Goal: Task Accomplishment & Management: Use online tool/utility

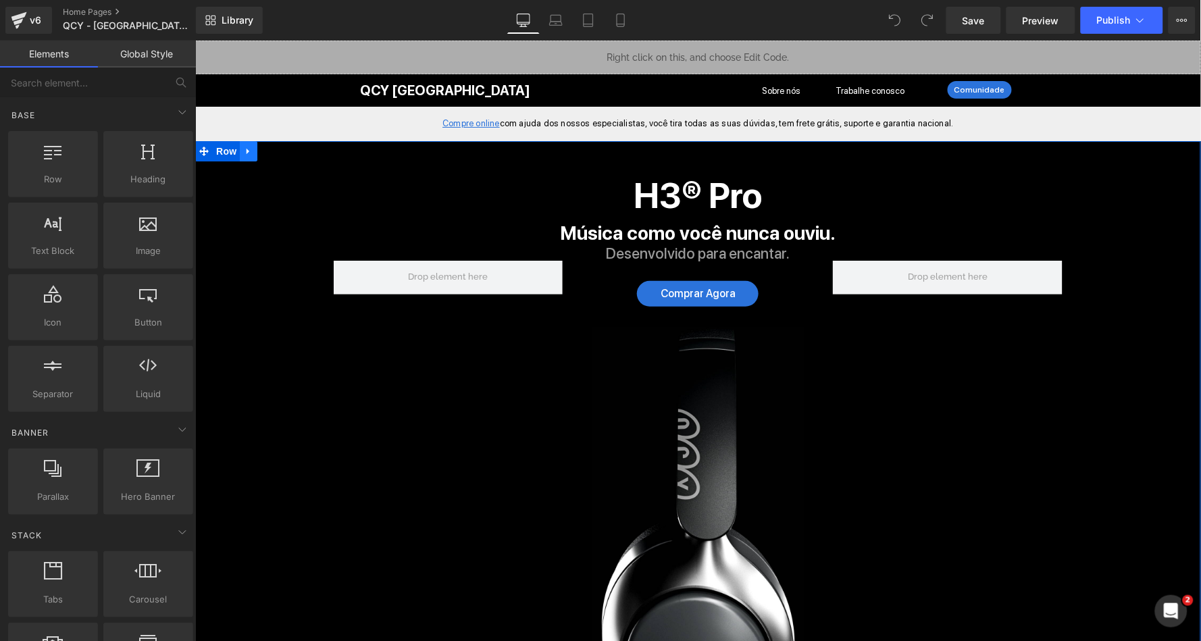
click at [249, 145] on icon at bounding box center [247, 150] width 9 height 10
click at [261, 147] on icon at bounding box center [265, 150] width 9 height 9
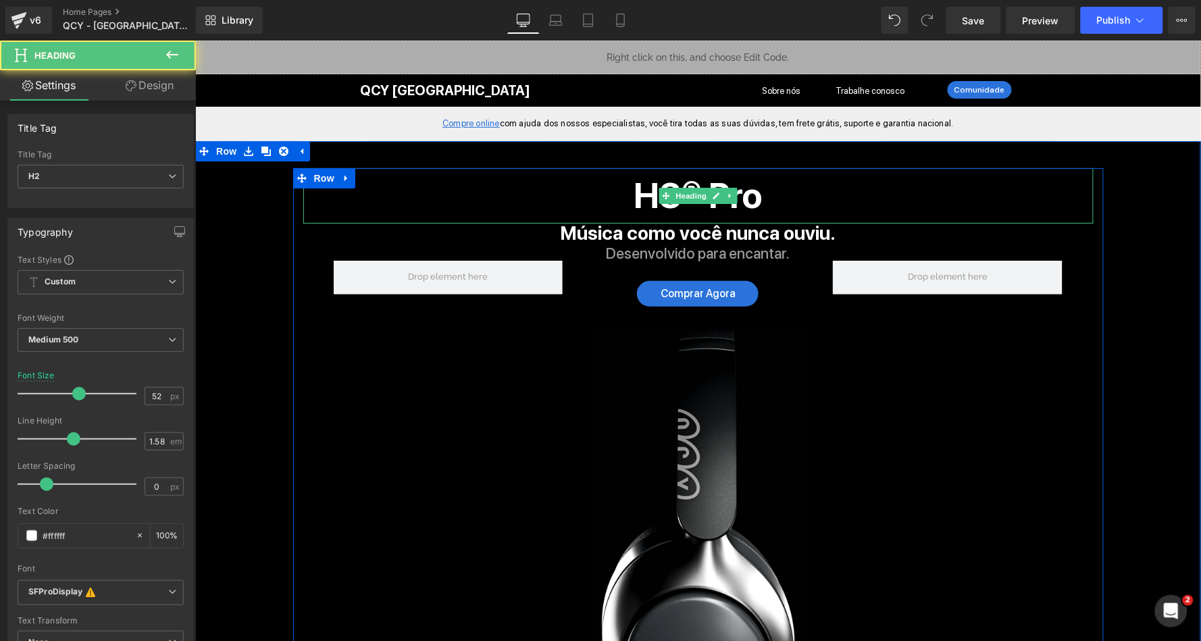
click at [696, 186] on div "H3® Pro Heading" at bounding box center [698, 194] width 790 height 55
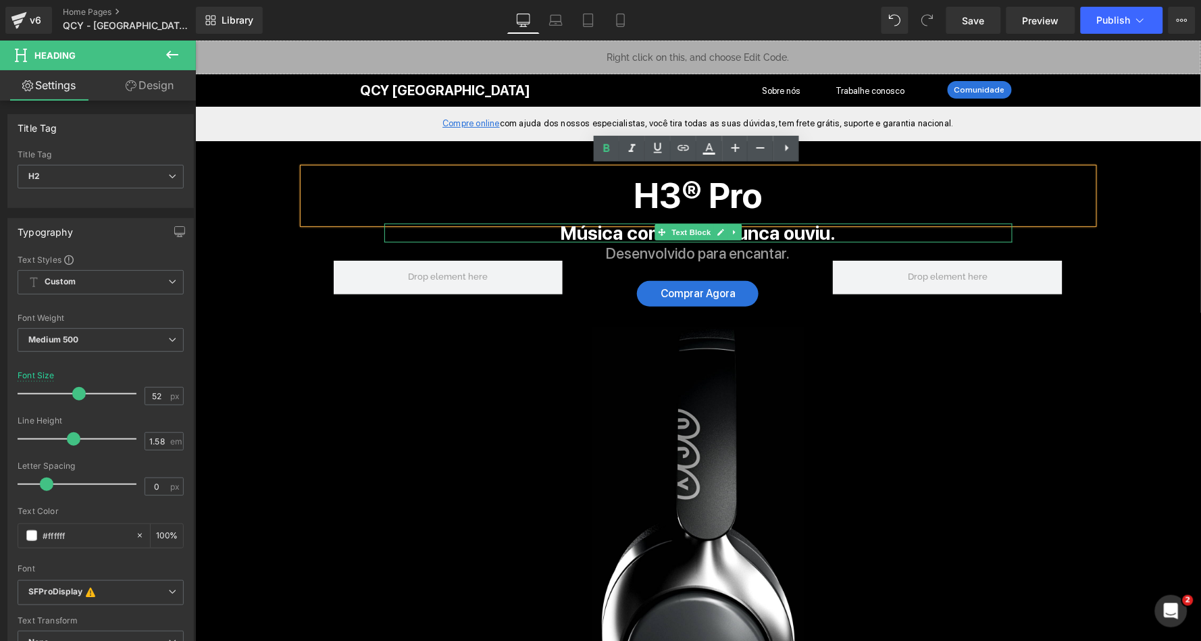
click at [608, 230] on strong "Música como você nunca ouviu." at bounding box center [698, 232] width 276 height 23
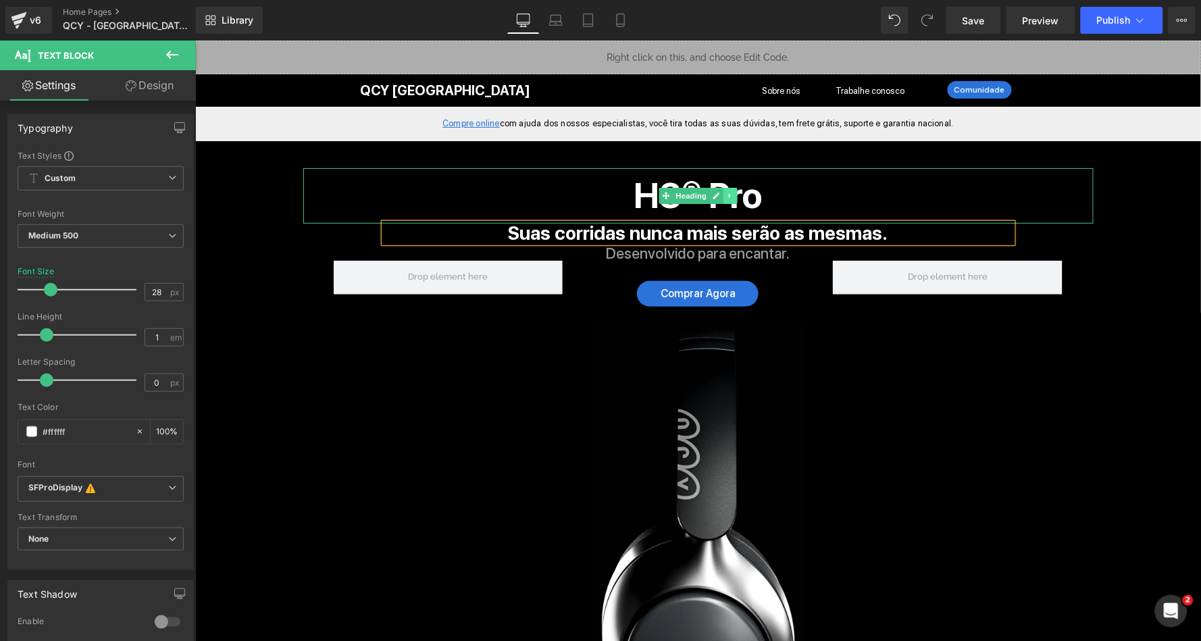
click at [728, 193] on icon at bounding box center [729, 194] width 2 height 5
click at [734, 193] on icon at bounding box center [736, 195] width 7 height 8
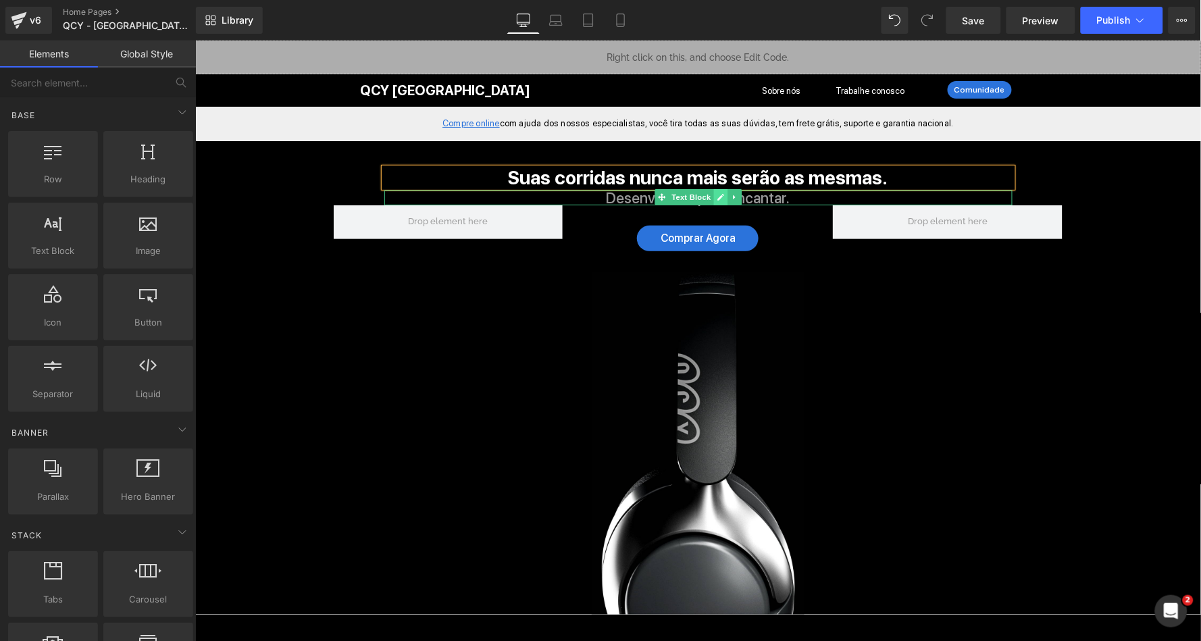
click at [716, 194] on icon at bounding box center [719, 196] width 7 height 8
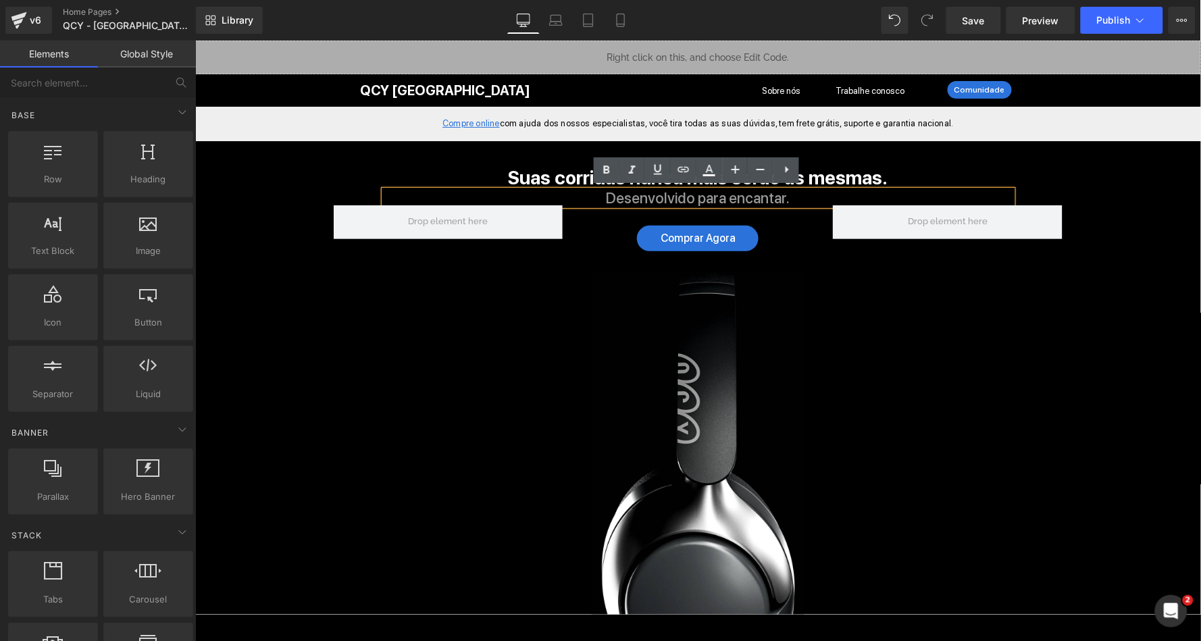
click at [672, 194] on p "Desenvolvido para encantar." at bounding box center [698, 197] width 628 height 15
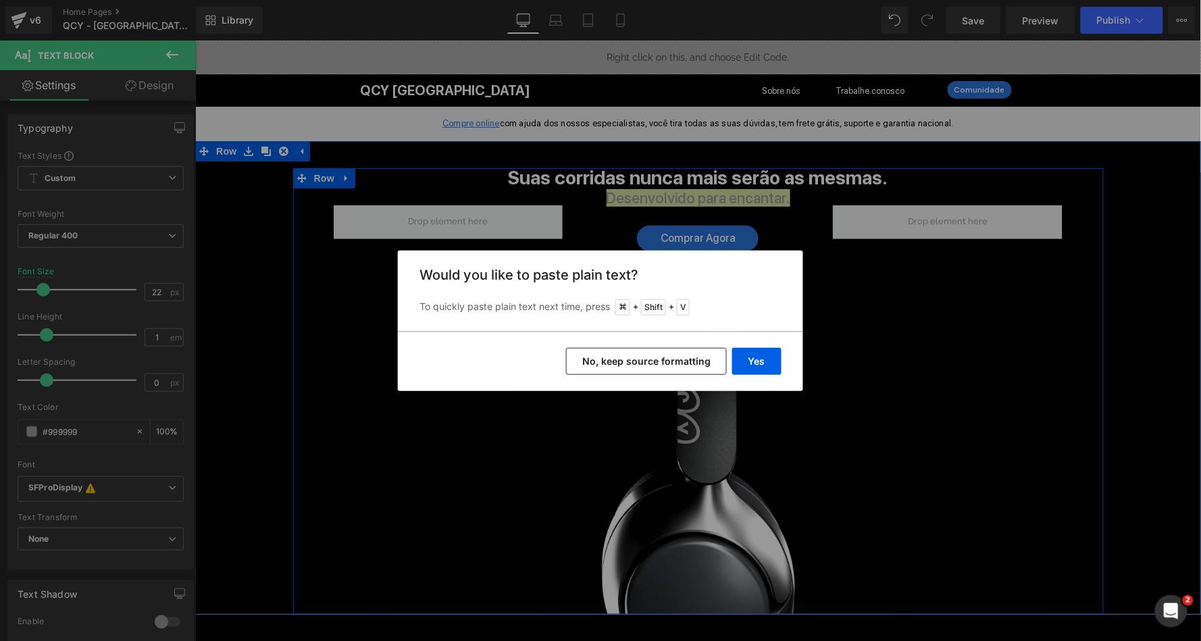
click at [688, 359] on button "No, keep source formatting" at bounding box center [646, 361] width 161 height 27
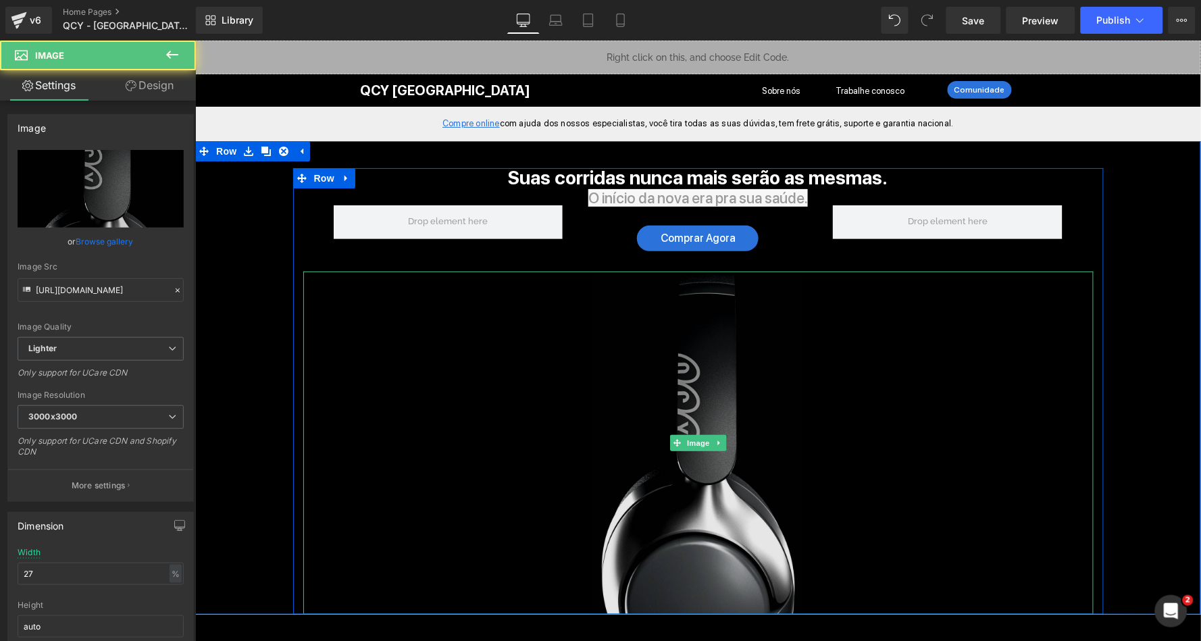
click at [715, 330] on img at bounding box center [697, 443] width 213 height 344
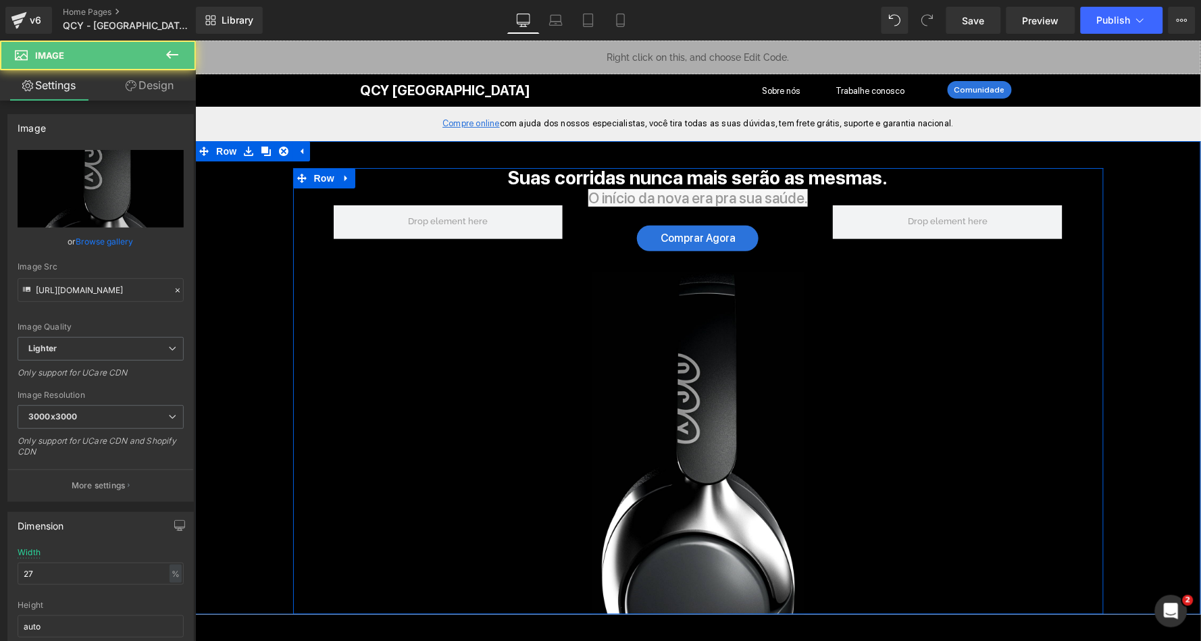
click at [584, 243] on div "Comprar Agora" at bounding box center [697, 238] width 230 height 26
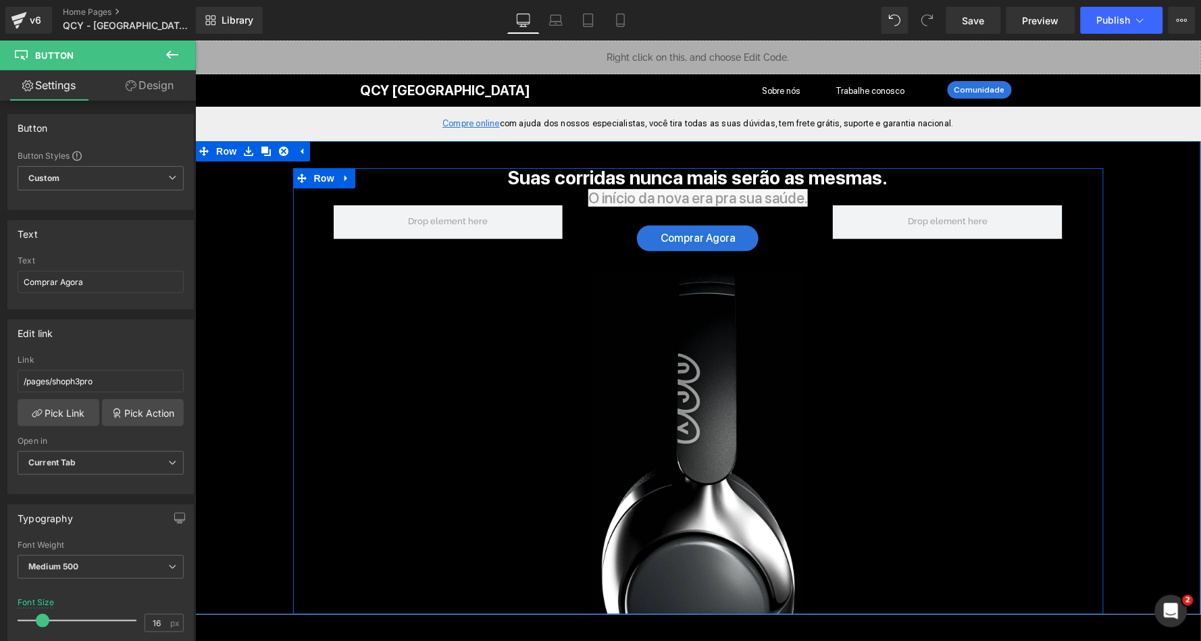
click at [481, 180] on p "Suas corridas nunca mais serão as mesmas." at bounding box center [698, 176] width 628 height 19
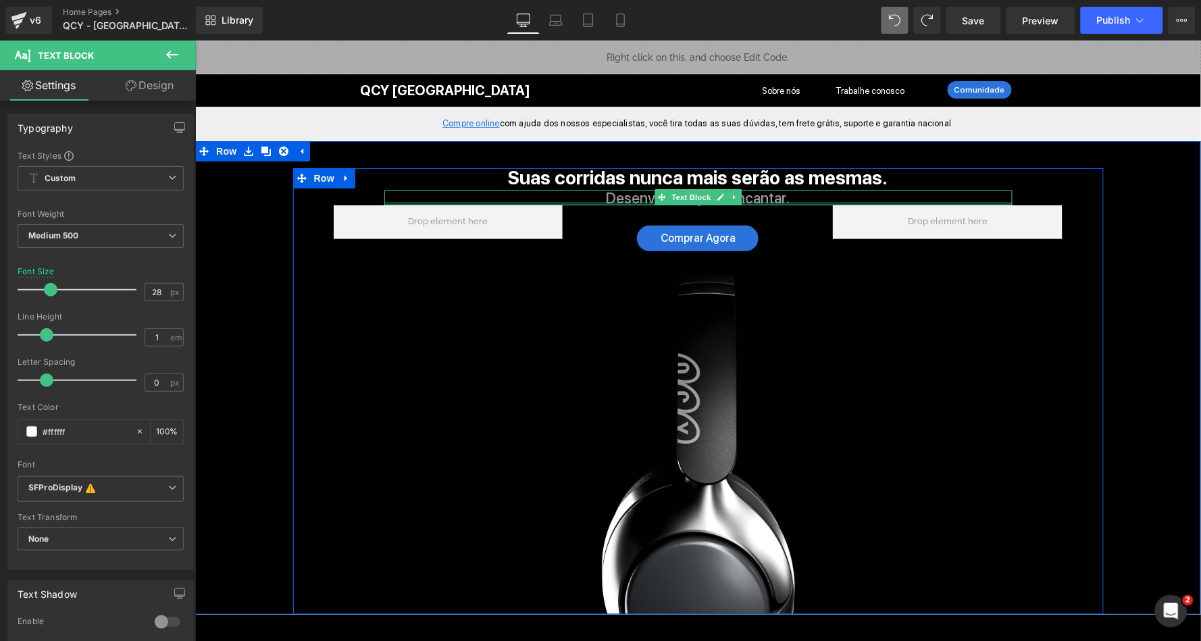
click at [750, 196] on p "Desenvolvido para encantar." at bounding box center [698, 197] width 628 height 15
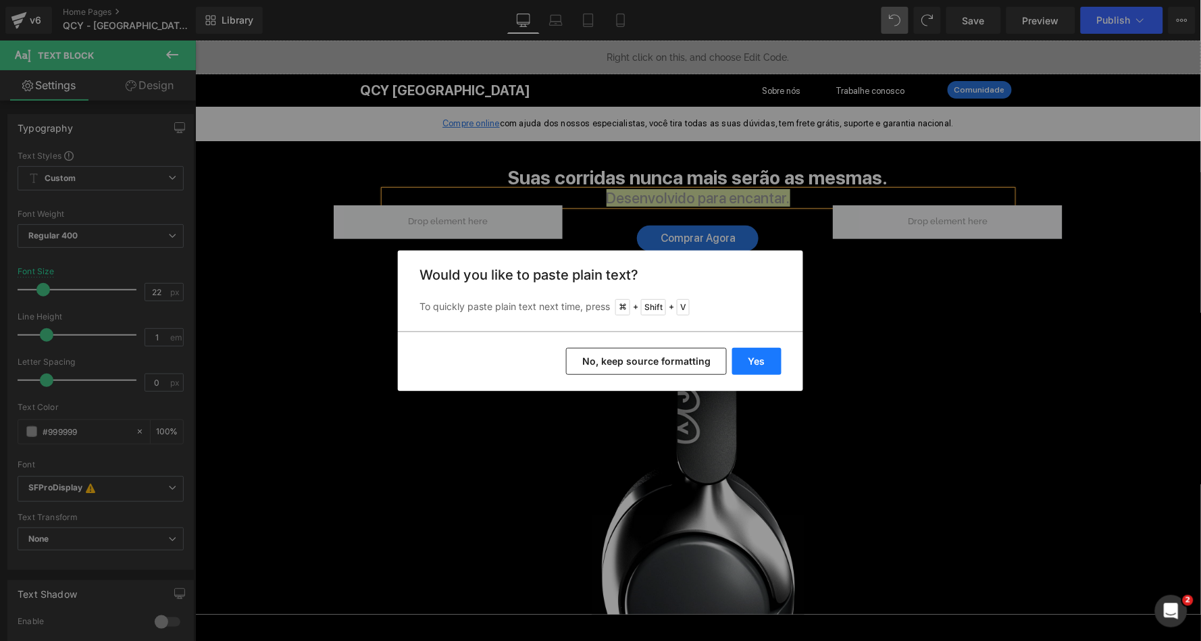
click at [766, 354] on button "Yes" at bounding box center [756, 361] width 49 height 27
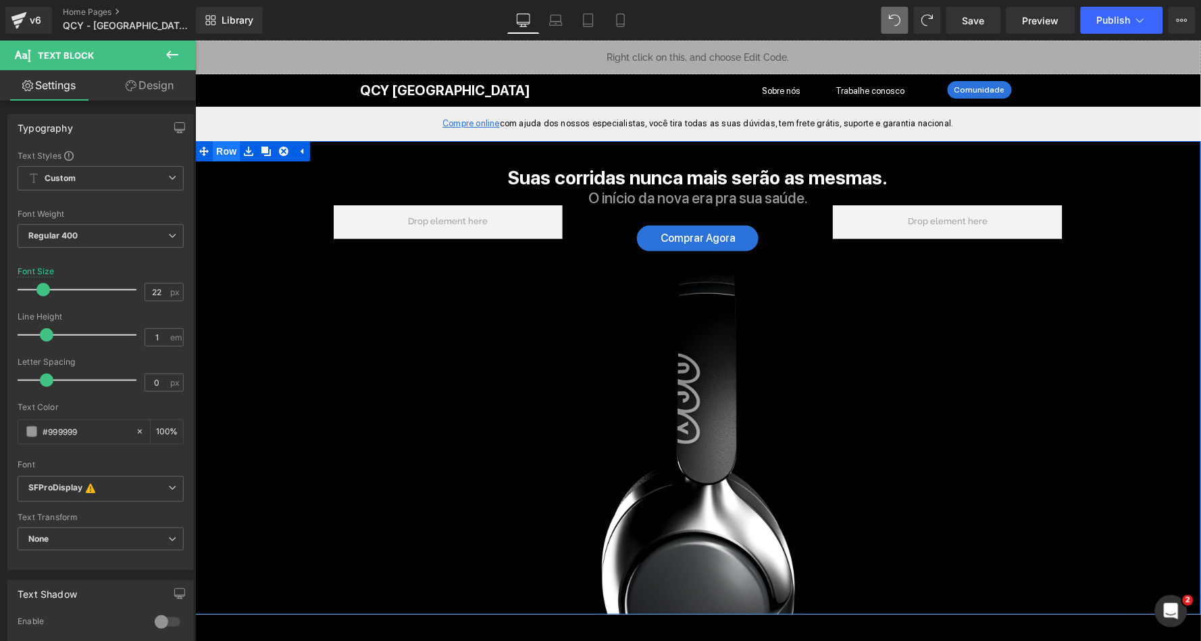
click at [224, 147] on span "Row" at bounding box center [225, 150] width 27 height 20
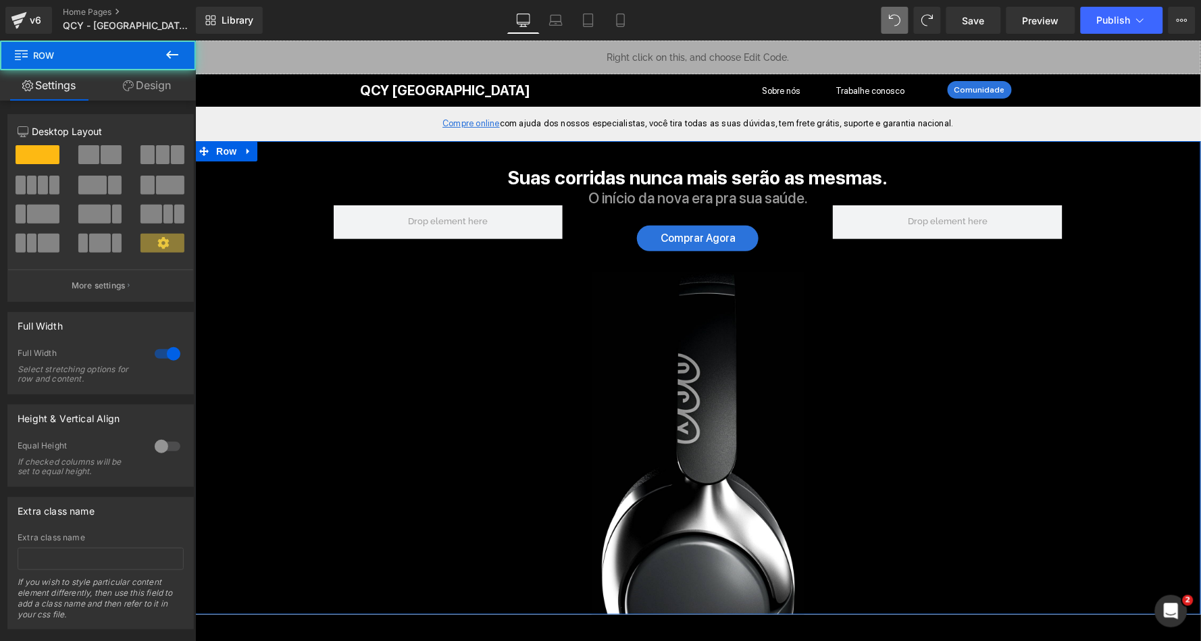
click at [152, 91] on link "Design" at bounding box center [147, 85] width 98 height 30
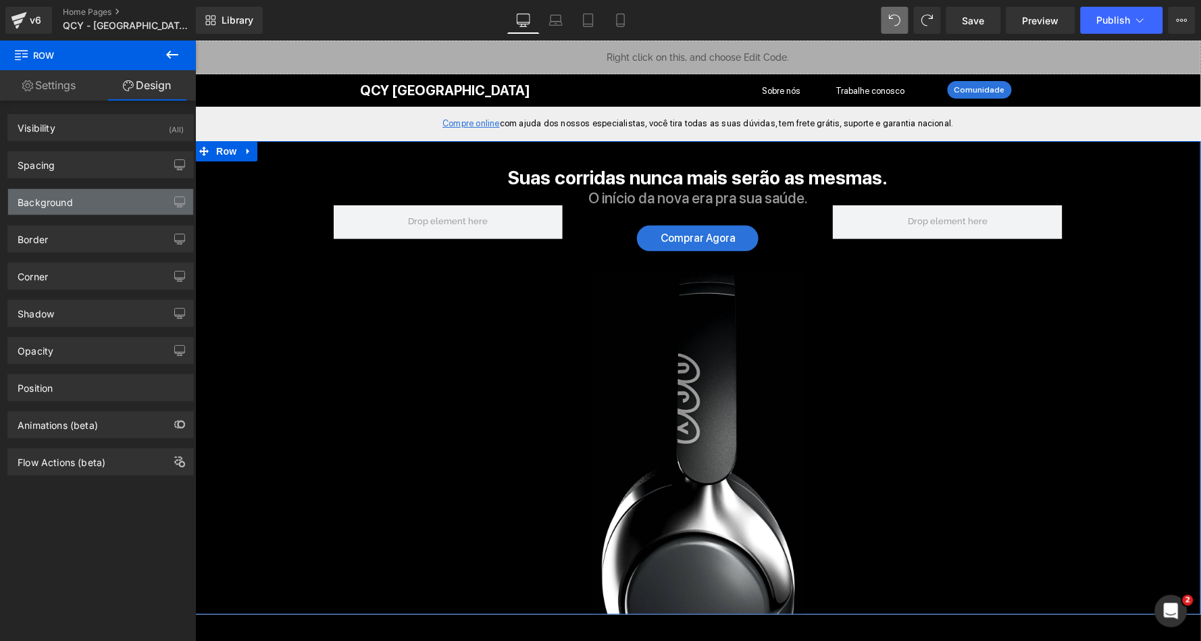
click at [113, 190] on div "Background" at bounding box center [100, 202] width 185 height 26
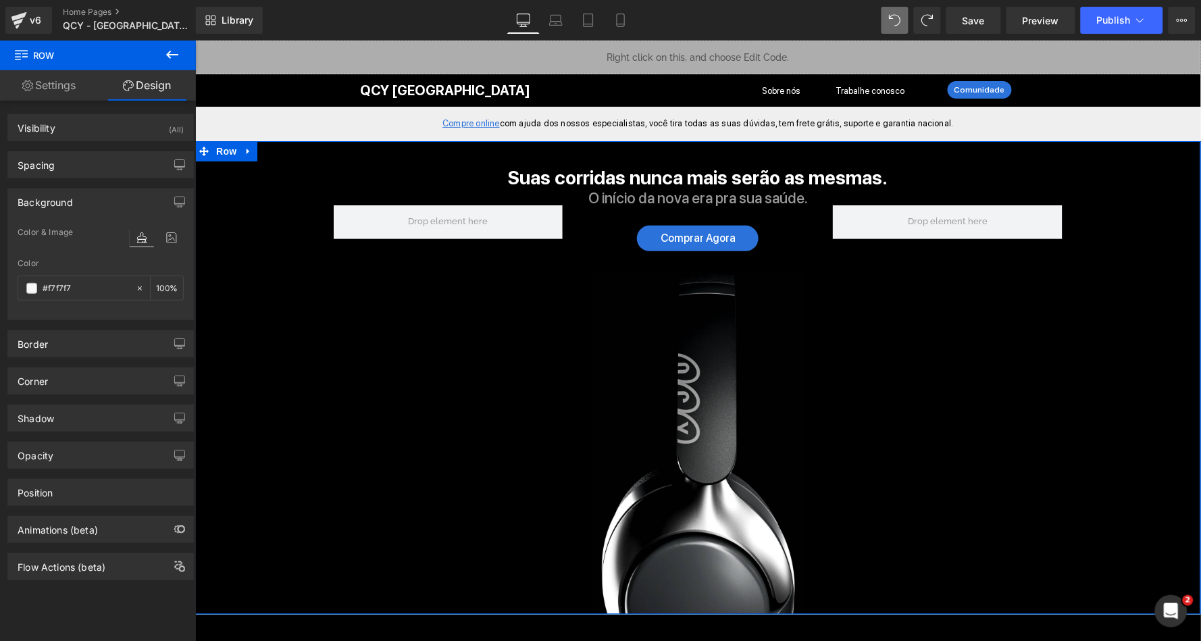
click at [261, 230] on div "Suas corridas nunca mais serão as mesmas. Text Block O início da nova era pra s…" at bounding box center [698, 377] width 1006 height 474
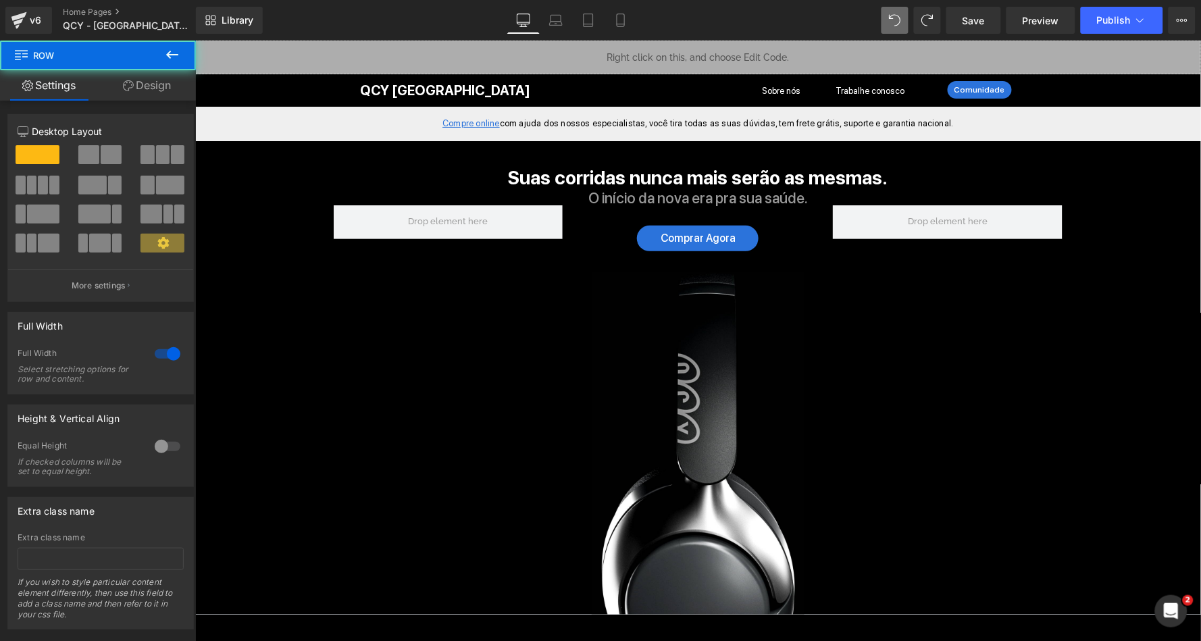
click at [132, 66] on span "Row" at bounding box center [81, 56] width 135 height 30
click at [132, 83] on icon at bounding box center [128, 85] width 11 height 11
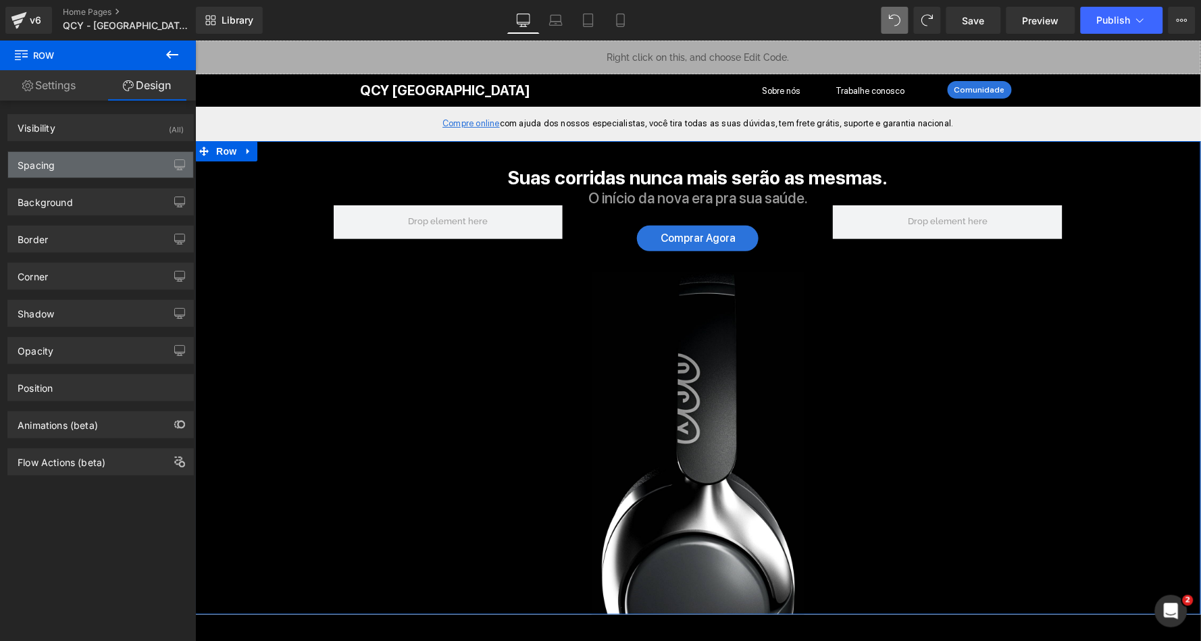
click at [59, 161] on div "Spacing" at bounding box center [100, 165] width 185 height 26
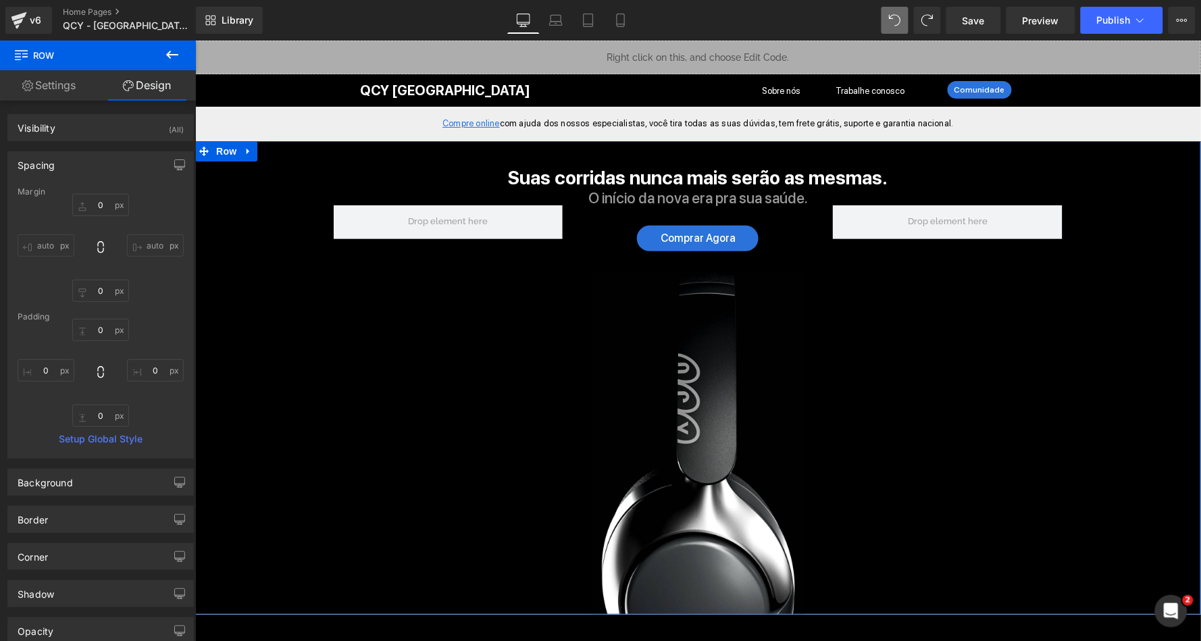
click at [59, 161] on div "Spacing" at bounding box center [100, 165] width 185 height 26
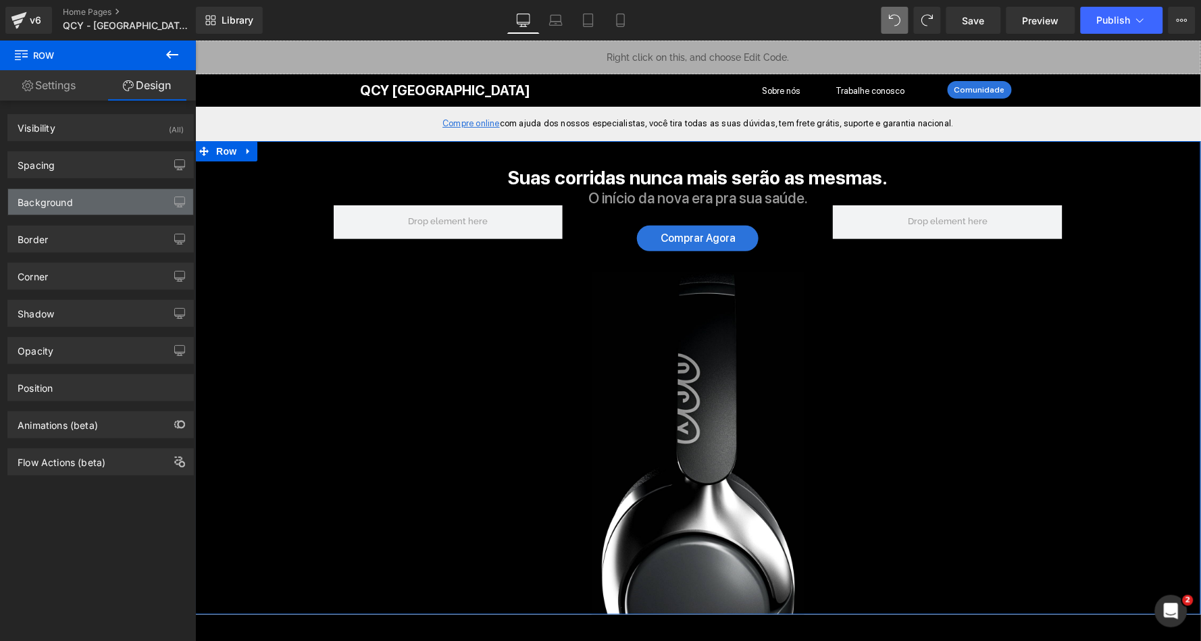
click at [59, 203] on div "Background" at bounding box center [45, 198] width 55 height 19
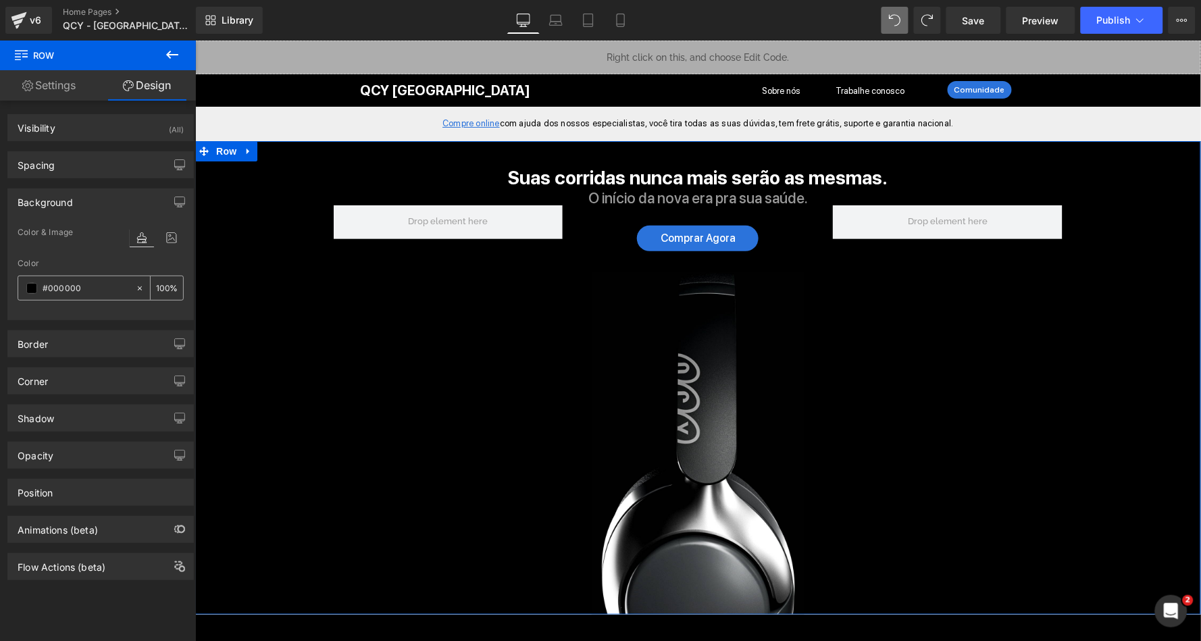
click at [59, 283] on input "#000000" at bounding box center [86, 288] width 86 height 15
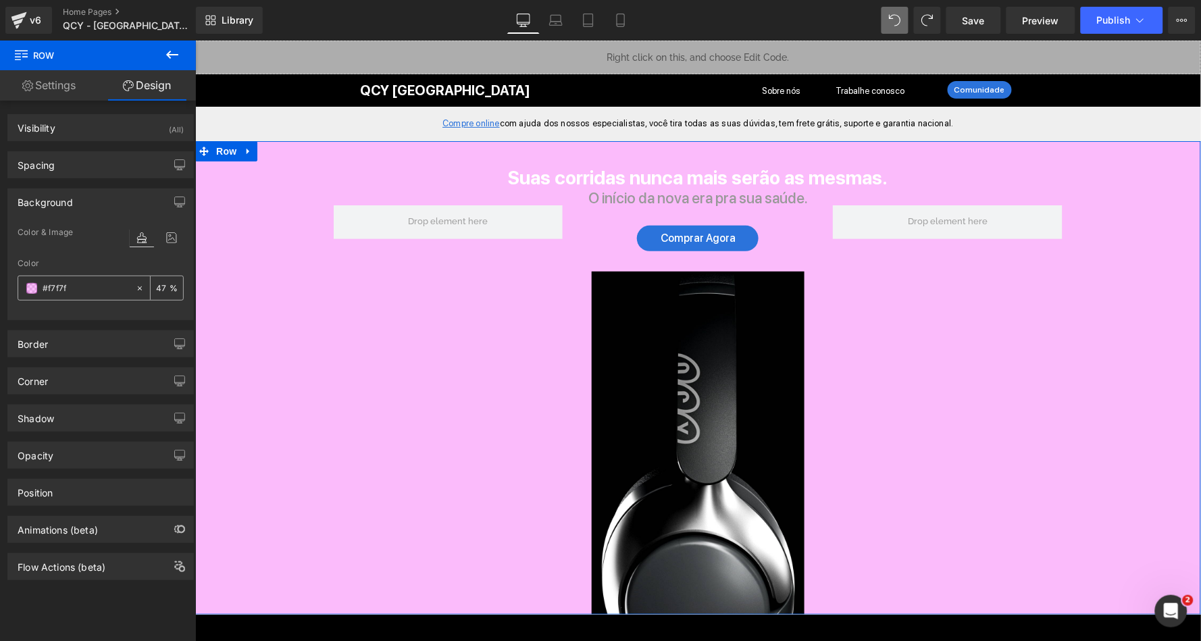
type input "#f7f7f7"
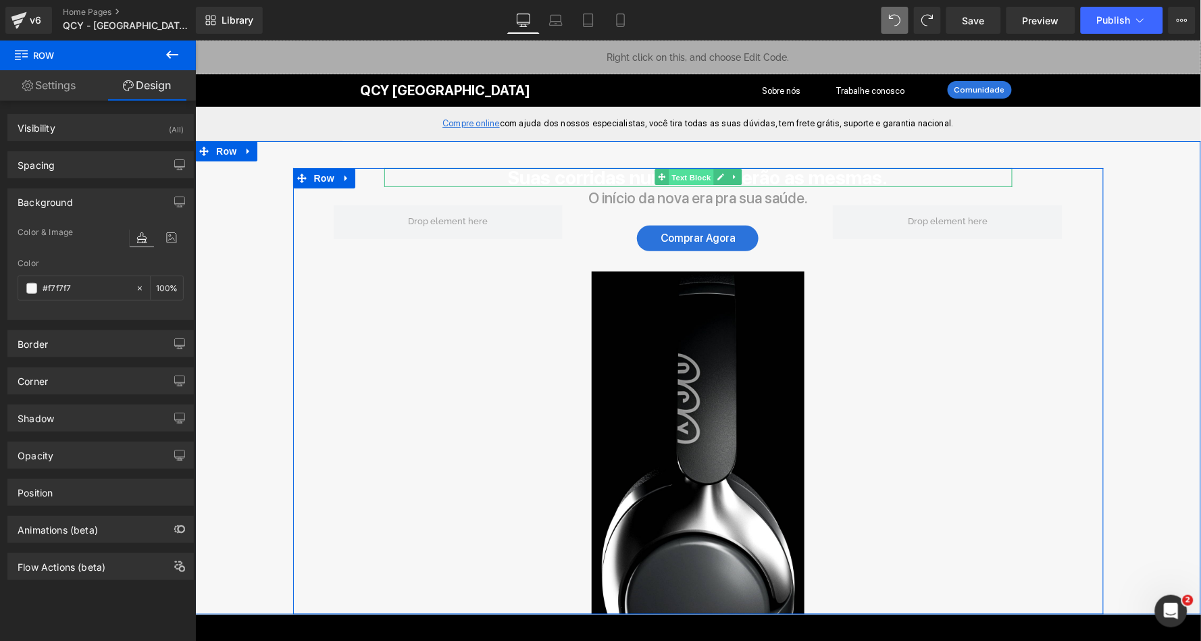
click at [679, 177] on span "Text Block" at bounding box center [690, 177] width 45 height 16
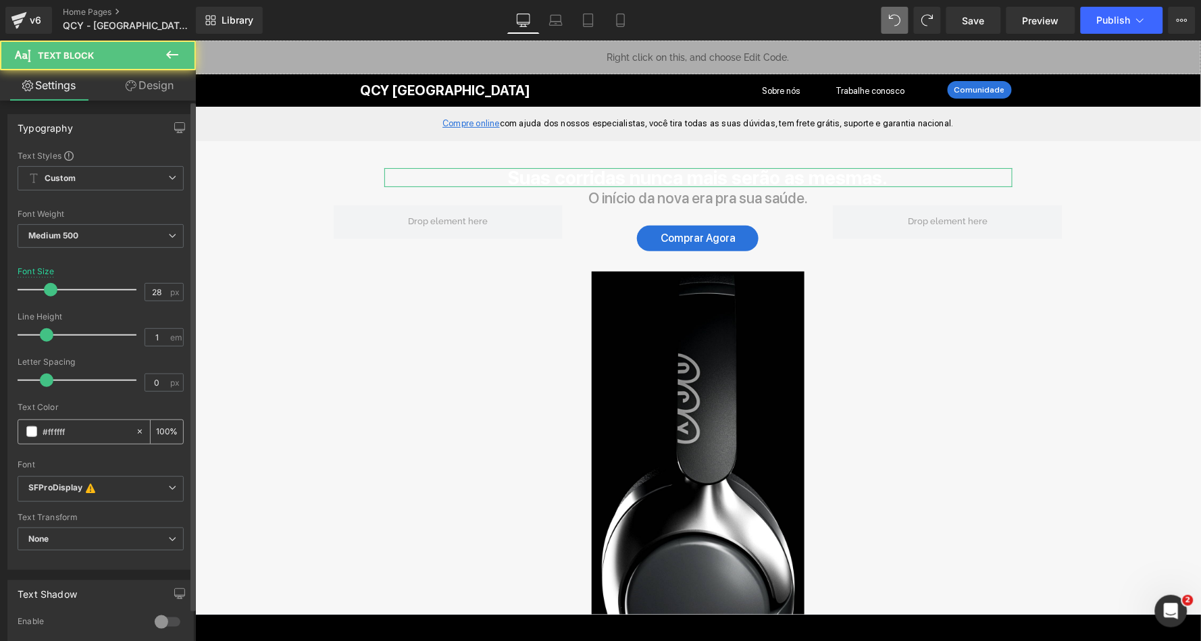
click at [53, 424] on input "#ffffff" at bounding box center [86, 431] width 86 height 15
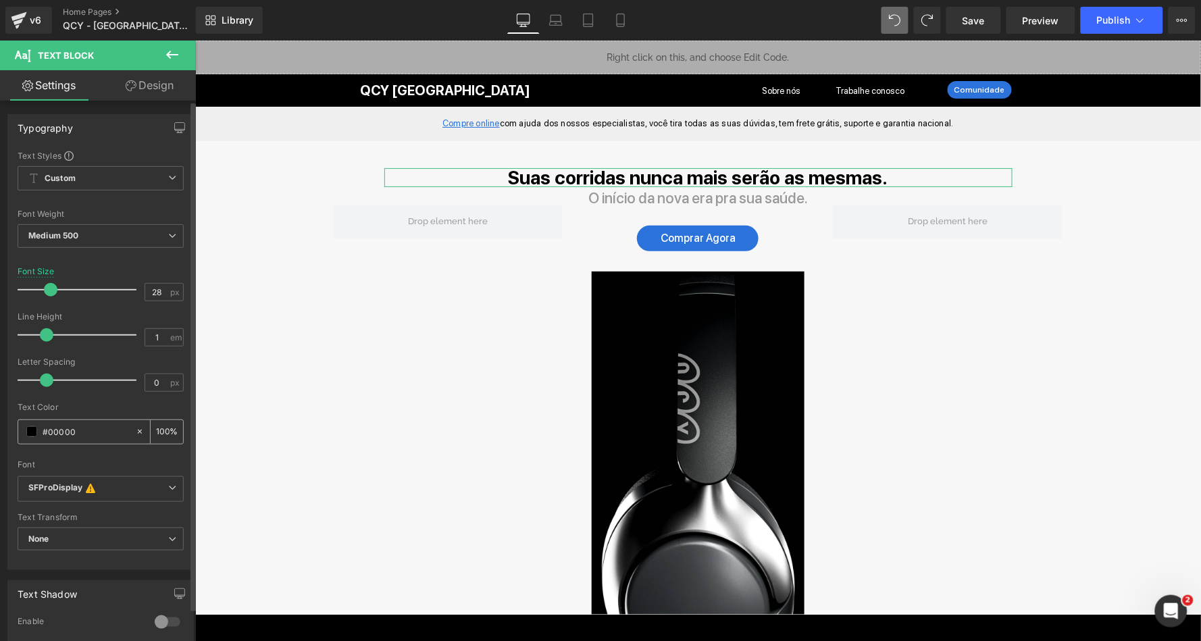
type input "#000000"
click at [364, 473] on div at bounding box center [698, 443] width 790 height 344
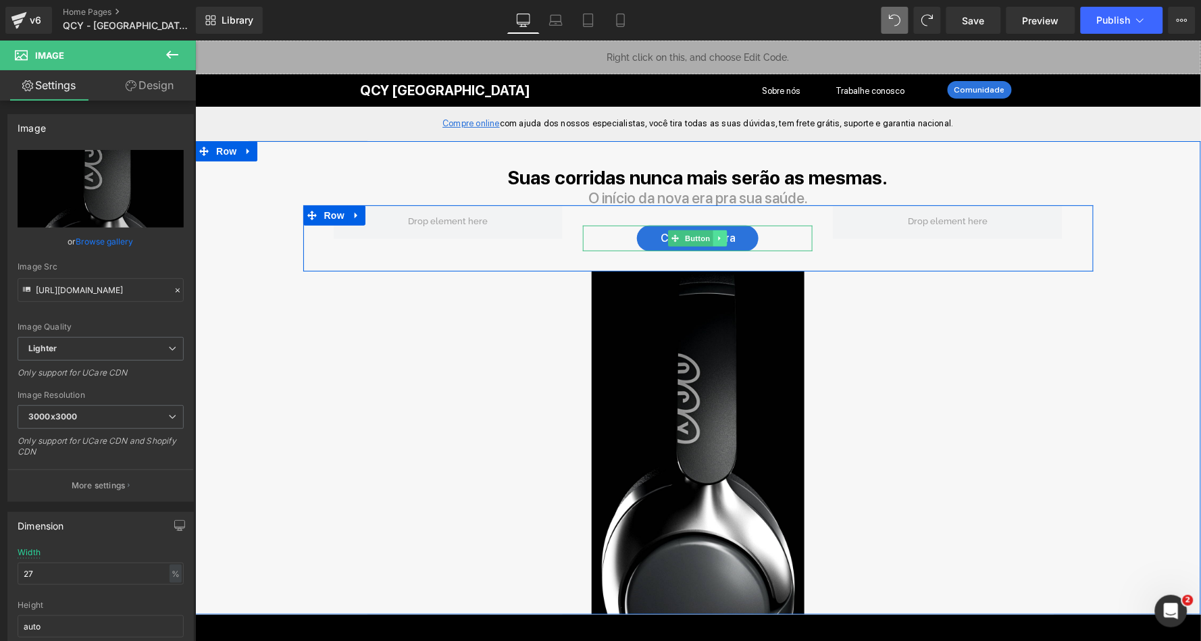
click at [719, 234] on icon at bounding box center [719, 238] width 7 height 8
click at [720, 234] on link at bounding box center [727, 238] width 14 height 16
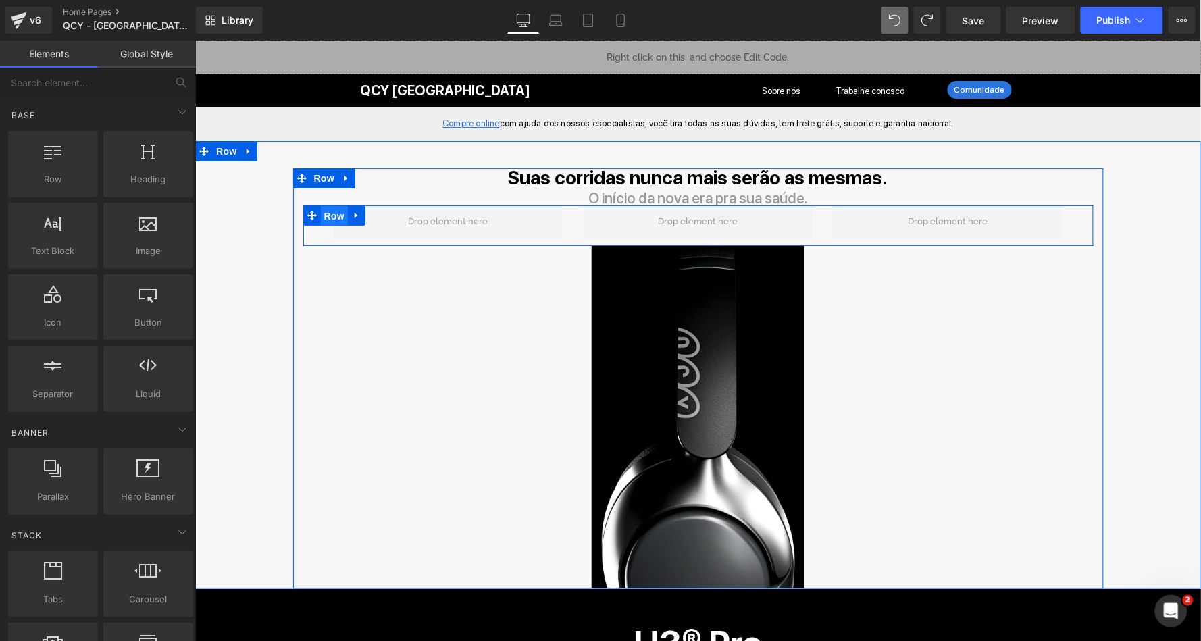
click at [327, 210] on span "Row" at bounding box center [333, 215] width 27 height 20
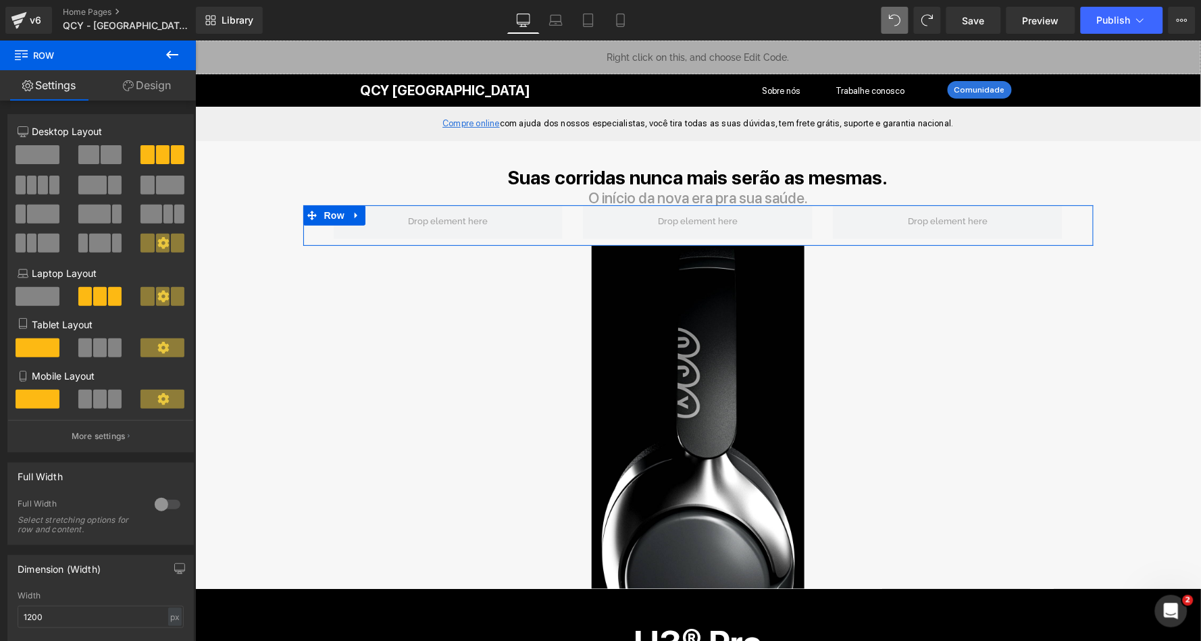
click at [44, 151] on span at bounding box center [38, 154] width 44 height 19
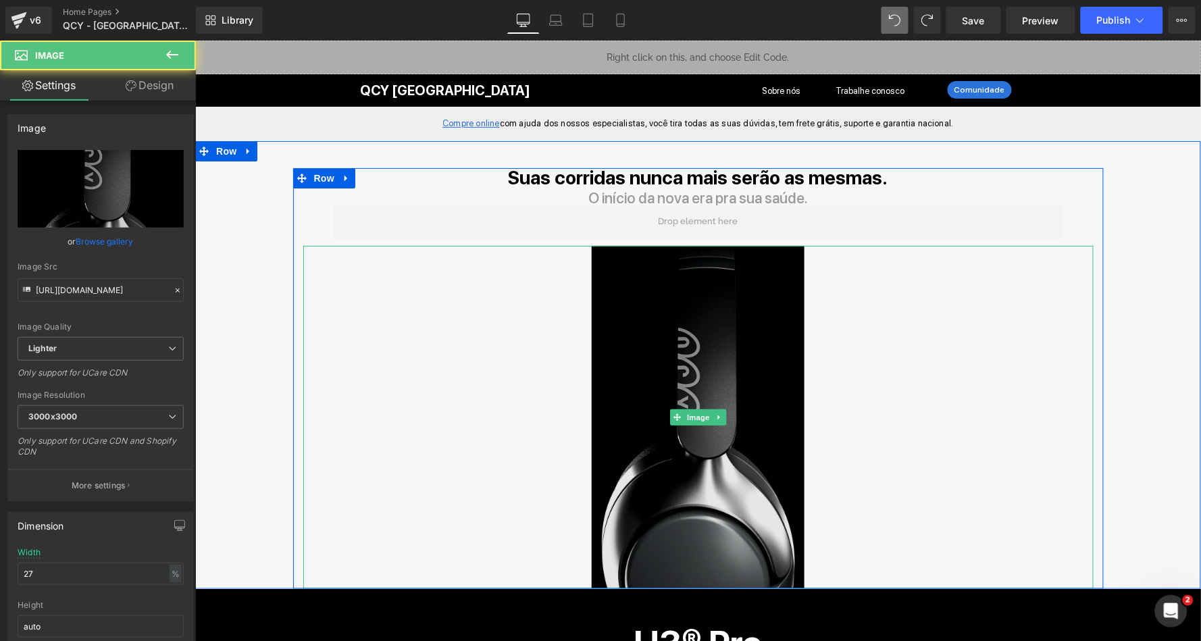
click at [674, 367] on img at bounding box center [697, 417] width 213 height 344
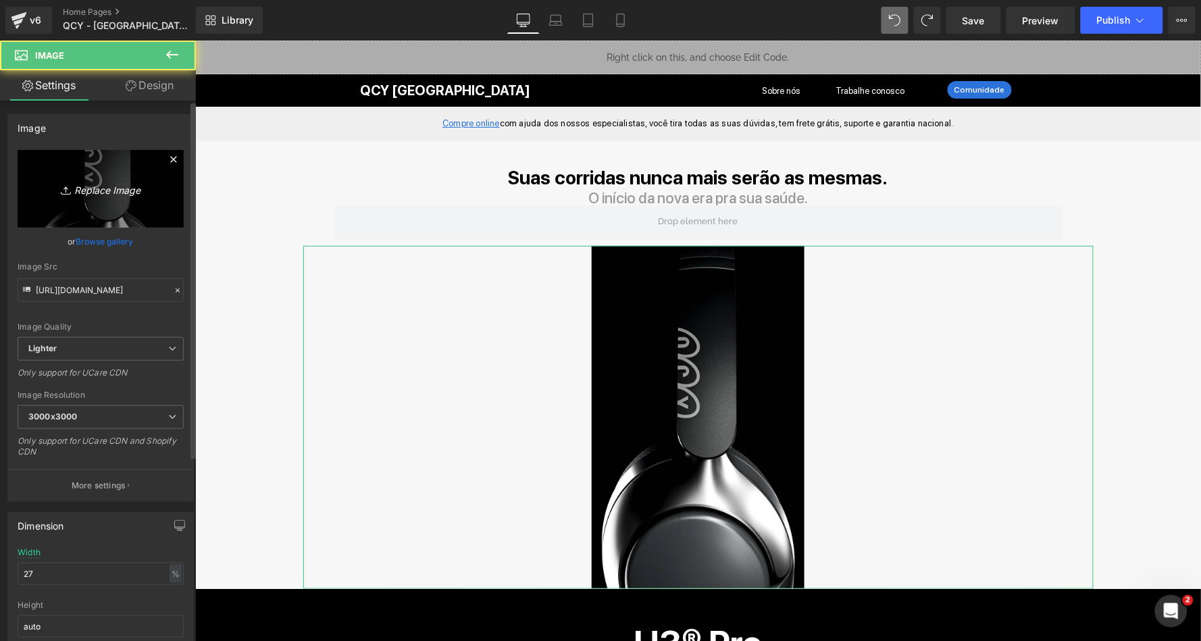
click at [136, 187] on icon "Replace Image" at bounding box center [101, 188] width 108 height 17
type input "C:\fakepath\qcy-crossky-C50_pre.jpg"
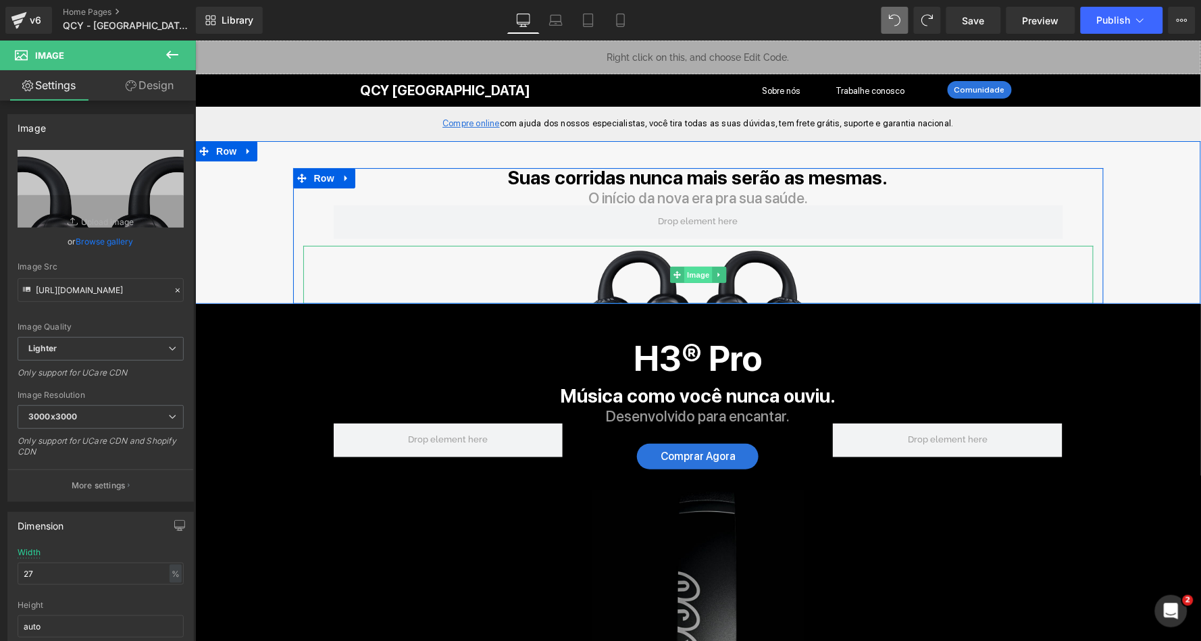
click at [689, 267] on span "Image" at bounding box center [697, 274] width 28 height 16
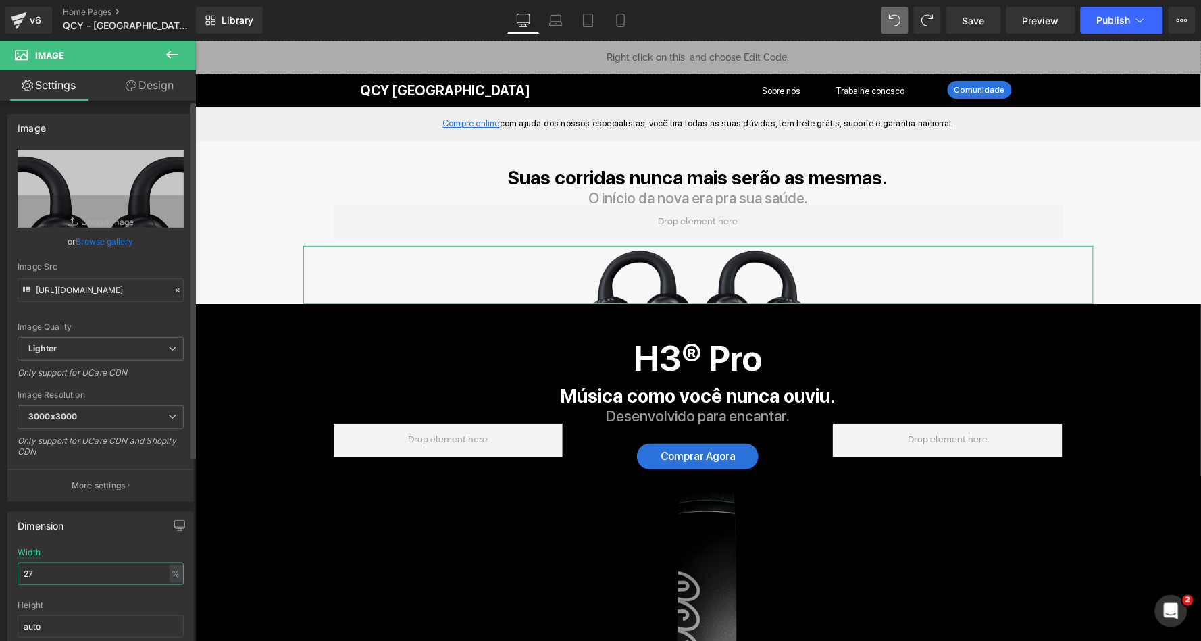
drag, startPoint x: 49, startPoint y: 565, endPoint x: 8, endPoint y: 565, distance: 40.5
click at [8, 565] on div "27% Width 27 % % px auto Height auto 0 Circle Image" at bounding box center [100, 615] width 185 height 135
type input "50"
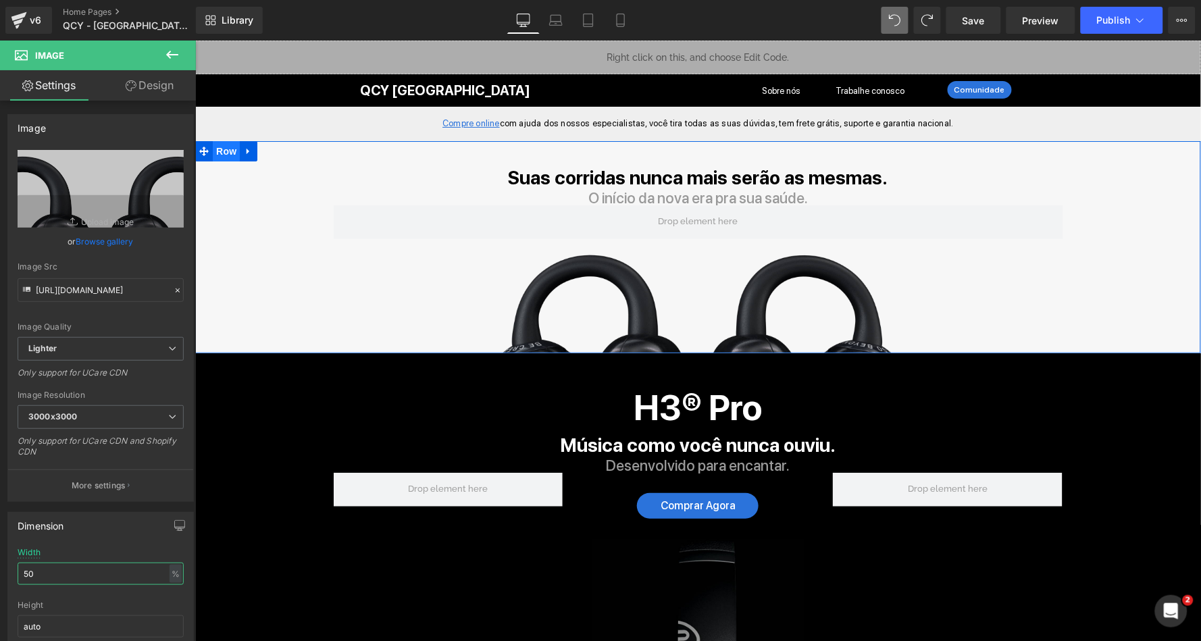
click at [228, 151] on span "Row" at bounding box center [225, 150] width 27 height 20
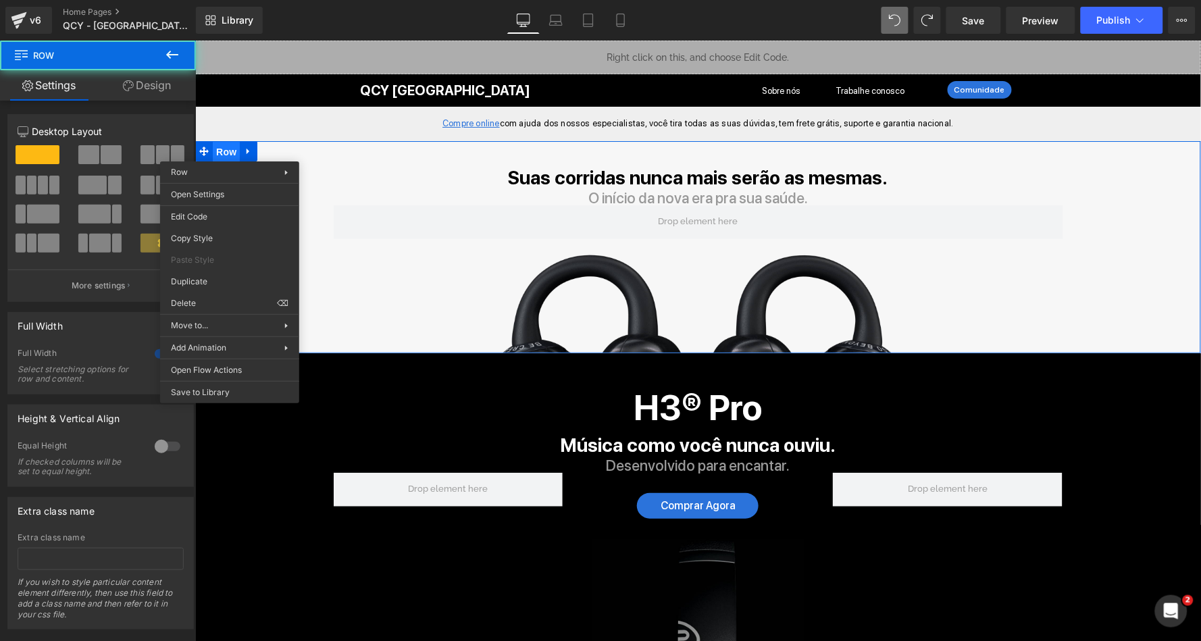
drag, startPoint x: 228, startPoint y: 151, endPoint x: 423, endPoint y: 211, distance: 204.4
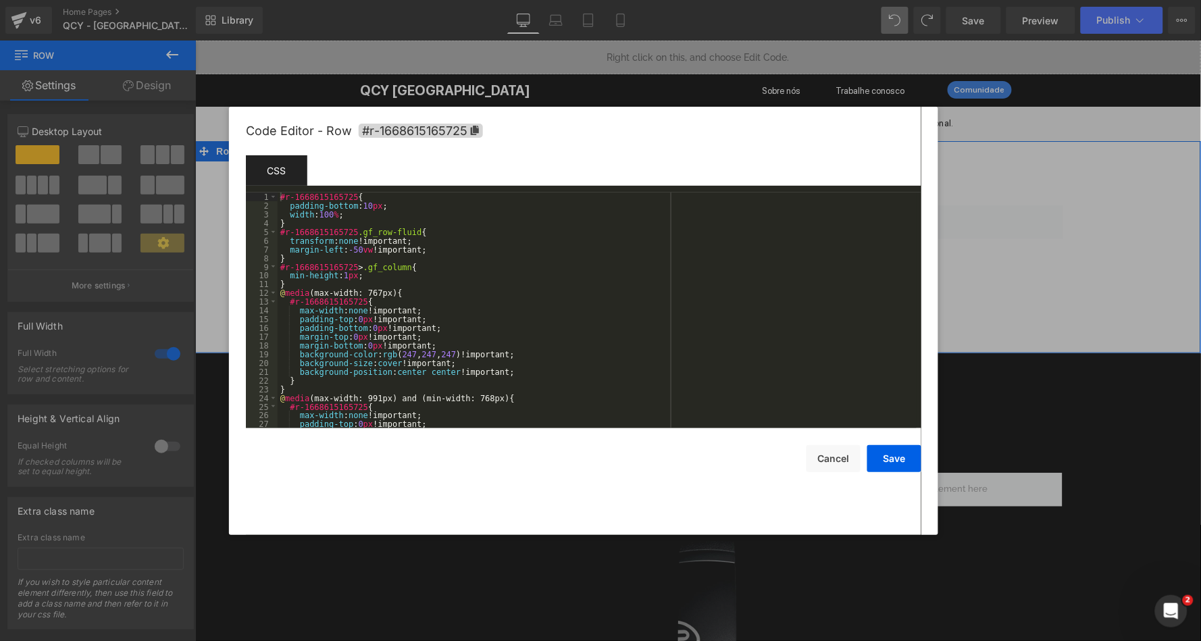
click at [229, 0] on div "Row You are previewing how the will restyle your page. You can not edit Element…" at bounding box center [600, 0] width 1201 height 0
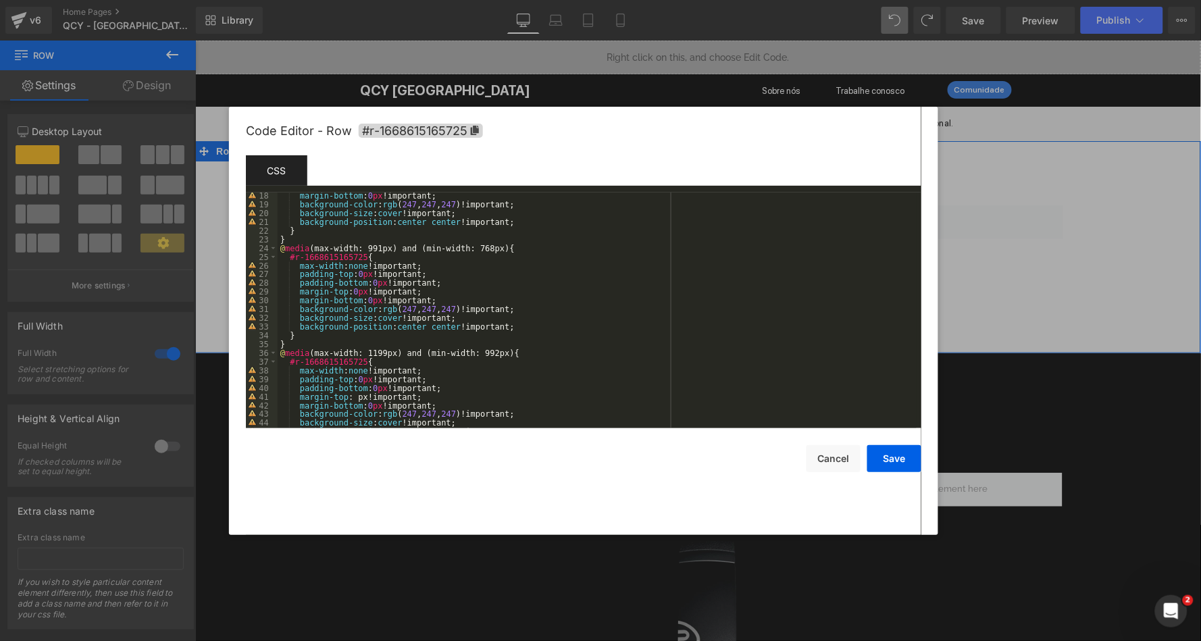
scroll to position [149, 0]
click at [853, 455] on button "Cancel" at bounding box center [833, 458] width 54 height 27
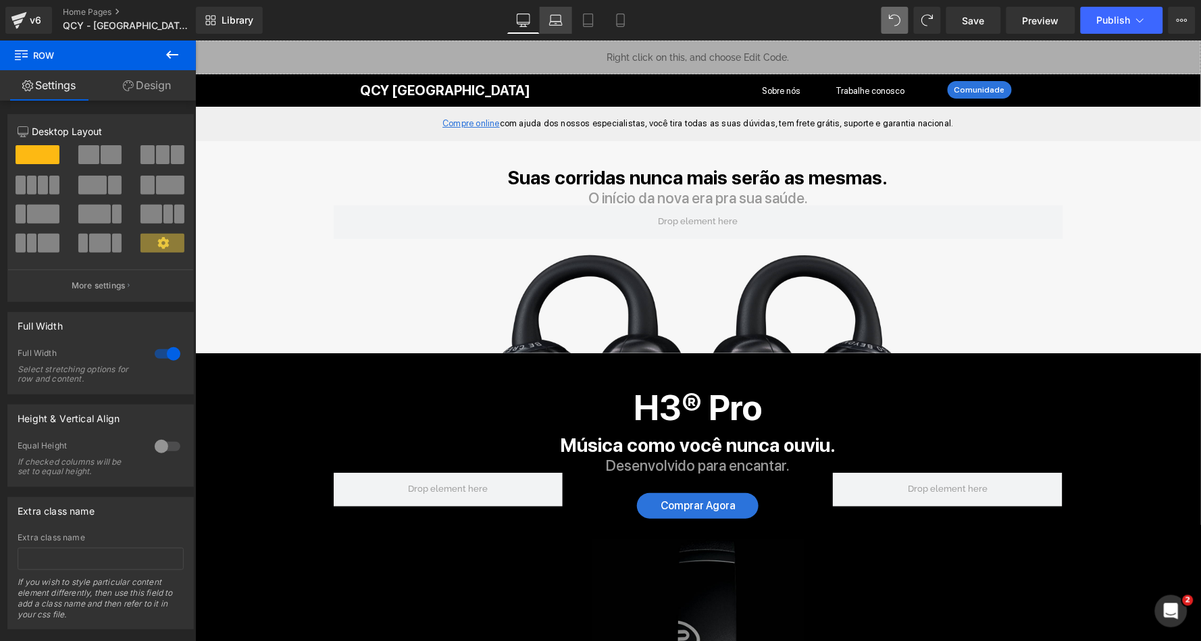
click at [557, 16] on icon at bounding box center [556, 19] width 10 height 6
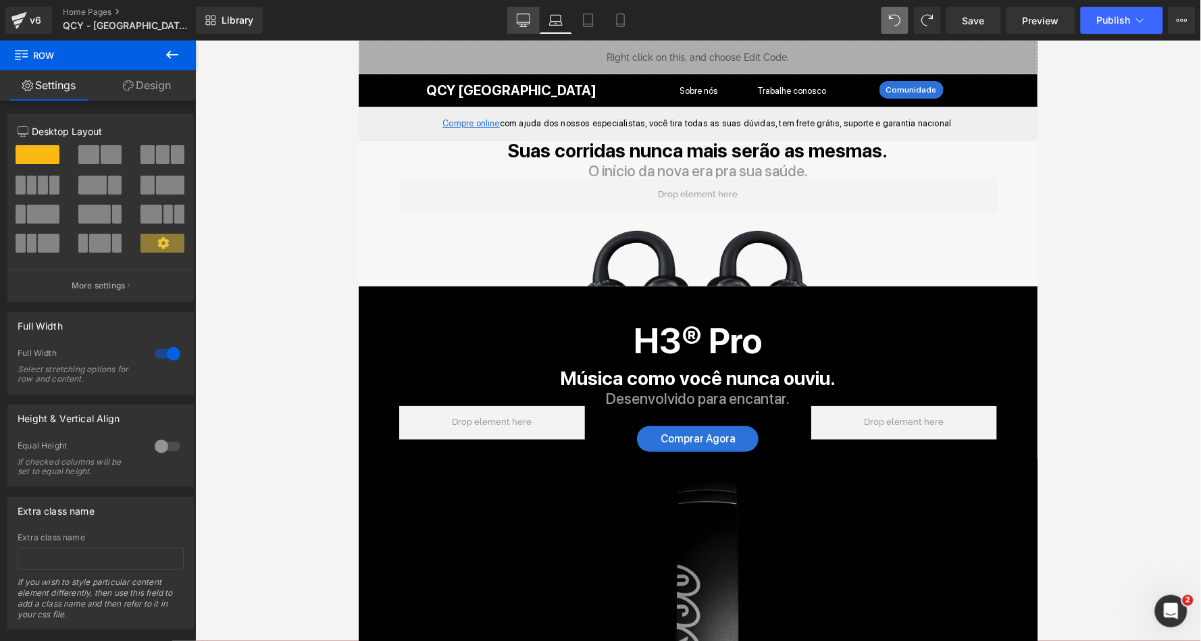
click at [523, 20] on icon at bounding box center [524, 21] width 14 height 14
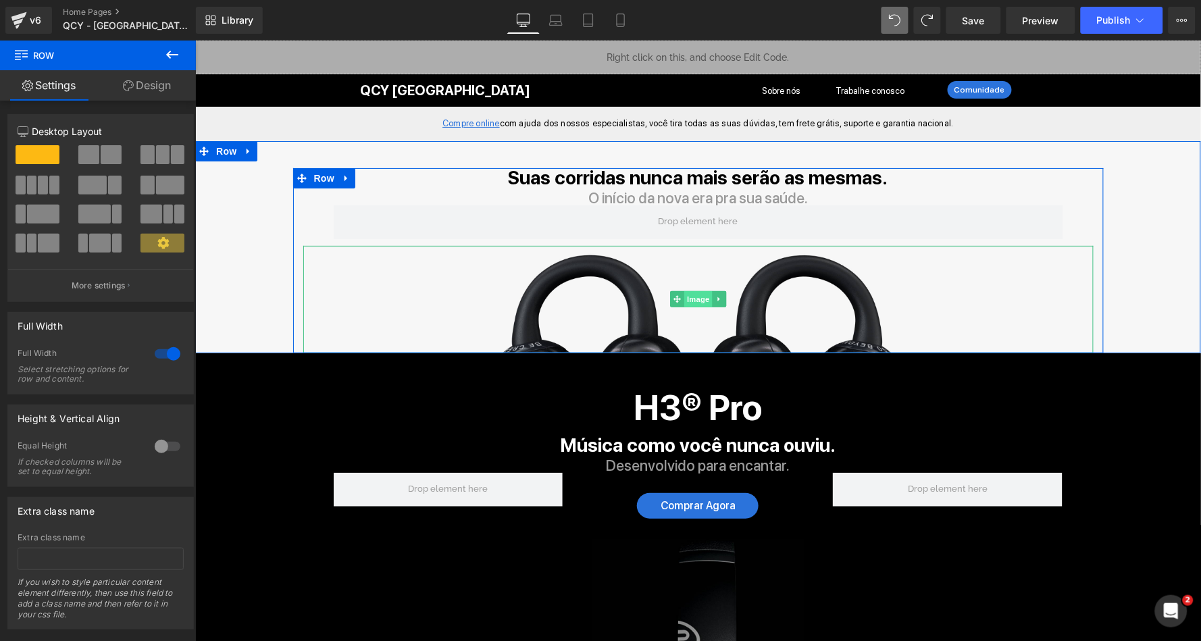
click at [695, 294] on span "Image" at bounding box center [697, 298] width 28 height 16
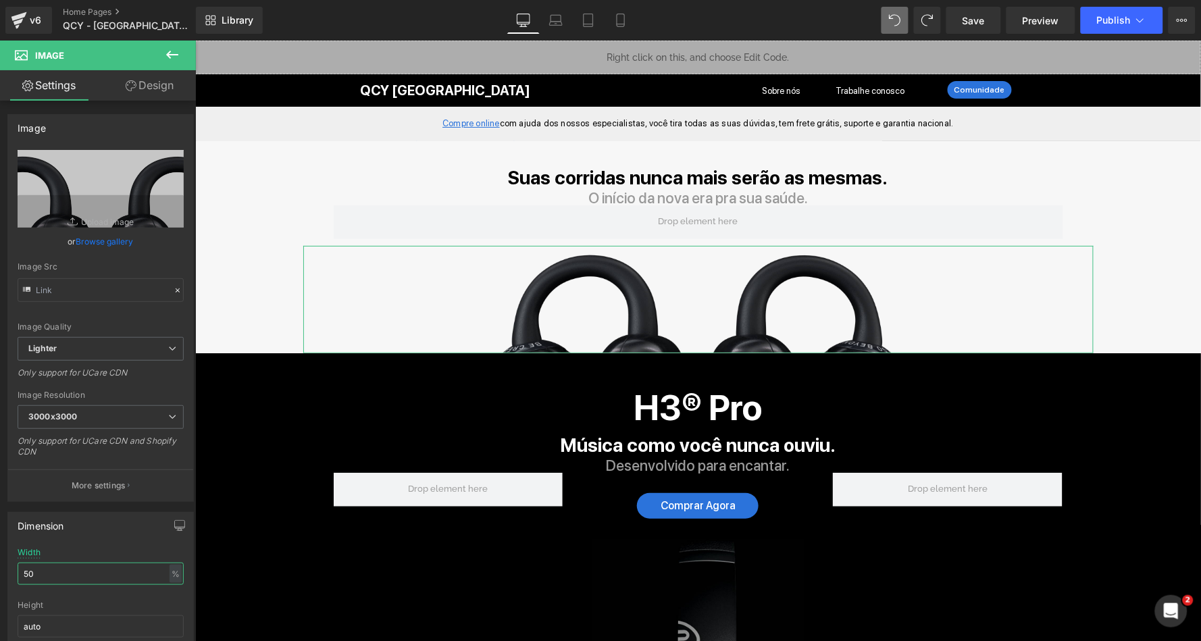
drag, startPoint x: 56, startPoint y: 570, endPoint x: -24, endPoint y: 559, distance: 80.4
click at [0, 559] on html "Image You are previewing how the will restyle your page. You can not edit Eleme…" at bounding box center [600, 320] width 1201 height 641
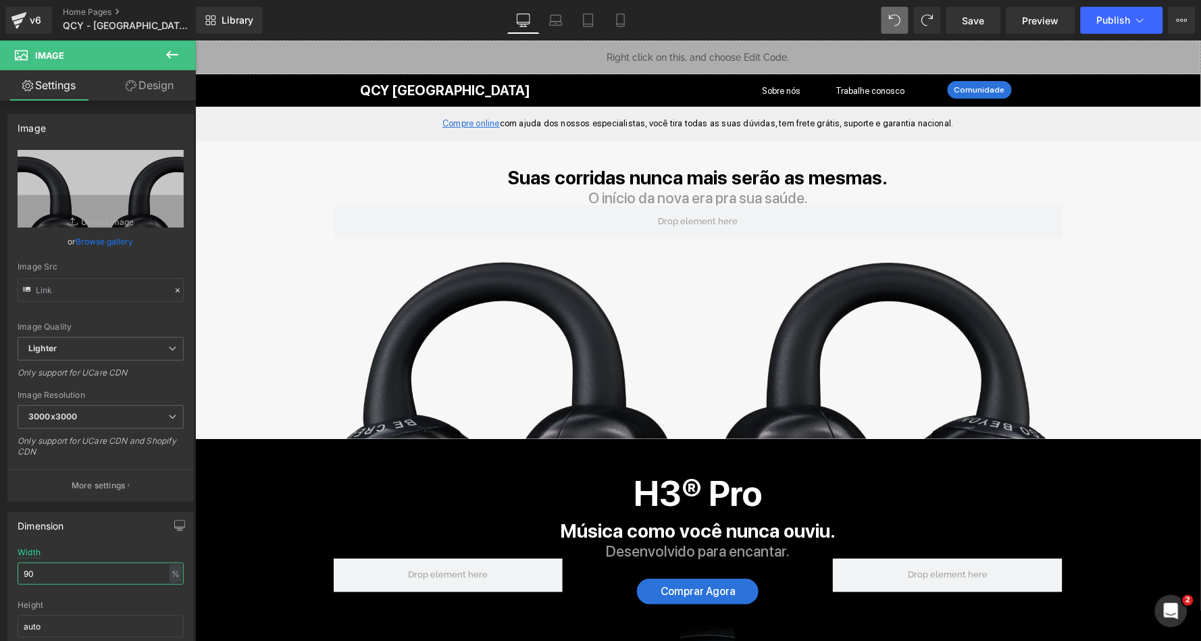
type input "9"
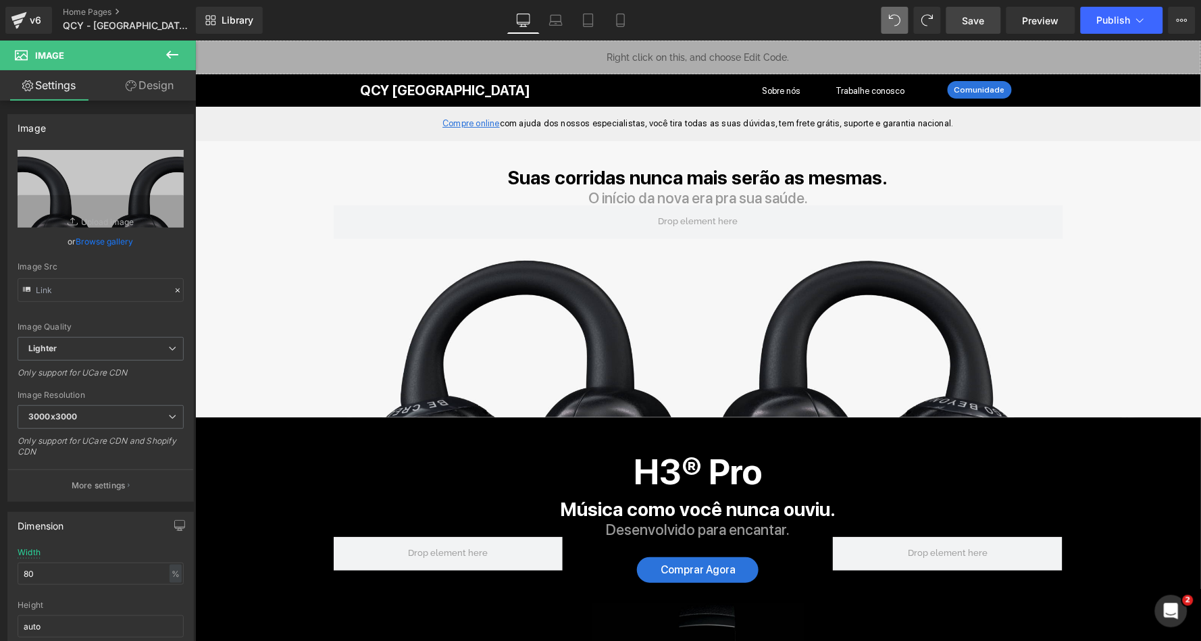
click at [971, 22] on span "Save" at bounding box center [973, 21] width 22 height 14
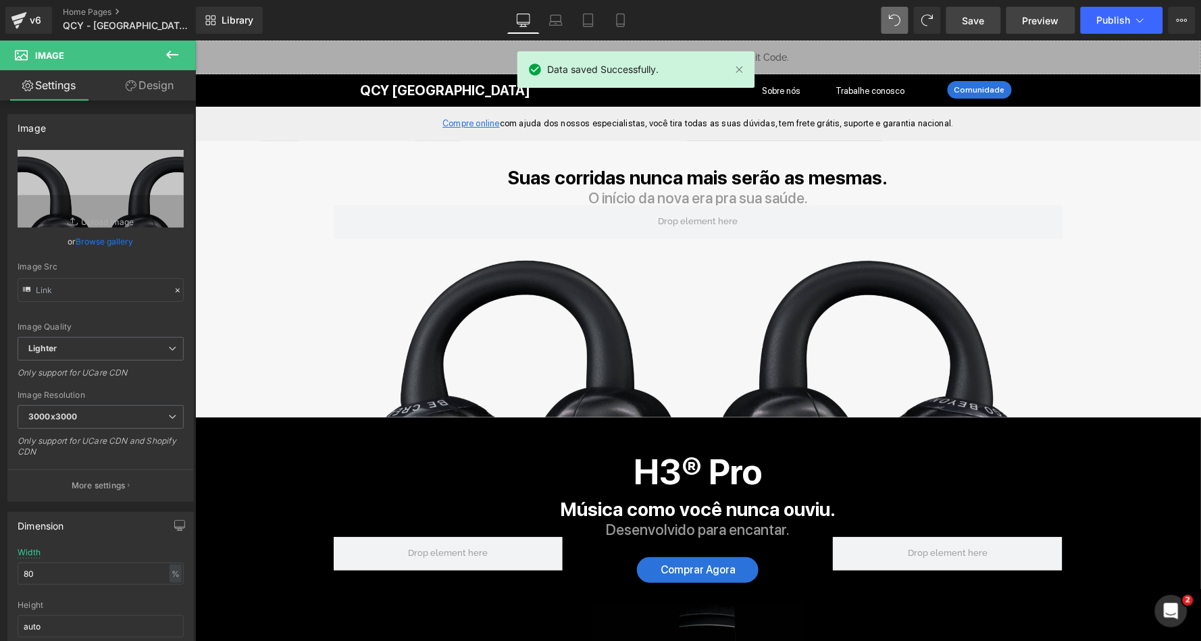
click at [1033, 20] on span "Preview" at bounding box center [1041, 21] width 36 height 14
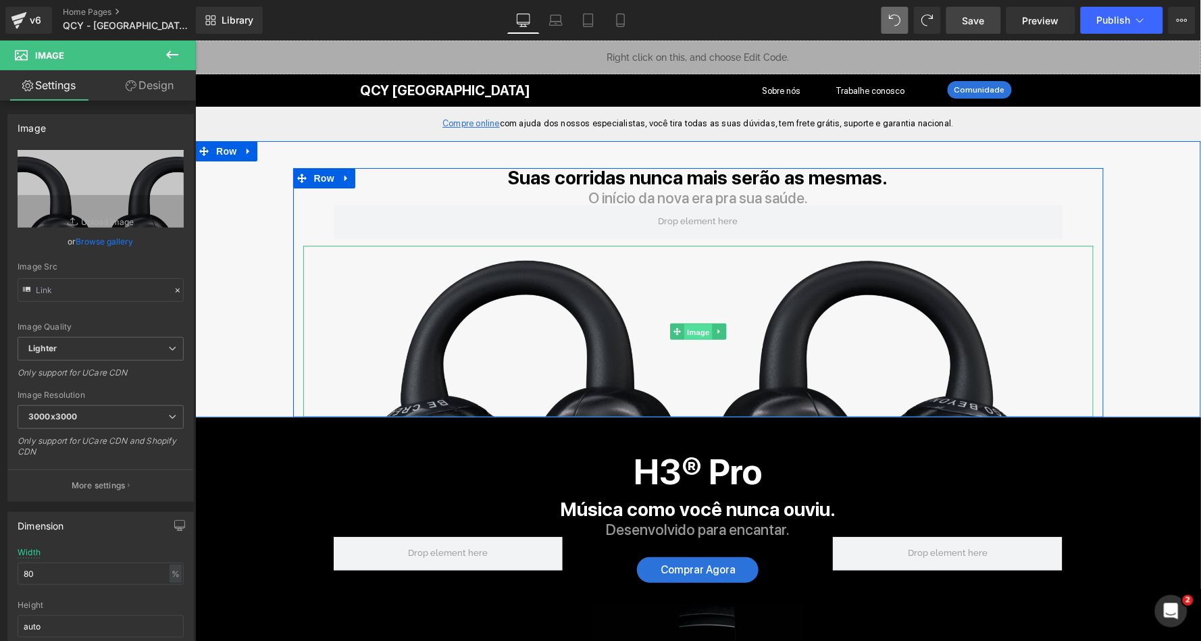
click at [697, 326] on span "Image" at bounding box center [697, 332] width 28 height 16
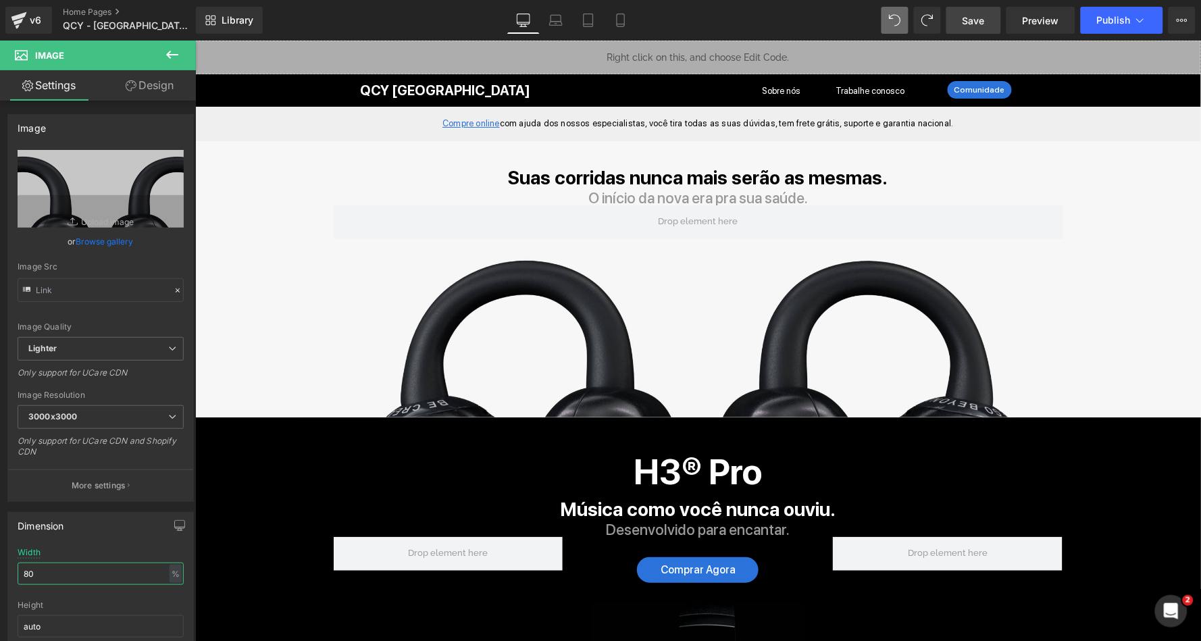
drag, startPoint x: 52, startPoint y: 569, endPoint x: -6, endPoint y: 569, distance: 58.1
click at [0, 569] on html "Image You are previewing how the will restyle your page. You can not edit Eleme…" at bounding box center [600, 320] width 1201 height 641
type input "60"
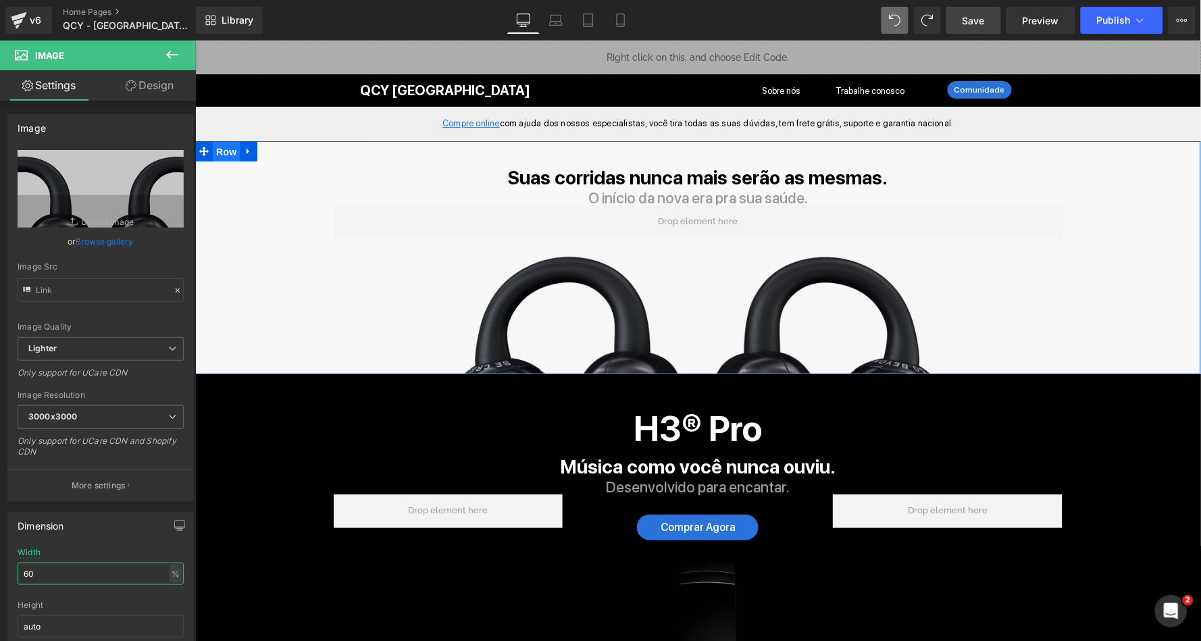
click at [218, 150] on span "Row" at bounding box center [225, 151] width 27 height 20
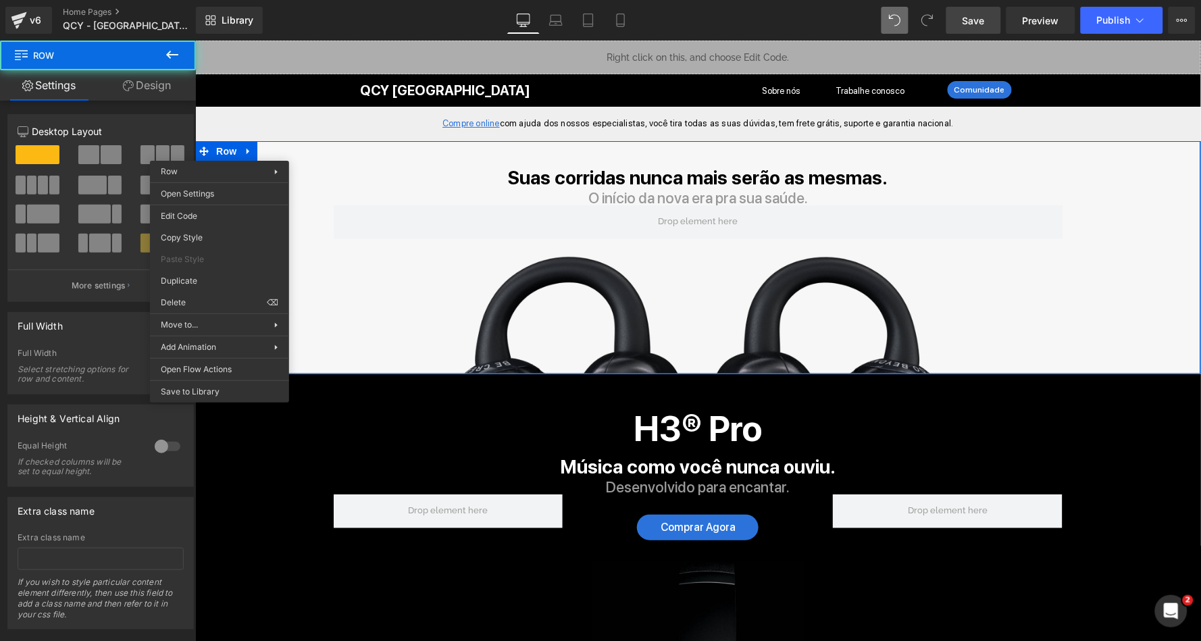
click at [43, 405] on div "Height & Vertical Align 0 Equal Height If checked columns will be set to equal …" at bounding box center [100, 446] width 186 height 82
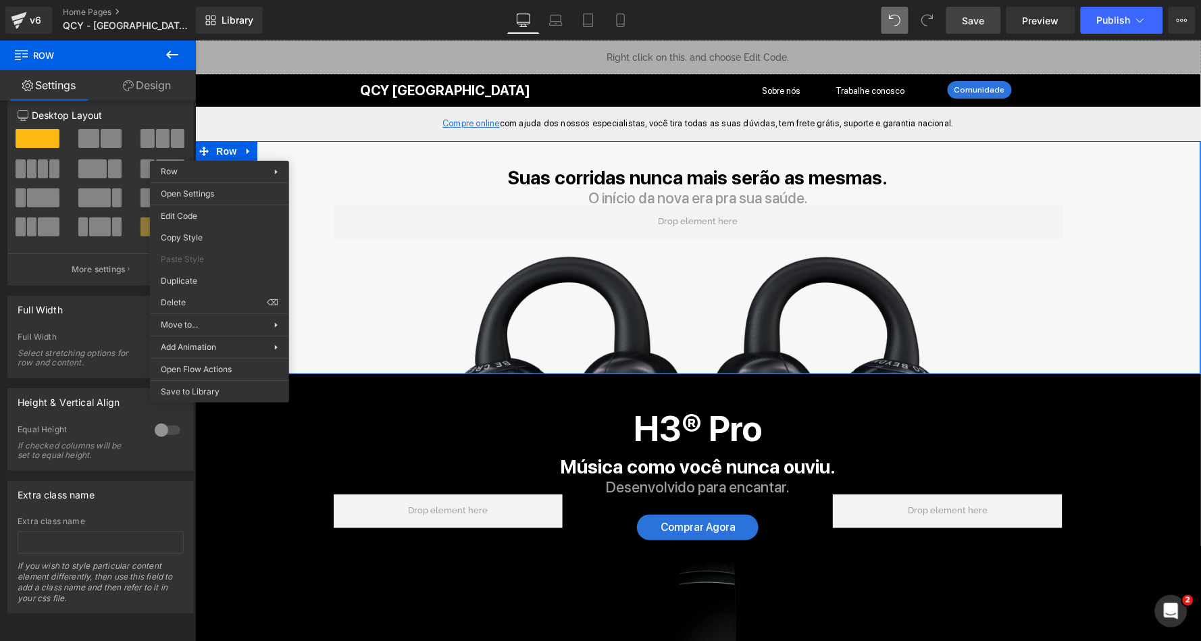
scroll to position [22, 0]
click at [194, 214] on body "Row You are previewing how the will restyle your page. You can not edit Element…" at bounding box center [600, 320] width 1201 height 641
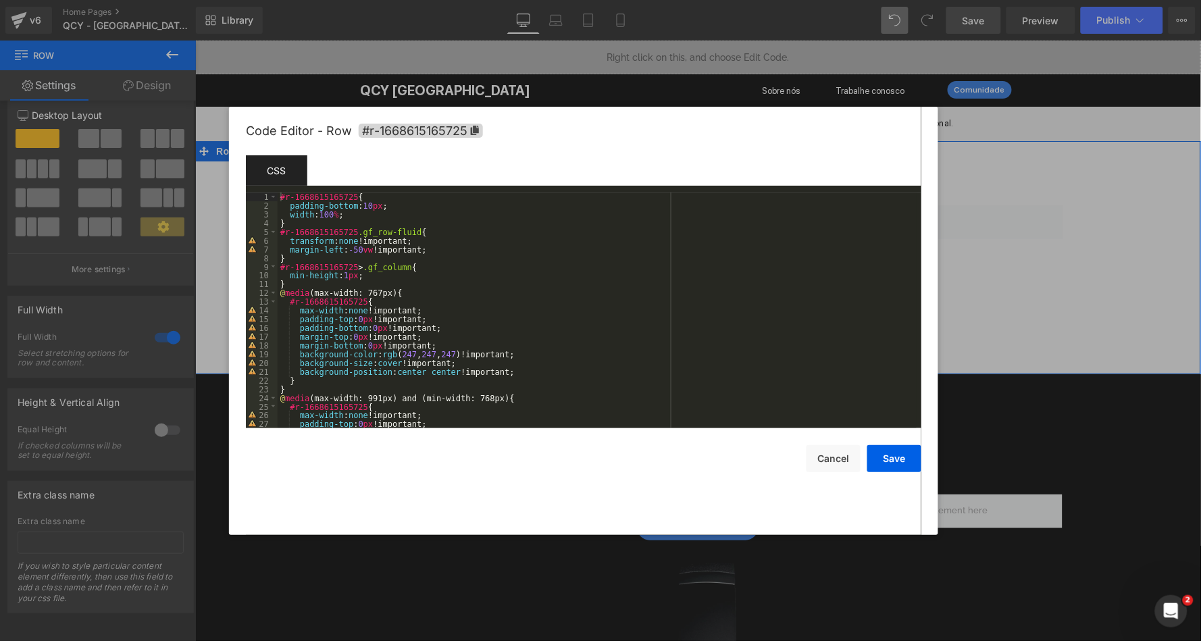
click at [844, 474] on div "Code Editor - Row #r-1668615165725 Template CSS Script 1 2 3 4 5 6 7 8 9 10 11 …" at bounding box center [583, 321] width 675 height 428
click at [843, 466] on button "Cancel" at bounding box center [833, 458] width 54 height 27
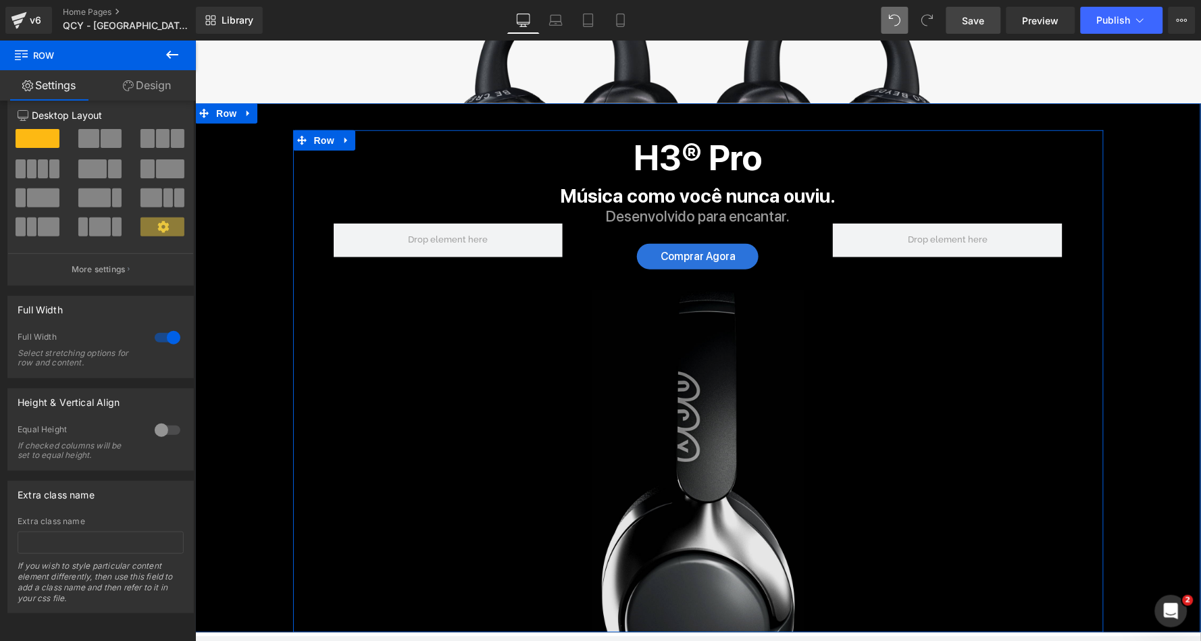
scroll to position [276, 0]
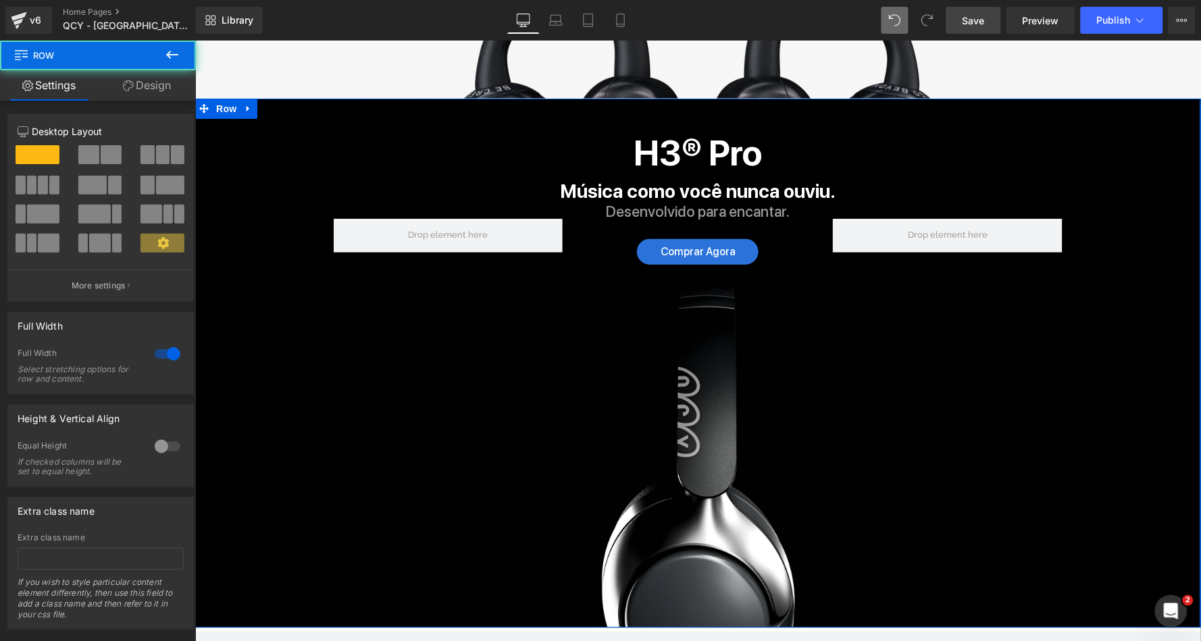
click at [228, 128] on div "H3® Pro Heading Música como você nunca ouviu. Text Block Desenvolvido para enca…" at bounding box center [698, 362] width 1006 height 529
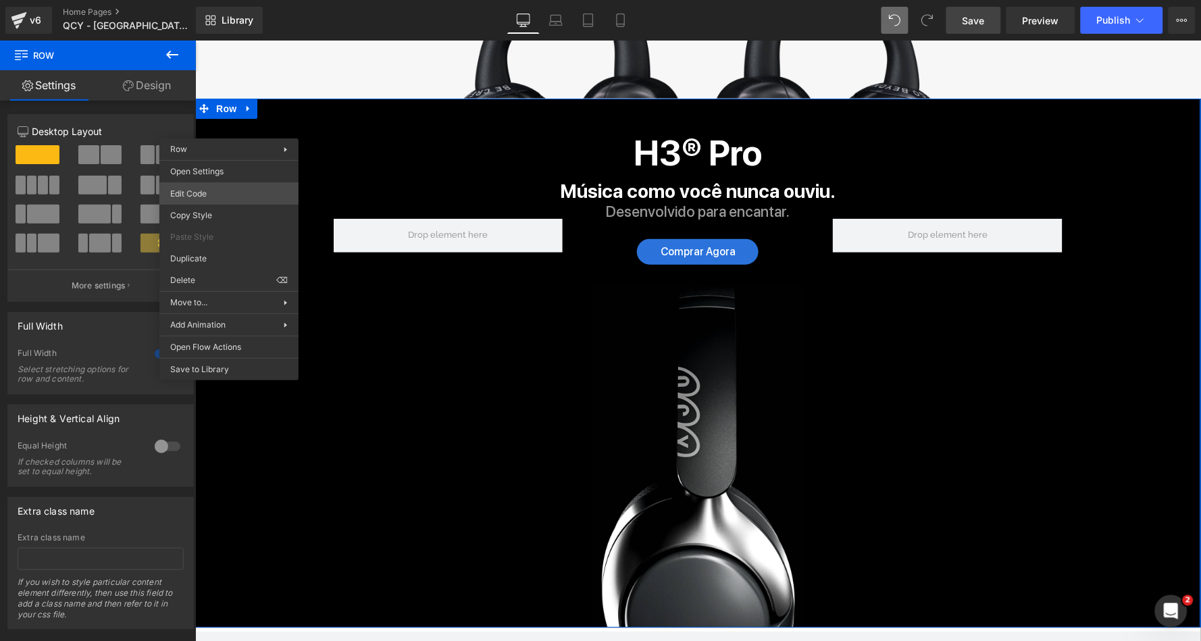
click at [215, 194] on body "Row You are previewing how the will restyle your page. You can not edit Element…" at bounding box center [600, 320] width 1201 height 641
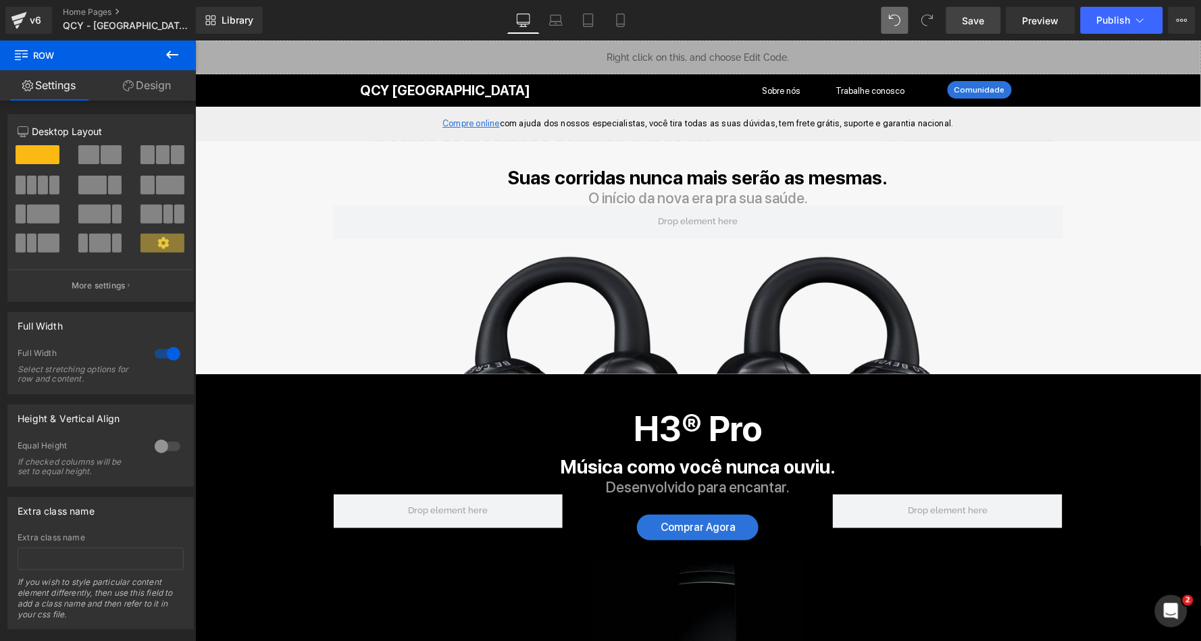
scroll to position [-1, 0]
click at [247, 226] on div "Suas corridas nunca mais serão as mesmas. Text Block O início da nova era pra s…" at bounding box center [698, 257] width 1006 height 234
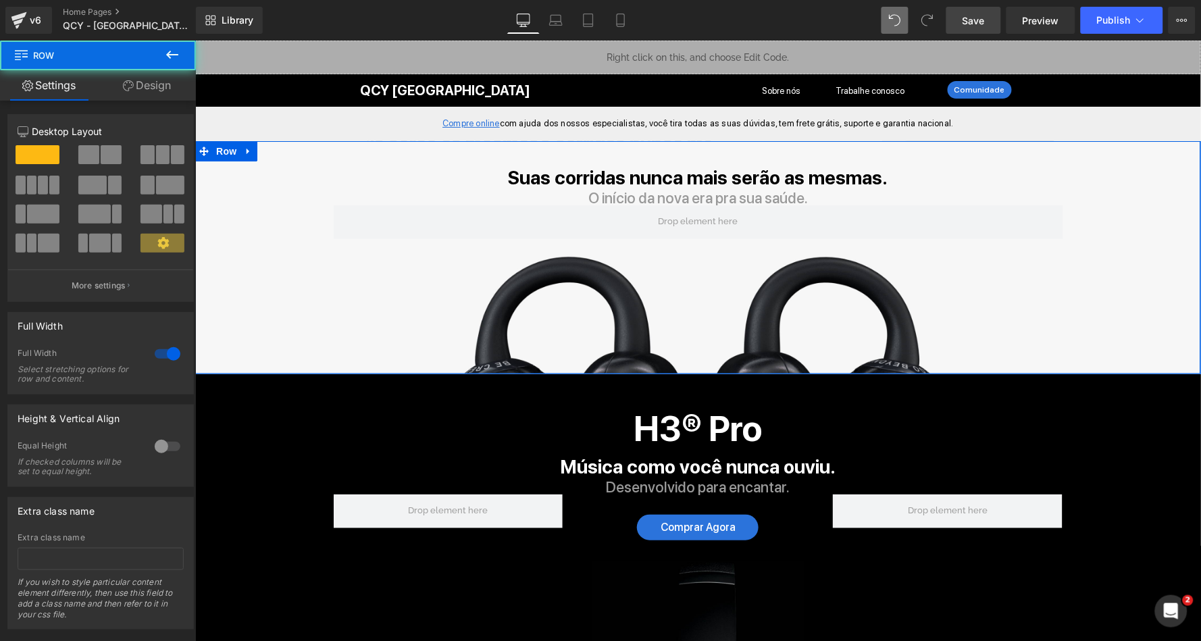
scroll to position [0, 0]
click at [138, 78] on link "Design" at bounding box center [147, 85] width 98 height 30
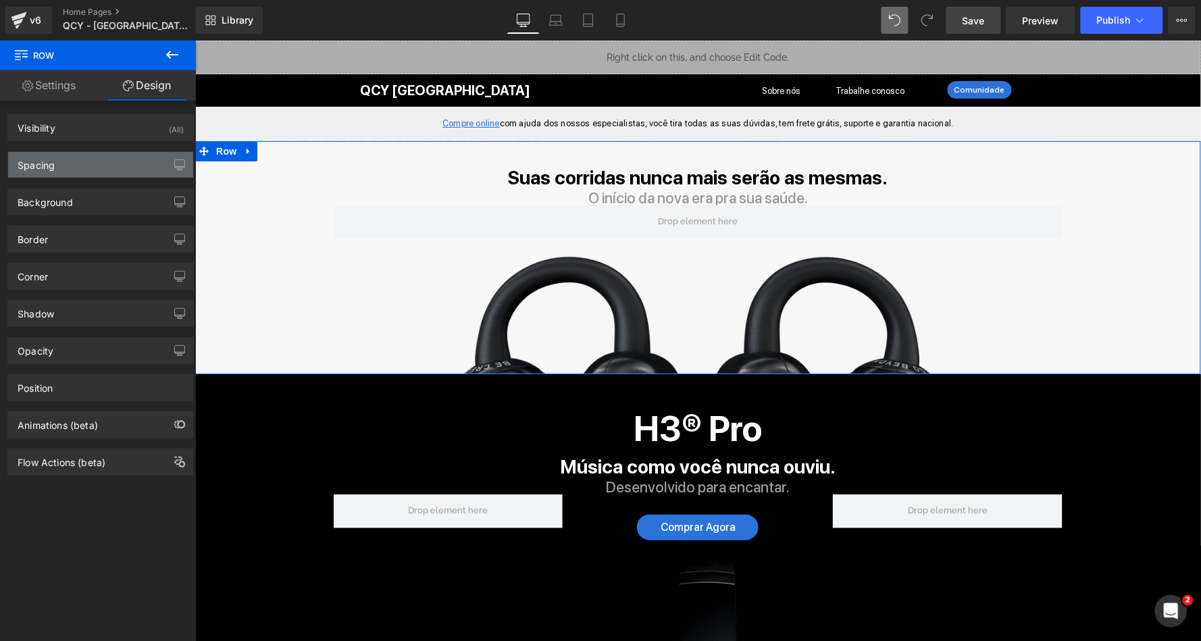
click at [76, 172] on div "Spacing" at bounding box center [100, 165] width 185 height 26
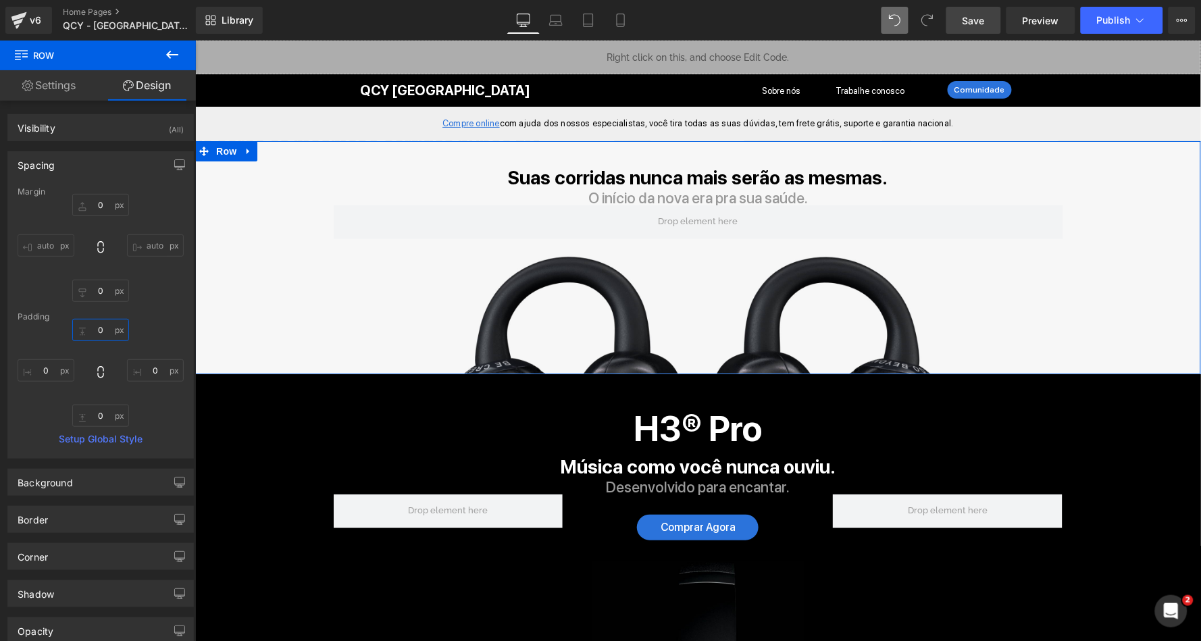
click at [88, 334] on input "0" at bounding box center [100, 330] width 57 height 22
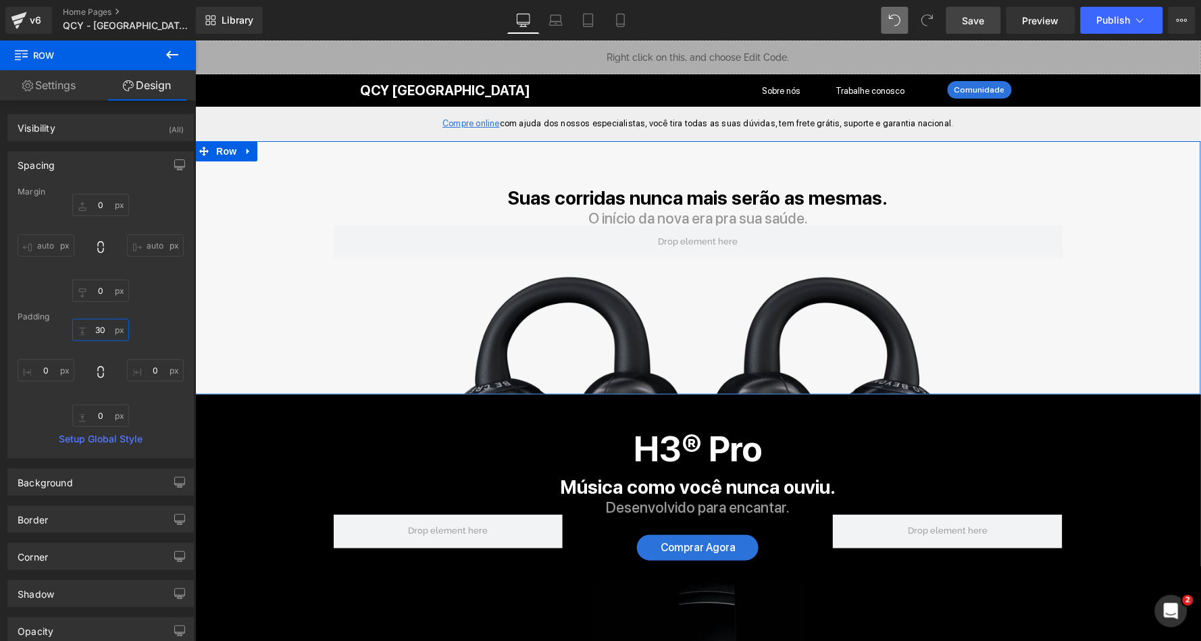
type input "0"
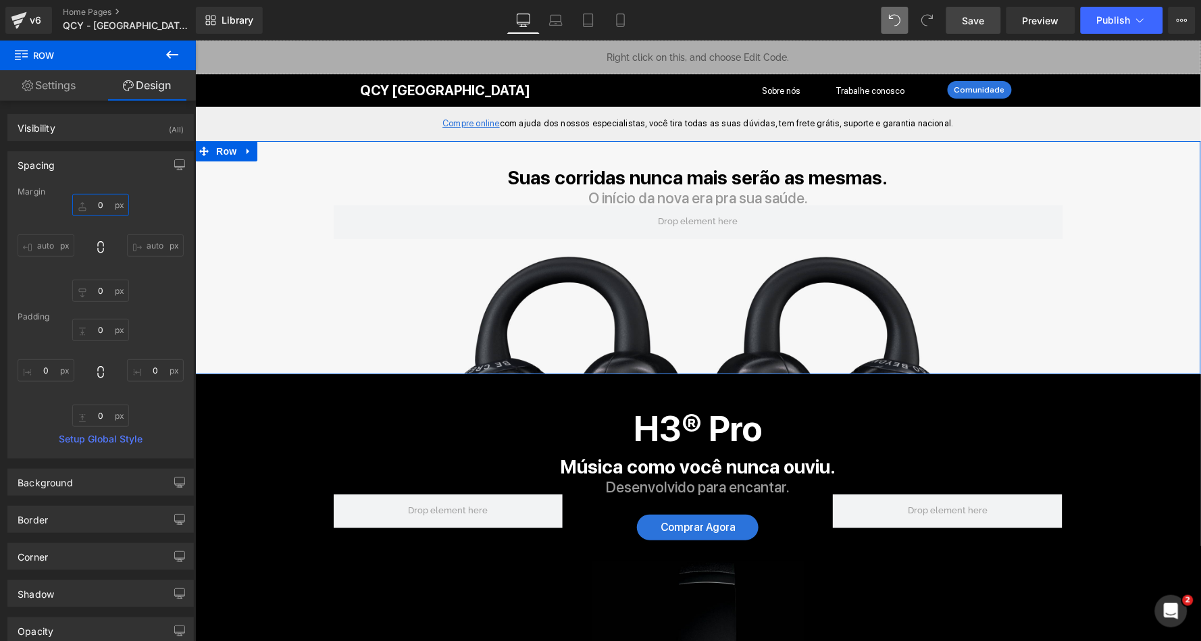
click at [88, 204] on input "0" at bounding box center [100, 205] width 57 height 22
type input "30"
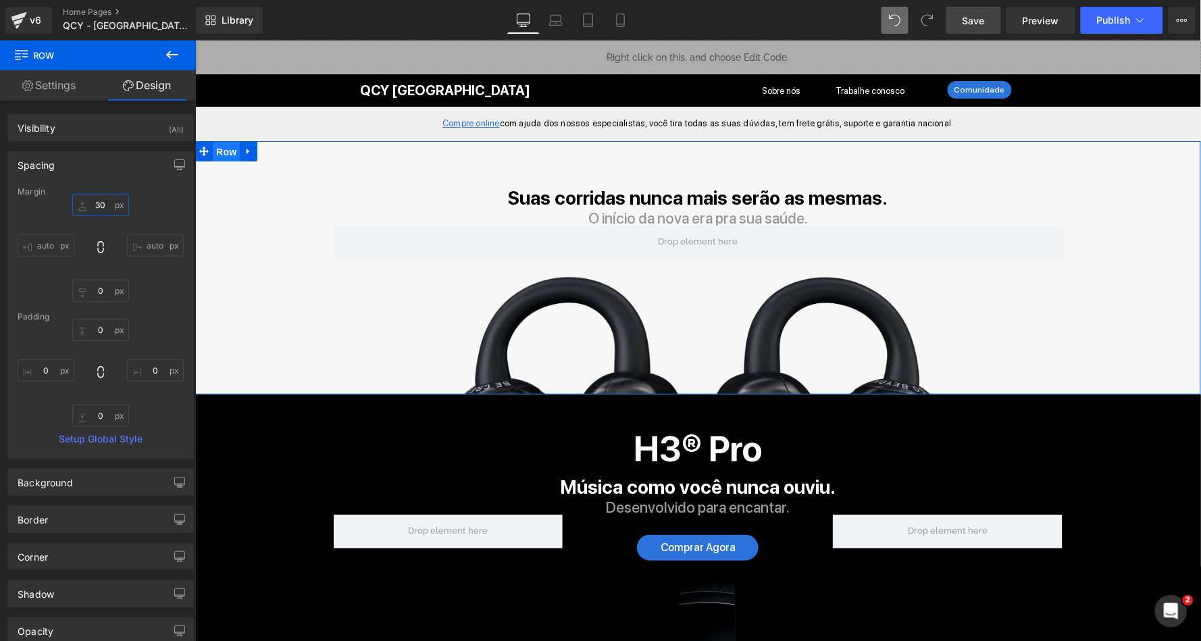
click at [221, 149] on span "Row" at bounding box center [225, 151] width 27 height 20
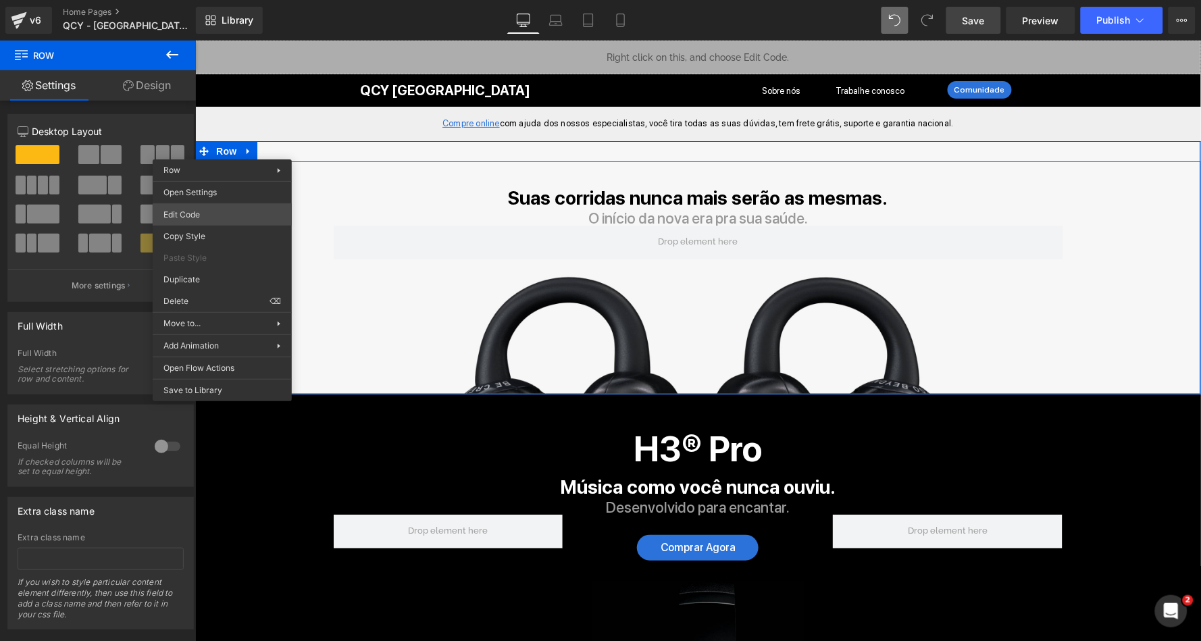
click at [230, 0] on div "Row You are previewing how the will restyle your page. You can not edit Element…" at bounding box center [600, 0] width 1201 height 0
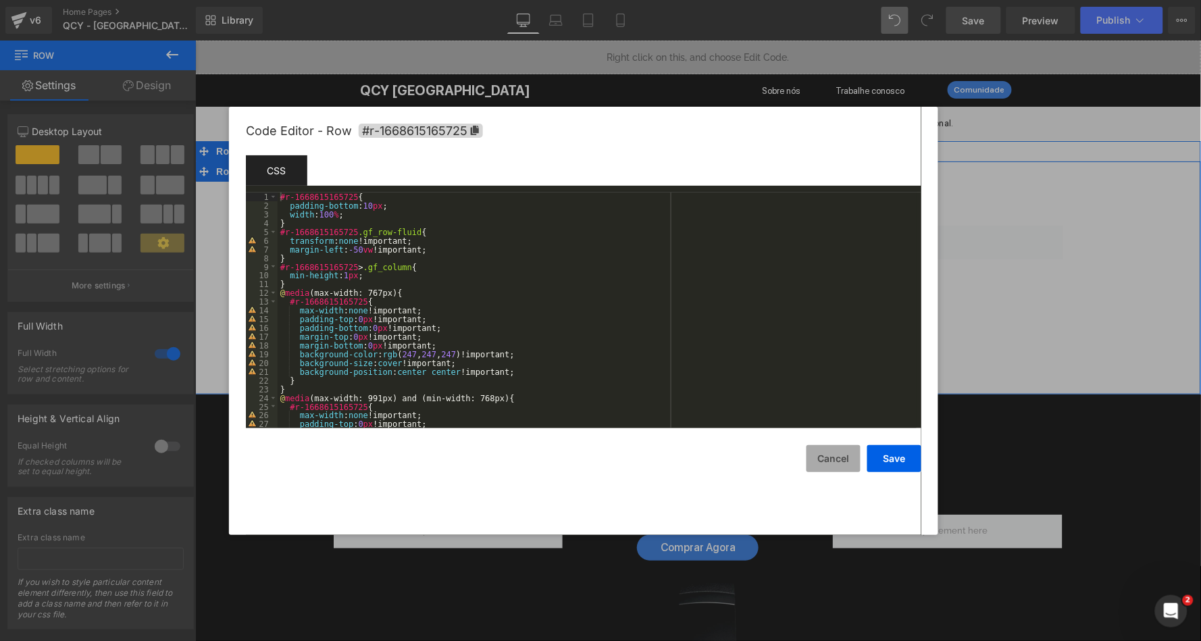
click at [825, 459] on button "Cancel" at bounding box center [833, 458] width 54 height 27
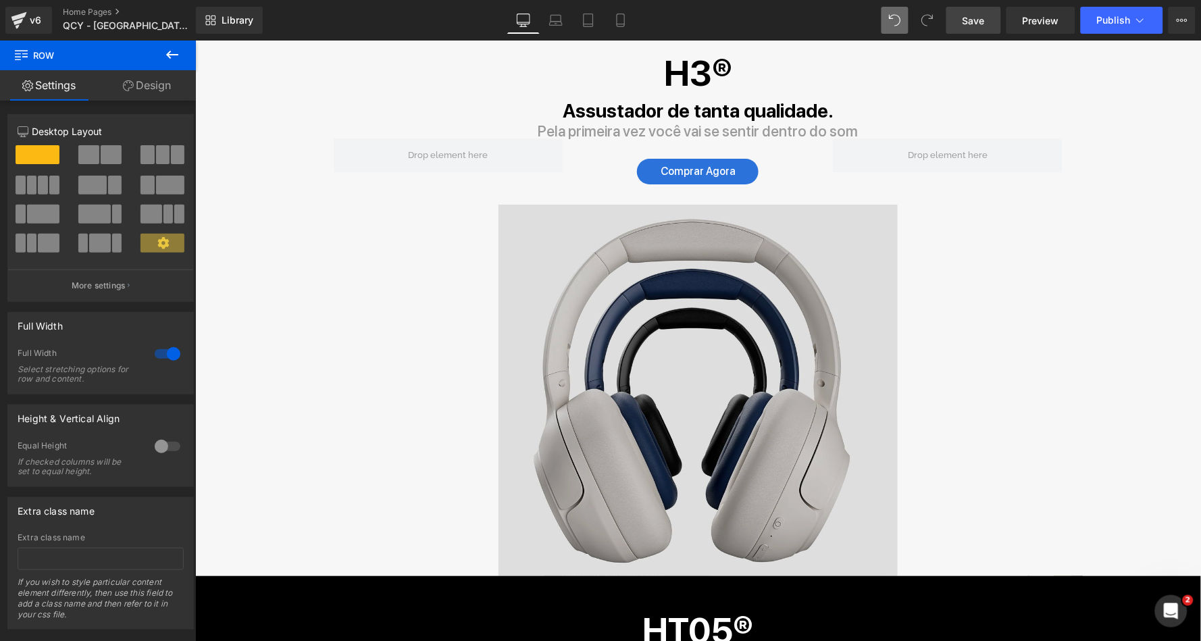
scroll to position [1327, 0]
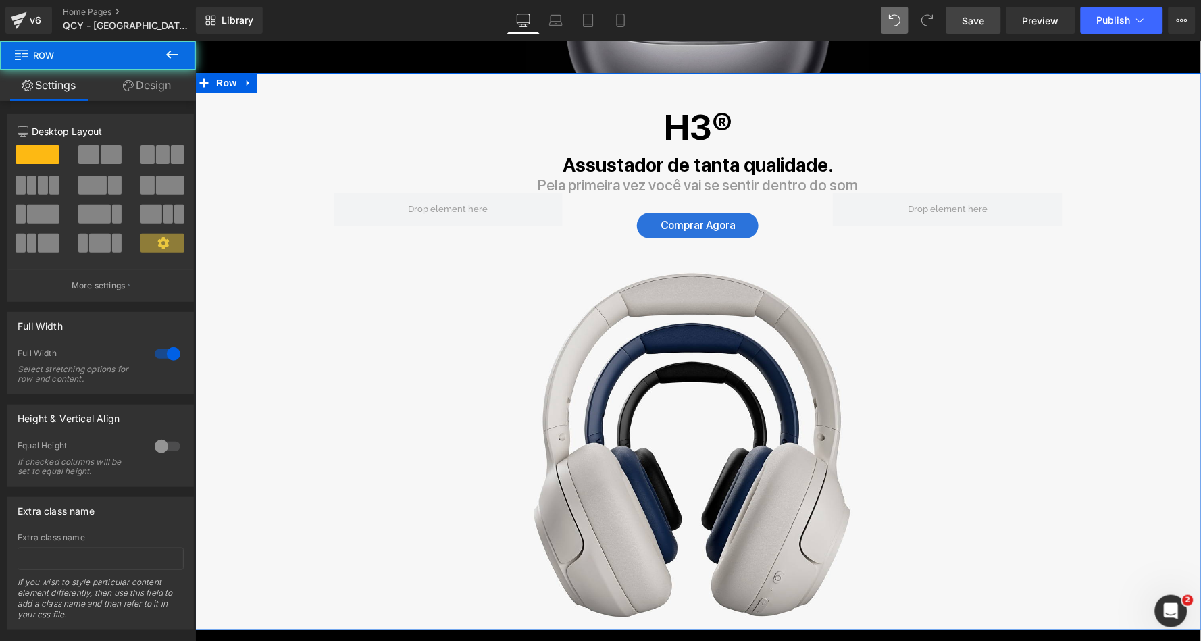
click at [247, 129] on div "H3® Heading Assustador de tanta qualidade. Text Block Pela primeira vez você va…" at bounding box center [698, 350] width 1006 height 557
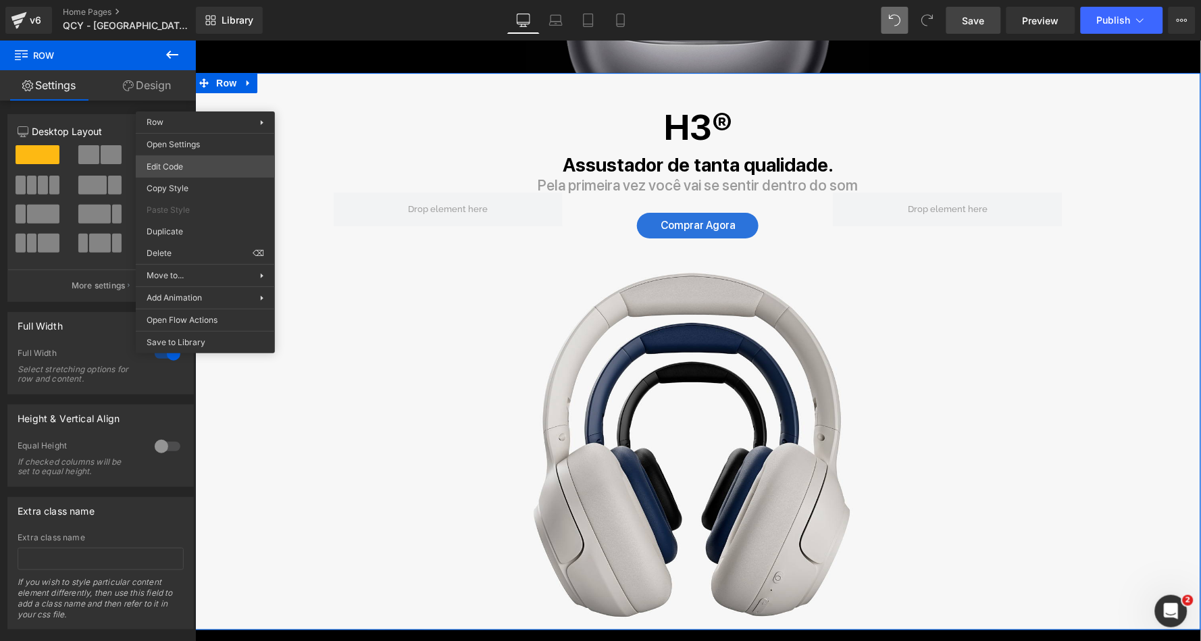
click at [192, 168] on body "Row You are previewing how the will restyle your page. You can not edit Element…" at bounding box center [600, 320] width 1201 height 641
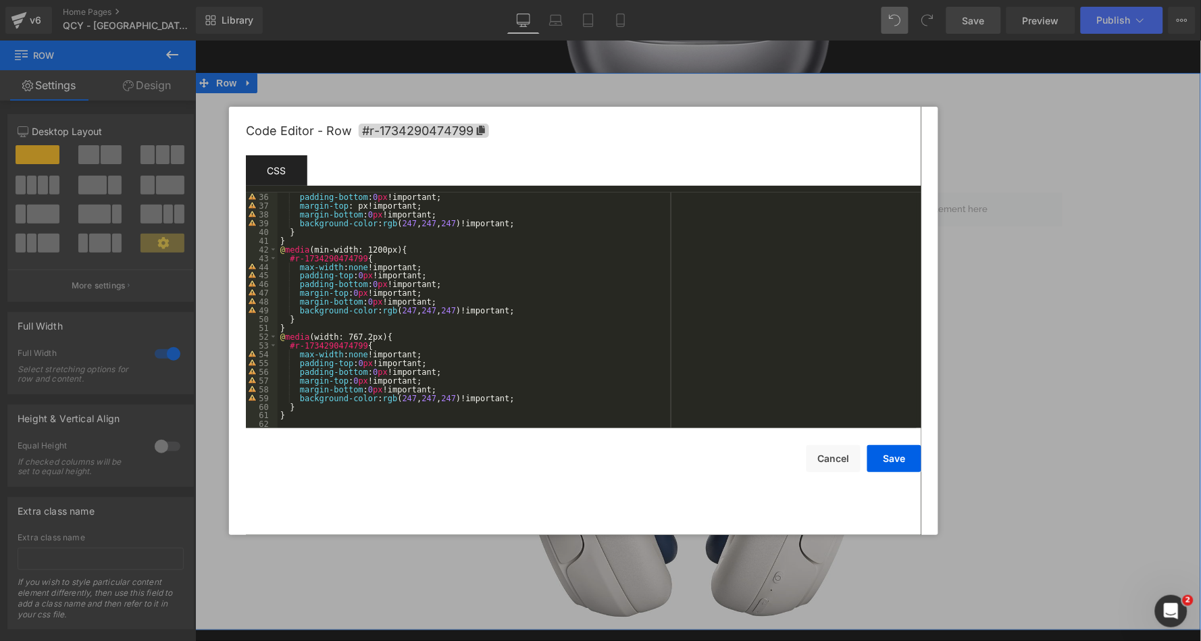
scroll to position [305, 0]
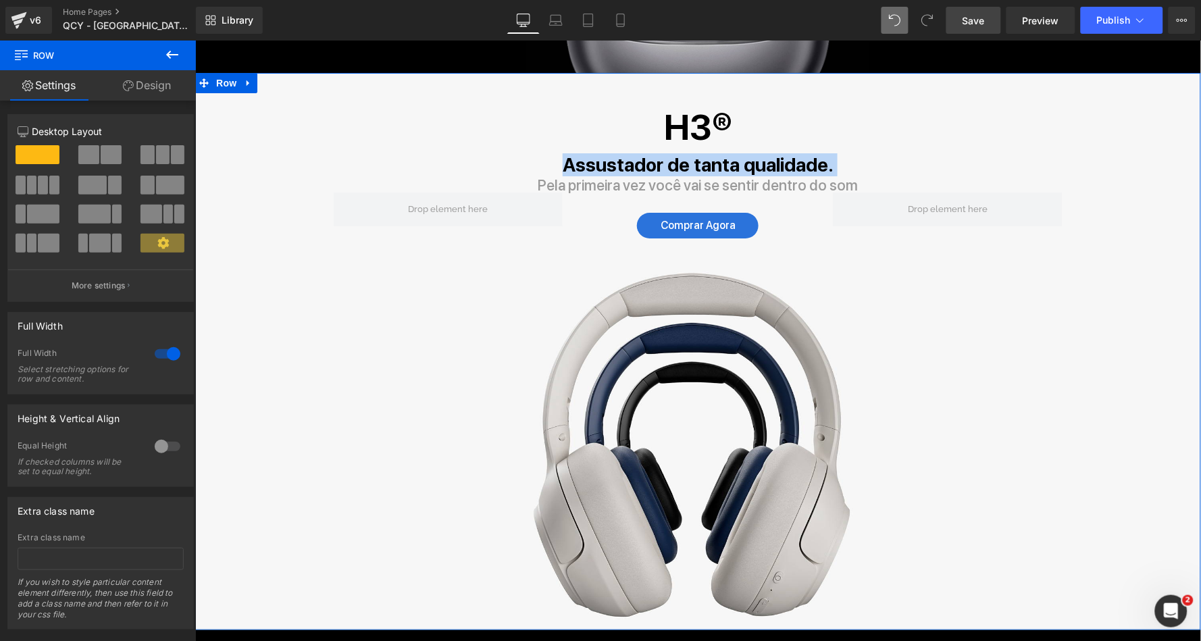
click at [243, 165] on div "H3® Heading Assustador de tanta qualidade. Text Block Pela primeira vez você va…" at bounding box center [698, 350] width 1006 height 557
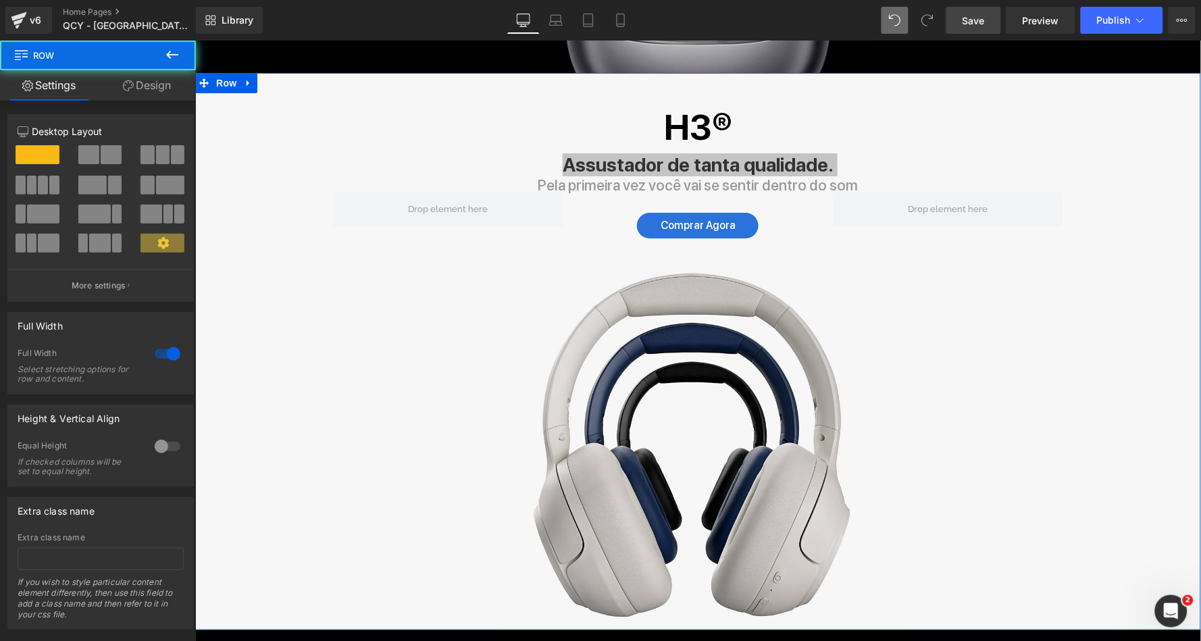
click at [160, 90] on link "Design" at bounding box center [147, 85] width 98 height 30
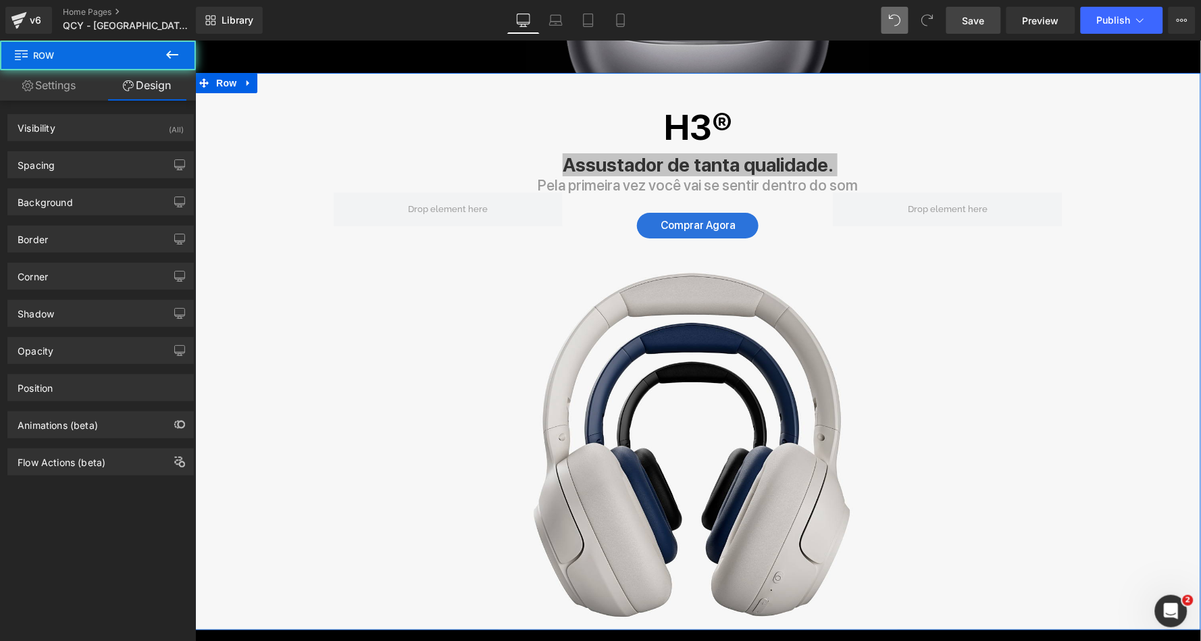
click at [106, 180] on div "Background Color & Image color Color #f7f7f7 100 % Image Replace Image Upload i…" at bounding box center [101, 196] width 202 height 37
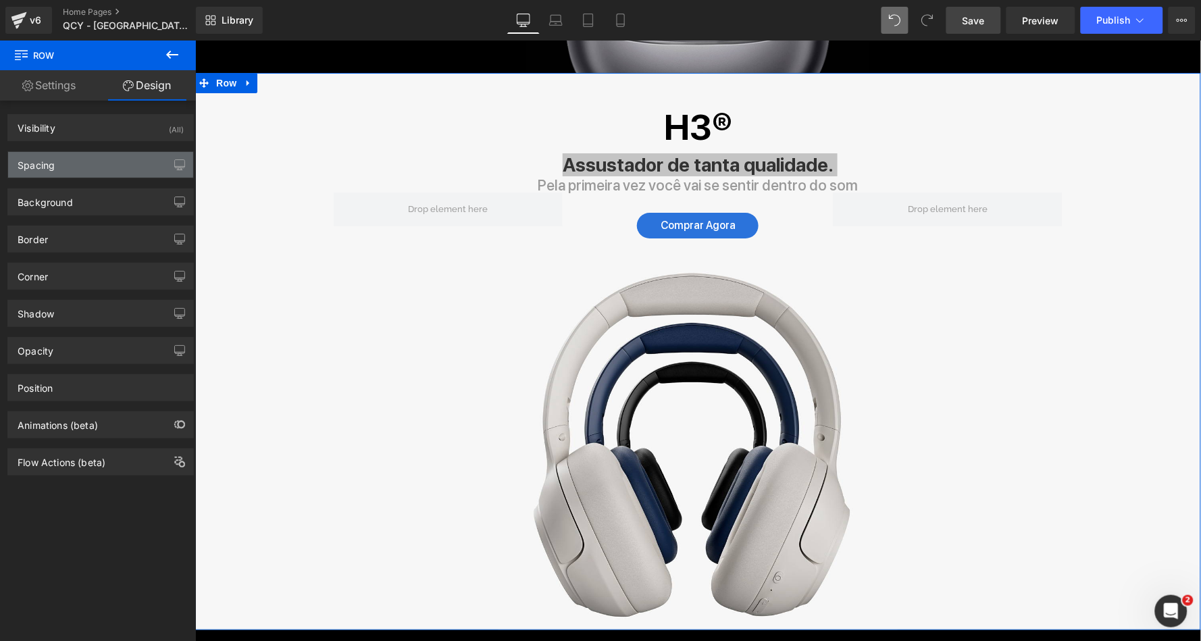
click at [106, 170] on div "Spacing" at bounding box center [100, 165] width 185 height 26
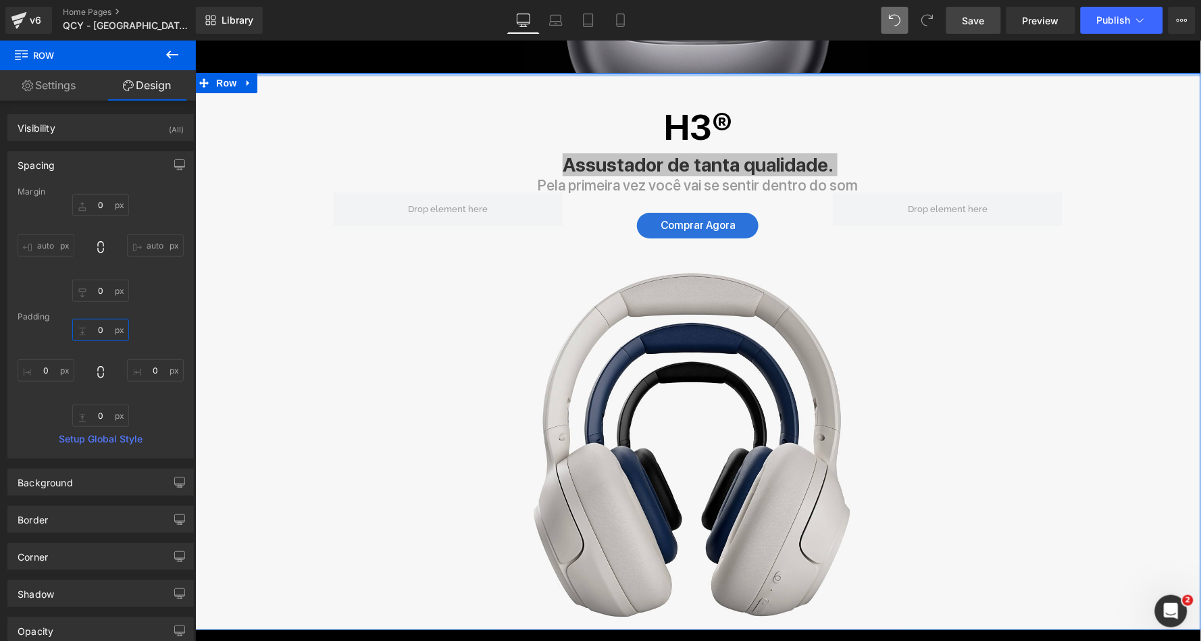
click at [88, 330] on input "0" at bounding box center [100, 330] width 57 height 22
click at [88, 196] on input "0" at bounding box center [100, 205] width 57 height 22
type input "30"
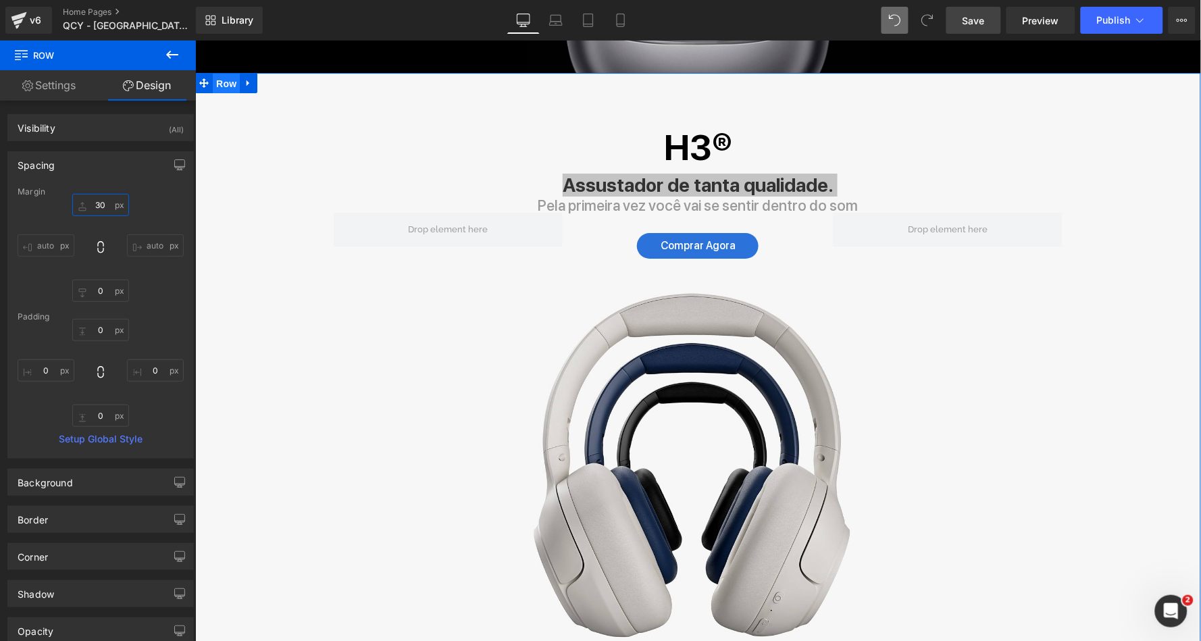
click at [224, 76] on span "Row" at bounding box center [225, 83] width 27 height 20
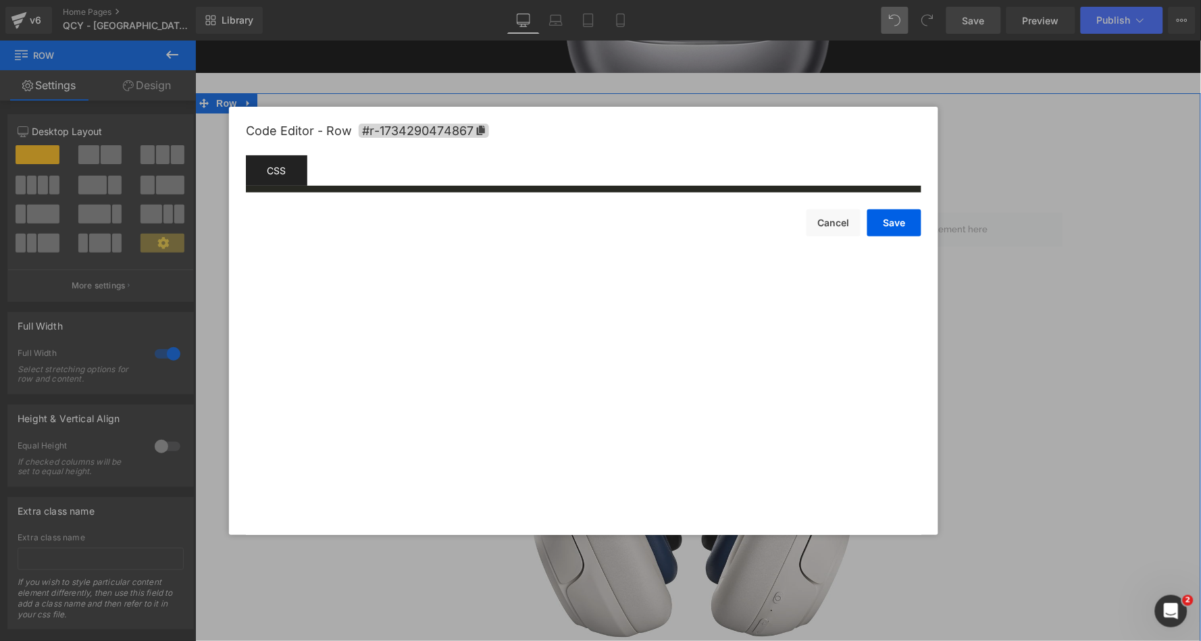
click at [219, 142] on body "Row You are previewing how the will restyle your page. You can not edit Element…" at bounding box center [600, 320] width 1201 height 641
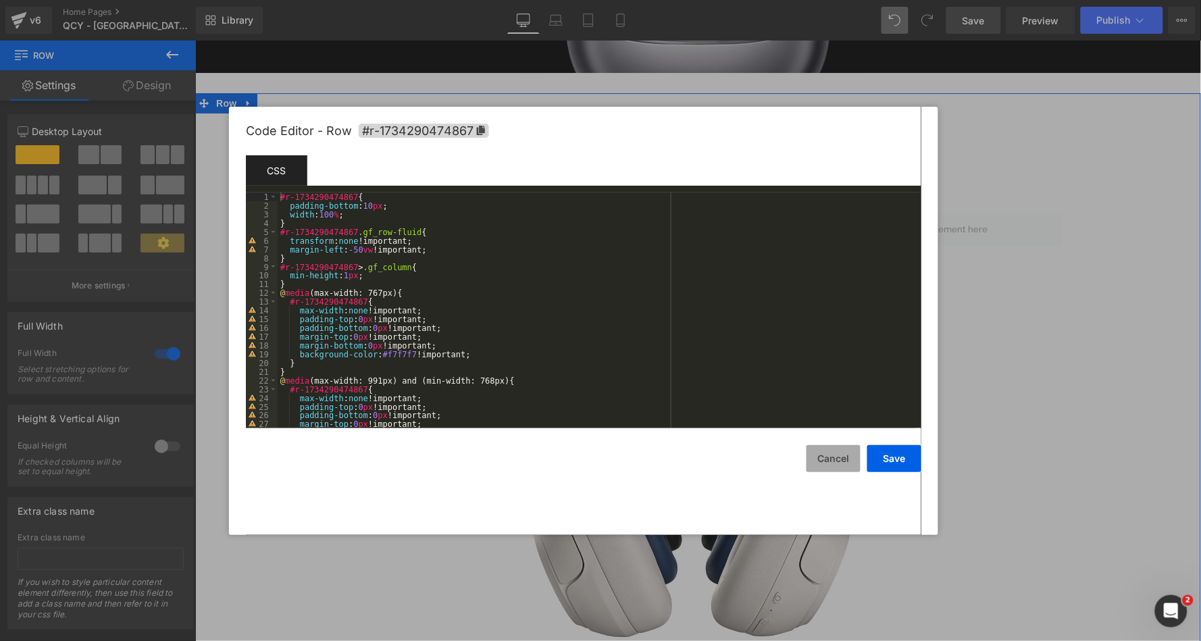
click at [843, 452] on button "Cancel" at bounding box center [833, 458] width 54 height 27
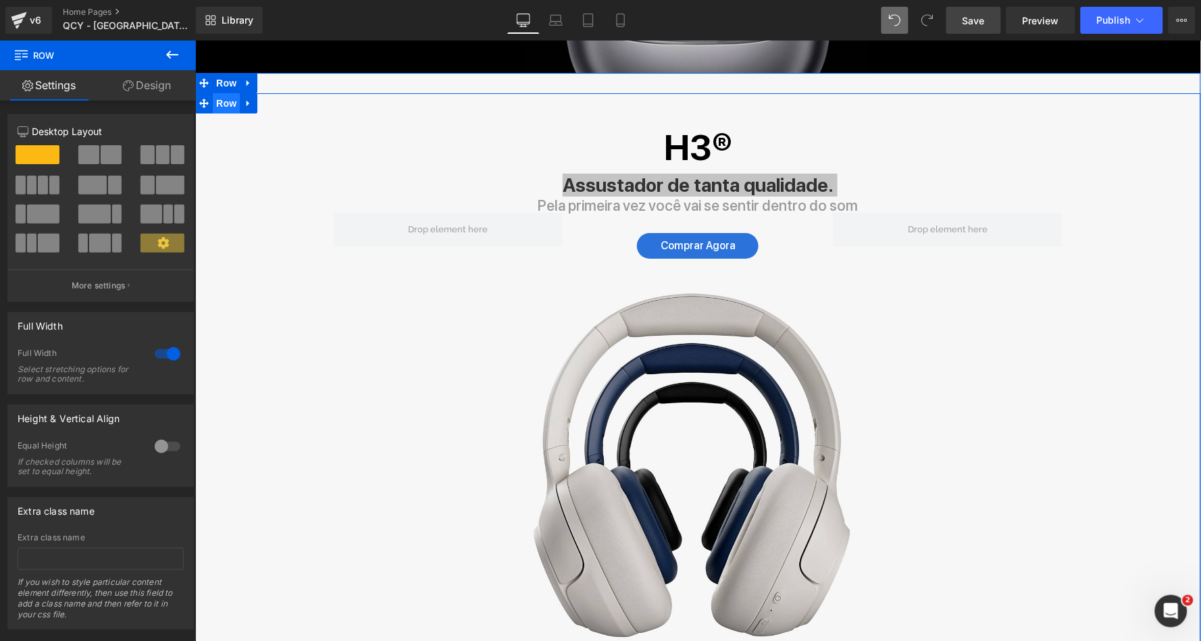
click at [231, 99] on span "Row" at bounding box center [225, 103] width 27 height 20
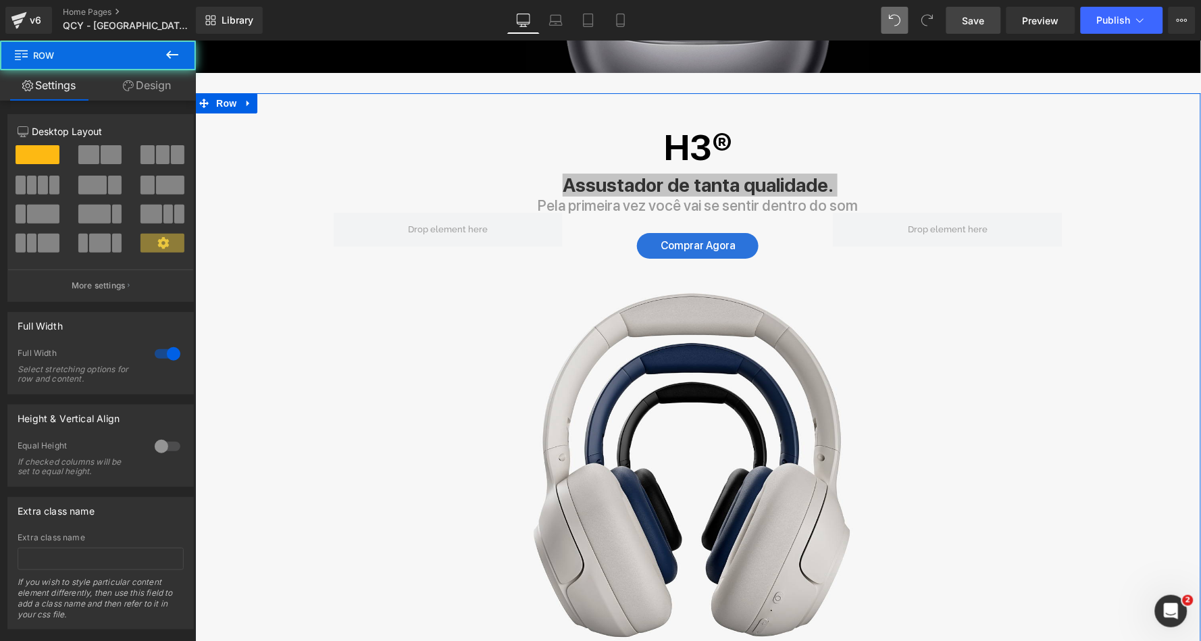
click at [167, 89] on link "Design" at bounding box center [147, 85] width 98 height 30
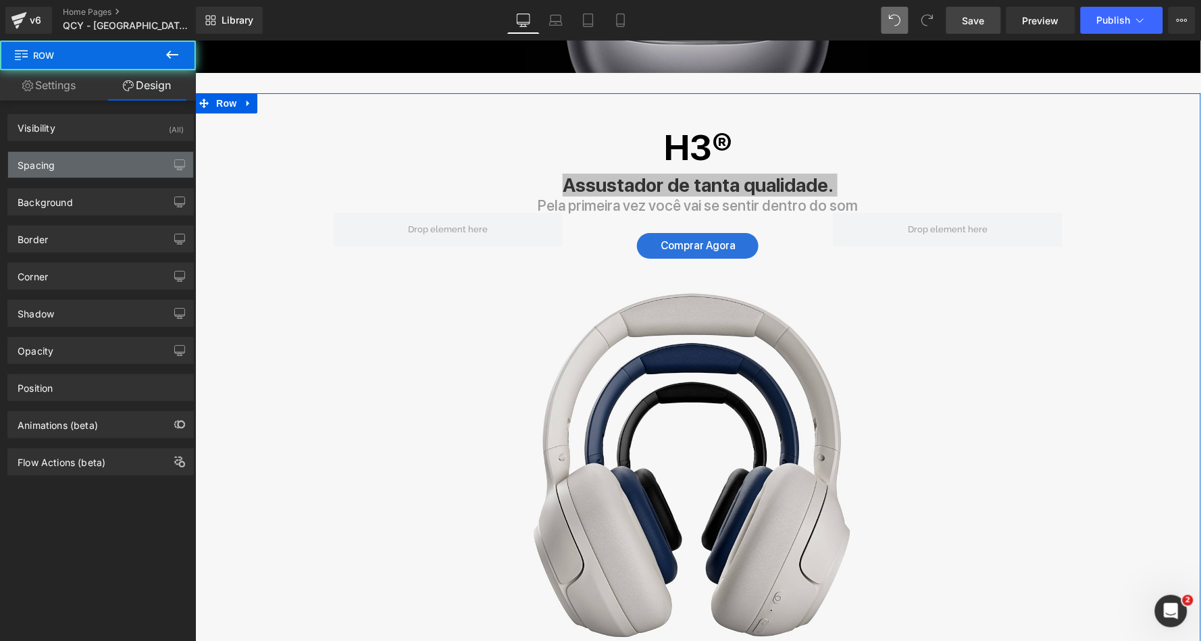
click at [120, 158] on div "Spacing" at bounding box center [100, 165] width 185 height 26
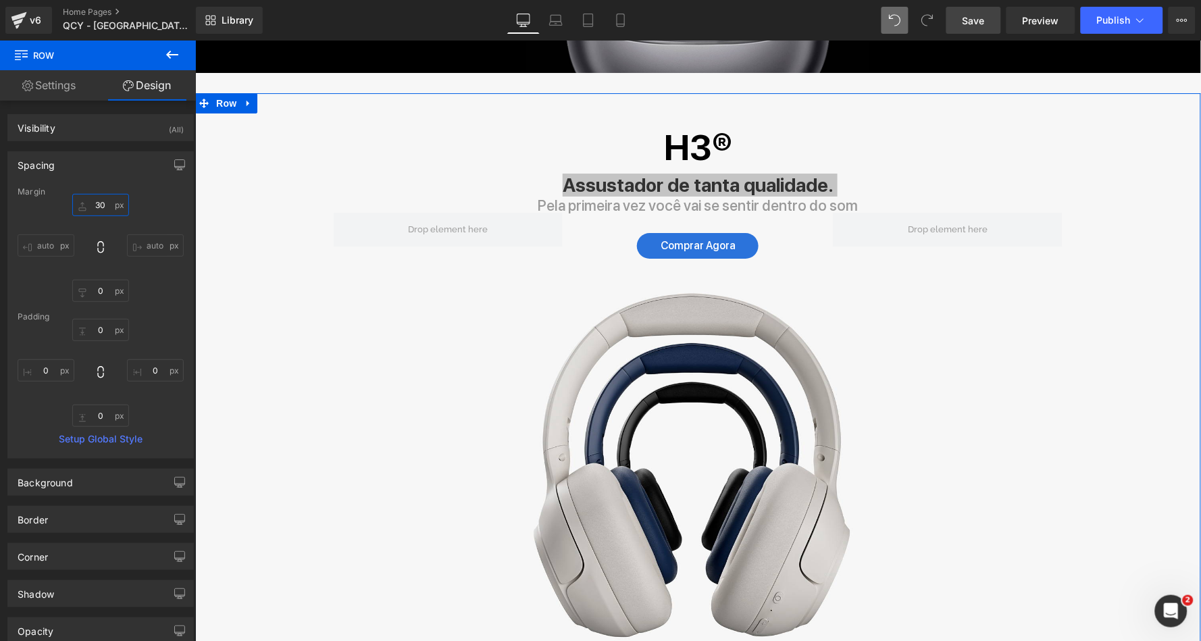
click at [100, 200] on input "30" at bounding box center [100, 205] width 57 height 22
type input "0"
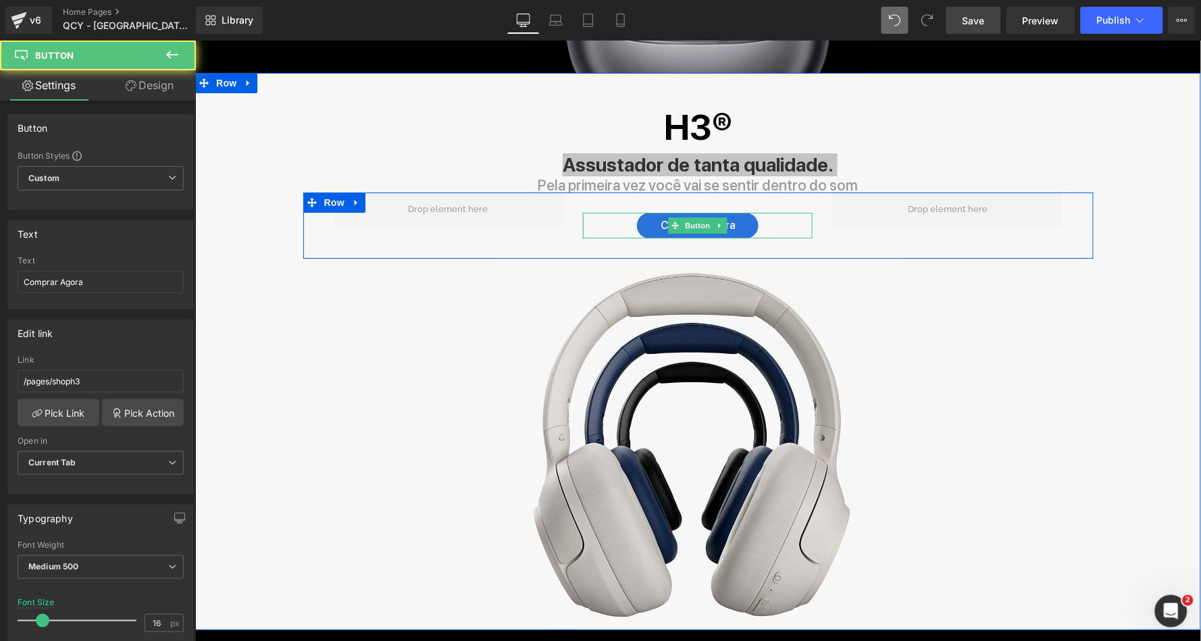
click at [583, 224] on div "Comprar Agora Button" at bounding box center [697, 225] width 230 height 26
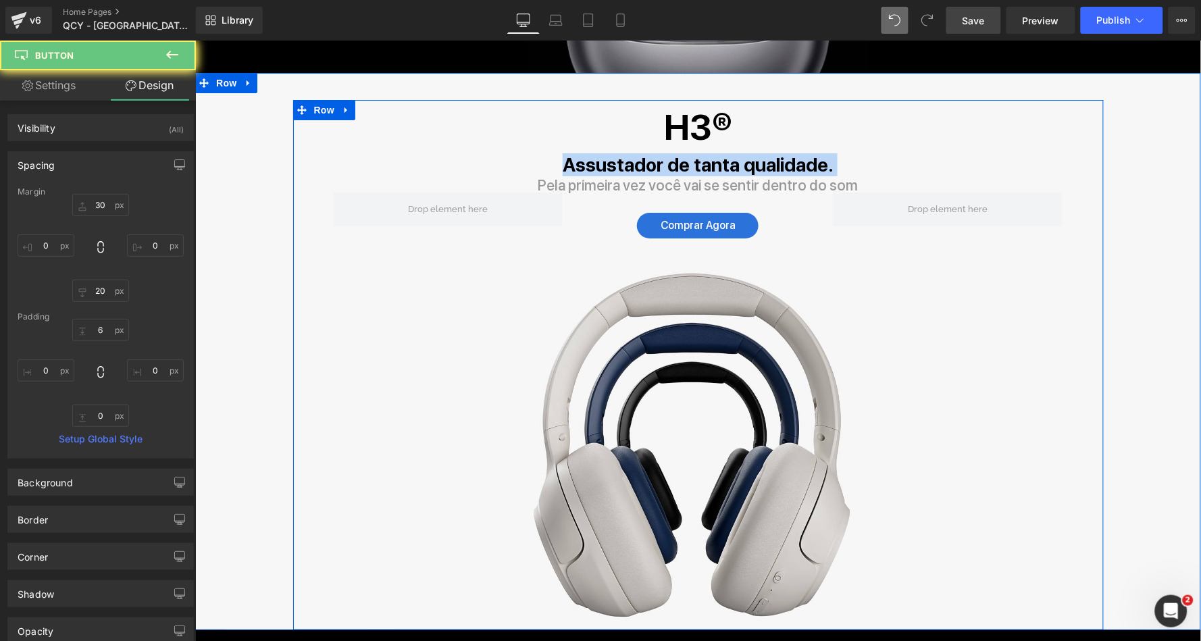
click at [606, 142] on h2 "H3®" at bounding box center [698, 126] width 790 height 55
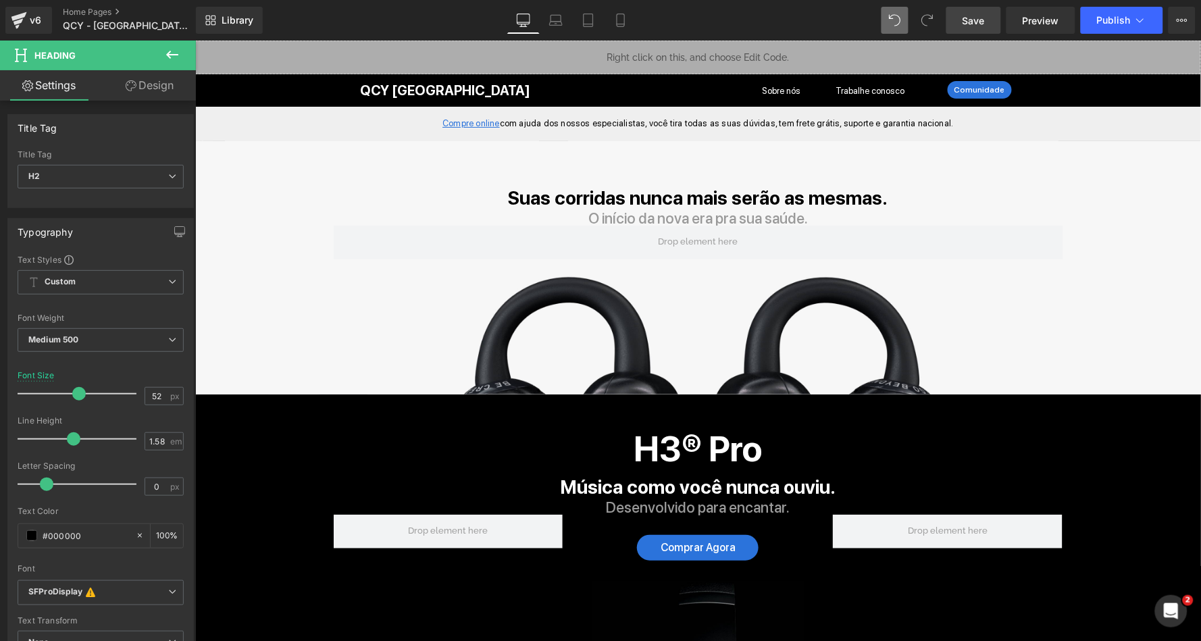
scroll to position [0, 0]
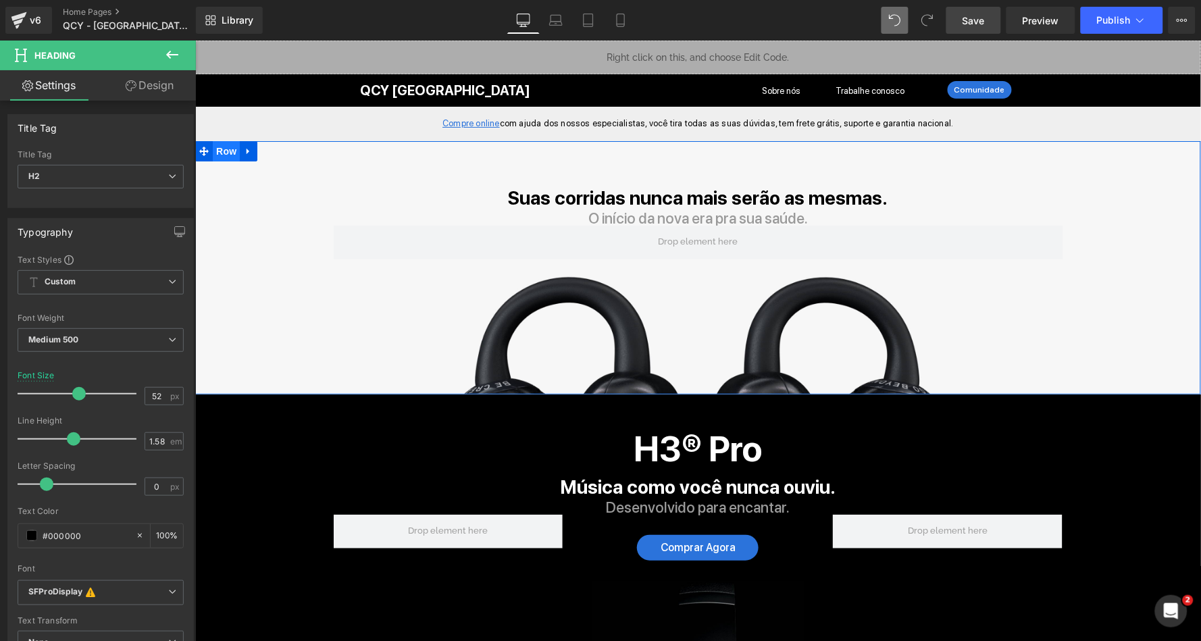
click at [223, 151] on span "Row" at bounding box center [225, 150] width 27 height 20
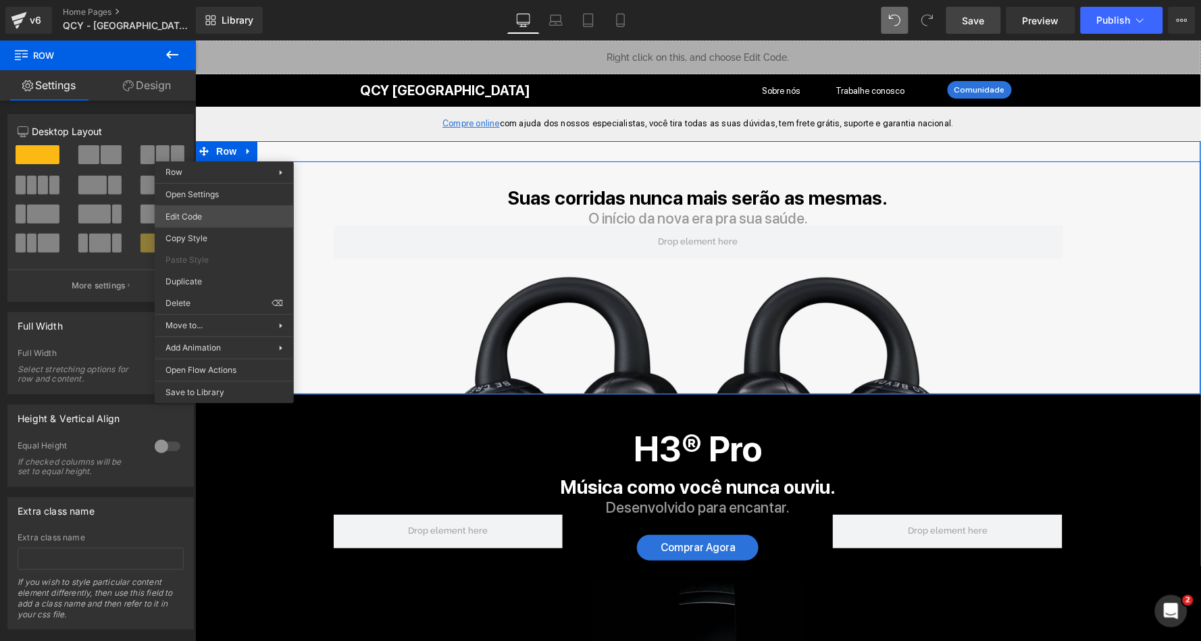
click at [213, 218] on body "Row You are previewing how the will restyle your page. You can not edit Element…" at bounding box center [600, 320] width 1201 height 641
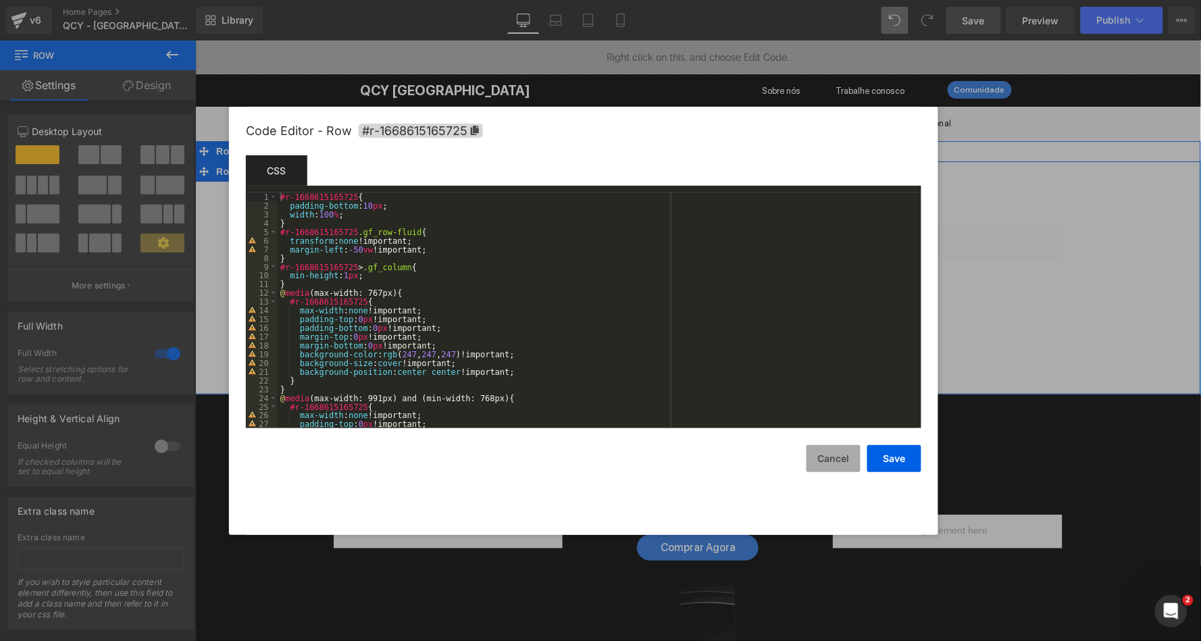
click at [831, 457] on button "Cancel" at bounding box center [833, 458] width 54 height 27
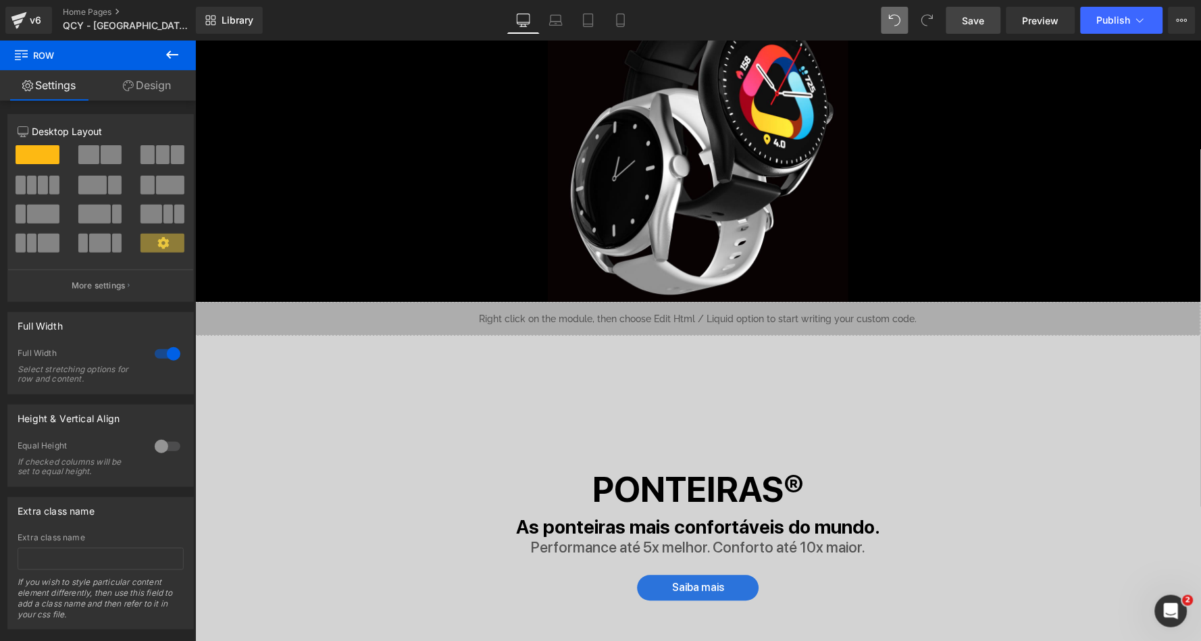
scroll to position [2642, 0]
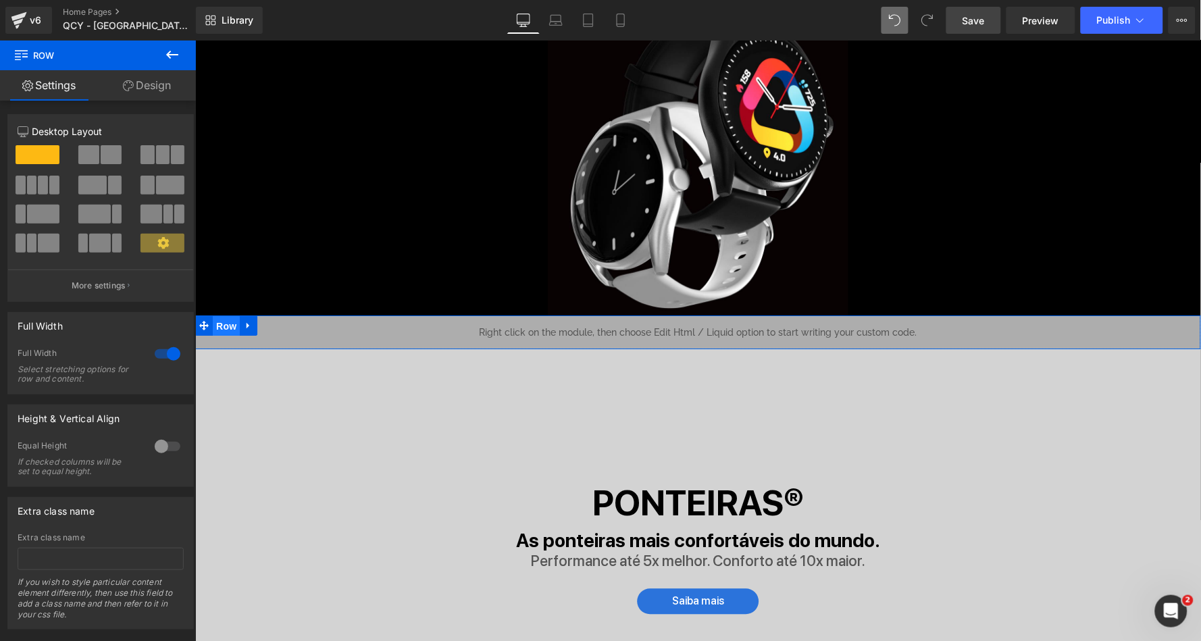
click at [220, 315] on span "Row" at bounding box center [225, 325] width 27 height 20
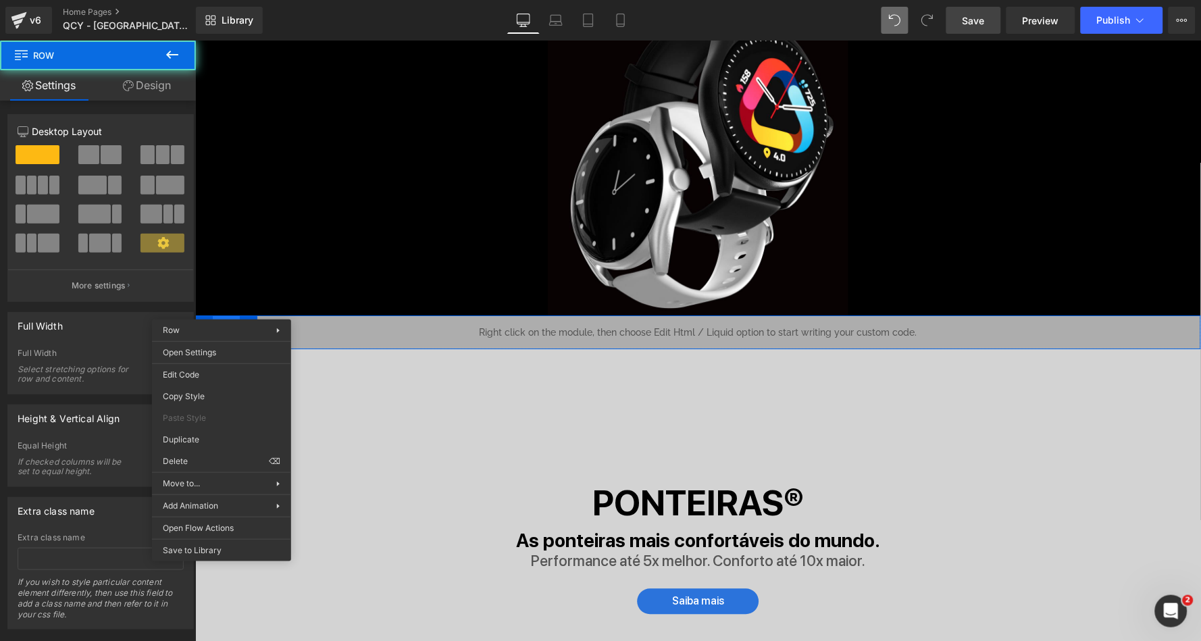
drag, startPoint x: 220, startPoint y: 308, endPoint x: 416, endPoint y: 386, distance: 210.7
click at [219, 381] on body "Row You are previewing how the will restyle your page. You can not edit Element…" at bounding box center [600, 320] width 1201 height 641
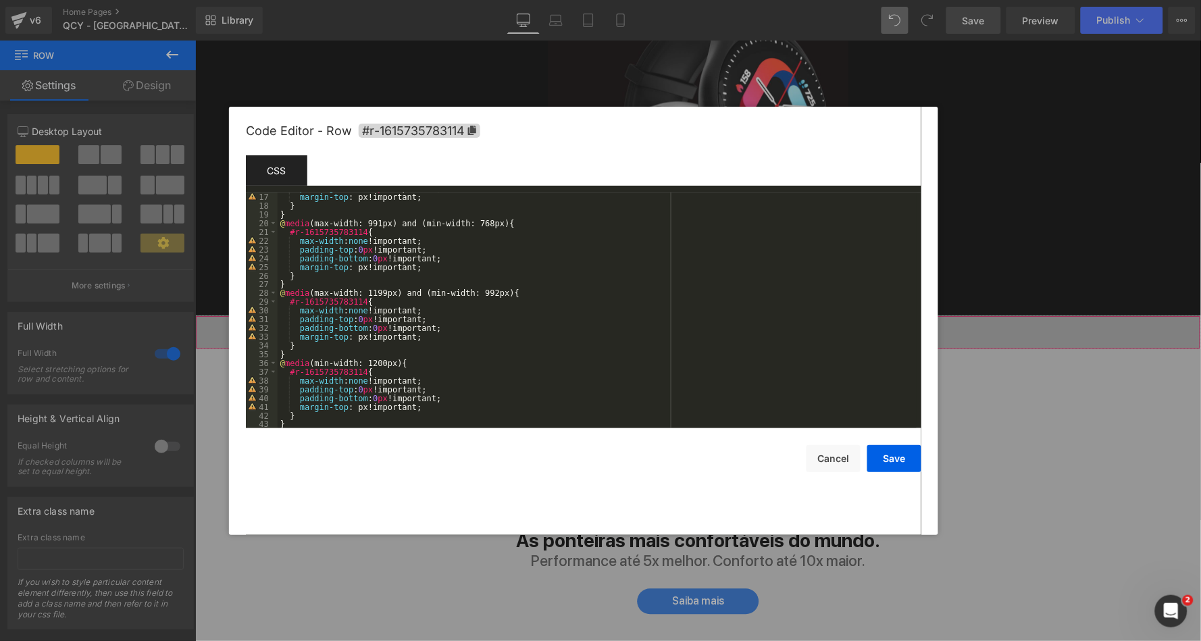
scroll to position [138, 0]
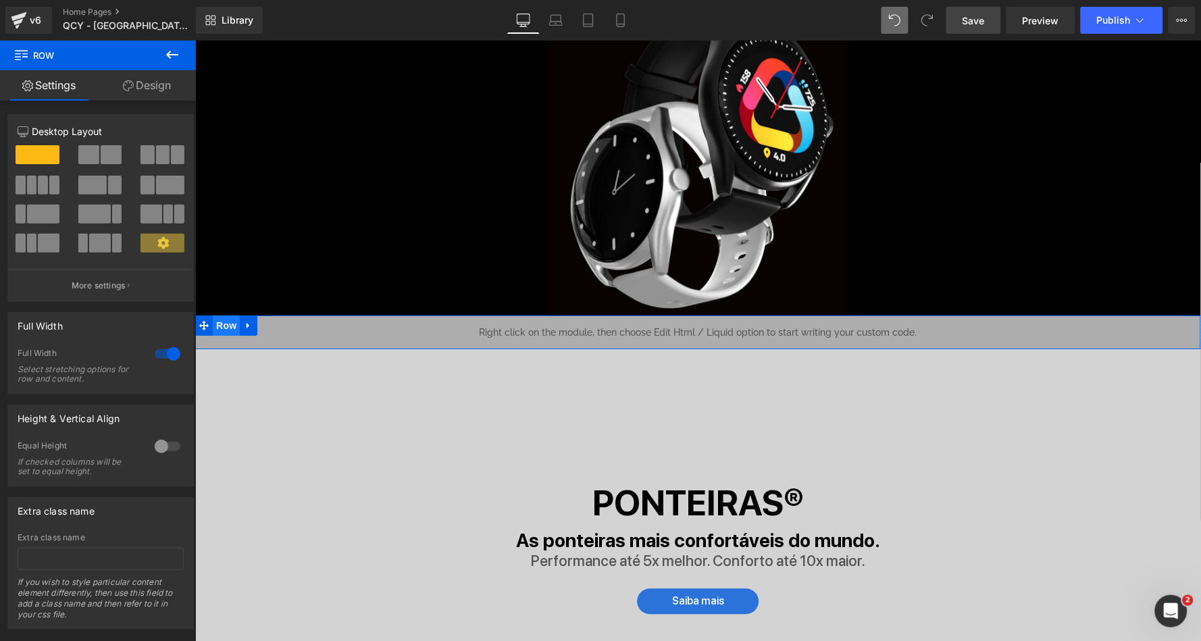
click at [230, 315] on span "Row" at bounding box center [225, 325] width 27 height 20
click at [149, 92] on link "Design" at bounding box center [147, 85] width 98 height 30
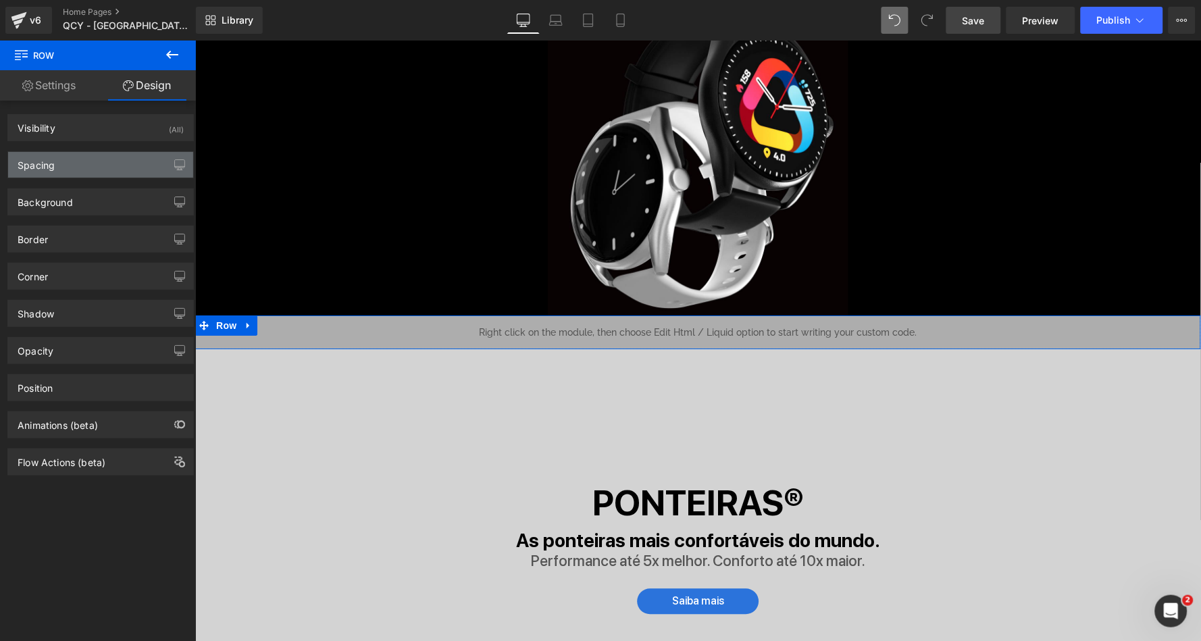
click at [92, 163] on div "Spacing" at bounding box center [100, 165] width 185 height 26
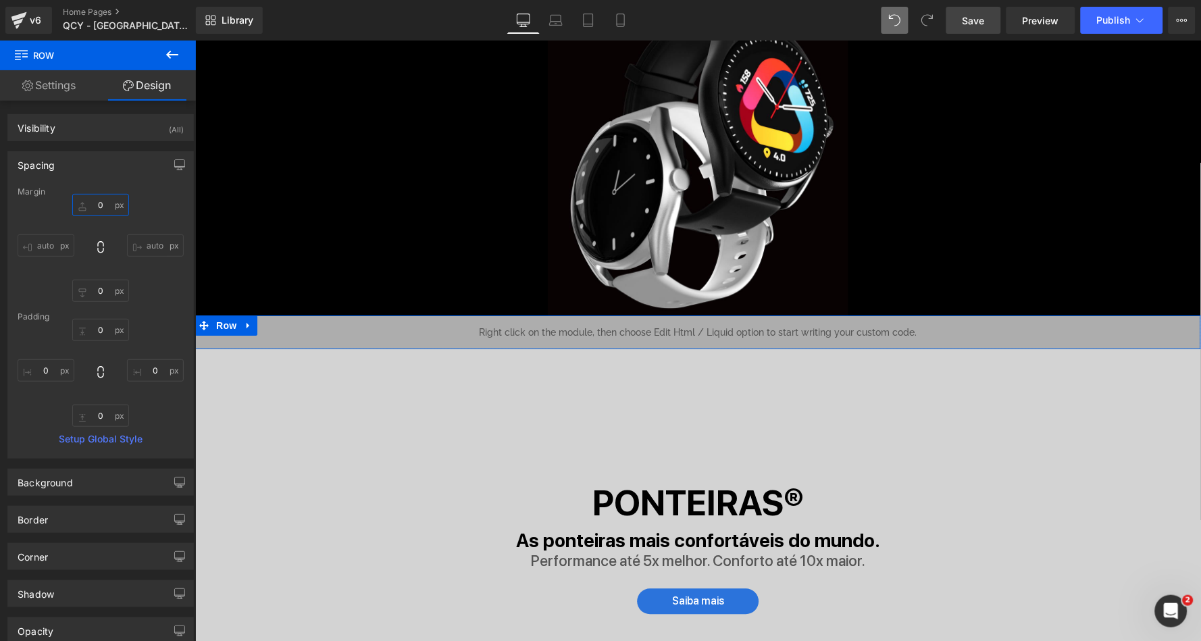
click at [90, 205] on input "0" at bounding box center [100, 205] width 57 height 22
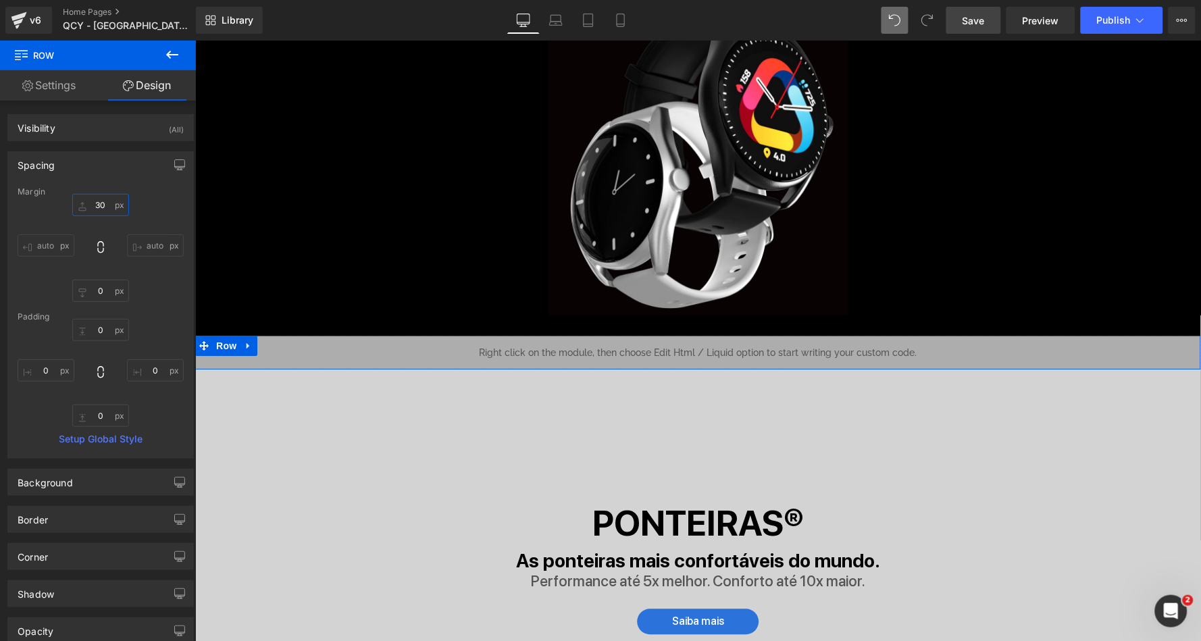
type input "0"
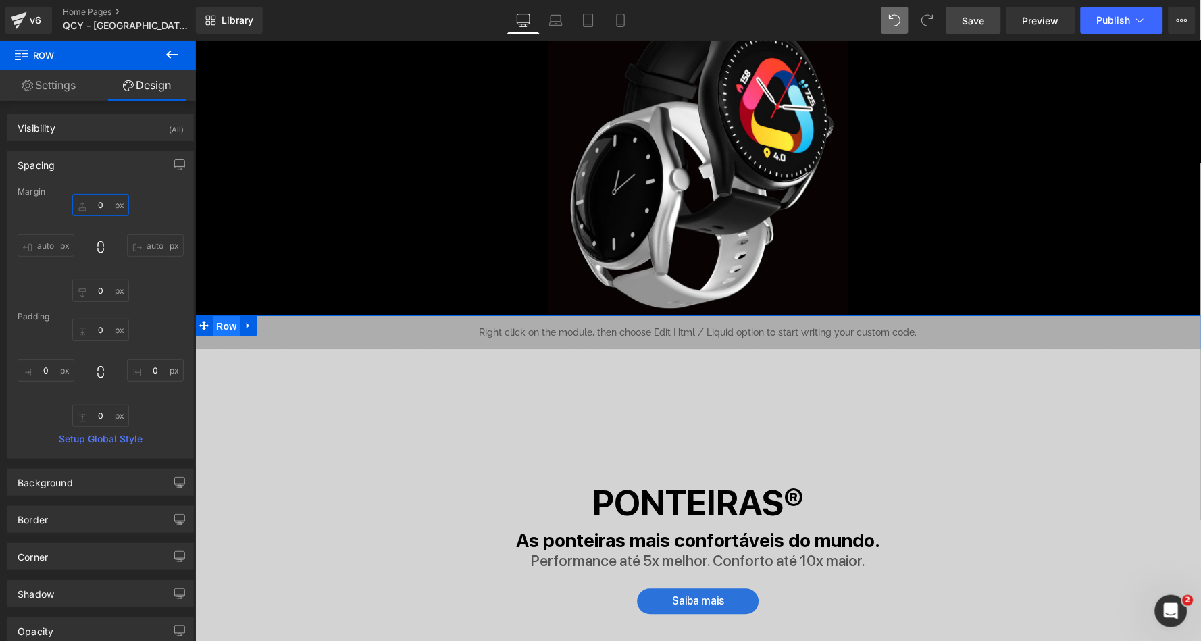
click at [226, 315] on span "Row" at bounding box center [225, 325] width 27 height 20
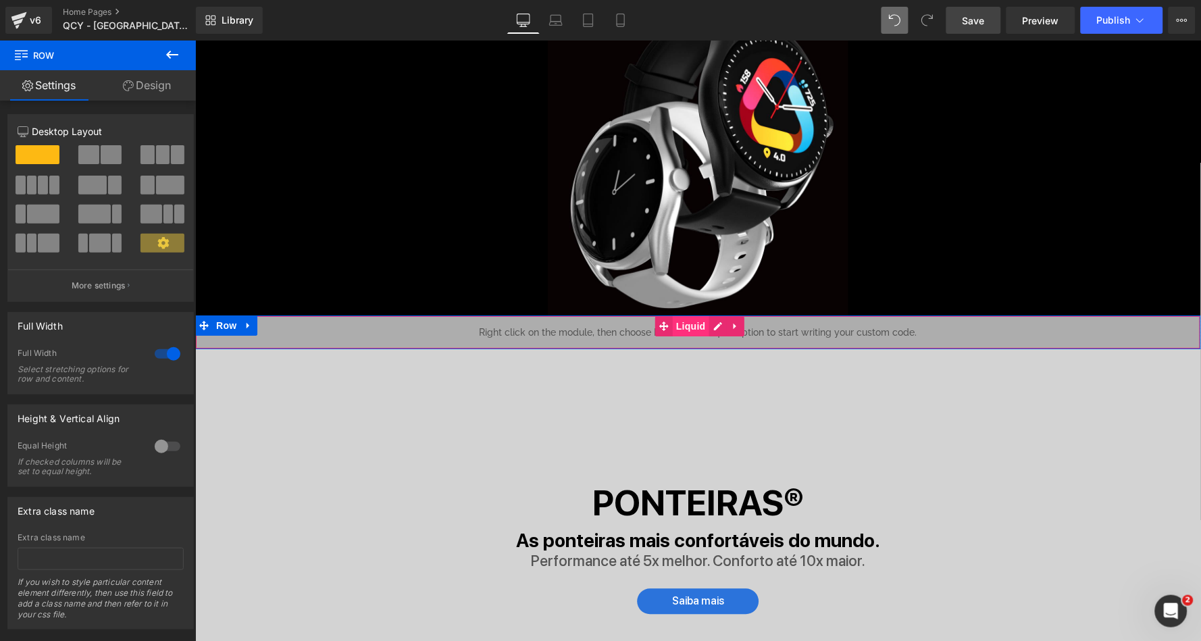
click at [690, 315] on span "Liquid" at bounding box center [690, 325] width 36 height 20
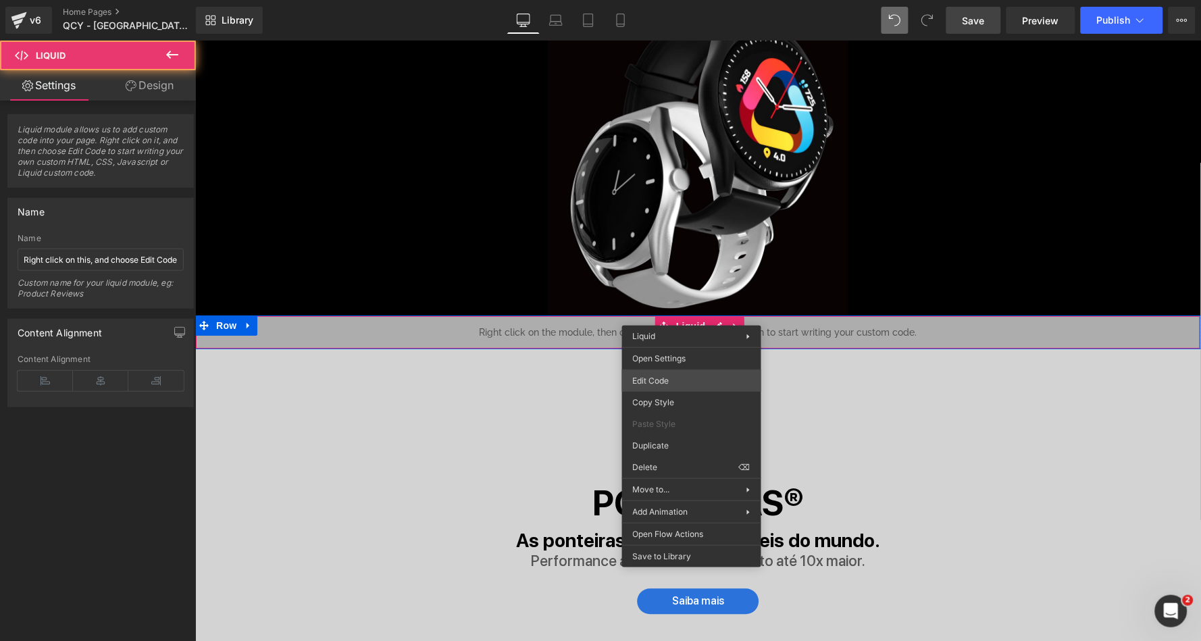
click at [691, 0] on div "Liquid You are previewing how the will restyle your page. You can not edit Elem…" at bounding box center [600, 0] width 1201 height 0
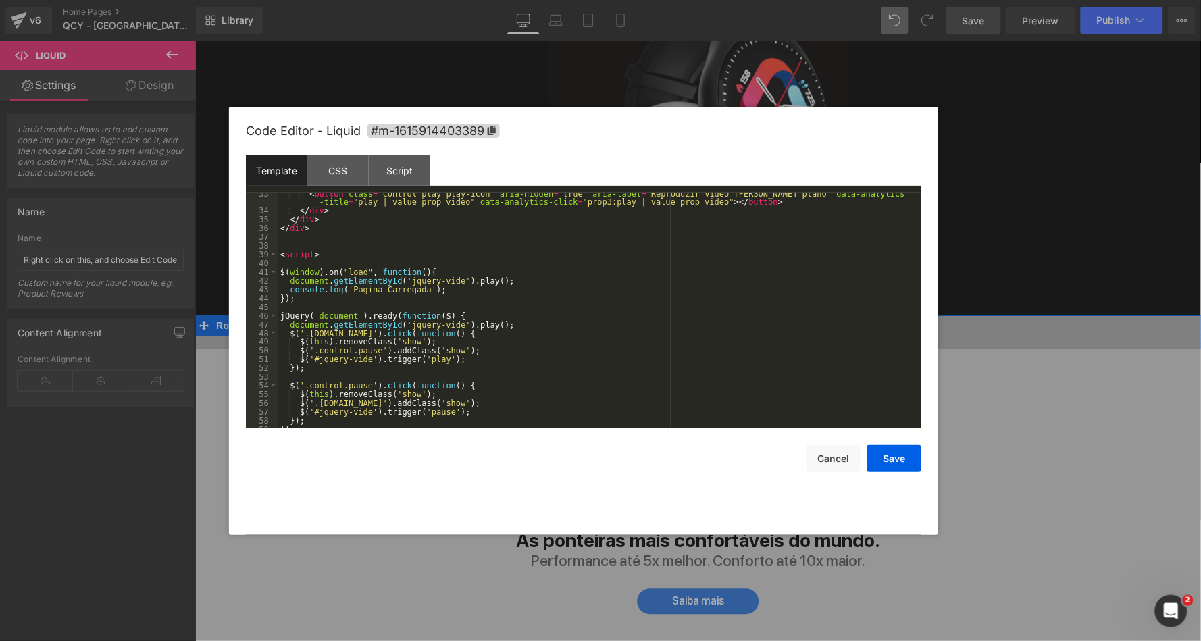
scroll to position [322, 0]
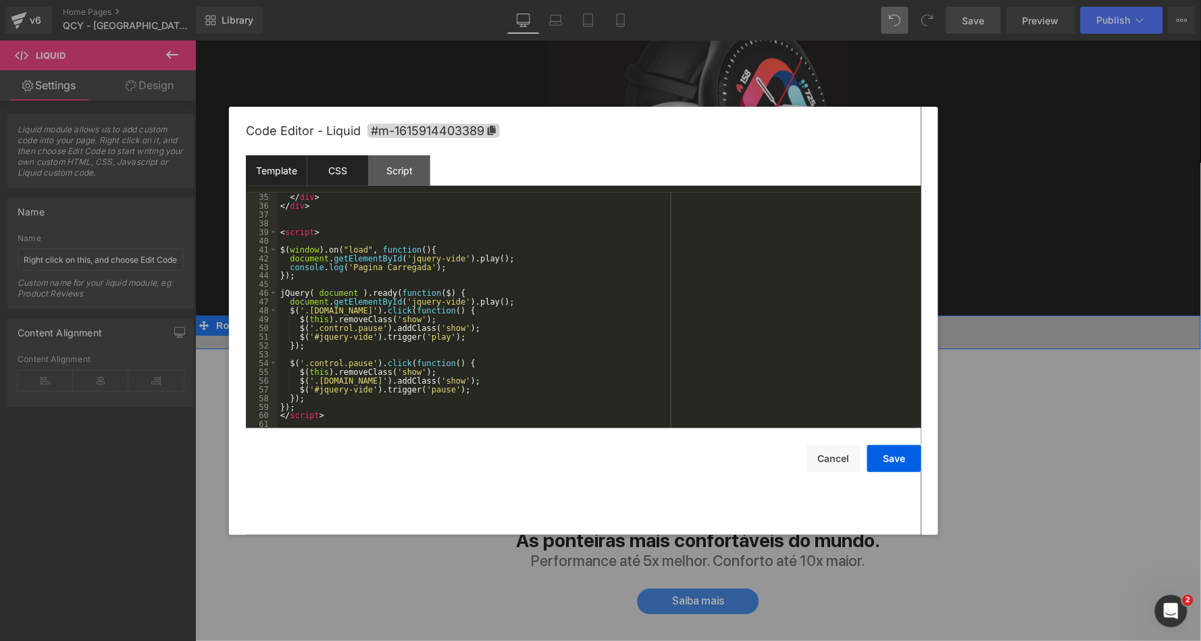
click at [344, 167] on div "CSS" at bounding box center [337, 170] width 61 height 30
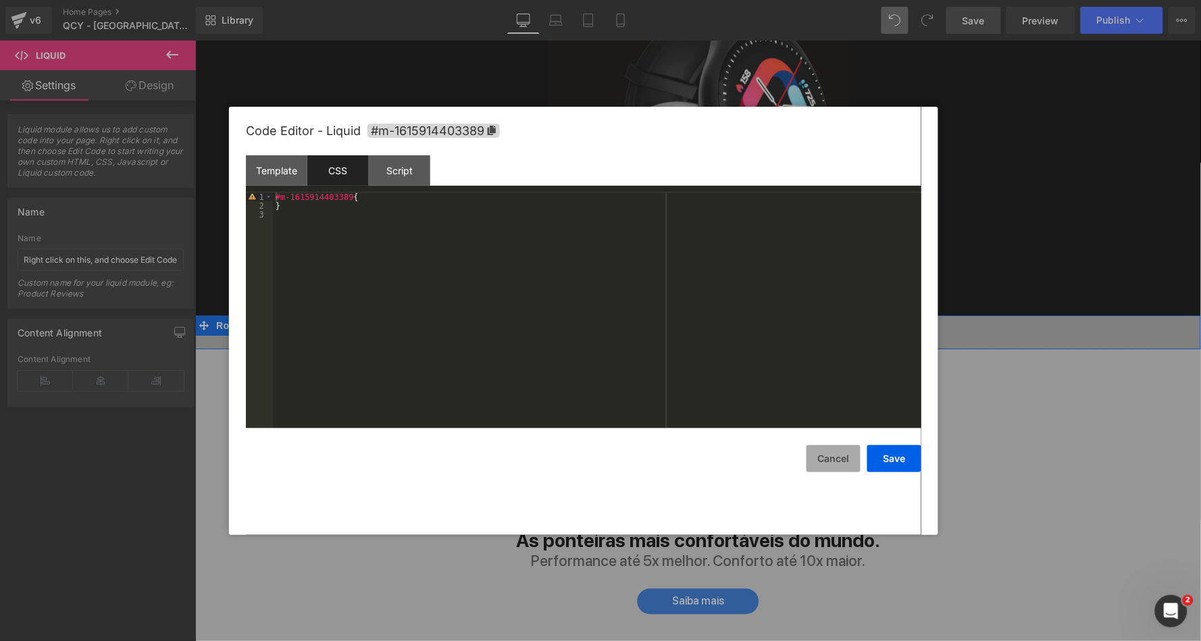
click at [839, 463] on button "Cancel" at bounding box center [833, 458] width 54 height 27
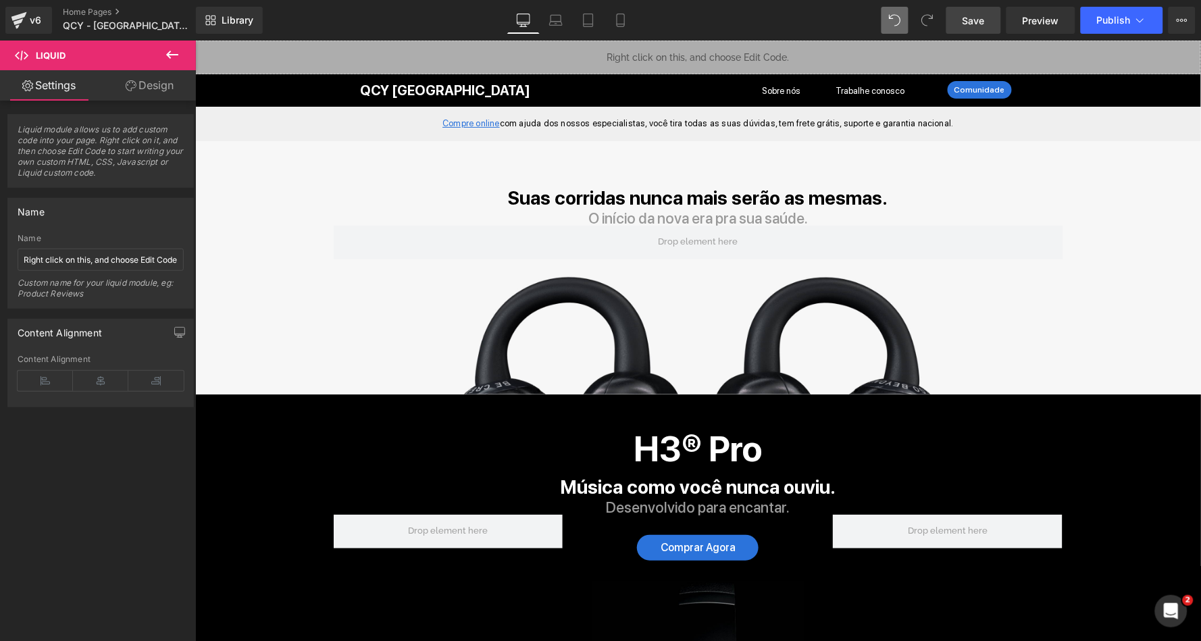
scroll to position [0, 0]
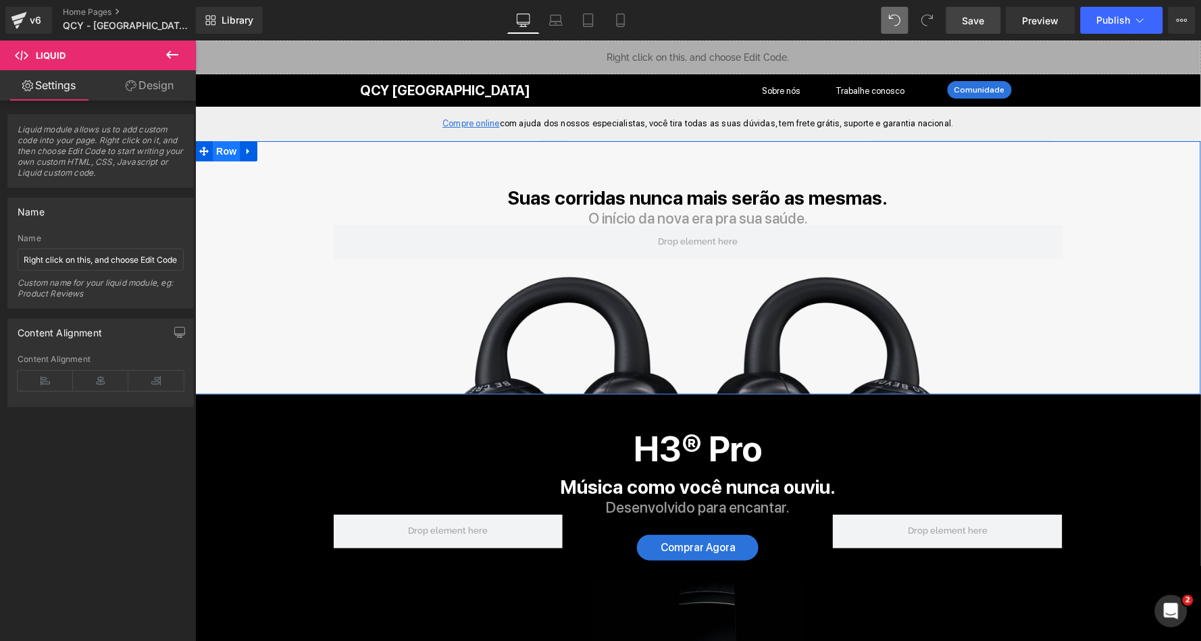
click at [227, 149] on span "Row" at bounding box center [225, 150] width 27 height 20
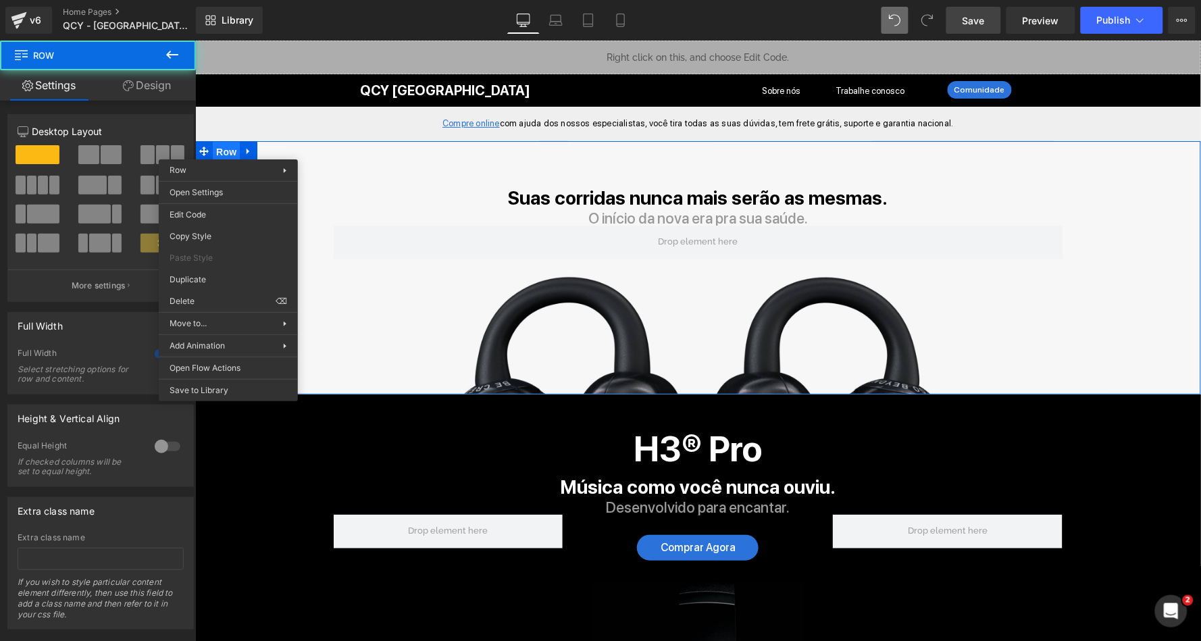
drag, startPoint x: 227, startPoint y: 149, endPoint x: 426, endPoint y: 226, distance: 213.6
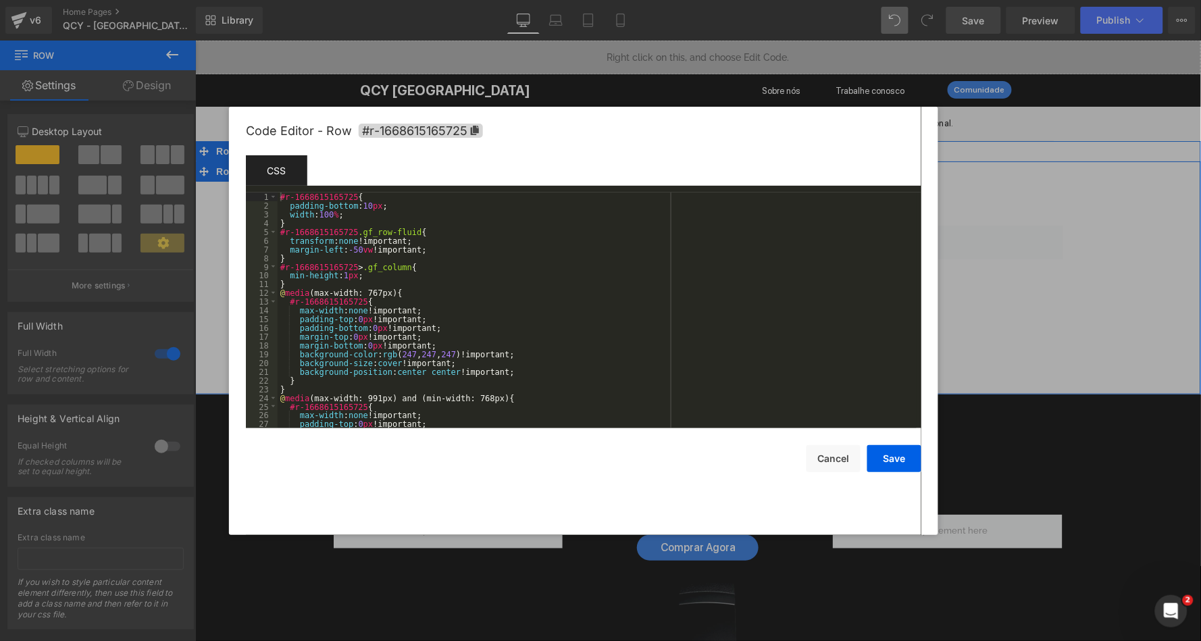
click at [224, 219] on body "Row You are previewing how the will restyle your page. You can not edit Element…" at bounding box center [600, 320] width 1201 height 641
click at [363, 214] on div "#r-1668615165725 { padding-bottom : 10 px ; width : 100 % ; } #r-1668615165725 …" at bounding box center [597, 318] width 639 height 253
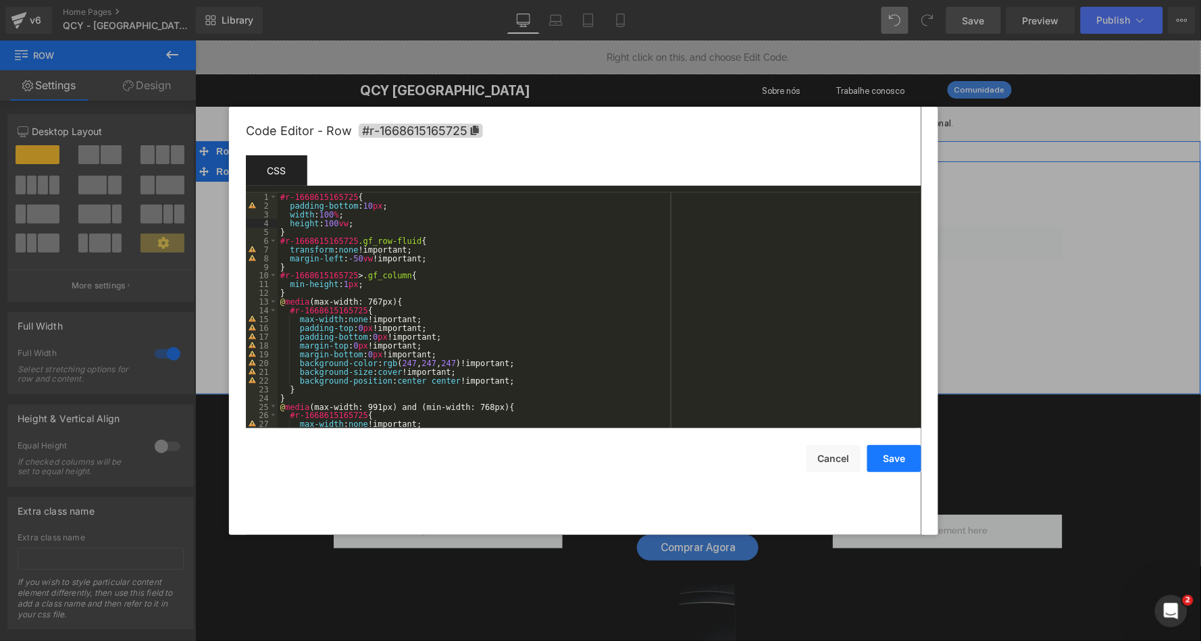
click at [884, 456] on button "Save" at bounding box center [894, 458] width 54 height 27
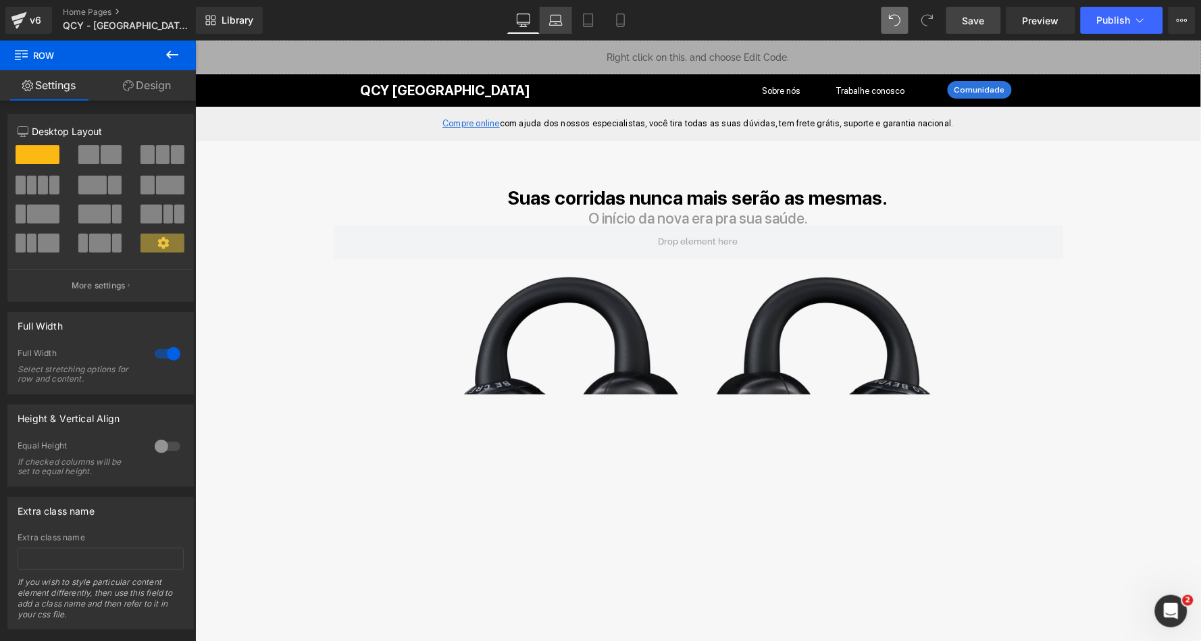
click at [560, 24] on icon at bounding box center [556, 21] width 14 height 14
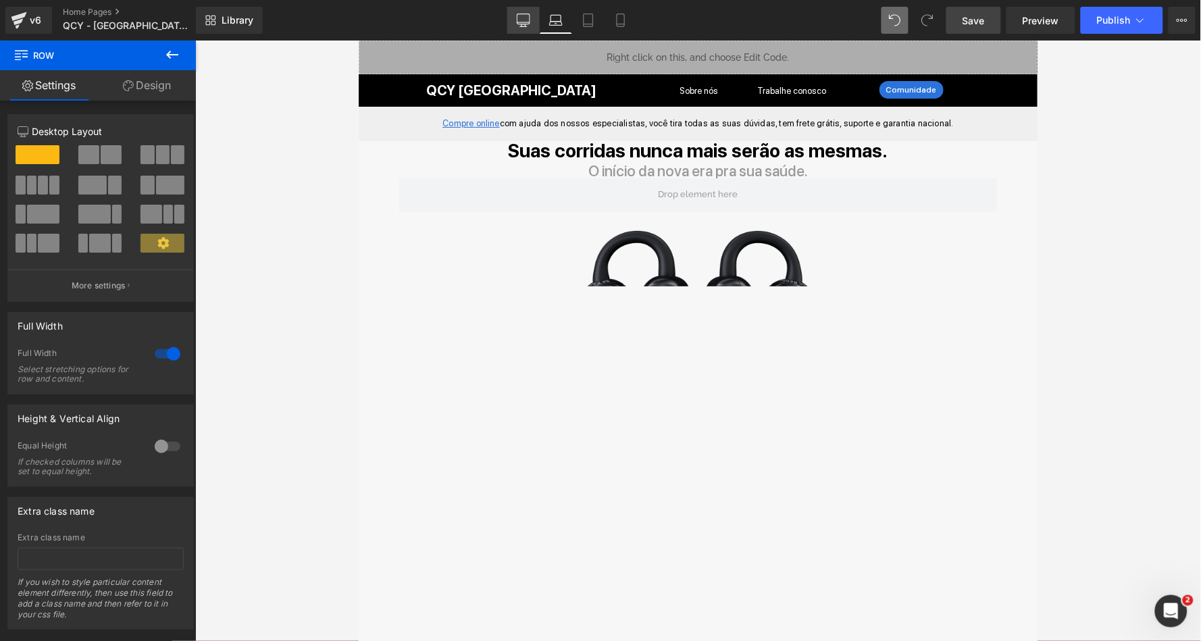
click at [521, 24] on icon at bounding box center [523, 19] width 13 height 10
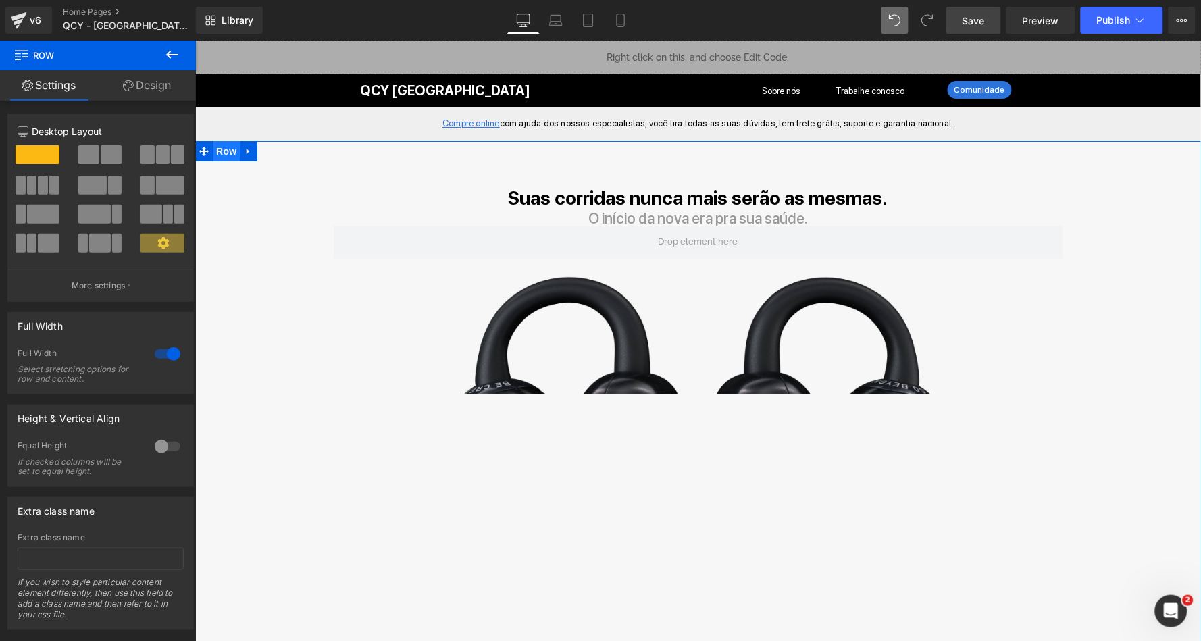
click at [222, 149] on span "Row" at bounding box center [225, 150] width 27 height 20
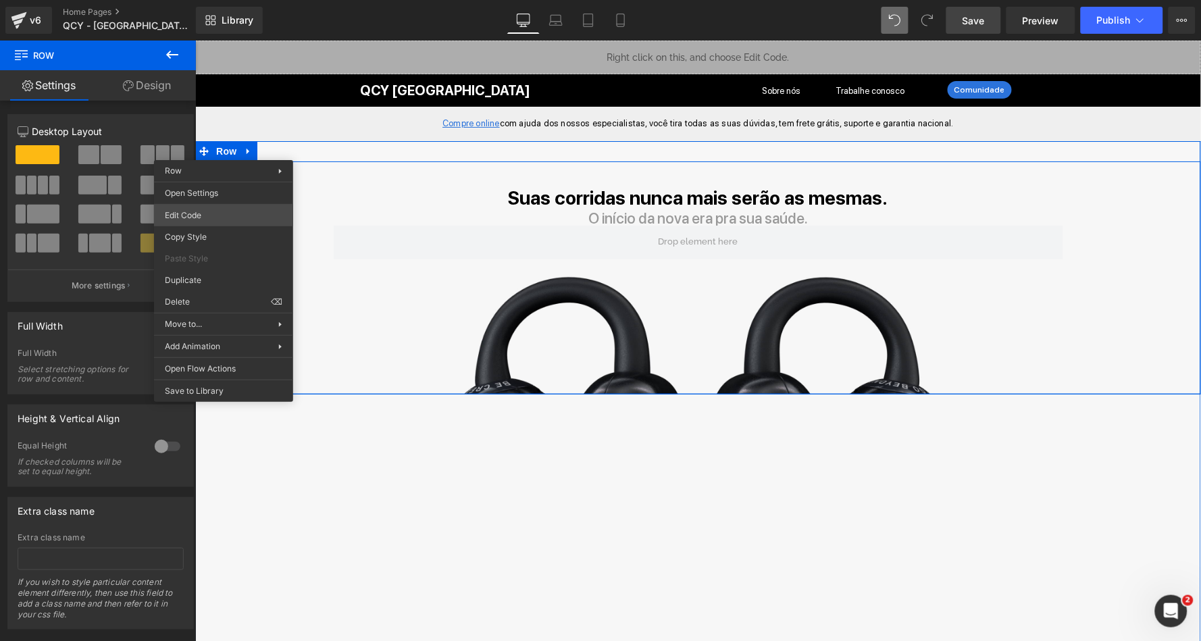
click at [228, 211] on body "Row You are previewing how the will restyle your page. You can not edit Element…" at bounding box center [600, 320] width 1201 height 641
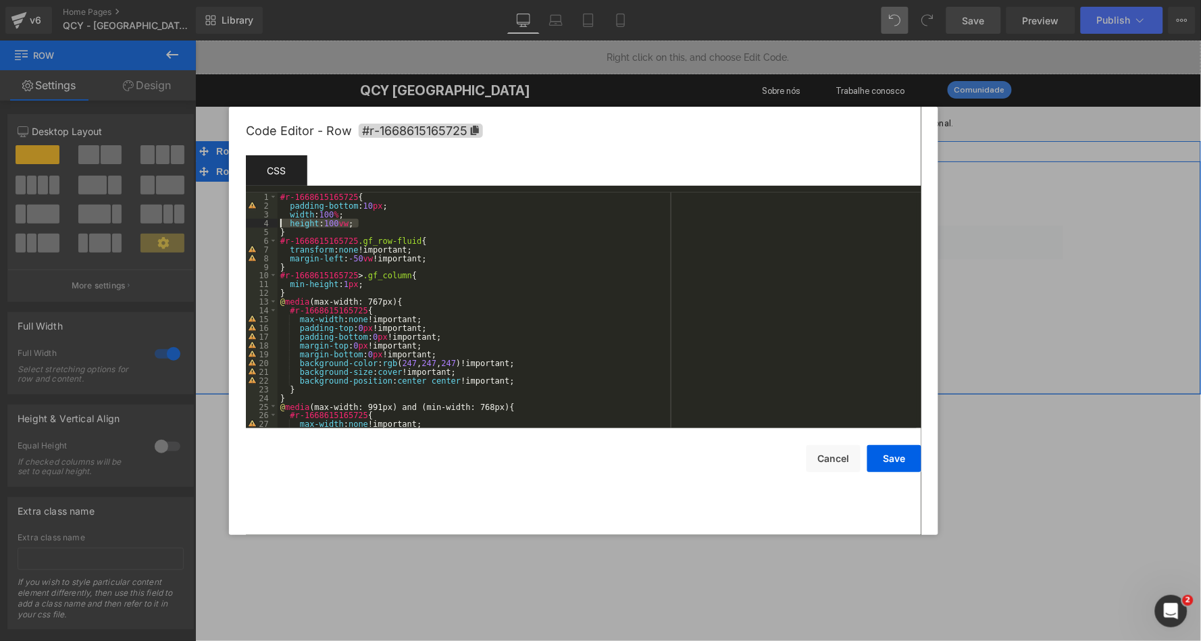
drag, startPoint x: 364, startPoint y: 222, endPoint x: 263, endPoint y: 222, distance: 101.3
click at [263, 222] on pre "1 2 3 4 5 6 7 8 9 10 11 12 13 14 15 16 17 18 19 20 21 22 23 24 25 26 27 28 #r-1…" at bounding box center [583, 310] width 675 height 236
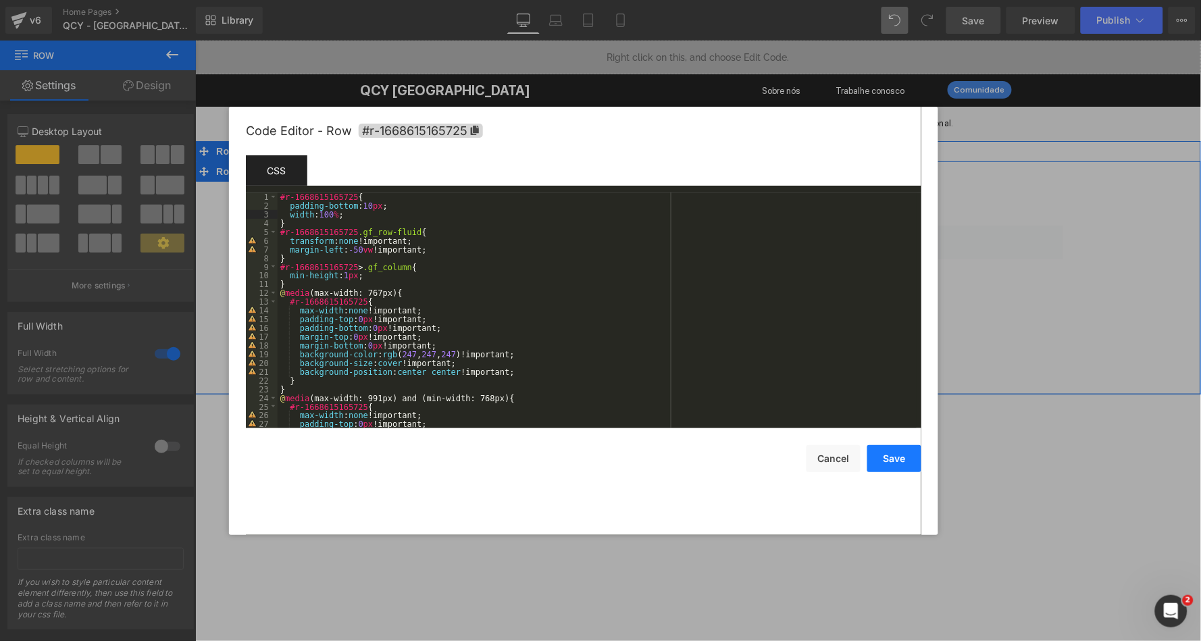
click at [890, 453] on button "Save" at bounding box center [894, 458] width 54 height 27
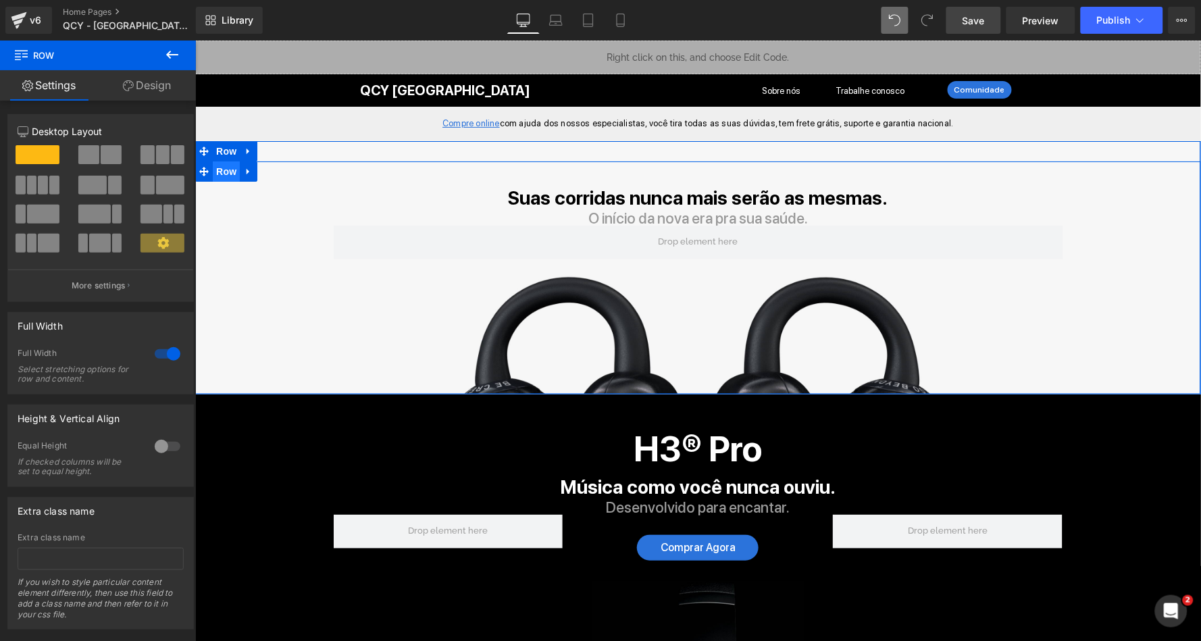
click at [215, 169] on span "Row" at bounding box center [225, 171] width 27 height 20
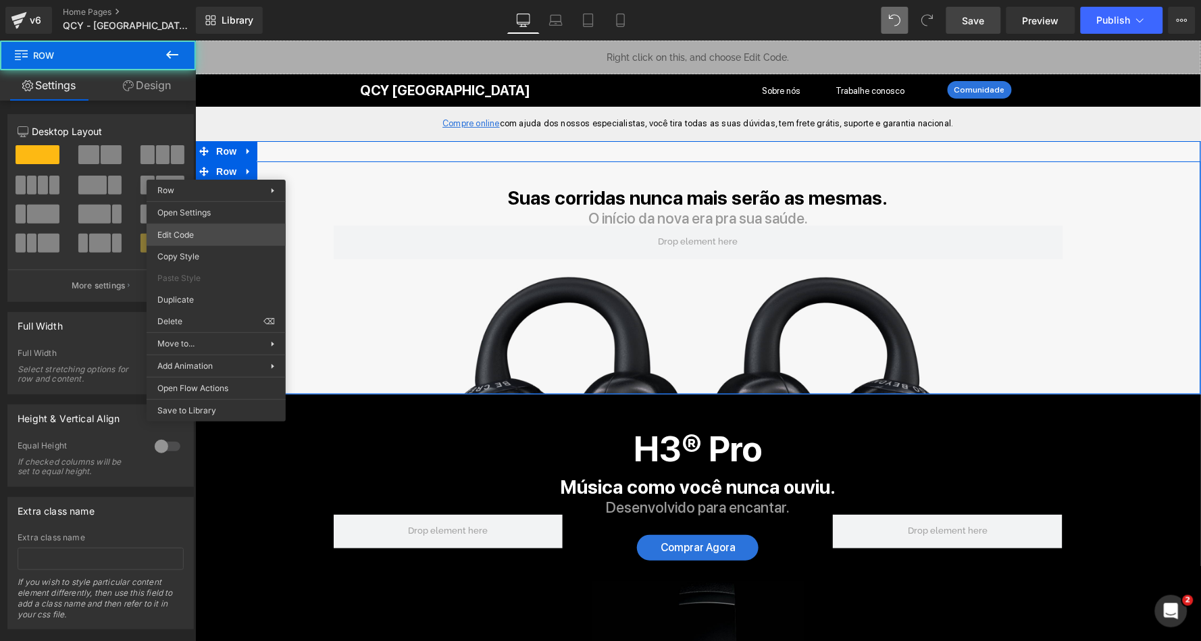
click at [211, 240] on body "Row You are previewing how the will restyle your page. You can not edit Element…" at bounding box center [600, 320] width 1201 height 641
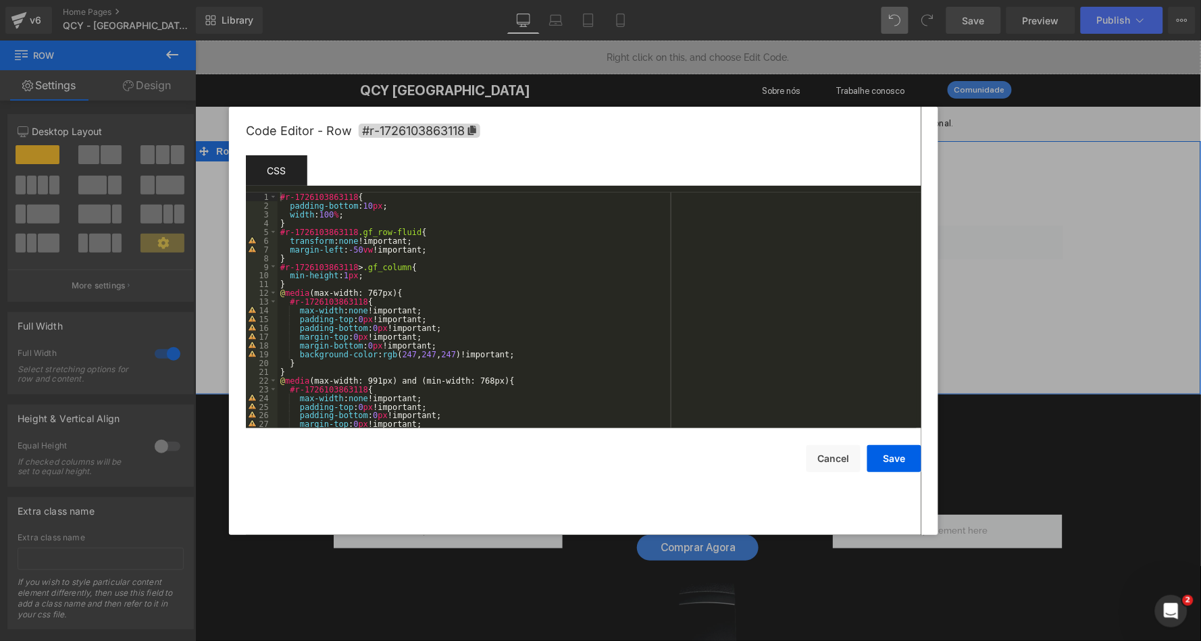
click at [373, 213] on div "#r-1726103863118 { padding-bottom : 10 px ; width : 100 % ; } #r-1726103863118 …" at bounding box center [597, 318] width 639 height 253
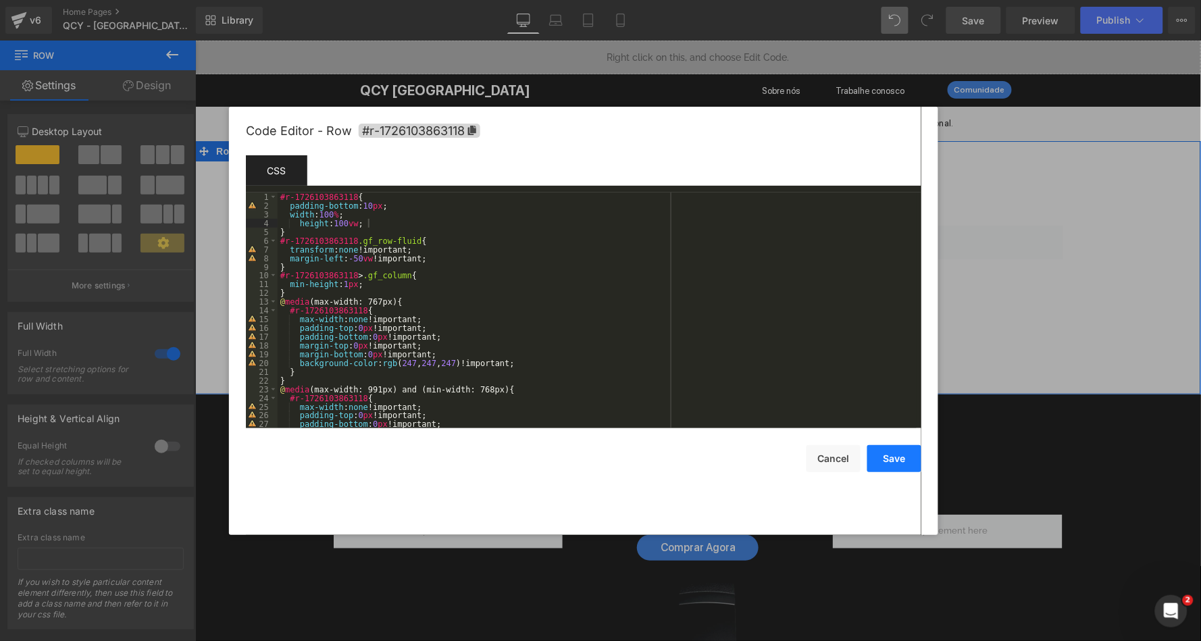
click at [907, 451] on button "Save" at bounding box center [894, 458] width 54 height 27
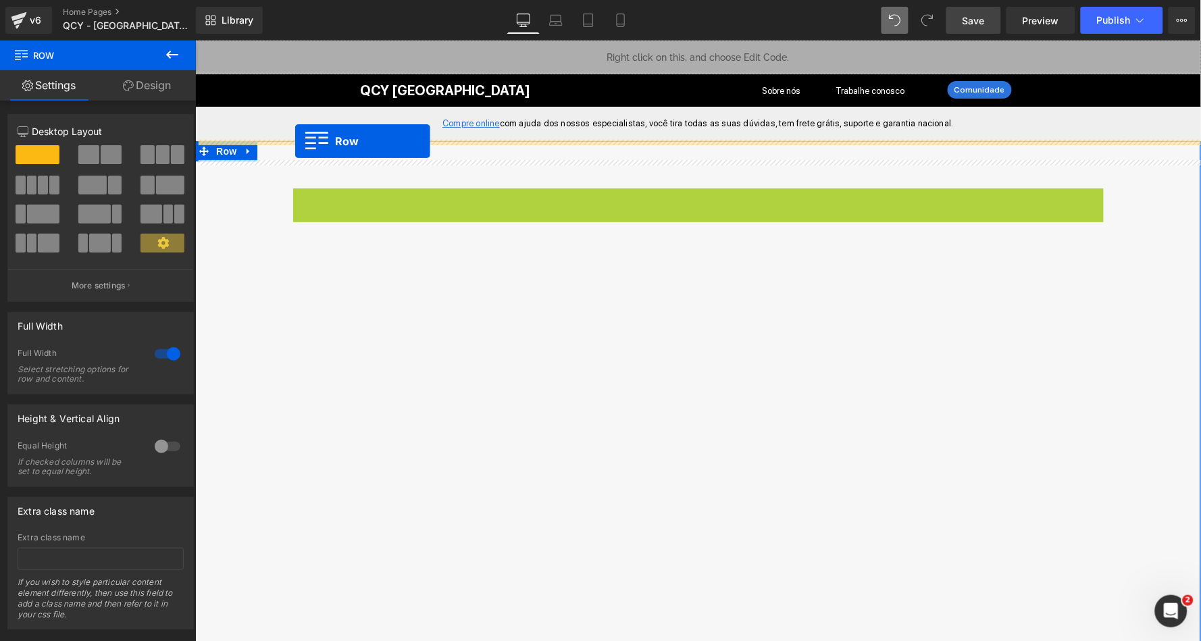
drag, startPoint x: 294, startPoint y: 196, endPoint x: 294, endPoint y: 140, distance: 55.4
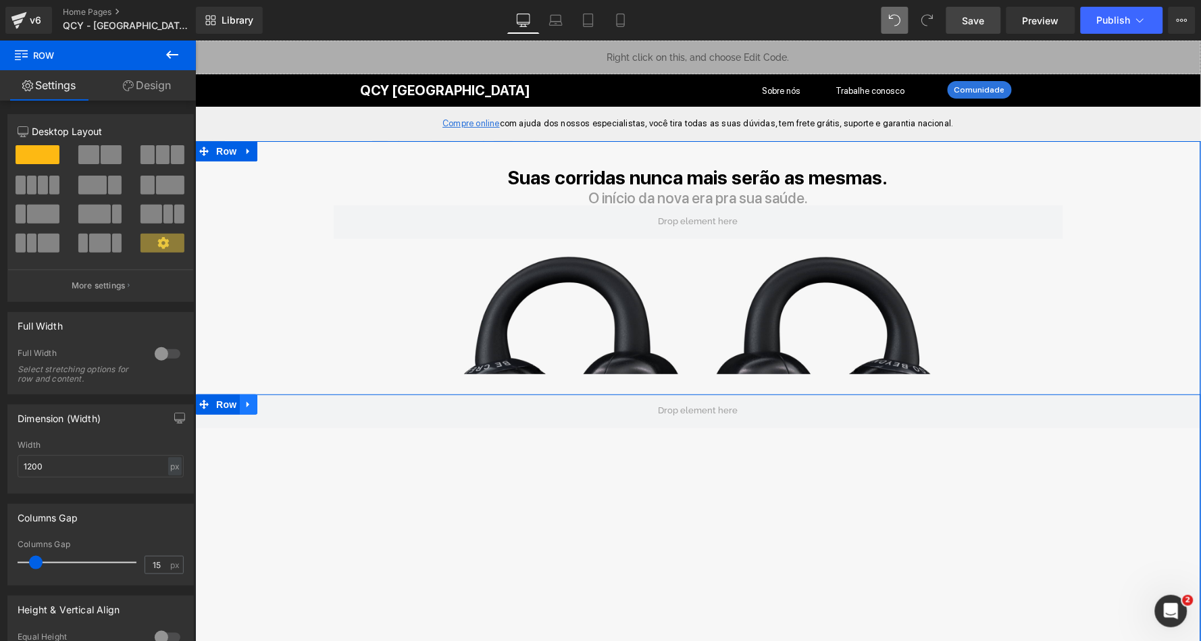
click at [251, 404] on link at bounding box center [248, 404] width 18 height 20
click at [281, 404] on icon at bounding box center [282, 403] width 9 height 9
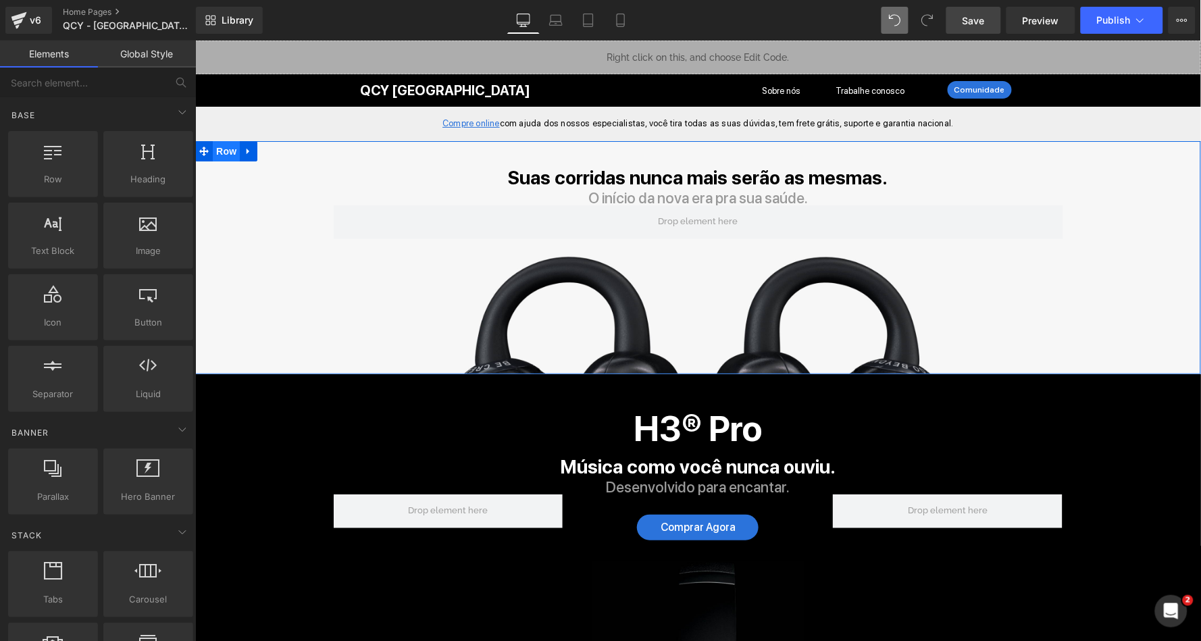
click at [223, 147] on span "Row" at bounding box center [225, 150] width 27 height 20
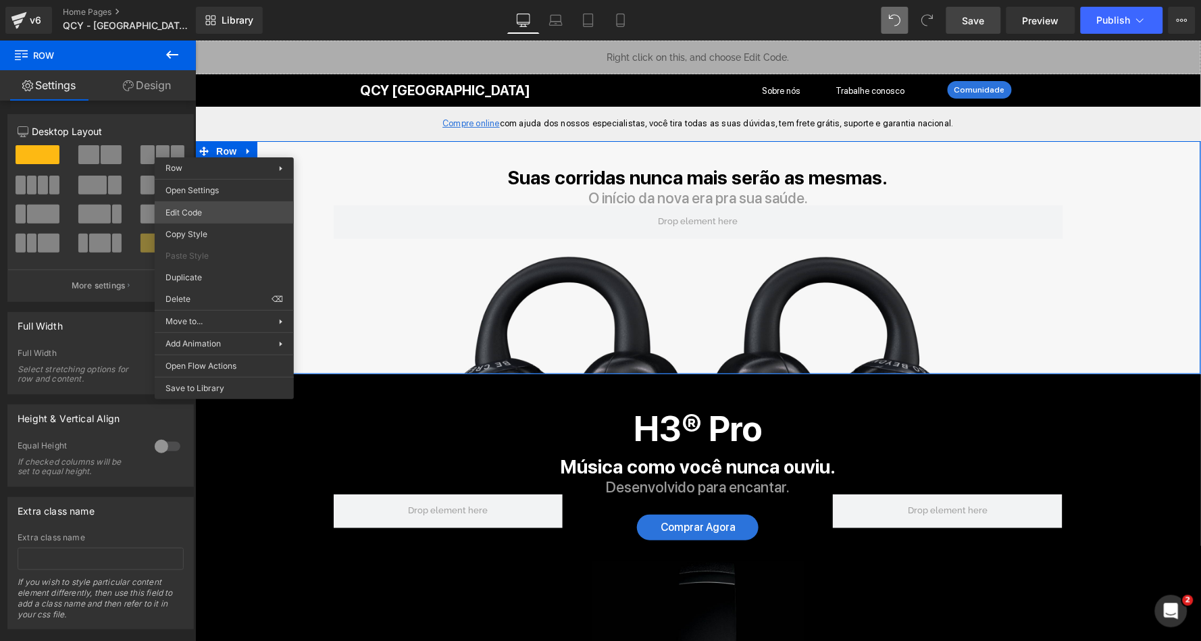
click at [214, 221] on body "Row You are previewing how the will restyle your page. You can not edit Element…" at bounding box center [600, 320] width 1201 height 641
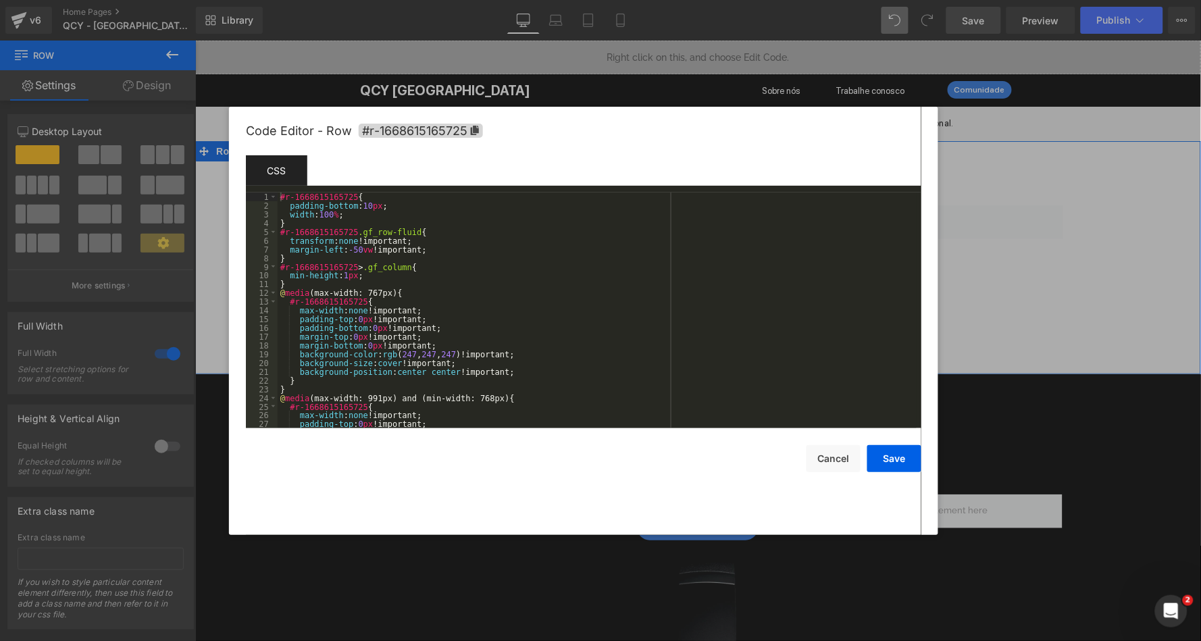
click at [382, 217] on div "#r-1668615165725 { padding-bottom : 10 px ; width : 100 % ; } #r-1668615165725 …" at bounding box center [597, 318] width 639 height 253
click at [354, 212] on div "#r-1668615165725 { padding-bottom : 10 px ; width : 100 % ; } #r-1668615165725 …" at bounding box center [597, 318] width 639 height 253
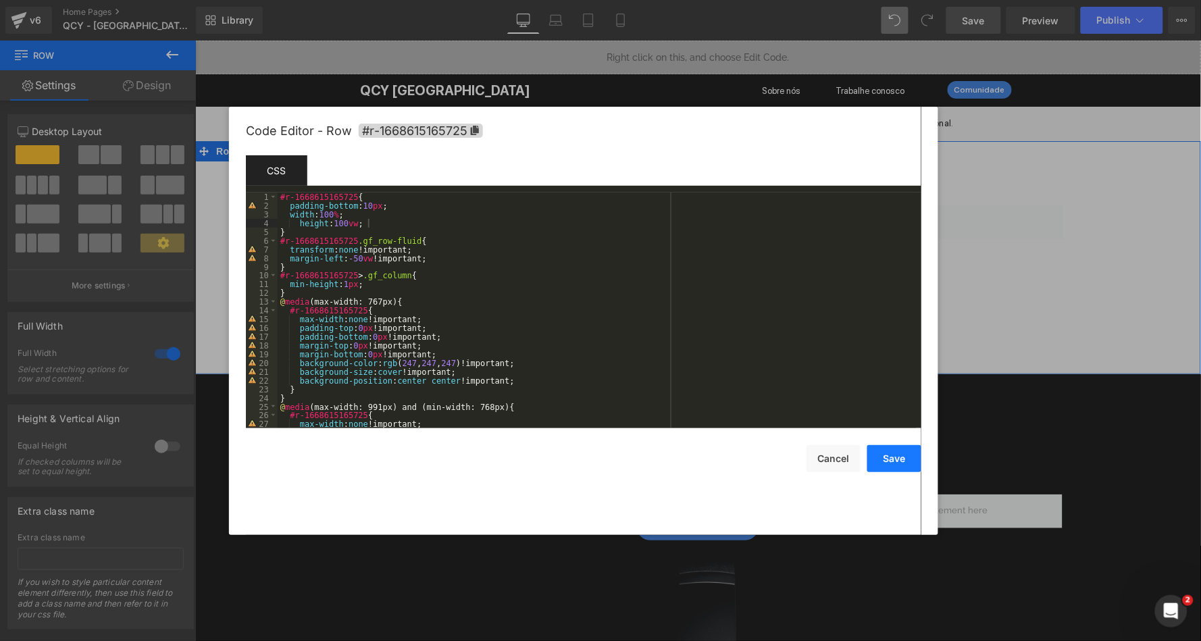
click at [894, 450] on button "Save" at bounding box center [894, 458] width 54 height 27
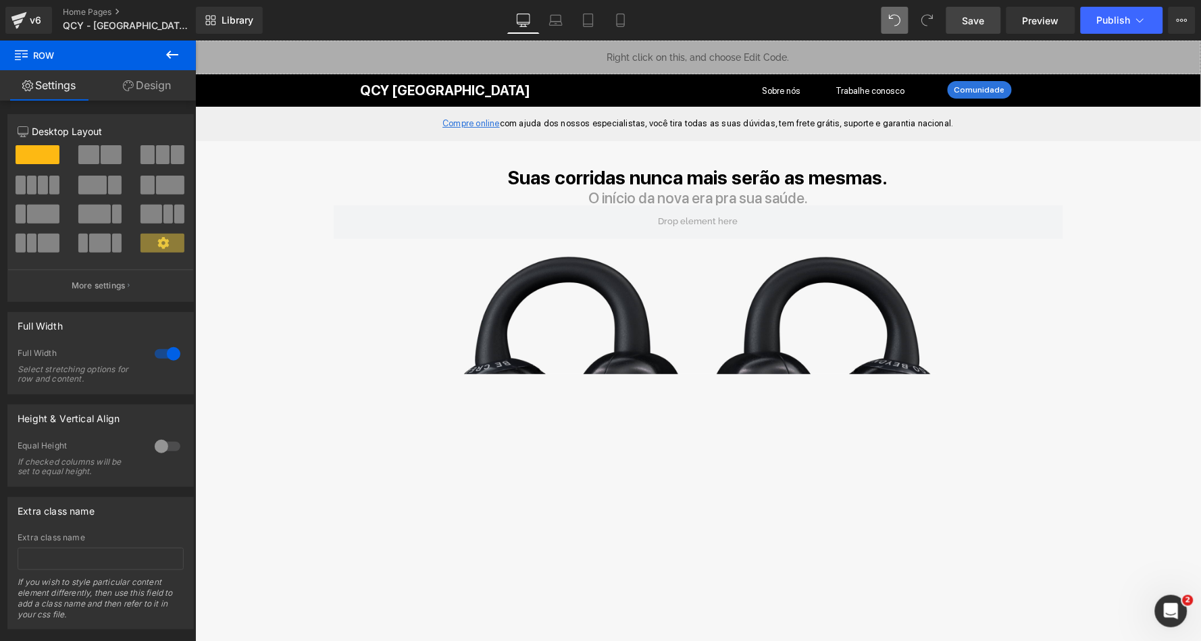
click at [978, 24] on span "Save" at bounding box center [973, 21] width 22 height 14
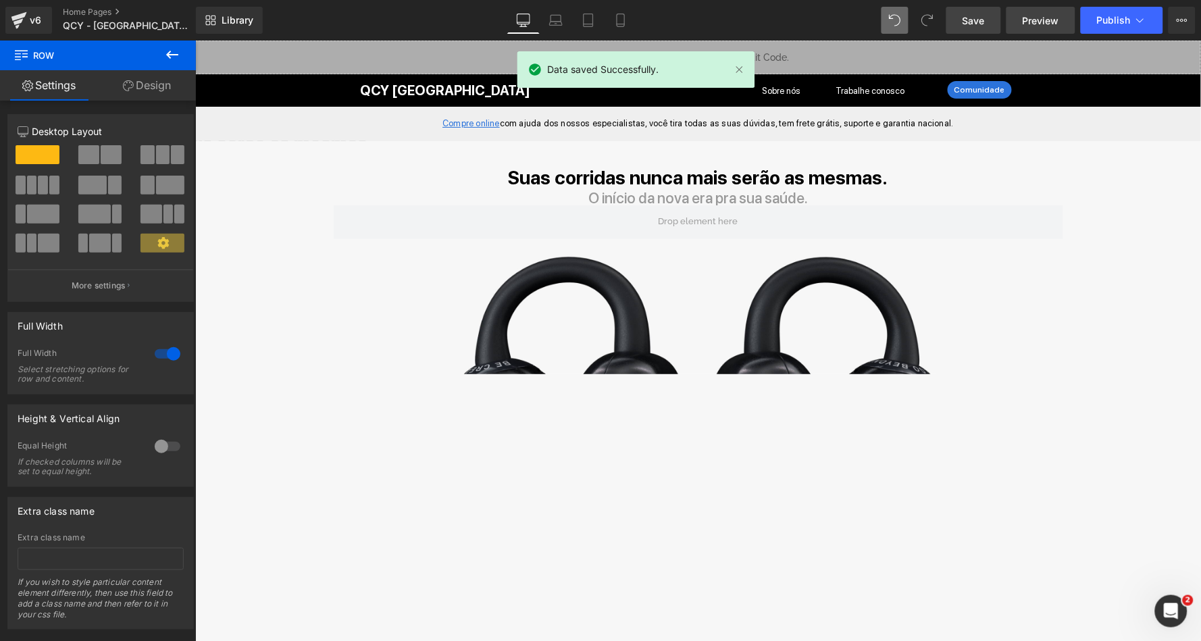
click at [1047, 15] on span "Preview" at bounding box center [1041, 21] width 36 height 14
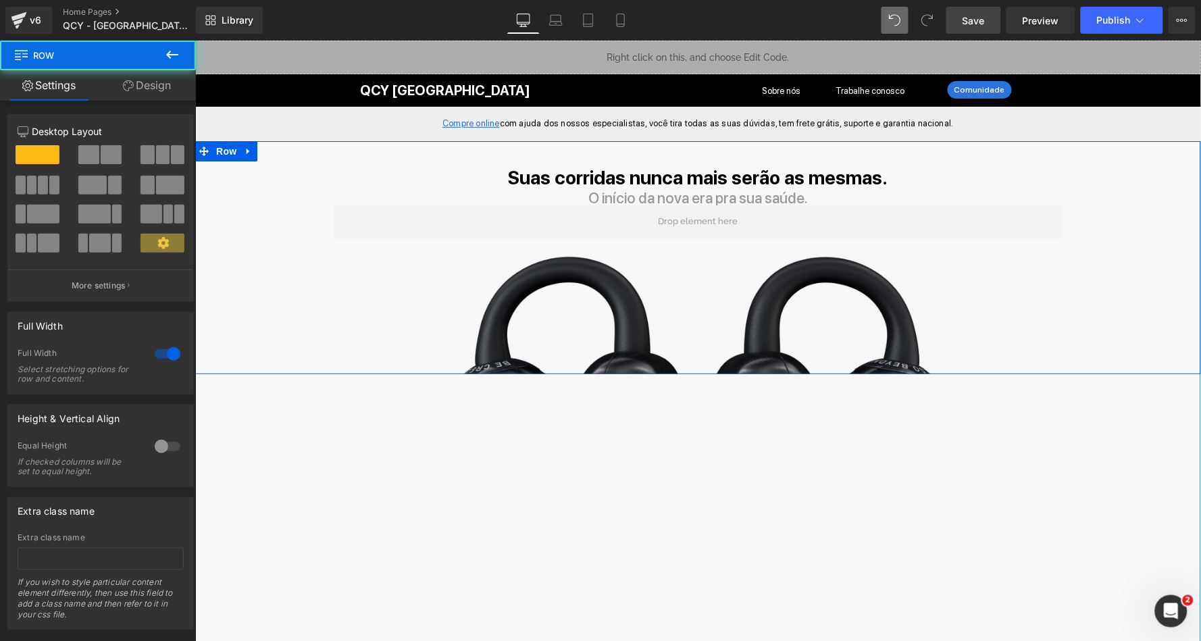
click at [236, 269] on div "Suas corridas nunca mais serão as mesmas. Text Block O início da nova era pra s…" at bounding box center [698, 257] width 1006 height 234
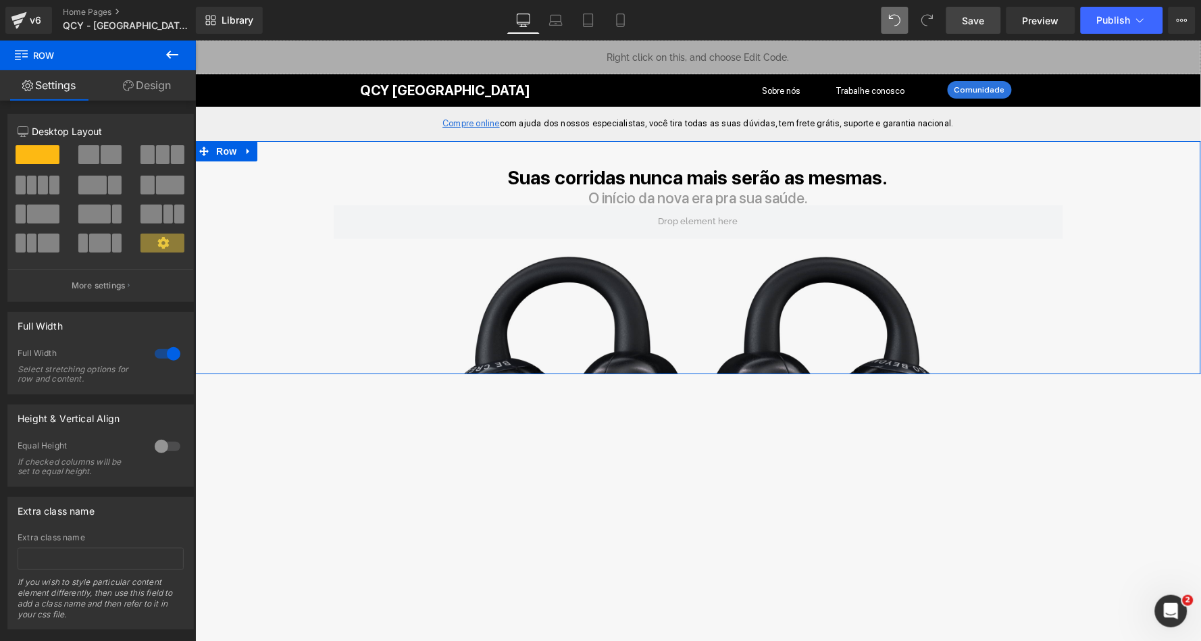
click at [155, 88] on link "Design" at bounding box center [147, 85] width 98 height 30
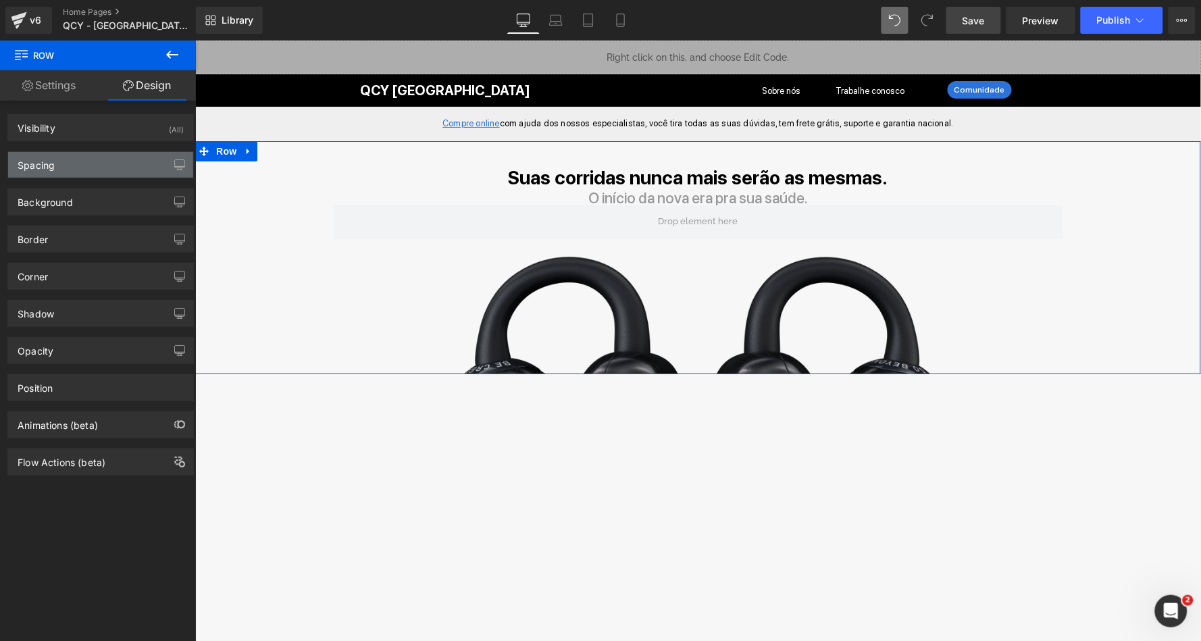
click at [109, 169] on div "Spacing" at bounding box center [100, 165] width 185 height 26
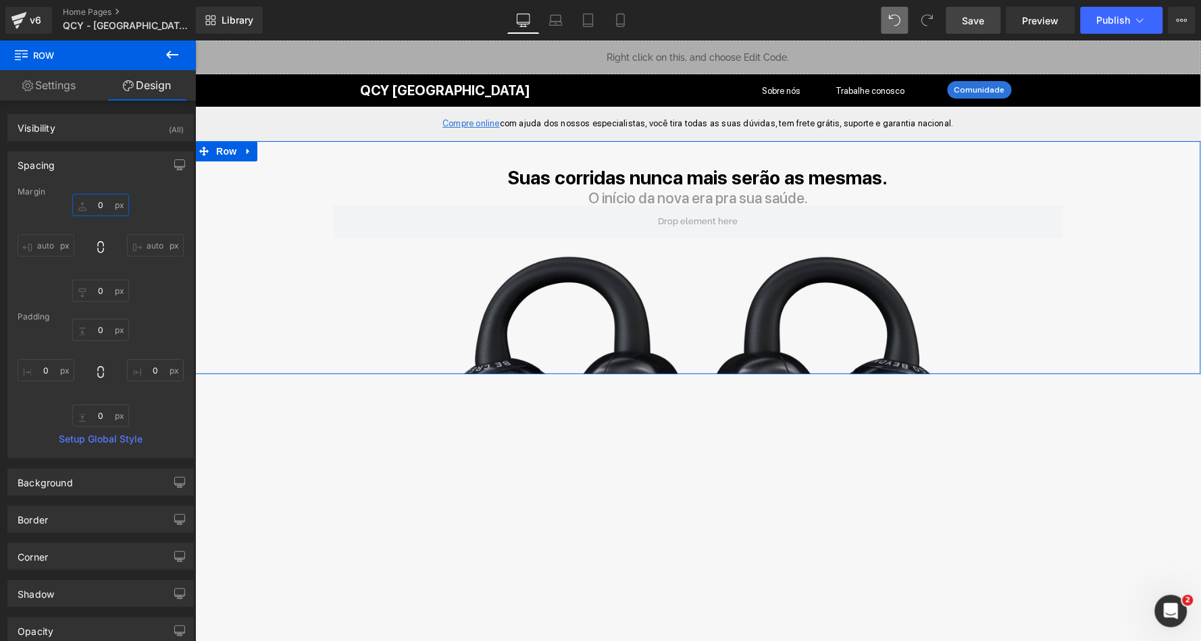
click at [83, 209] on input "0" at bounding box center [100, 205] width 57 height 22
type input "30"
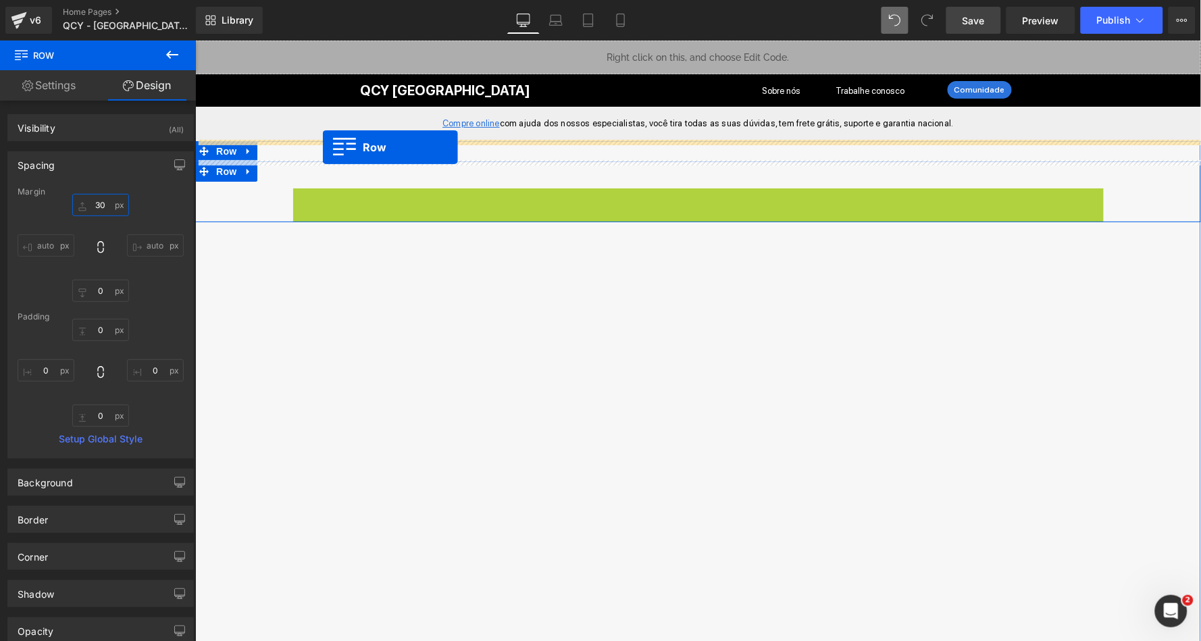
drag, startPoint x: 301, startPoint y: 194, endPoint x: 321, endPoint y: 147, distance: 51.7
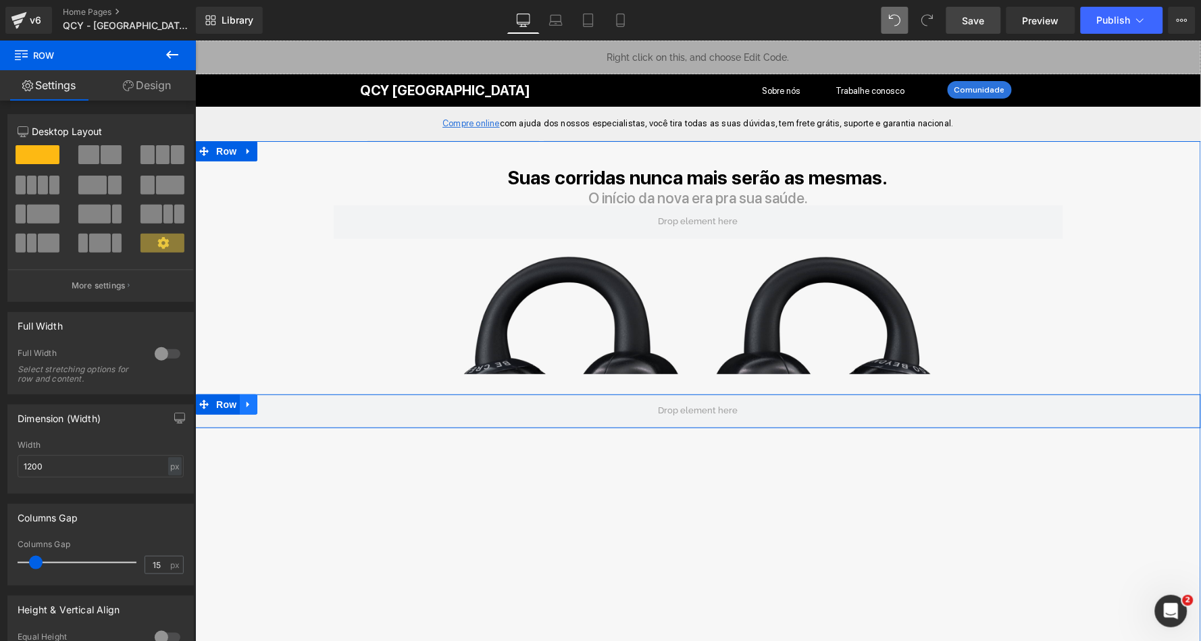
click at [248, 401] on icon at bounding box center [247, 404] width 9 height 10
click at [284, 401] on icon at bounding box center [282, 403] width 9 height 9
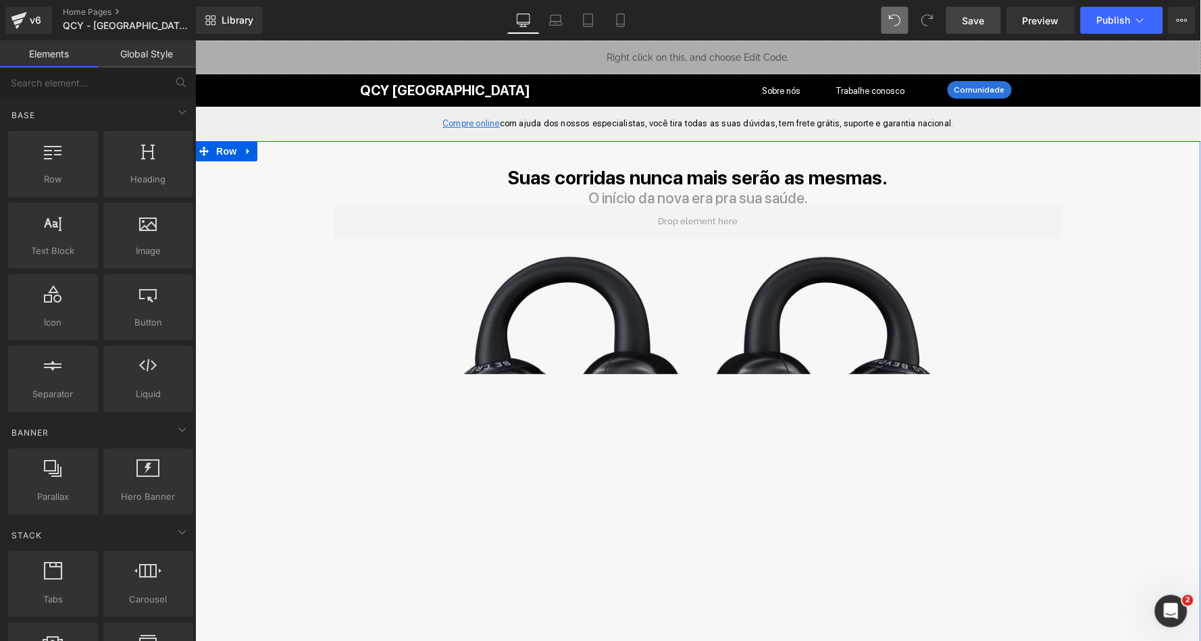
click at [261, 180] on div "Suas corridas nunca mais serão as mesmas. Text Block O início da nova era pra s…" at bounding box center [698, 257] width 1006 height 234
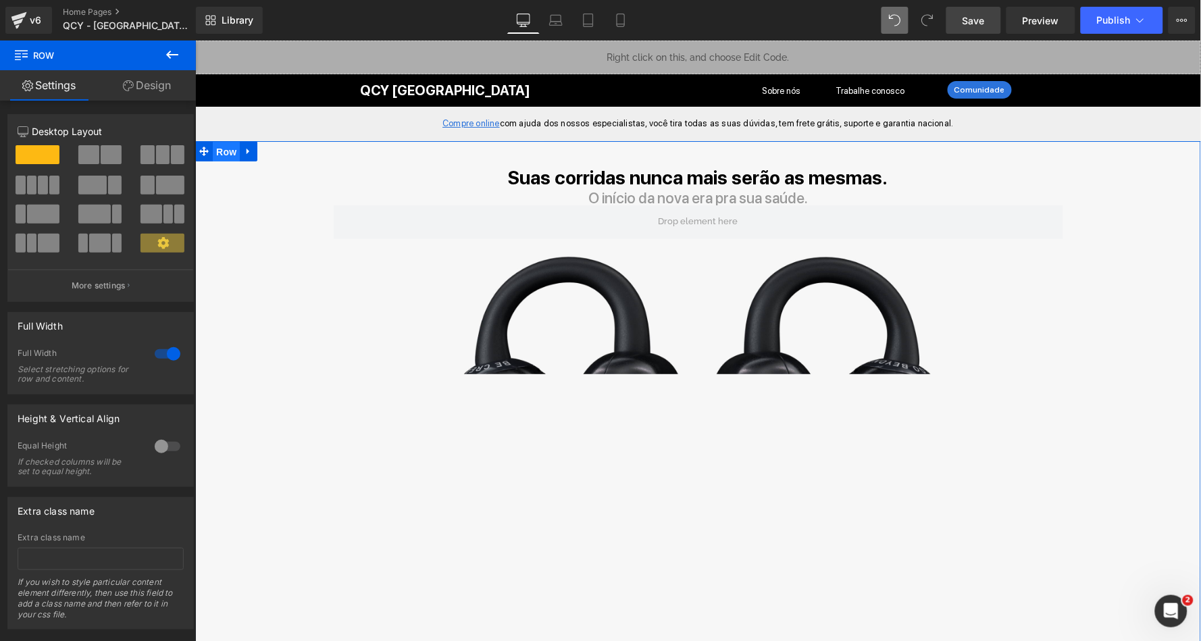
click at [220, 149] on span "Row" at bounding box center [225, 151] width 27 height 20
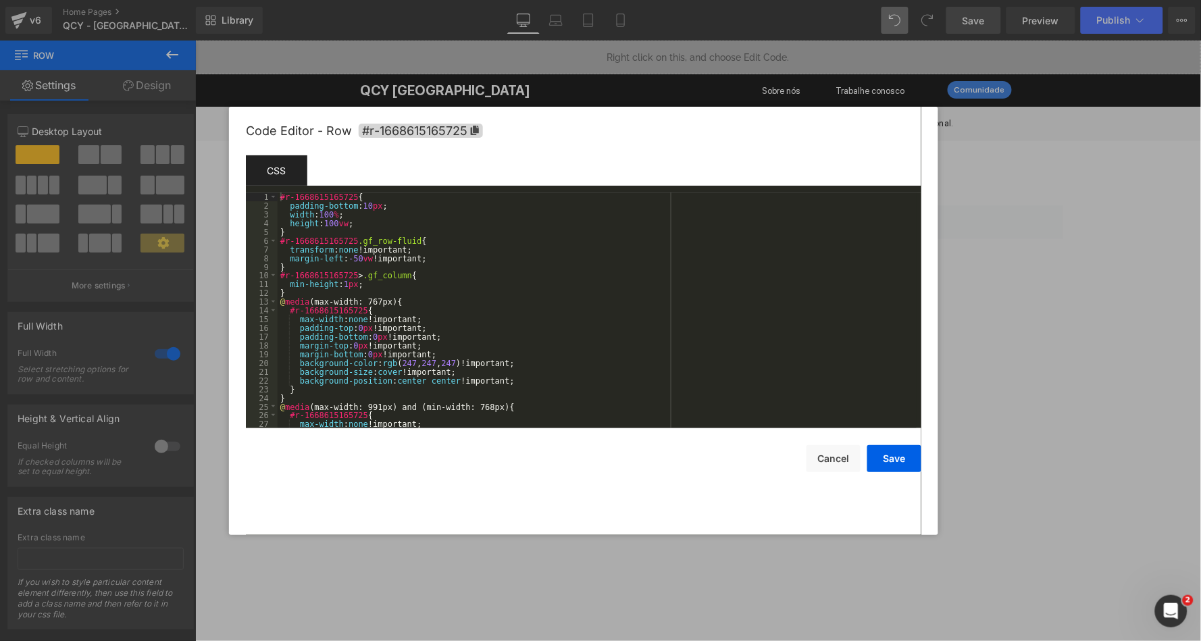
click at [219, 212] on body "Row You are previewing how the will restyle your page. You can not edit Element…" at bounding box center [600, 320] width 1201 height 641
click at [833, 458] on button "Cancel" at bounding box center [833, 458] width 54 height 27
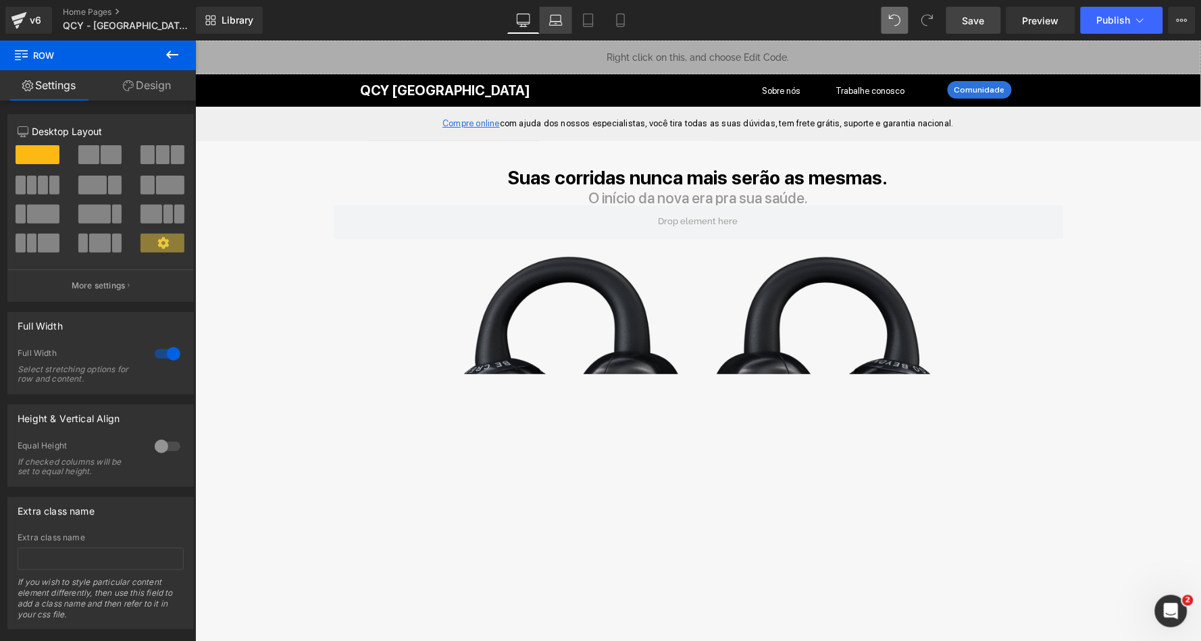
click at [560, 11] on link "Laptop" at bounding box center [556, 20] width 32 height 27
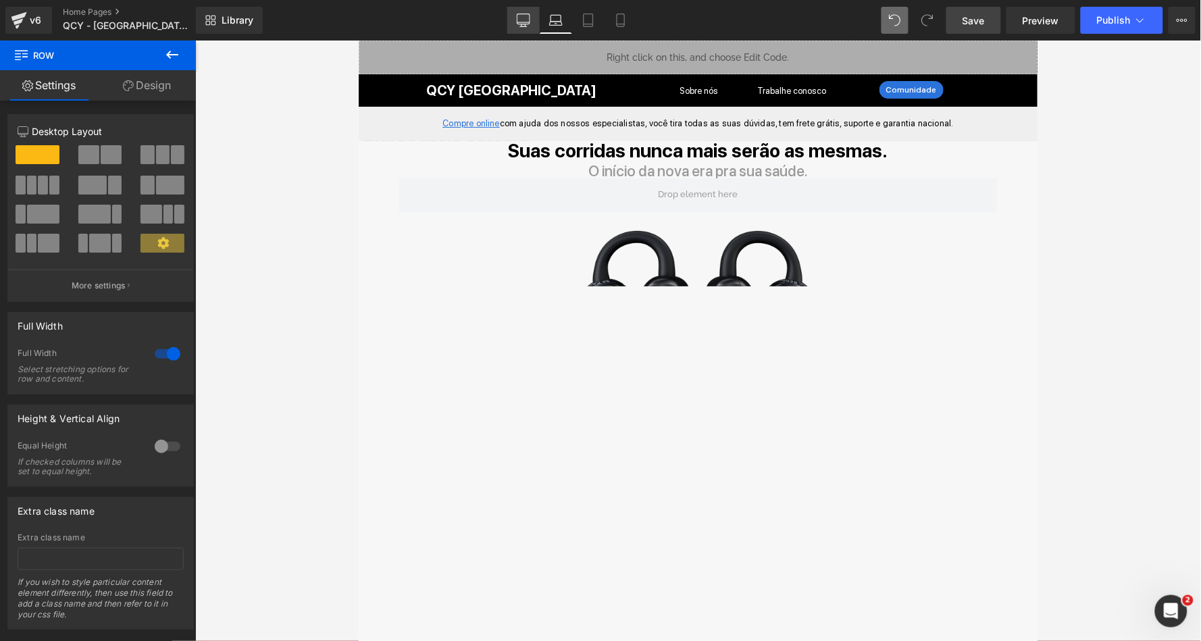
click at [529, 20] on icon at bounding box center [524, 21] width 14 height 14
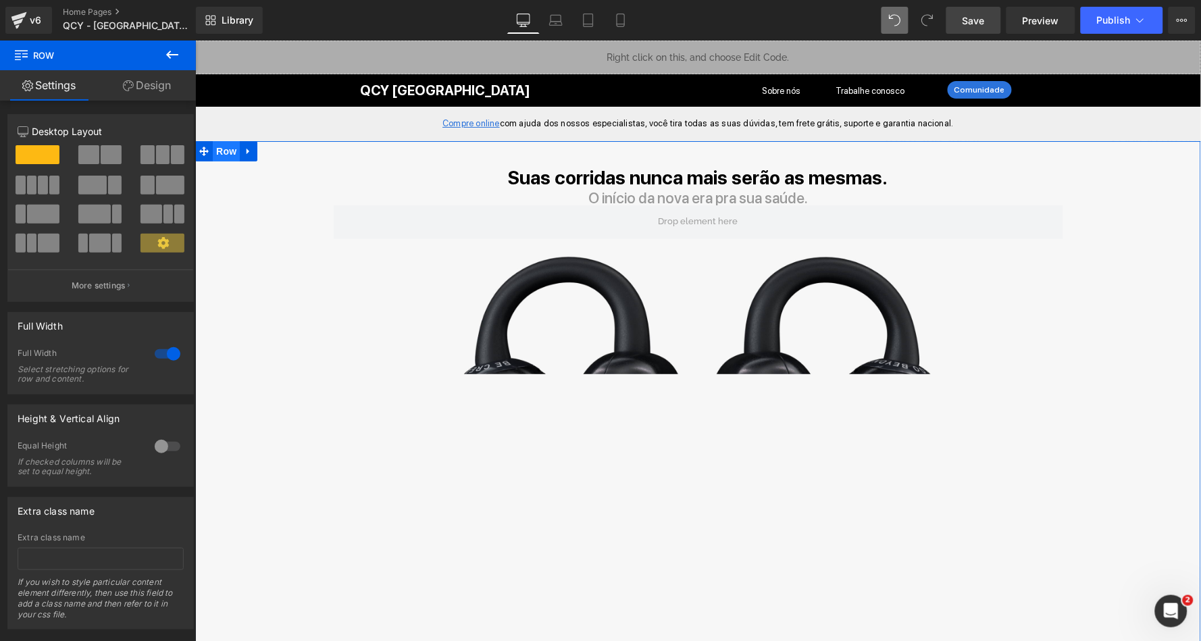
click at [224, 151] on span "Row" at bounding box center [225, 150] width 27 height 20
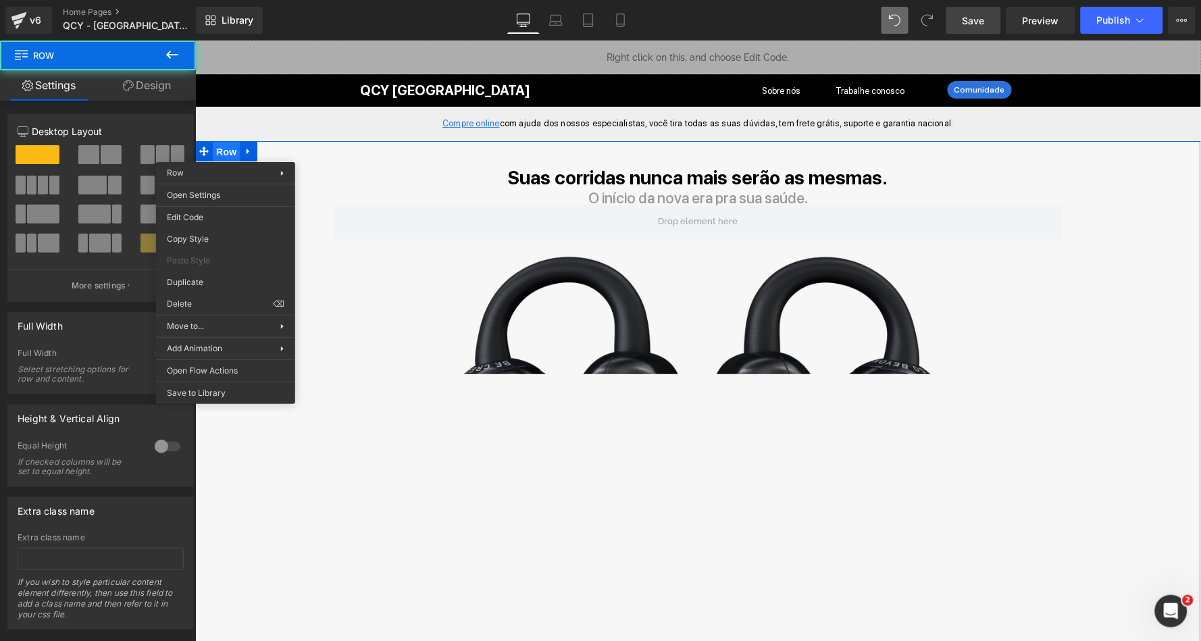
drag, startPoint x: 224, startPoint y: 151, endPoint x: 420, endPoint y: 209, distance: 204.3
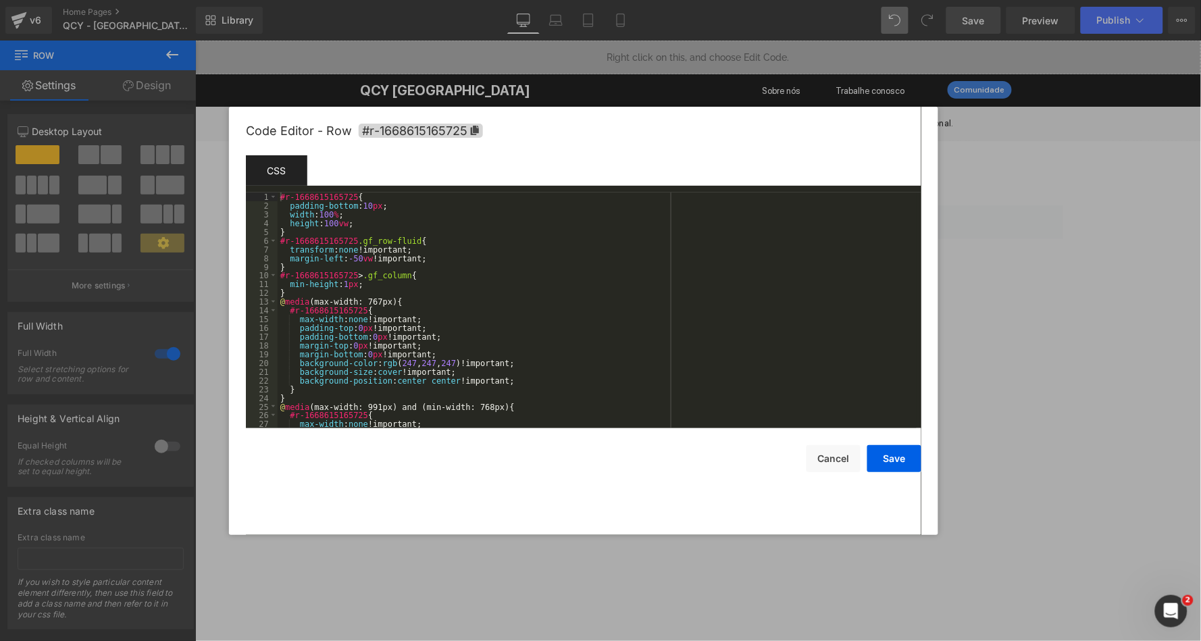
click at [214, 219] on body "Row You are previewing how the will restyle your page. You can not edit Element…" at bounding box center [600, 320] width 1201 height 641
drag, startPoint x: 364, startPoint y: 219, endPoint x: 263, endPoint y: 223, distance: 100.7
click at [263, 223] on pre "1 2 3 4 5 6 7 8 9 10 11 12 13 14 15 16 17 18 19 20 21 22 23 24 25 26 27 28 #r-1…" at bounding box center [583, 310] width 675 height 236
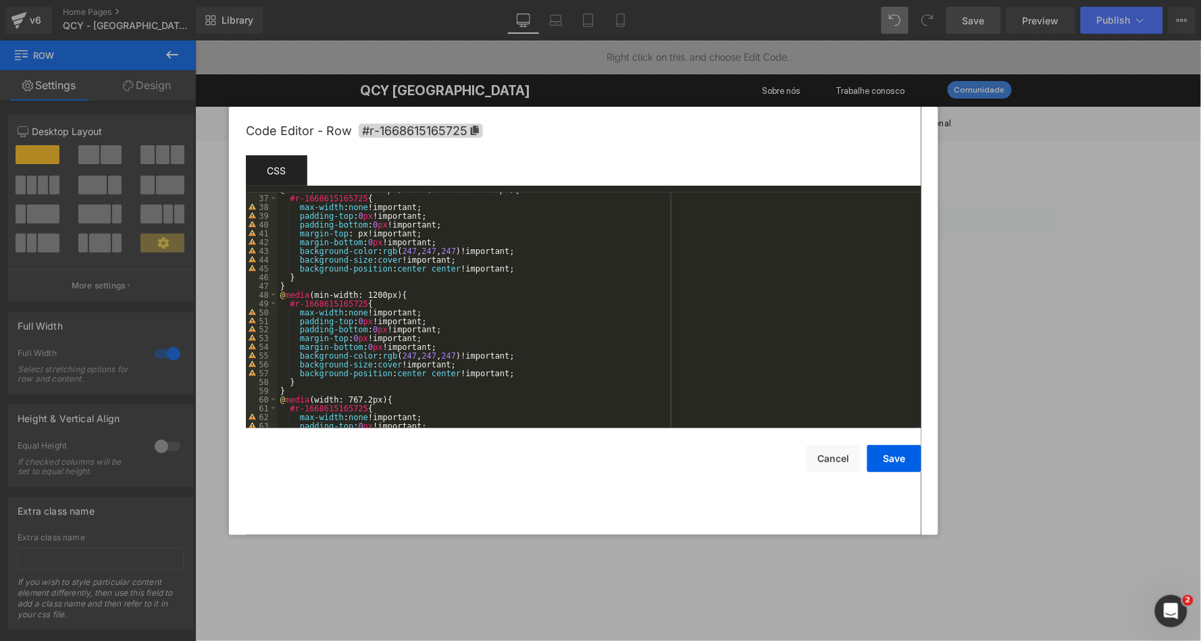
scroll to position [330, 0]
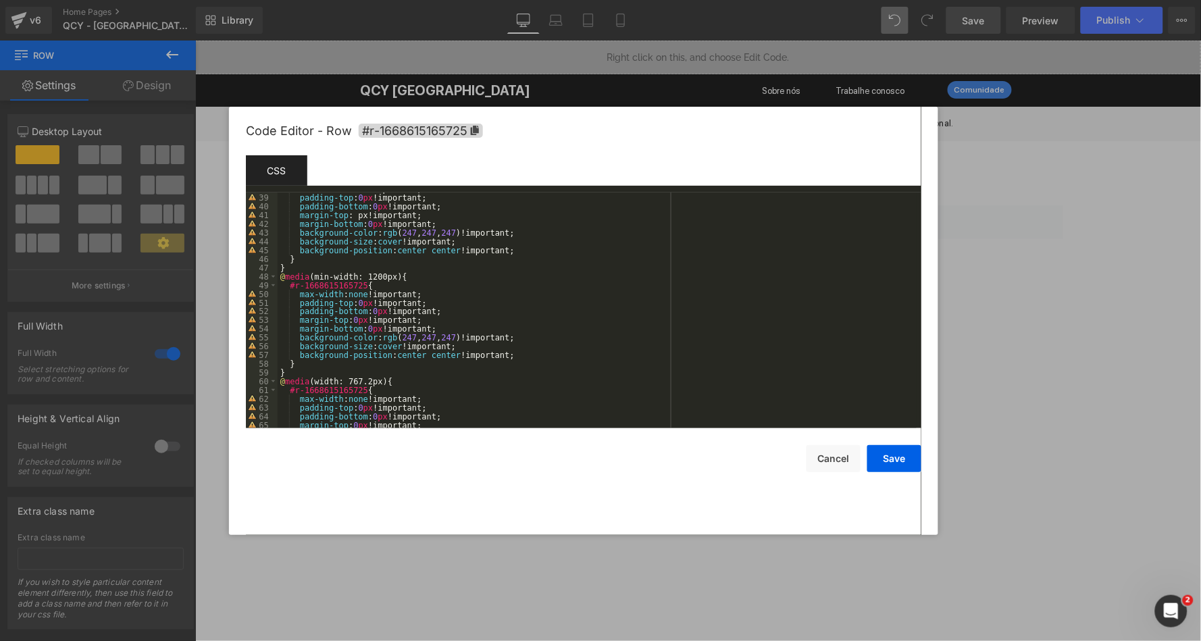
click at [526, 353] on div "max-width : none !important; padding-top : 0 px !important; padding-bottom : 0 …" at bounding box center [597, 310] width 639 height 253
click at [880, 456] on button "Save" at bounding box center [894, 458] width 54 height 27
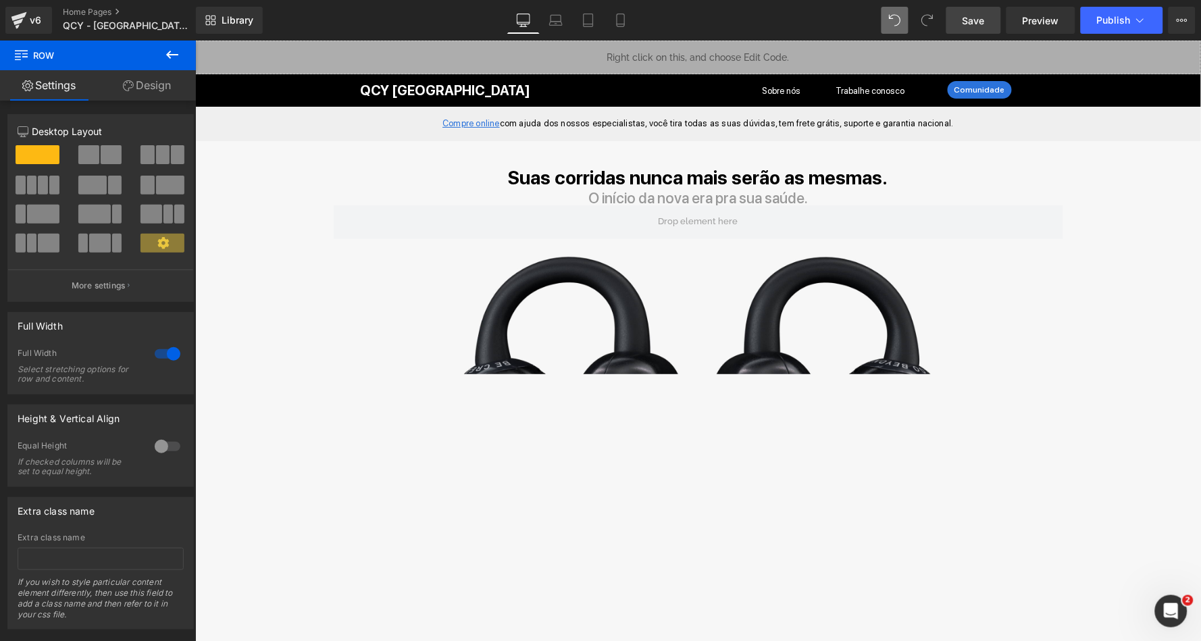
click at [976, 16] on span "Save" at bounding box center [973, 21] width 22 height 14
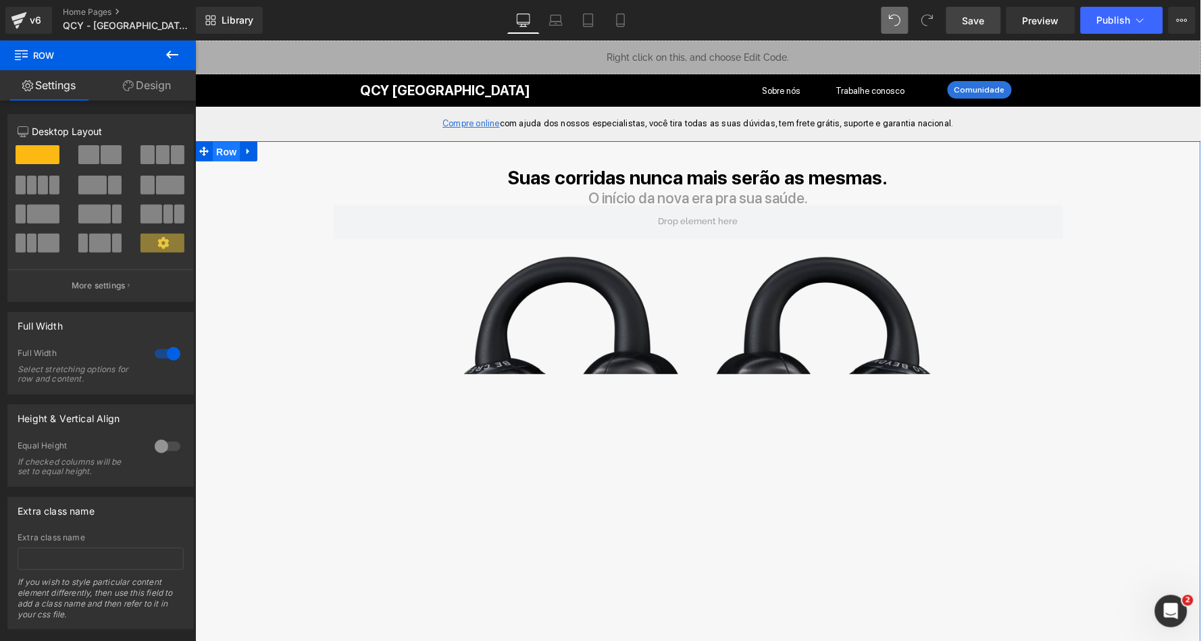
click at [225, 150] on span "Row" at bounding box center [225, 151] width 27 height 20
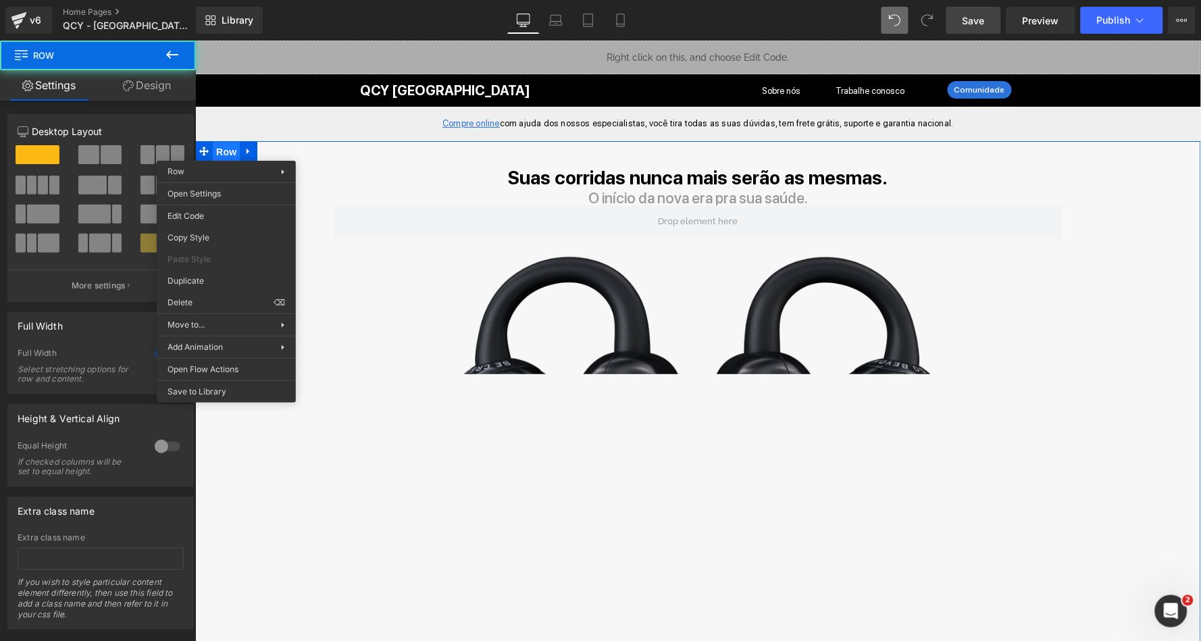
drag, startPoint x: 225, startPoint y: 150, endPoint x: 421, endPoint y: 253, distance: 221.4
click at [223, 214] on body "Row You are previewing how the will restyle your page. You can not edit Element…" at bounding box center [600, 320] width 1201 height 641
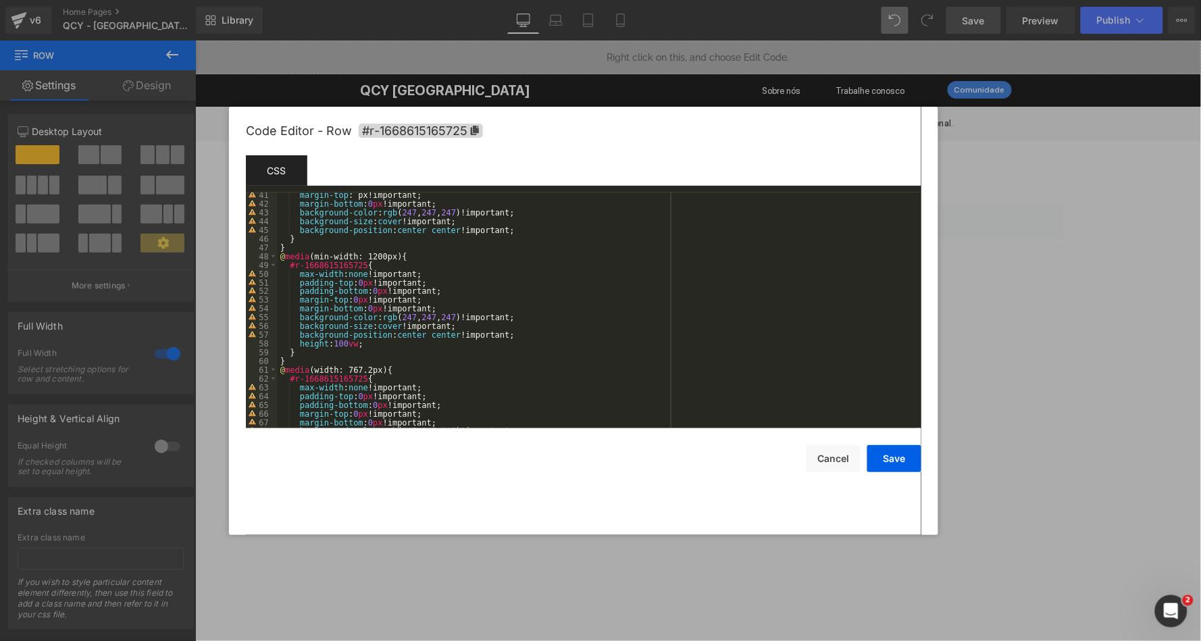
scroll to position [351, 0]
drag, startPoint x: 375, startPoint y: 344, endPoint x: 260, endPoint y: 343, distance: 114.8
click at [260, 343] on pre "41 42 43 44 45 46 47 48 49 50 51 52 53 54 55 56 57 58 59 60 61 62 63 64 65 66 6…" at bounding box center [583, 310] width 675 height 236
click at [915, 461] on button "Save" at bounding box center [894, 458] width 54 height 27
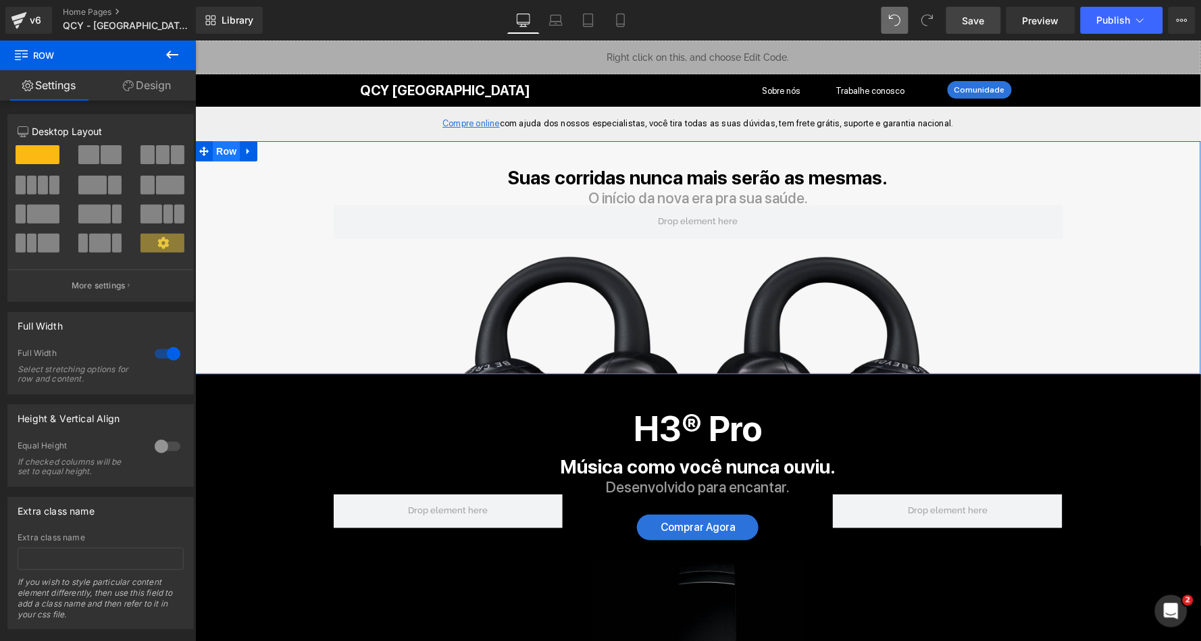
click at [224, 151] on span "Row" at bounding box center [225, 150] width 27 height 20
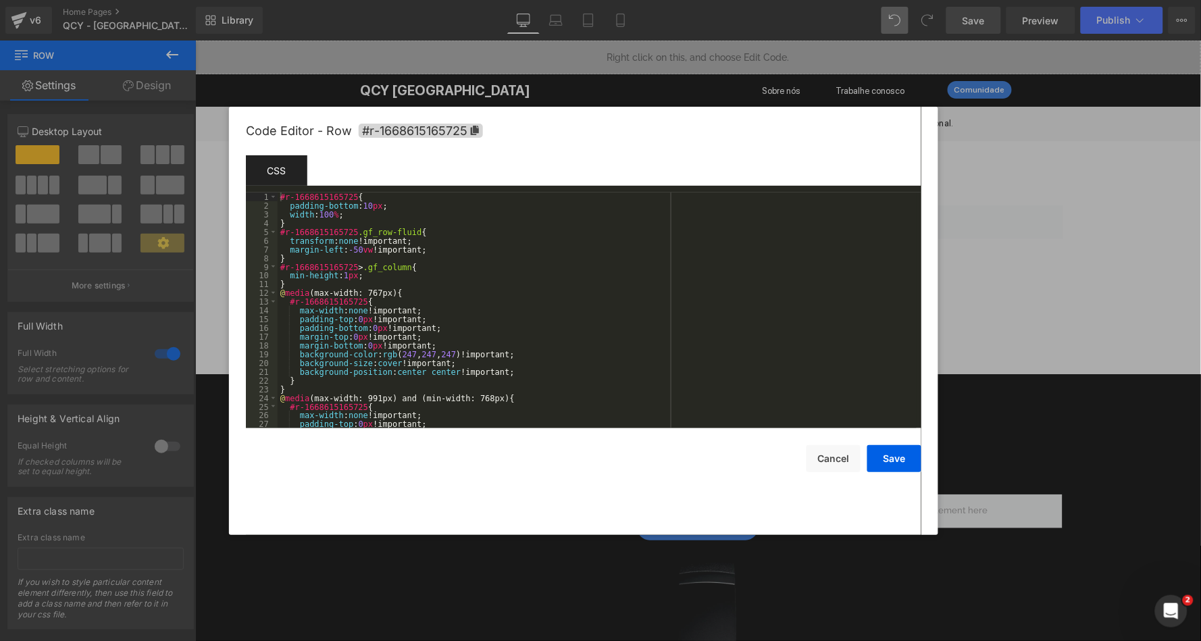
click at [213, 217] on body "Row You are previewing how the will restyle your page. You can not edit Element…" at bounding box center [600, 320] width 1201 height 641
click at [367, 209] on div "#r-1668615165725 { padding-bottom : 10 px ; width : 100 % ; } #r-1668615165725 …" at bounding box center [597, 318] width 639 height 253
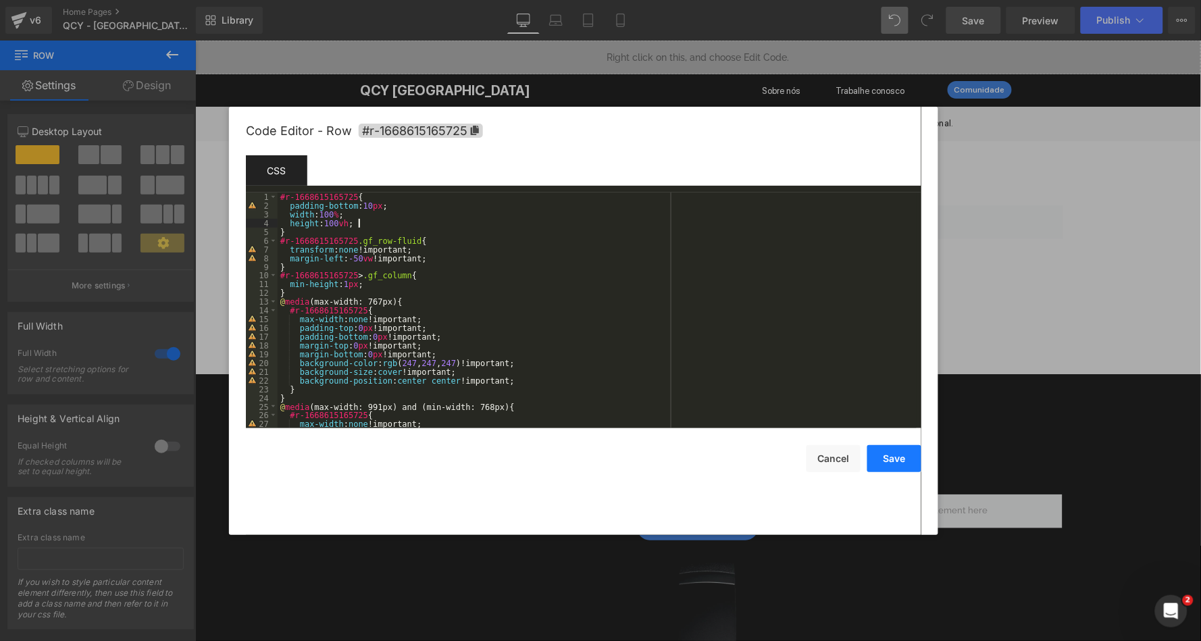
click at [900, 464] on button "Save" at bounding box center [894, 458] width 54 height 27
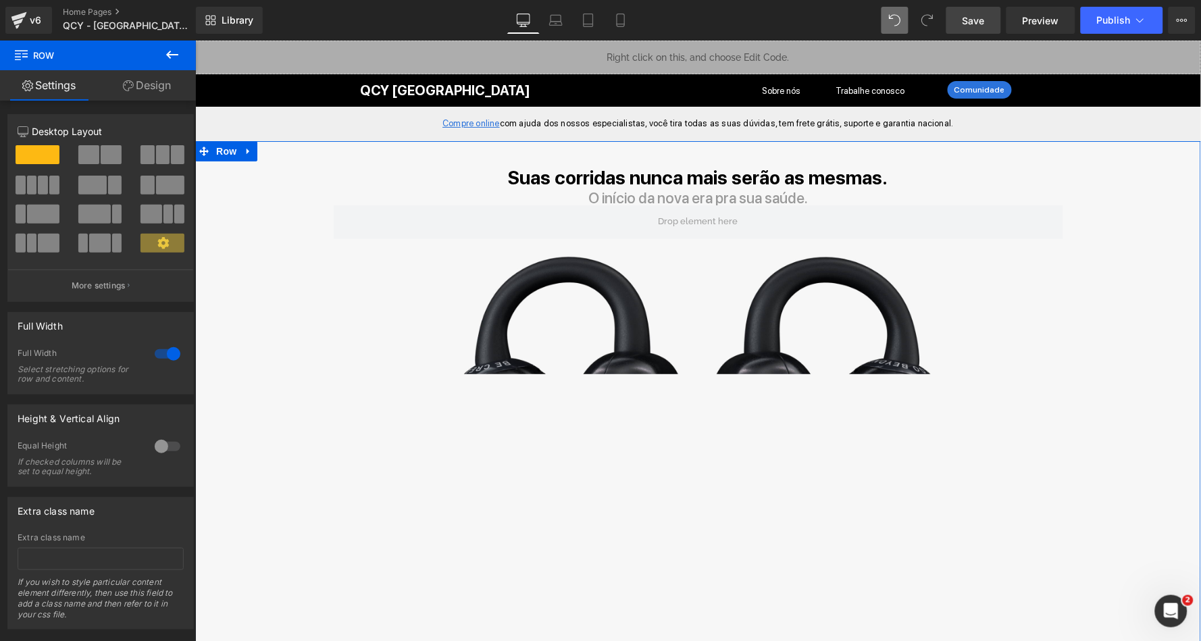
scroll to position [0, 0]
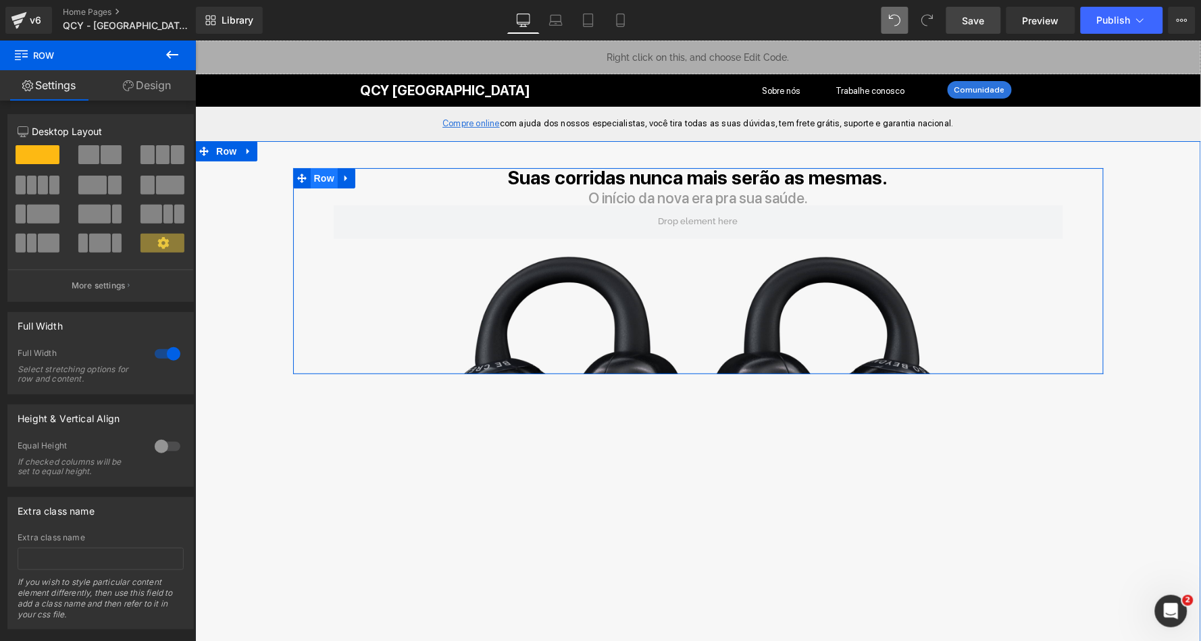
click at [315, 174] on span "Row" at bounding box center [323, 177] width 27 height 20
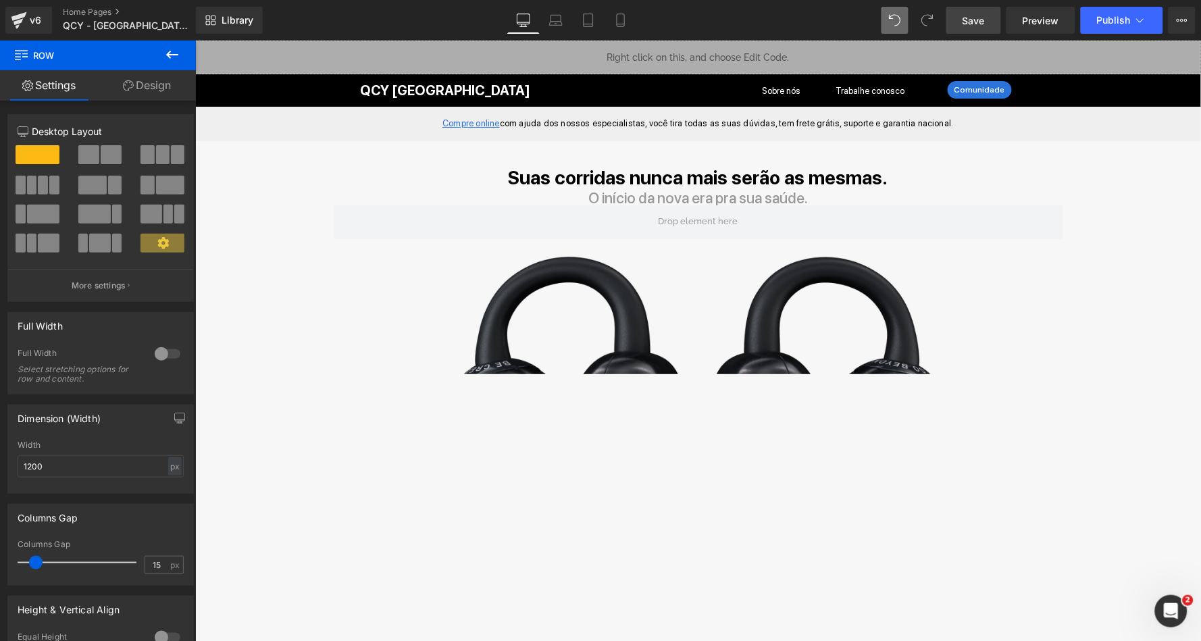
click at [987, 16] on link "Save" at bounding box center [973, 20] width 55 height 27
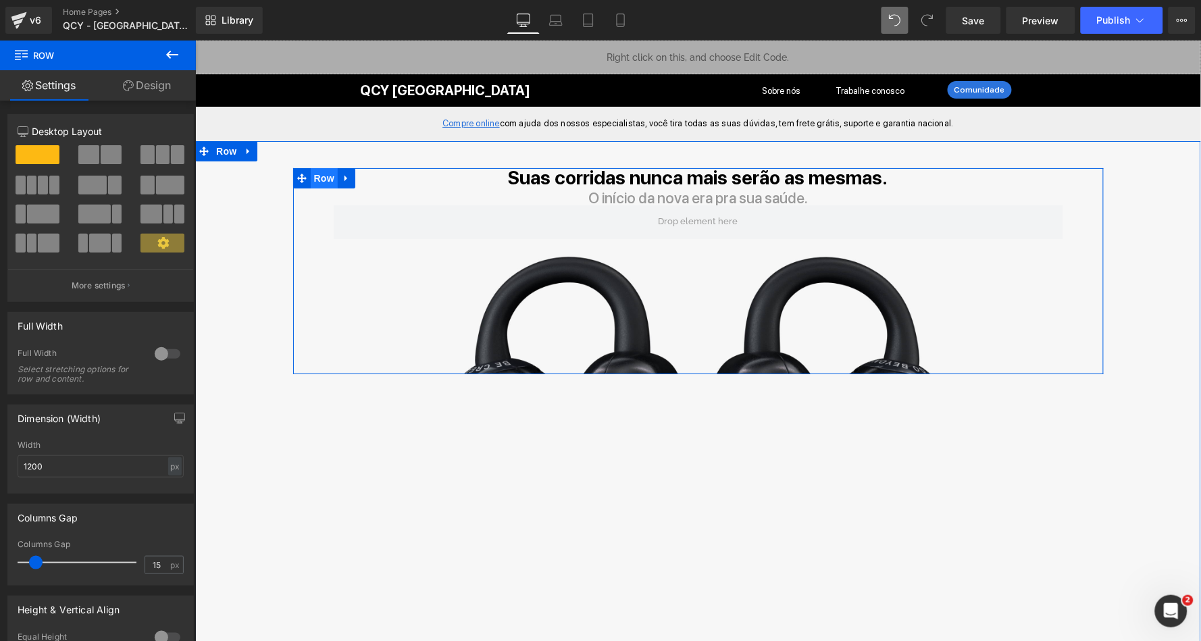
click at [321, 180] on span "Row" at bounding box center [323, 177] width 27 height 20
click at [321, 174] on span "Row" at bounding box center [323, 177] width 27 height 20
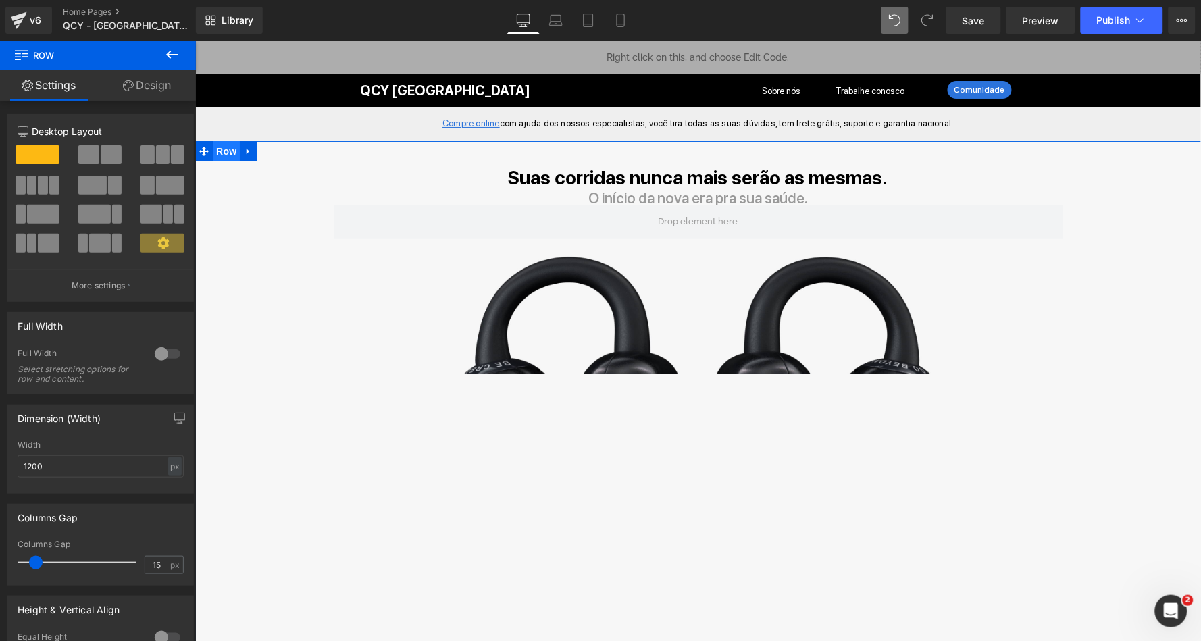
click at [223, 141] on span "Row" at bounding box center [225, 150] width 27 height 20
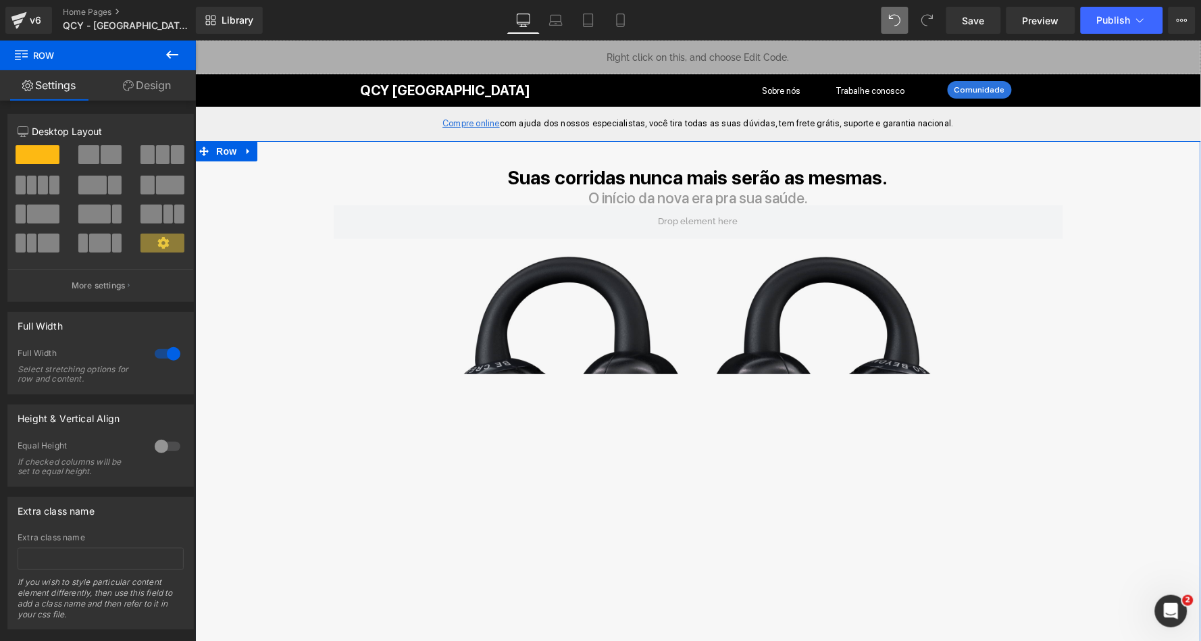
click at [153, 93] on link "Design" at bounding box center [147, 85] width 98 height 30
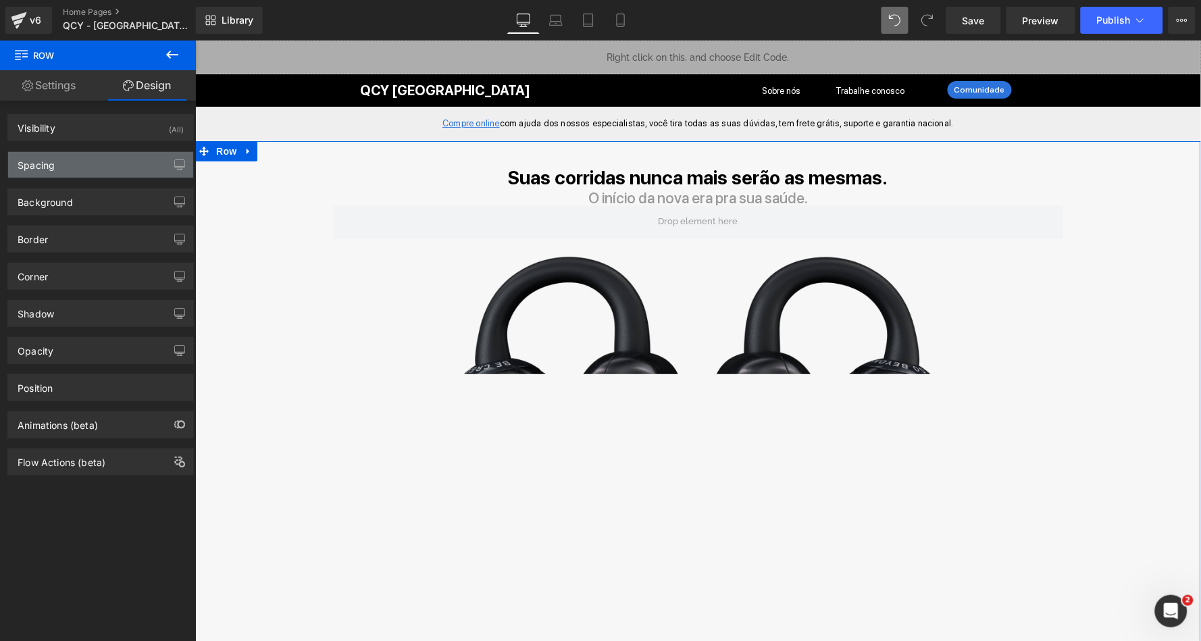
click at [55, 169] on div "Spacing" at bounding box center [36, 161] width 37 height 19
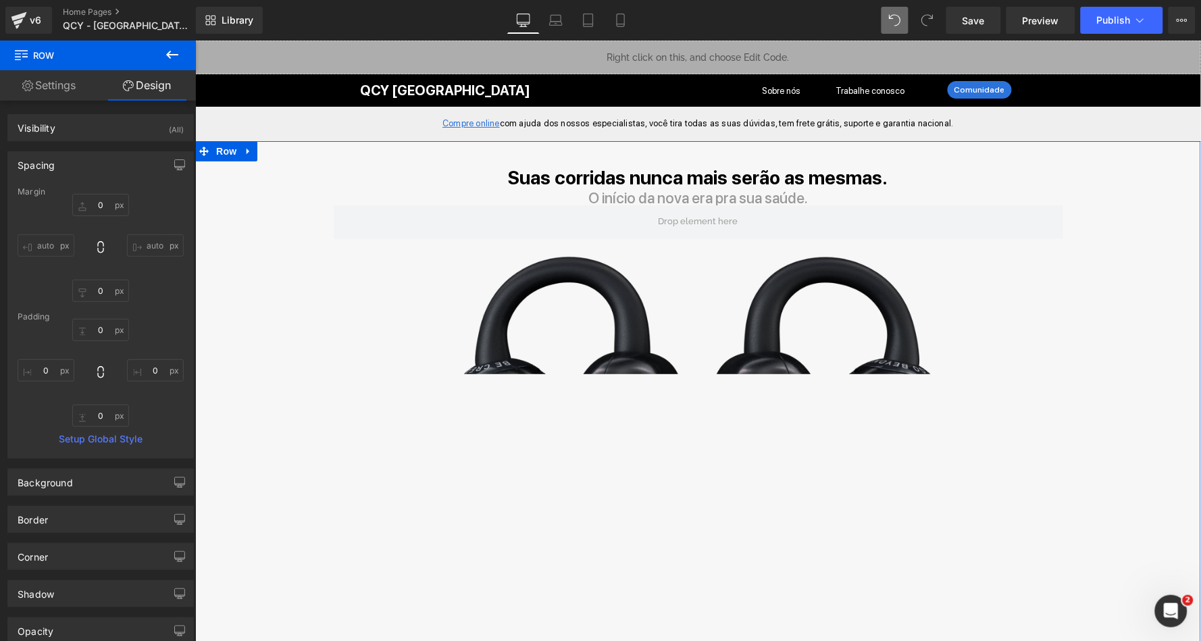
click at [244, 199] on div "Suas corridas nunca mais serão as mesmas. Text Block O início da nova era pra s…" at bounding box center [698, 257] width 1006 height 234
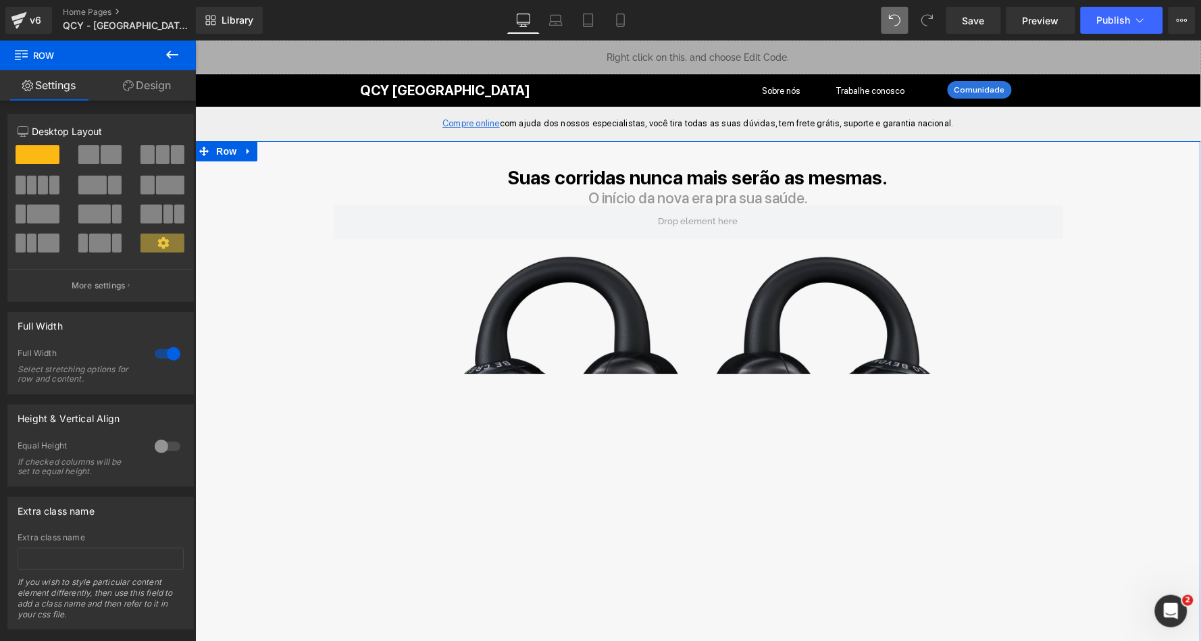
click at [154, 92] on link "Design" at bounding box center [147, 85] width 98 height 30
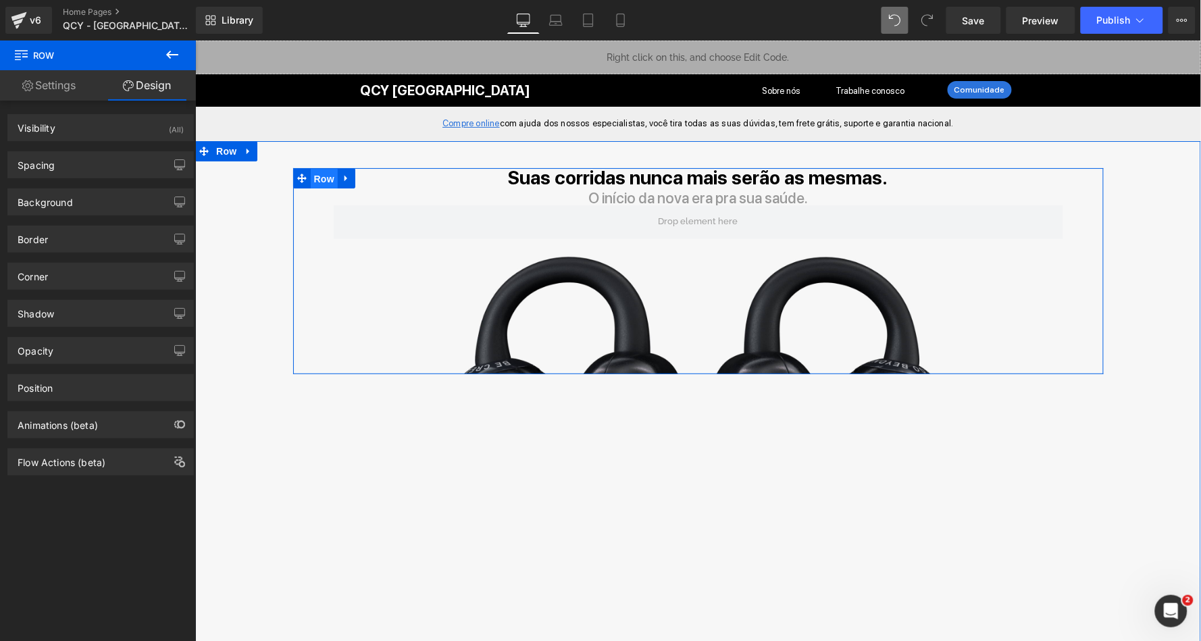
click at [315, 176] on span "Row" at bounding box center [323, 178] width 27 height 20
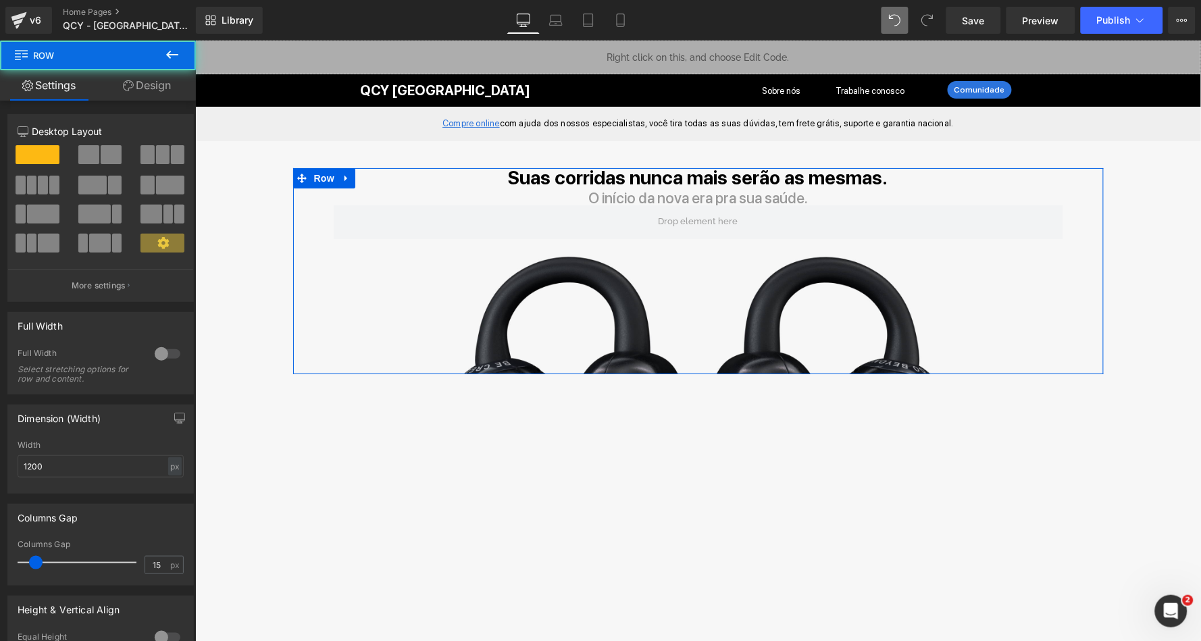
click at [151, 86] on link "Design" at bounding box center [147, 85] width 98 height 30
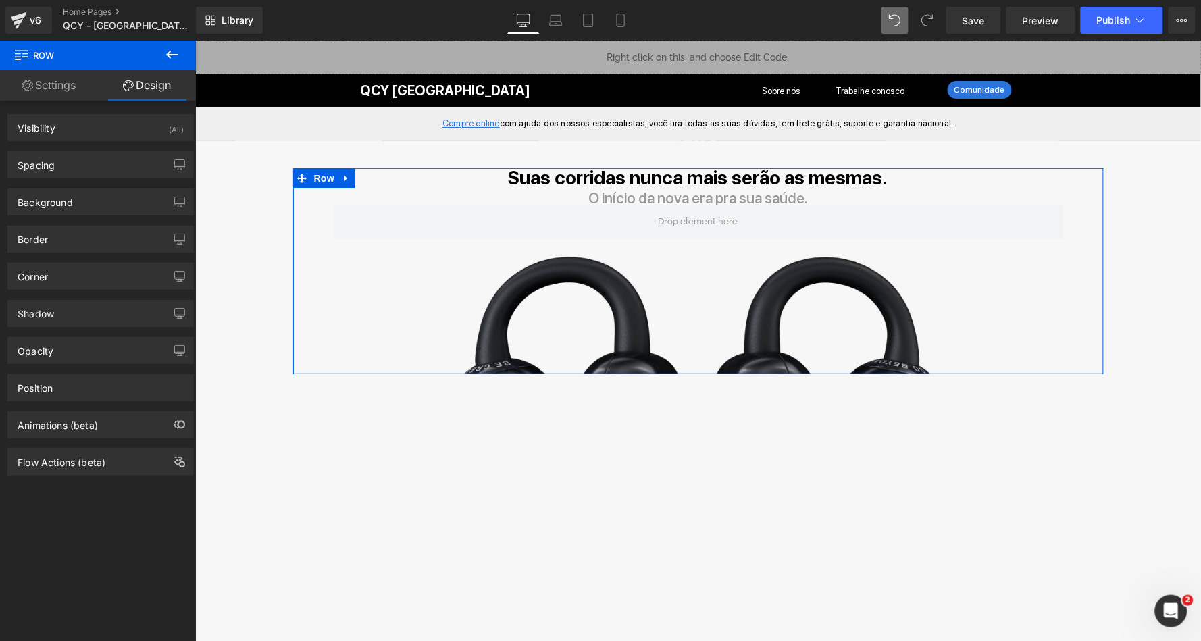
click at [57, 406] on div "Animations (beta)" at bounding box center [101, 419] width 202 height 37
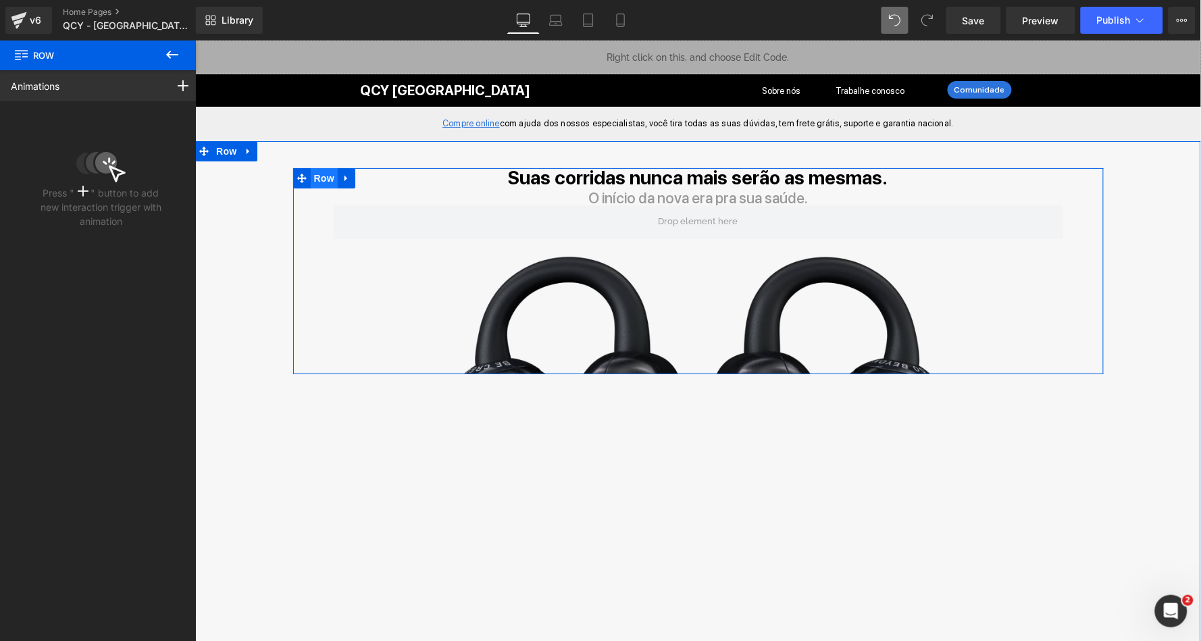
click at [321, 173] on span "Row" at bounding box center [323, 177] width 27 height 20
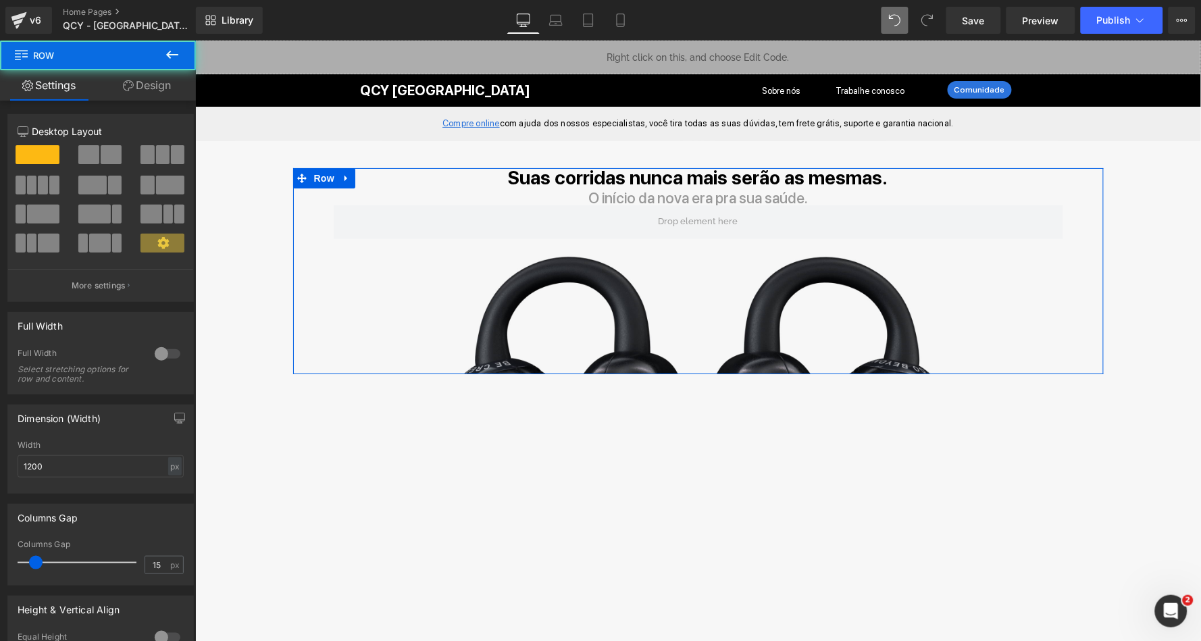
click at [165, 79] on link "Design" at bounding box center [147, 85] width 98 height 30
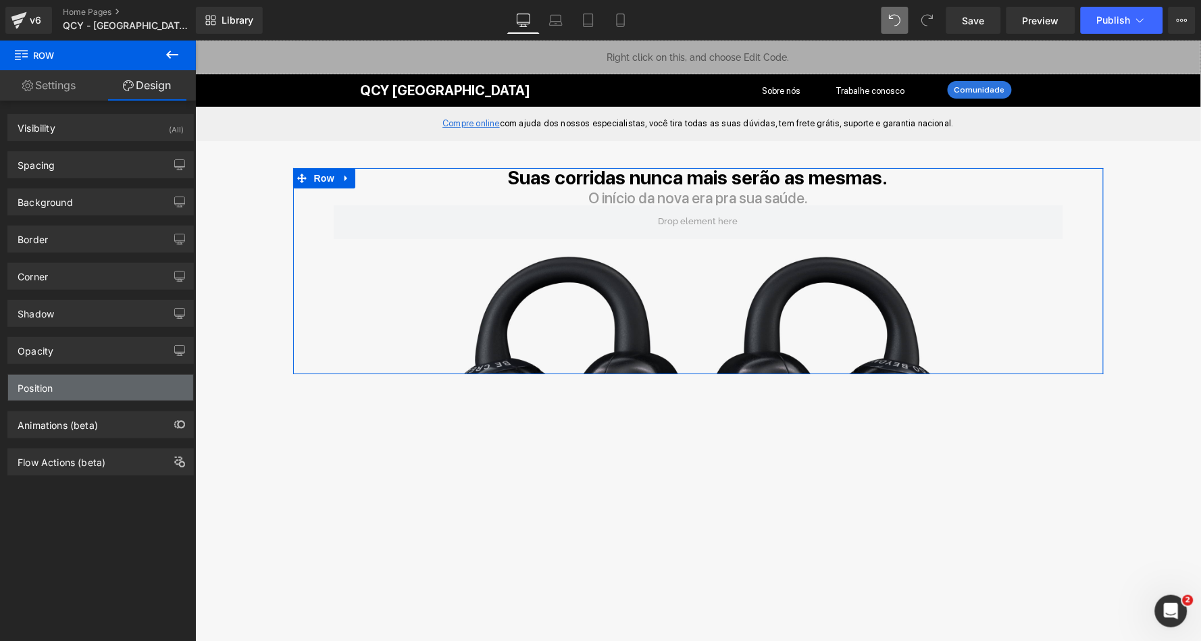
click at [65, 379] on div "Position" at bounding box center [100, 388] width 185 height 26
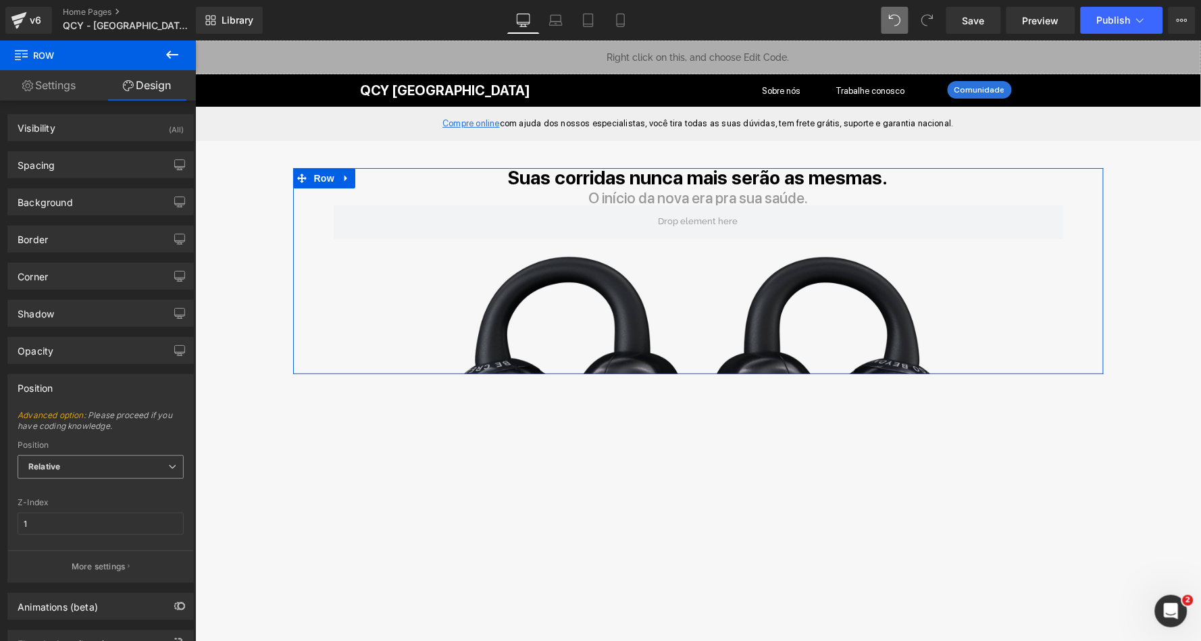
scroll to position [55, 0]
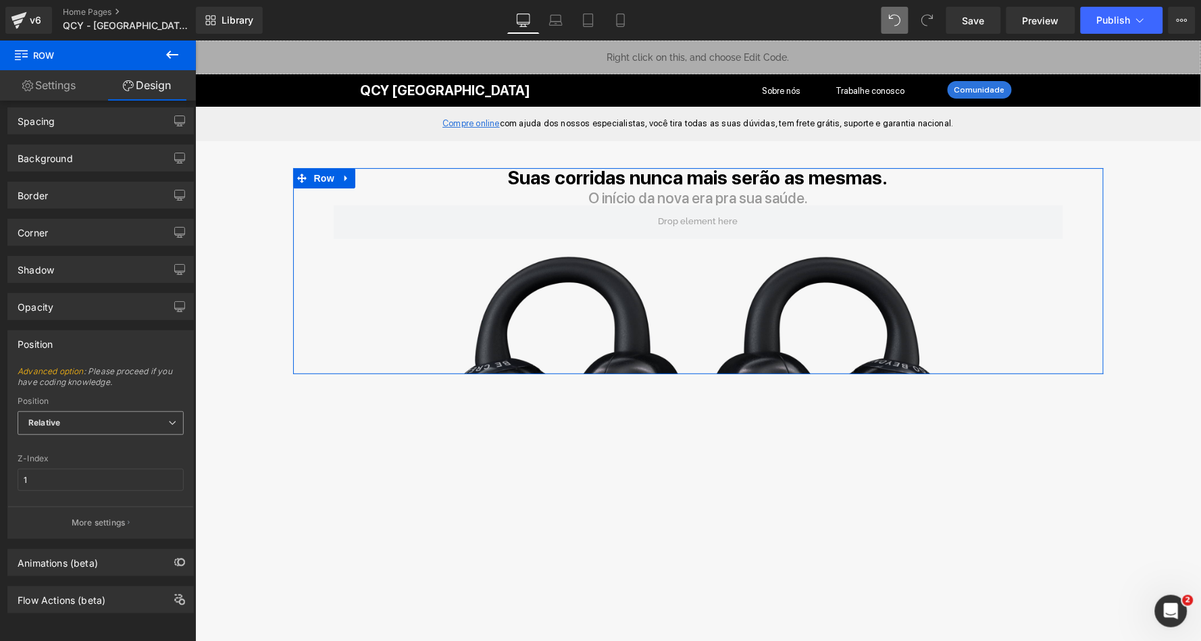
click at [94, 411] on span "Relative" at bounding box center [101, 423] width 166 height 24
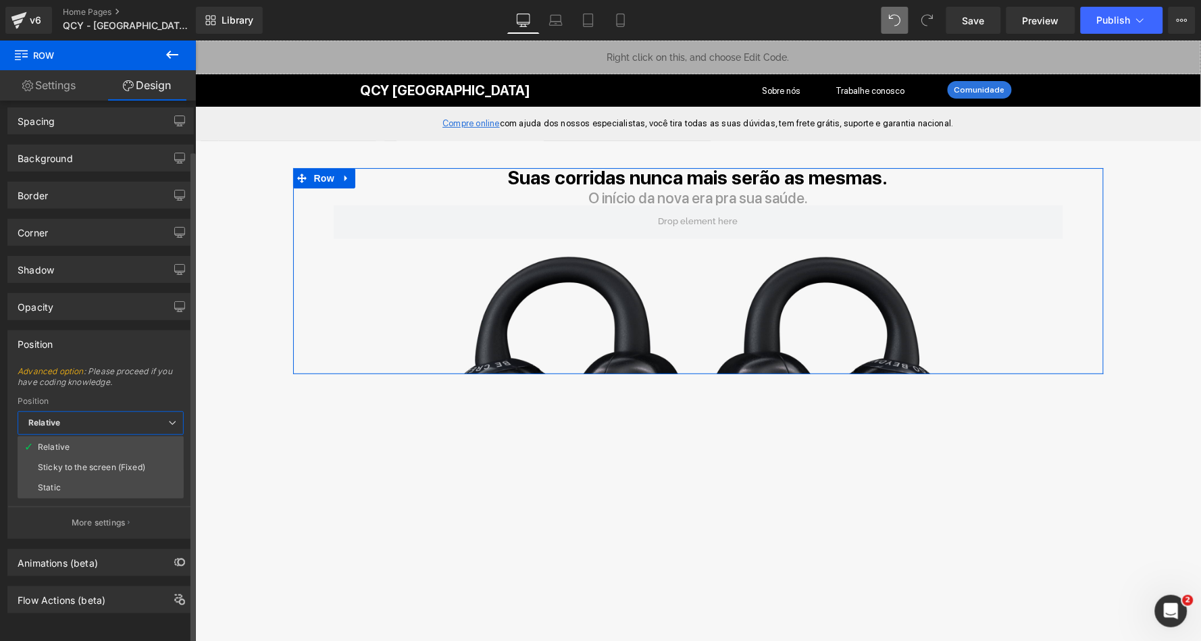
click at [118, 371] on span "Advanced option : Please proceed if you have coding knowledge." at bounding box center [101, 381] width 166 height 30
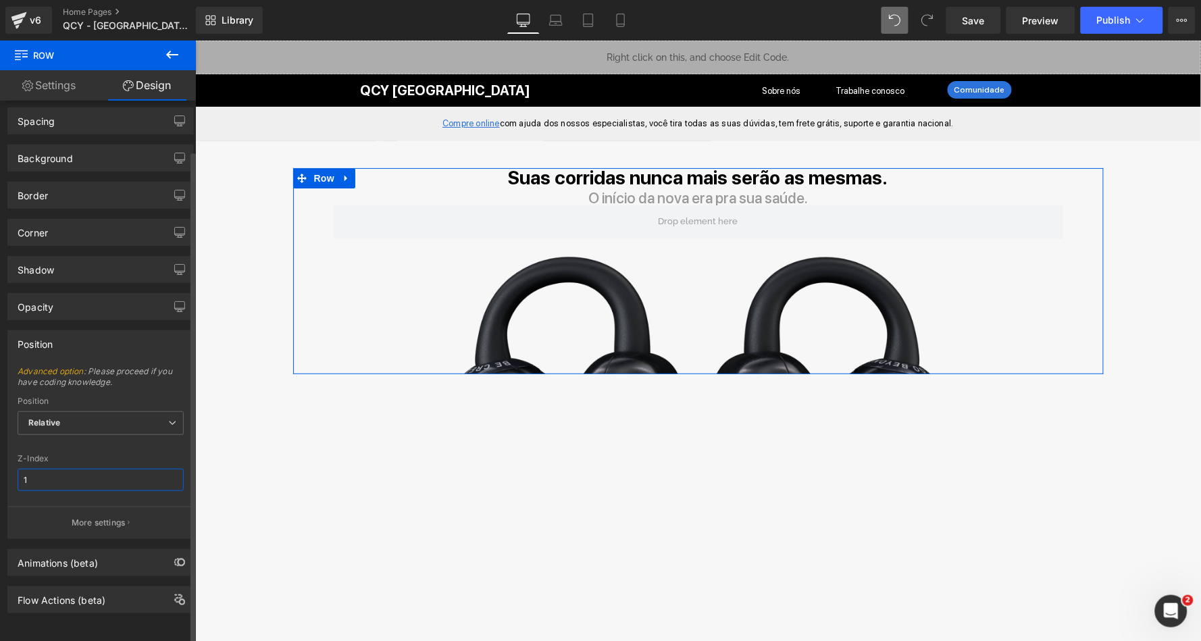
click at [106, 469] on input "1" at bounding box center [101, 480] width 166 height 22
type input "0"
click at [130, 439] on div "Advanced option : Please proceed if you have coding knowledge. Relative Sticky …" at bounding box center [100, 452] width 185 height 172
click at [75, 469] on input "0" at bounding box center [101, 480] width 166 height 22
click at [105, 454] on div "Z-Index" at bounding box center [101, 458] width 166 height 9
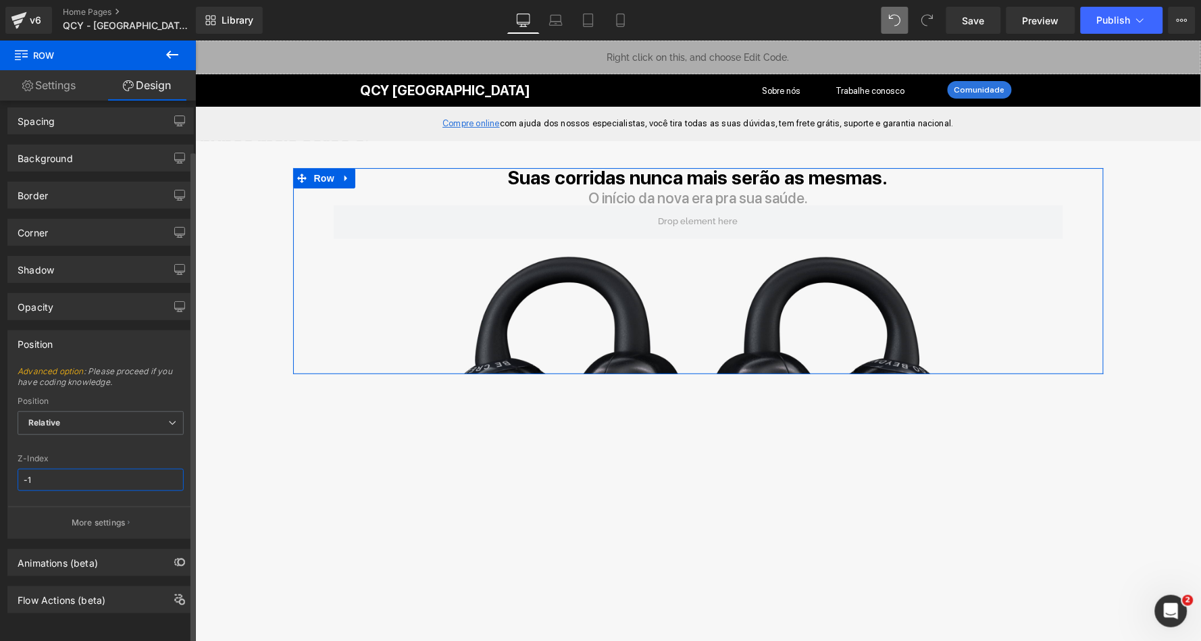
click at [82, 474] on input "-1" at bounding box center [101, 480] width 166 height 22
type input "-"
type input "1"
click at [101, 428] on div "Relative Relative Sticky to the screen (Fixed) Static" at bounding box center [101, 426] width 166 height 30
click at [105, 507] on button "More settings" at bounding box center [100, 523] width 185 height 32
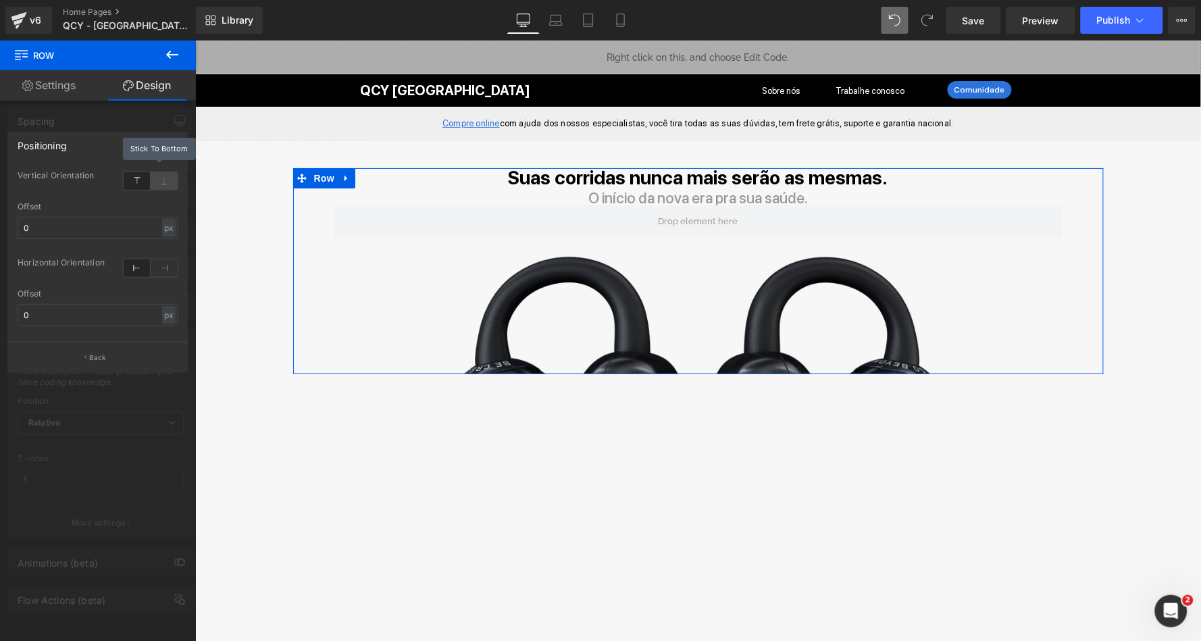
click at [167, 178] on icon at bounding box center [164, 181] width 27 height 18
click at [110, 228] on input "0" at bounding box center [98, 228] width 160 height 22
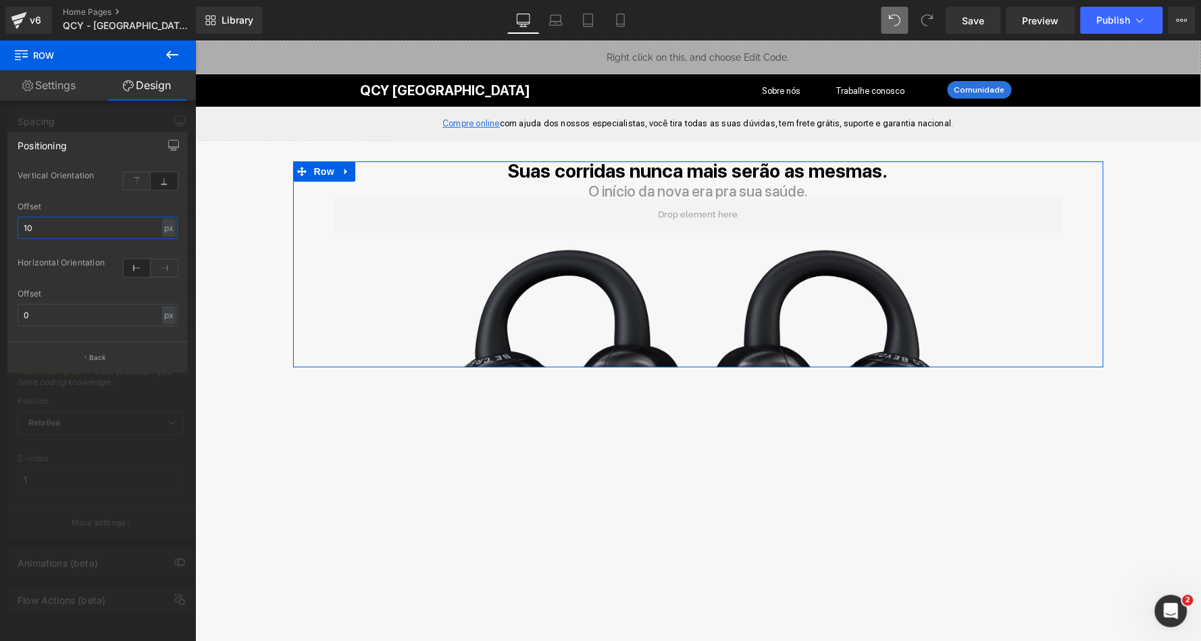
type input "0"
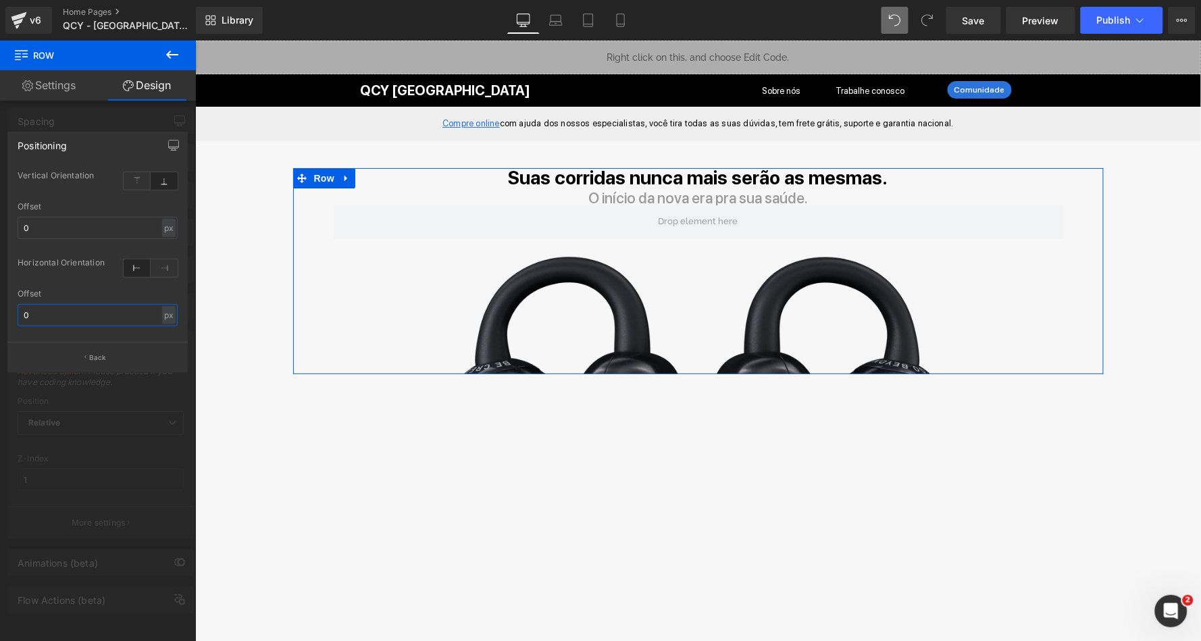
click at [92, 315] on input "0" at bounding box center [98, 315] width 160 height 22
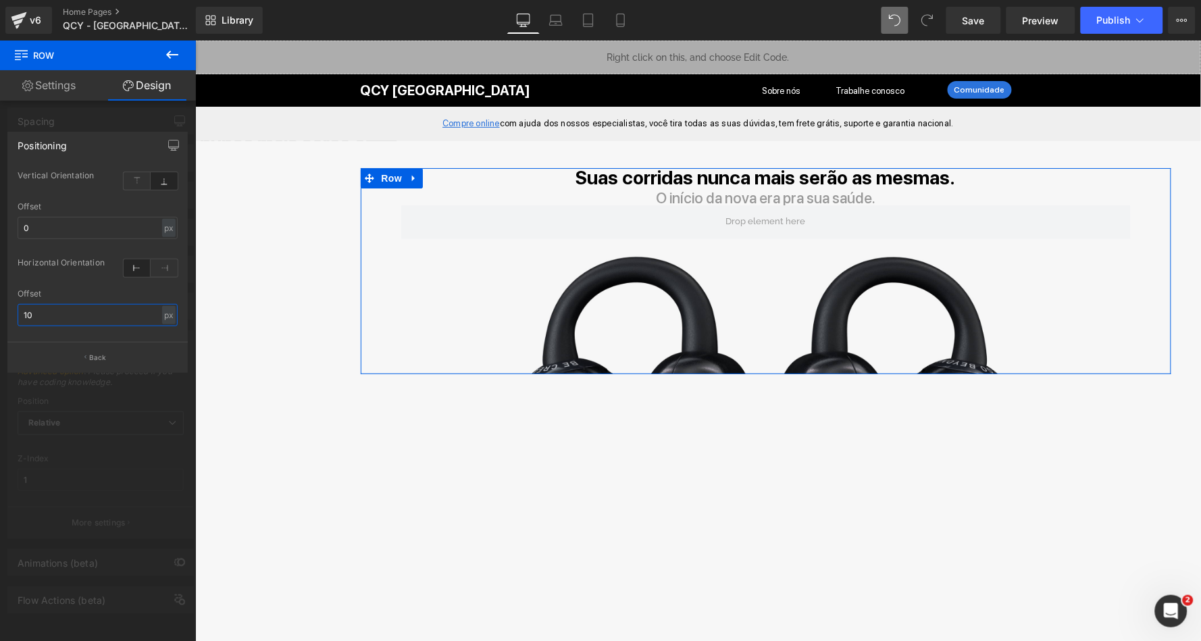
type input "0"
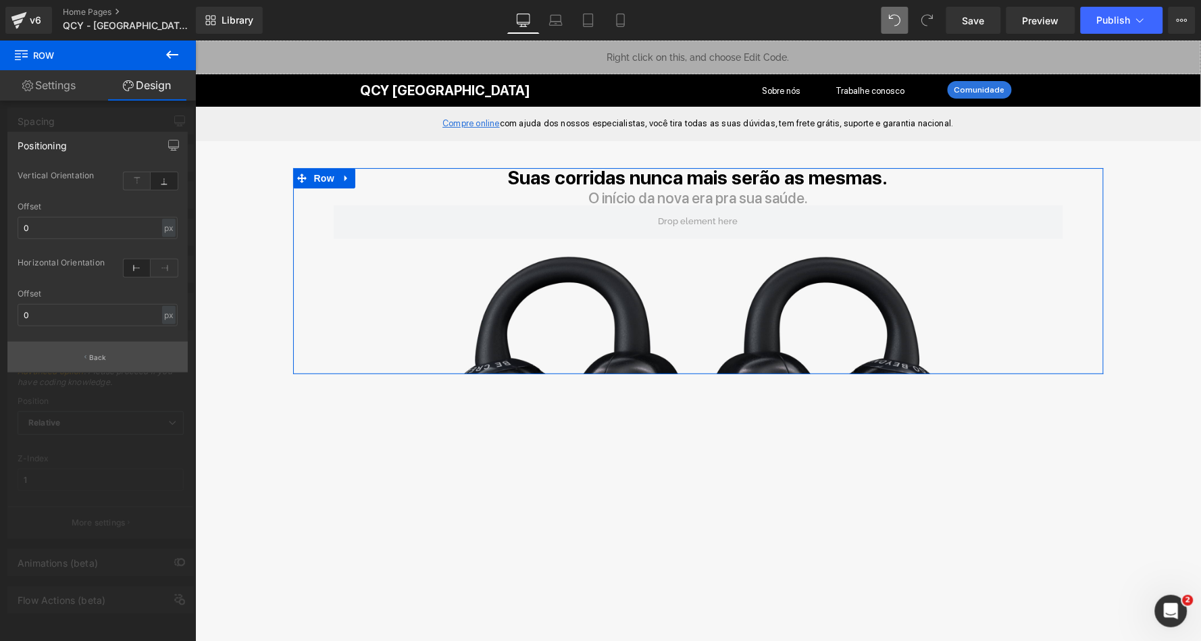
click at [103, 343] on button "Back" at bounding box center [97, 357] width 180 height 30
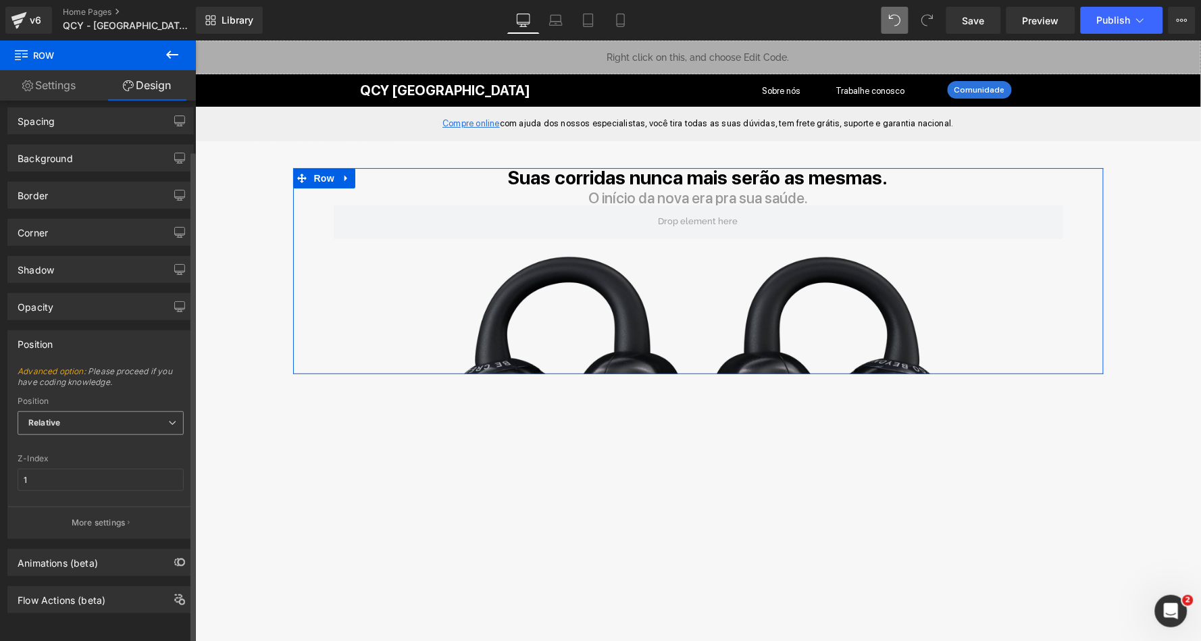
click at [103, 413] on span "Relative" at bounding box center [101, 423] width 166 height 24
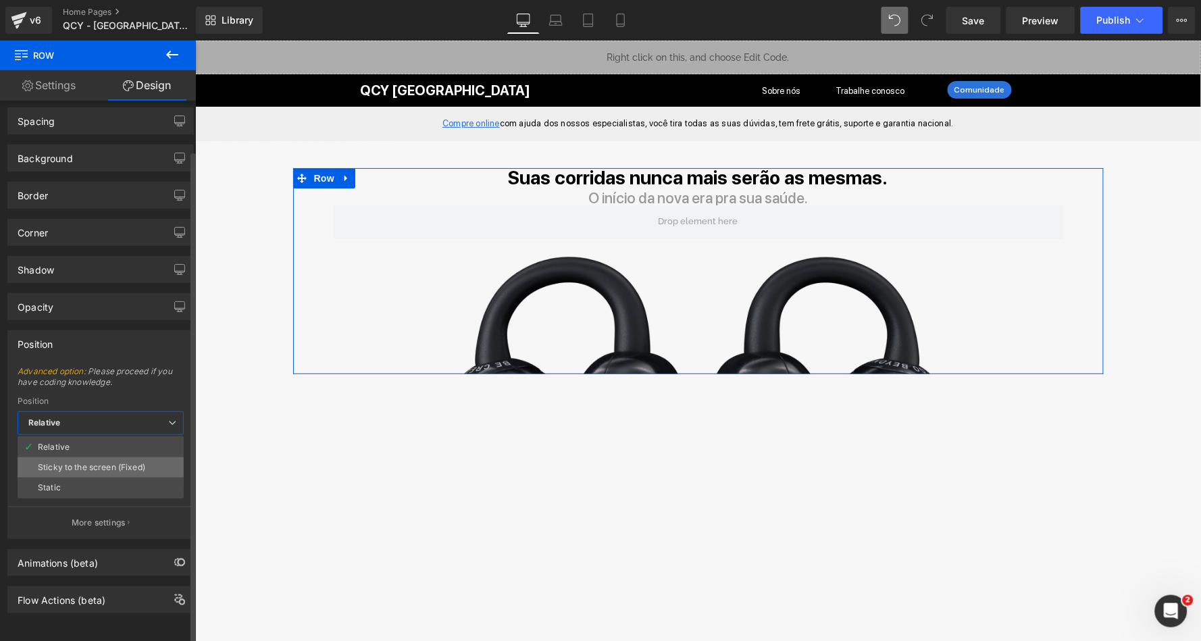
click at [88, 463] on div "Sticky to the screen (Fixed)" at bounding box center [91, 467] width 107 height 9
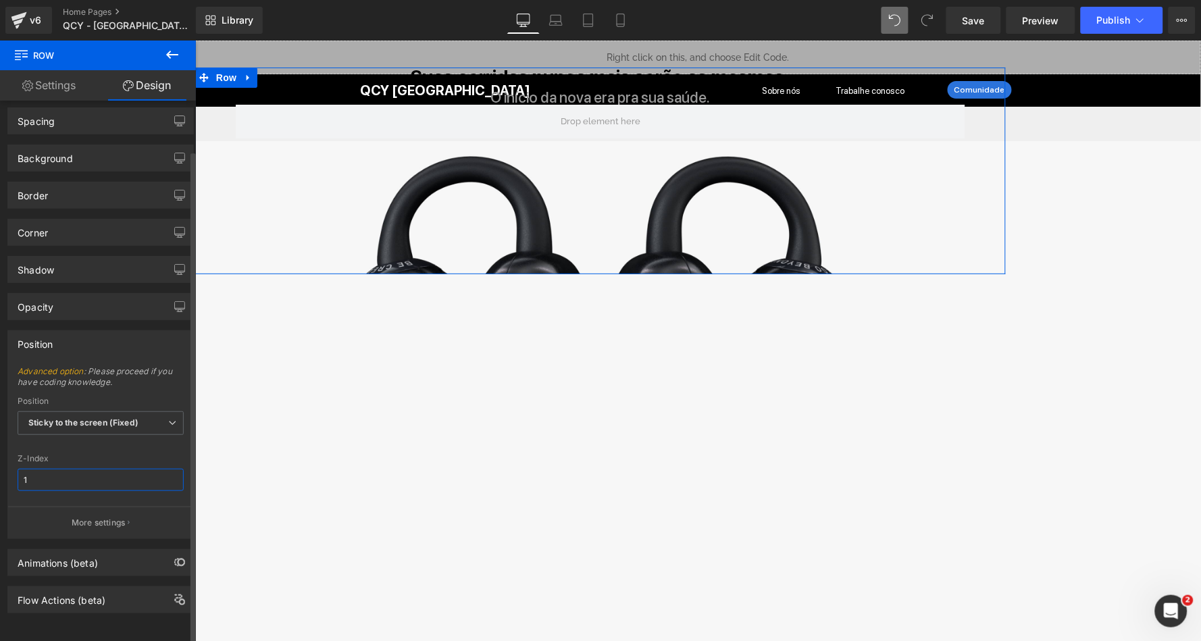
type input "1"
click at [88, 454] on div "Z-Index" at bounding box center [101, 458] width 166 height 9
click at [84, 417] on b "Sticky to the screen (Fixed)" at bounding box center [83, 422] width 110 height 10
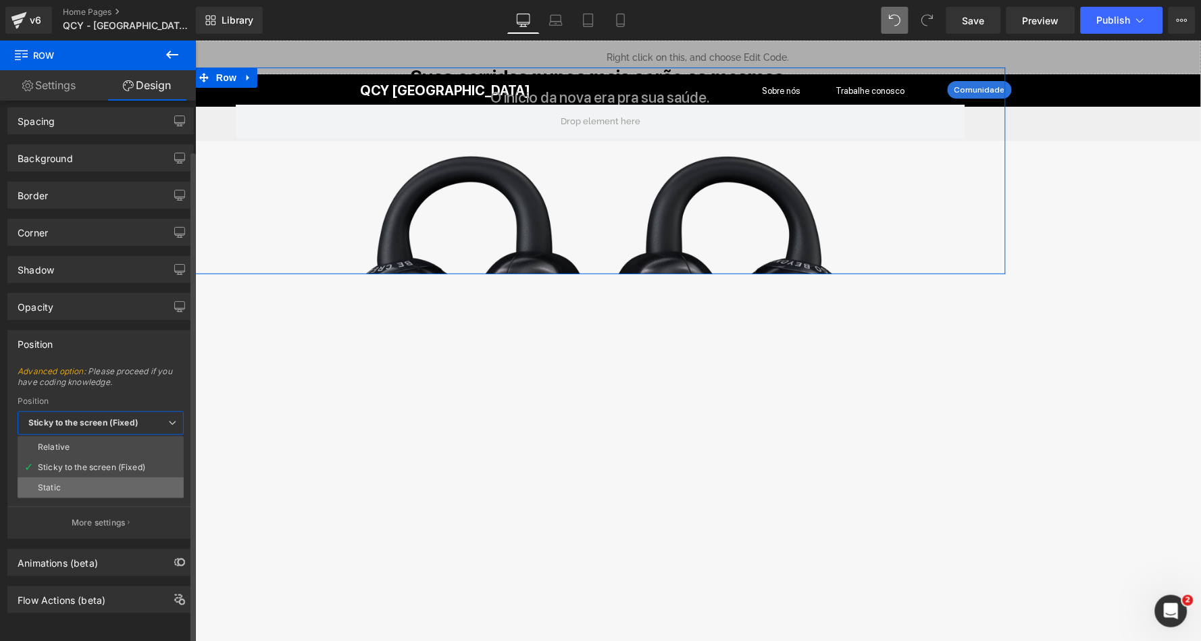
click at [73, 480] on li "Static" at bounding box center [101, 487] width 166 height 20
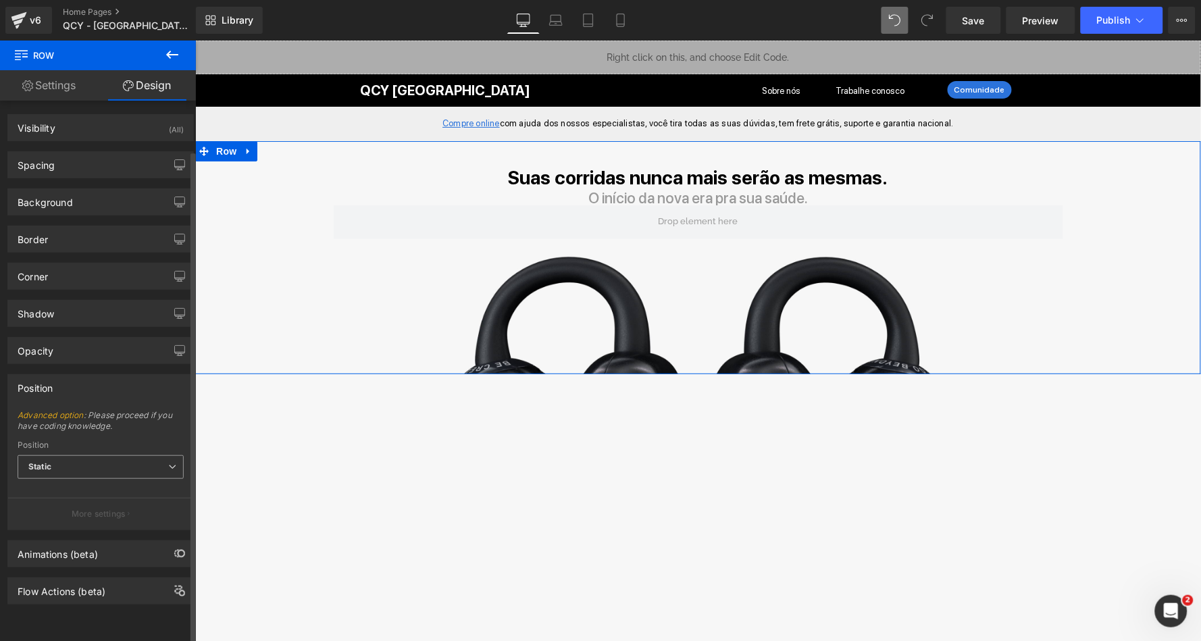
scroll to position [3, 0]
click at [93, 457] on span "Static" at bounding box center [101, 467] width 166 height 24
click at [78, 488] on li "Relative" at bounding box center [101, 491] width 166 height 20
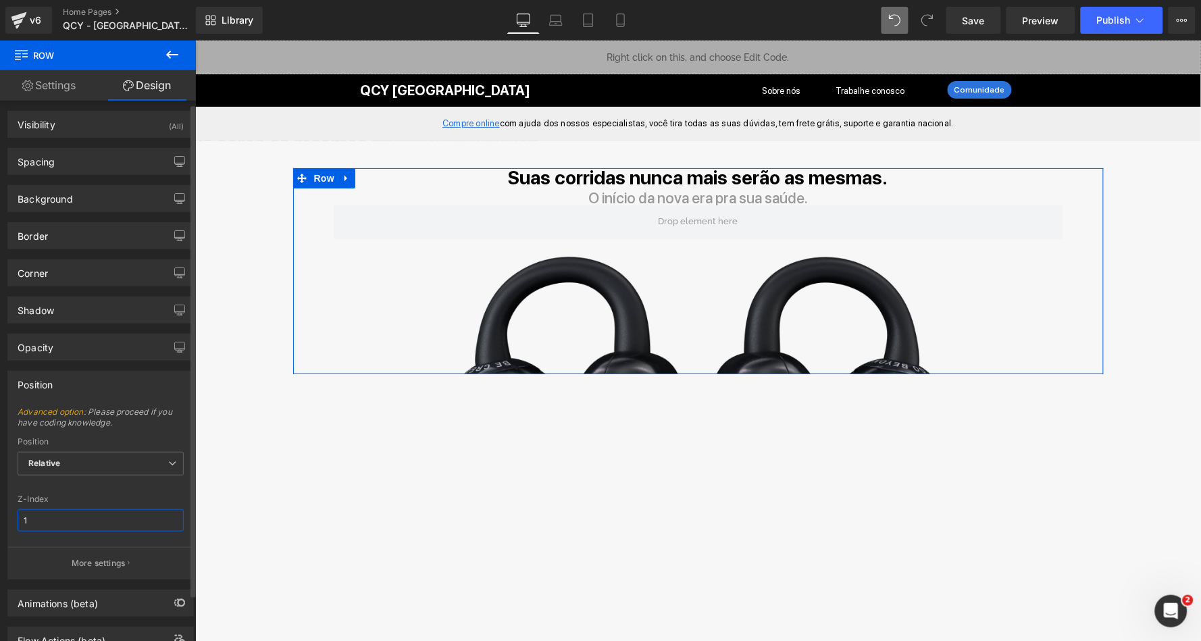
click at [87, 521] on input "1" at bounding box center [101, 520] width 166 height 22
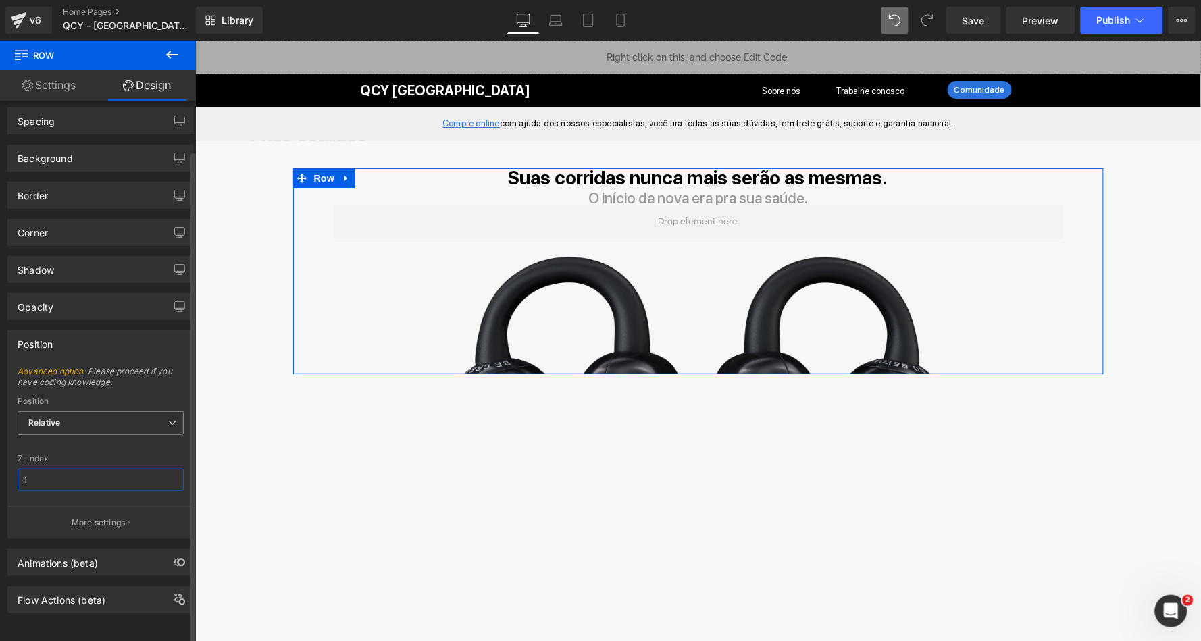
scroll to position [55, 0]
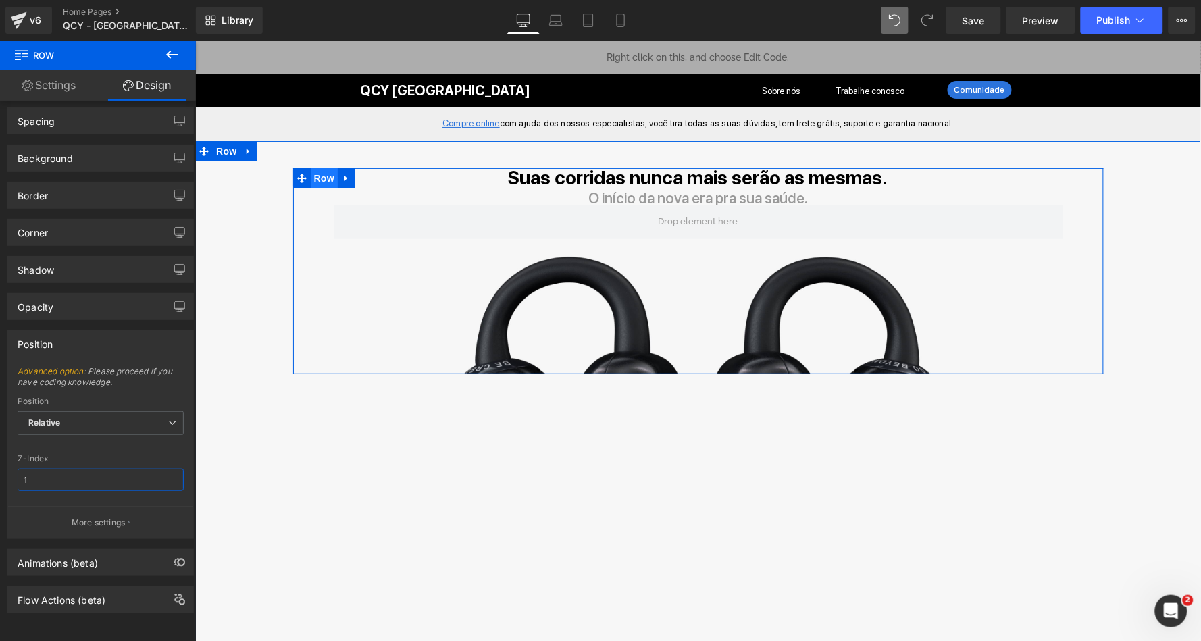
click at [318, 177] on span "Row" at bounding box center [323, 177] width 27 height 20
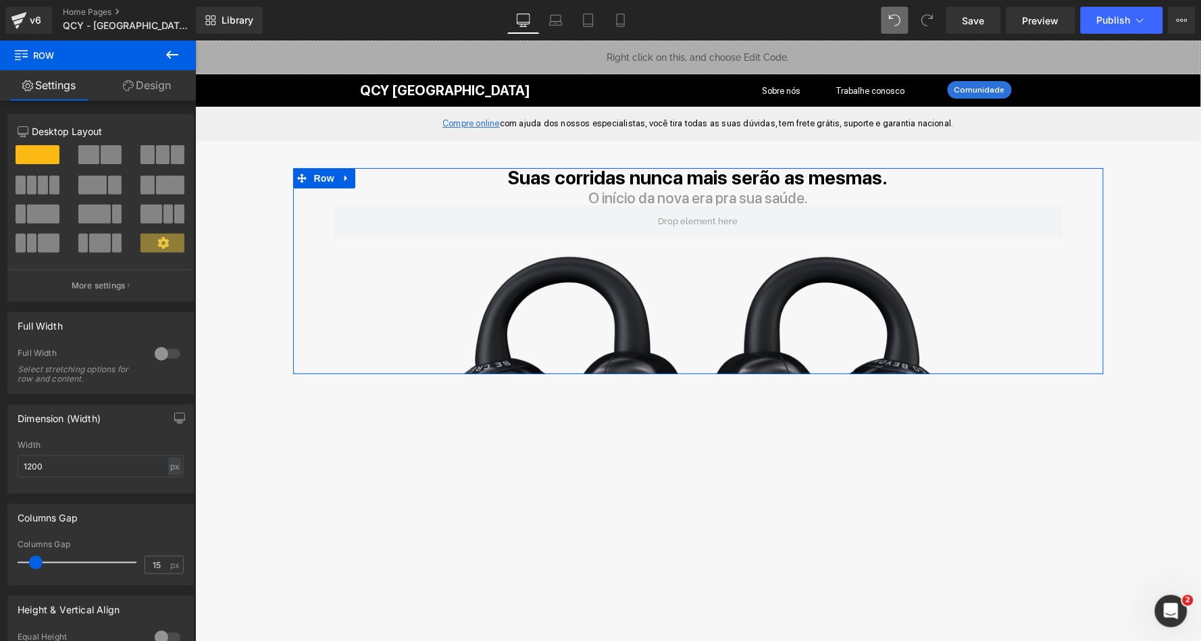
click at [155, 97] on link "Design" at bounding box center [147, 85] width 98 height 30
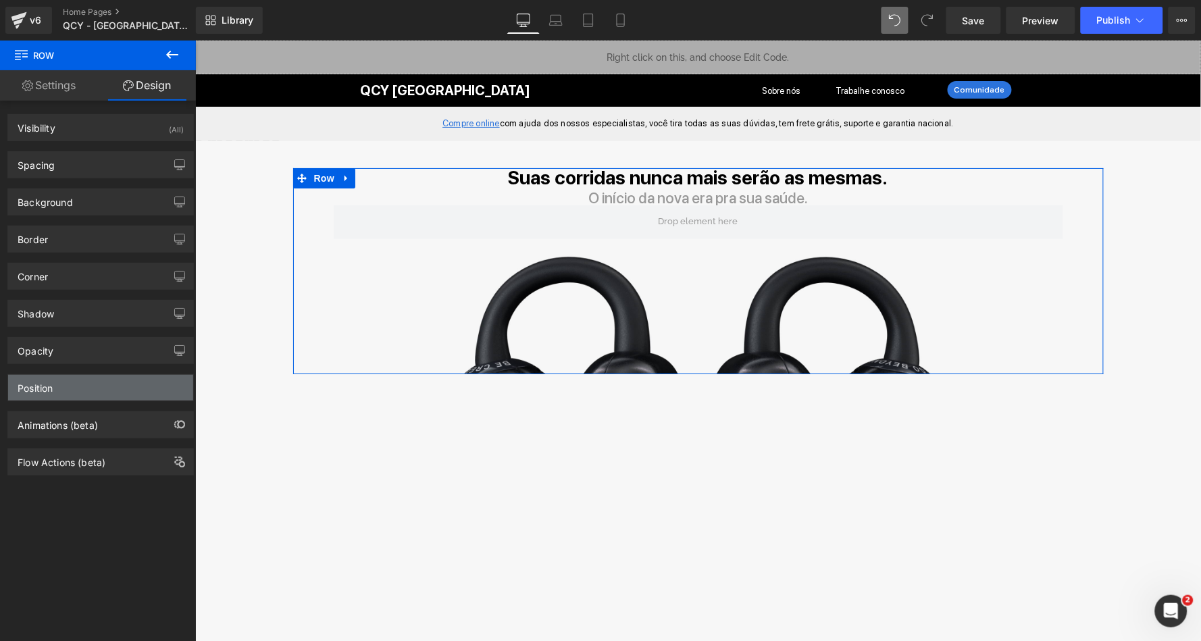
click at [59, 392] on div "Position" at bounding box center [100, 388] width 185 height 26
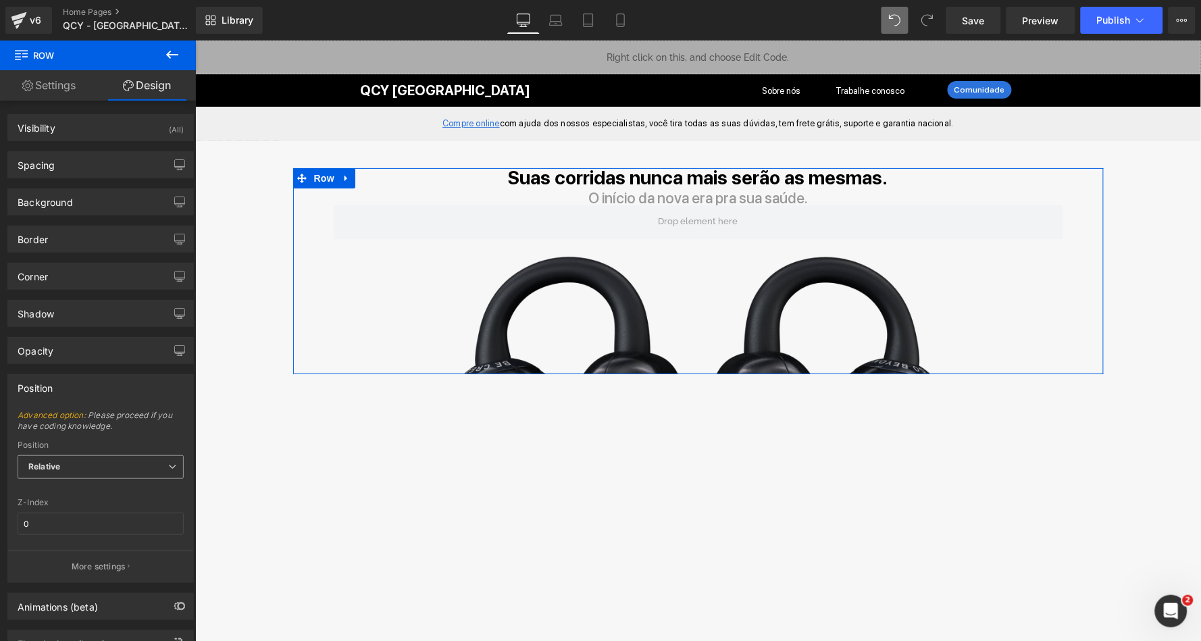
click at [38, 470] on b "Relative" at bounding box center [44, 466] width 32 height 10
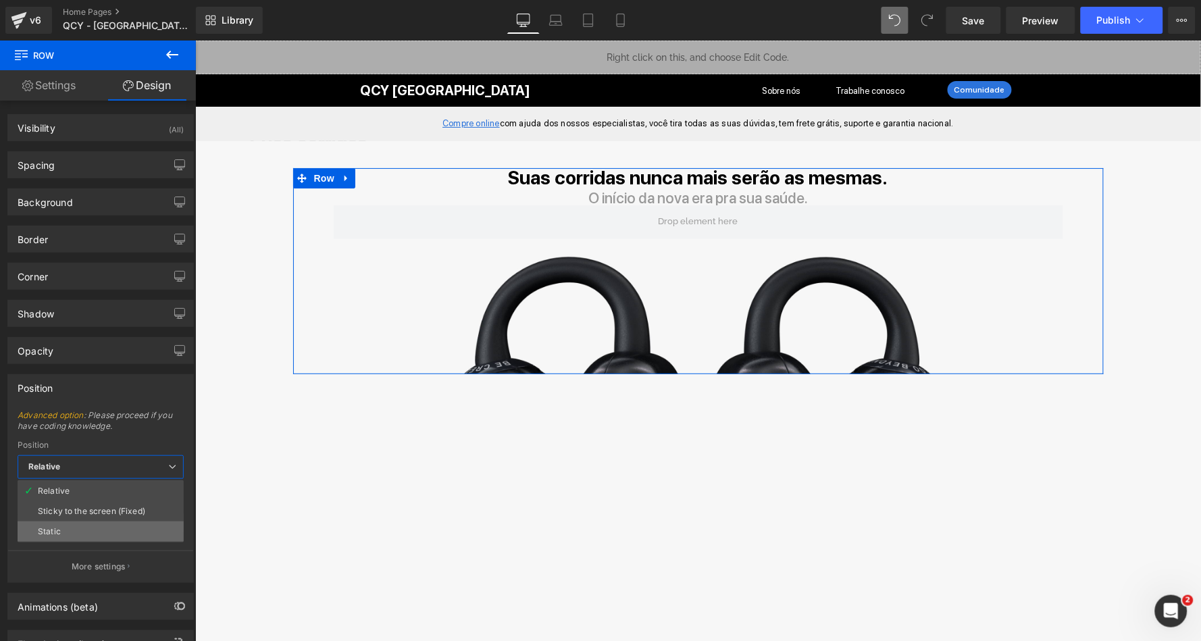
click at [82, 525] on li "Static" at bounding box center [101, 531] width 166 height 20
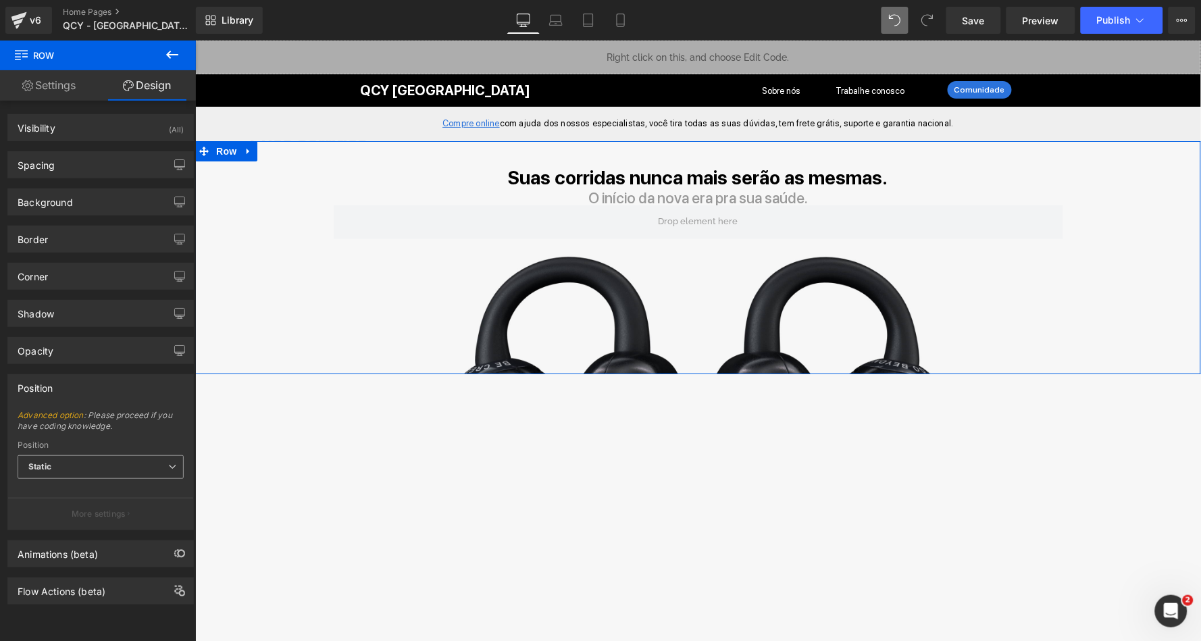
click at [121, 467] on span "Static" at bounding box center [101, 467] width 166 height 24
click at [86, 510] on div "Sticky to the screen (Fixed)" at bounding box center [91, 511] width 107 height 9
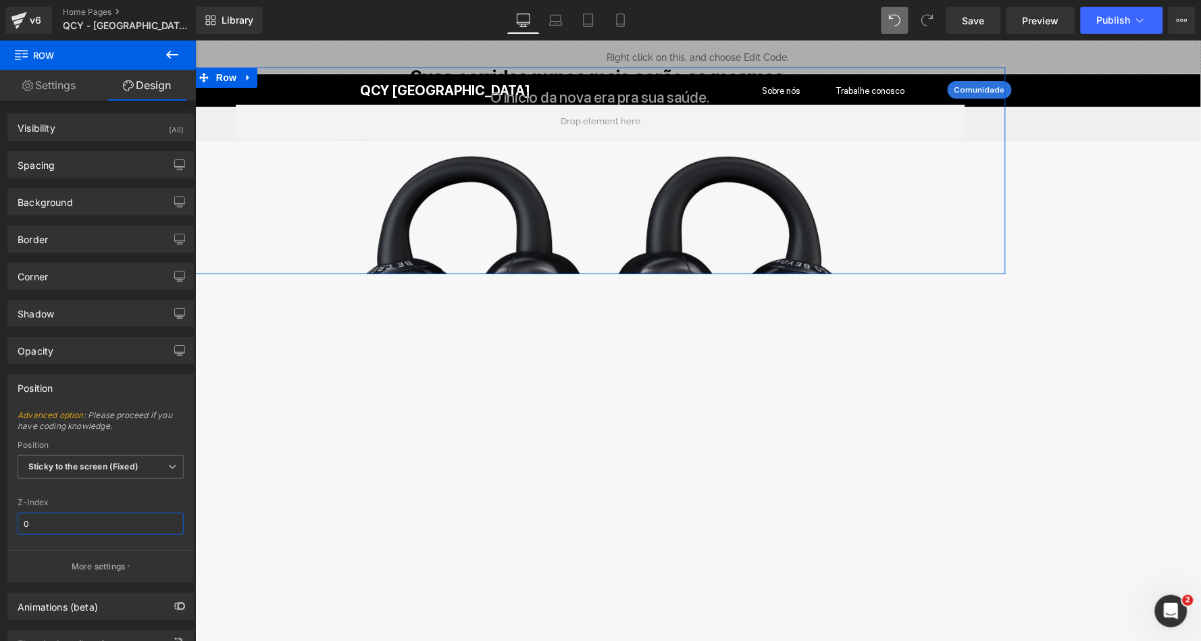
drag, startPoint x: 84, startPoint y: 525, endPoint x: -21, endPoint y: 525, distance: 104.7
click at [0, 525] on html "Row You are previewing how the will restyle your page. You can not edit Element…" at bounding box center [600, 320] width 1201 height 641
click at [89, 502] on div "Z-Index" at bounding box center [101, 502] width 166 height 9
type input "30"
click at [132, 488] on div at bounding box center [101, 490] width 166 height 9
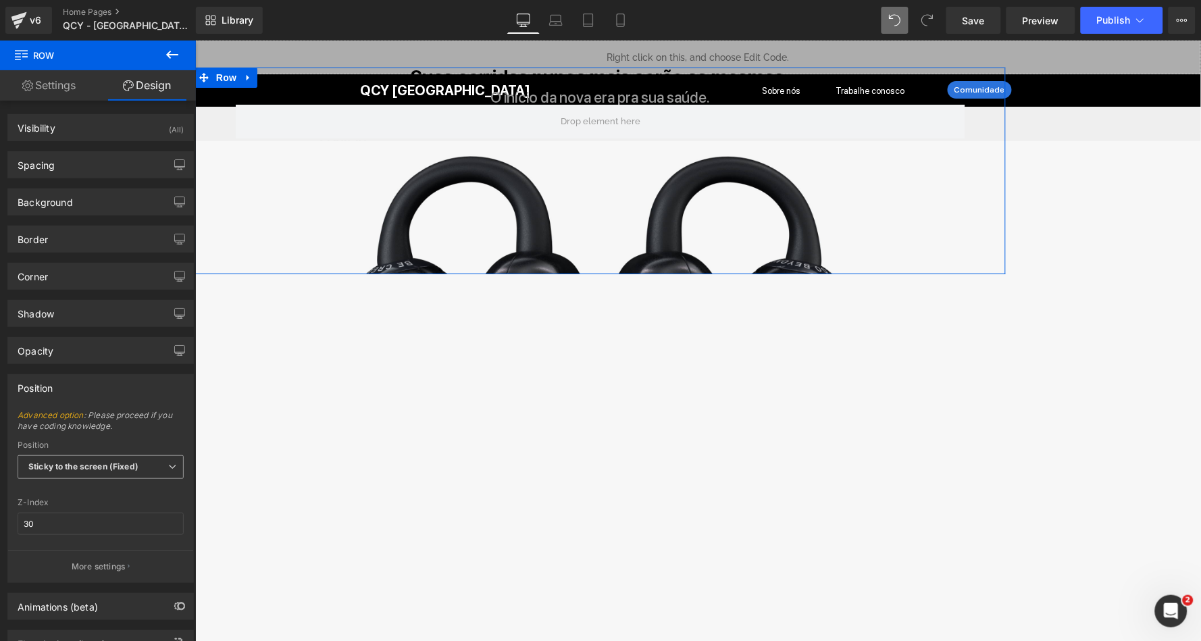
click at [118, 467] on b "Sticky to the screen (Fixed)" at bounding box center [83, 466] width 110 height 10
click at [121, 508] on div "Sticky to the screen (Fixed)" at bounding box center [91, 511] width 107 height 9
click at [101, 461] on b "Sticky to the screen (Fixed)" at bounding box center [83, 466] width 110 height 10
click at [60, 488] on div "Relative" at bounding box center [54, 490] width 32 height 9
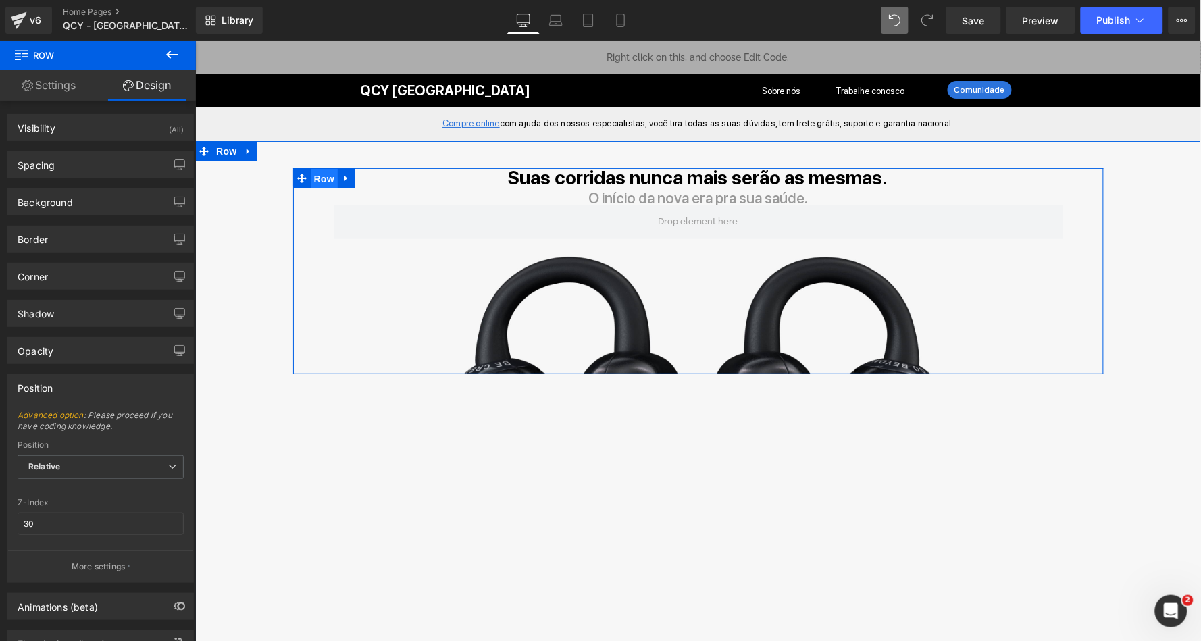
click at [319, 174] on span "Row" at bounding box center [323, 178] width 27 height 20
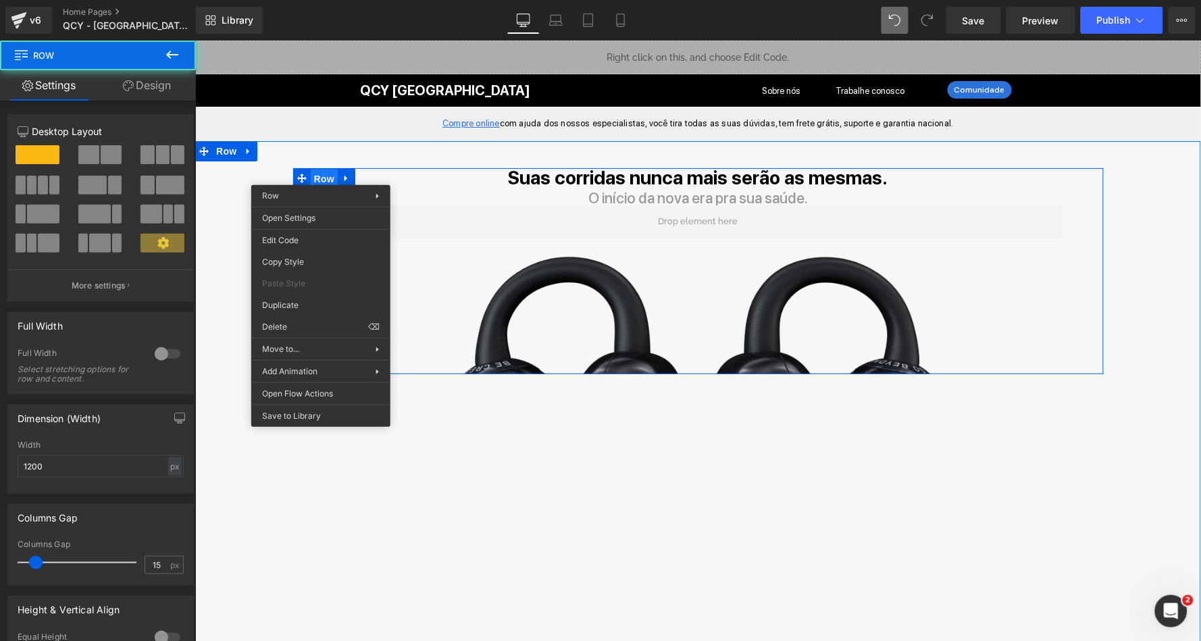
drag, startPoint x: 319, startPoint y: 174, endPoint x: 500, endPoint y: 290, distance: 214.5
click at [298, 0] on div "Row You are previewing how the will restyle your page. You can not edit Element…" at bounding box center [600, 0] width 1201 height 0
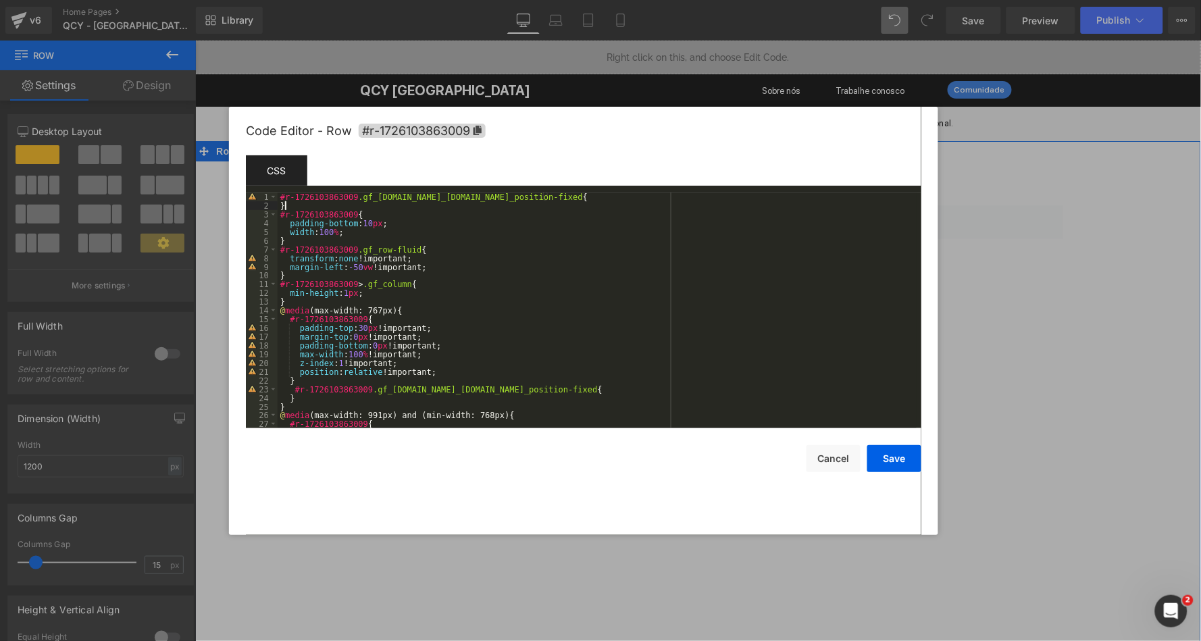
click at [307, 204] on div "#r-1726103863009 .gf_row.gf_row-fluid.gf_position-fixed { } #r-1726103863009 { …" at bounding box center [597, 318] width 639 height 253
click at [353, 226] on div "#r-1726103863009 .gf_row.gf_row-fluid.gf_position-fixed { } #r-1726103863009 { …" at bounding box center [597, 318] width 639 height 253
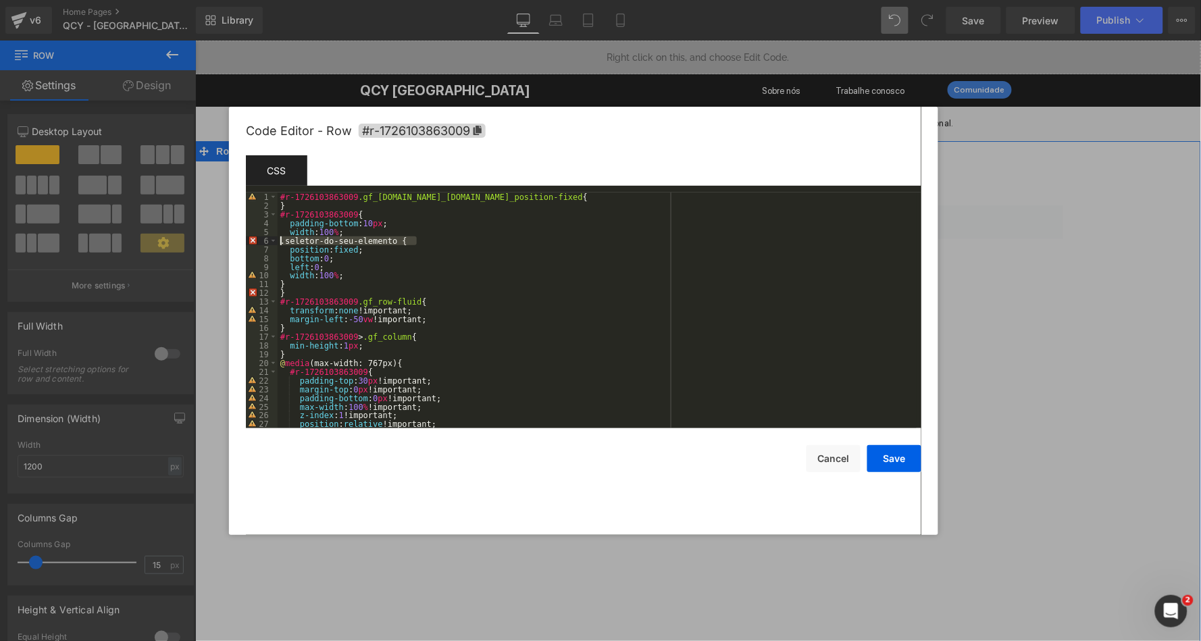
drag, startPoint x: 422, startPoint y: 239, endPoint x: 263, endPoint y: 239, distance: 159.4
click at [263, 239] on pre "1 2 3 4 5 6 7 8 9 10 11 12 13 14 15 16 17 18 19 20 21 22 23 24 25 26 27 28 #r-1…" at bounding box center [583, 310] width 675 height 236
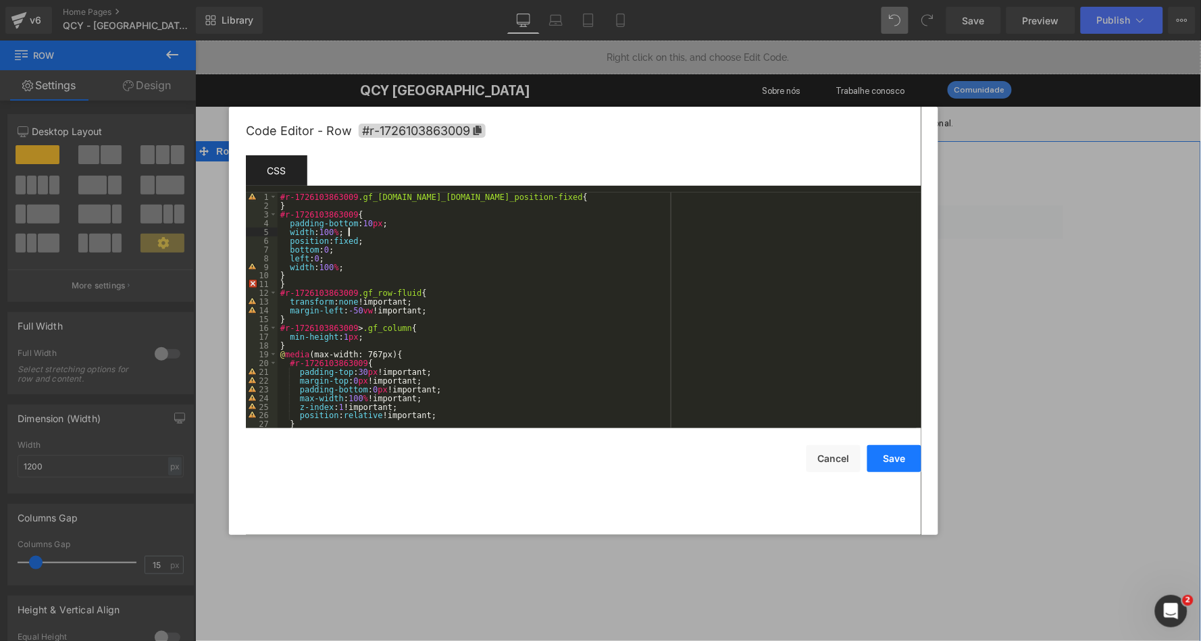
click at [889, 456] on button "Save" at bounding box center [894, 458] width 54 height 27
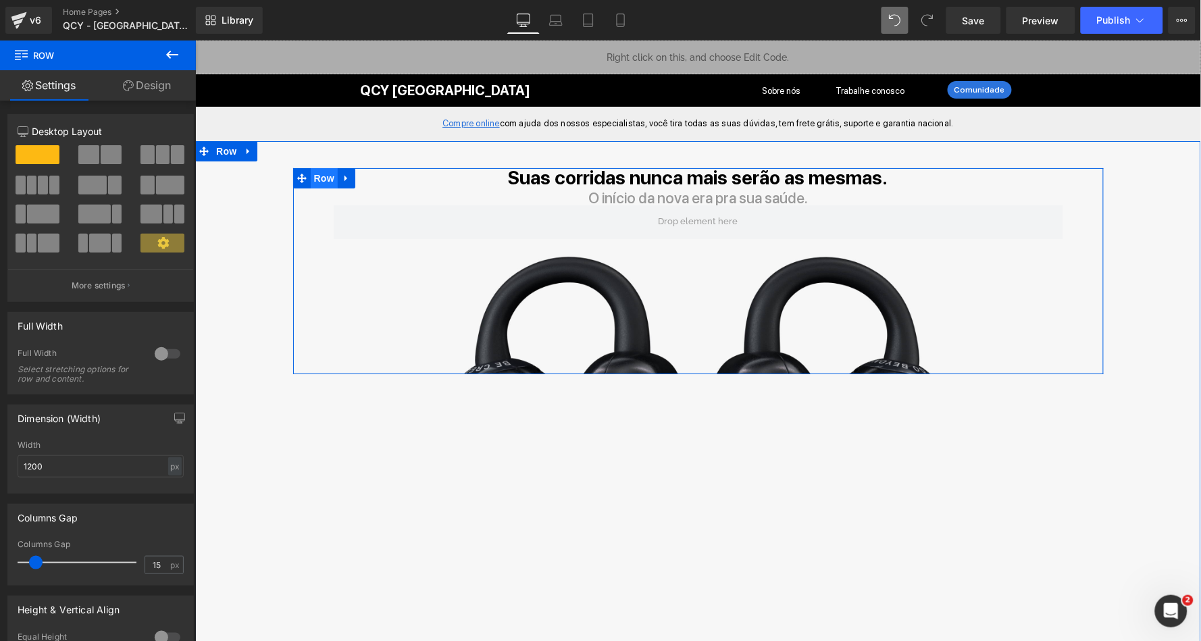
click at [317, 173] on span "Row" at bounding box center [323, 177] width 27 height 20
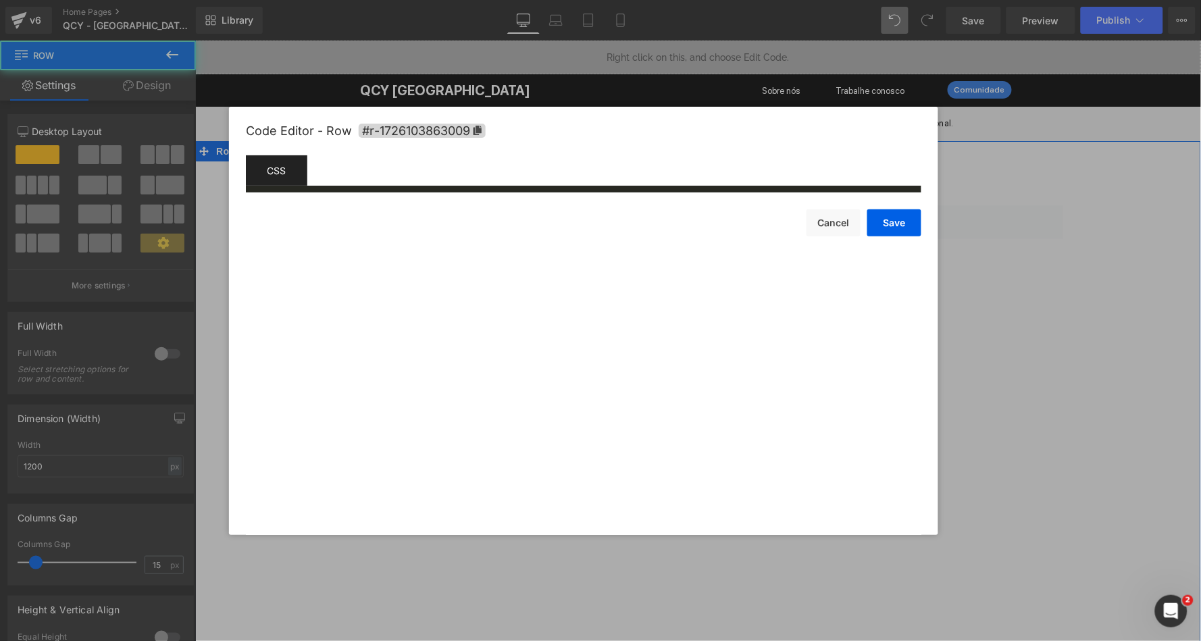
click at [318, 0] on div "Row You are previewing how the will restyle your page. You can not edit Element…" at bounding box center [600, 0] width 1201 height 0
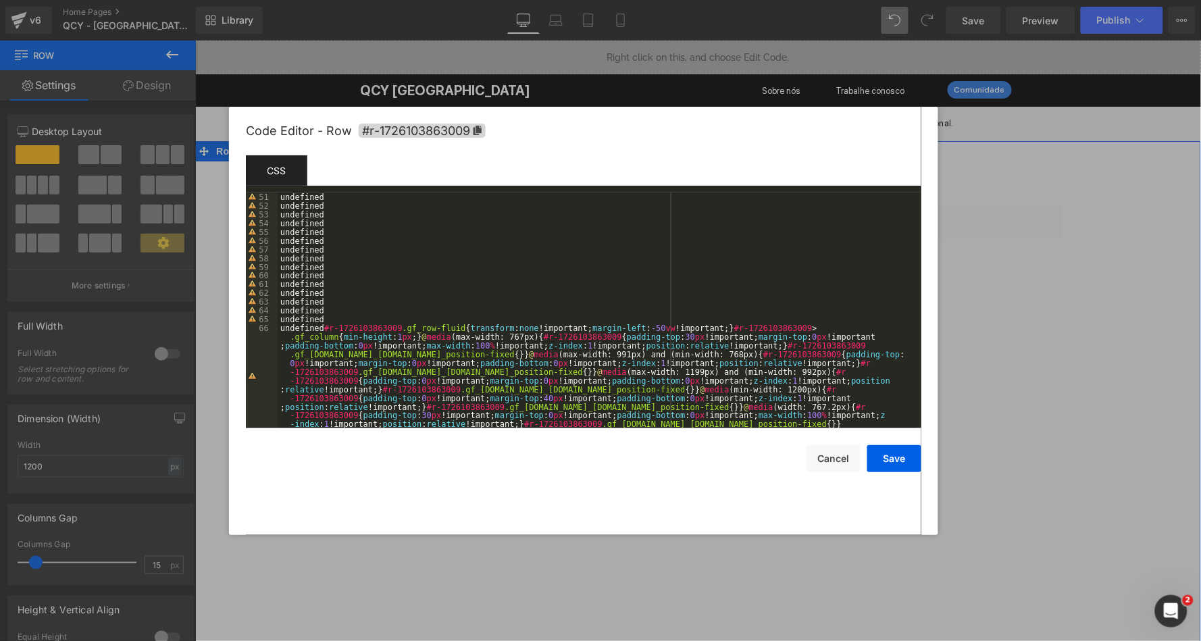
scroll to position [873, 0]
click at [835, 453] on button "Cancel" at bounding box center [833, 458] width 54 height 27
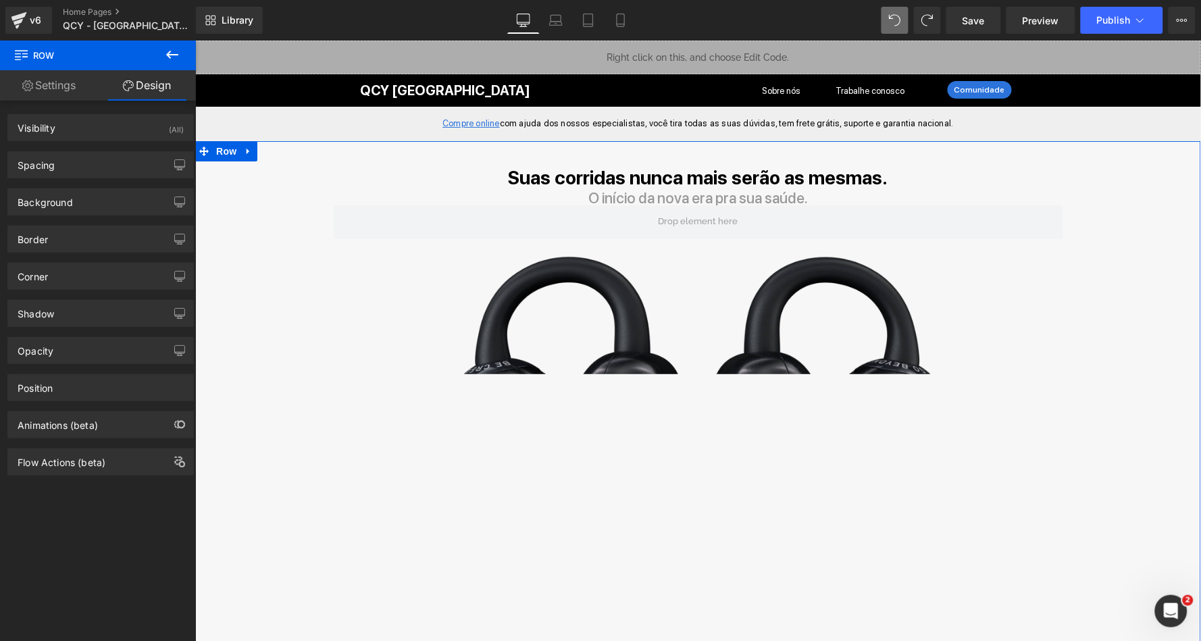
click at [228, 280] on div "Suas corridas nunca mais serão as mesmas. Text Block O início da nova era pra s…" at bounding box center [698, 257] width 1006 height 234
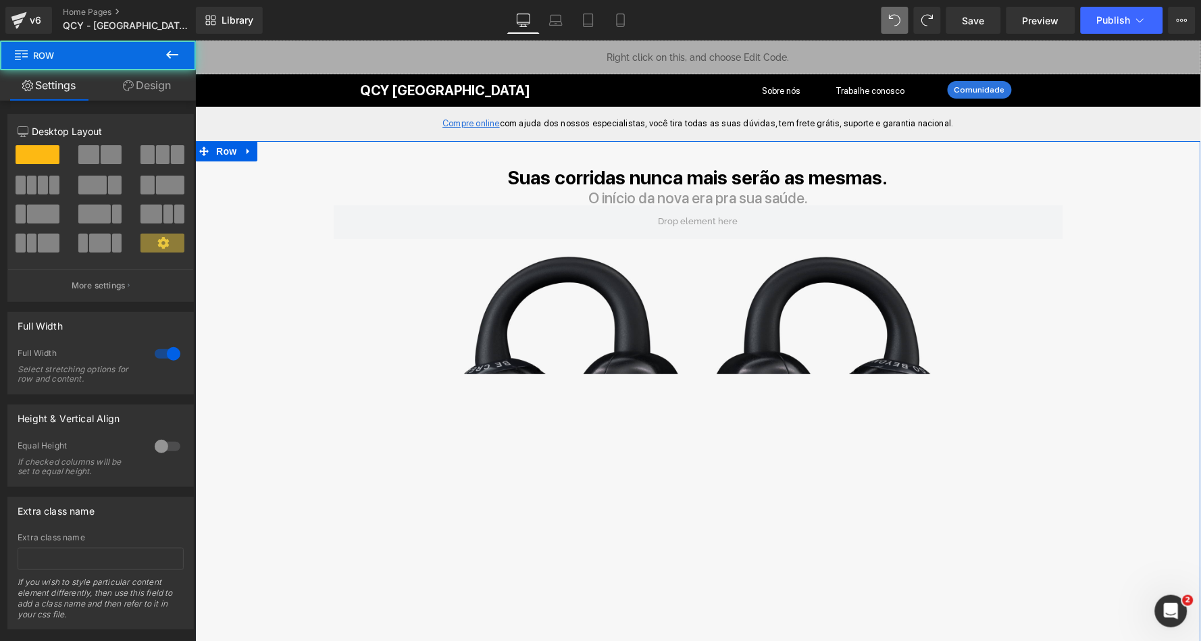
click at [155, 80] on link "Design" at bounding box center [147, 85] width 98 height 30
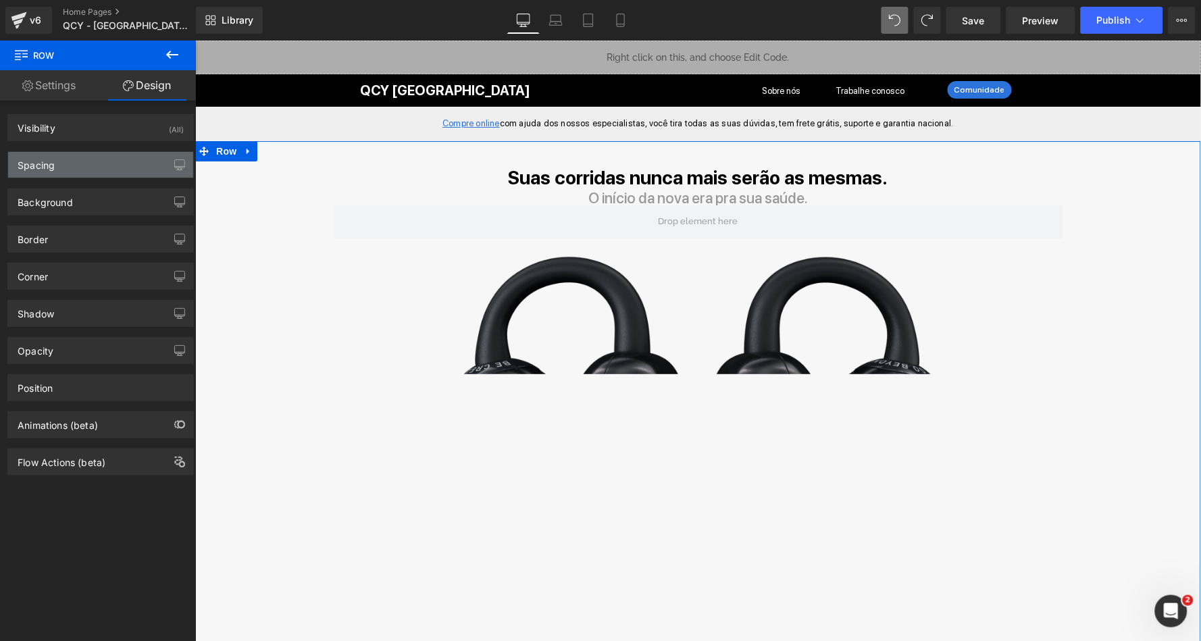
click at [80, 167] on div "Spacing" at bounding box center [100, 165] width 185 height 26
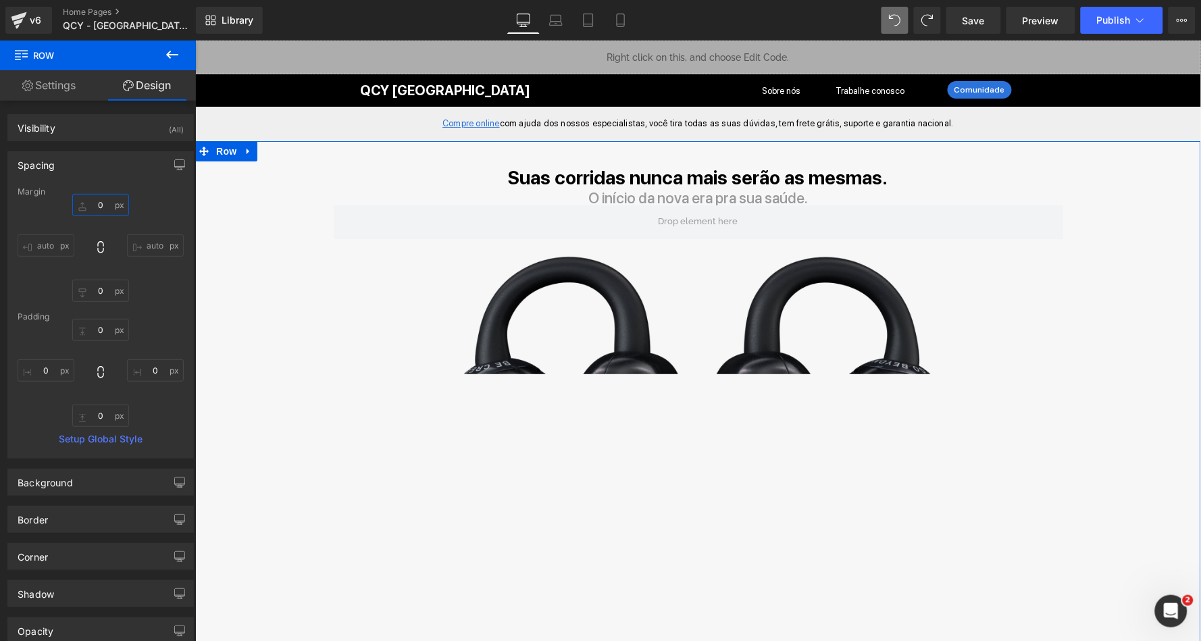
click at [80, 207] on input "0" at bounding box center [100, 205] width 57 height 22
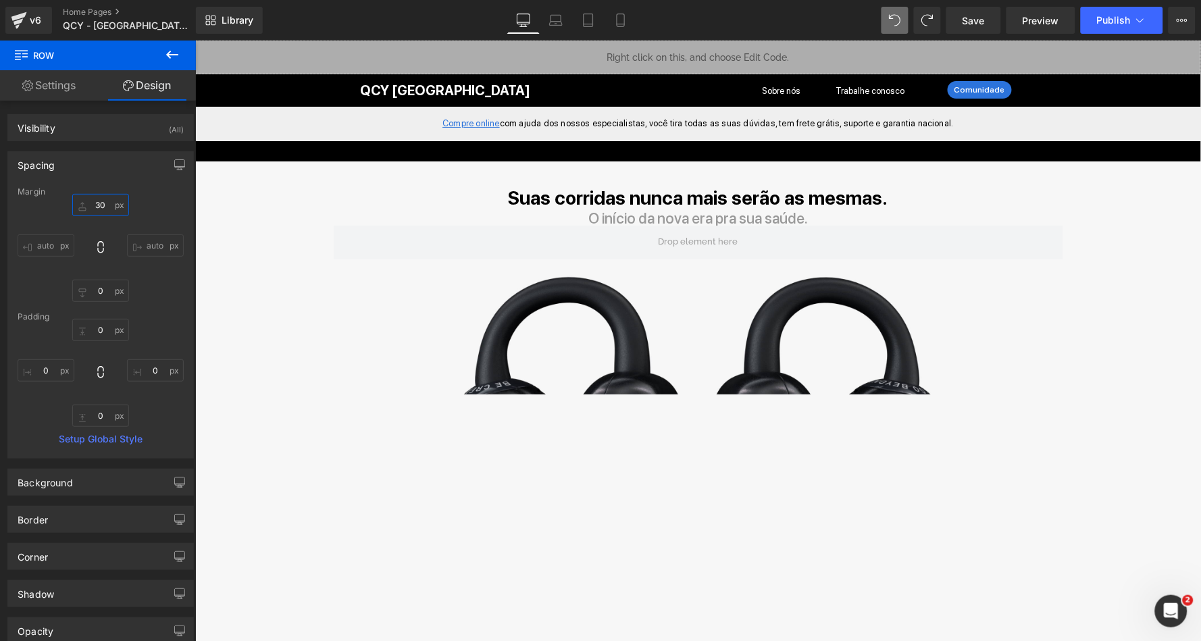
type input "30"
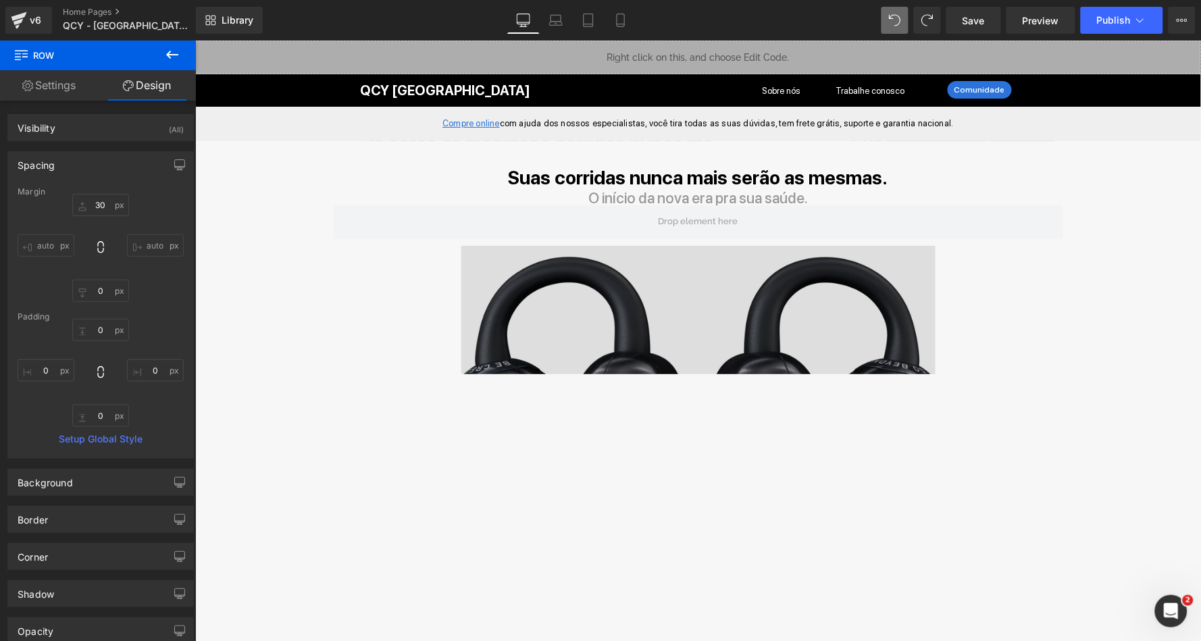
scroll to position [0, 0]
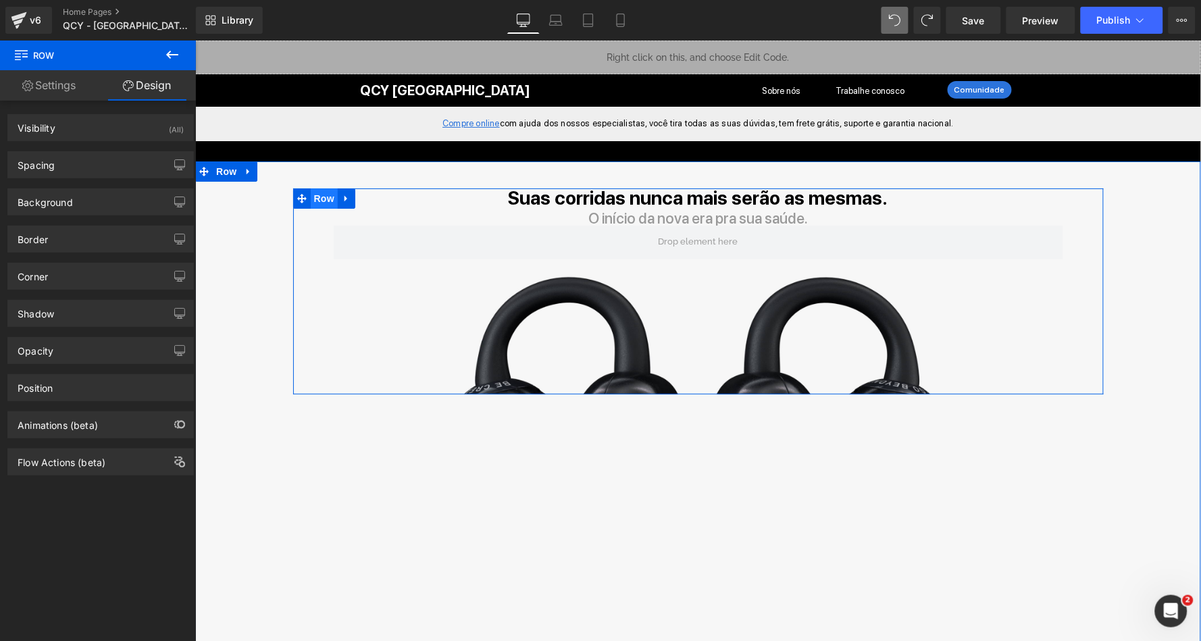
click at [322, 197] on span "Row" at bounding box center [323, 198] width 27 height 20
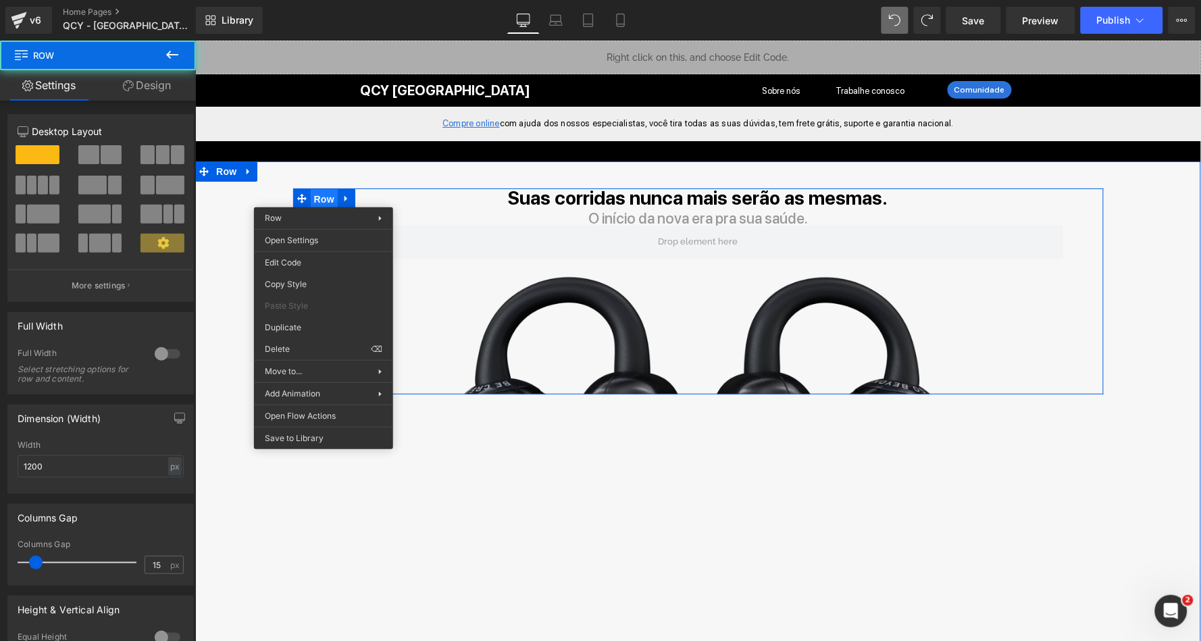
drag, startPoint x: 322, startPoint y: 197, endPoint x: 517, endPoint y: 272, distance: 209.3
click at [313, 0] on div "Row You are previewing how the will restyle your page. You can not edit Element…" at bounding box center [600, 0] width 1201 height 0
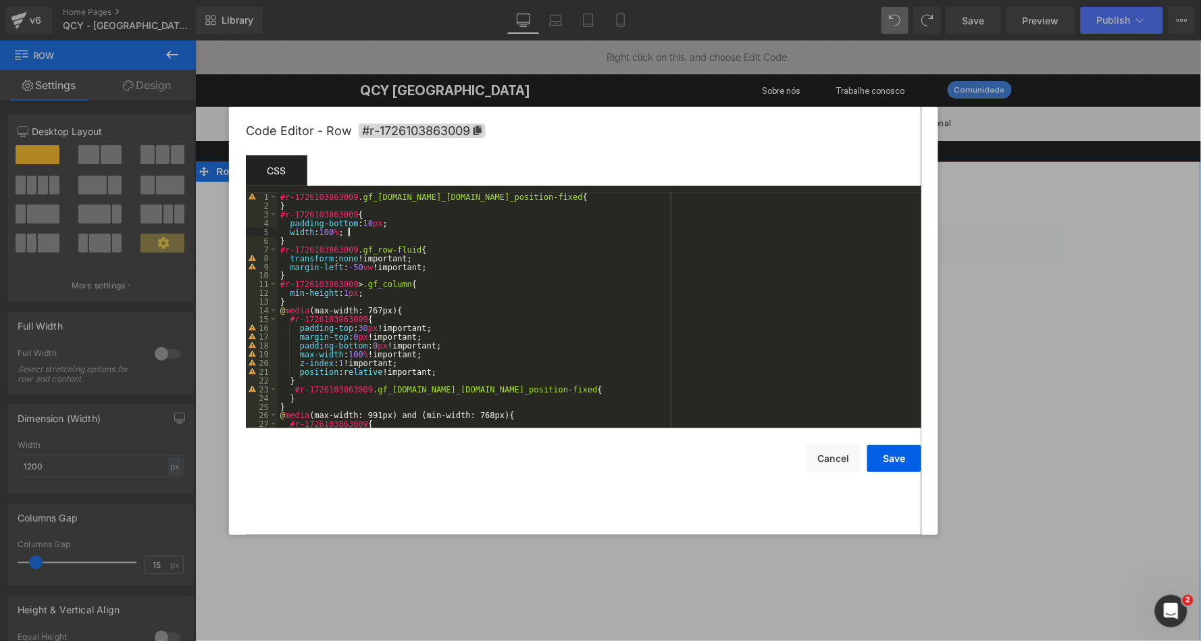
click at [367, 232] on div "#r-1726103863009 .gf_row.gf_row-fluid.gf_position-fixed { } #r-1726103863009 { …" at bounding box center [597, 318] width 639 height 253
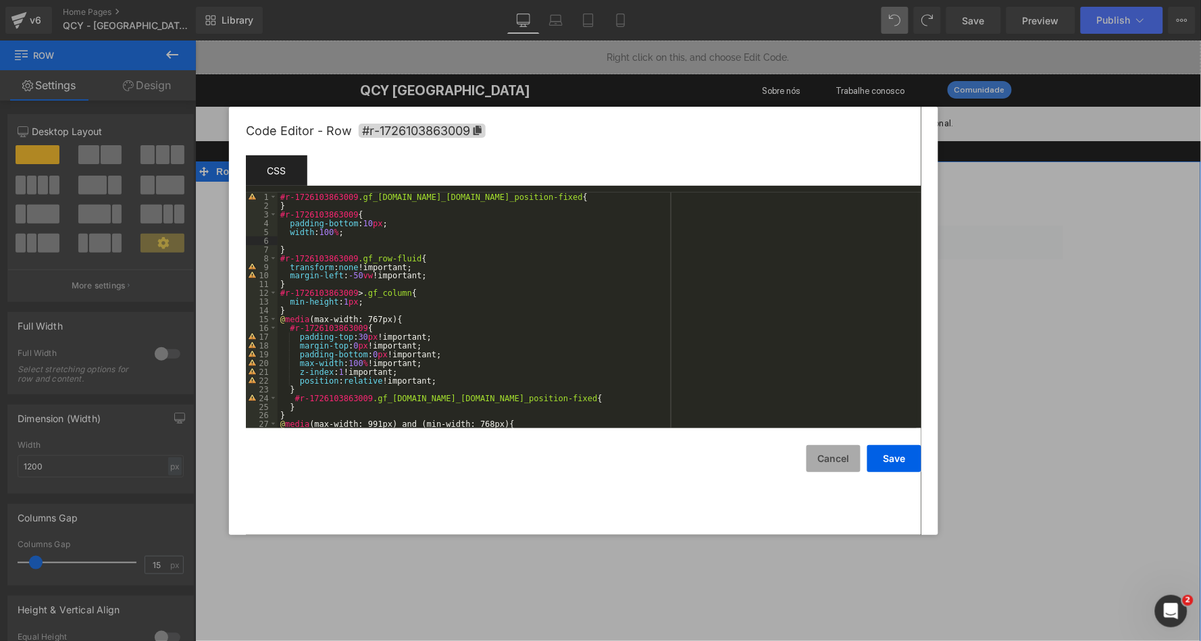
click at [827, 457] on button "Cancel" at bounding box center [833, 458] width 54 height 27
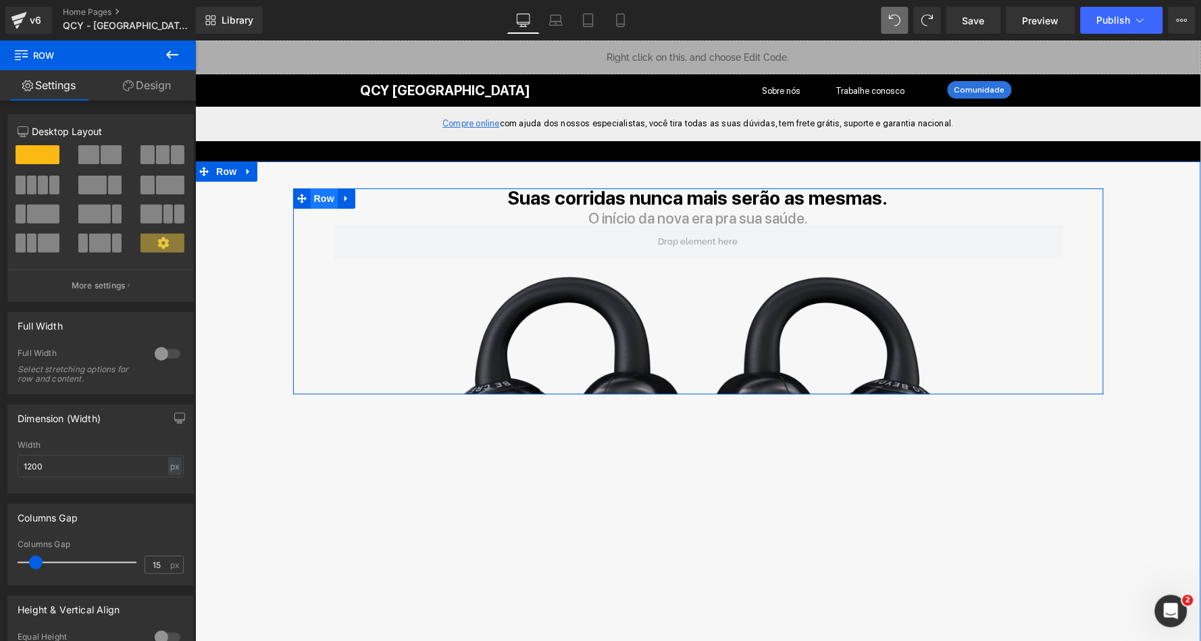
click at [321, 194] on span "Row" at bounding box center [323, 198] width 27 height 20
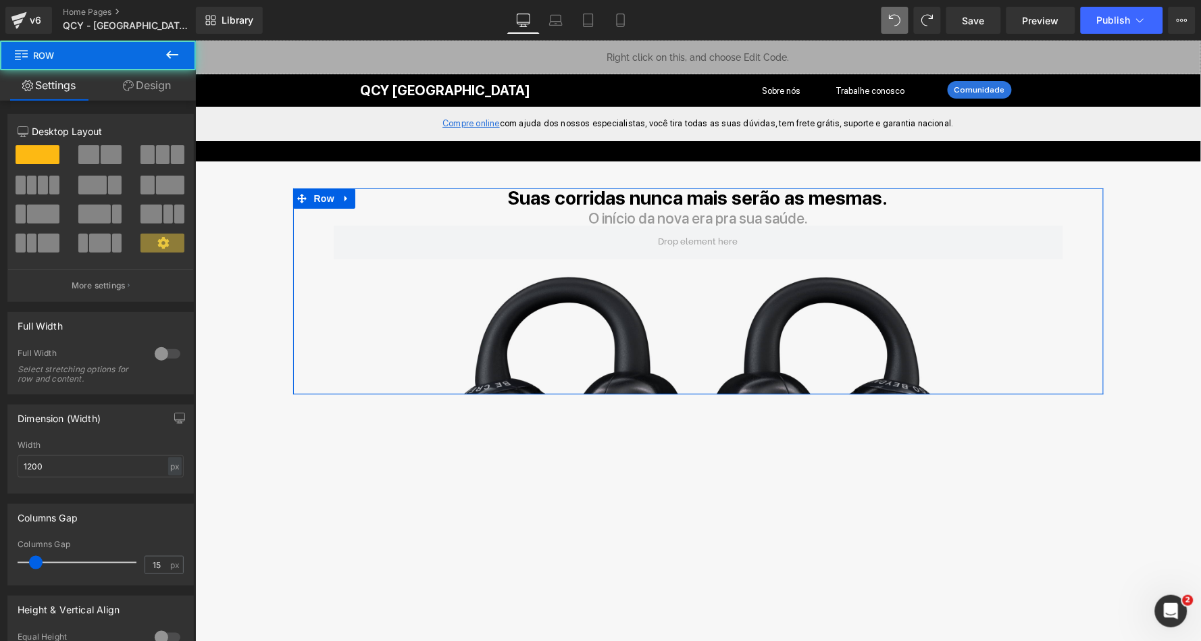
click at [140, 78] on link "Design" at bounding box center [147, 85] width 98 height 30
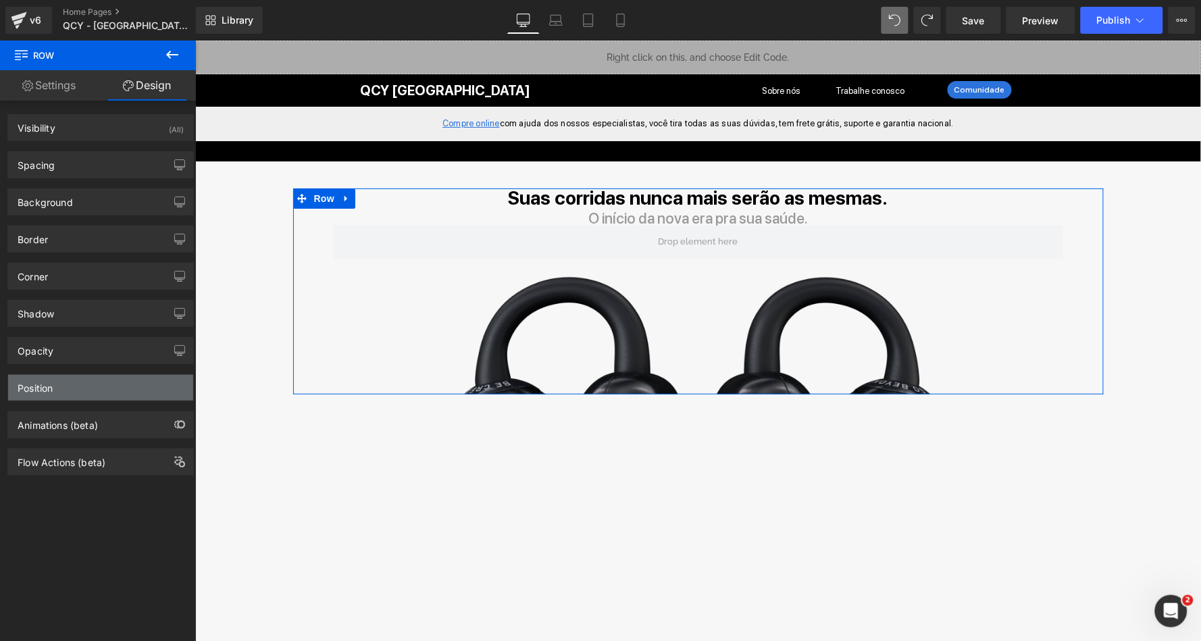
click at [55, 389] on div "Position" at bounding box center [100, 388] width 185 height 26
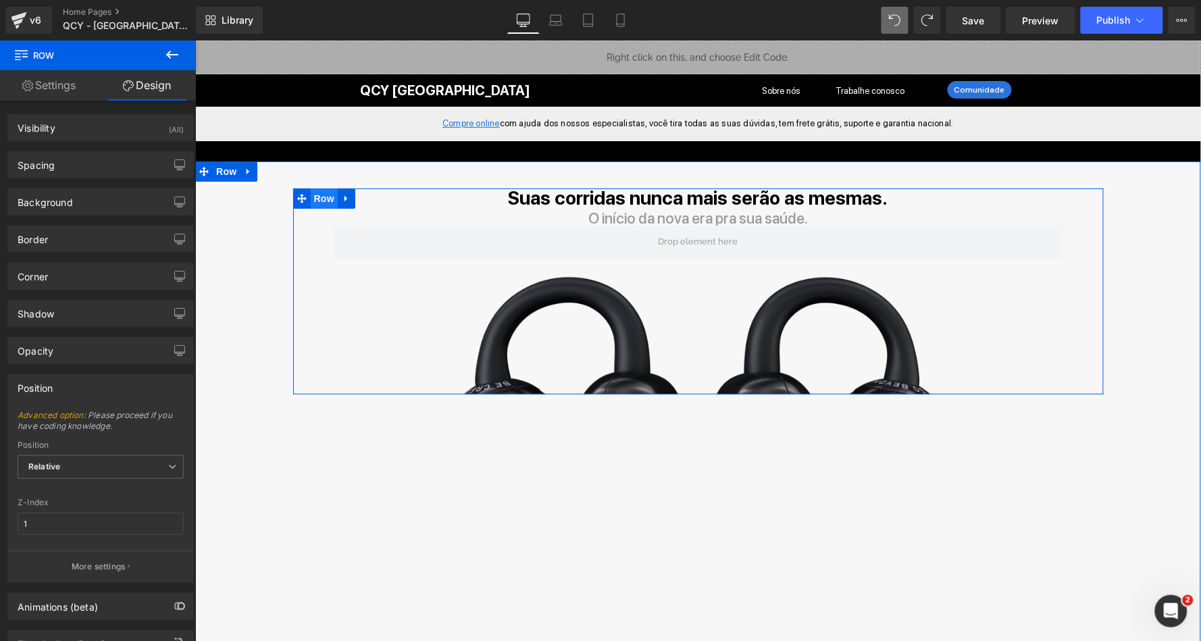
click at [319, 195] on span "Row" at bounding box center [323, 198] width 27 height 20
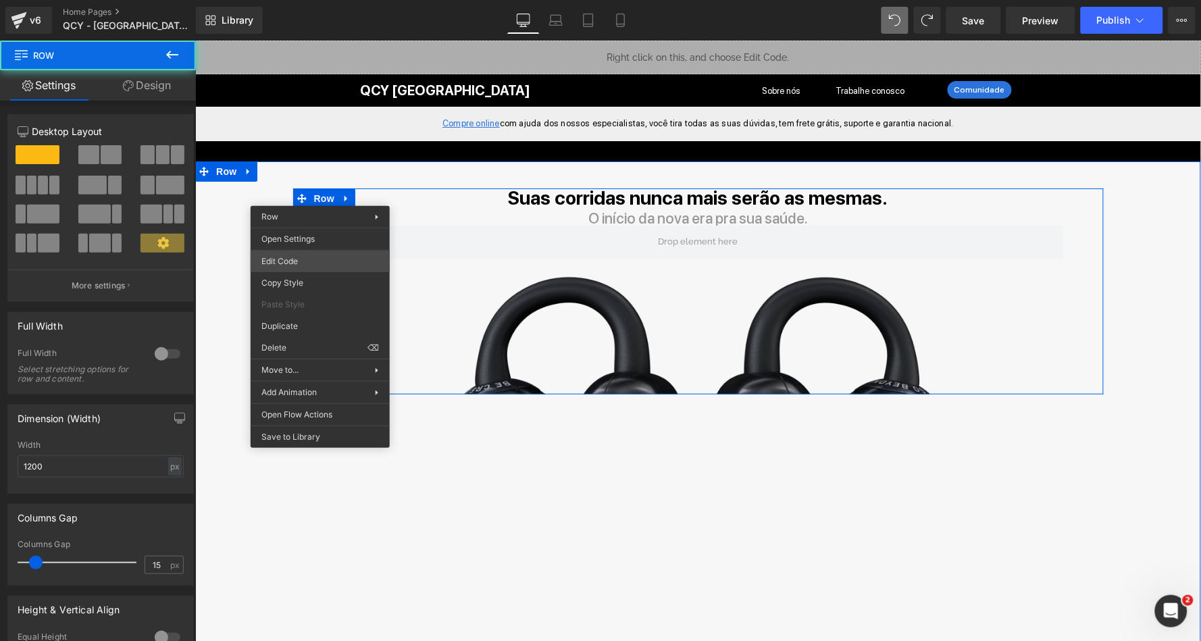
click at [319, 0] on div "Row You are previewing how the will restyle your page. You can not edit Element…" at bounding box center [600, 0] width 1201 height 0
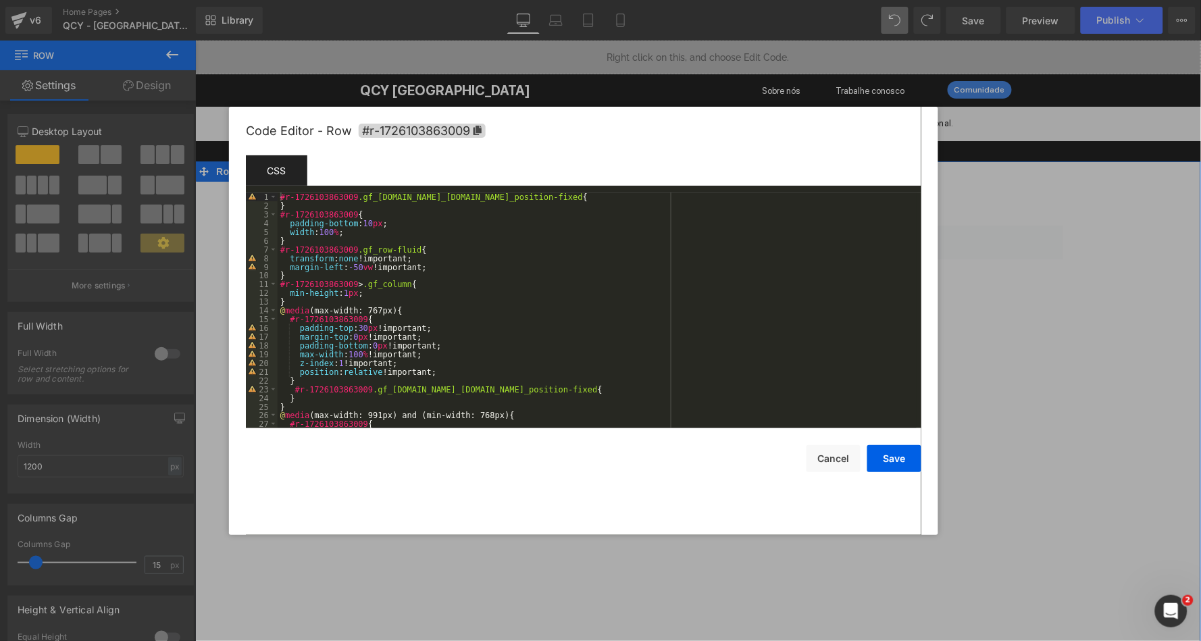
click at [376, 234] on div "#r-1726103863009 .gf_row.gf_row-fluid.gf_position-fixed { } #r-1726103863009 { …" at bounding box center [597, 318] width 639 height 253
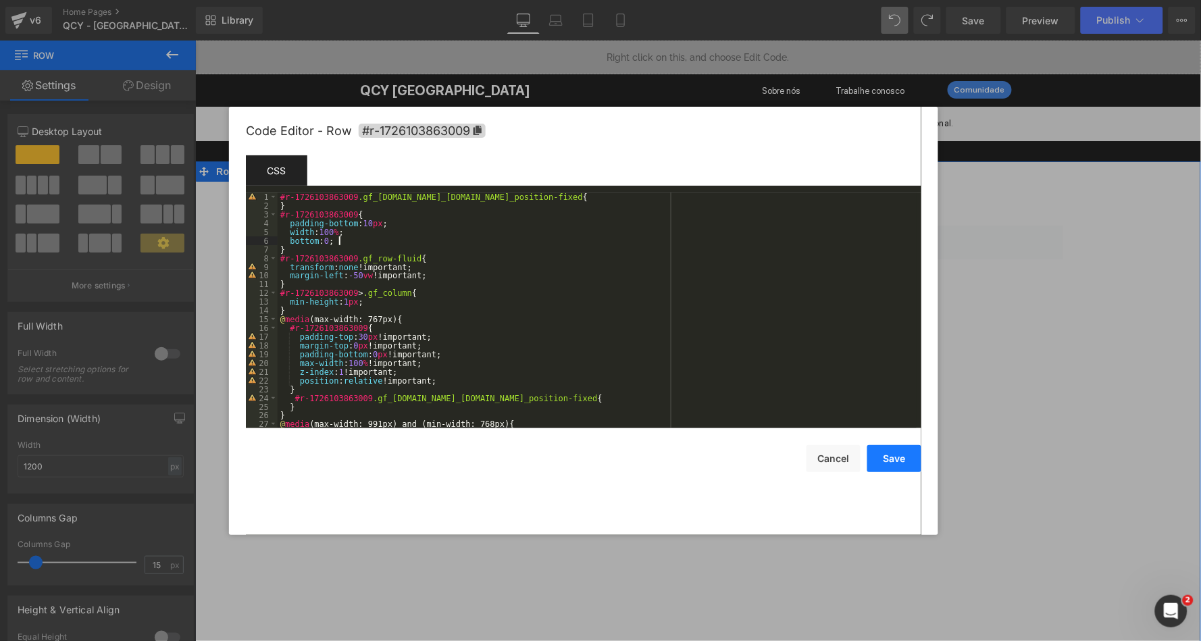
click at [883, 448] on button "Save" at bounding box center [894, 458] width 54 height 27
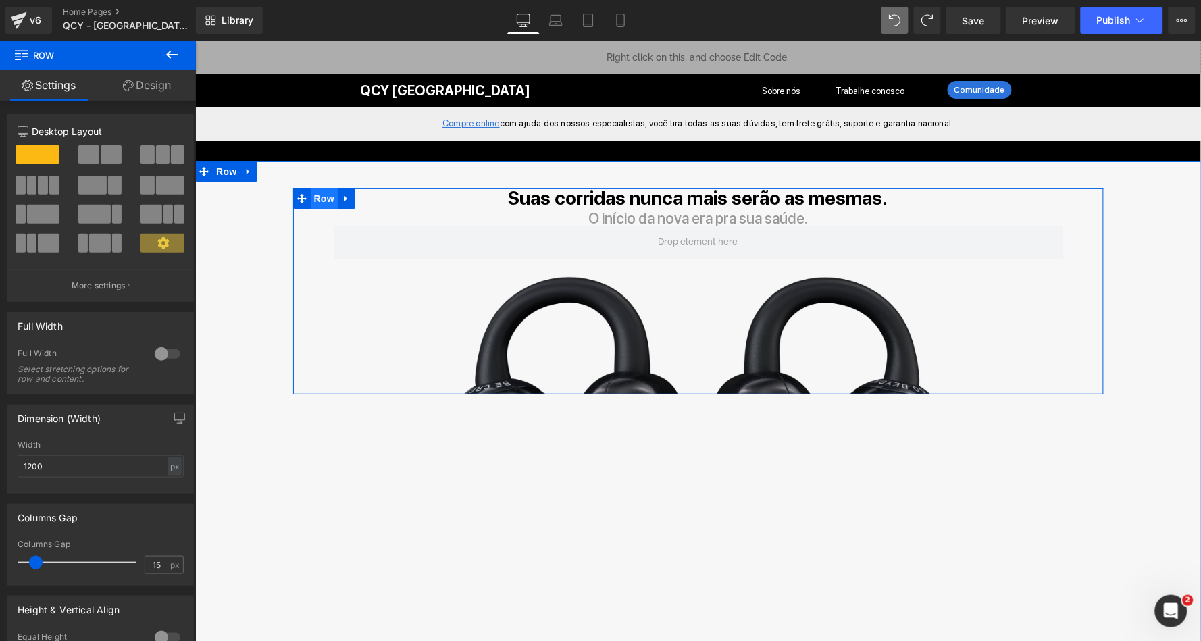
click at [322, 194] on span "Row" at bounding box center [323, 198] width 27 height 20
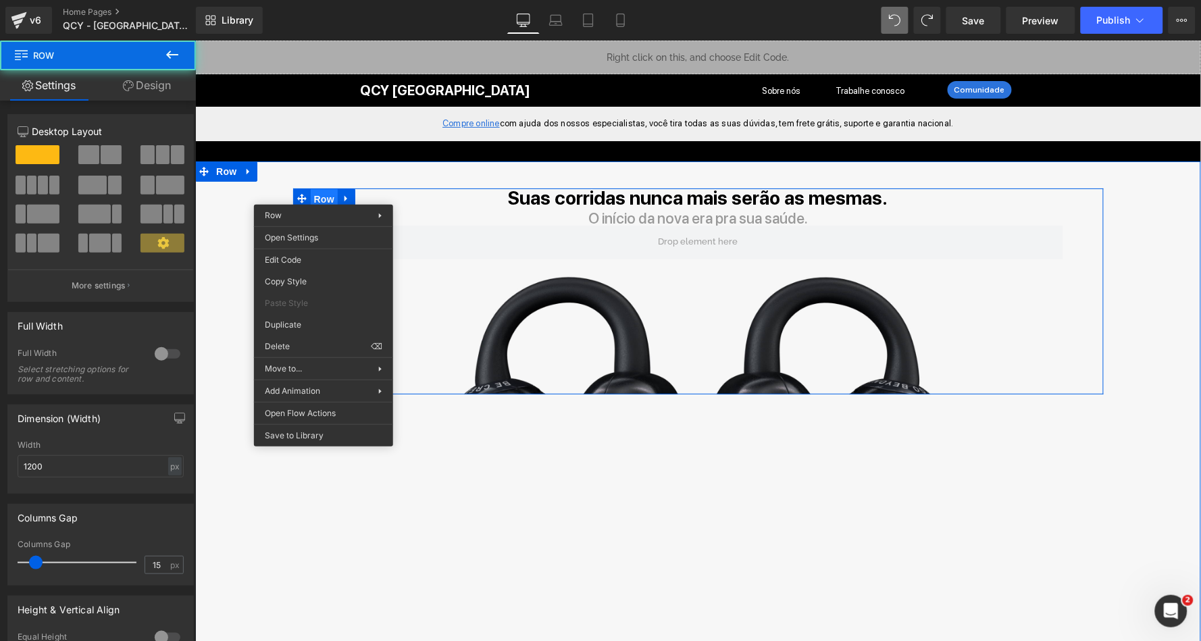
drag, startPoint x: 322, startPoint y: 194, endPoint x: 517, endPoint y: 267, distance: 208.0
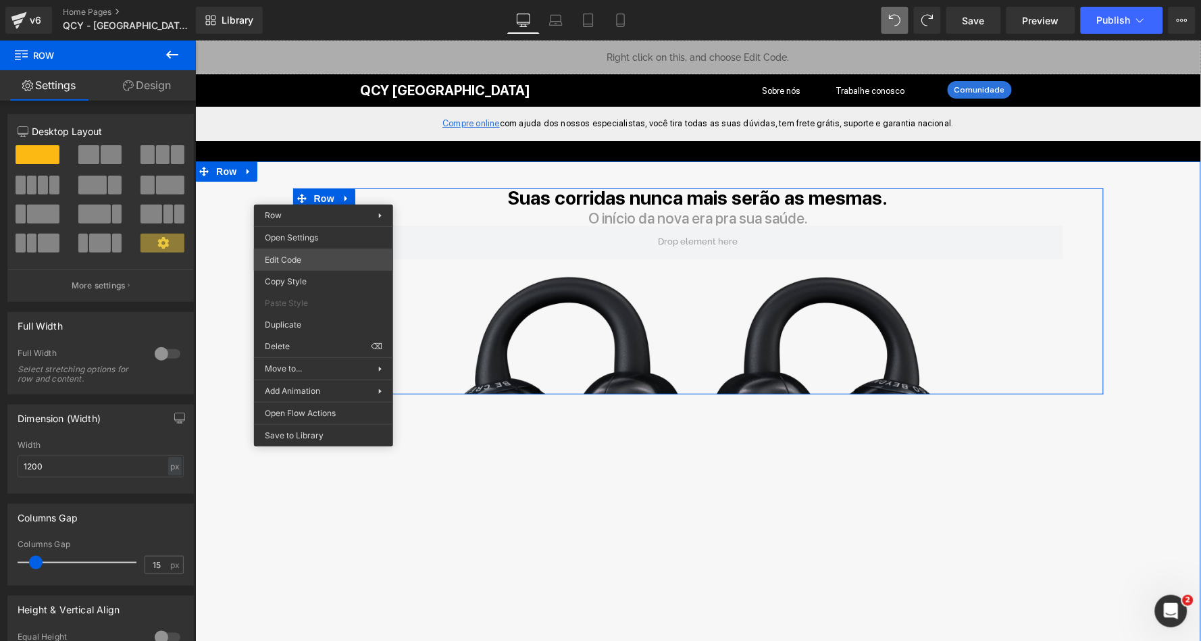
click at [311, 0] on div "Row You are previewing how the will restyle your page. You can not edit Element…" at bounding box center [600, 0] width 1201 height 0
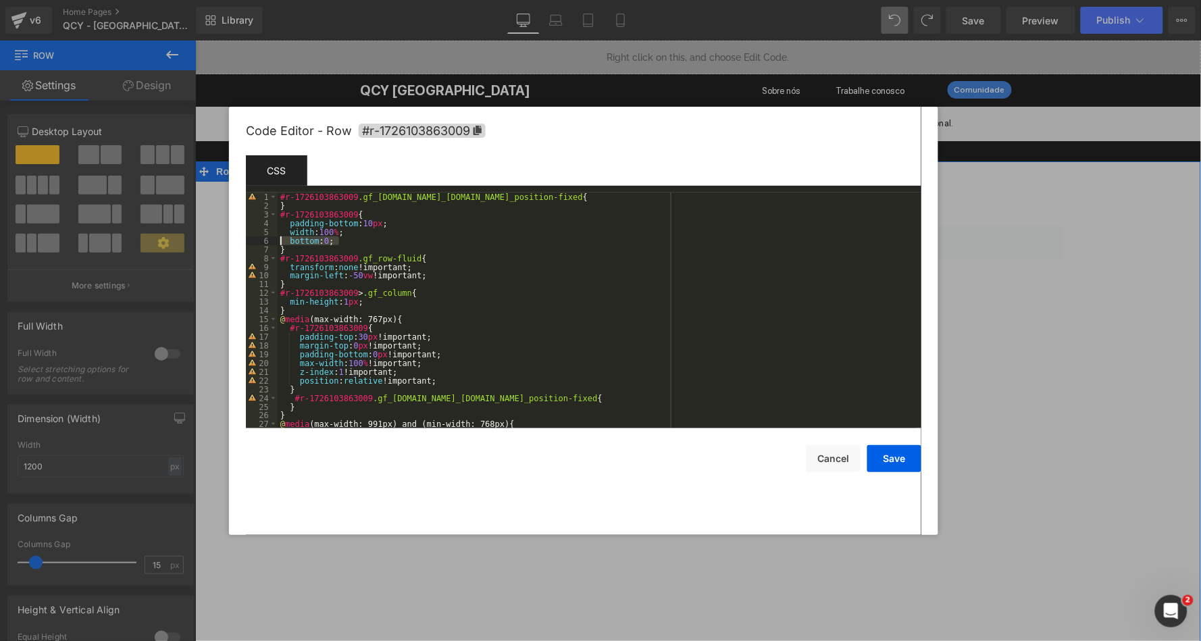
drag, startPoint x: 347, startPoint y: 237, endPoint x: 267, endPoint y: 237, distance: 80.4
click at [267, 237] on pre "1 2 3 4 5 6 7 8 9 10 11 12 13 14 15 16 17 18 19 20 21 22 23 24 25 26 27 28 #r-1…" at bounding box center [583, 310] width 675 height 236
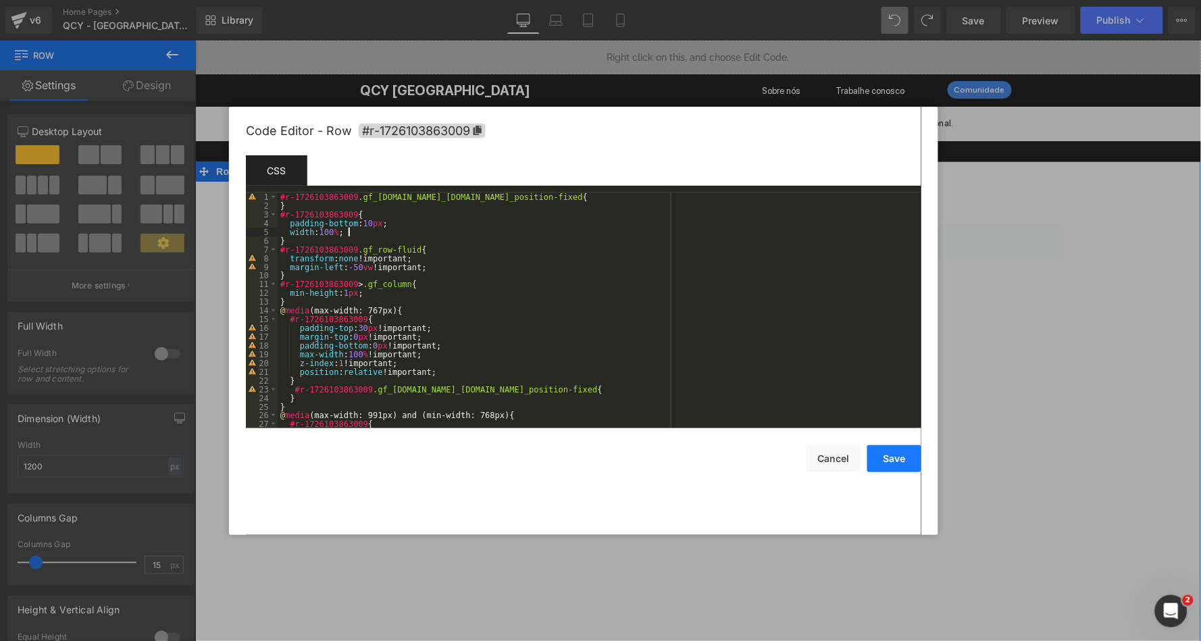
click at [883, 454] on button "Save" at bounding box center [894, 458] width 54 height 27
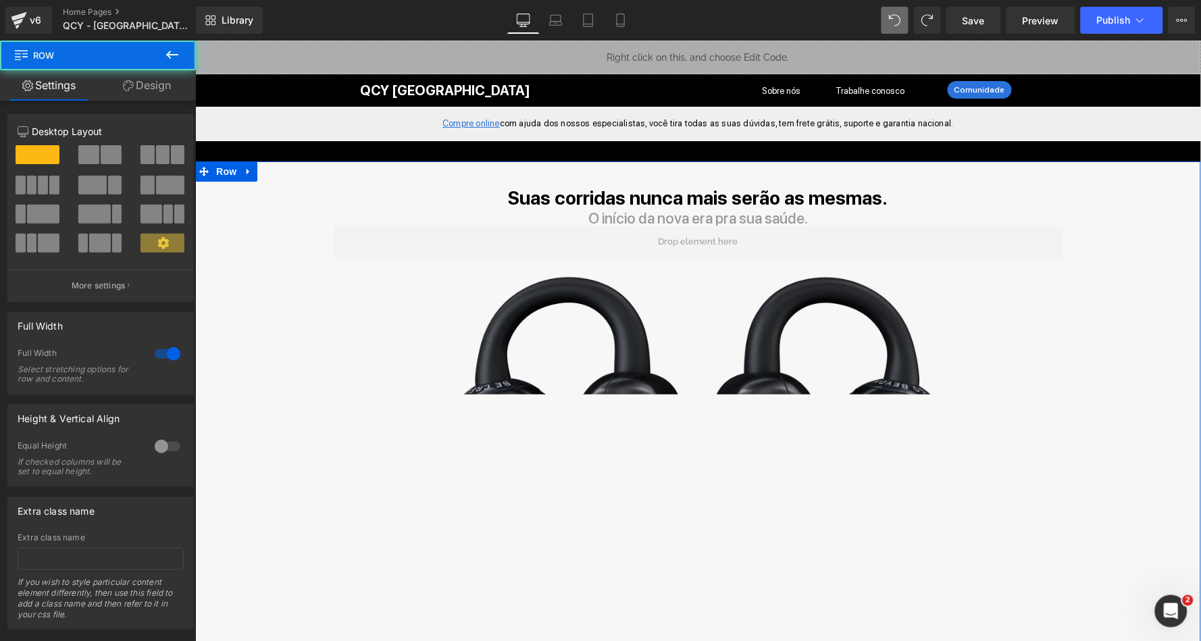
click at [218, 172] on div "Suas corridas nunca mais serão as mesmas. Text Block O início da nova era pra s…" at bounding box center [698, 278] width 1006 height 234
click at [225, 171] on div "Suas corridas nunca mais serão as mesmas. Text Block O início da nova era pra s…" at bounding box center [698, 278] width 1006 height 234
click at [225, 167] on div "Suas corridas nunca mais serão as mesmas. Text Block O início da nova era pra s…" at bounding box center [698, 278] width 1006 height 234
click at [158, 89] on link "Design" at bounding box center [147, 85] width 98 height 30
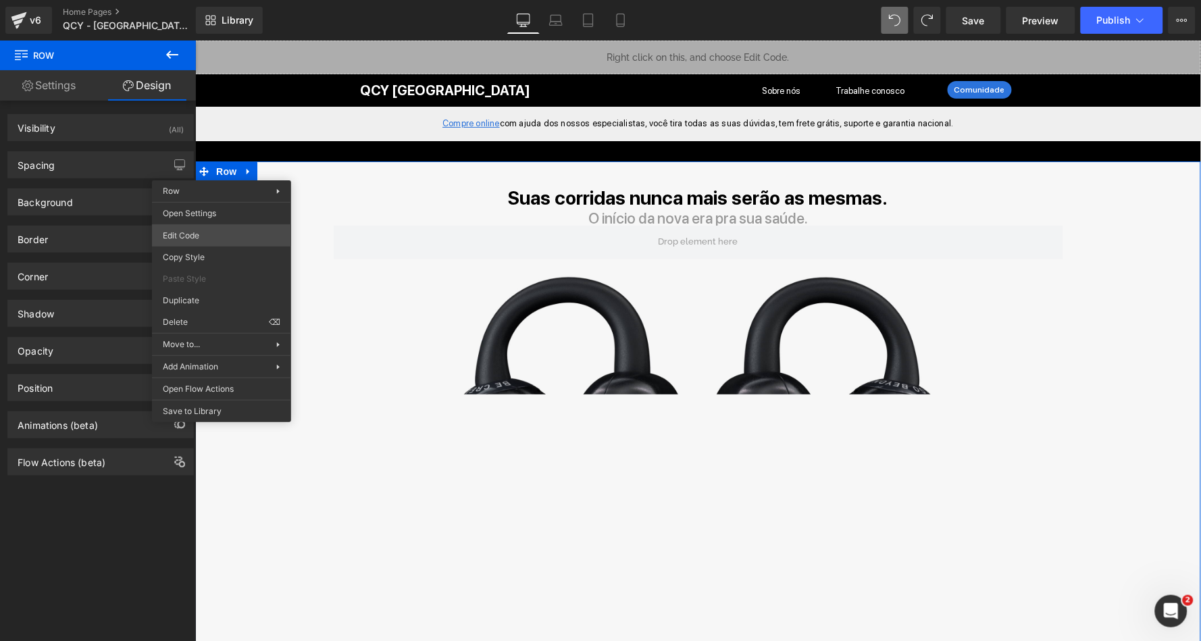
click at [207, 240] on body "Row You are previewing how the will restyle your page. You can not edit Element…" at bounding box center [600, 320] width 1201 height 641
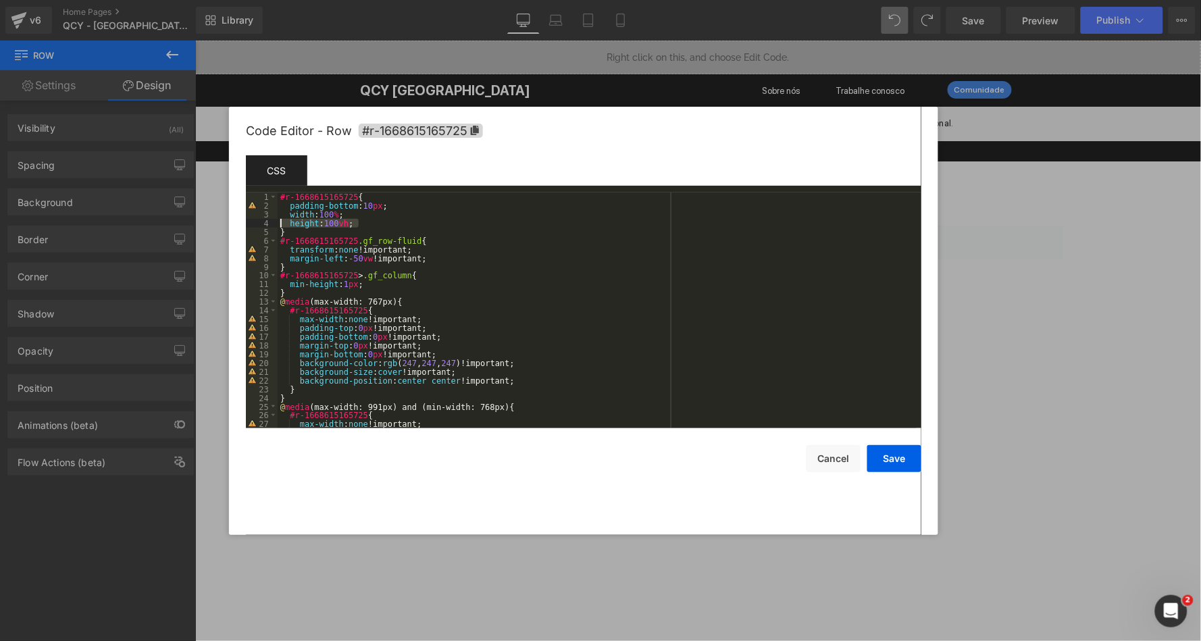
drag, startPoint x: 371, startPoint y: 221, endPoint x: 232, endPoint y: 221, distance: 139.1
click at [232, 221] on div "Code Editor - Row #r-1668615165725 Template CSS Script 1 2 3 4 5 6 7 8 9 10 11 …" at bounding box center [583, 321] width 709 height 428
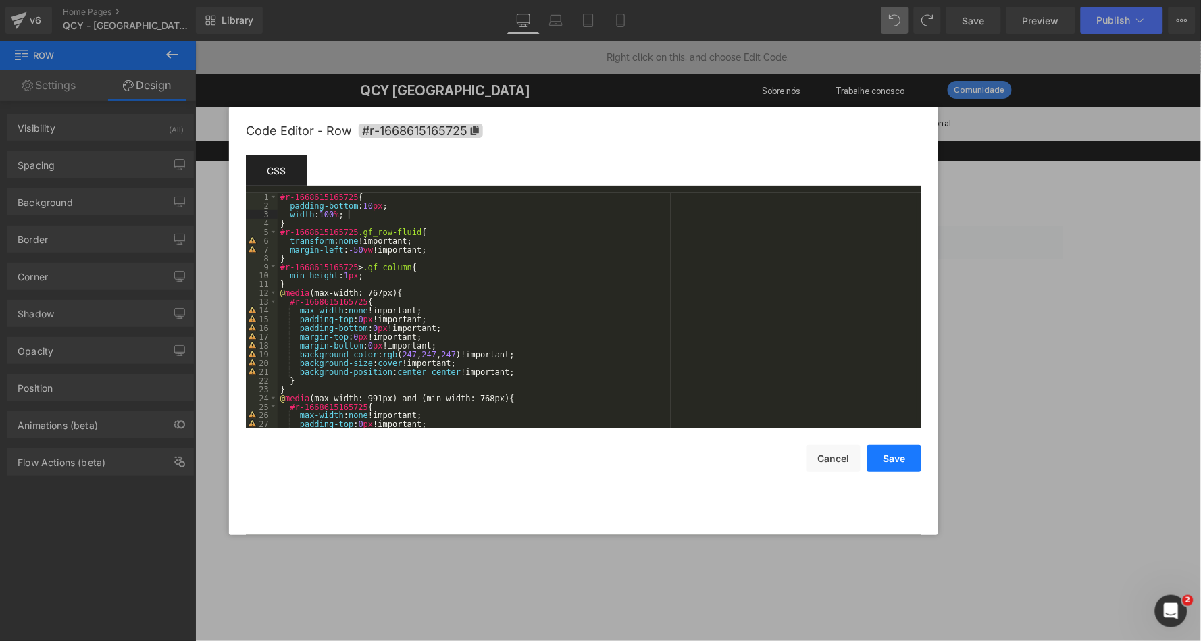
click at [904, 455] on button "Save" at bounding box center [894, 458] width 54 height 27
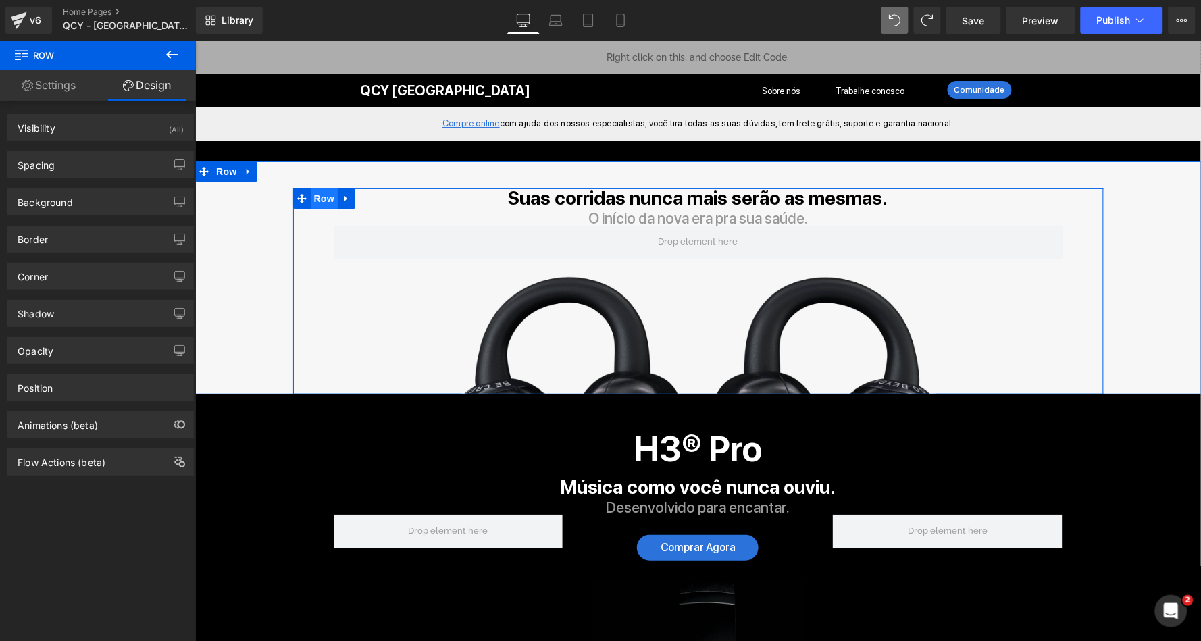
click at [315, 196] on span "Row" at bounding box center [323, 198] width 27 height 20
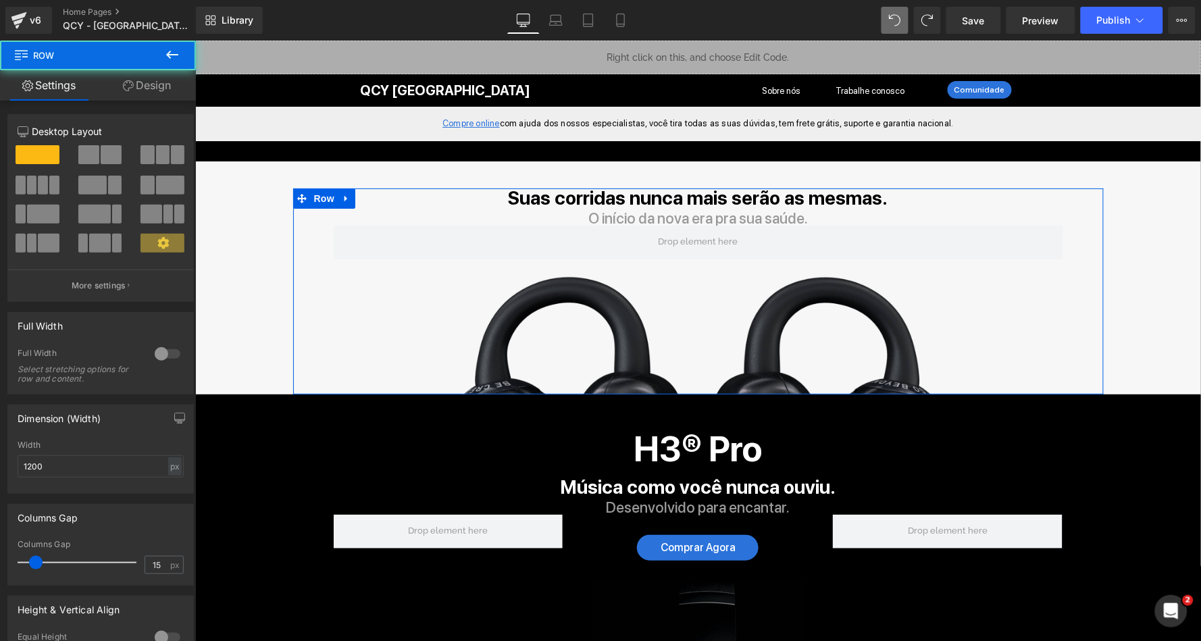
click at [131, 89] on icon at bounding box center [128, 85] width 11 height 11
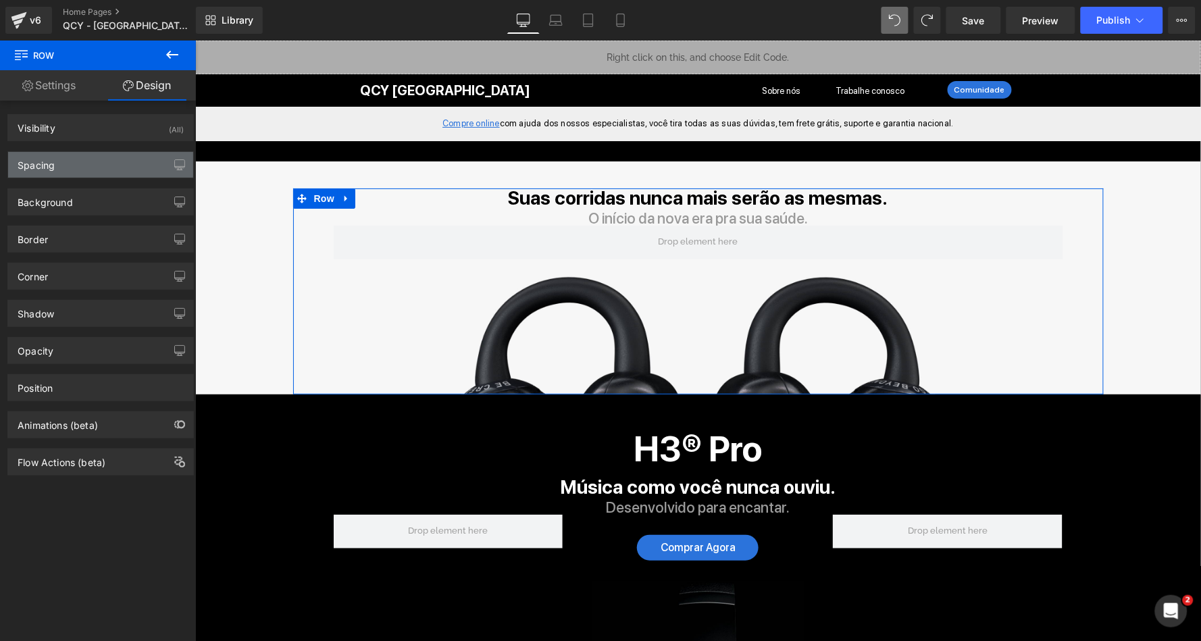
click at [88, 168] on div "Spacing" at bounding box center [100, 165] width 185 height 26
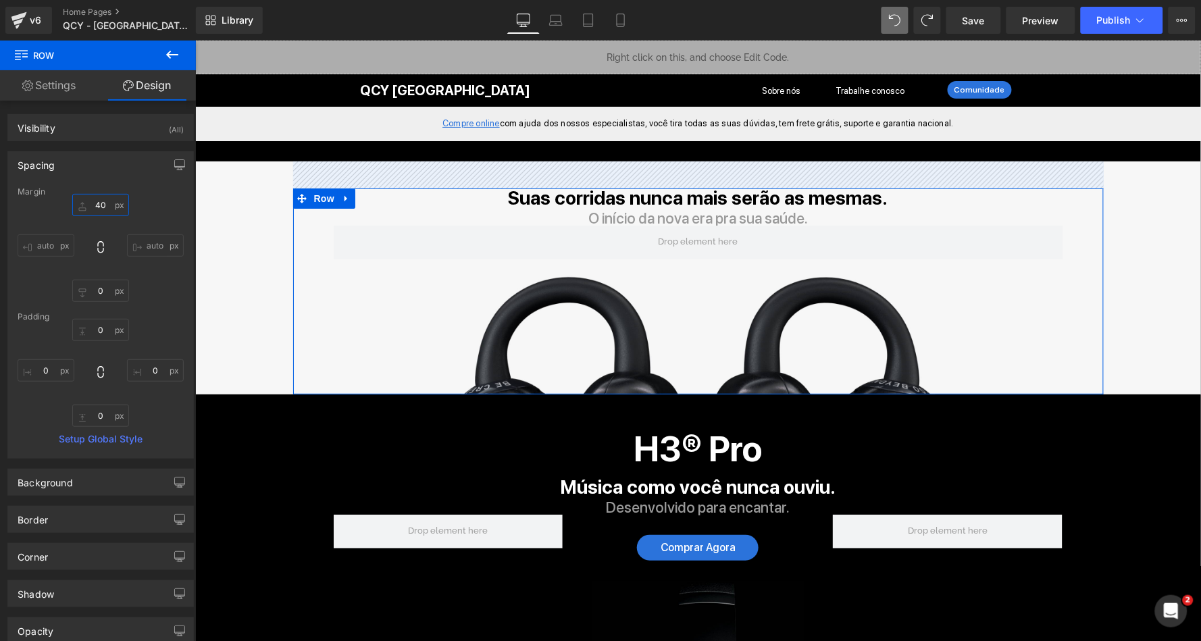
click at [88, 211] on input "40" at bounding box center [100, 205] width 57 height 22
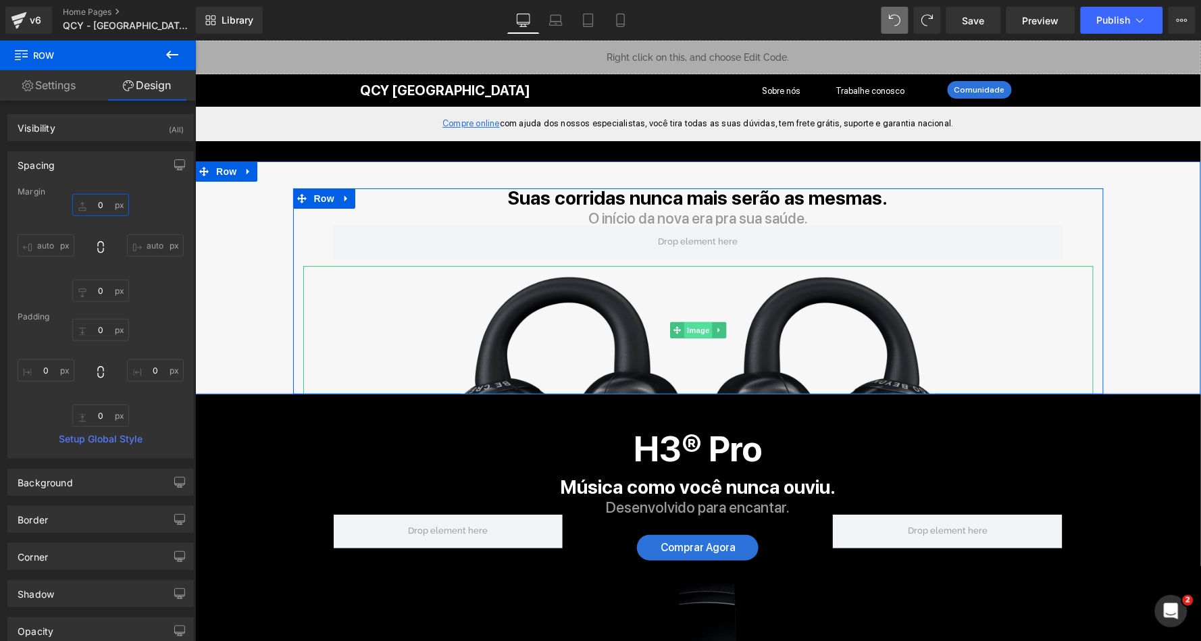
type input "60"
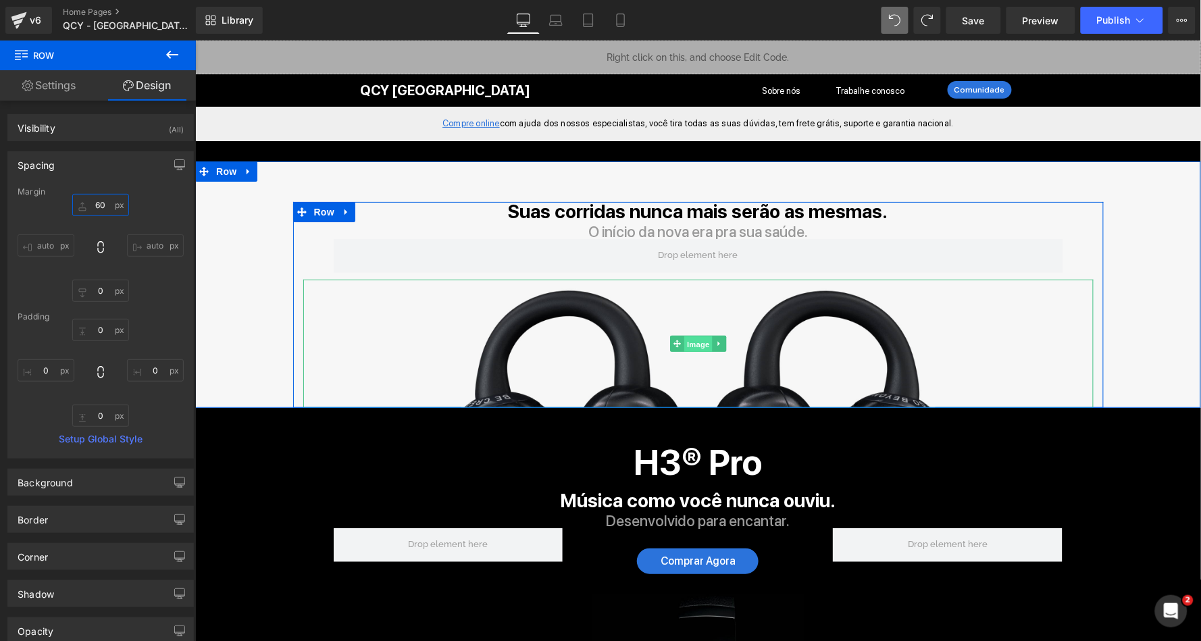
click at [692, 339] on span "Image" at bounding box center [697, 344] width 28 height 16
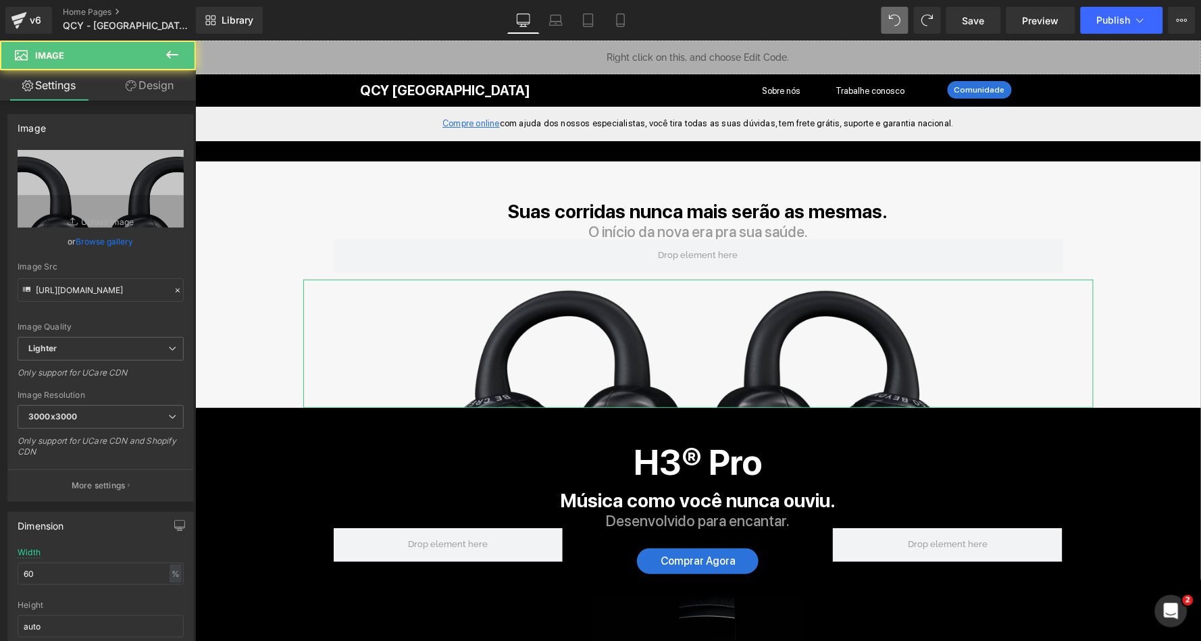
click at [172, 82] on link "Design" at bounding box center [150, 85] width 98 height 30
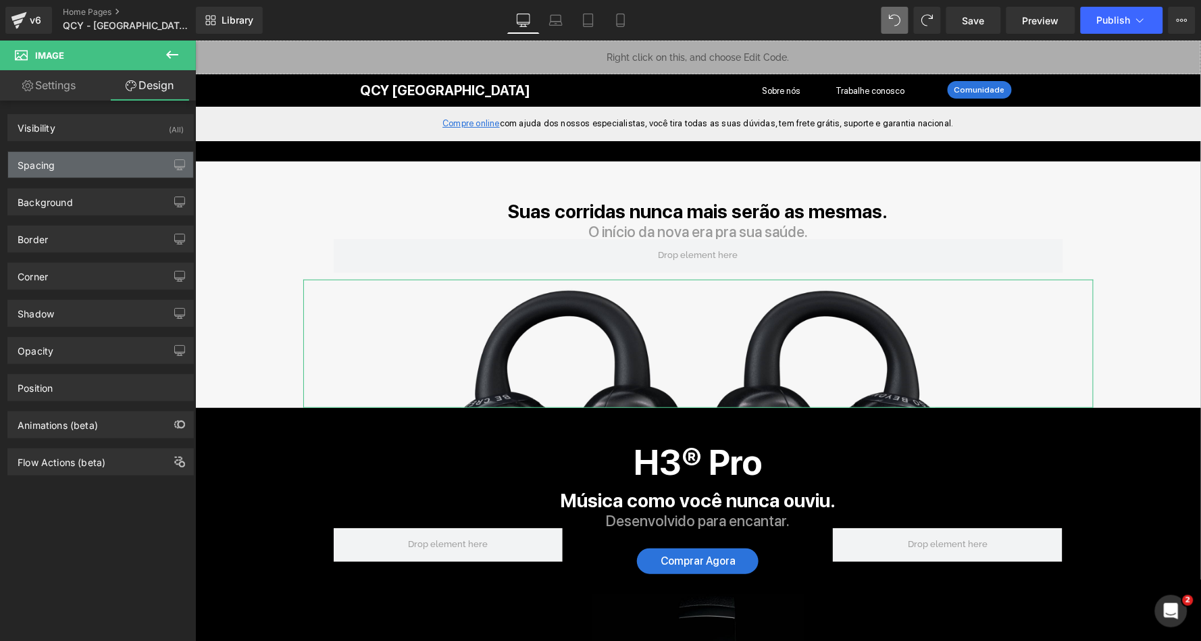
click at [78, 170] on div "Spacing" at bounding box center [100, 165] width 185 height 26
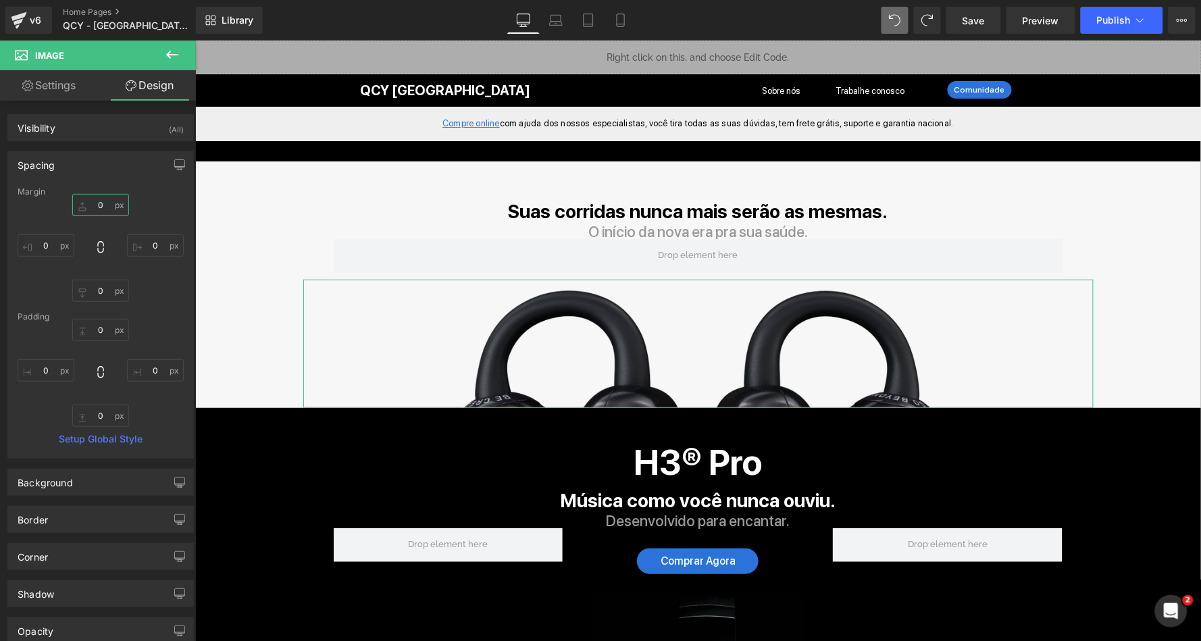
click at [86, 199] on input "0" at bounding box center [100, 205] width 57 height 22
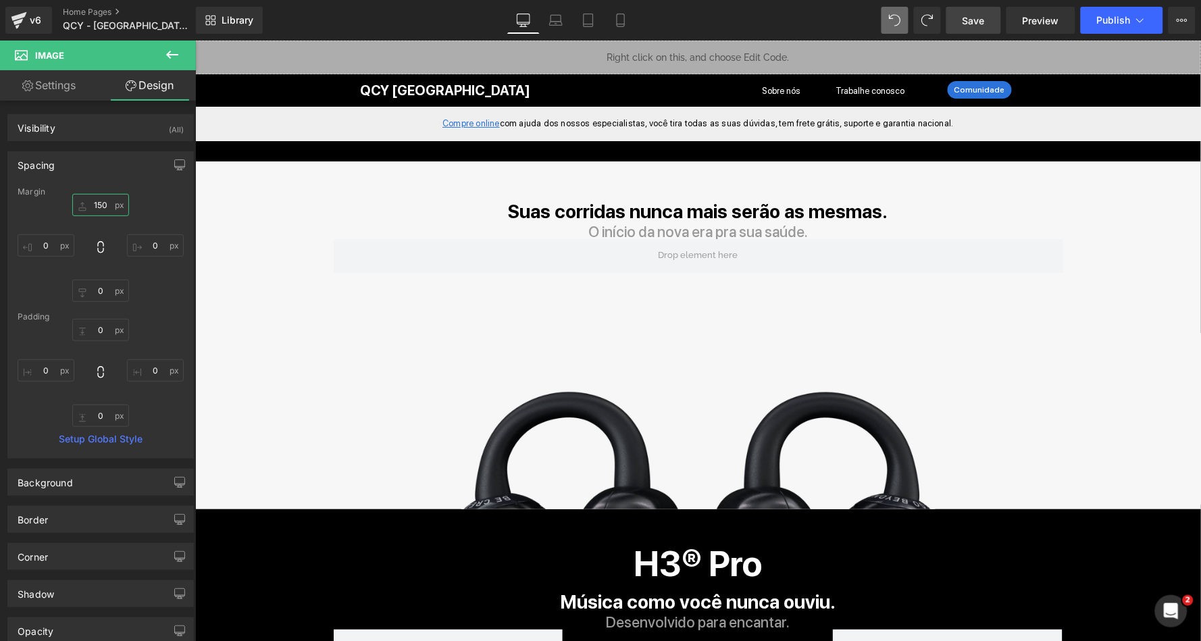
type input "150"
click at [973, 18] on span "Save" at bounding box center [973, 21] width 22 height 14
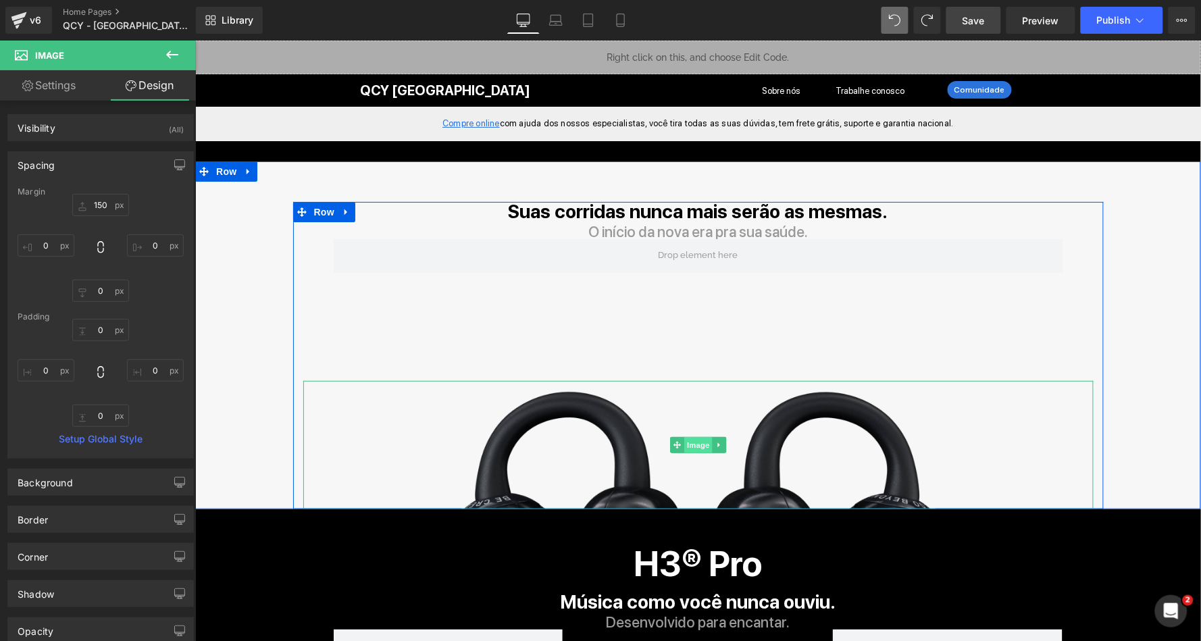
click at [692, 436] on span "Image" at bounding box center [697, 444] width 28 height 16
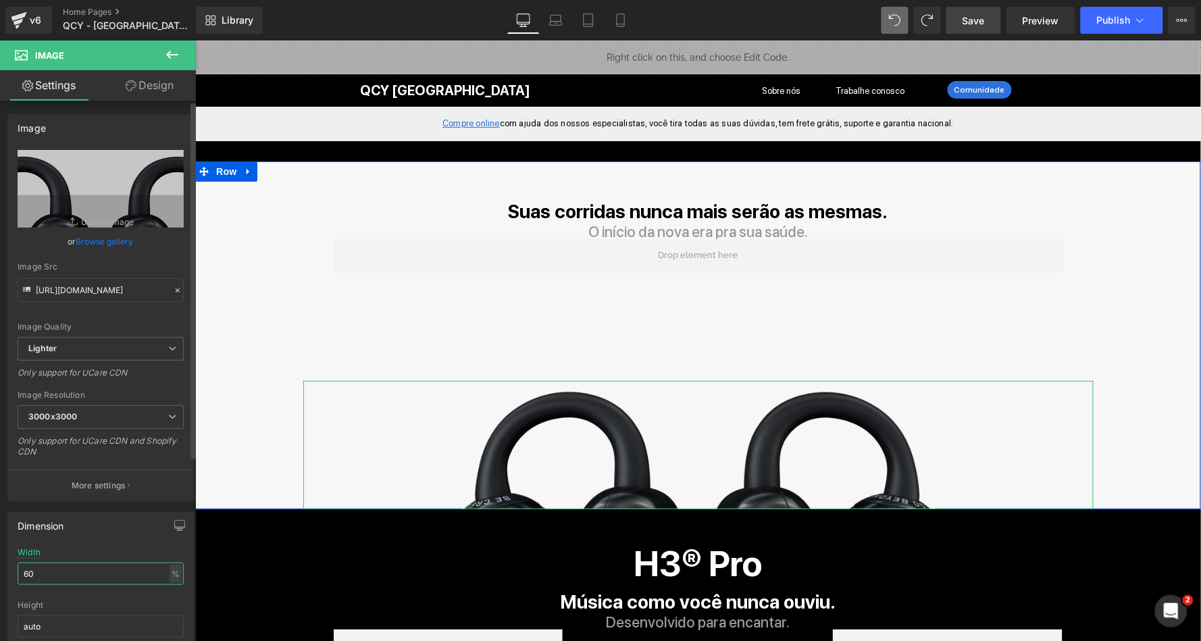
drag, startPoint x: 68, startPoint y: 574, endPoint x: 5, endPoint y: 565, distance: 63.5
click at [5, 565] on div "Dimension 60% Width 60 % % px auto Height auto 0 Circle Image" at bounding box center [101, 593] width 202 height 182
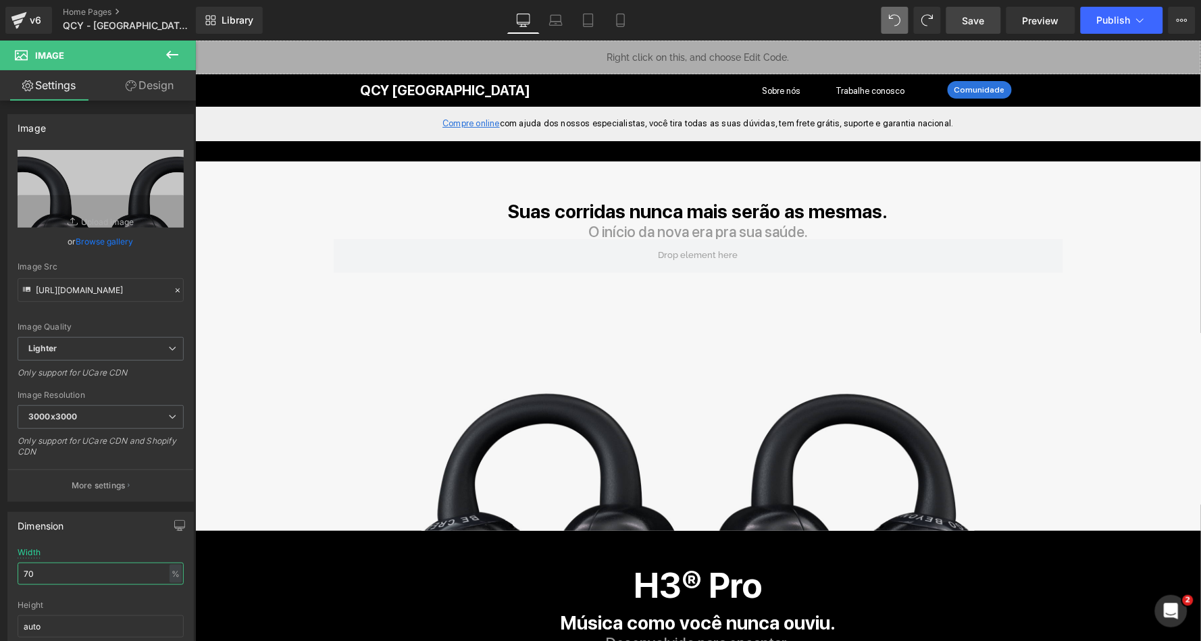
type input "70"
click at [966, 18] on span "Save" at bounding box center [973, 21] width 22 height 14
click at [167, 61] on icon at bounding box center [172, 55] width 16 height 16
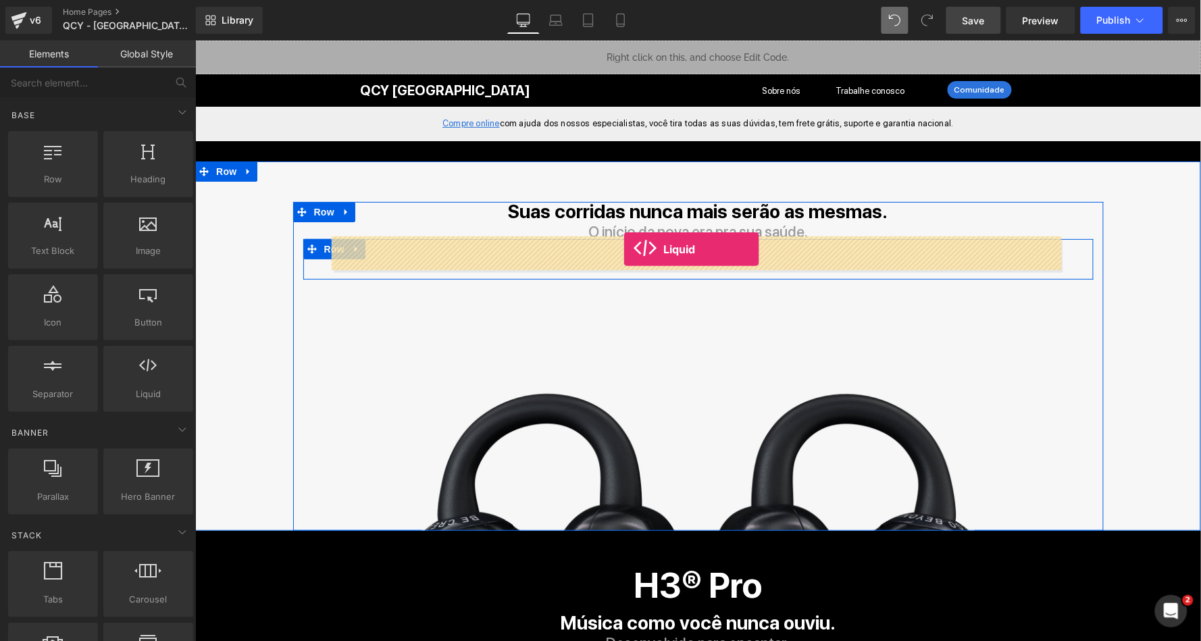
drag, startPoint x: 329, startPoint y: 406, endPoint x: 623, endPoint y: 249, distance: 333.3
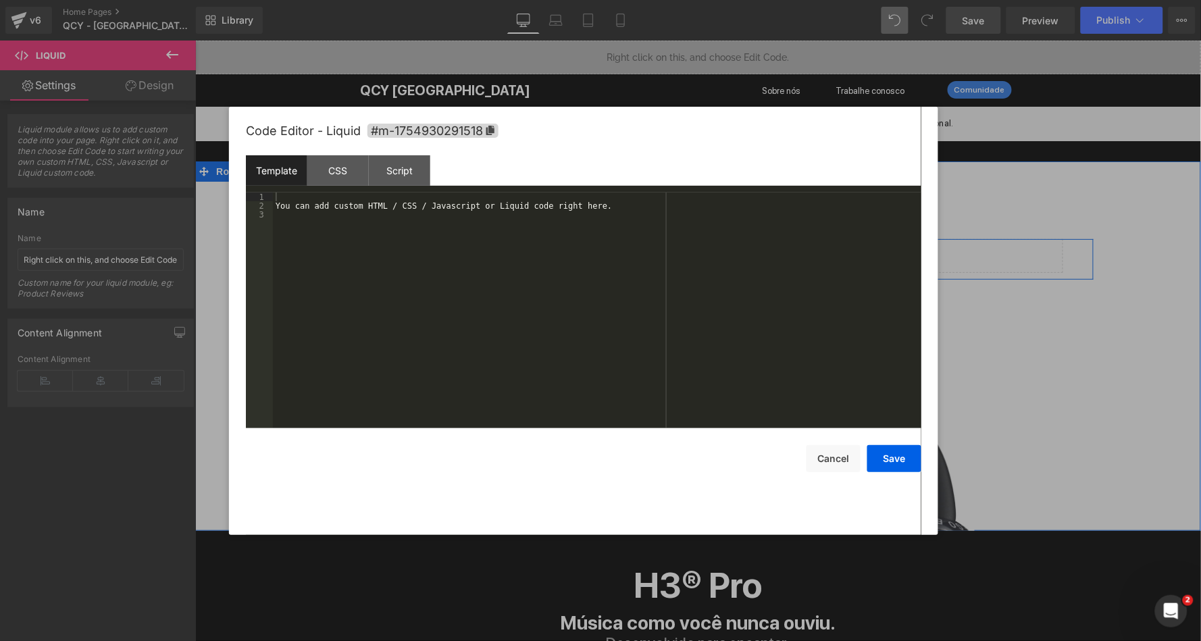
click at [717, 247] on div "Liquid" at bounding box center [697, 255] width 729 height 34
click at [508, 248] on div "You can add custom HTML / CSS / Javascript or Liquid code right here." at bounding box center [597, 318] width 648 height 253
click at [897, 462] on button "Save" at bounding box center [894, 458] width 54 height 27
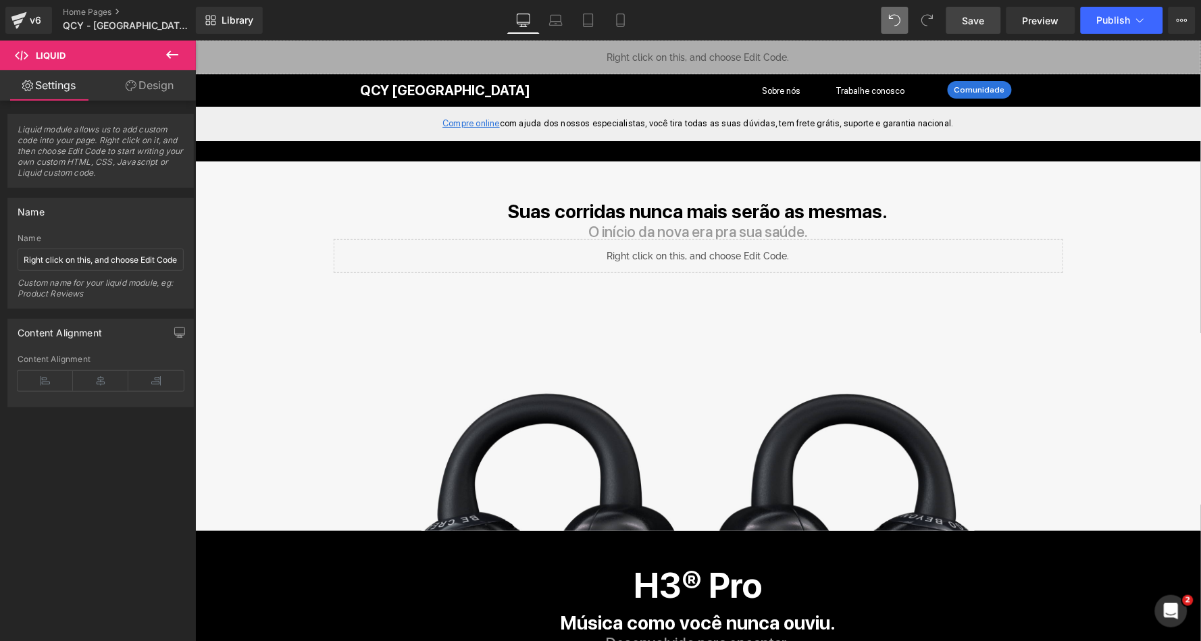
click at [971, 20] on span "Save" at bounding box center [973, 21] width 22 height 14
click at [219, 167] on div "Suas corridas nunca mais serão as mesmas. Text Block O início da nova era pra s…" at bounding box center [698, 345] width 1006 height 369
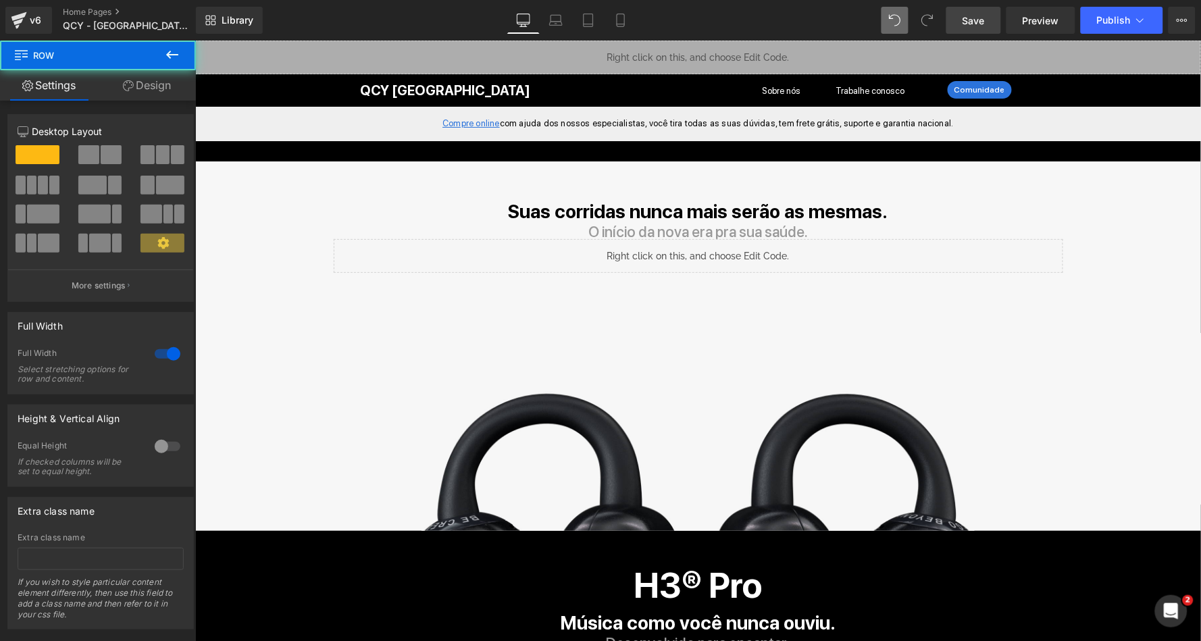
click at [140, 69] on span "Row" at bounding box center [81, 56] width 135 height 30
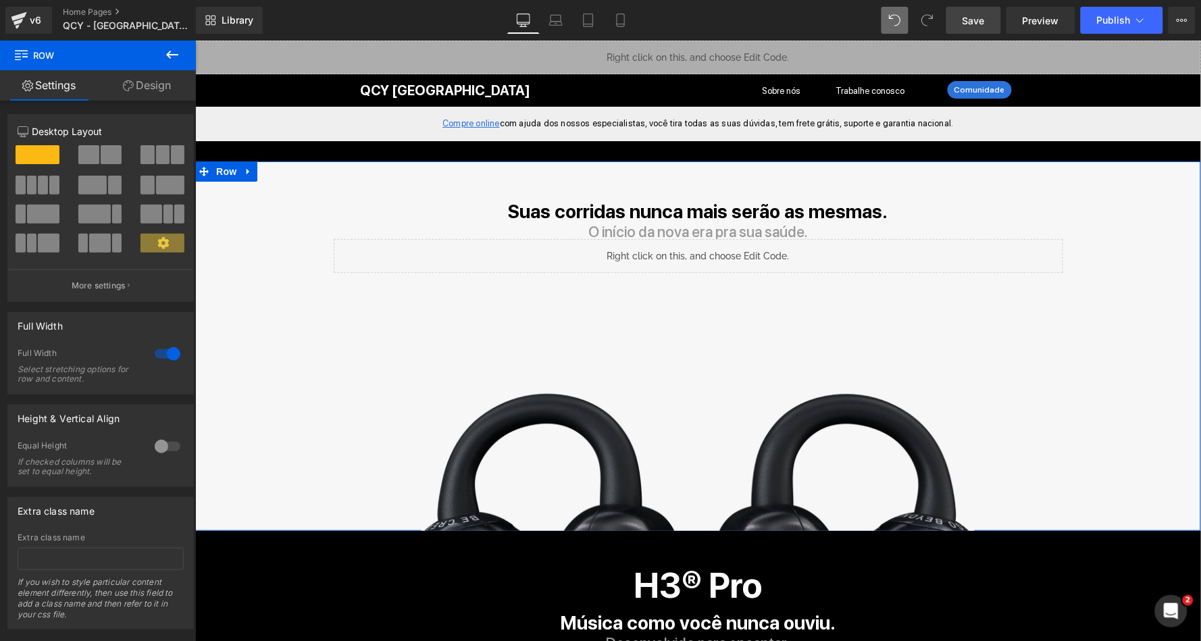
click at [140, 78] on link "Design" at bounding box center [147, 85] width 98 height 30
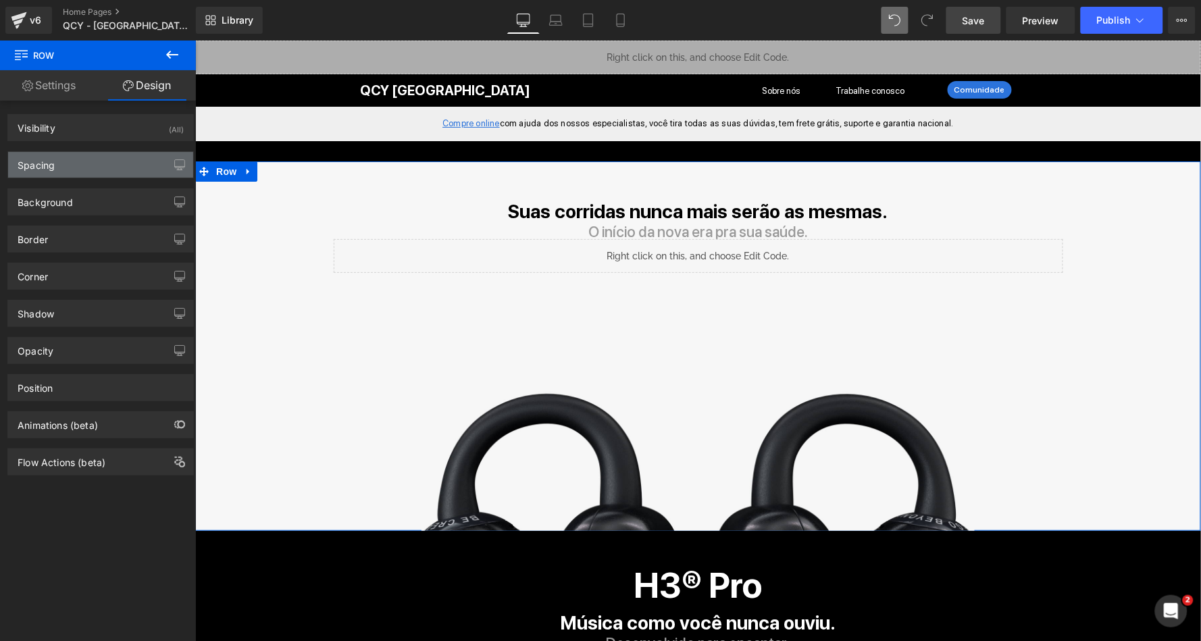
click at [78, 153] on div "Spacing" at bounding box center [100, 165] width 185 height 26
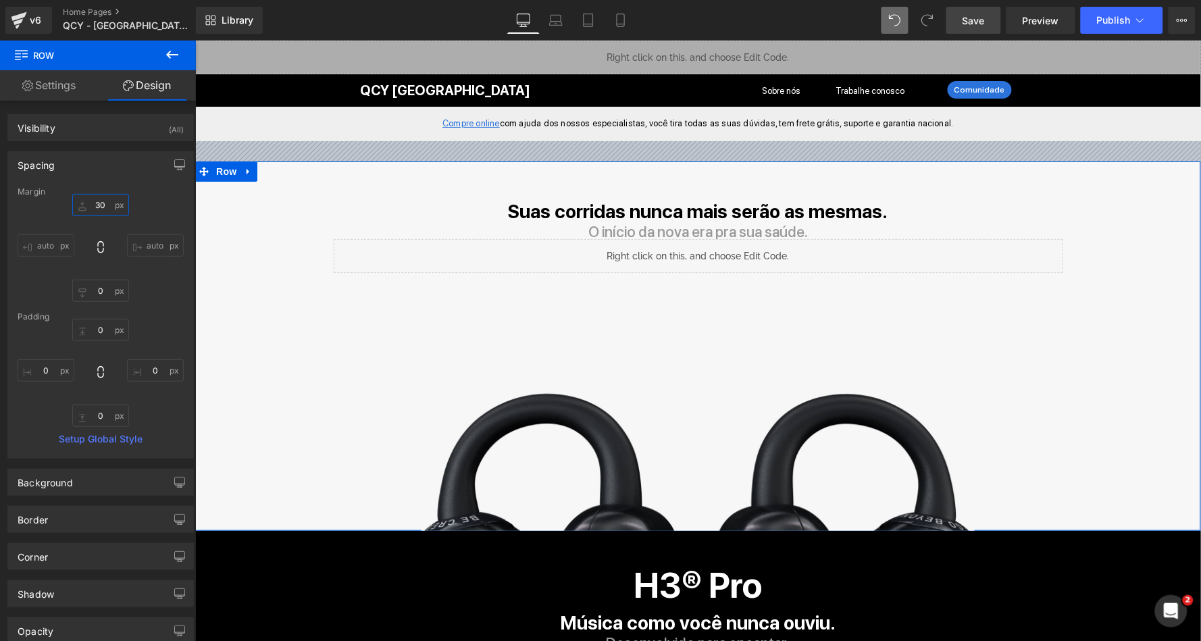
click at [97, 213] on input "30" at bounding box center [100, 205] width 57 height 22
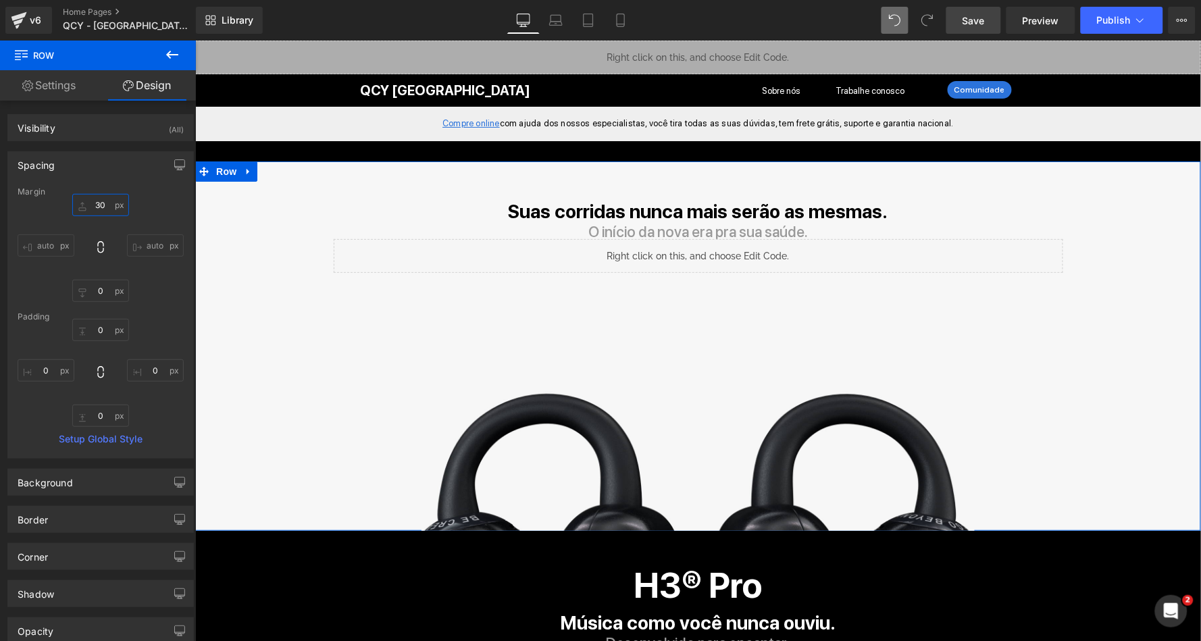
type input "0"
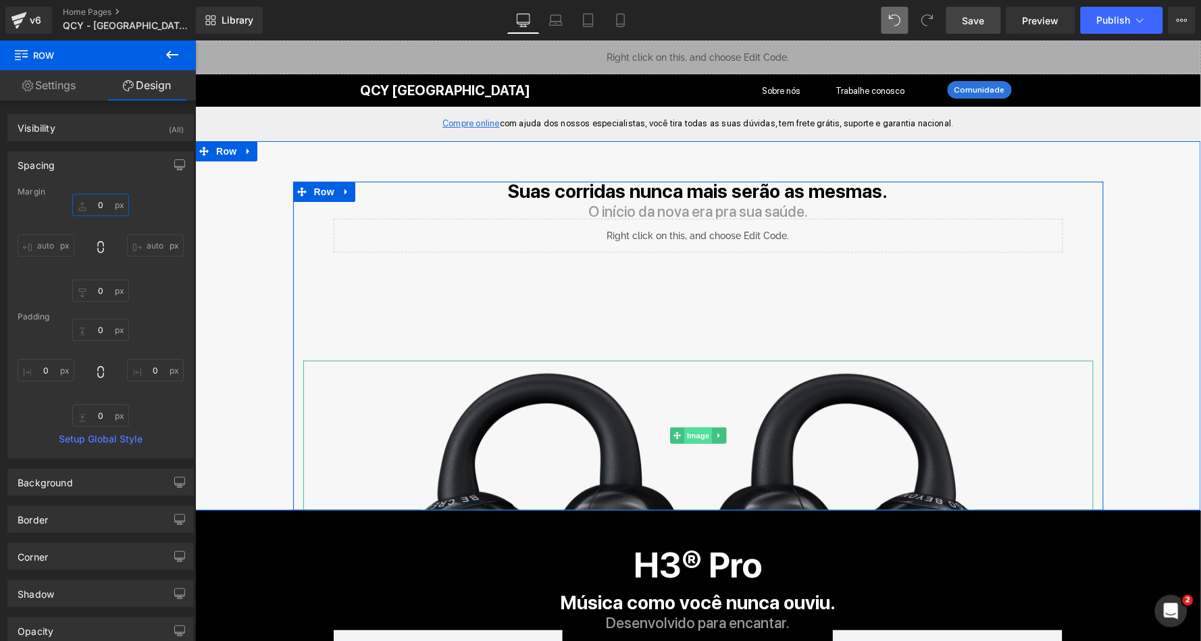
click at [690, 430] on span "Image" at bounding box center [697, 435] width 28 height 16
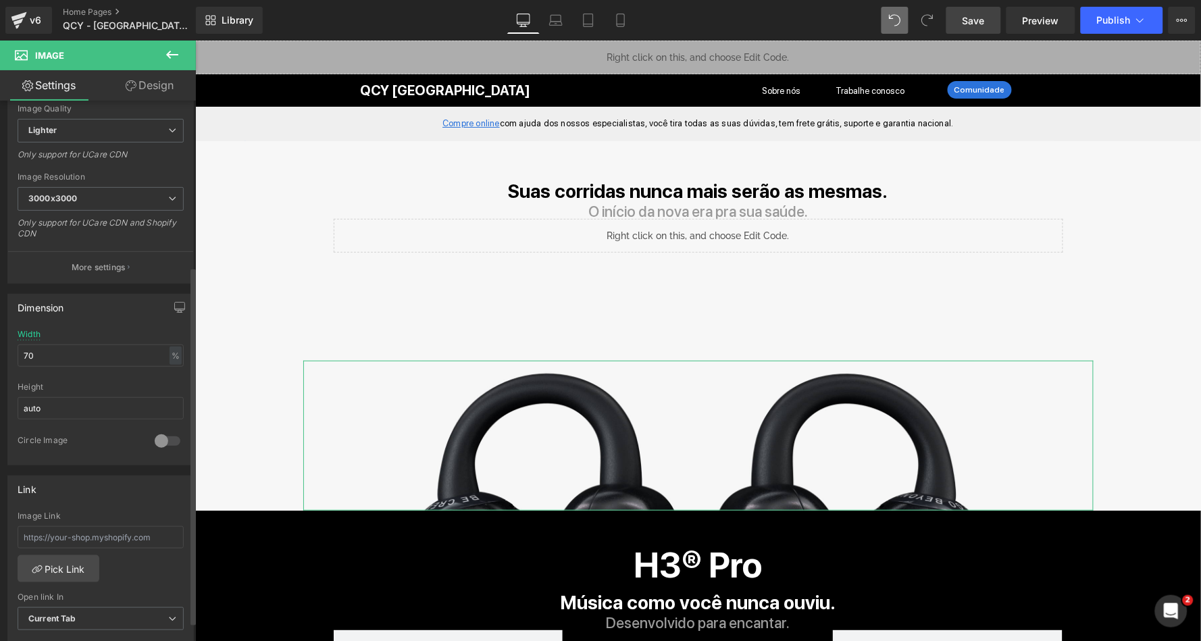
scroll to position [249, 0]
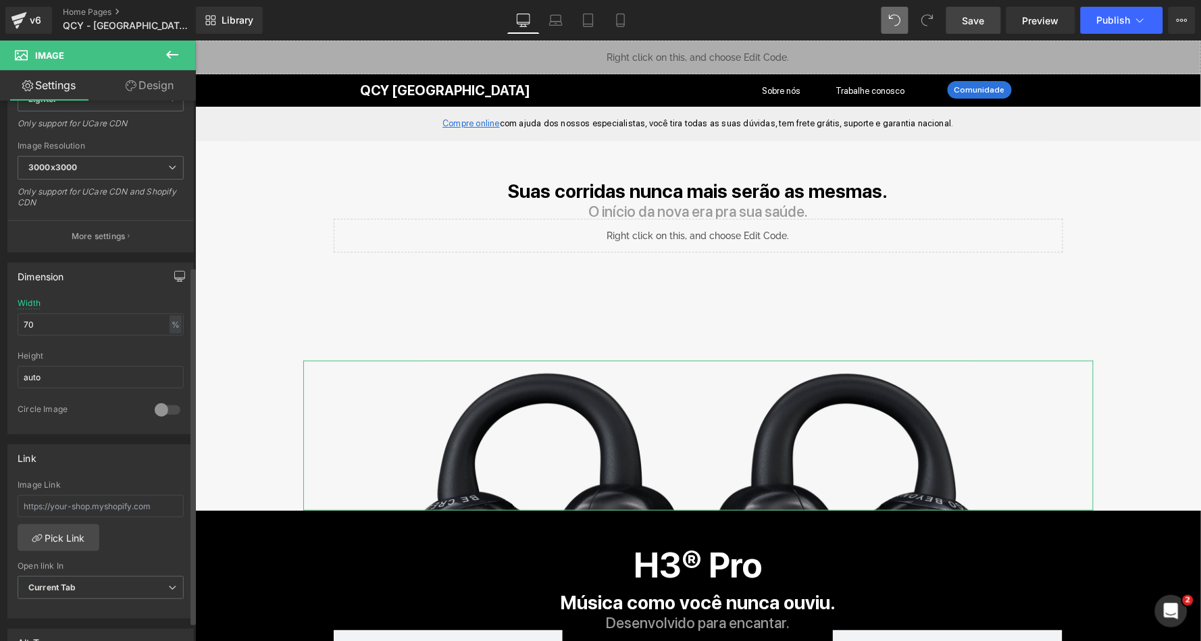
click at [177, 264] on button "button" at bounding box center [180, 276] width 22 height 26
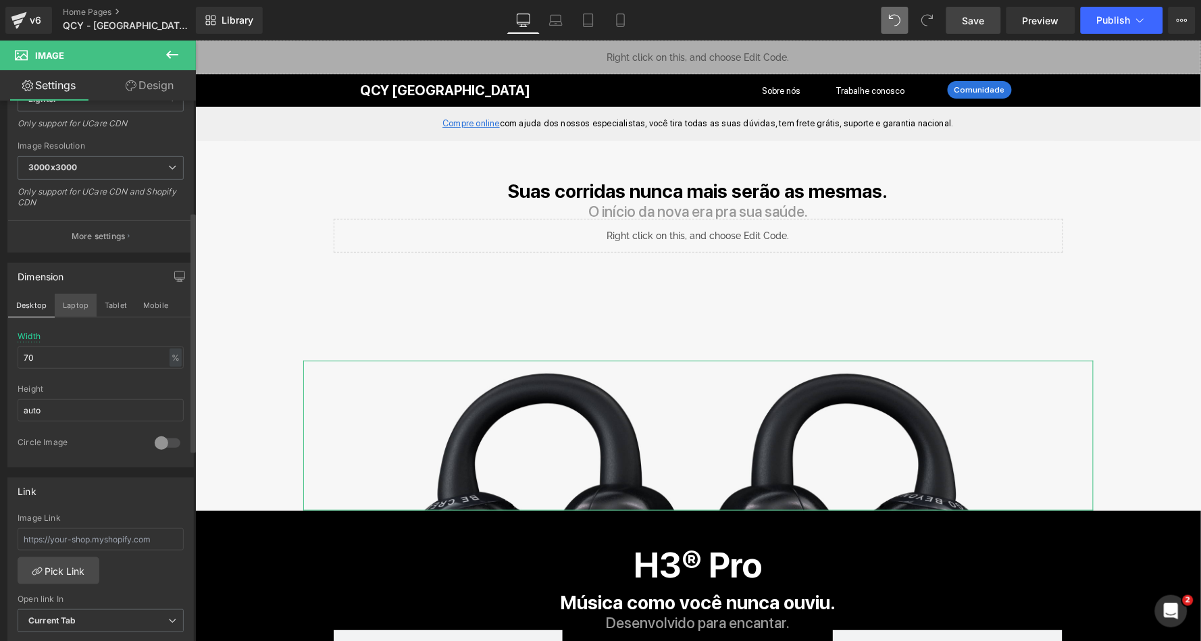
click at [70, 296] on button "Laptop" at bounding box center [76, 305] width 42 height 23
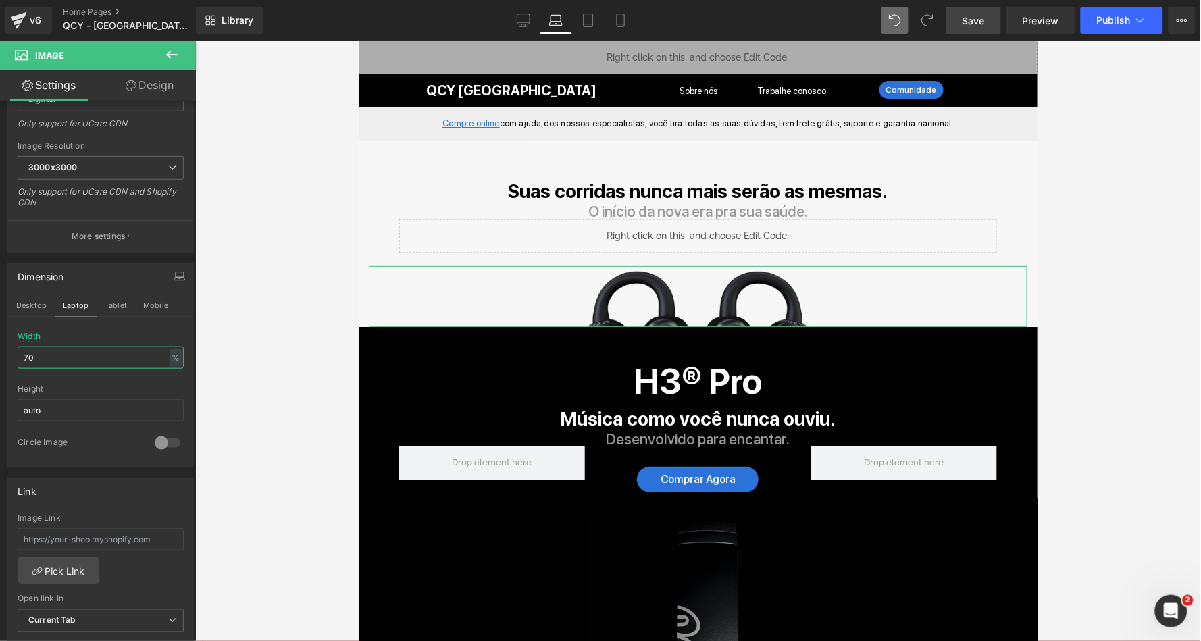
drag, startPoint x: 61, startPoint y: 352, endPoint x: -1, endPoint y: 352, distance: 61.5
click at [0, 352] on html "Image You are previewing how the will restyle your page. You can not edit Eleme…" at bounding box center [600, 320] width 1201 height 641
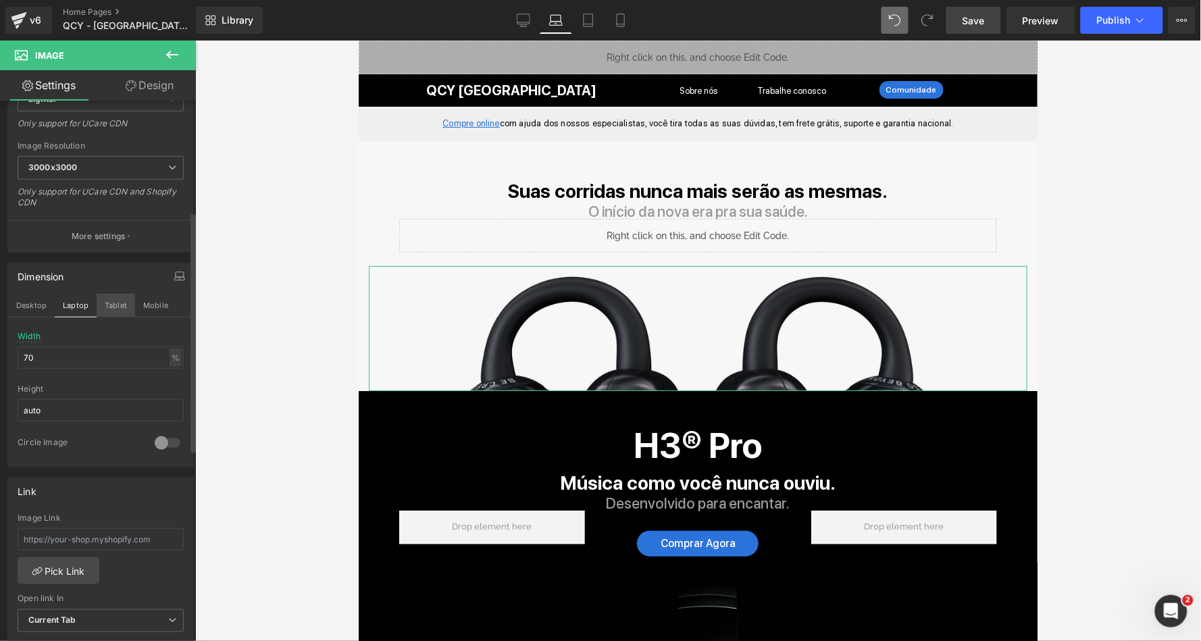
click at [109, 298] on button "Tablet" at bounding box center [116, 305] width 38 height 23
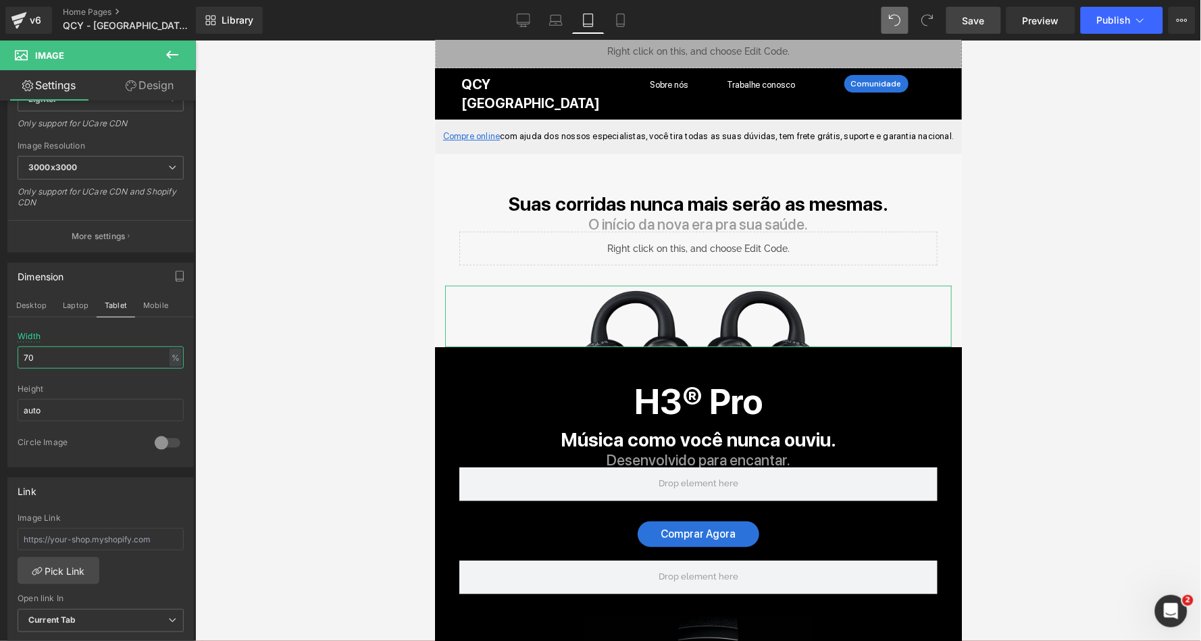
drag, startPoint x: 80, startPoint y: 353, endPoint x: -14, endPoint y: 344, distance: 94.4
click at [0, 344] on html "Image You are previewing how the will restyle your page. You can not edit Eleme…" at bounding box center [600, 320] width 1201 height 641
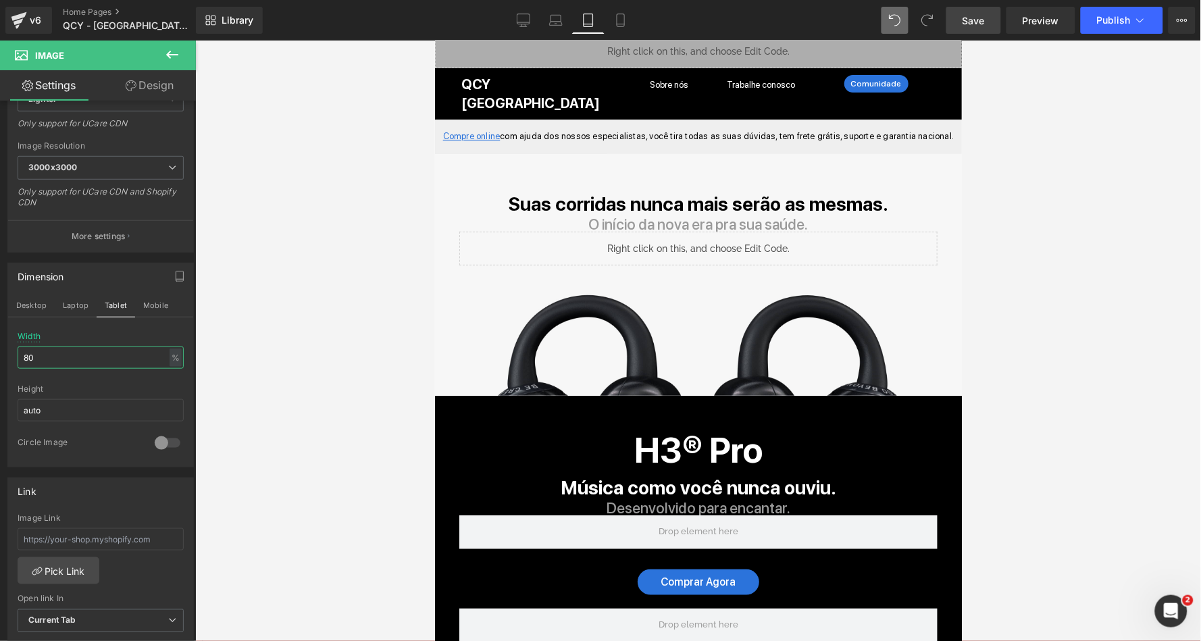
type input "8"
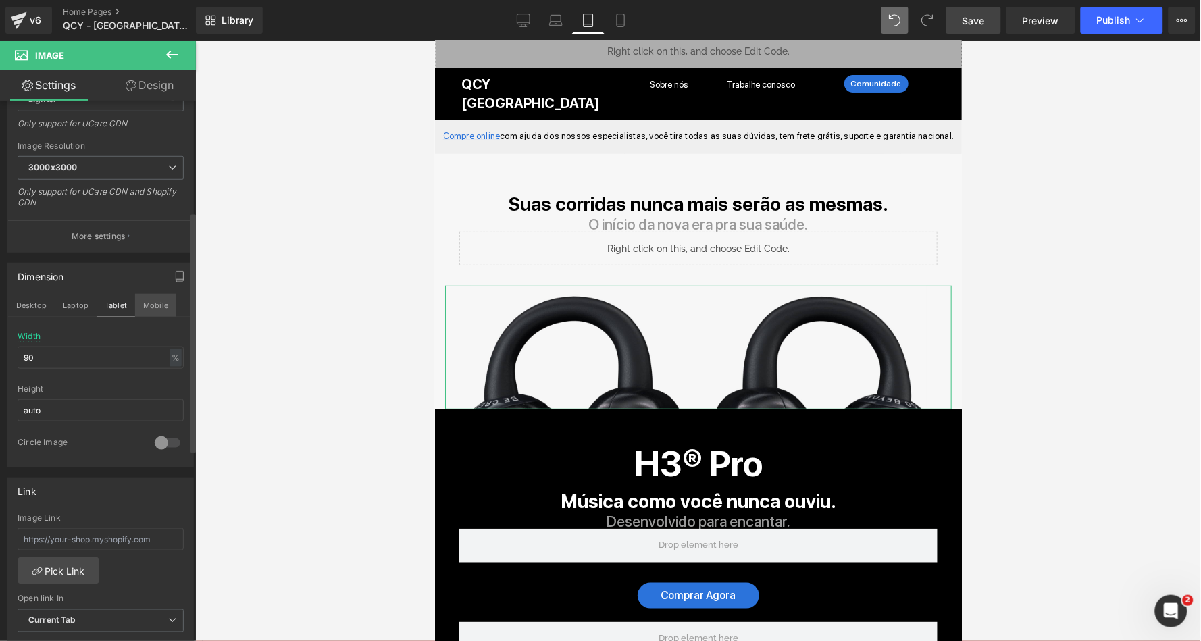
click at [142, 299] on button "Mobile" at bounding box center [155, 305] width 41 height 23
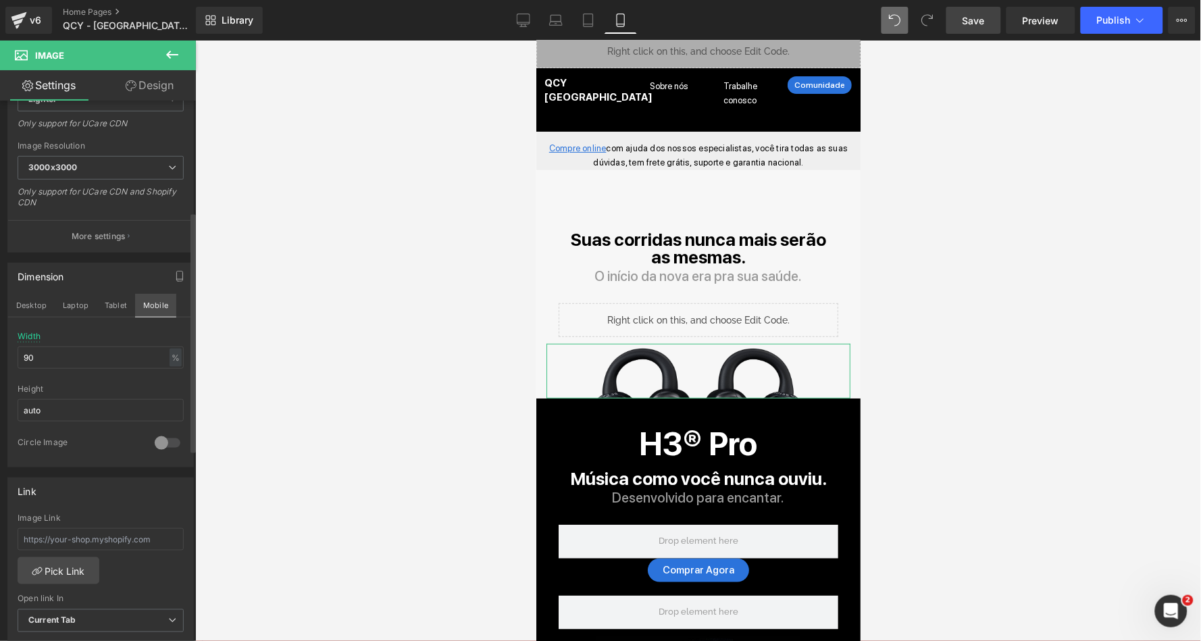
scroll to position [78, 0]
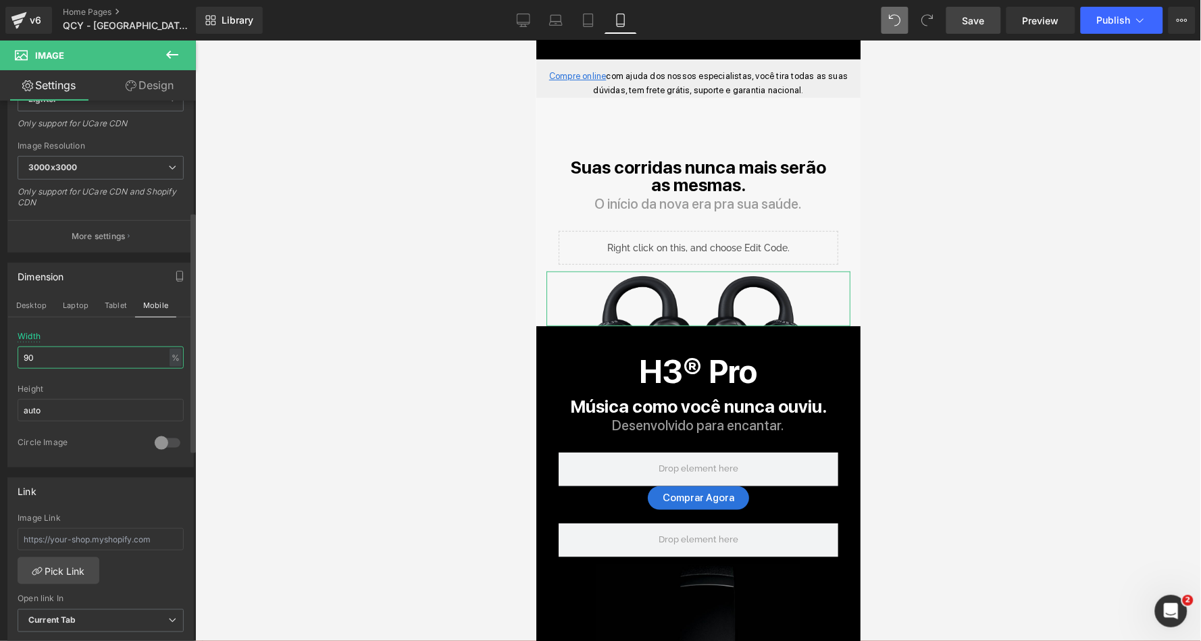
drag, startPoint x: 86, startPoint y: 344, endPoint x: 100, endPoint y: 361, distance: 21.6
click at [100, 361] on input "90" at bounding box center [101, 357] width 166 height 22
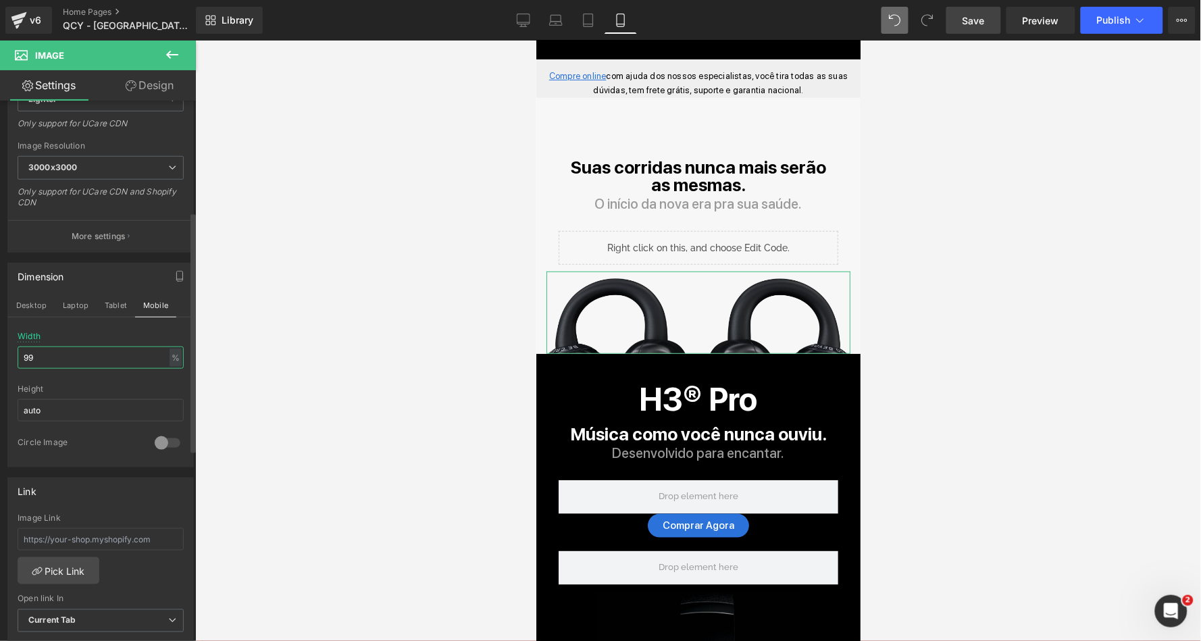
type input "100"
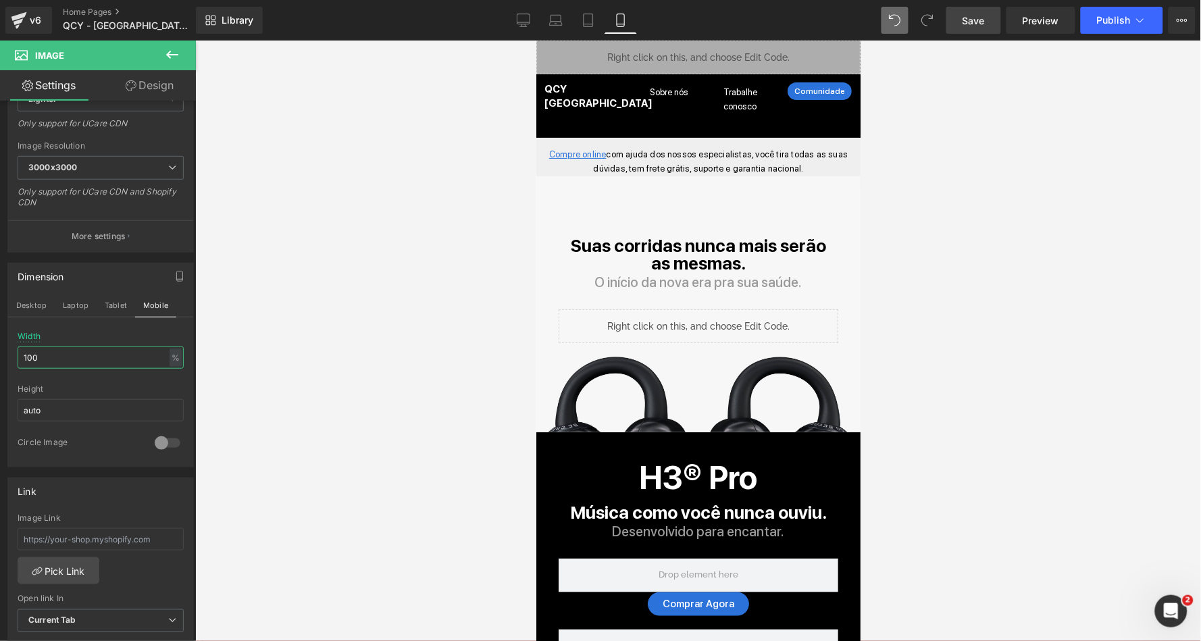
scroll to position [0, 0]
click at [980, 15] on span "Save" at bounding box center [973, 21] width 22 height 14
click at [592, 20] on icon at bounding box center [588, 21] width 14 height 14
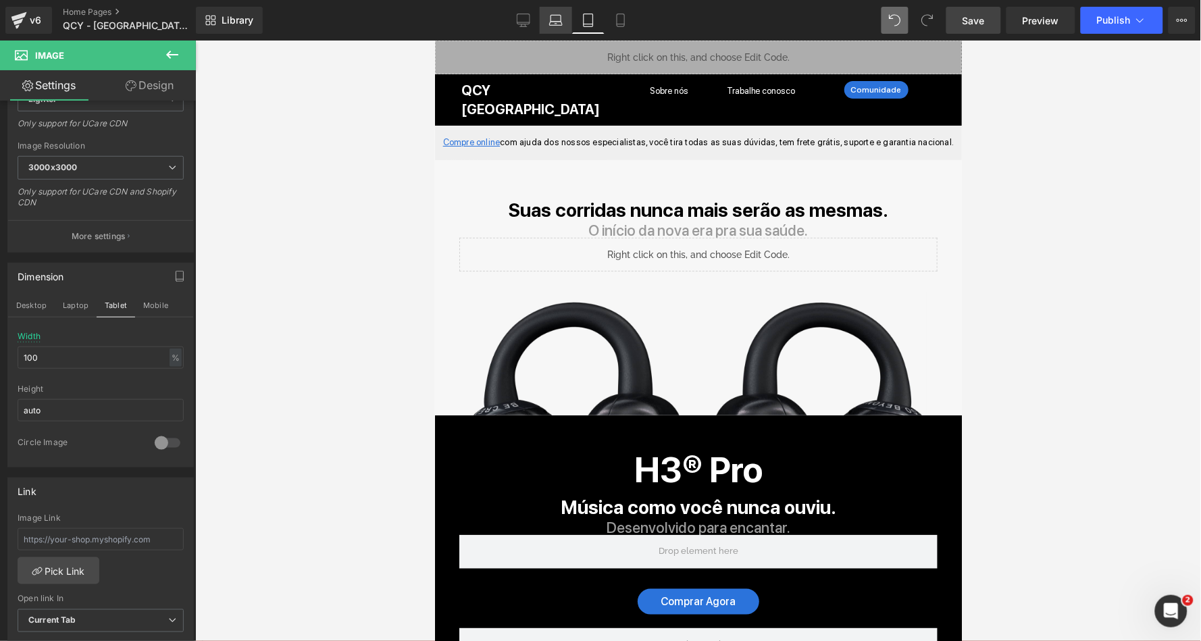
click at [553, 22] on icon at bounding box center [556, 24] width 13 height 4
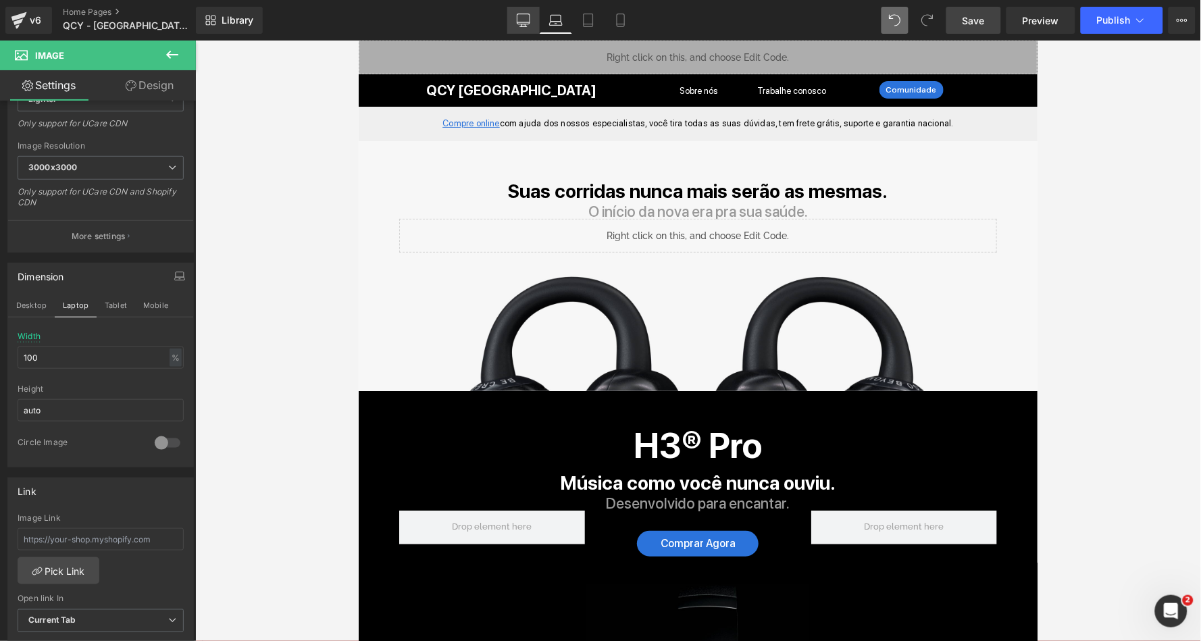
click at [525, 22] on icon at bounding box center [524, 21] width 14 height 14
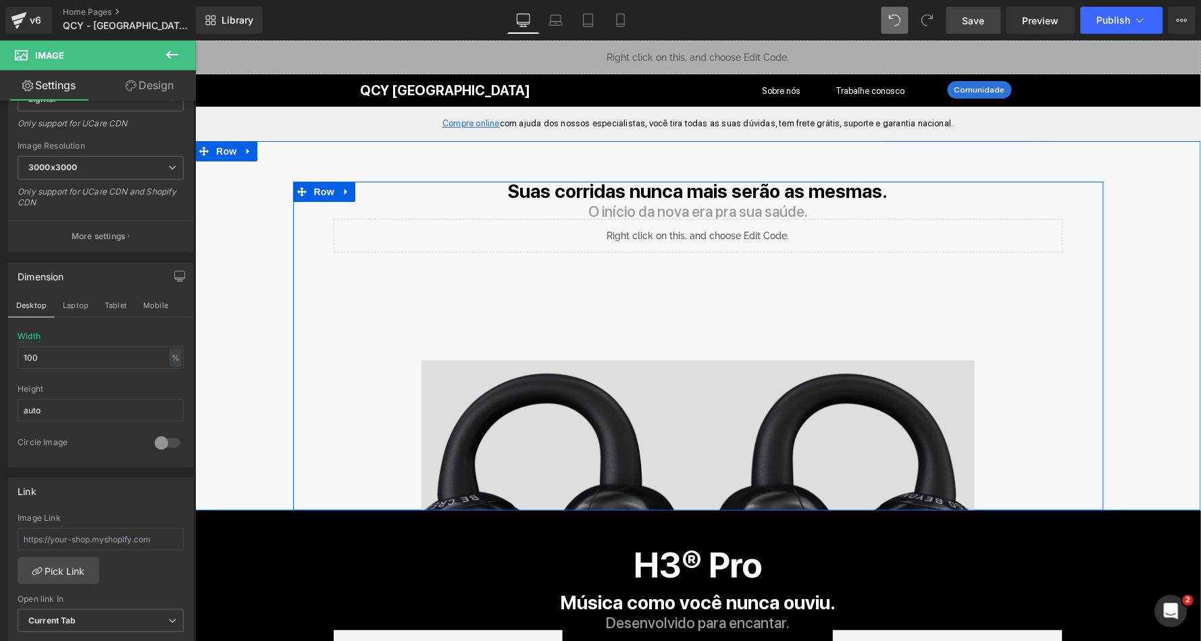
click at [697, 444] on img at bounding box center [697, 435] width 553 height 150
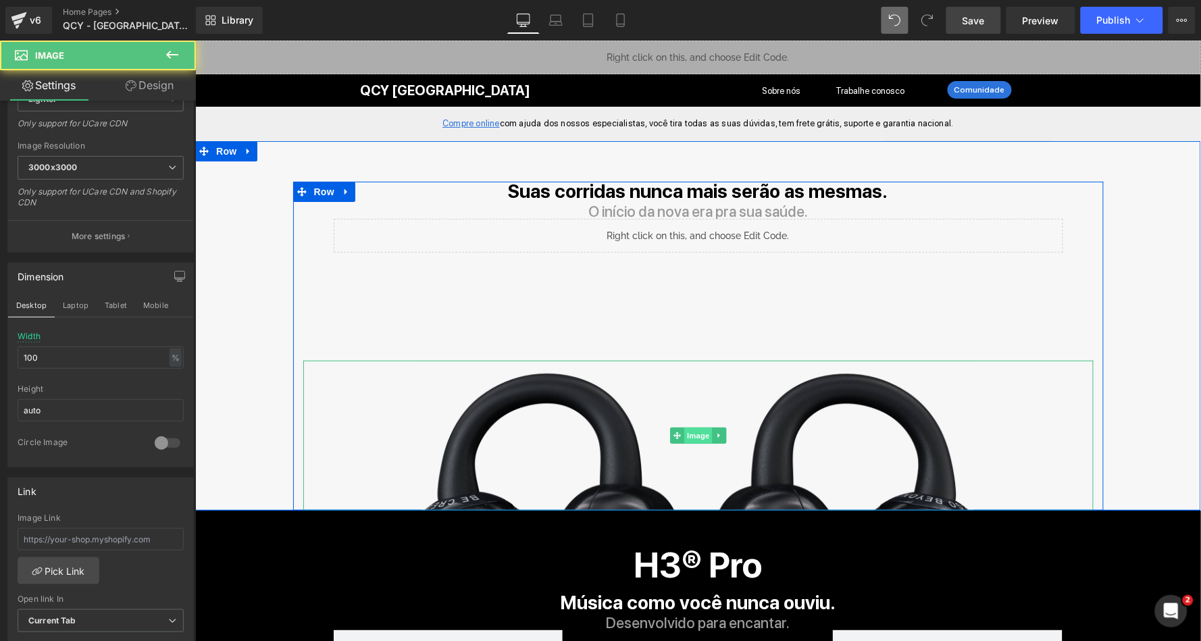
click at [698, 430] on span "Image" at bounding box center [697, 435] width 28 height 16
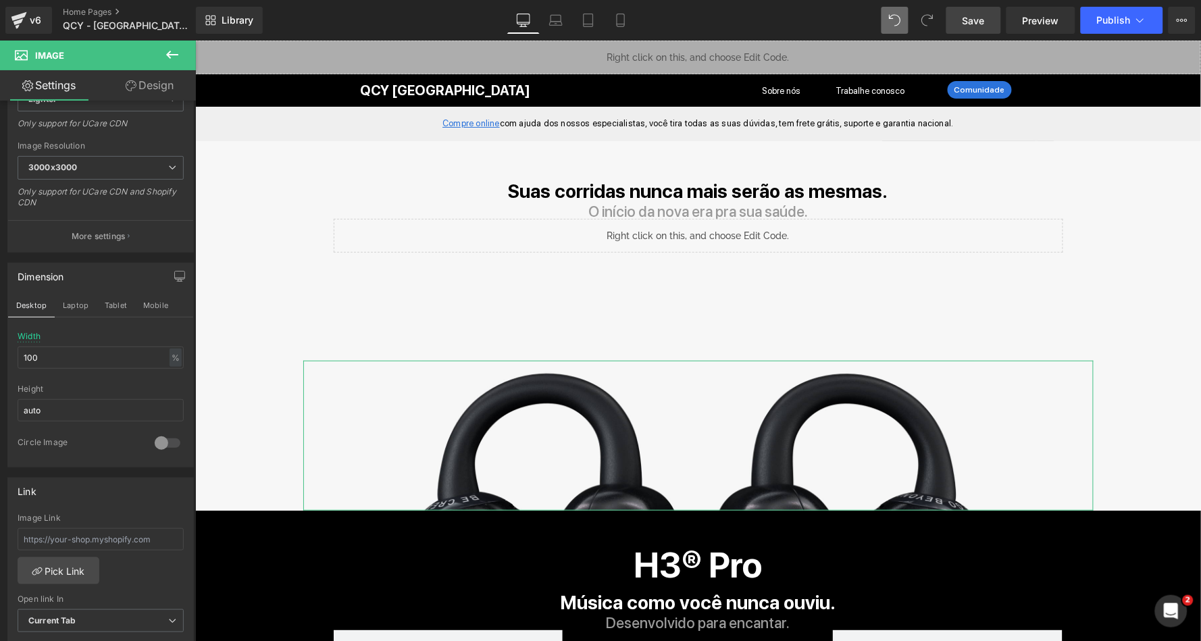
click at [153, 92] on link "Design" at bounding box center [150, 85] width 98 height 30
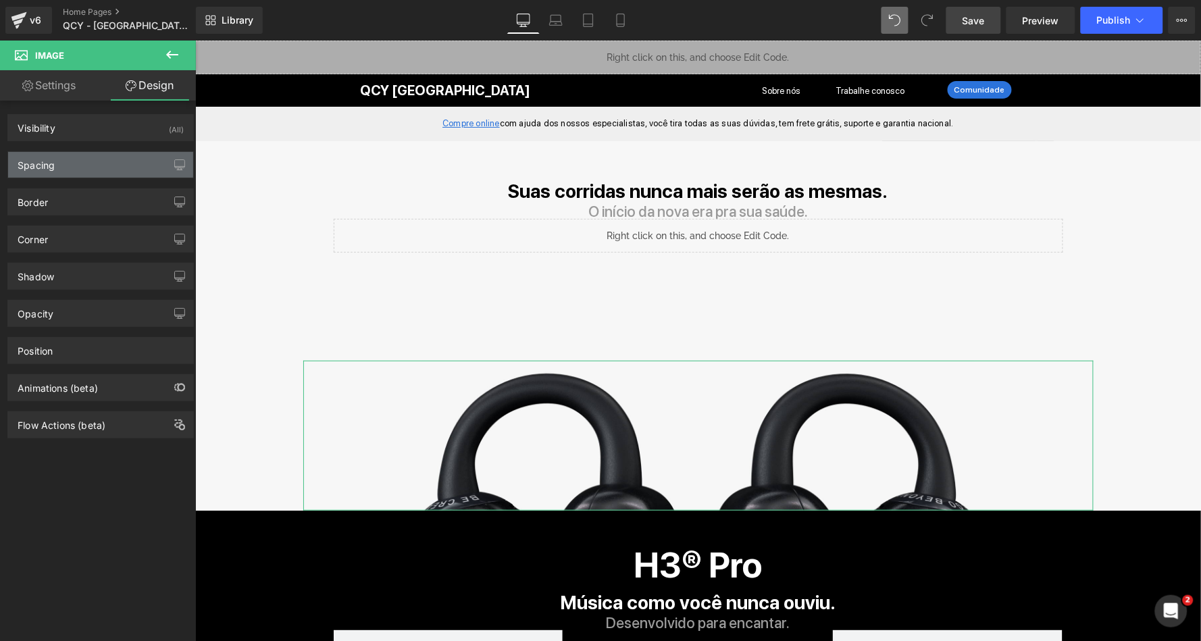
click at [59, 174] on div "Spacing" at bounding box center [100, 165] width 185 height 26
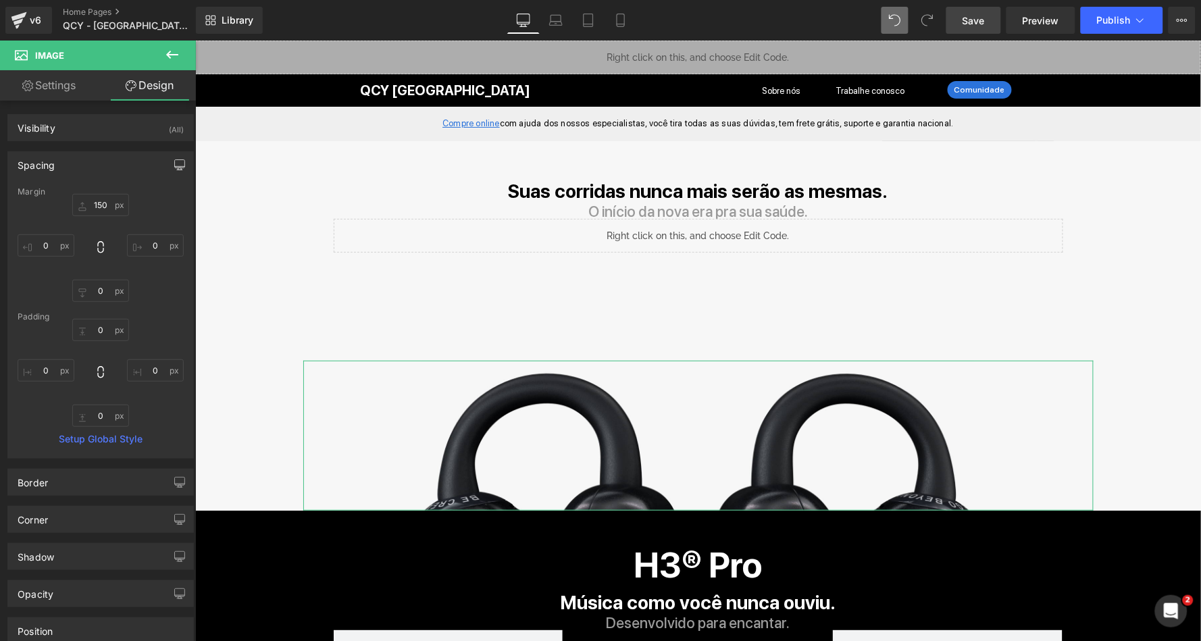
click at [174, 163] on icon "button" at bounding box center [179, 164] width 11 height 11
click at [69, 191] on button "Laptop" at bounding box center [76, 193] width 42 height 23
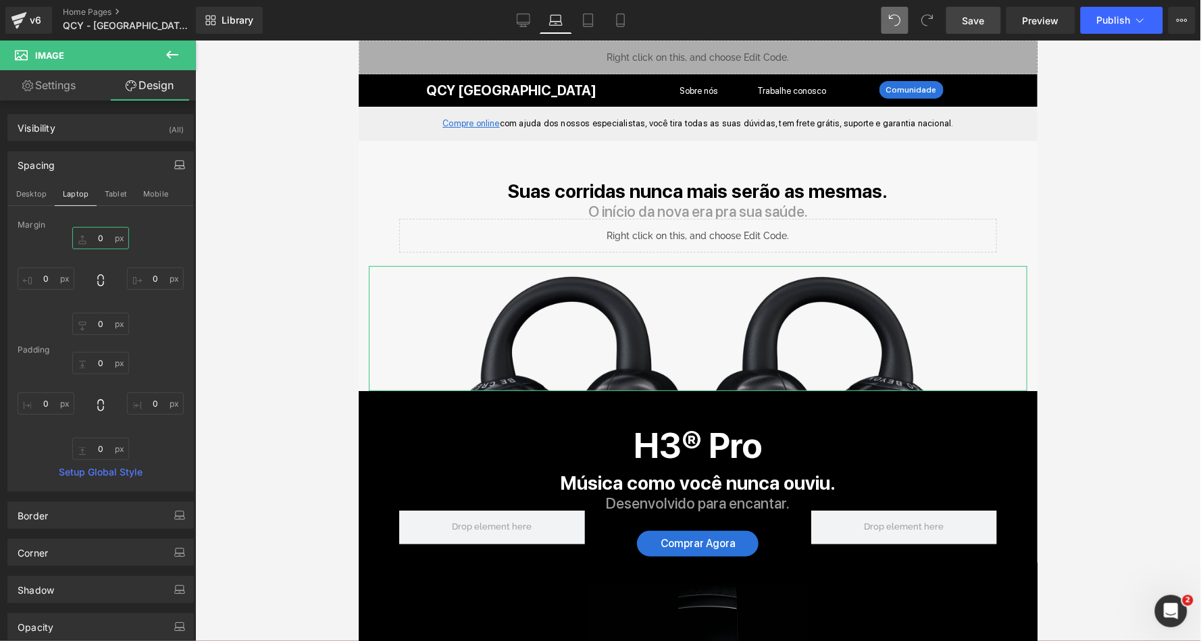
click at [99, 234] on input "150" at bounding box center [100, 238] width 57 height 22
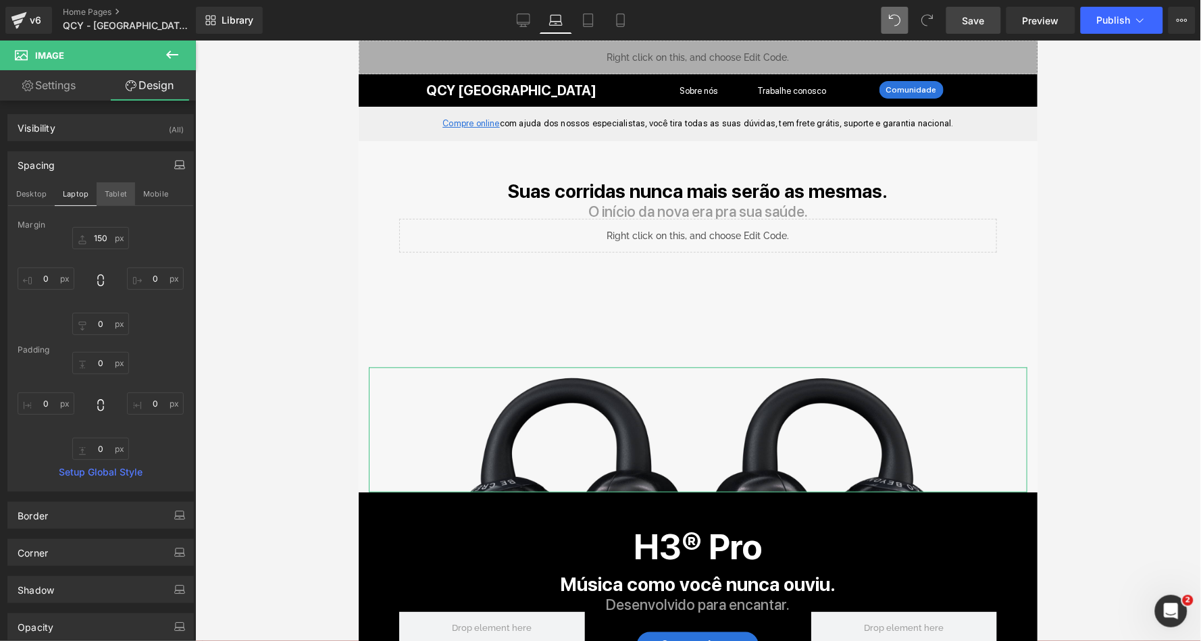
click at [124, 188] on button "Tablet" at bounding box center [116, 193] width 38 height 23
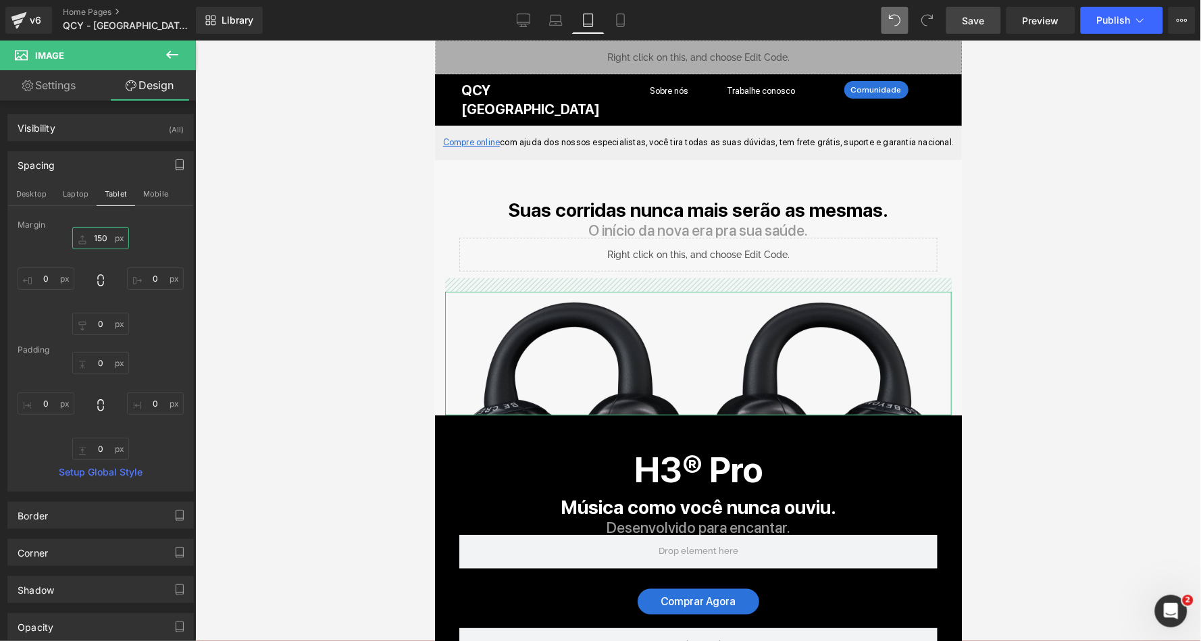
click at [91, 239] on input "150" at bounding box center [100, 238] width 57 height 22
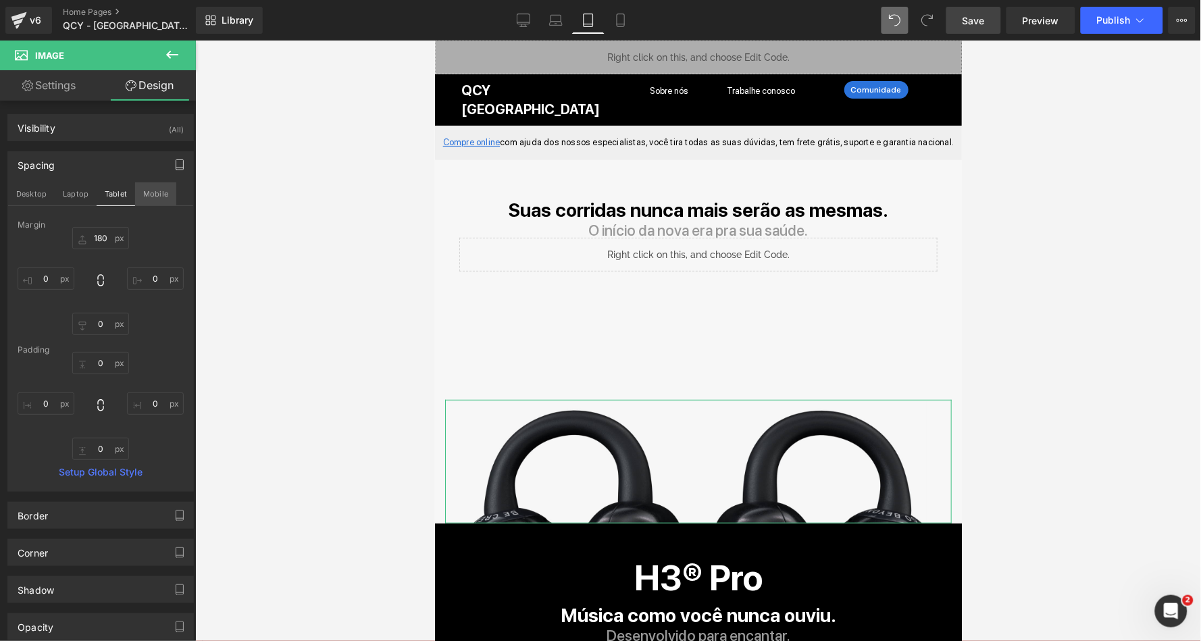
click at [145, 190] on button "Mobile" at bounding box center [155, 193] width 41 height 23
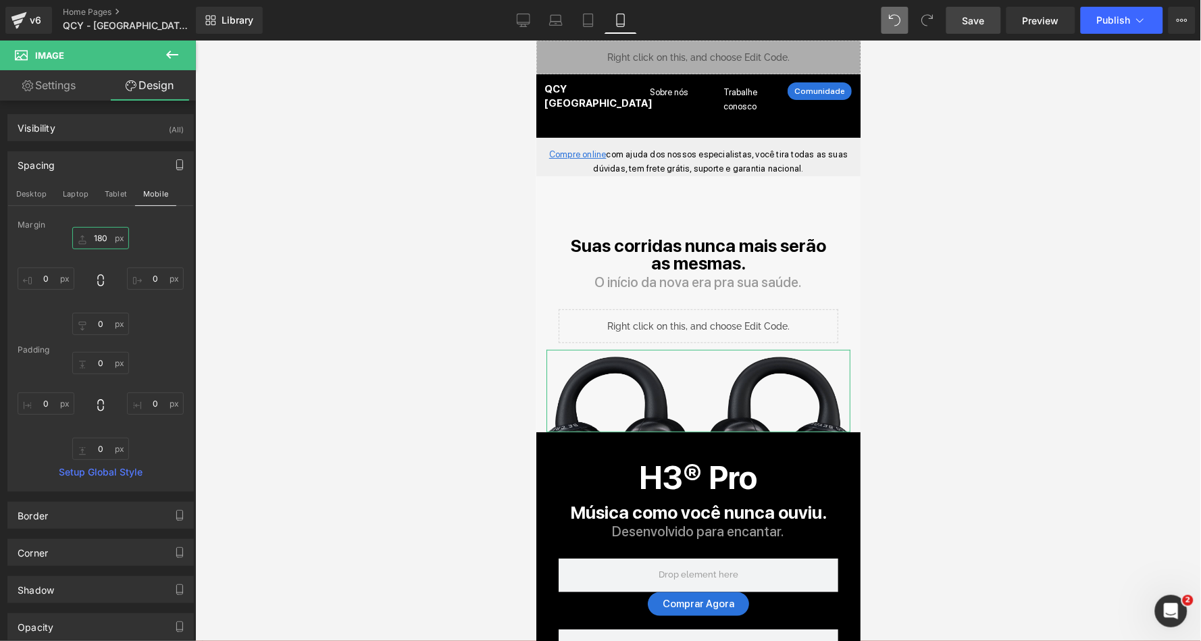
click at [91, 238] on input "180" at bounding box center [100, 238] width 57 height 22
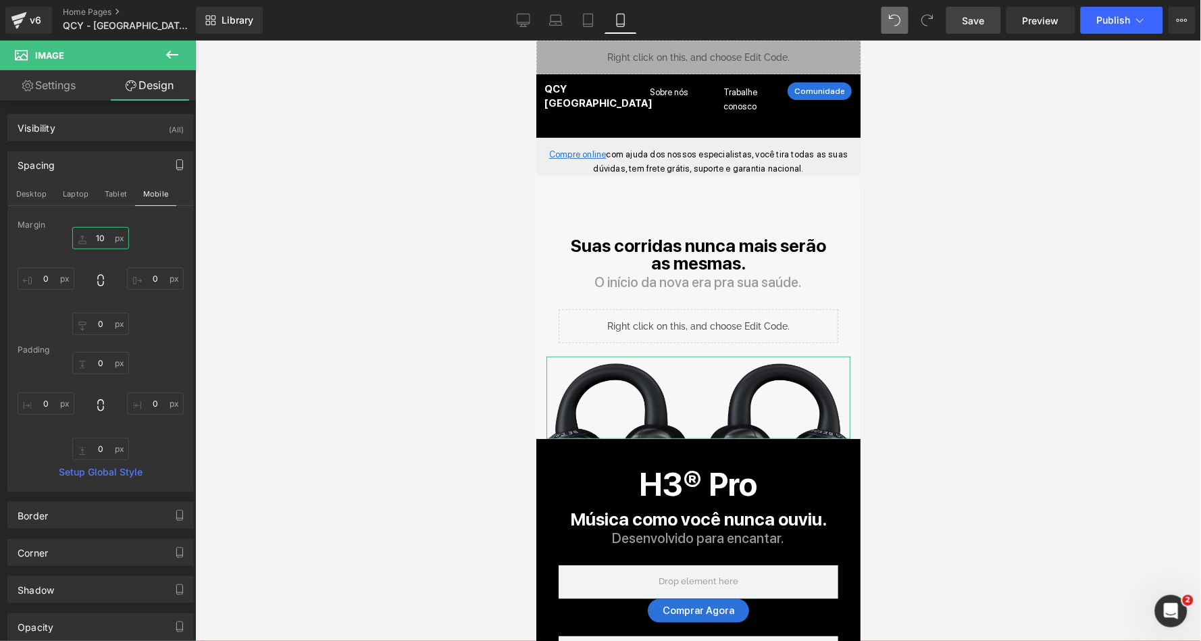
type input "150"
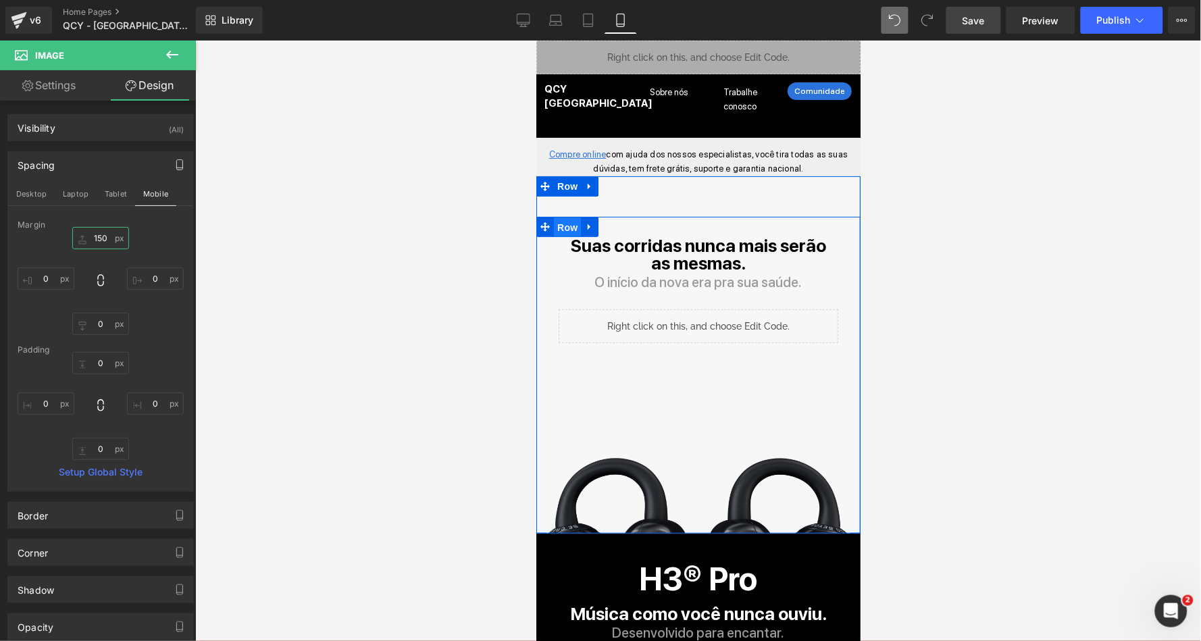
drag, startPoint x: 569, startPoint y: 220, endPoint x: 798, endPoint y: 163, distance: 236.0
click at [569, 220] on span "Row" at bounding box center [566, 227] width 27 height 20
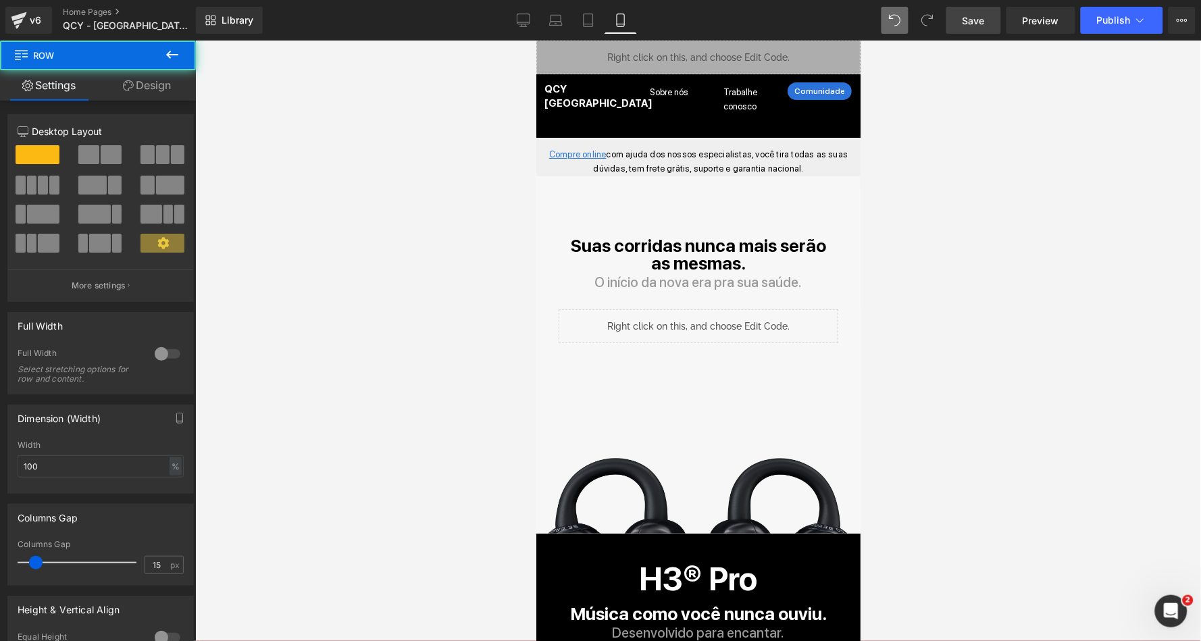
click at [137, 88] on link "Design" at bounding box center [147, 85] width 98 height 30
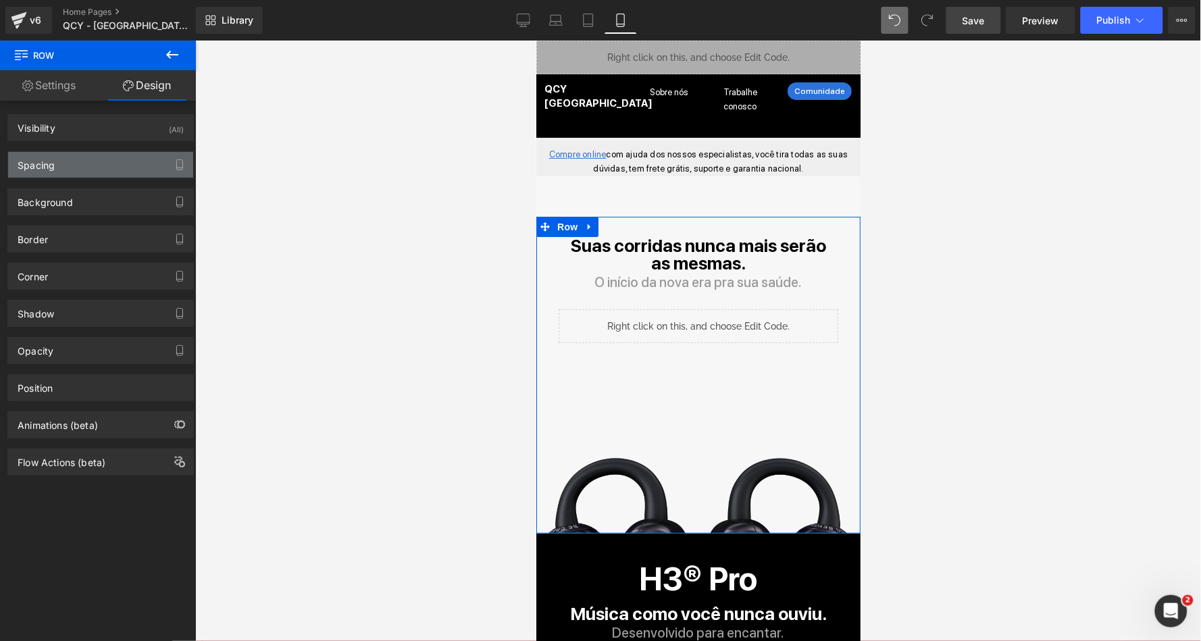
click at [56, 158] on div "Spacing" at bounding box center [100, 165] width 185 height 26
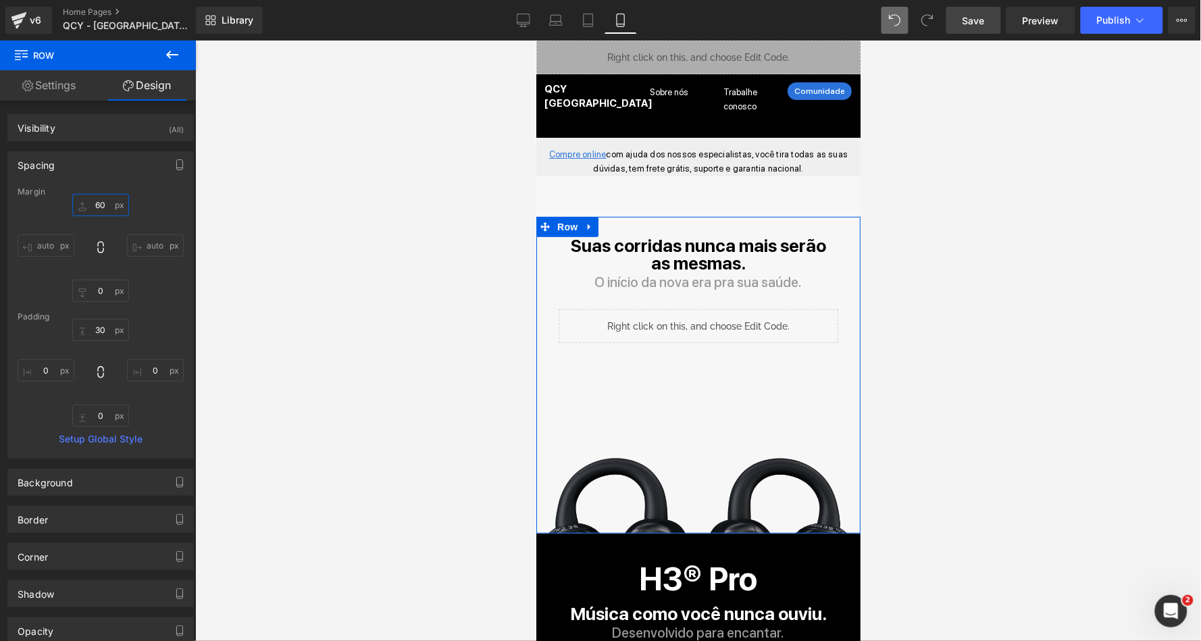
click at [97, 197] on input "60" at bounding box center [100, 205] width 57 height 22
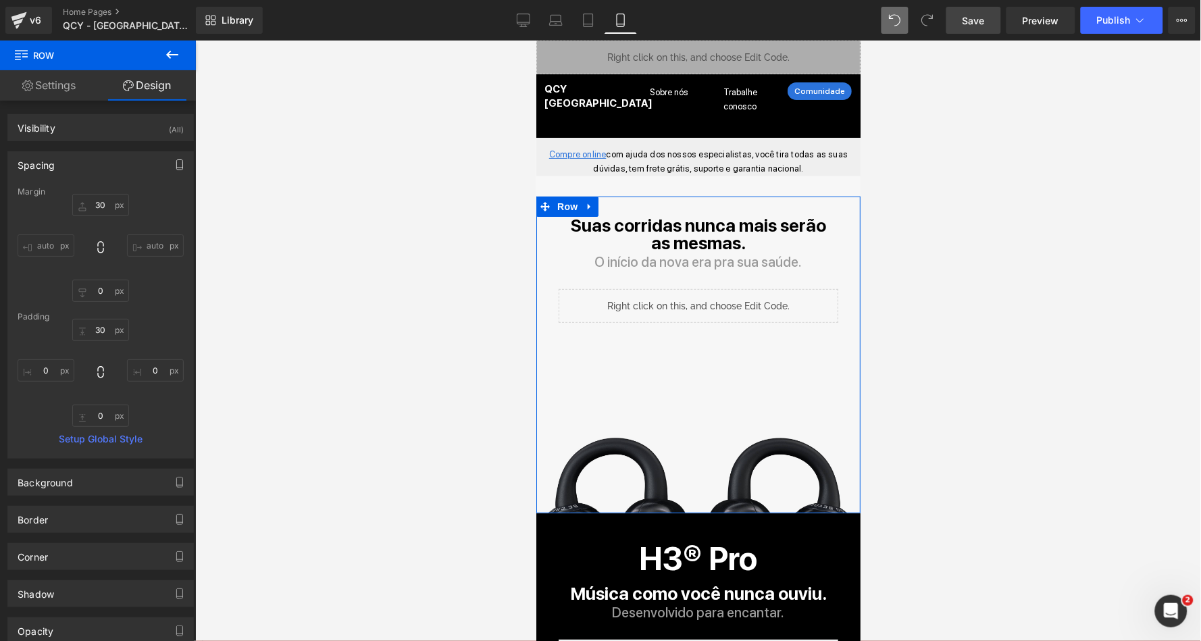
click at [182, 158] on button "button" at bounding box center [180, 165] width 22 height 26
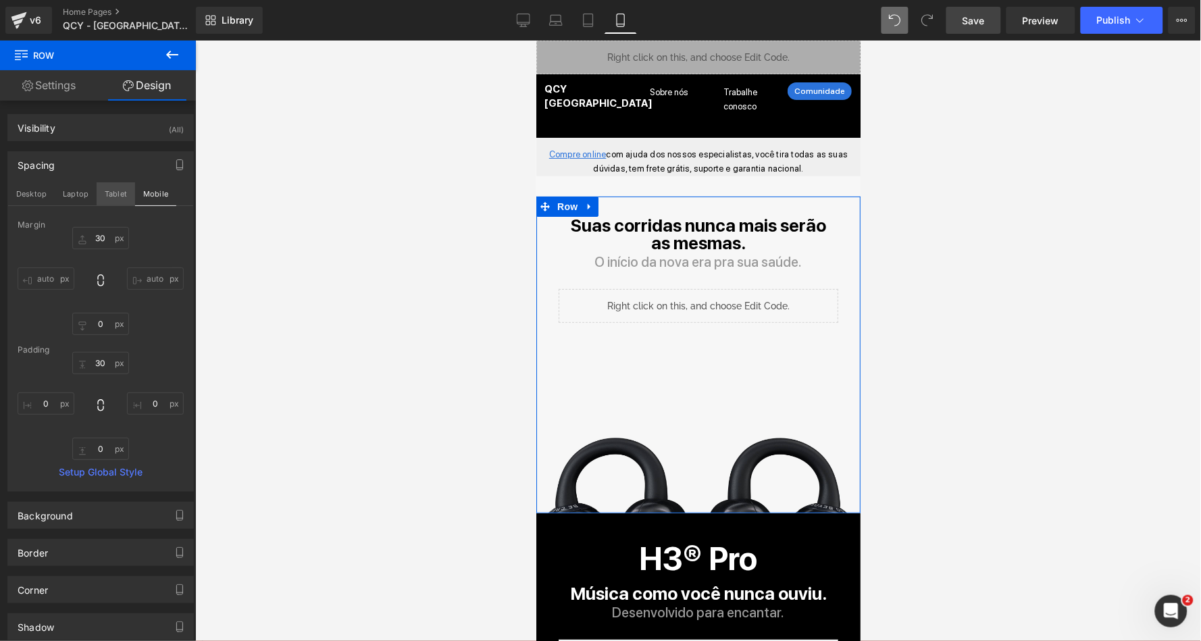
click at [101, 188] on button "Tablet" at bounding box center [116, 193] width 38 height 23
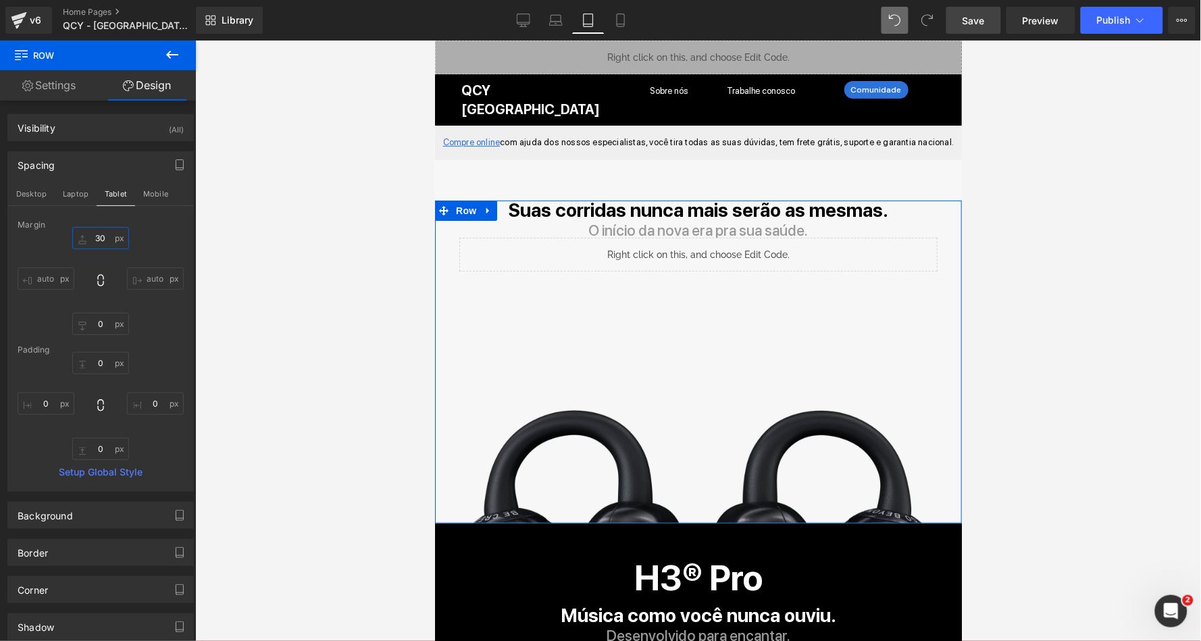
click at [94, 239] on input "30" at bounding box center [100, 238] width 57 height 22
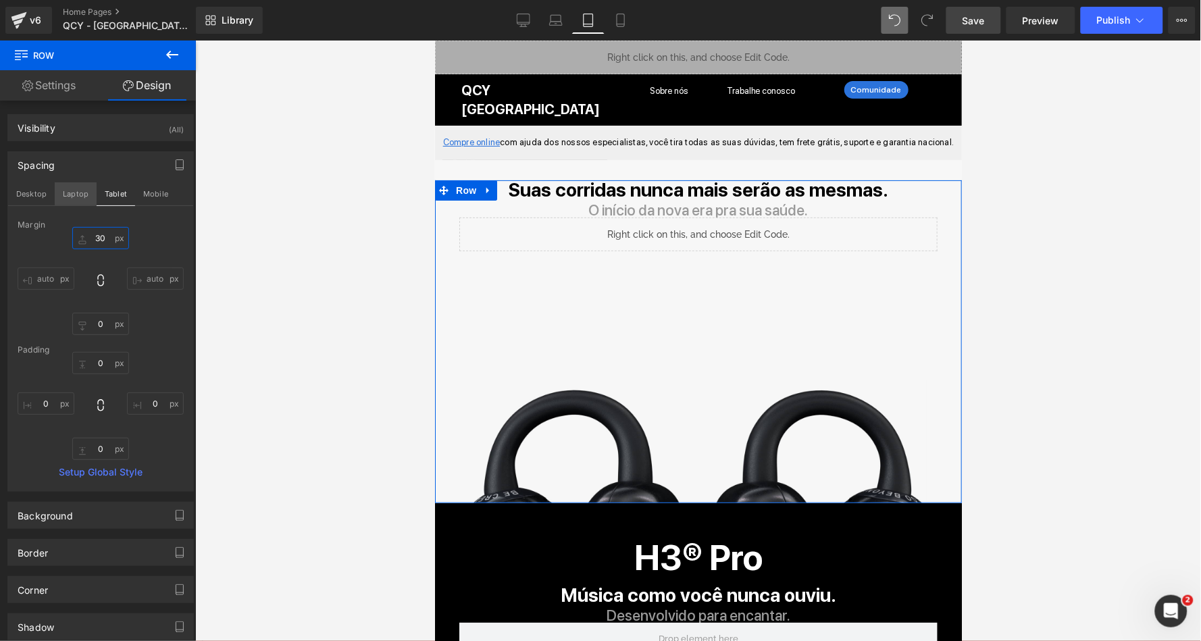
type input "30"
click at [84, 197] on button "Laptop" at bounding box center [76, 193] width 42 height 23
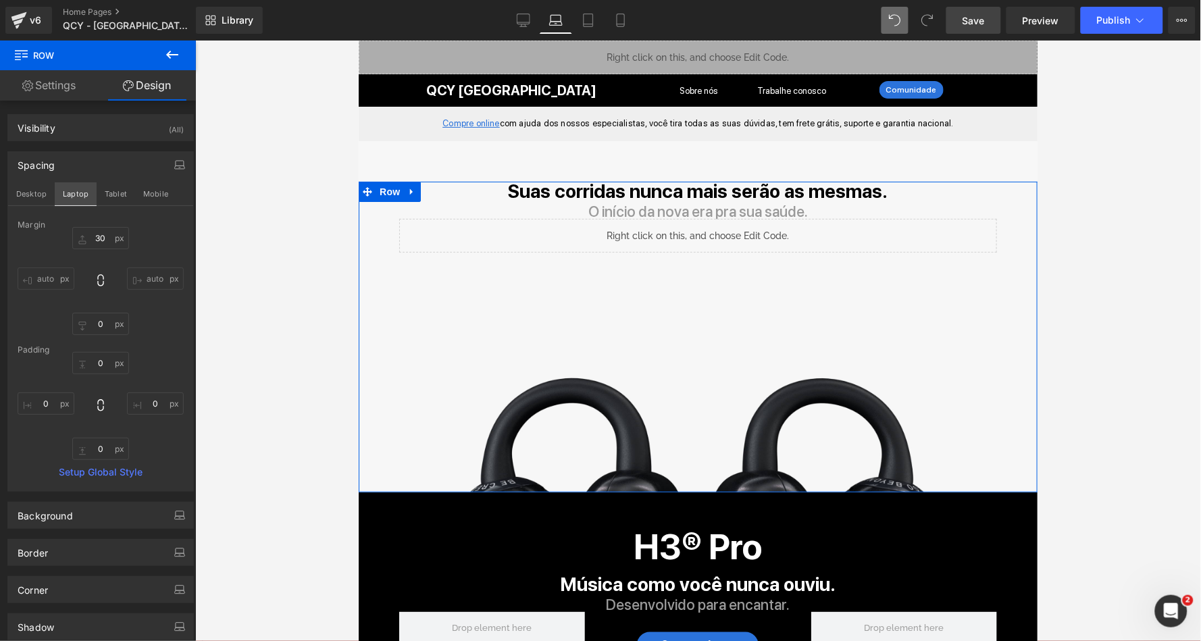
scroll to position [20, 0]
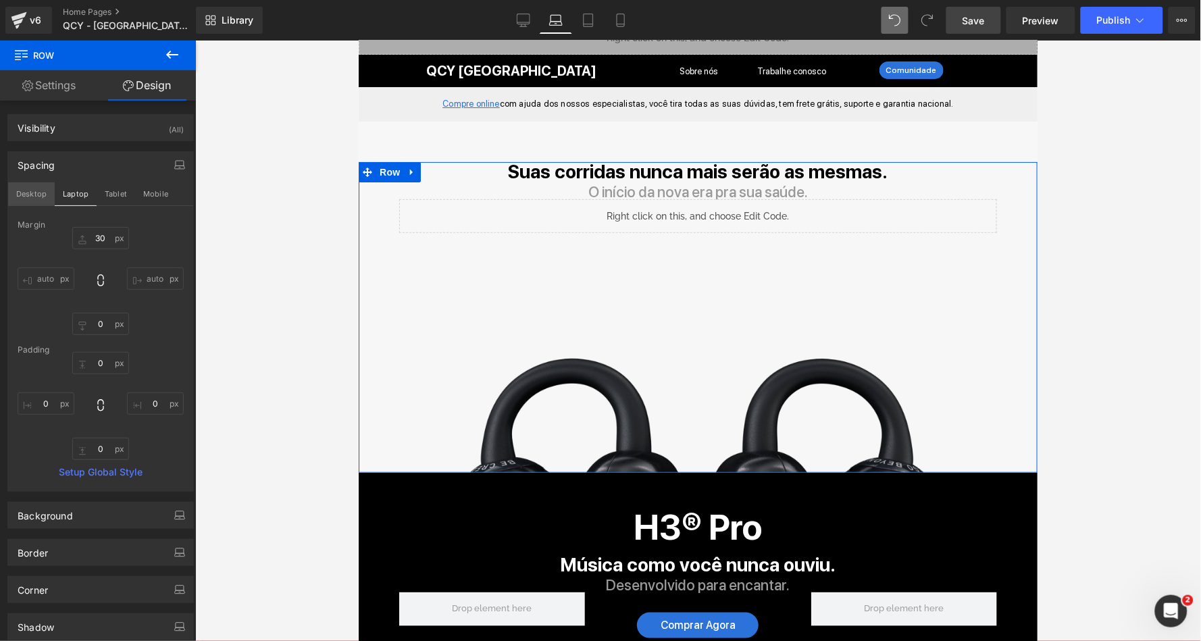
click at [40, 192] on button "Desktop" at bounding box center [31, 193] width 47 height 23
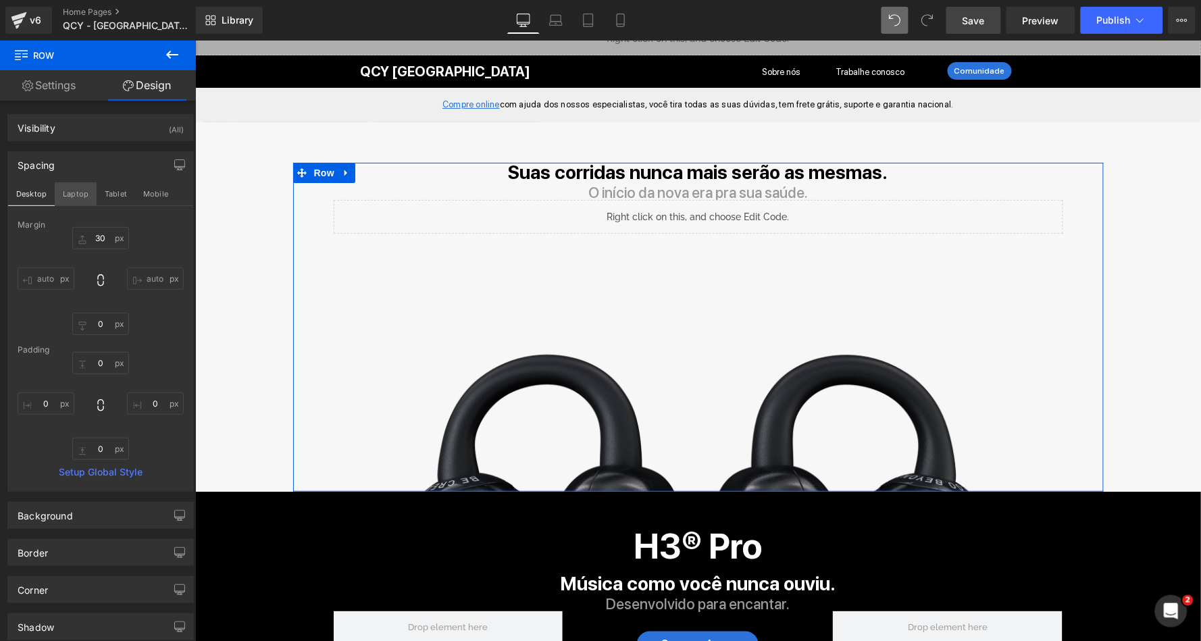
click at [80, 196] on button "Laptop" at bounding box center [76, 193] width 42 height 23
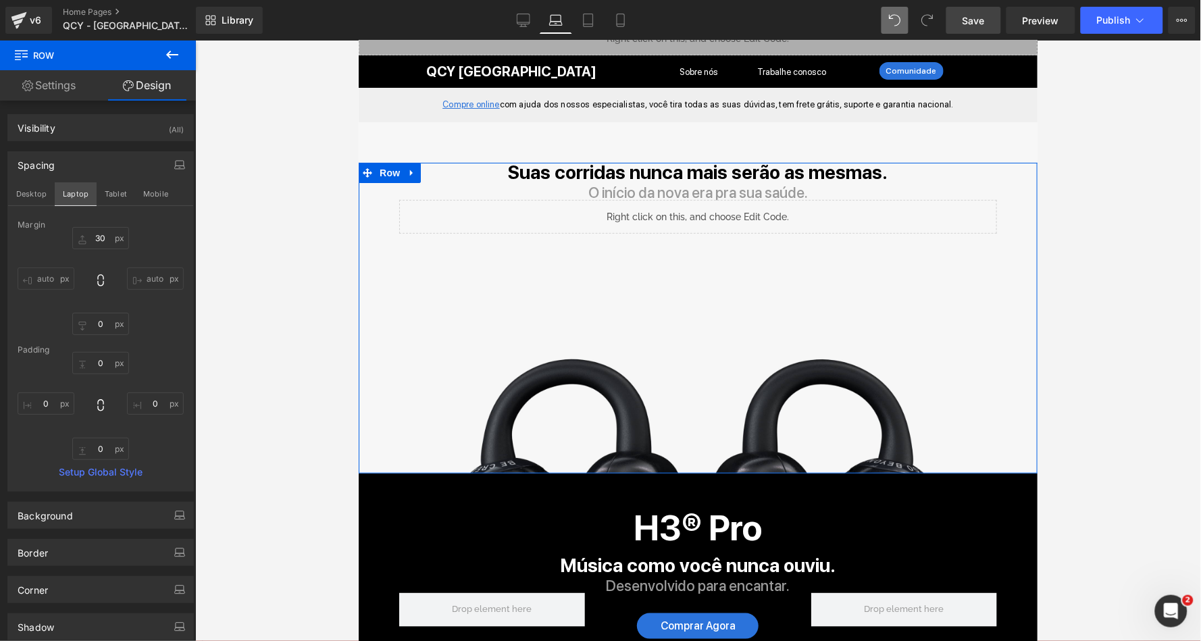
scroll to position [18, 0]
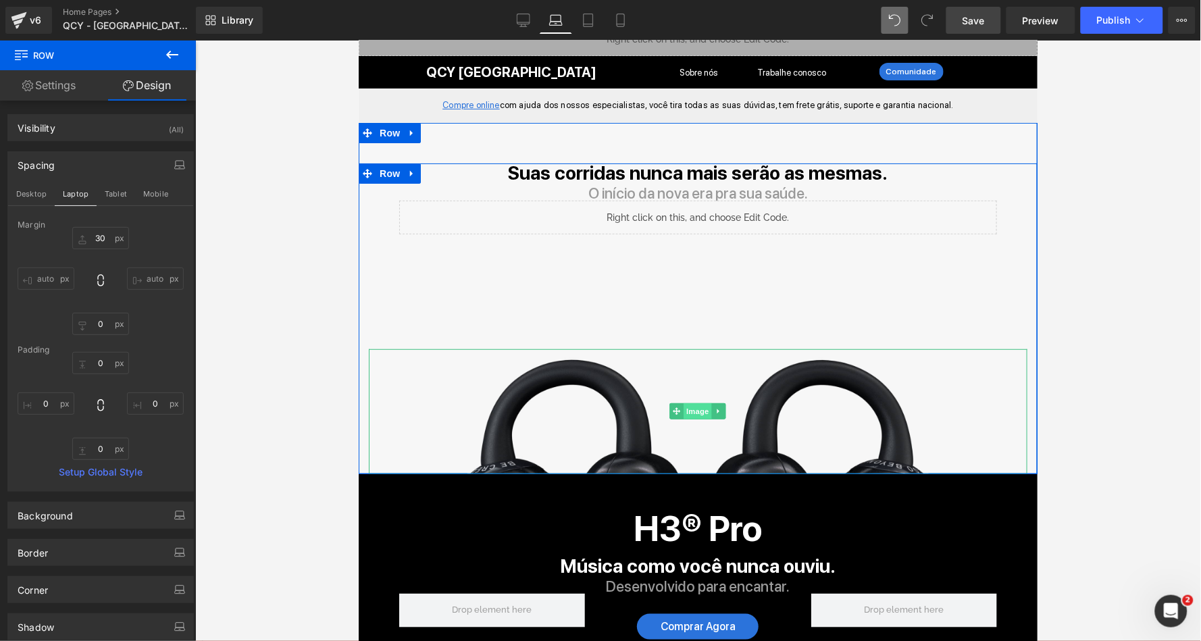
click at [699, 409] on span "Image" at bounding box center [697, 411] width 28 height 16
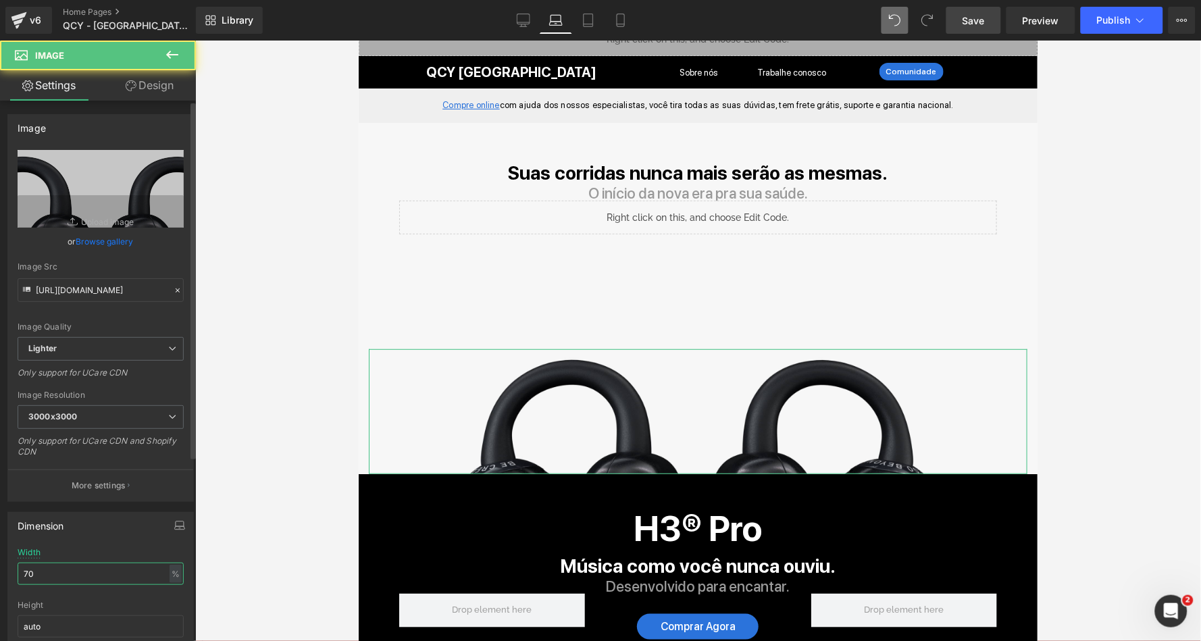
click at [34, 566] on input "70" at bounding box center [101, 574] width 166 height 22
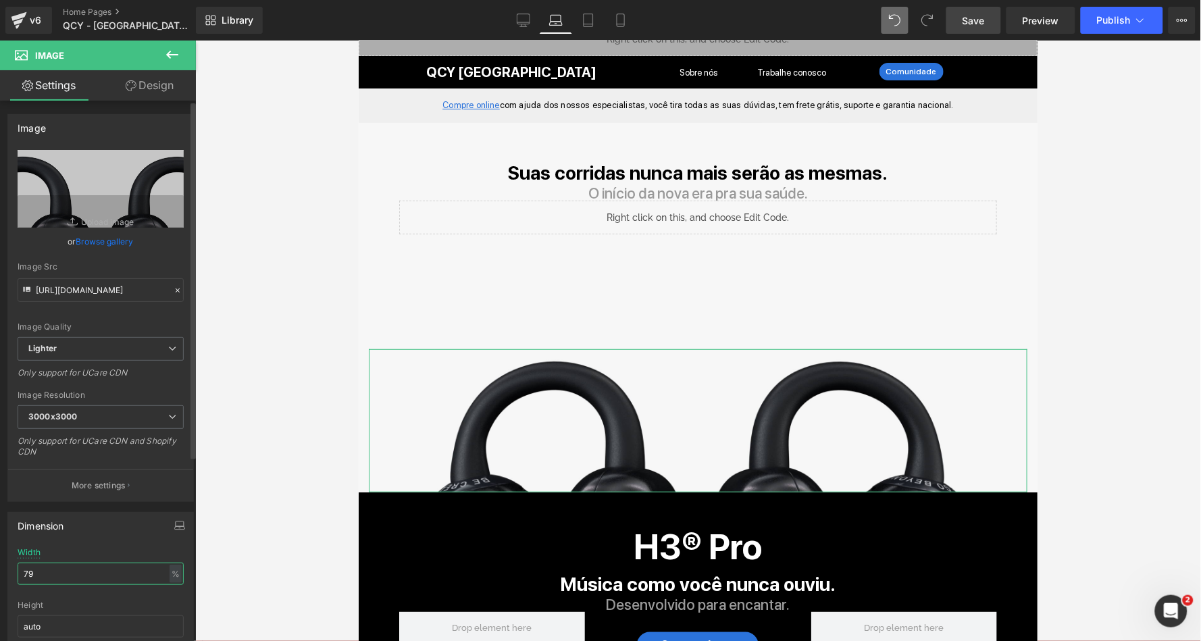
type input "80"
click at [48, 512] on div "Dimension 70% Width 80 % % px auto Height auto 0 Circle Image" at bounding box center [100, 598] width 186 height 172
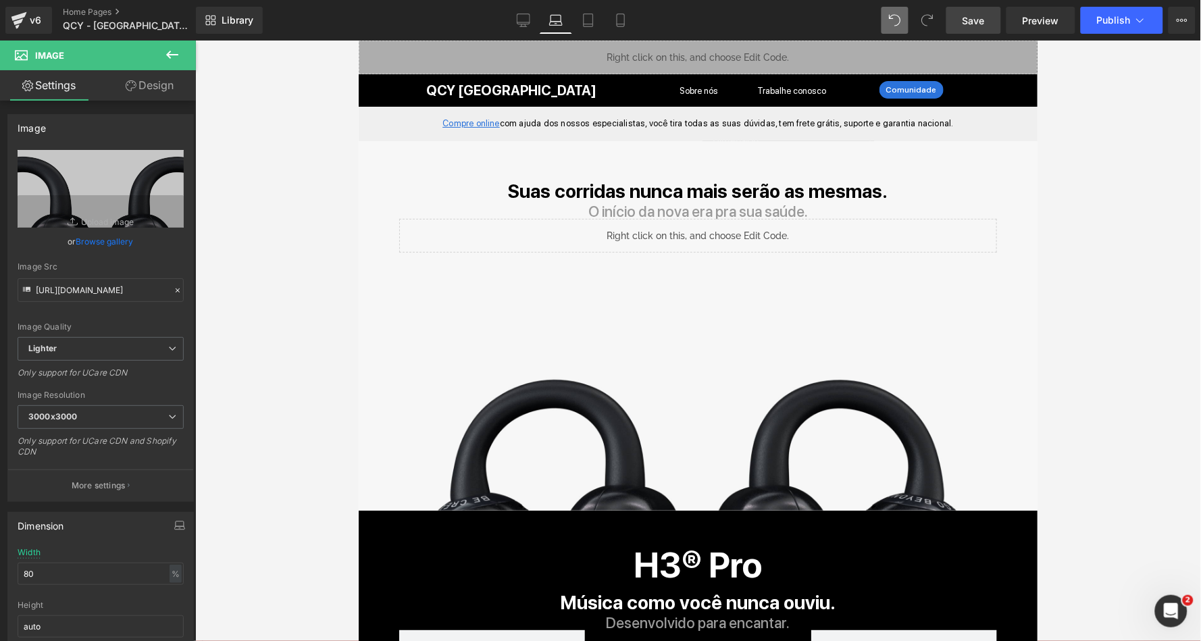
scroll to position [0, 0]
click at [977, 20] on span "Save" at bounding box center [973, 21] width 22 height 14
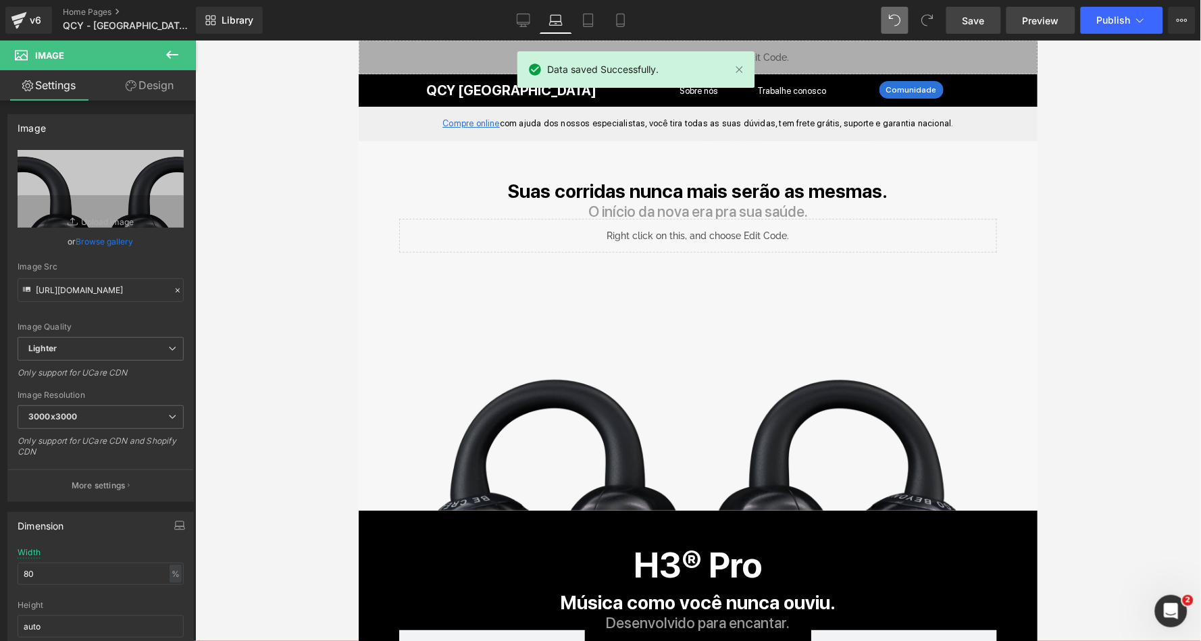
click at [1052, 28] on link "Preview" at bounding box center [1040, 20] width 69 height 27
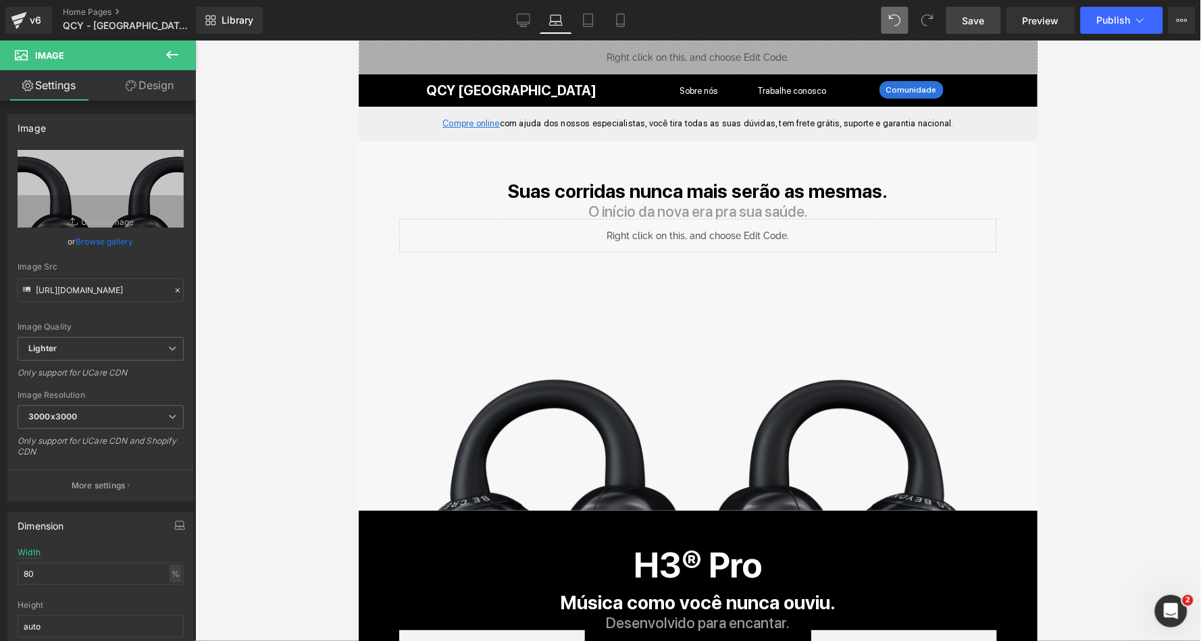
click at [519, 3] on div "Library Laptop Desktop Laptop Tablet Mobile Save Preview Publish Scheduled View…" at bounding box center [698, 20] width 1005 height 41
click at [519, 15] on icon at bounding box center [523, 19] width 13 height 10
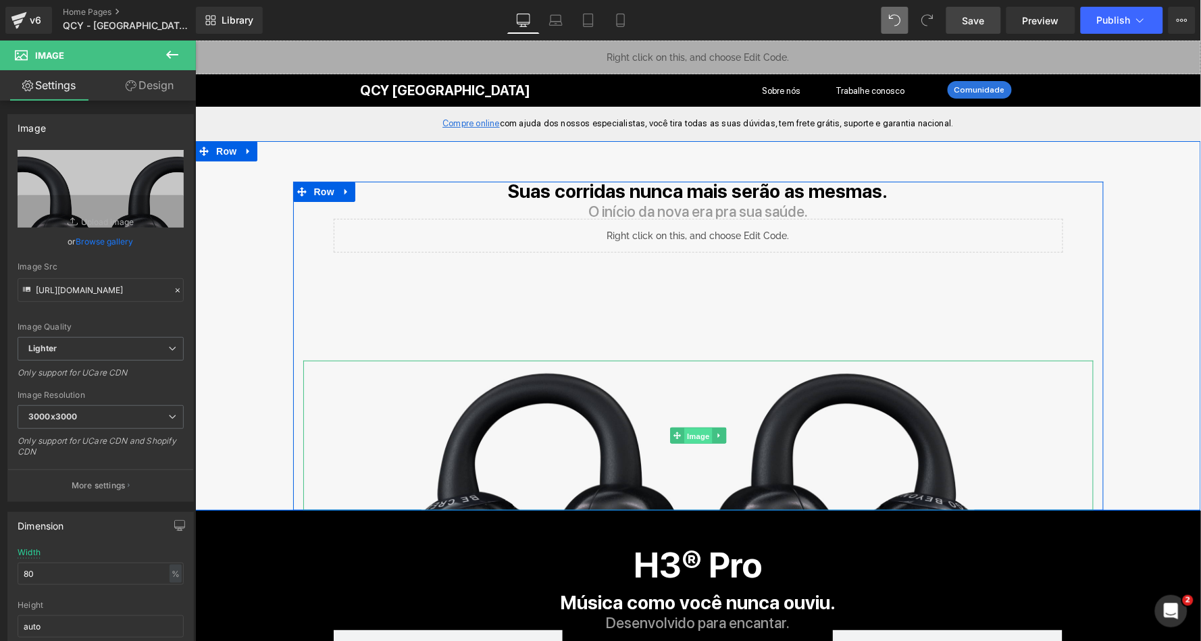
click at [691, 429] on span "Image" at bounding box center [697, 436] width 28 height 16
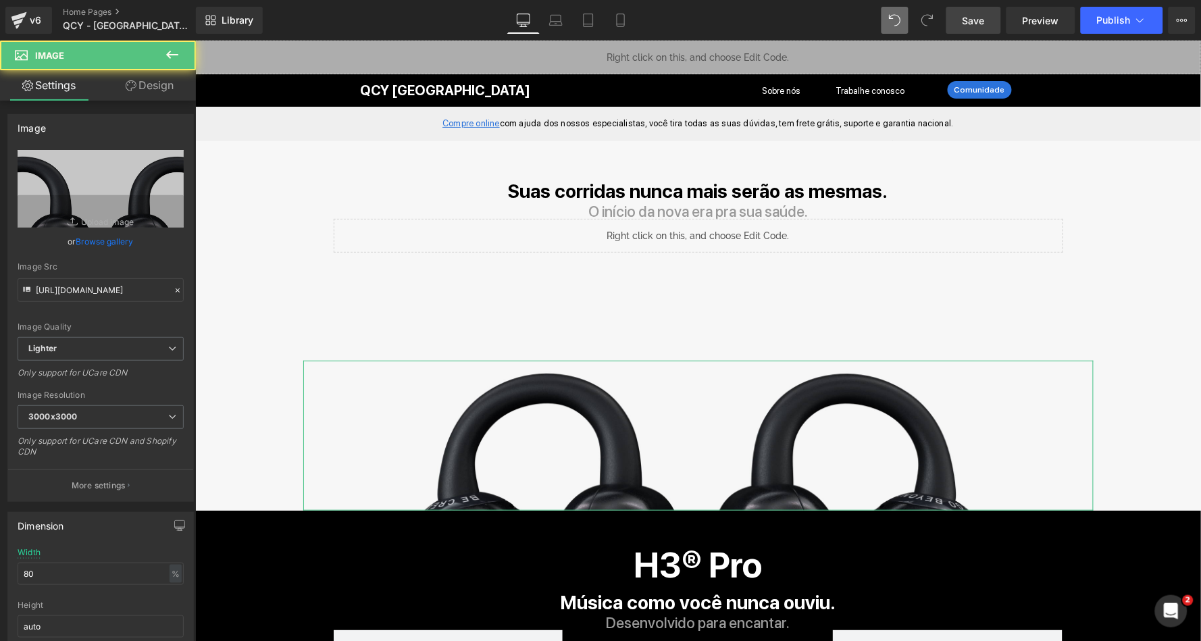
click at [132, 90] on icon at bounding box center [131, 85] width 11 height 11
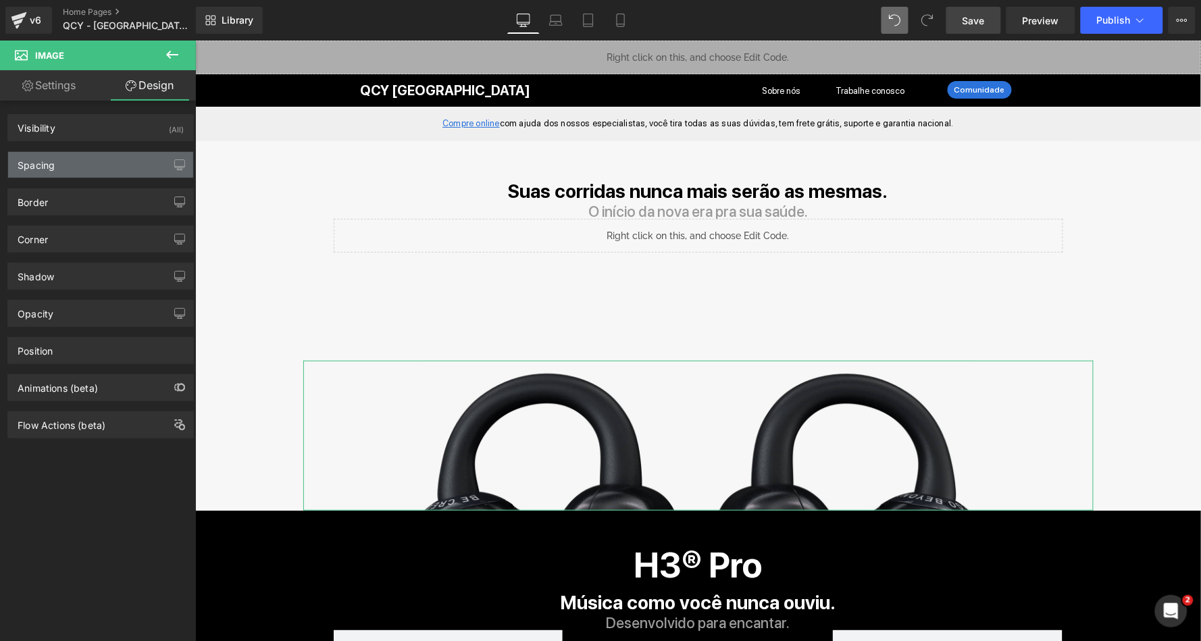
click at [77, 161] on div "Spacing" at bounding box center [100, 165] width 185 height 26
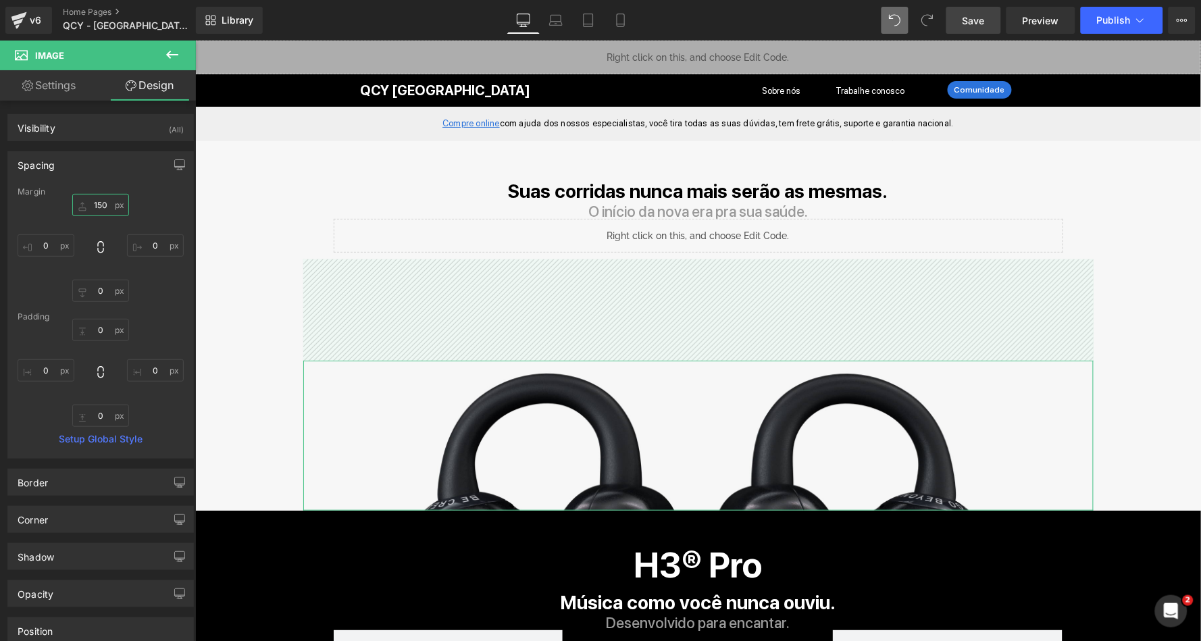
click at [100, 204] on input "150" at bounding box center [100, 205] width 57 height 22
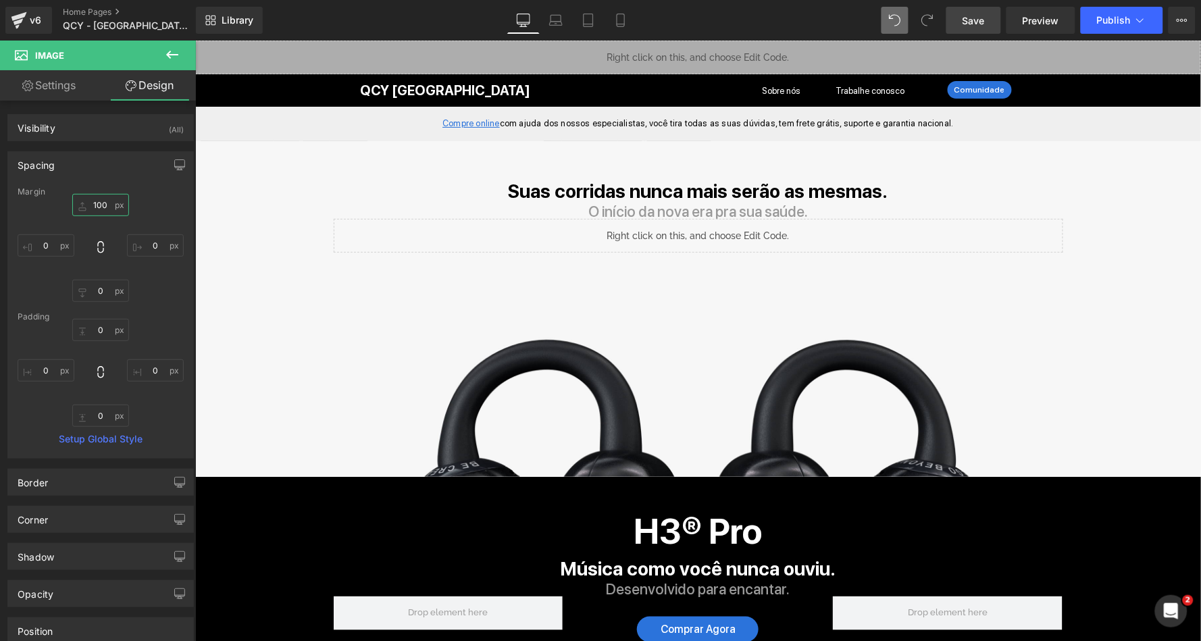
type input "100"
click at [1000, 16] on link "Save" at bounding box center [973, 20] width 55 height 27
click at [615, 19] on icon at bounding box center [621, 21] width 14 height 14
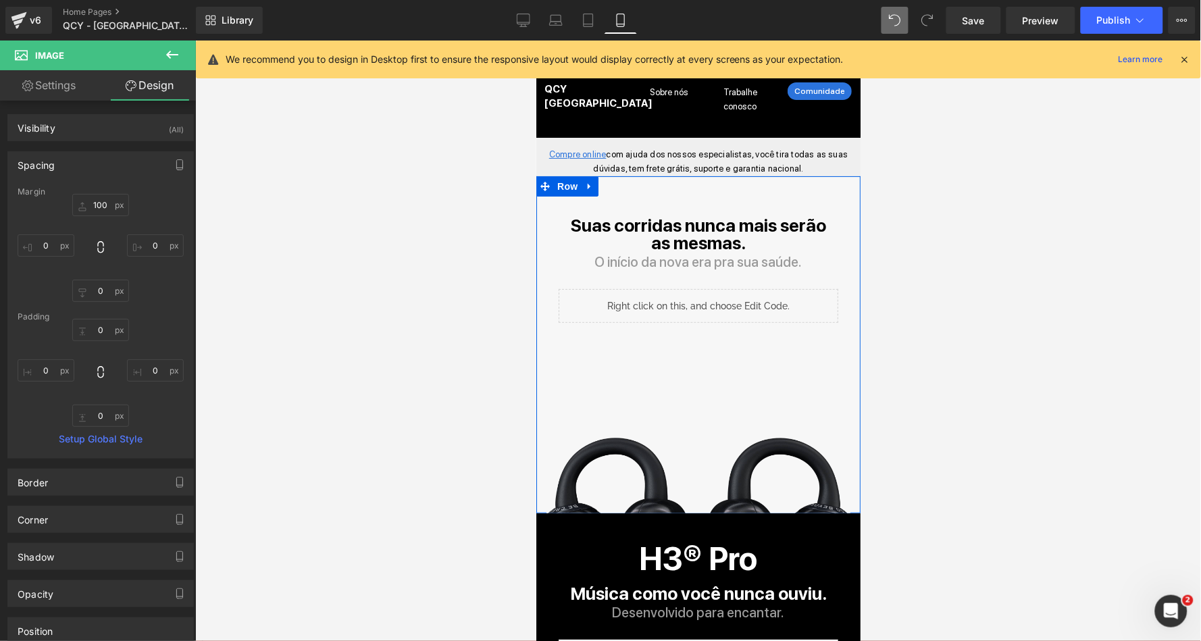
click at [562, 176] on div "Suas corridas nunca mais serão as mesmas. Text Block O início da nova era pra s…" at bounding box center [698, 344] width 324 height 337
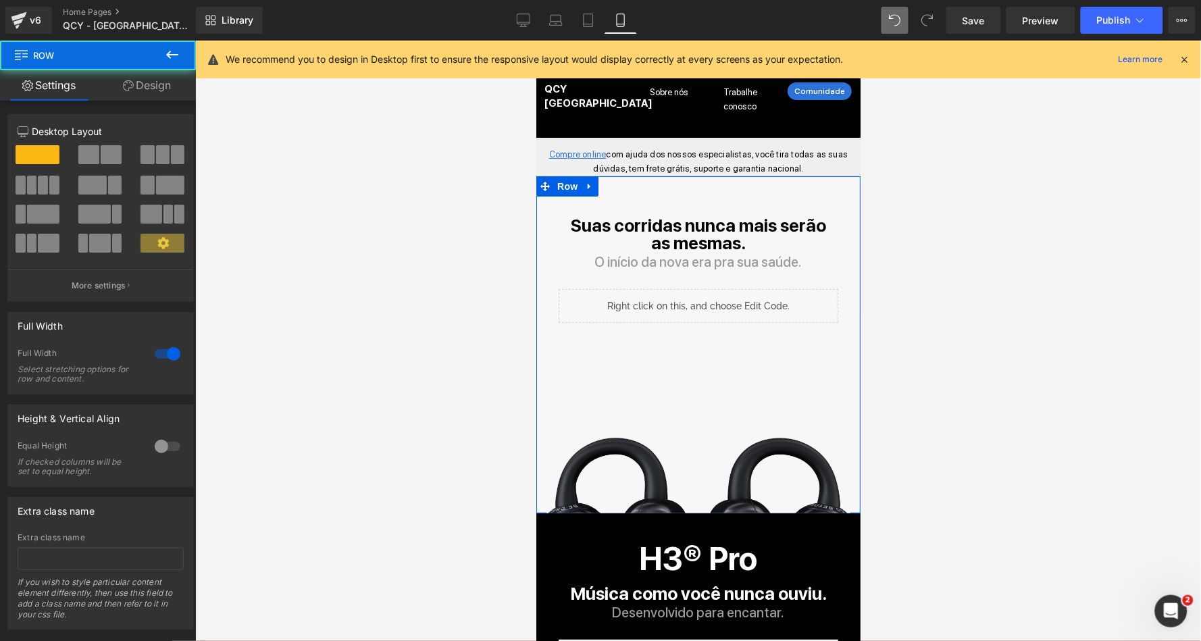
click at [146, 87] on link "Design" at bounding box center [147, 85] width 98 height 30
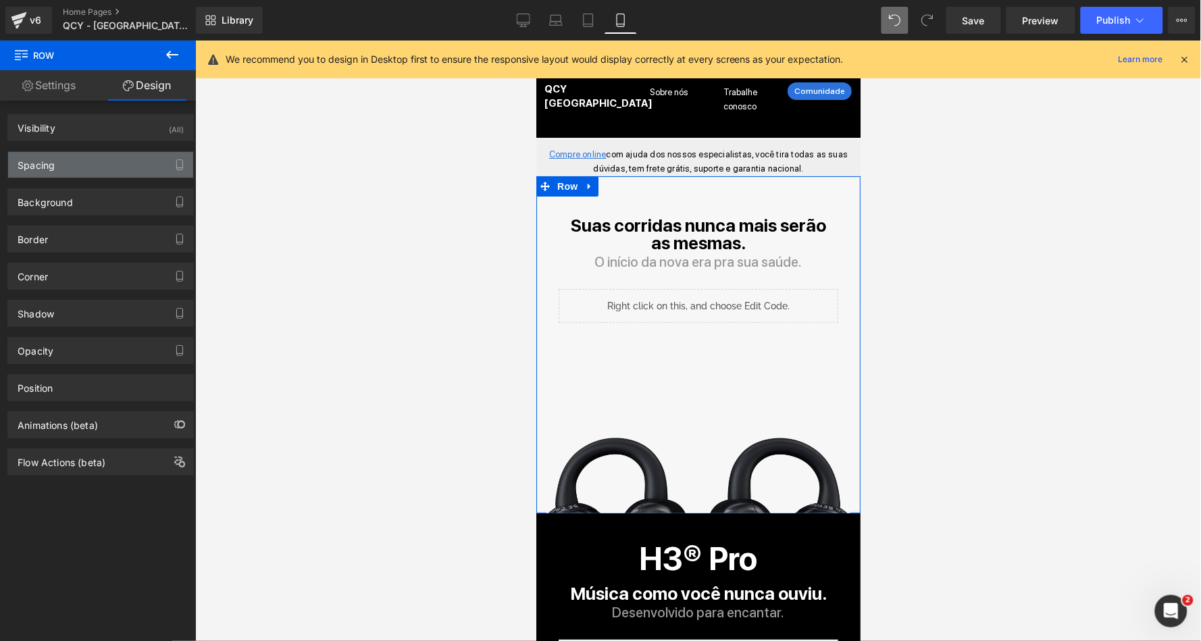
click at [104, 159] on div "Spacing" at bounding box center [100, 165] width 185 height 26
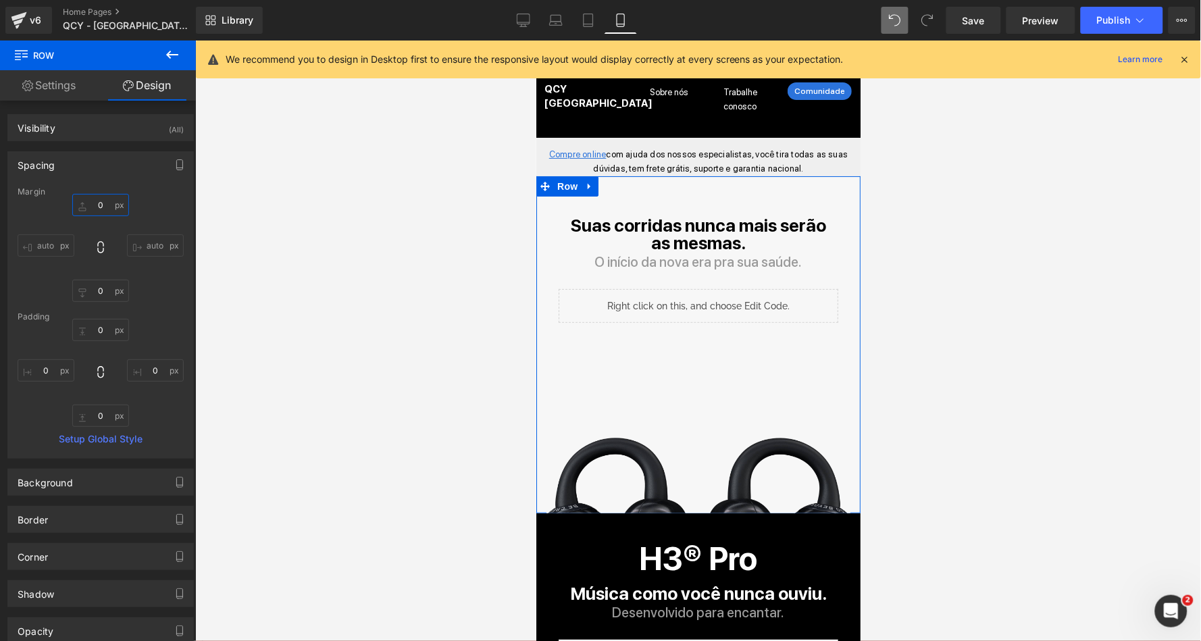
click at [109, 202] on input "0" at bounding box center [100, 205] width 57 height 22
type input "-10"
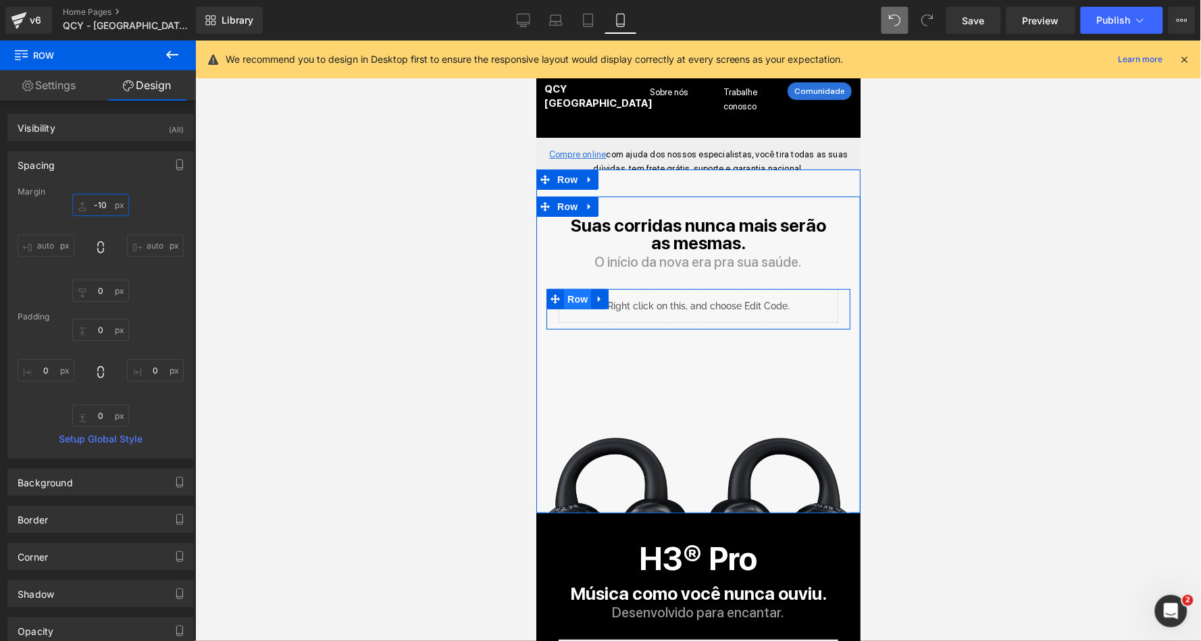
click at [573, 289] on span "Row" at bounding box center [576, 298] width 27 height 20
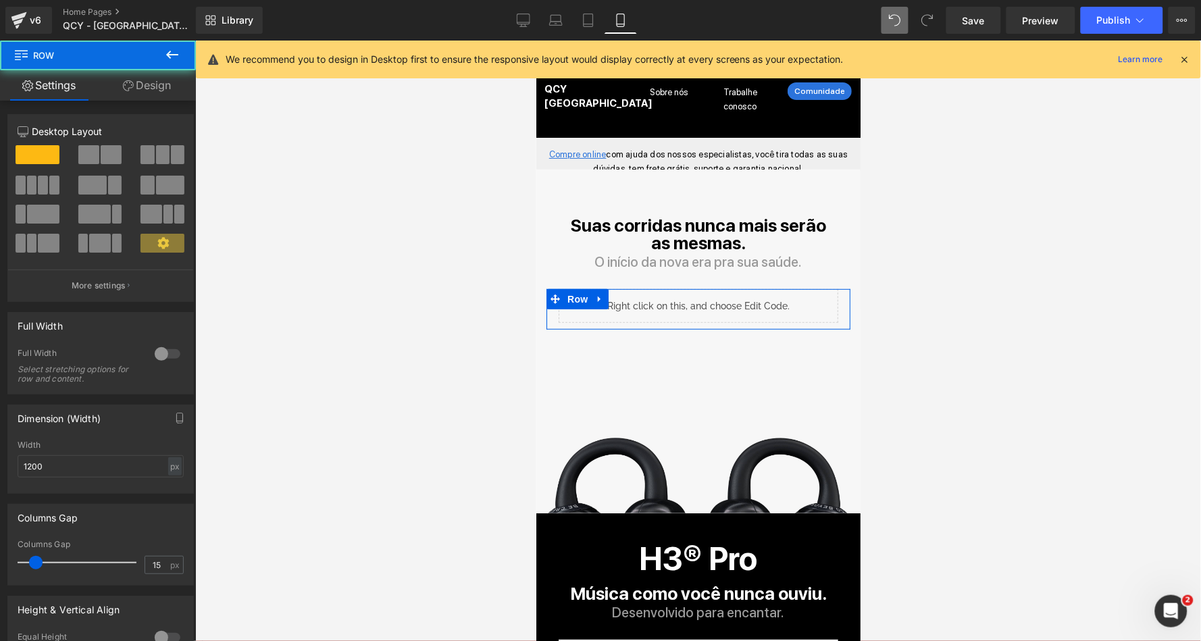
click at [159, 95] on link "Design" at bounding box center [147, 85] width 98 height 30
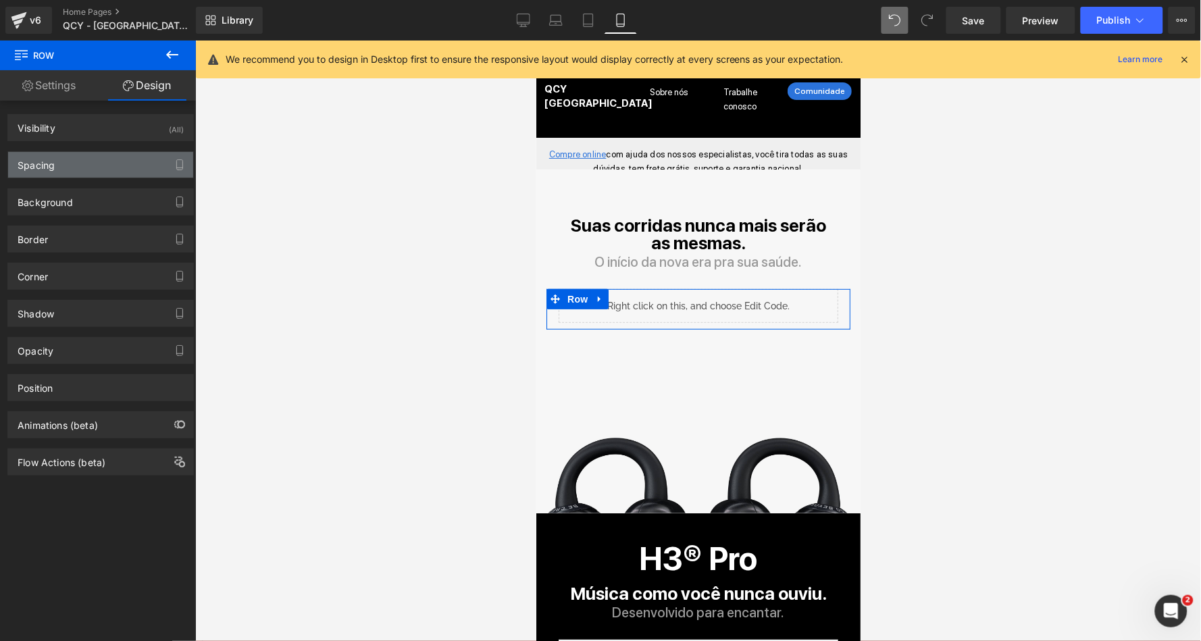
click at [106, 159] on div "Spacing" at bounding box center [100, 165] width 185 height 26
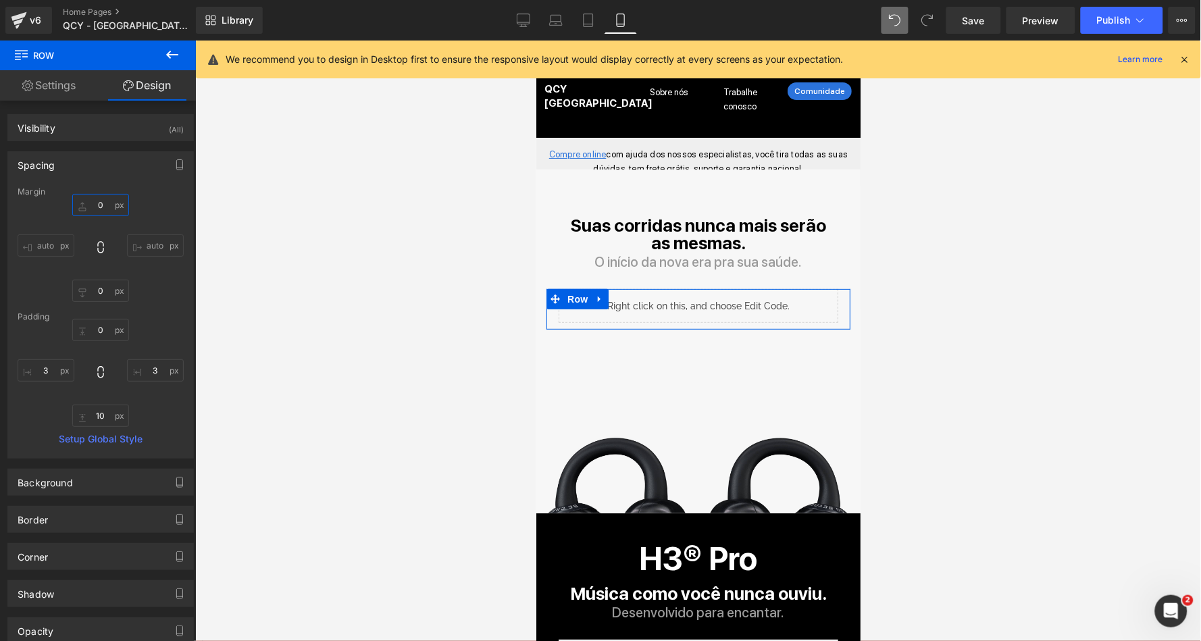
click at [86, 209] on input "0" at bounding box center [100, 205] width 57 height 22
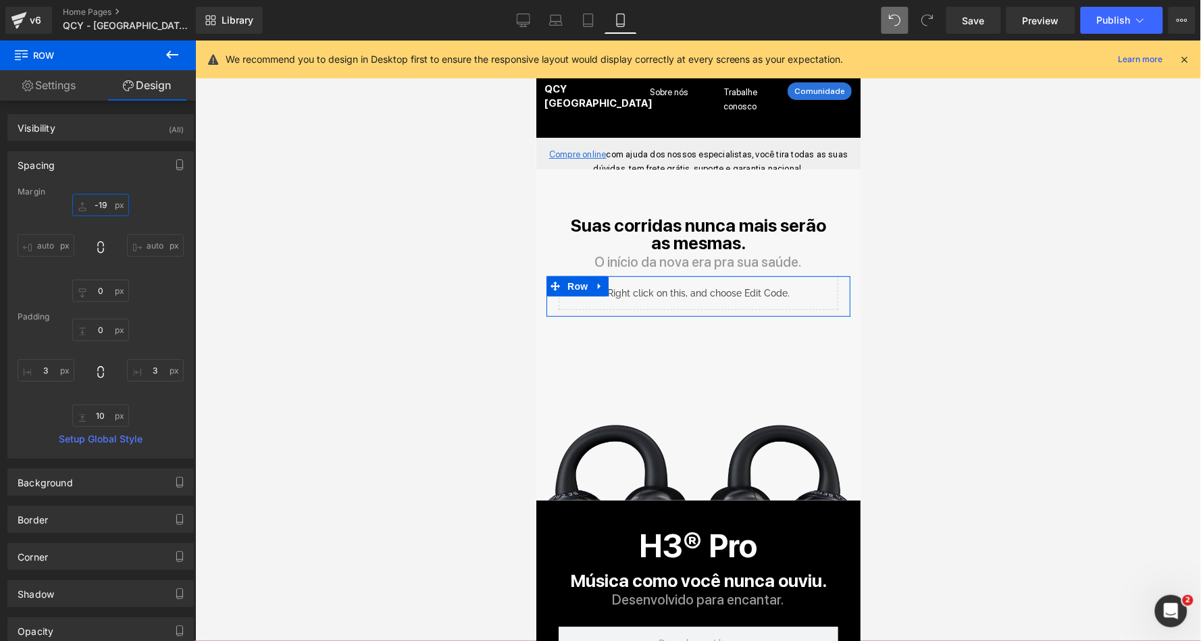
type input "-20"
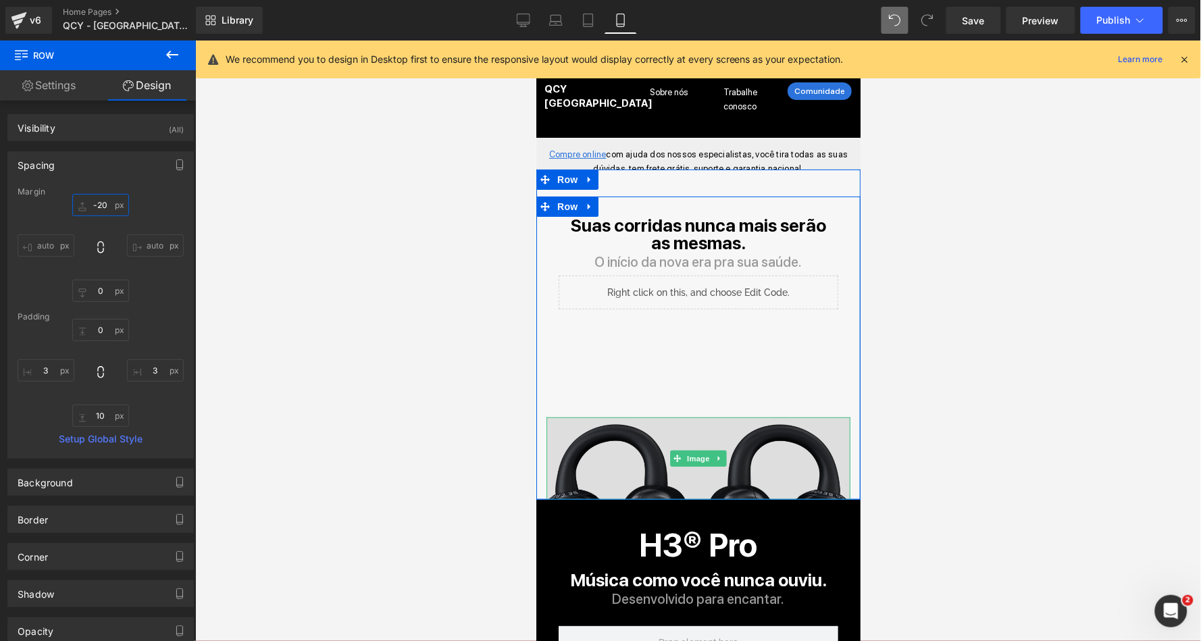
click at [694, 443] on img at bounding box center [698, 458] width 304 height 82
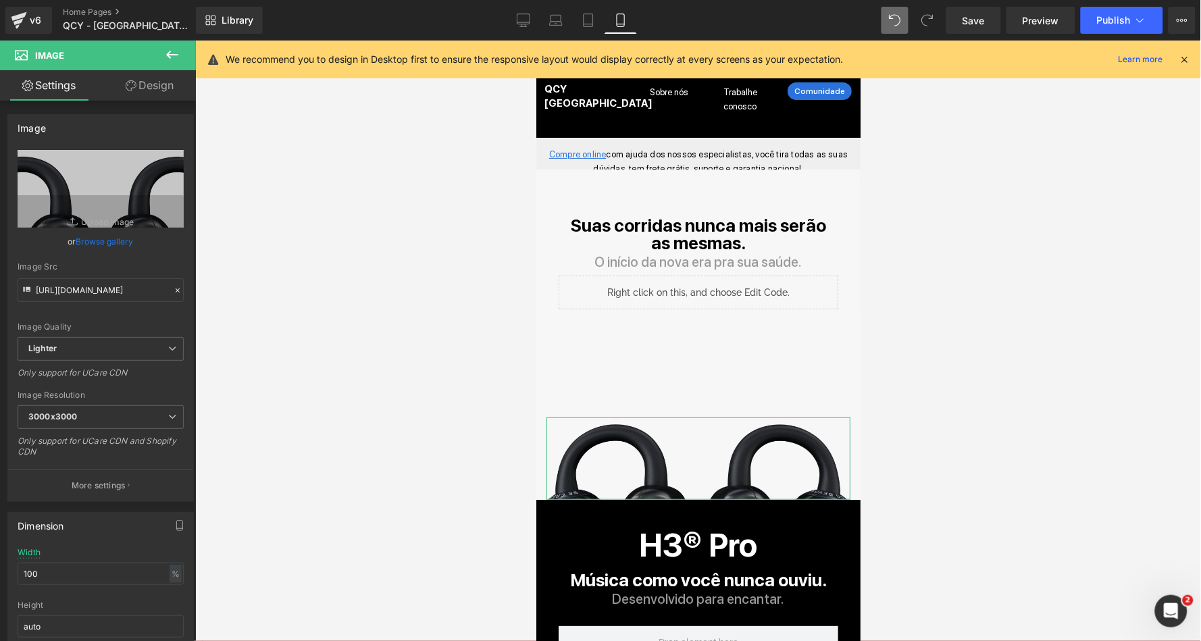
click at [151, 76] on link "Design" at bounding box center [150, 85] width 98 height 30
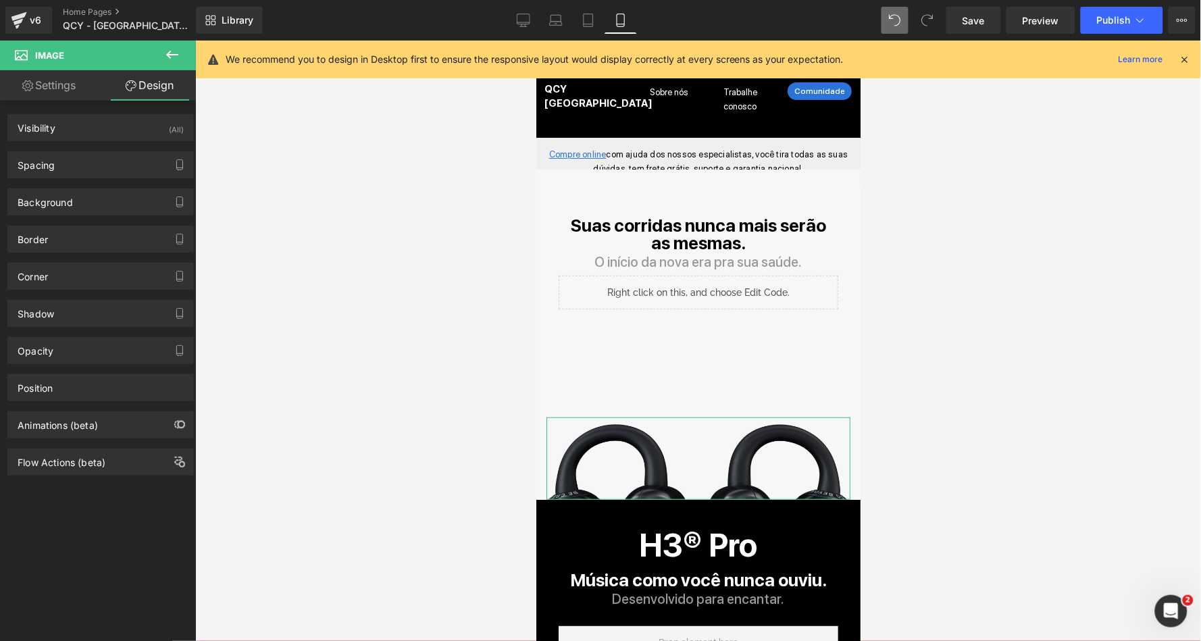
click at [61, 179] on div "Background Color & Image color Color transparent 0 % Image Replace Image Upload…" at bounding box center [101, 196] width 202 height 37
click at [66, 172] on div "Spacing" at bounding box center [100, 165] width 185 height 26
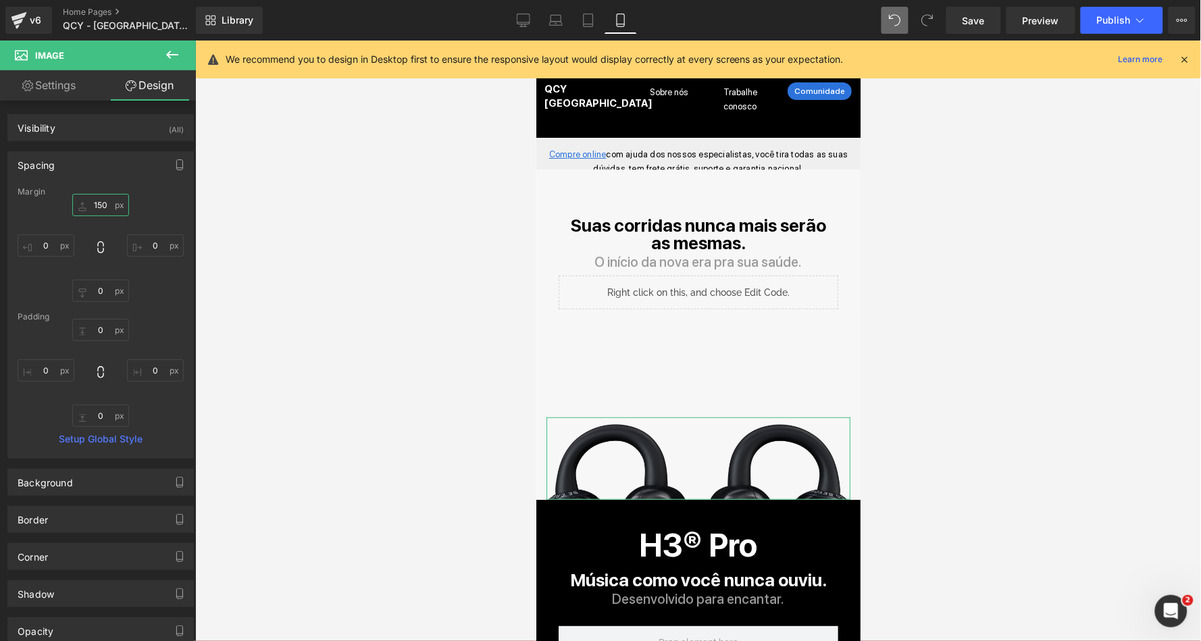
click at [97, 204] on input "150" at bounding box center [100, 205] width 57 height 22
type input "100"
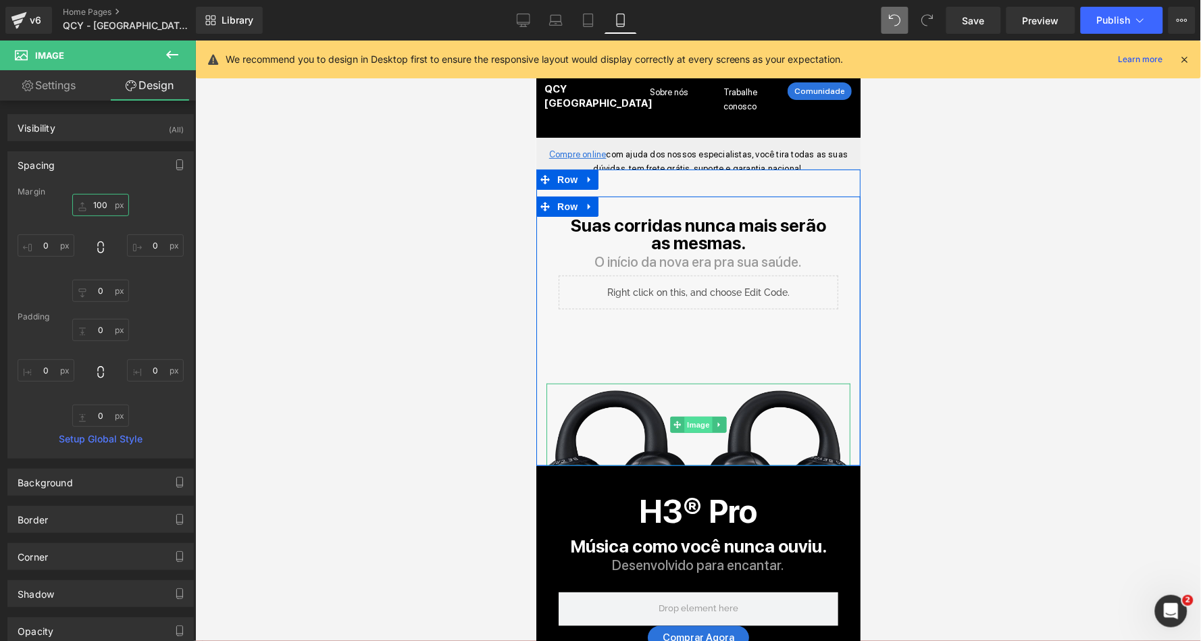
click at [700, 419] on span "Image" at bounding box center [697, 424] width 28 height 16
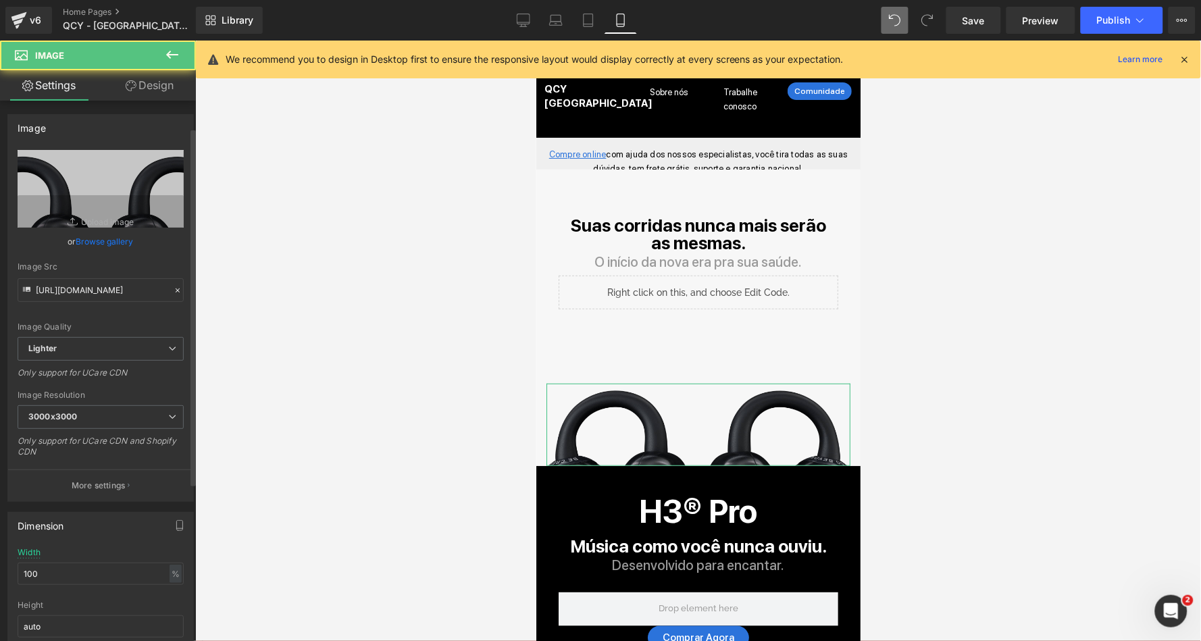
scroll to position [207, 0]
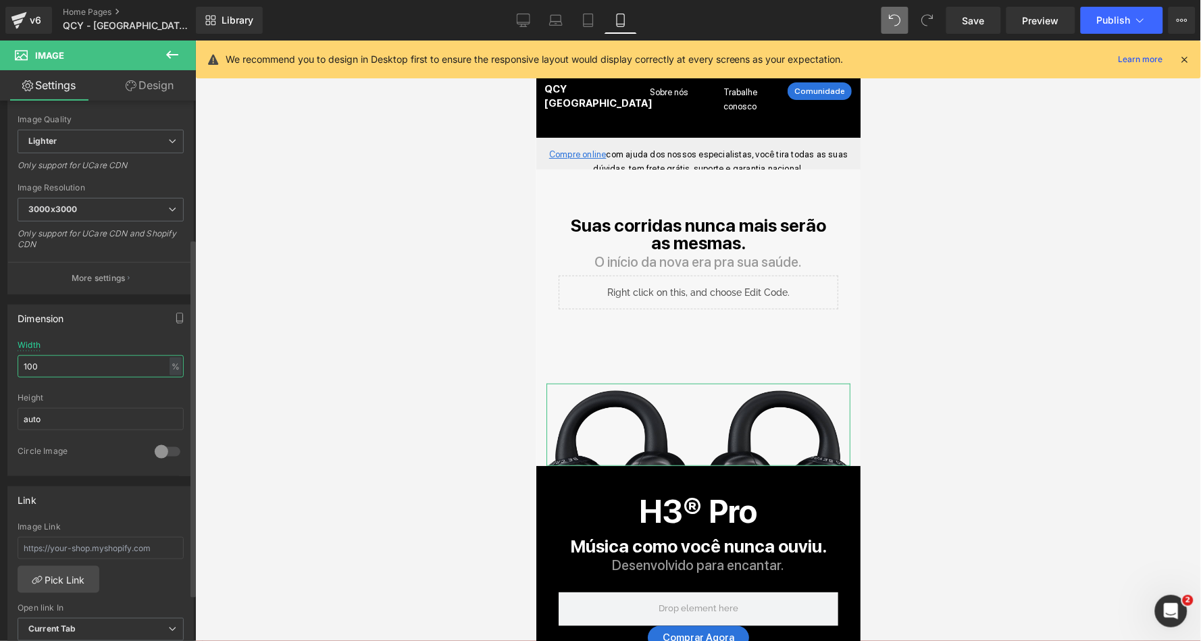
click at [76, 359] on input "100" at bounding box center [101, 366] width 166 height 22
type input "100"
click at [172, 80] on link "Design" at bounding box center [150, 85] width 98 height 30
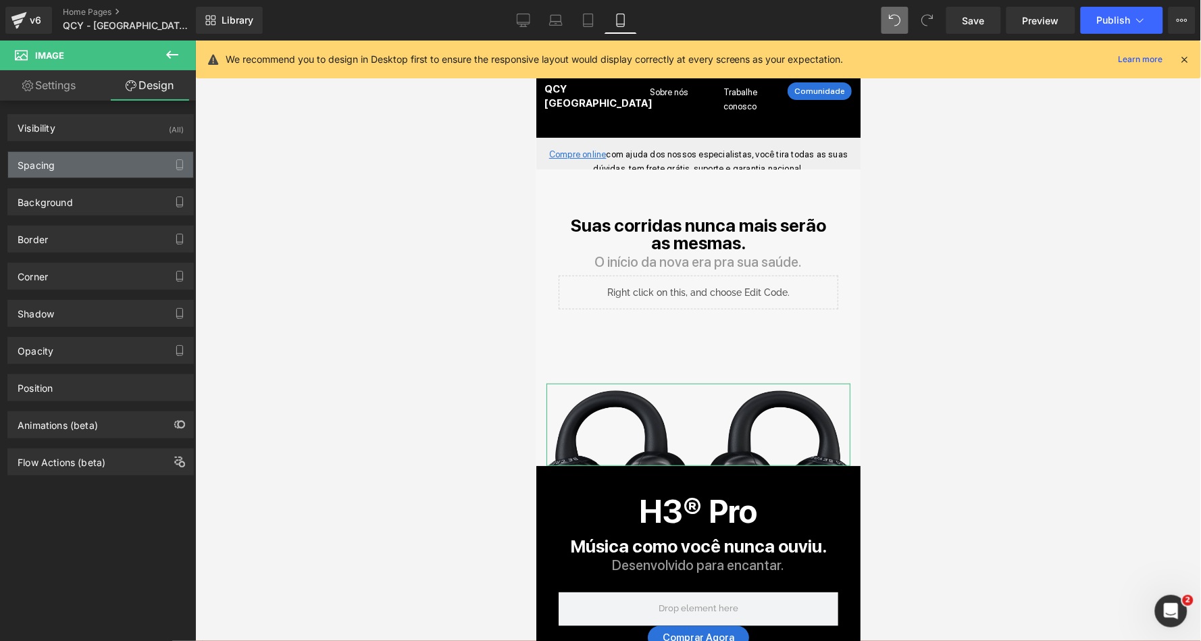
click at [73, 174] on div "Spacing" at bounding box center [100, 165] width 185 height 26
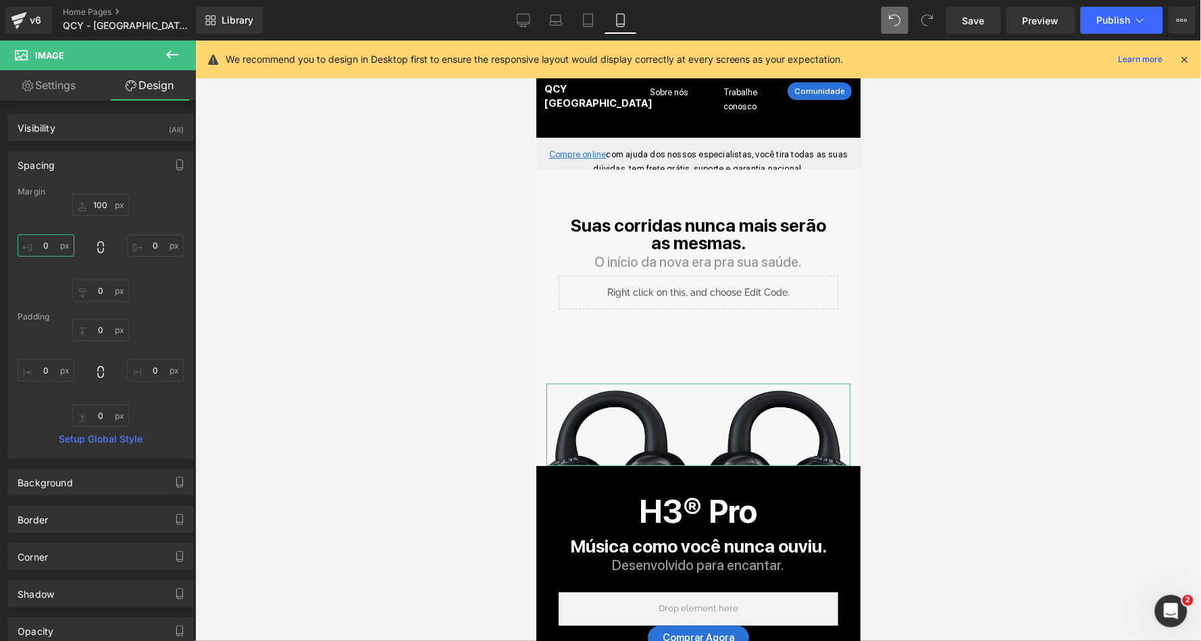
click at [50, 238] on input "0" at bounding box center [46, 245] width 57 height 22
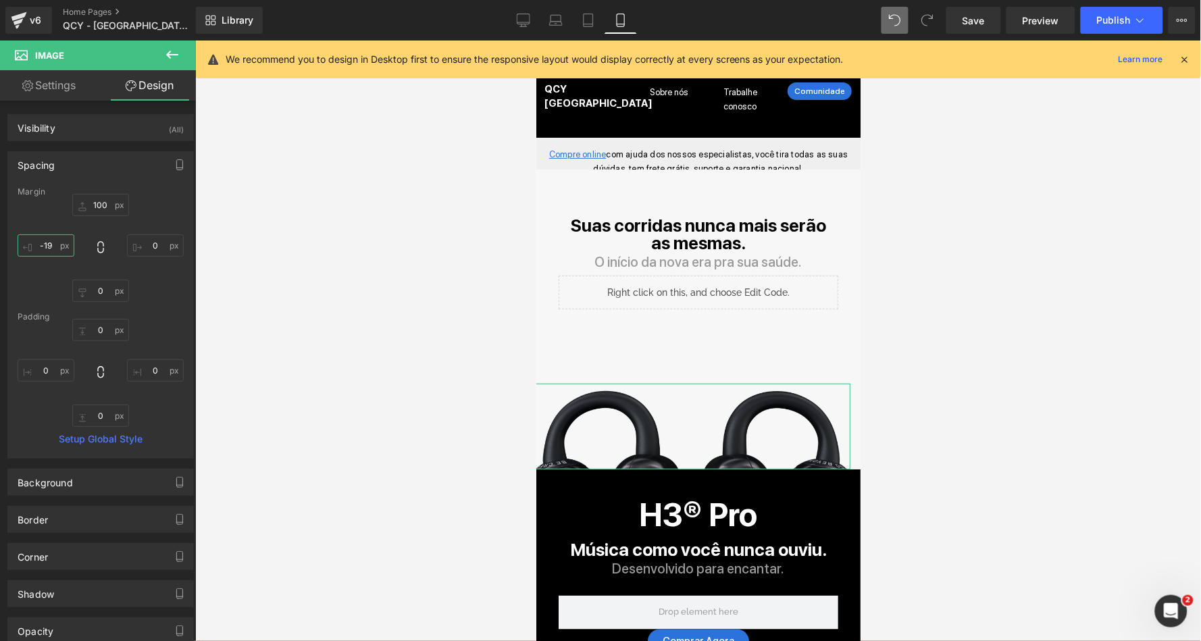
type input "-20"
click at [145, 242] on input "0" at bounding box center [155, 245] width 57 height 22
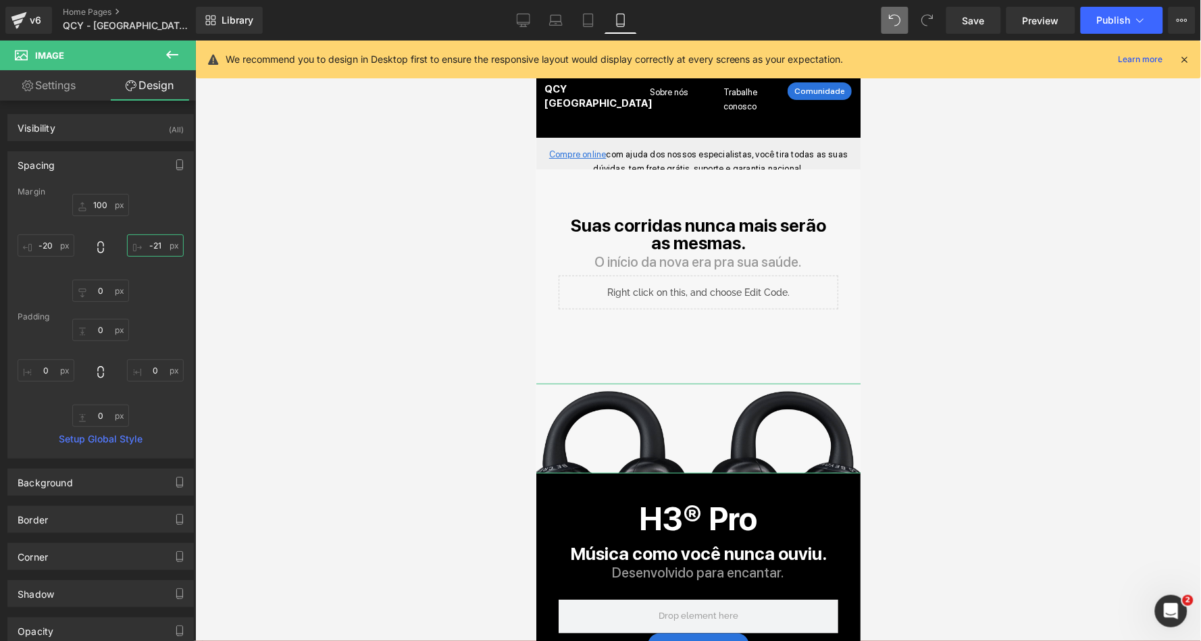
type input "-20"
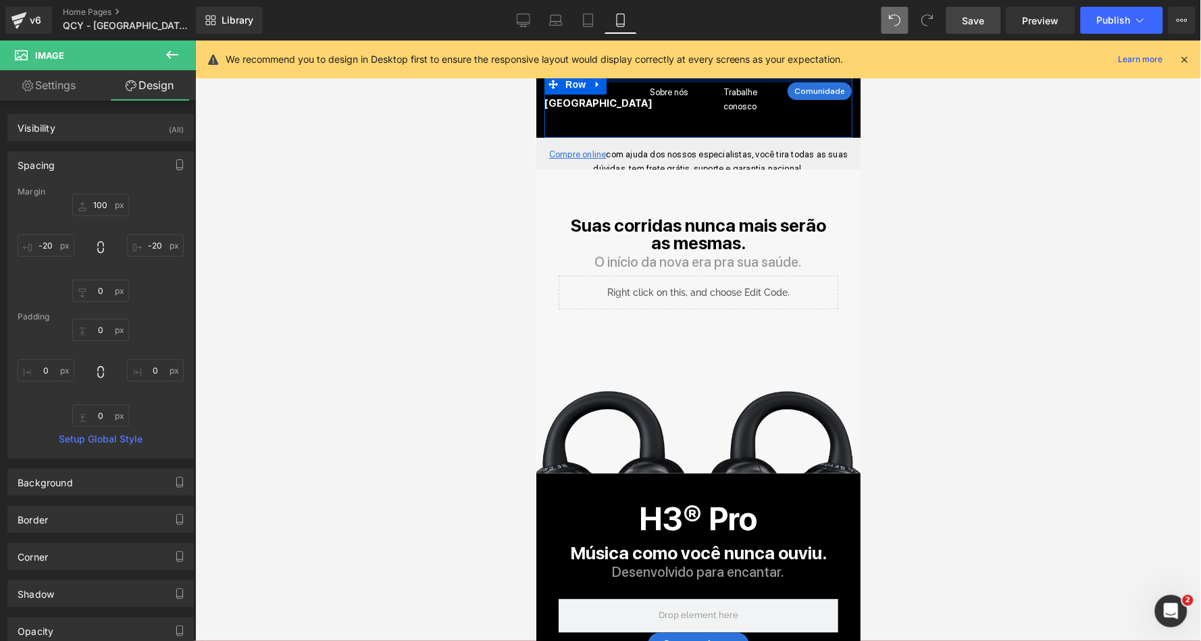
click at [977, 19] on span "Save" at bounding box center [973, 21] width 22 height 14
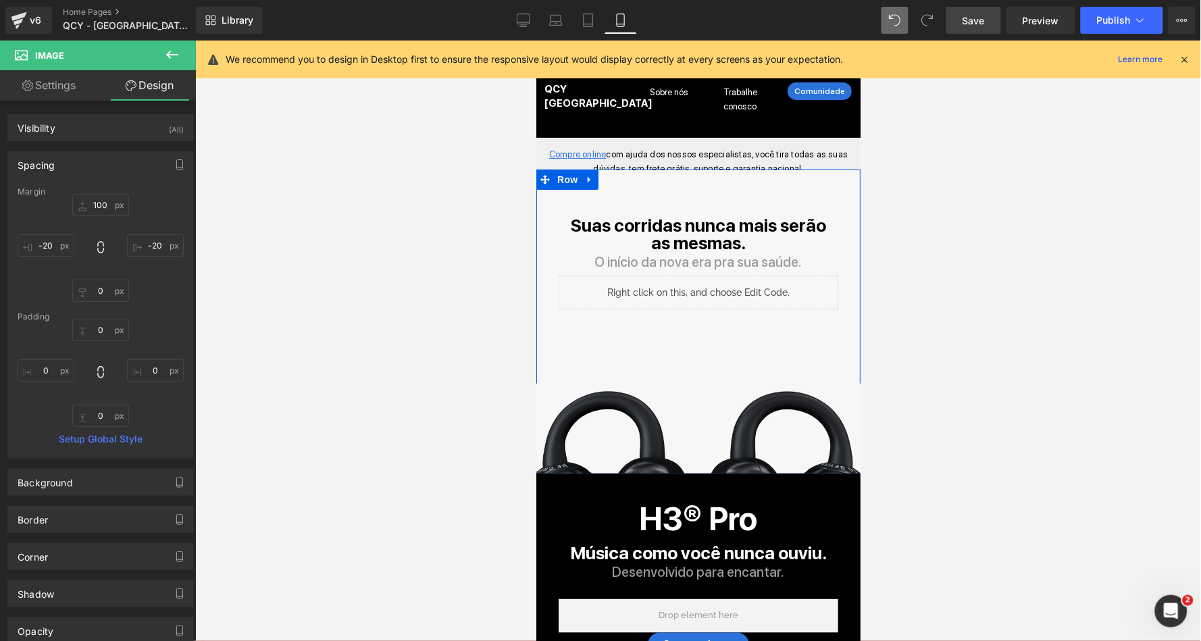
click at [564, 171] on div "Suas corridas nunca mais serão as mesmas. Text Block O início da nova era pra s…" at bounding box center [698, 321] width 324 height 304
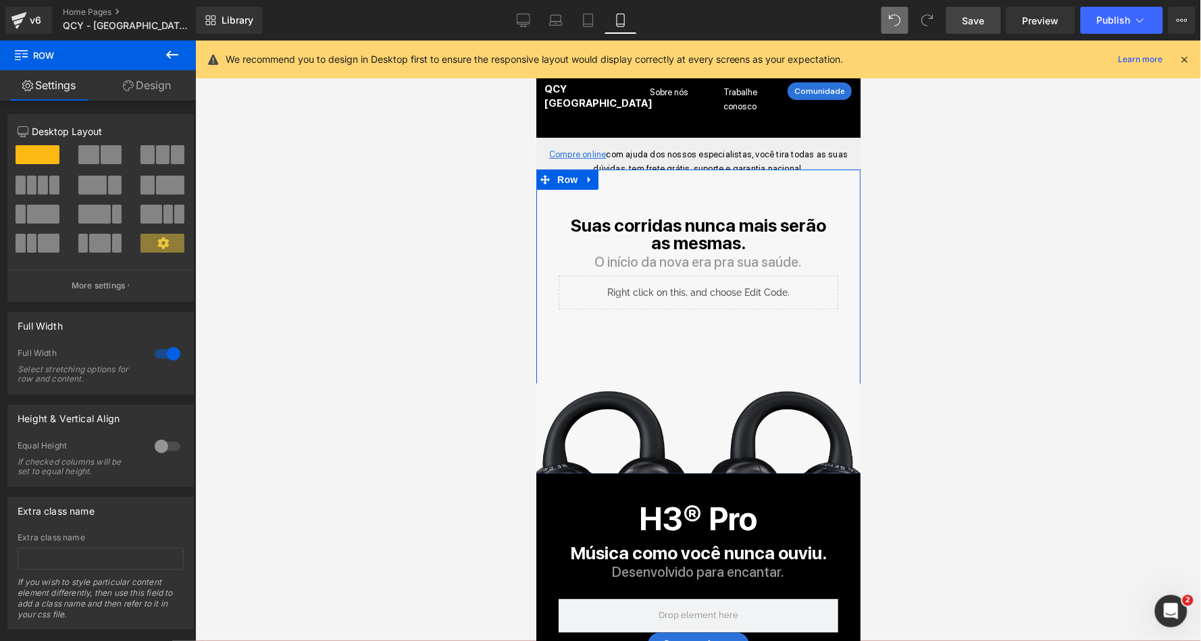
click at [159, 84] on link "Design" at bounding box center [147, 85] width 98 height 30
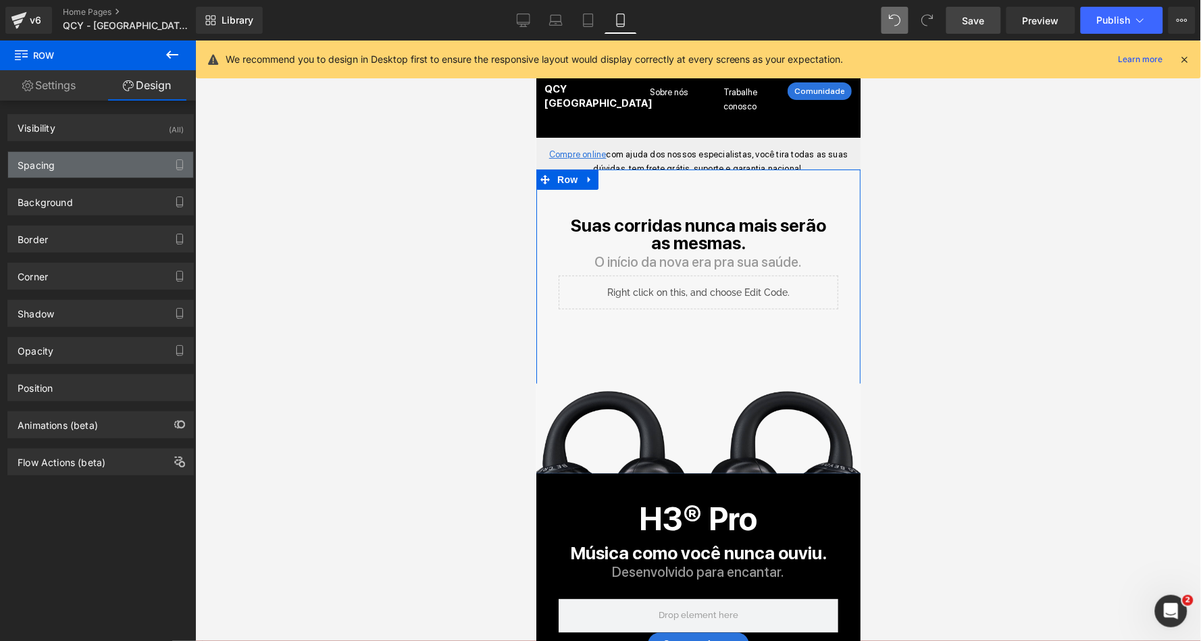
click at [104, 161] on div "Spacing" at bounding box center [100, 165] width 185 height 26
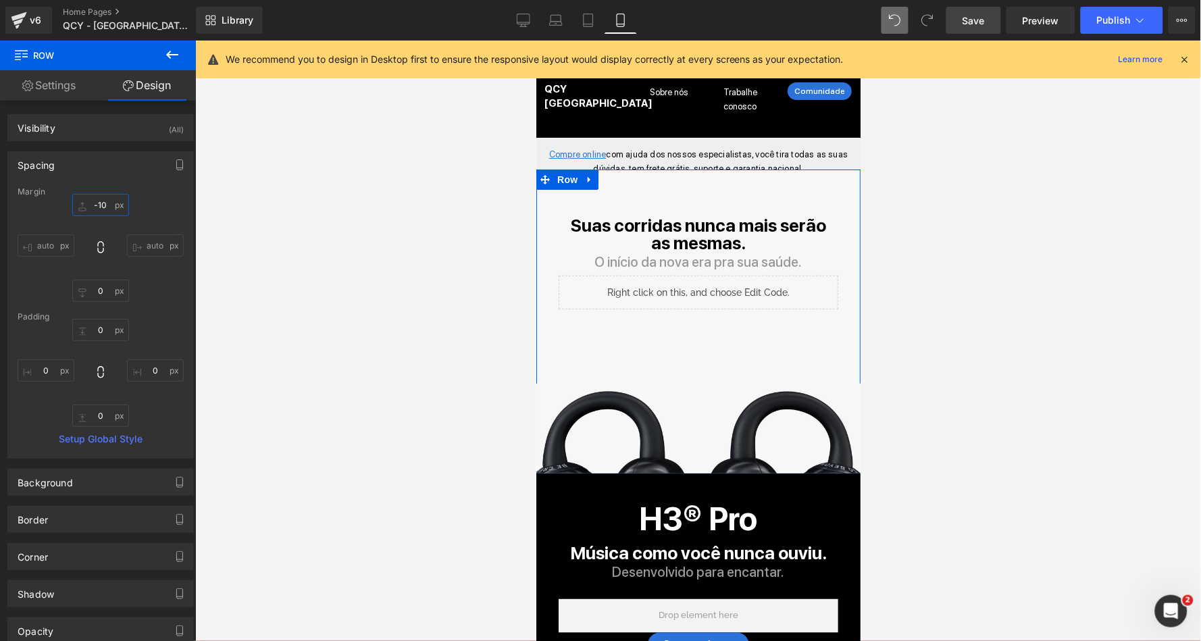
click at [91, 204] on input "-10" at bounding box center [100, 205] width 57 height 22
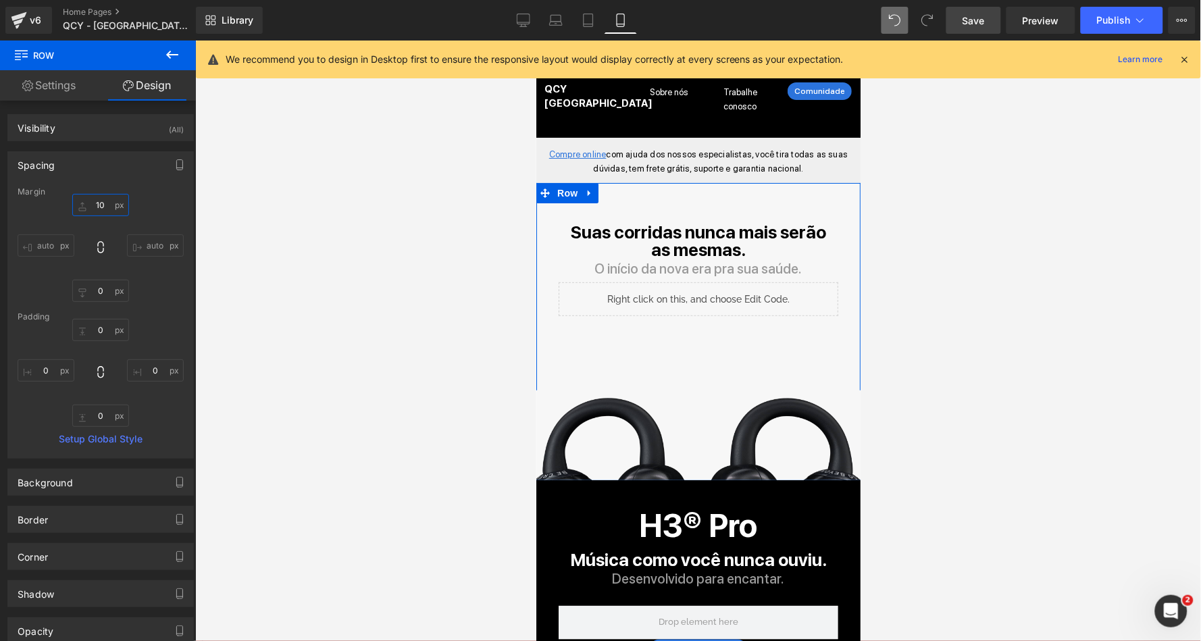
type input "0"
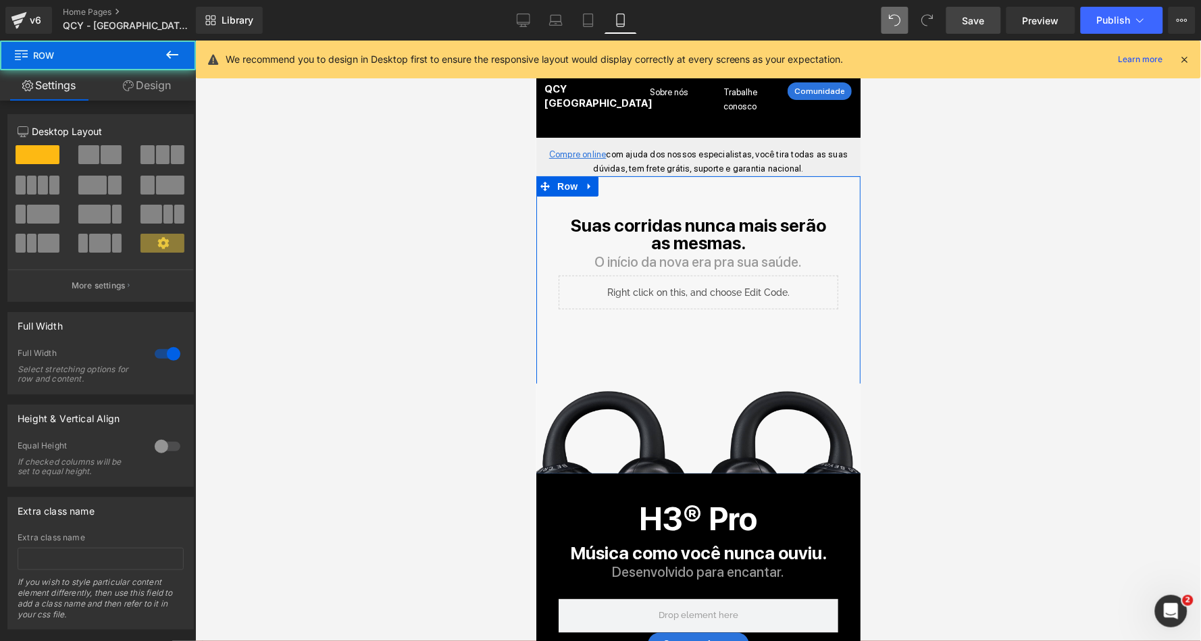
click at [568, 177] on div "Suas corridas nunca mais serão as mesmas. Text Block O início da nova era pra s…" at bounding box center [698, 324] width 324 height 297
click at [159, 84] on link "Design" at bounding box center [147, 85] width 98 height 30
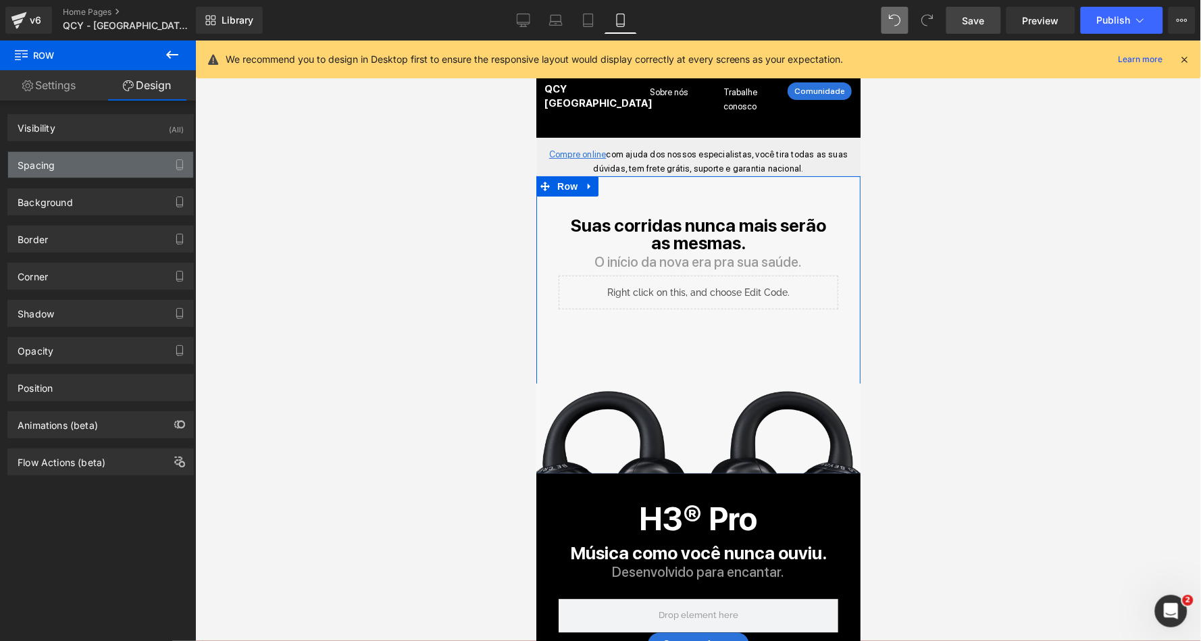
click at [91, 163] on div "Spacing" at bounding box center [100, 165] width 185 height 26
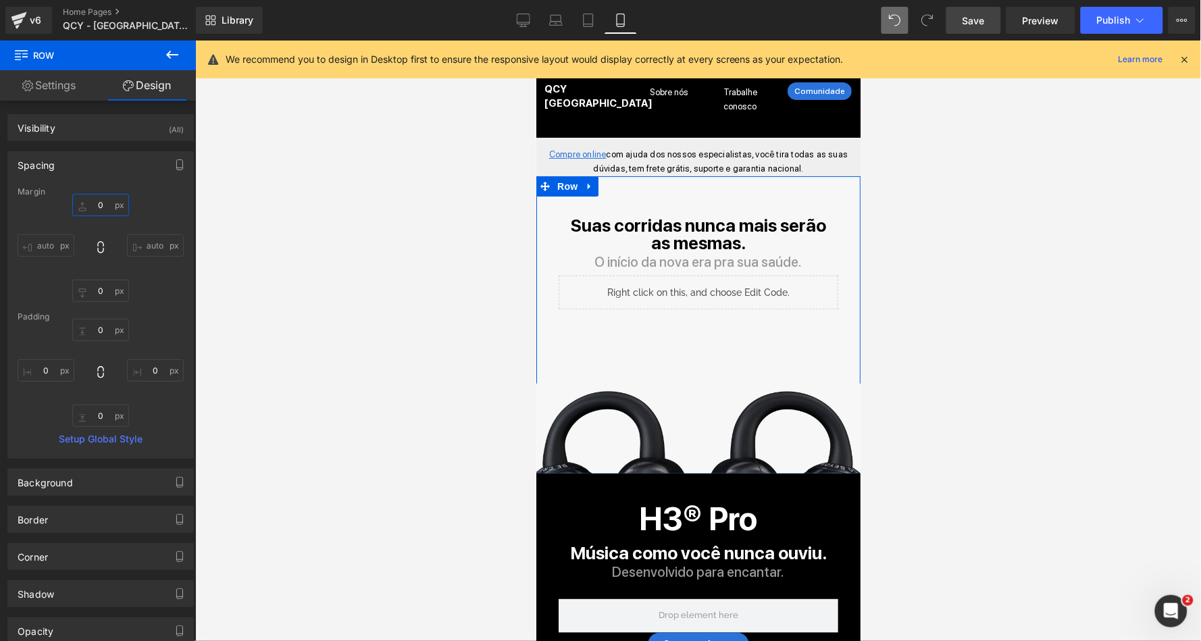
click at [86, 201] on input "0" at bounding box center [100, 205] width 57 height 22
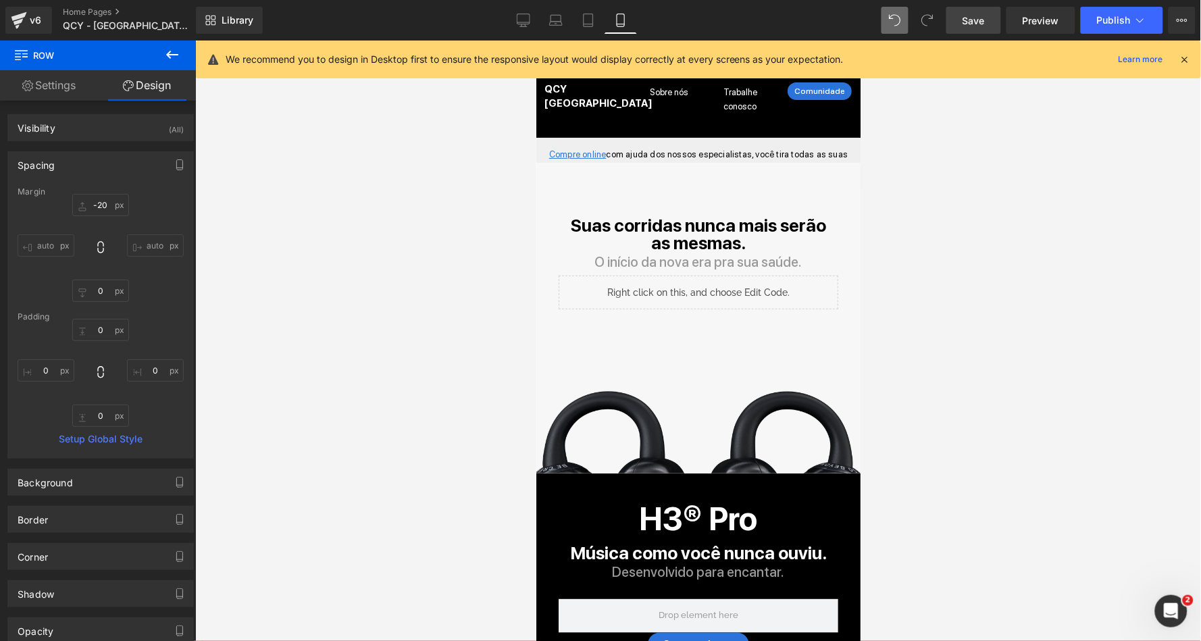
click at [973, 25] on span "Save" at bounding box center [973, 21] width 22 height 14
click at [101, 206] on input "-20" at bounding box center [100, 205] width 57 height 22
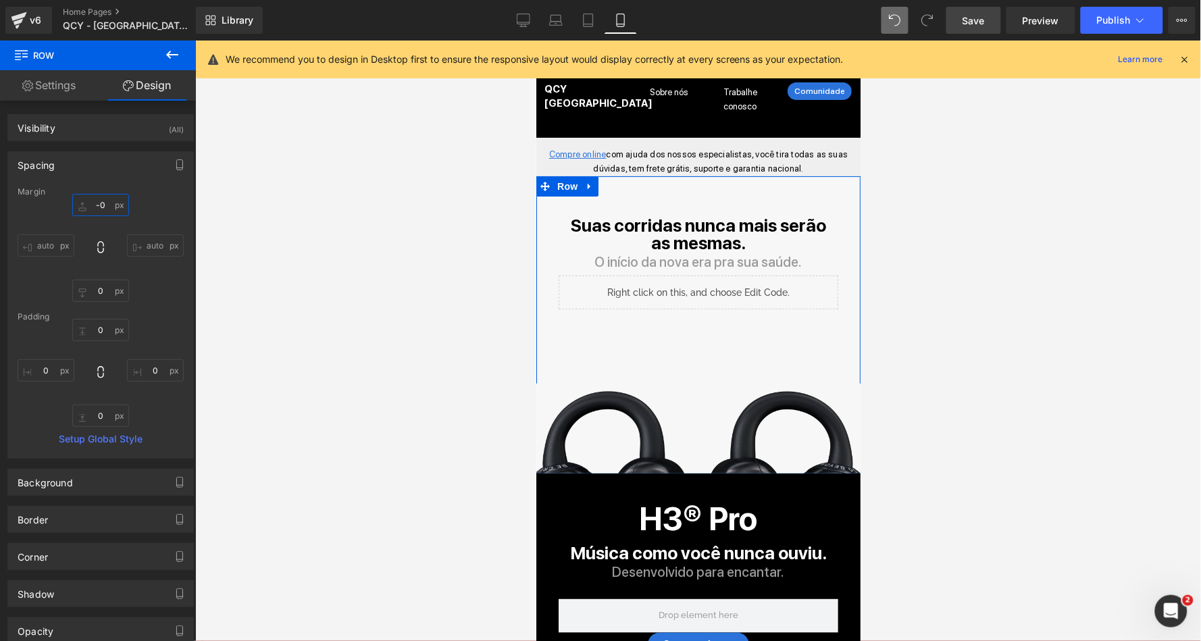
type input "0"
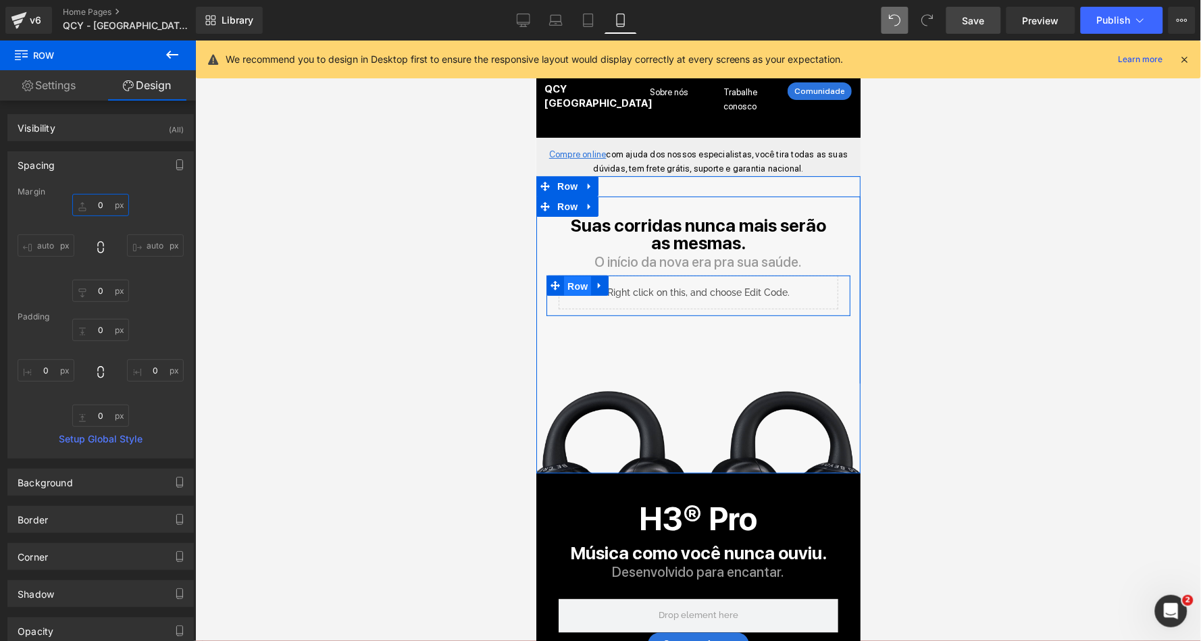
click at [584, 276] on span "Row" at bounding box center [576, 286] width 27 height 20
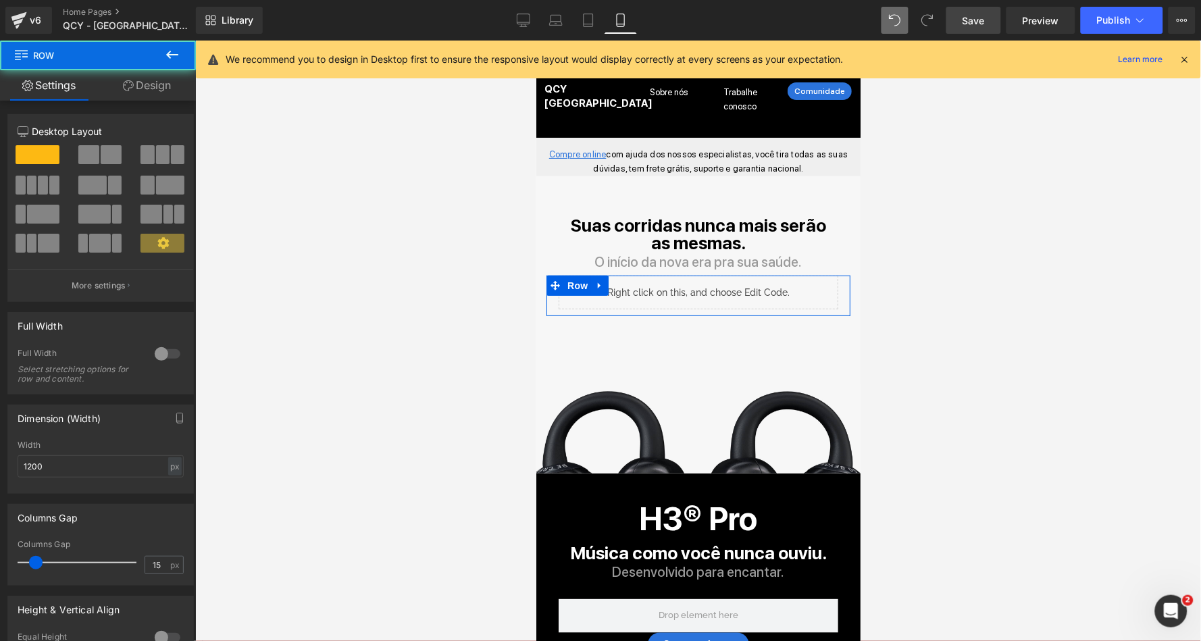
click at [115, 82] on link "Design" at bounding box center [147, 85] width 98 height 30
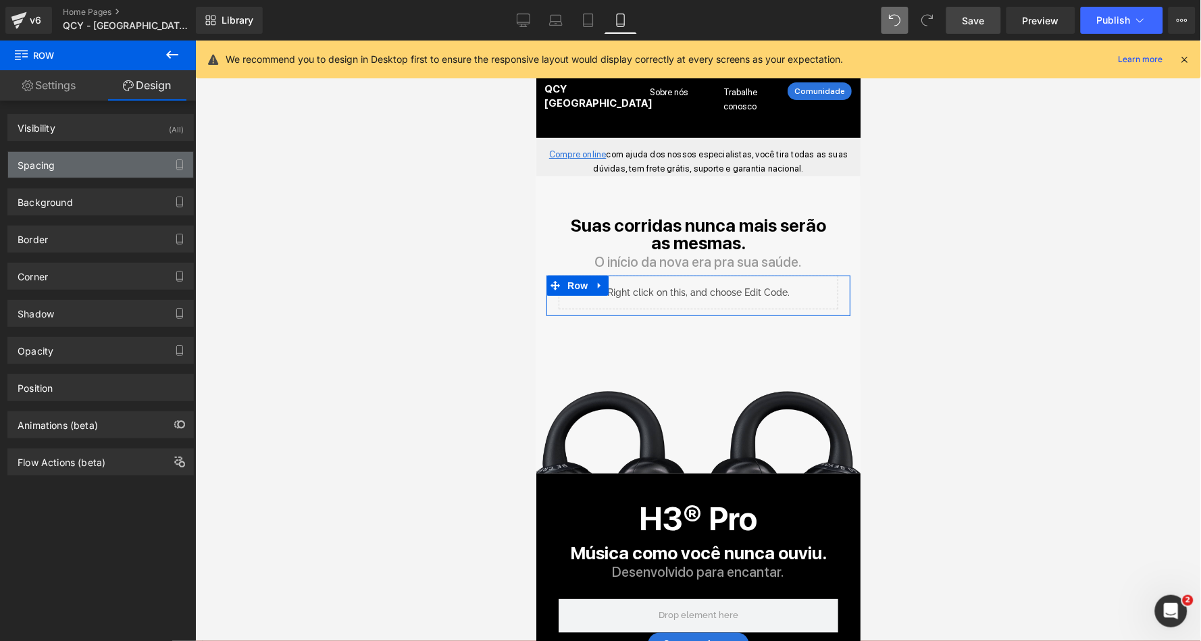
click at [82, 164] on div "Spacing" at bounding box center [100, 165] width 185 height 26
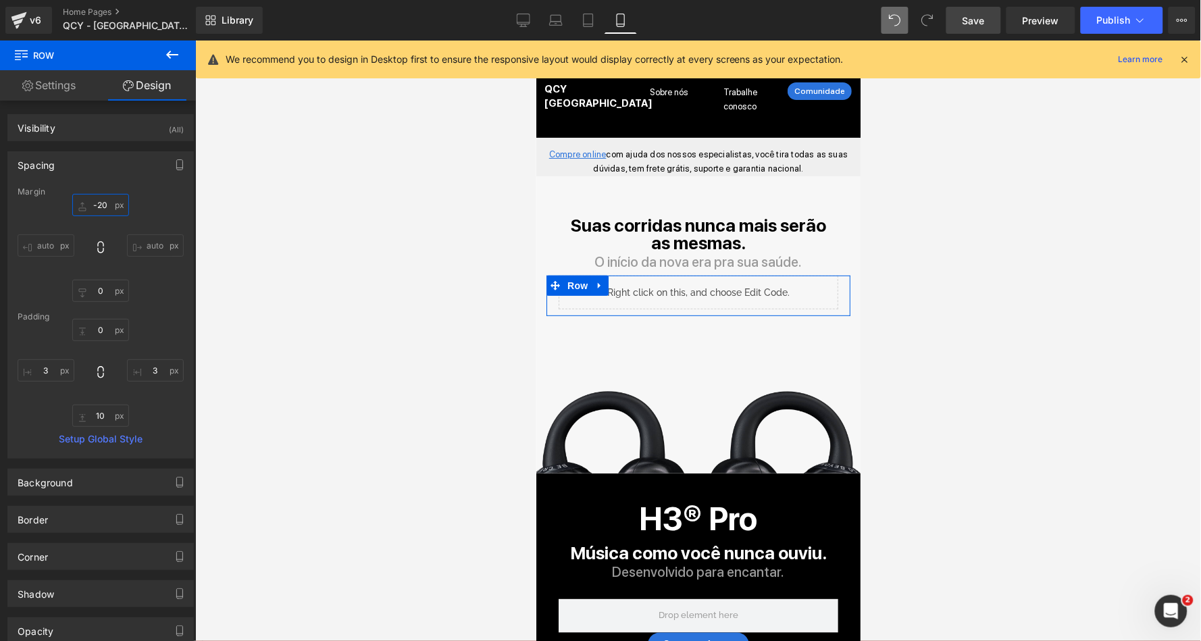
click at [105, 201] on input "text" at bounding box center [100, 205] width 57 height 22
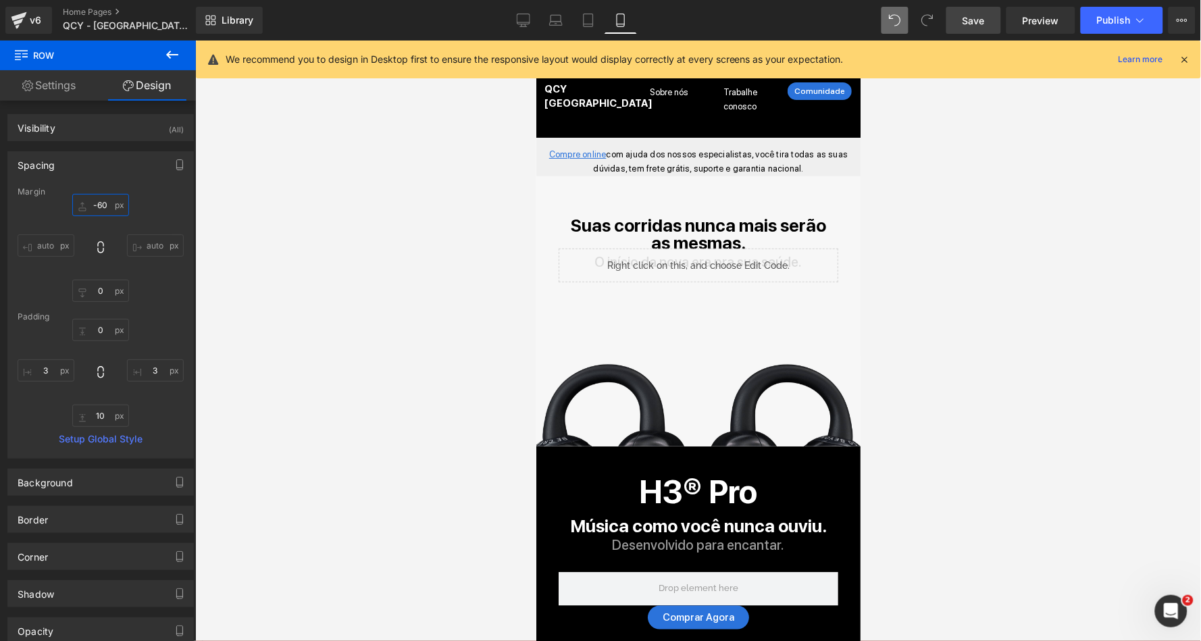
type input "-60"
click at [970, 21] on span "Save" at bounding box center [973, 21] width 22 height 14
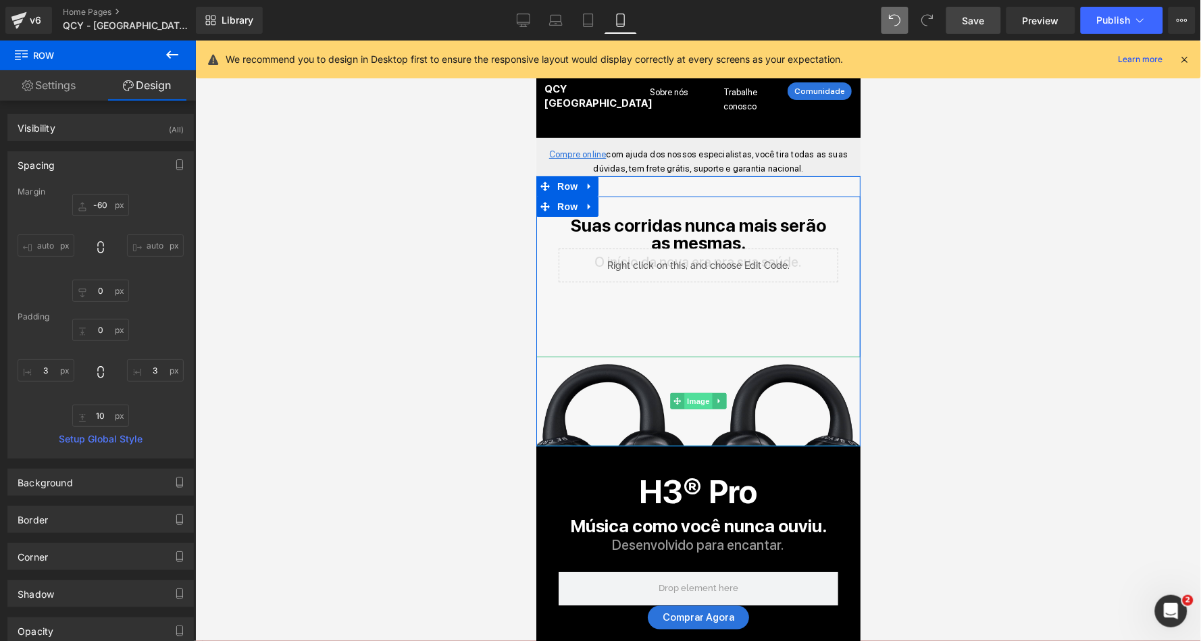
click at [685, 393] on span "Image" at bounding box center [697, 400] width 28 height 16
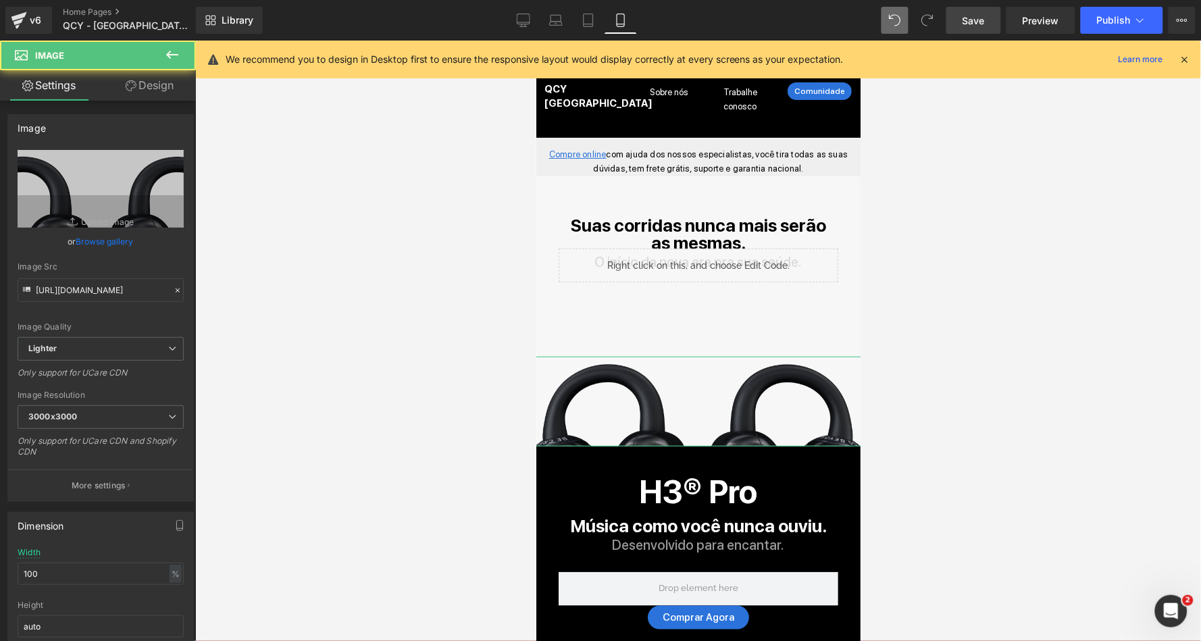
click at [140, 88] on link "Design" at bounding box center [150, 85] width 98 height 30
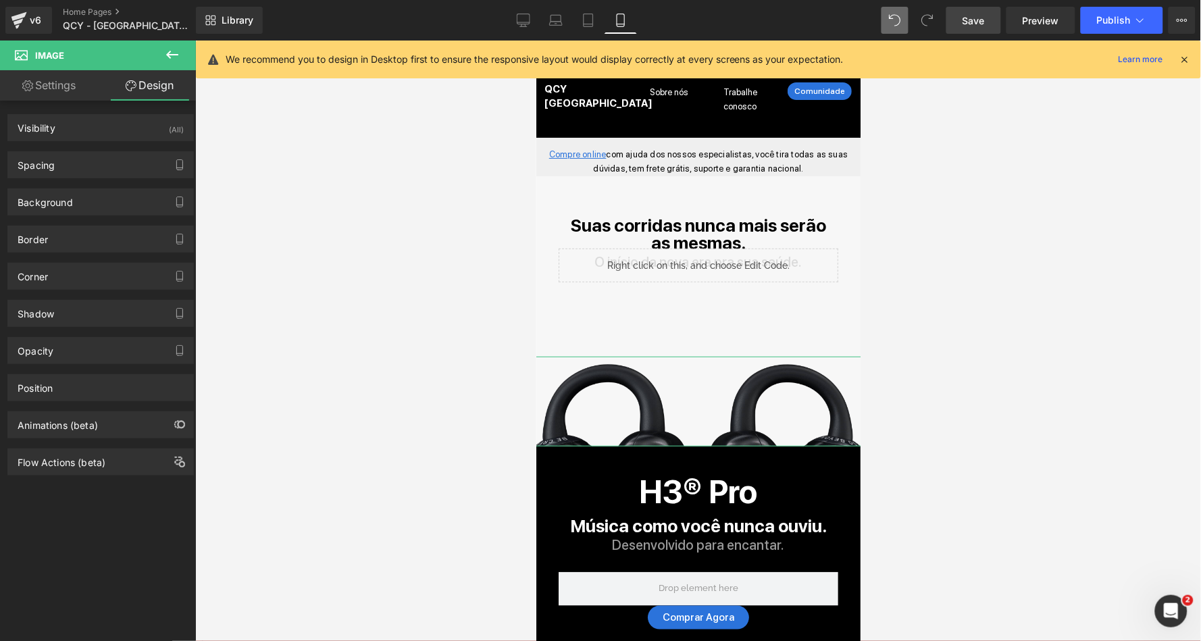
click at [93, 180] on div "Background Color & Image color Color % Image Replace Image Upload image or Brow…" at bounding box center [101, 196] width 202 height 37
click at [97, 175] on div "Spacing" at bounding box center [100, 165] width 185 height 26
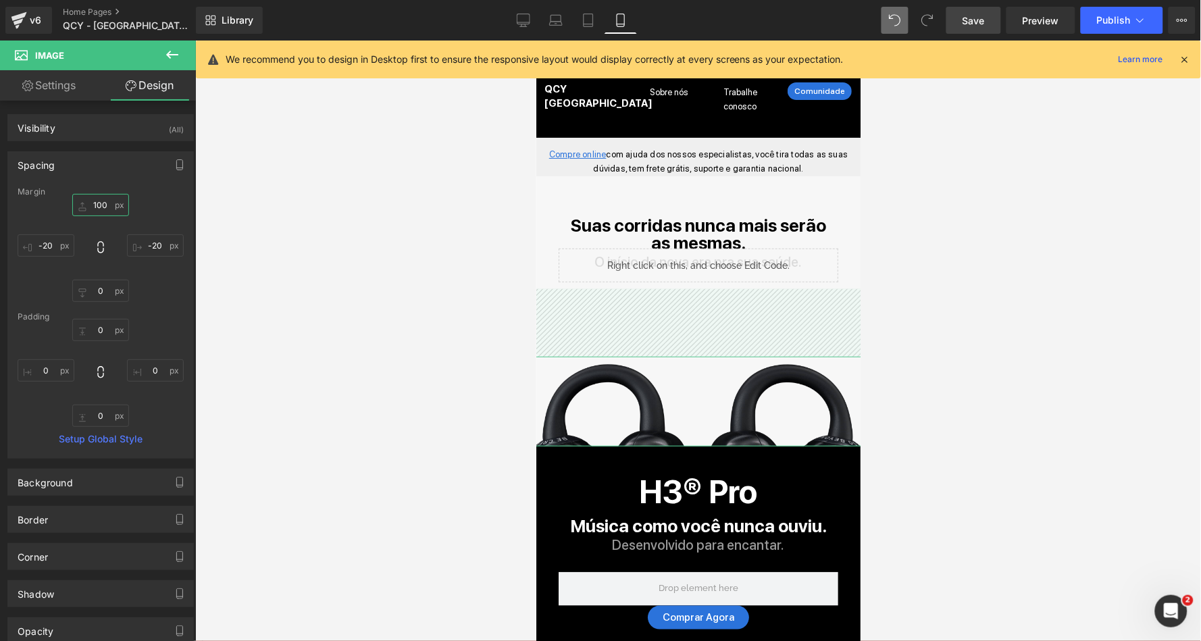
click at [97, 200] on input "text" at bounding box center [100, 205] width 57 height 22
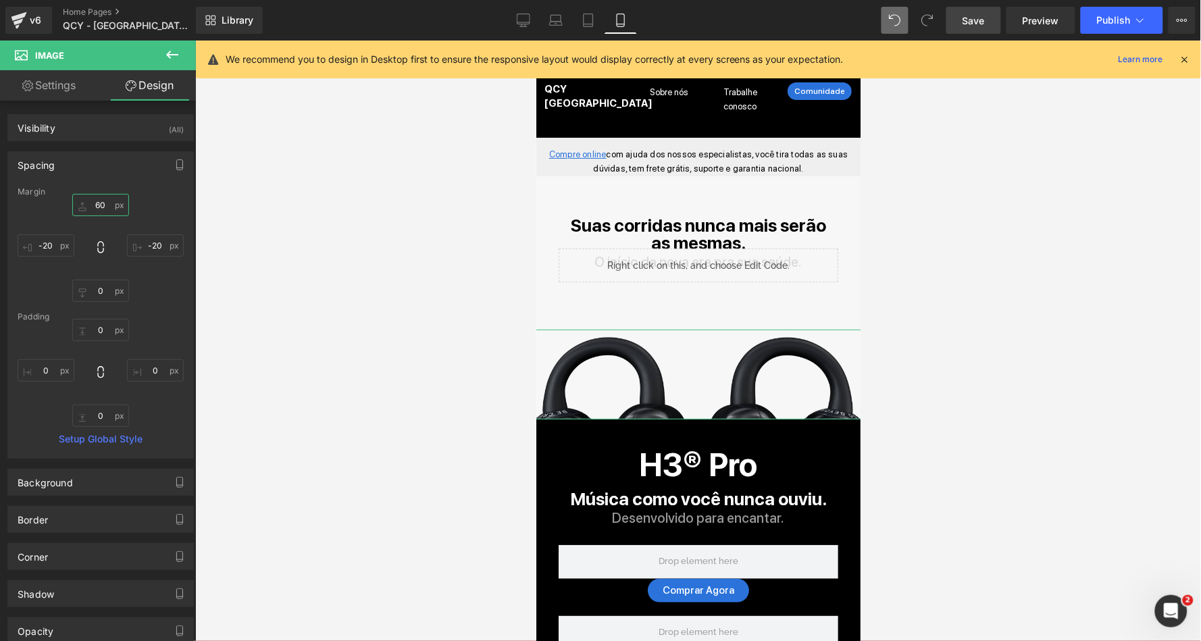
type input "60"
click at [110, 160] on div "Spacing" at bounding box center [100, 165] width 185 height 26
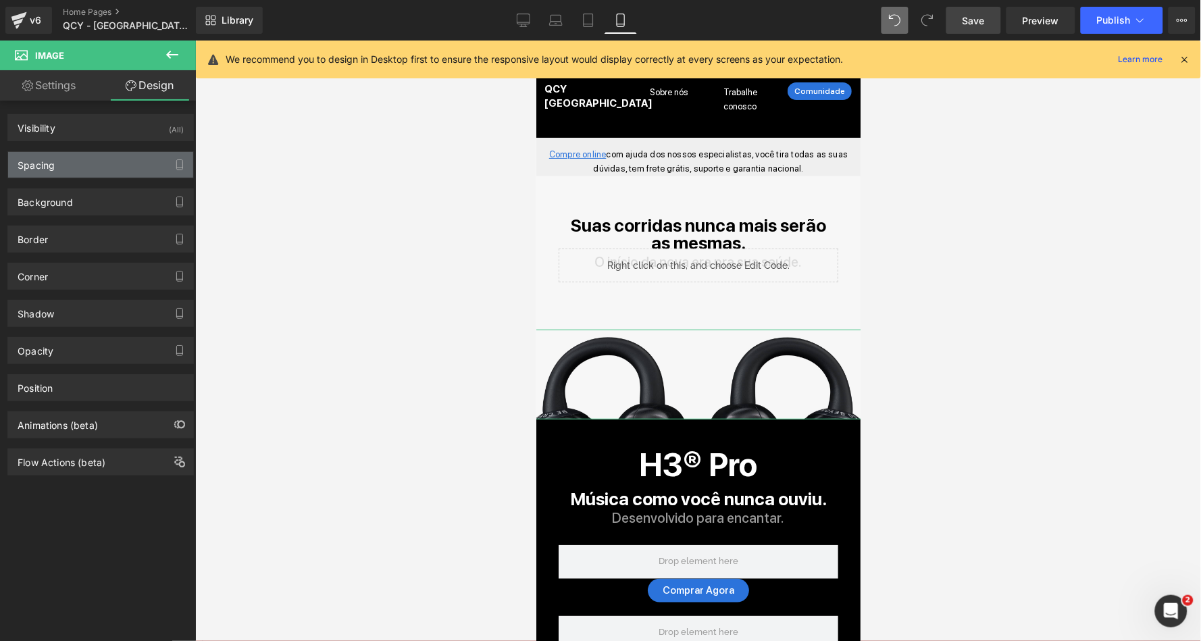
click at [101, 167] on div "Spacing" at bounding box center [100, 165] width 185 height 26
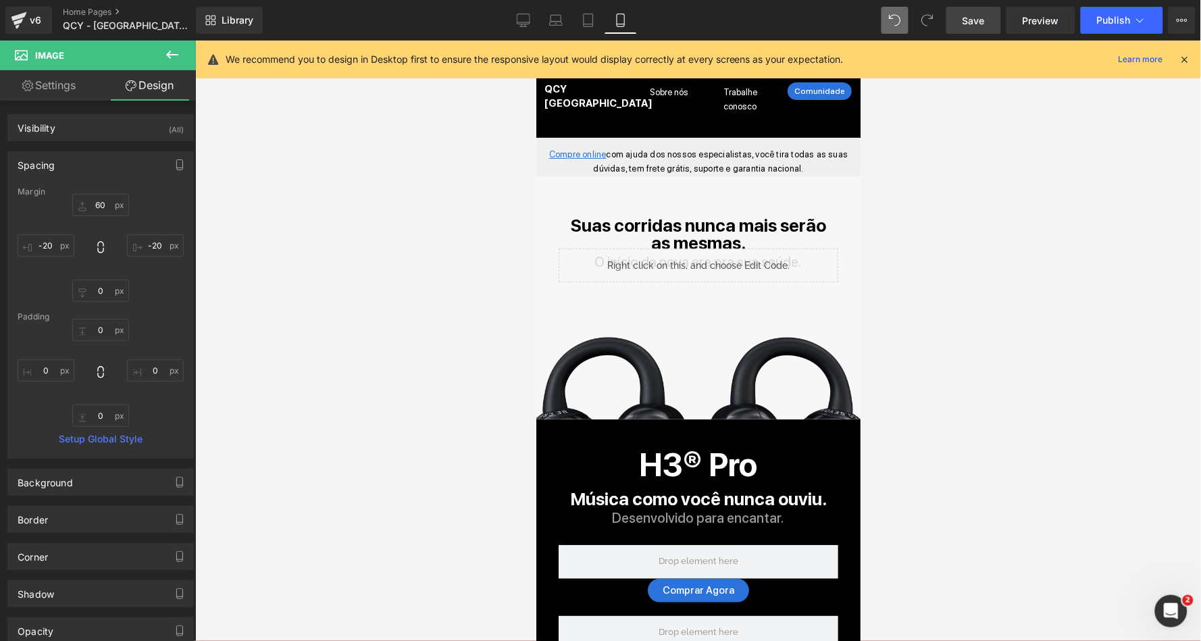
click at [973, 20] on span "Save" at bounding box center [973, 21] width 22 height 14
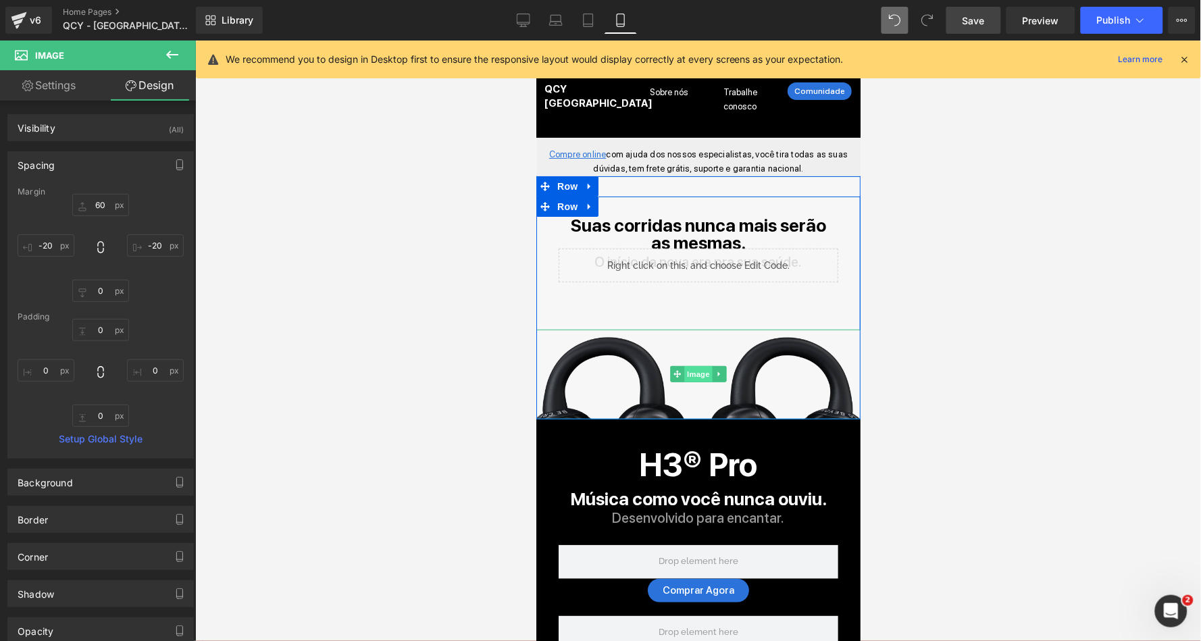
click at [696, 367] on span "Image" at bounding box center [697, 373] width 28 height 16
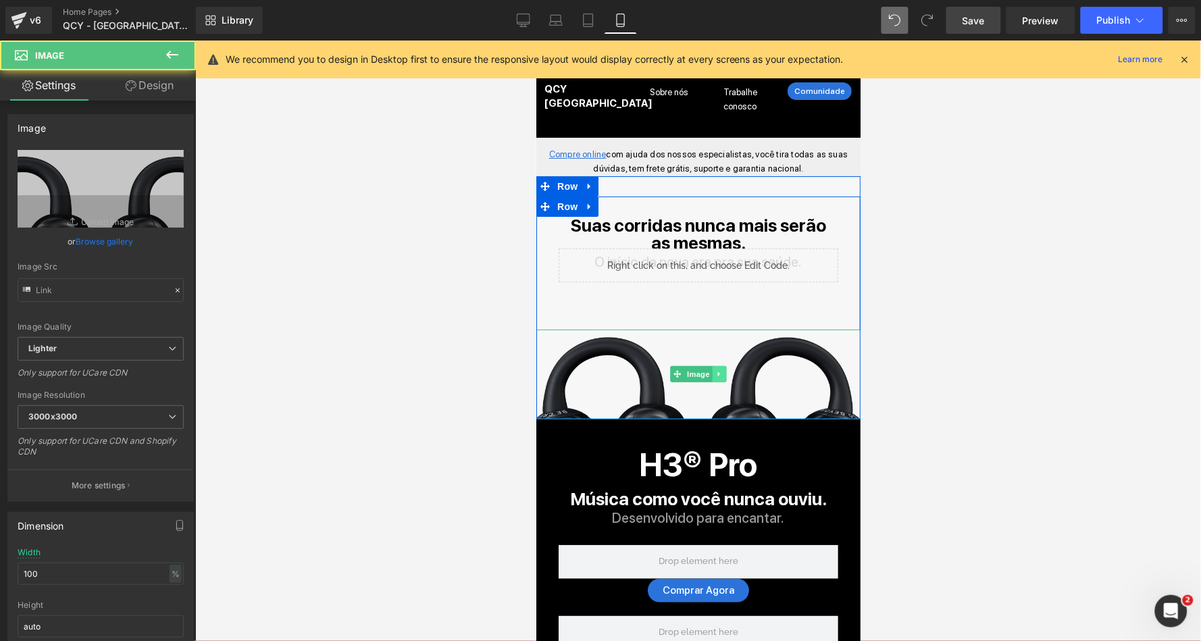
click at [718, 369] on icon at bounding box center [718, 373] width 7 height 8
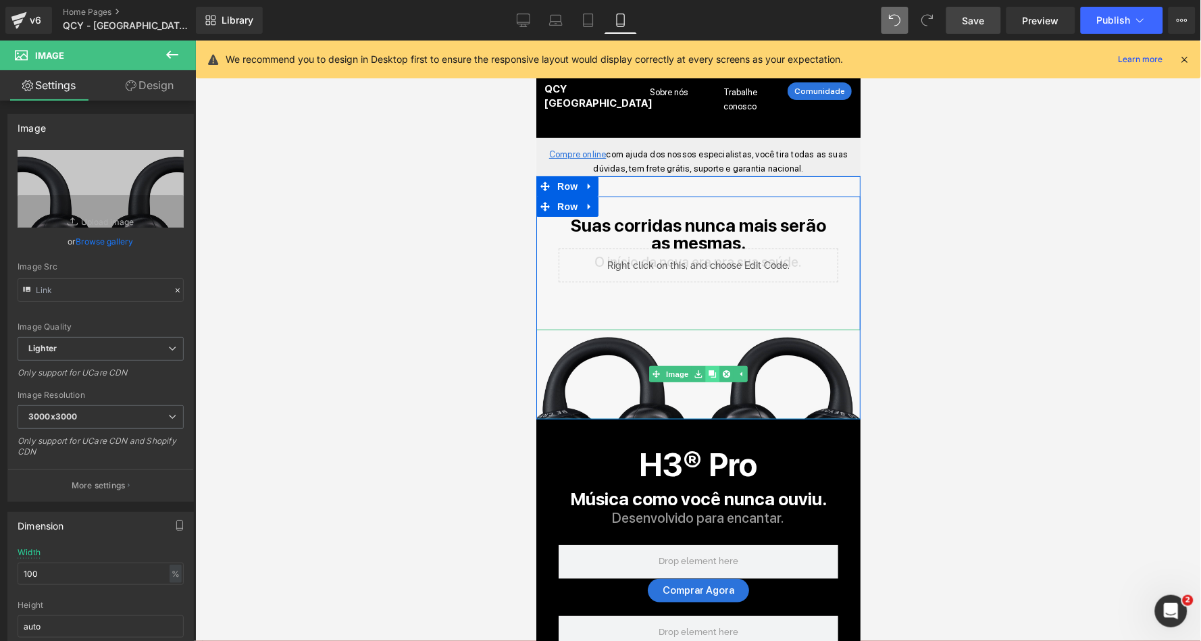
click at [710, 370] on icon at bounding box center [711, 373] width 7 height 7
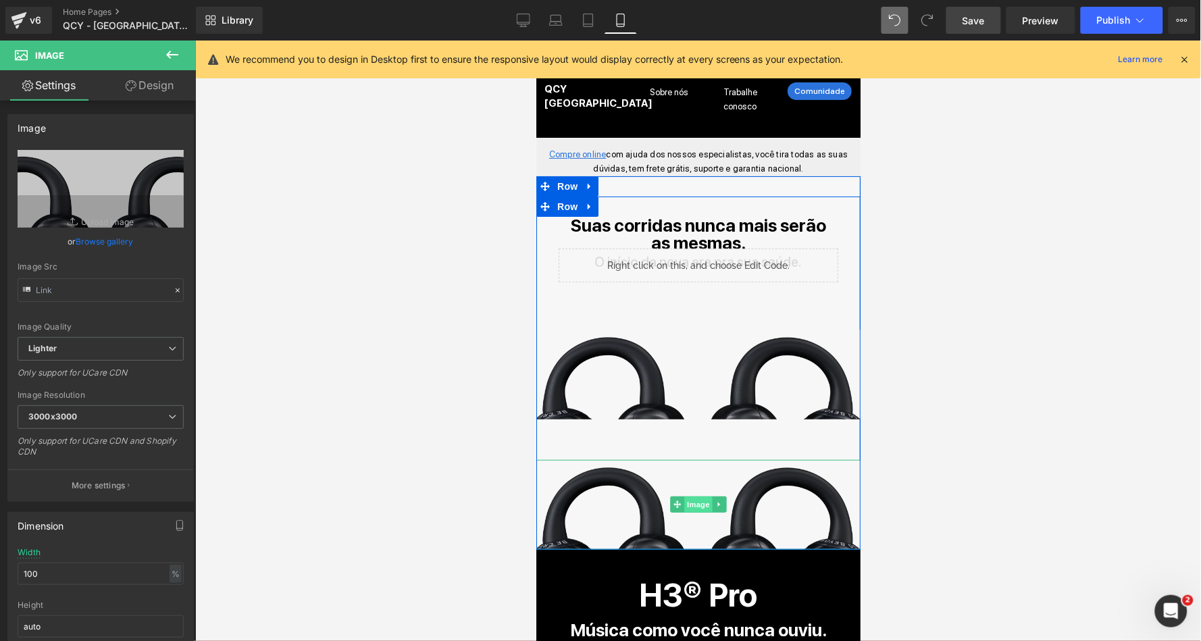
click at [690, 496] on span "Image" at bounding box center [697, 504] width 28 height 16
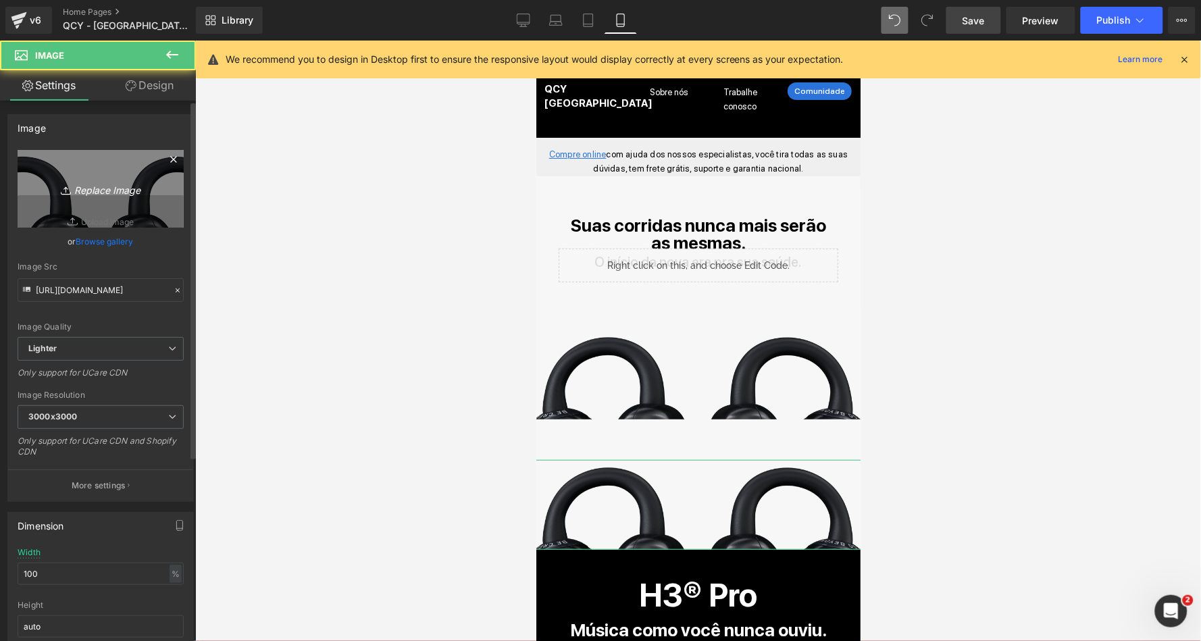
click at [74, 195] on icon "Replace Image" at bounding box center [101, 188] width 108 height 17
type input "C:\fakepath\qcy-crossky-C50_pre_mobile.jpg"
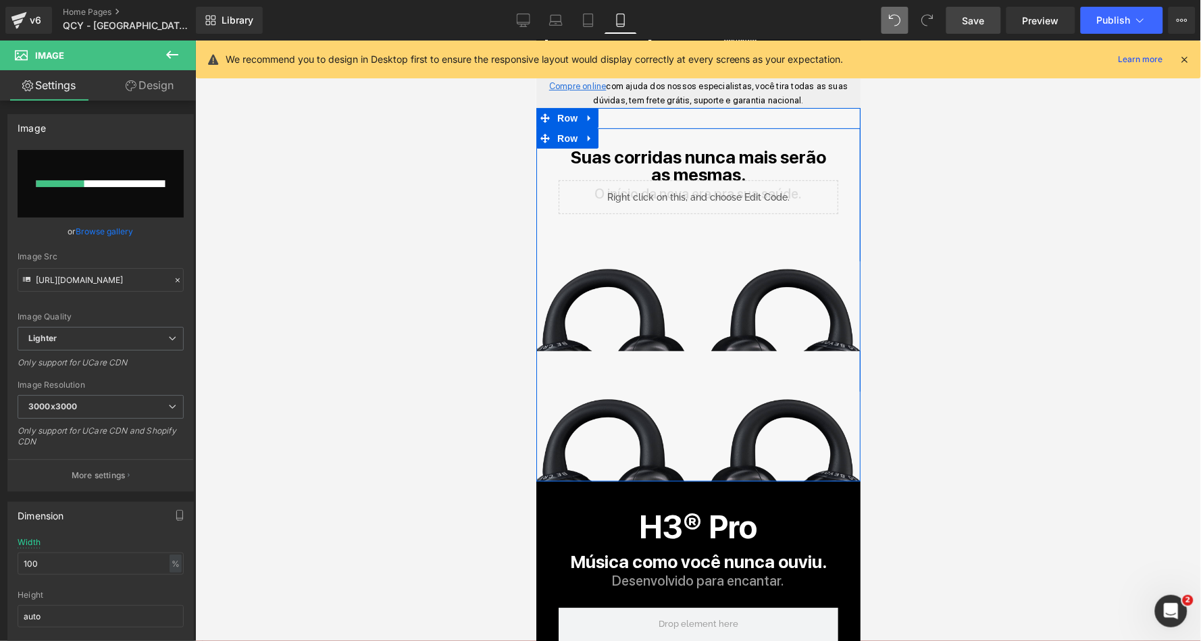
scroll to position [76, 0]
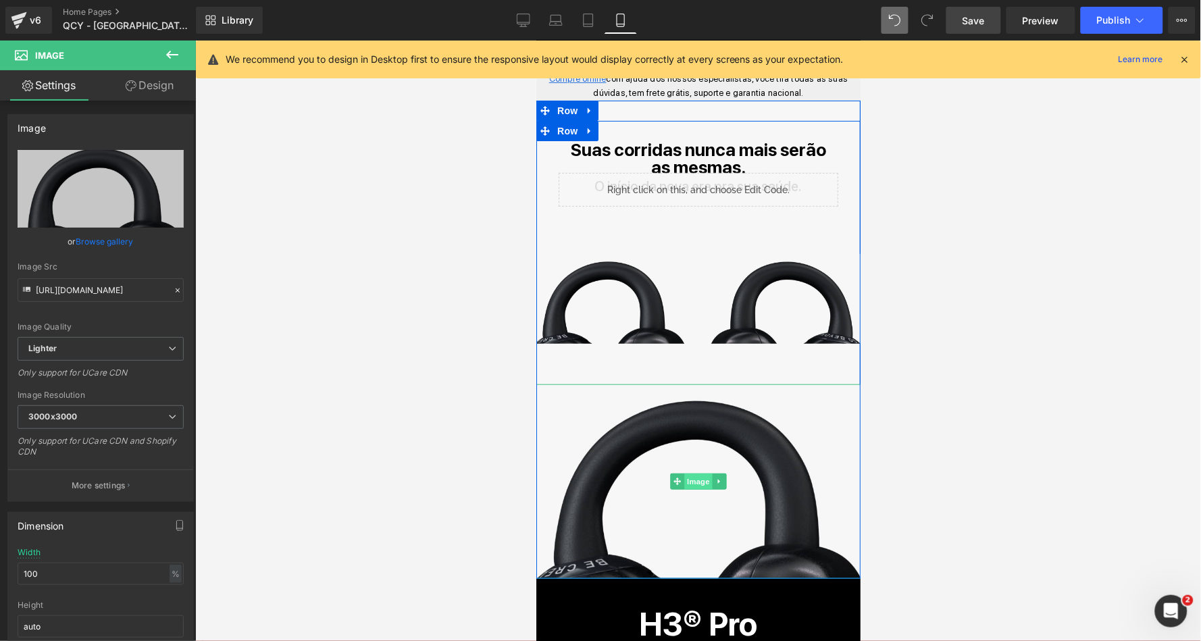
click at [696, 473] on span "Image" at bounding box center [697, 481] width 28 height 16
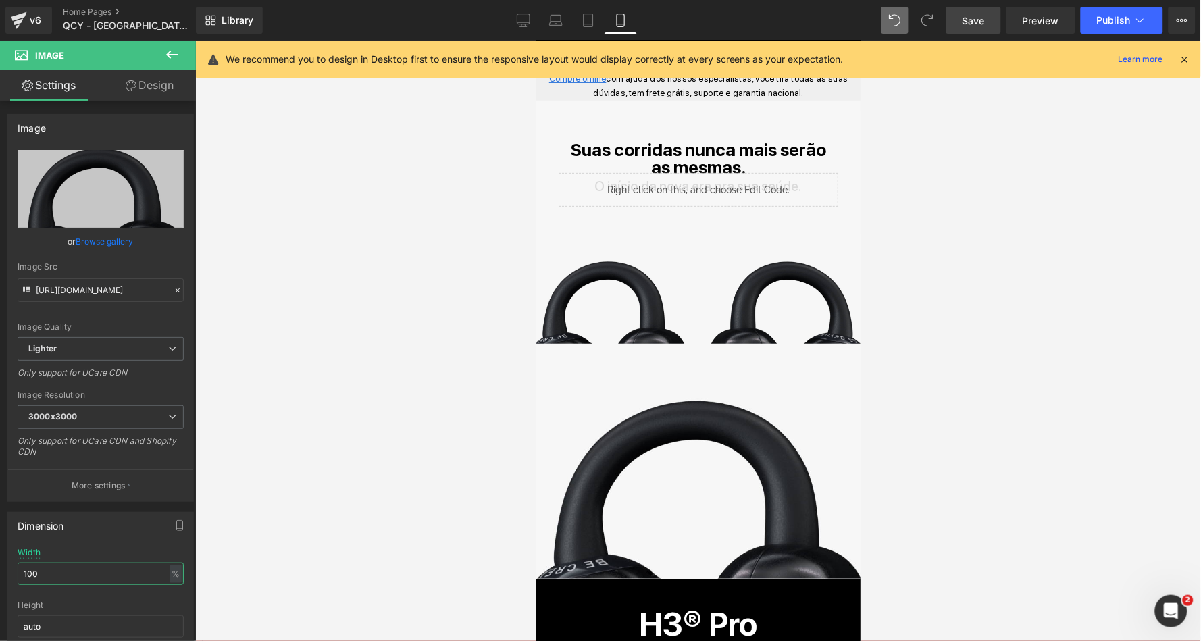
drag, startPoint x: 68, startPoint y: 567, endPoint x: -8, endPoint y: 567, distance: 76.3
click at [0, 567] on html "Image You are previewing how the will restyle your page. You can not edit Eleme…" at bounding box center [600, 320] width 1201 height 641
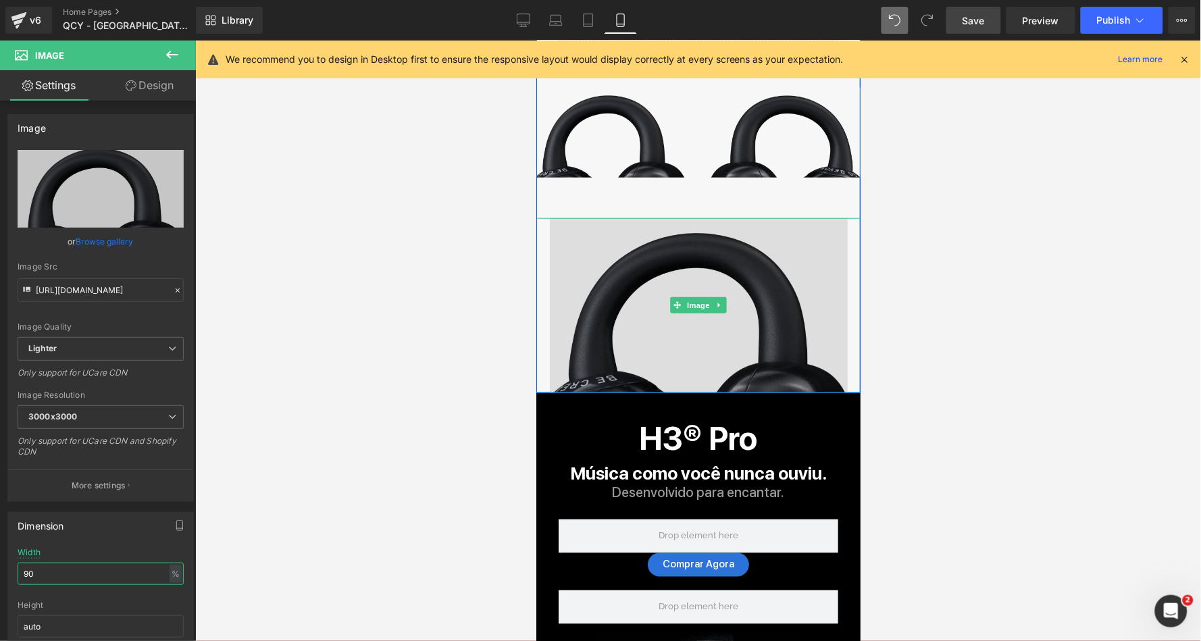
scroll to position [246, 0]
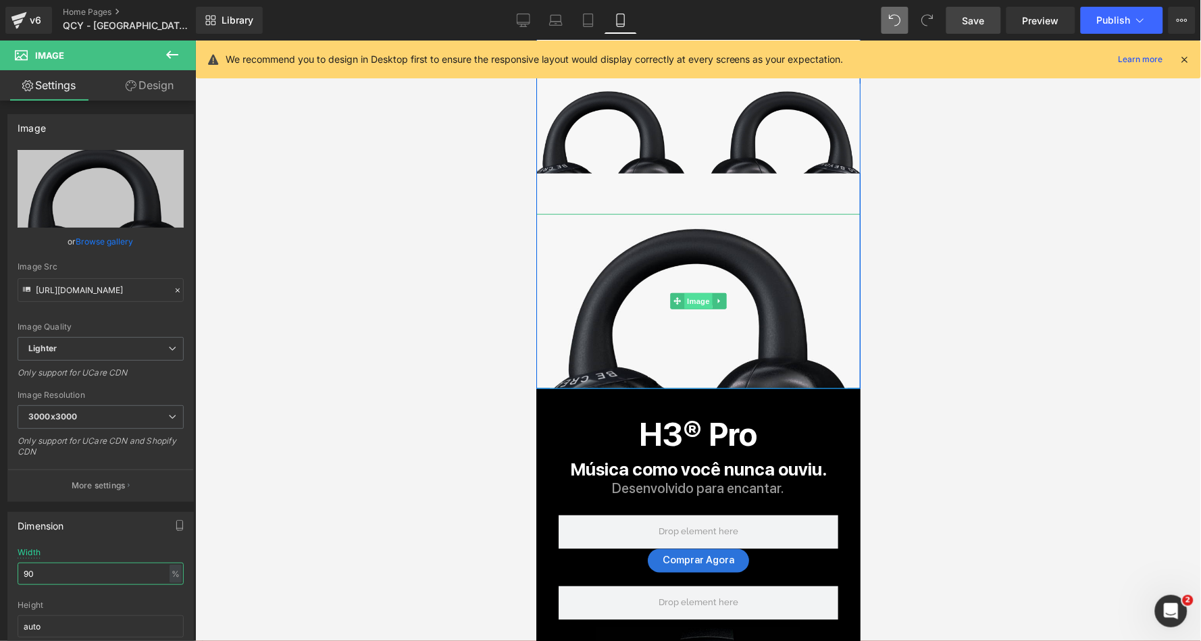
click at [688, 299] on span "Image" at bounding box center [697, 300] width 28 height 16
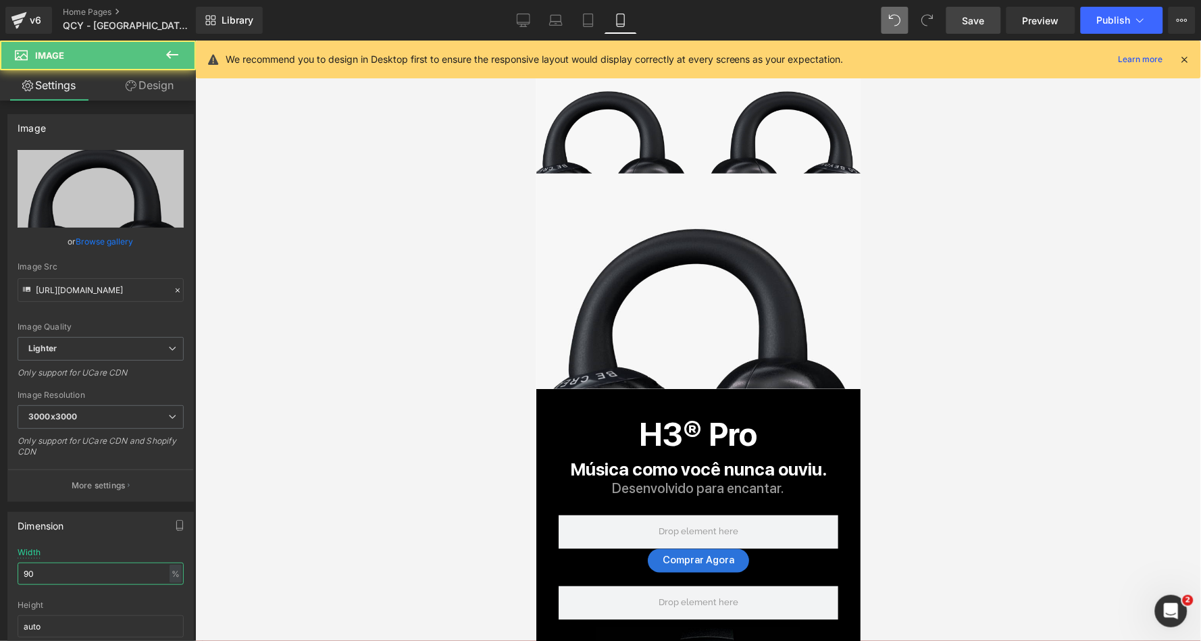
type input "90"
click at [146, 88] on link "Design" at bounding box center [150, 85] width 98 height 30
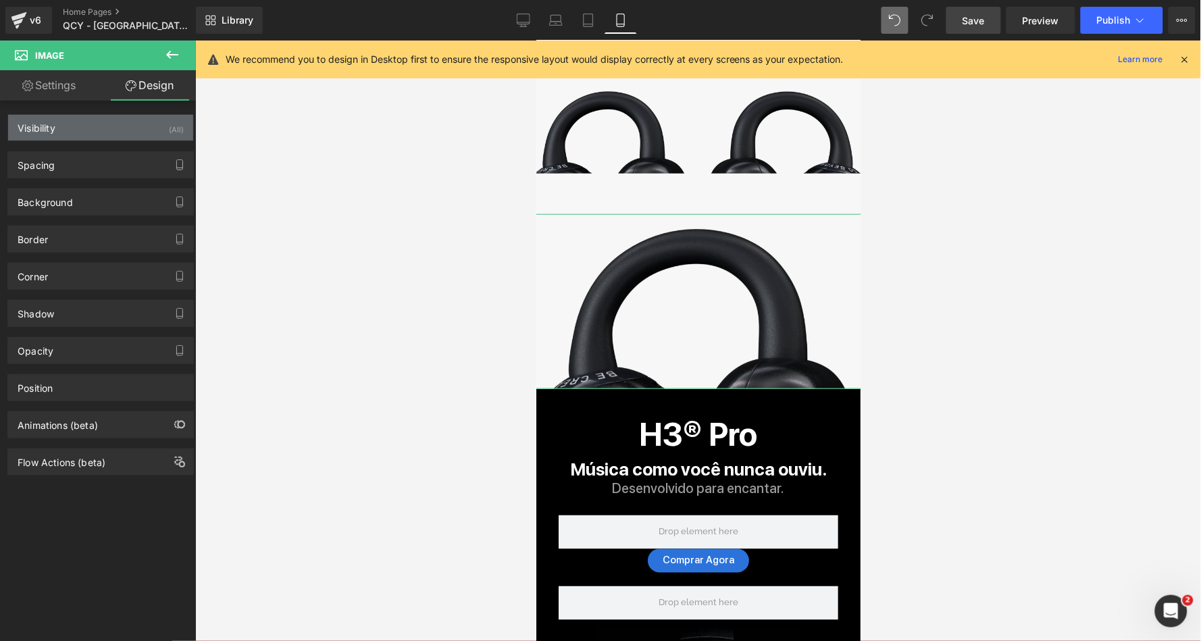
click at [95, 131] on div "Visibility (All)" at bounding box center [100, 128] width 185 height 26
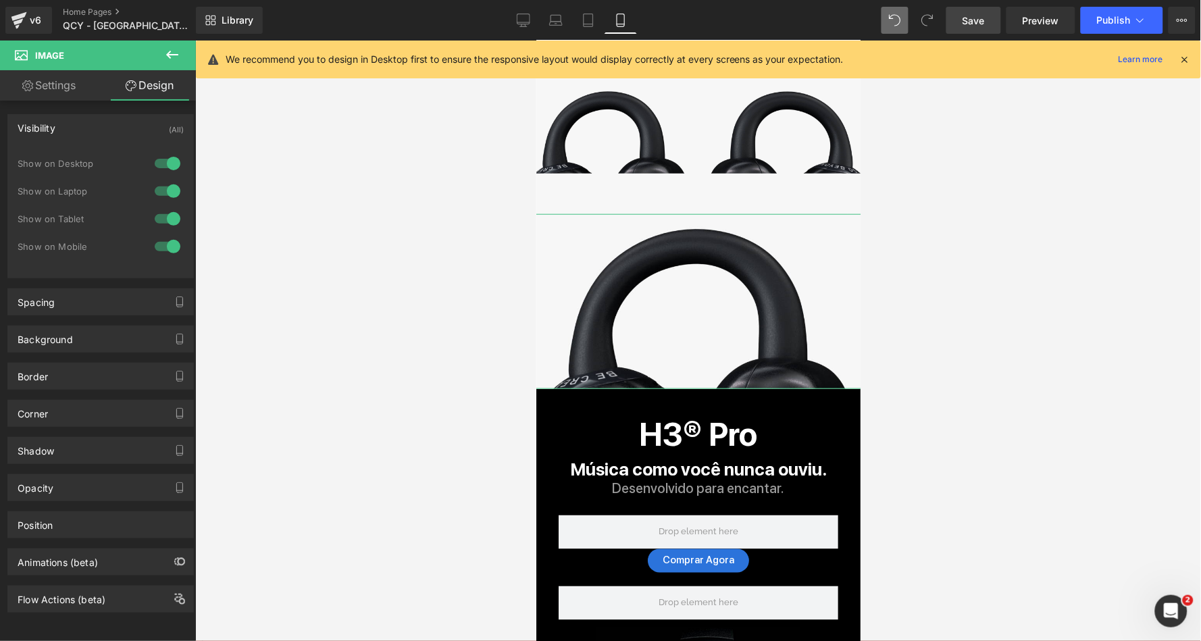
click at [172, 163] on div at bounding box center [167, 164] width 32 height 22
click at [172, 195] on div at bounding box center [167, 191] width 32 height 22
click at [172, 209] on div at bounding box center [167, 219] width 32 height 22
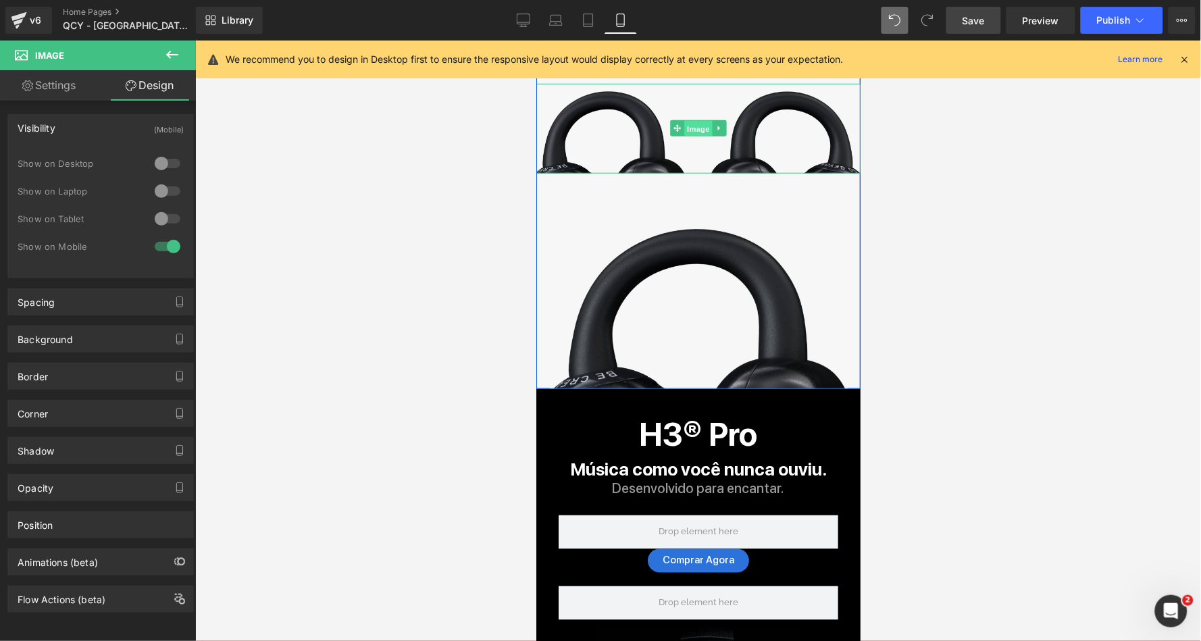
drag, startPoint x: 671, startPoint y: 117, endPoint x: 892, endPoint y: 157, distance: 224.5
click at [671, 120] on link "Image" at bounding box center [690, 128] width 42 height 16
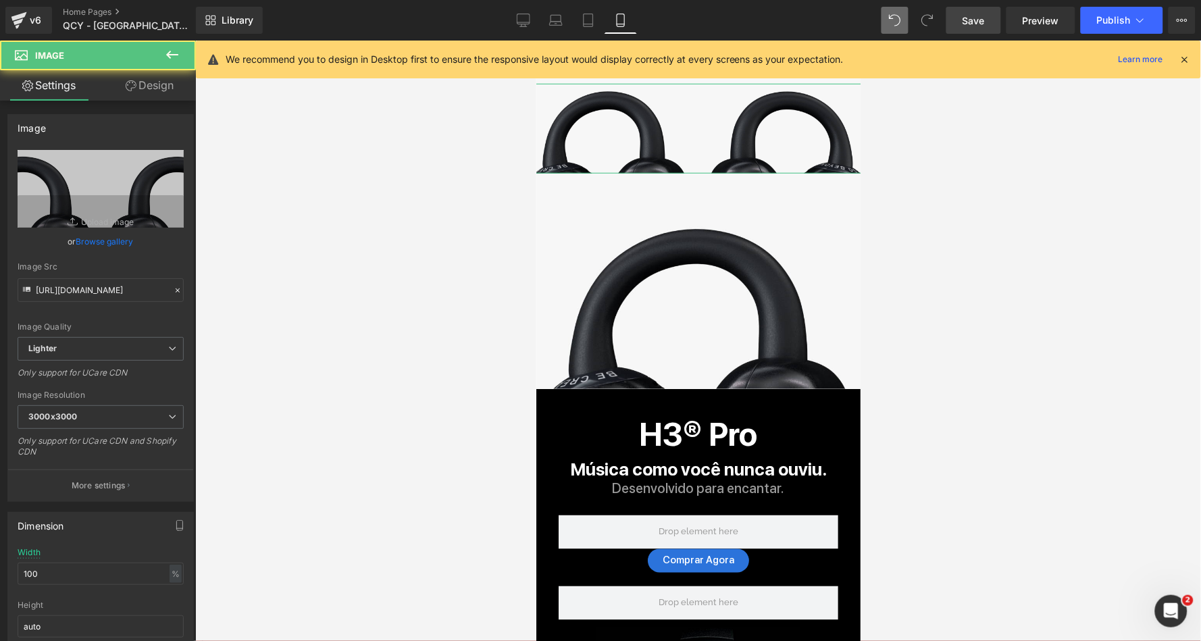
click at [149, 86] on link "Design" at bounding box center [150, 85] width 98 height 30
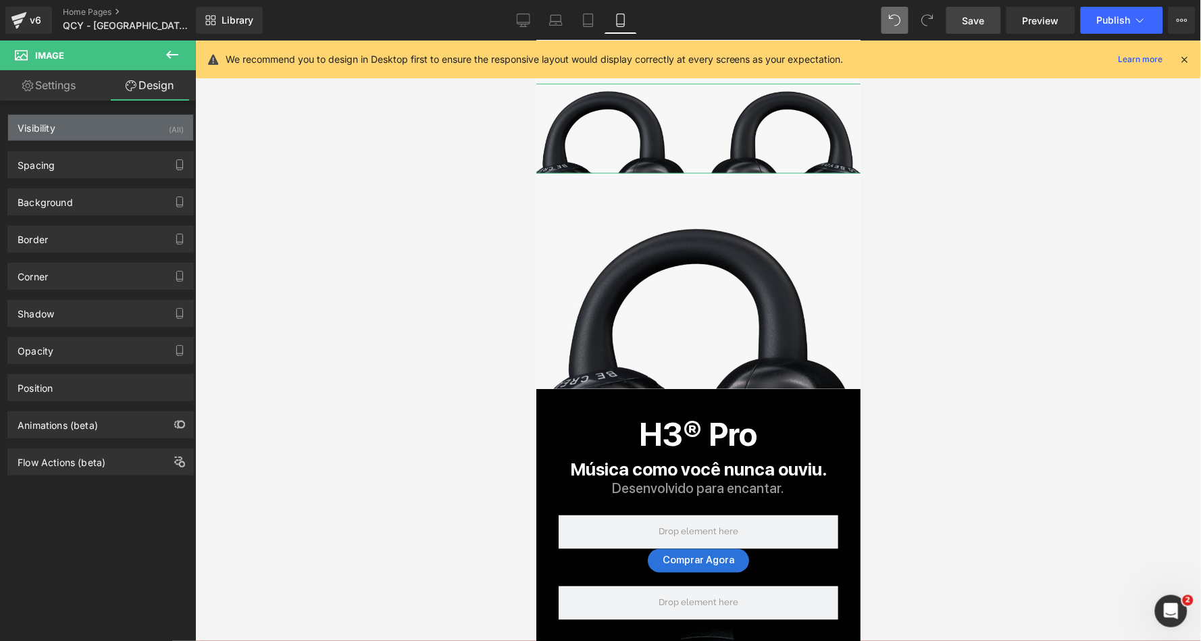
click at [103, 134] on div "Visibility (All)" at bounding box center [100, 128] width 185 height 26
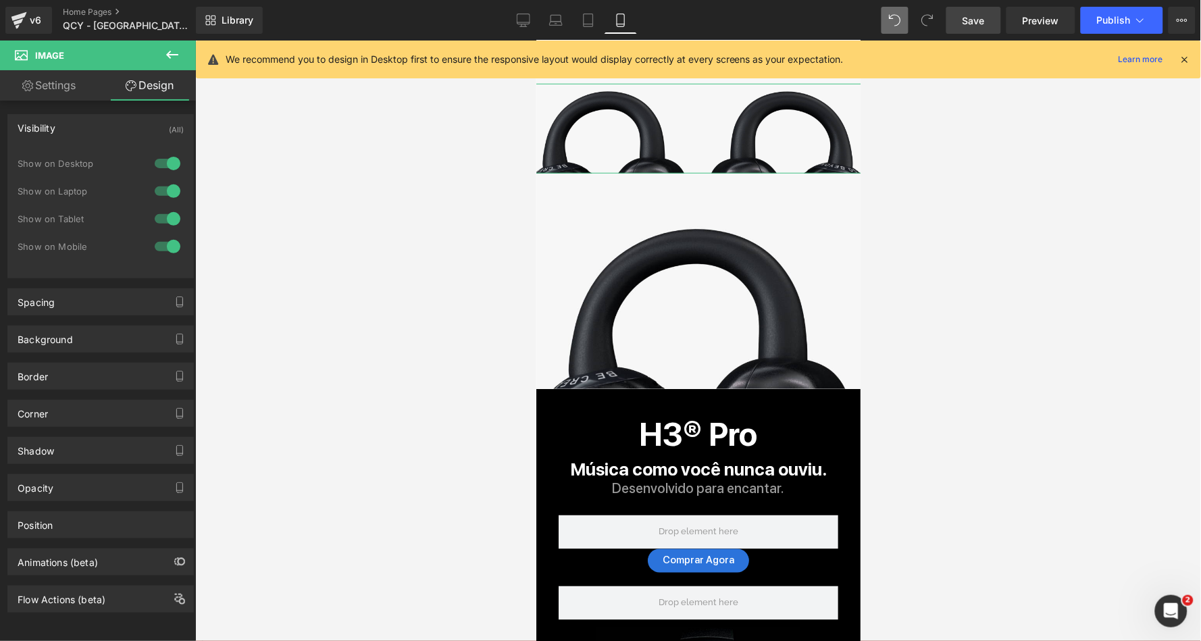
click at [165, 245] on div at bounding box center [167, 247] width 32 height 22
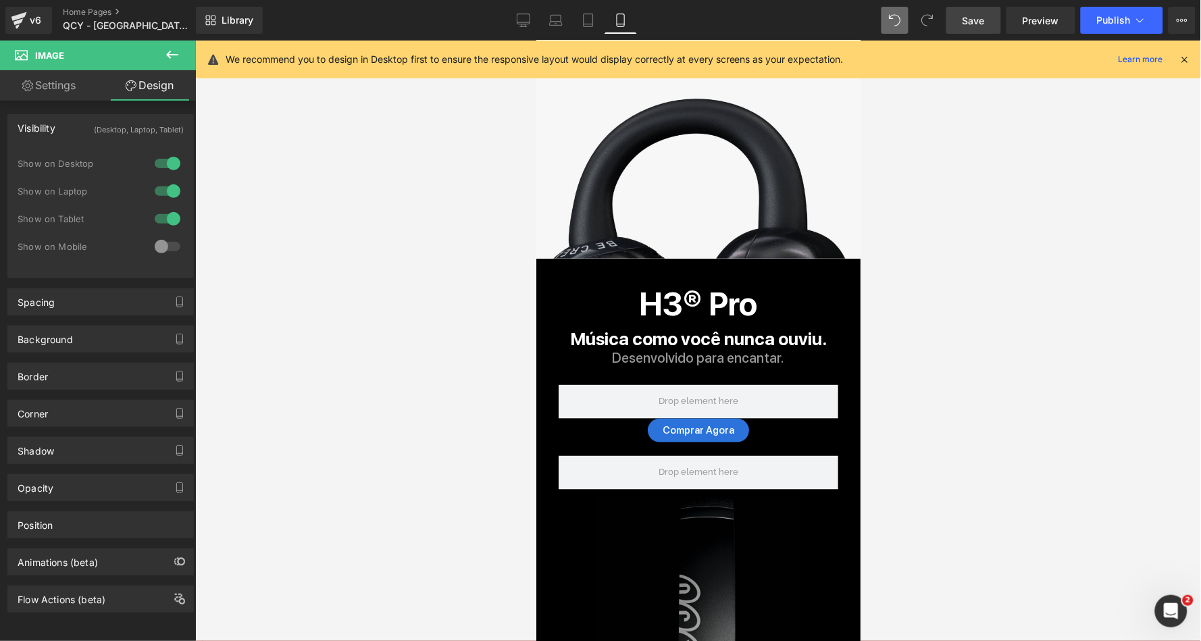
click at [401, 316] on div at bounding box center [698, 341] width 1006 height 600
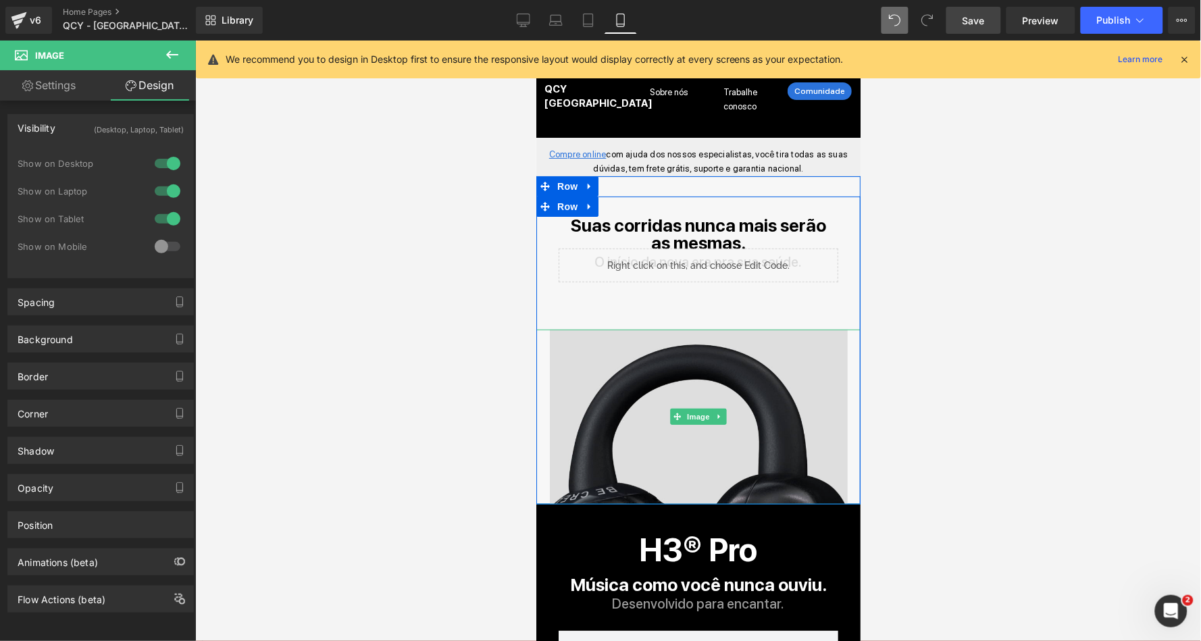
scroll to position [0, 0]
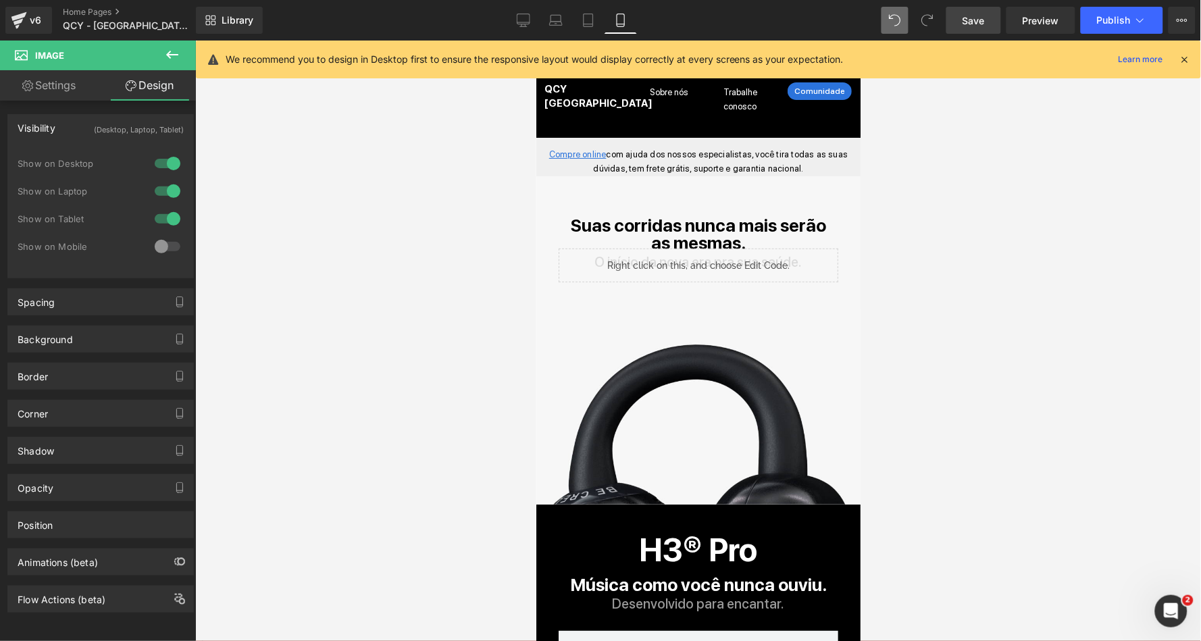
click at [978, 20] on span "Save" at bounding box center [973, 21] width 22 height 14
click at [564, 140] on span "Row" at bounding box center [566, 147] width 27 height 20
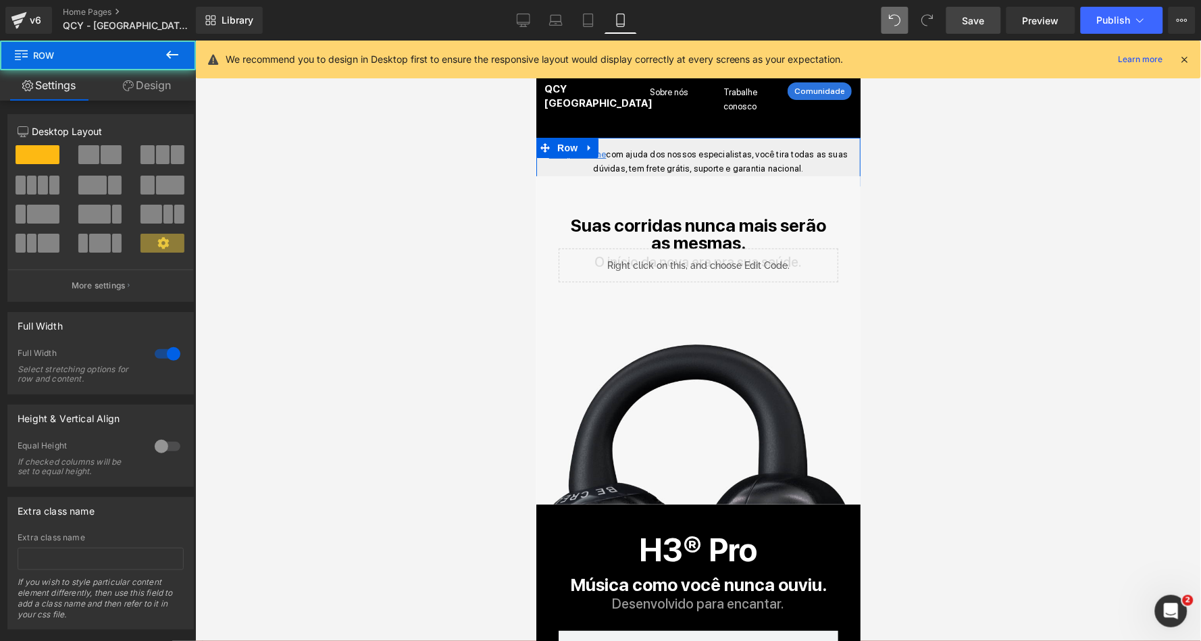
click at [147, 87] on link "Design" at bounding box center [147, 85] width 98 height 30
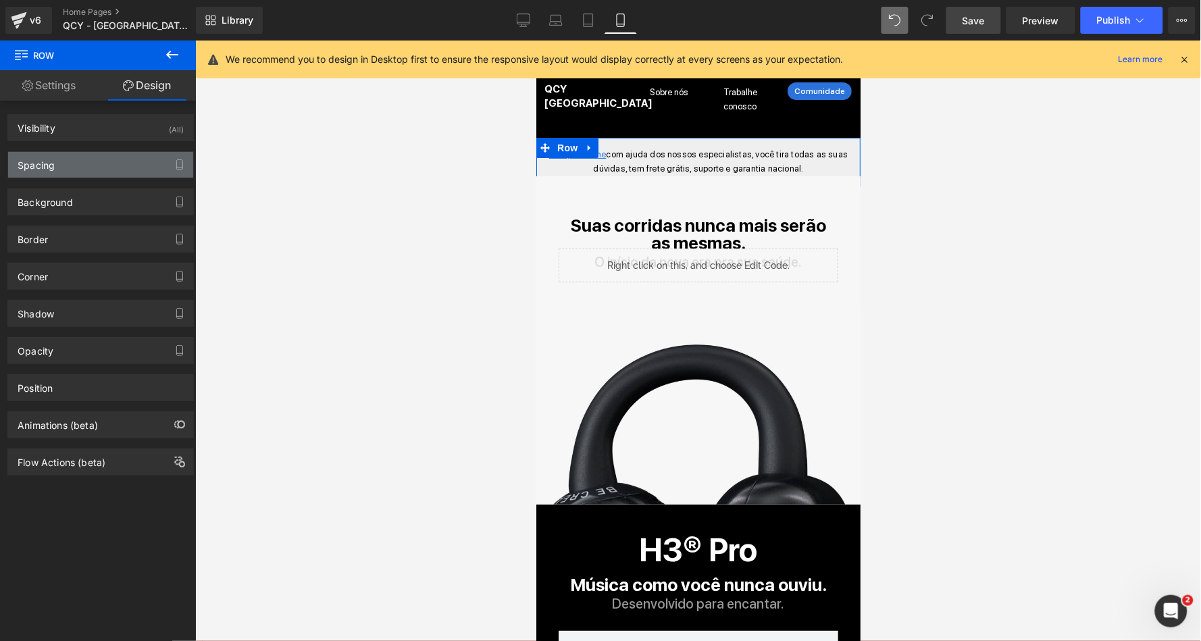
click at [66, 168] on div "Spacing" at bounding box center [100, 165] width 185 height 26
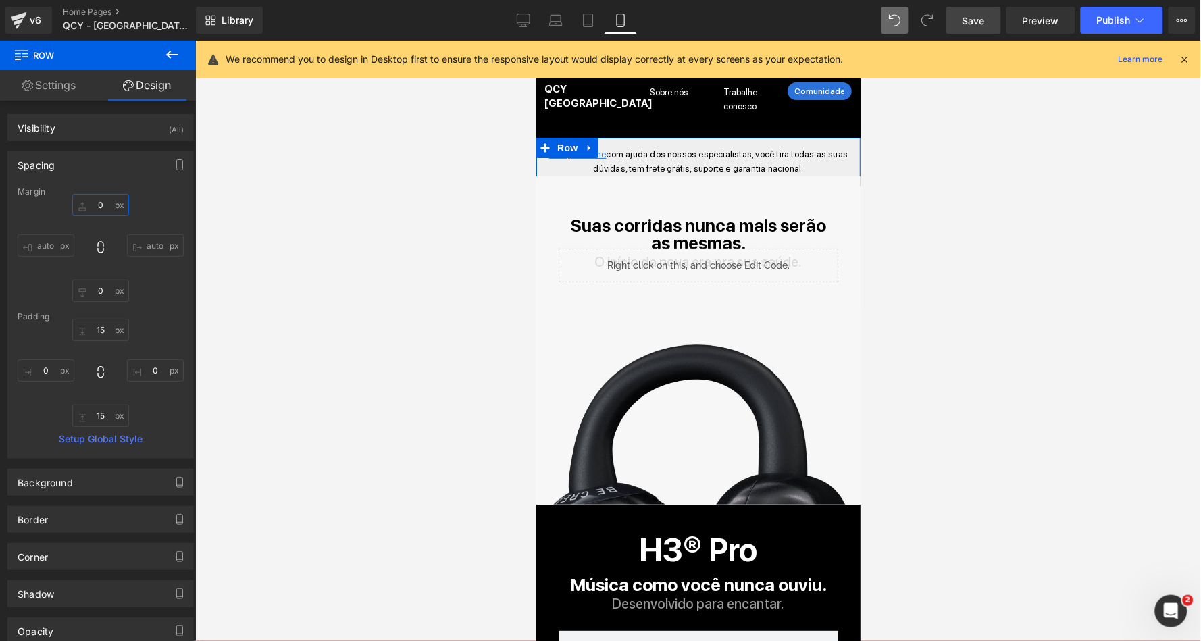
click at [87, 204] on input "0" at bounding box center [100, 205] width 57 height 22
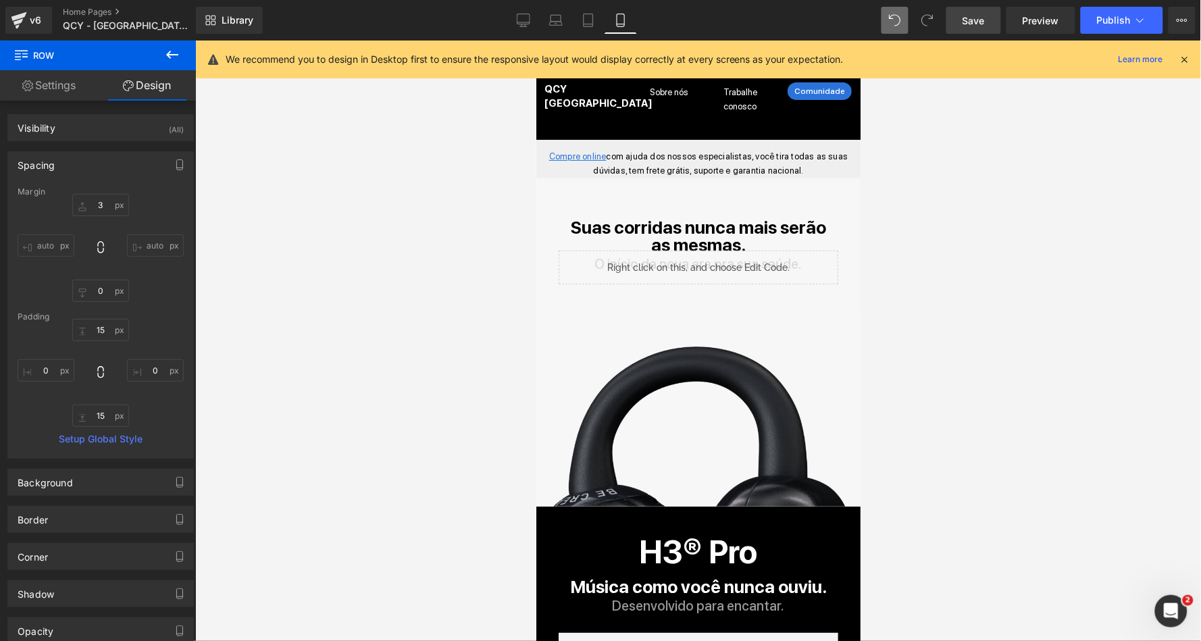
click at [982, 20] on span "Save" at bounding box center [973, 21] width 22 height 14
click at [100, 205] on input "3" at bounding box center [100, 205] width 57 height 22
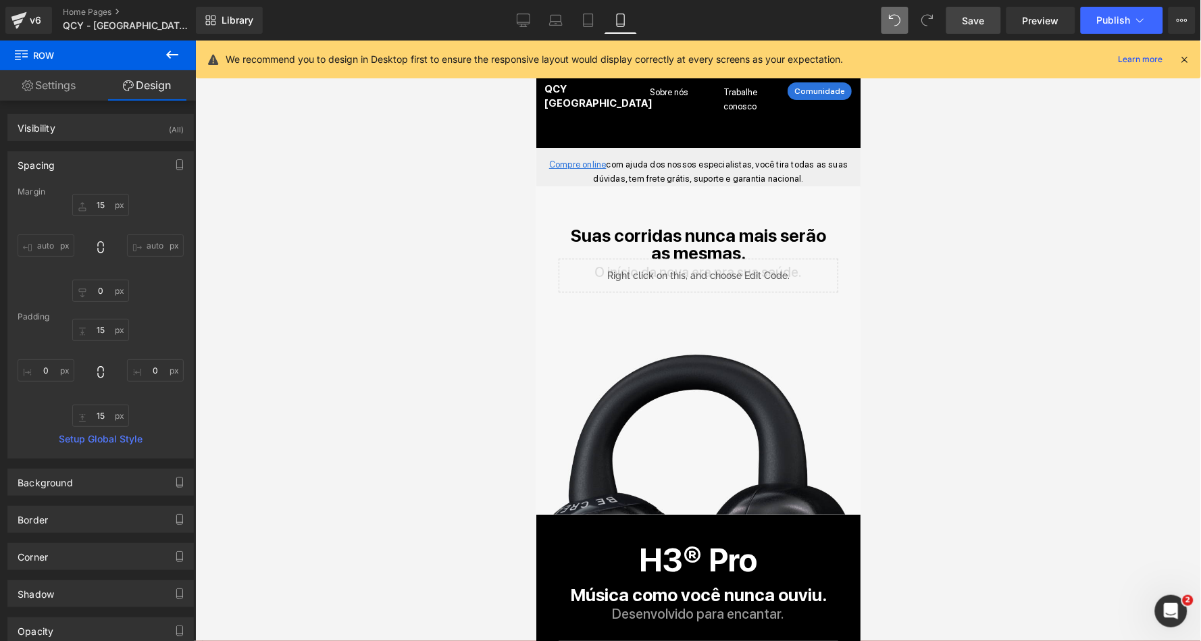
click at [989, 21] on link "Save" at bounding box center [973, 20] width 55 height 27
click at [101, 201] on input "15" at bounding box center [100, 205] width 57 height 22
type input "1"
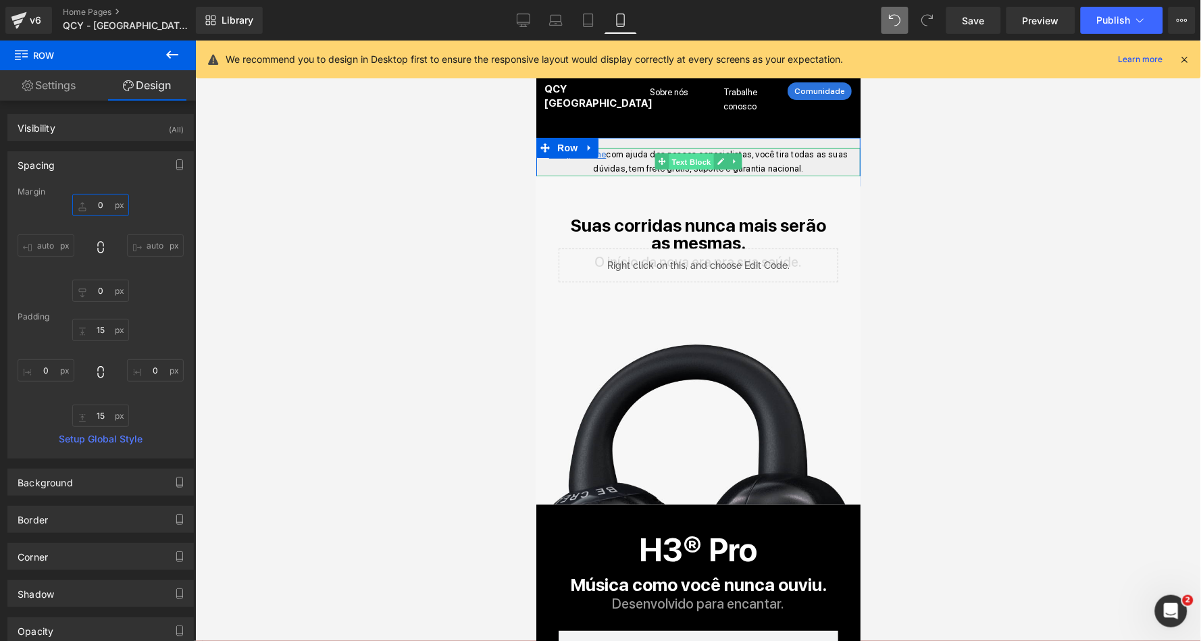
click at [681, 155] on span "Text Block" at bounding box center [690, 161] width 45 height 16
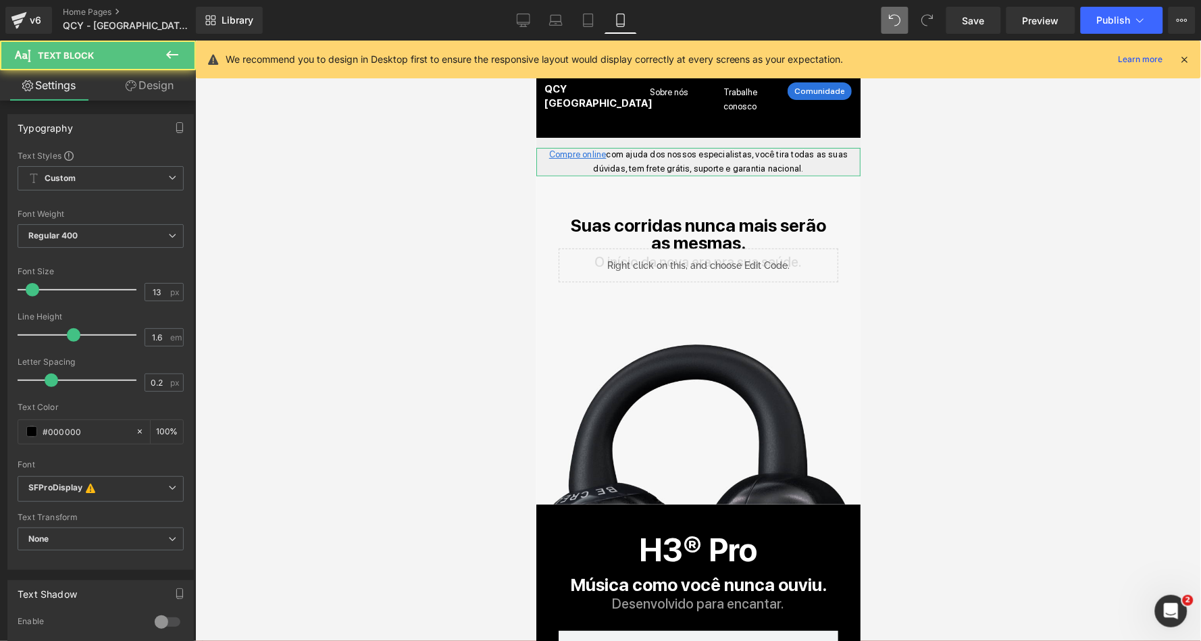
click at [136, 80] on link "Design" at bounding box center [150, 85] width 98 height 30
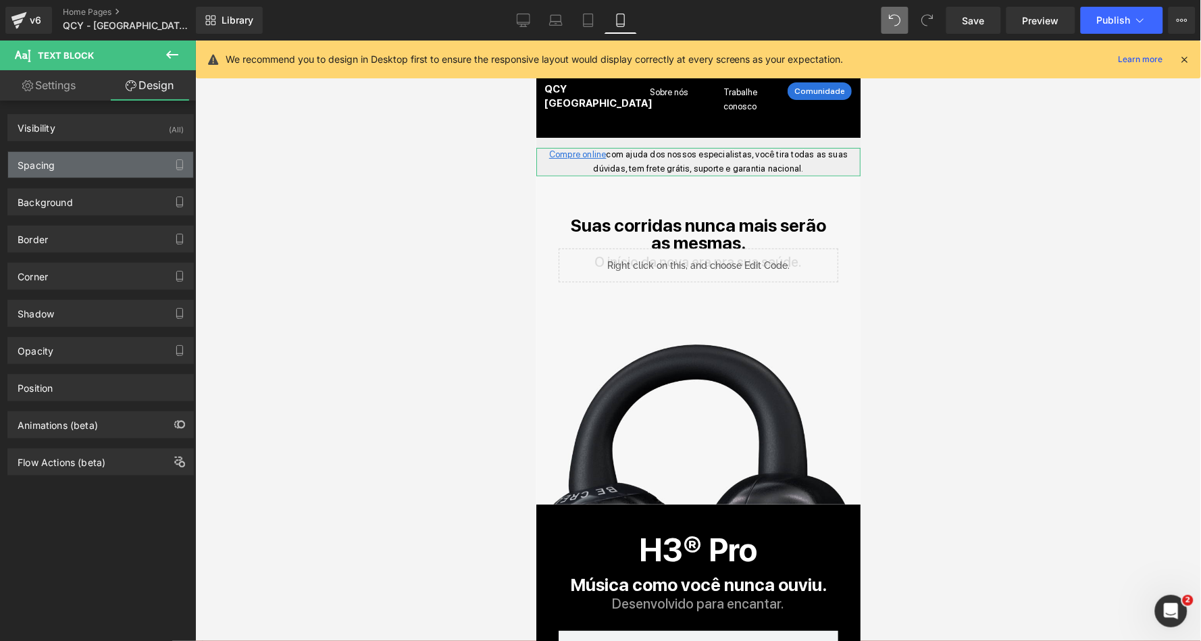
click at [57, 159] on div "Spacing" at bounding box center [100, 165] width 185 height 26
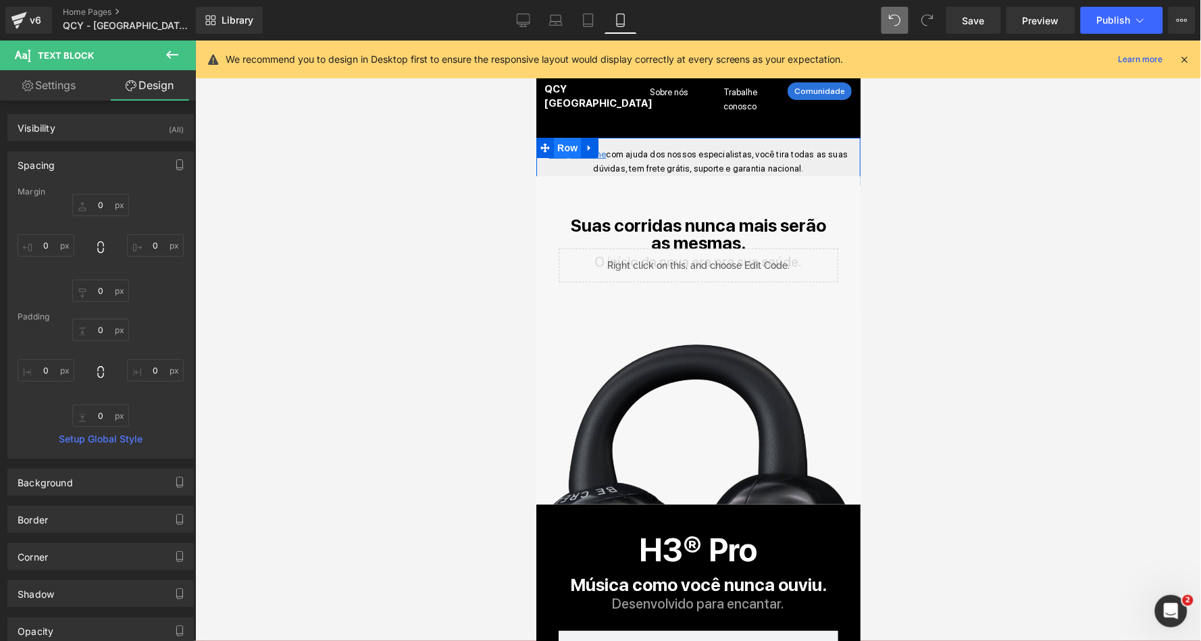
click at [568, 140] on span "Row" at bounding box center [566, 147] width 27 height 20
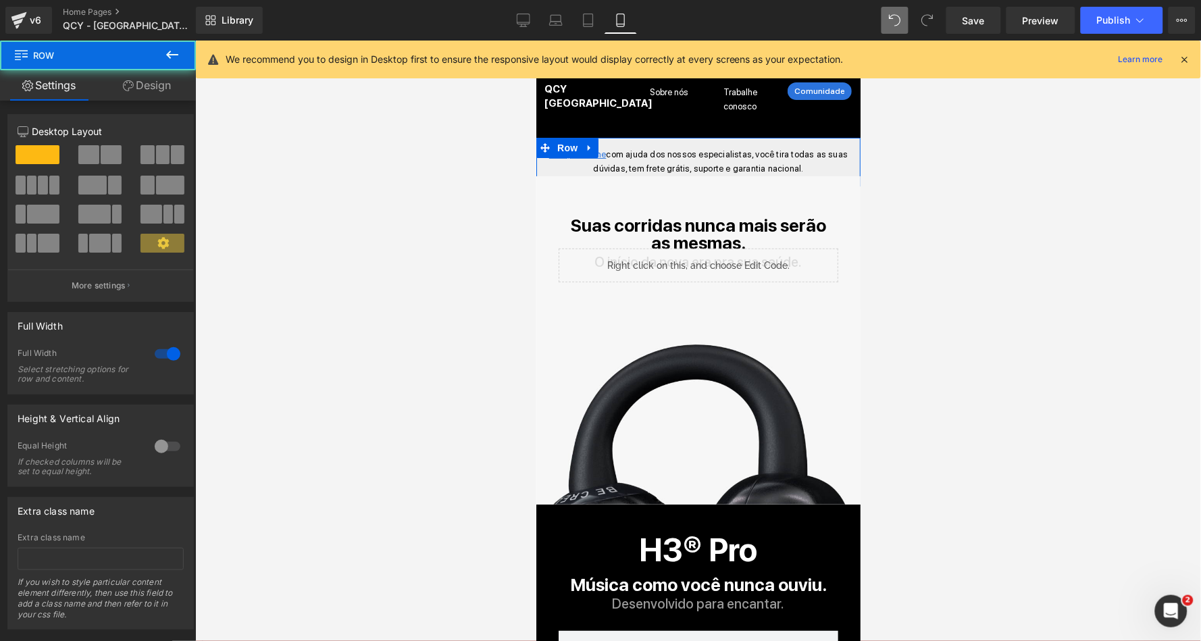
click at [128, 93] on link "Design" at bounding box center [147, 85] width 98 height 30
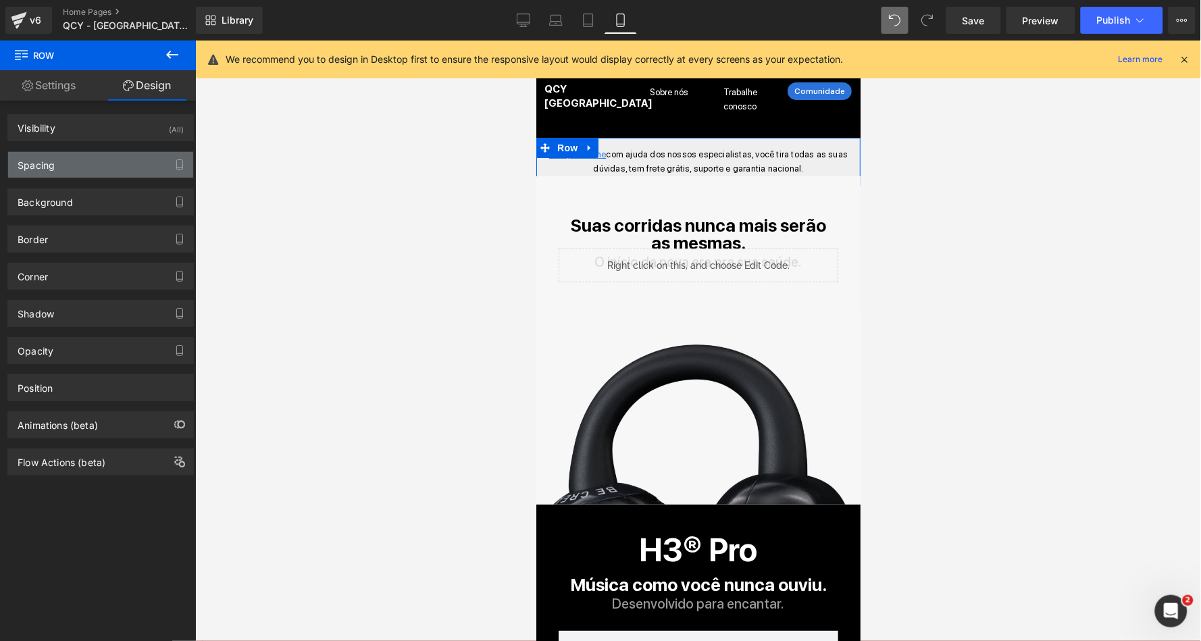
click at [71, 174] on div "Spacing" at bounding box center [100, 165] width 185 height 26
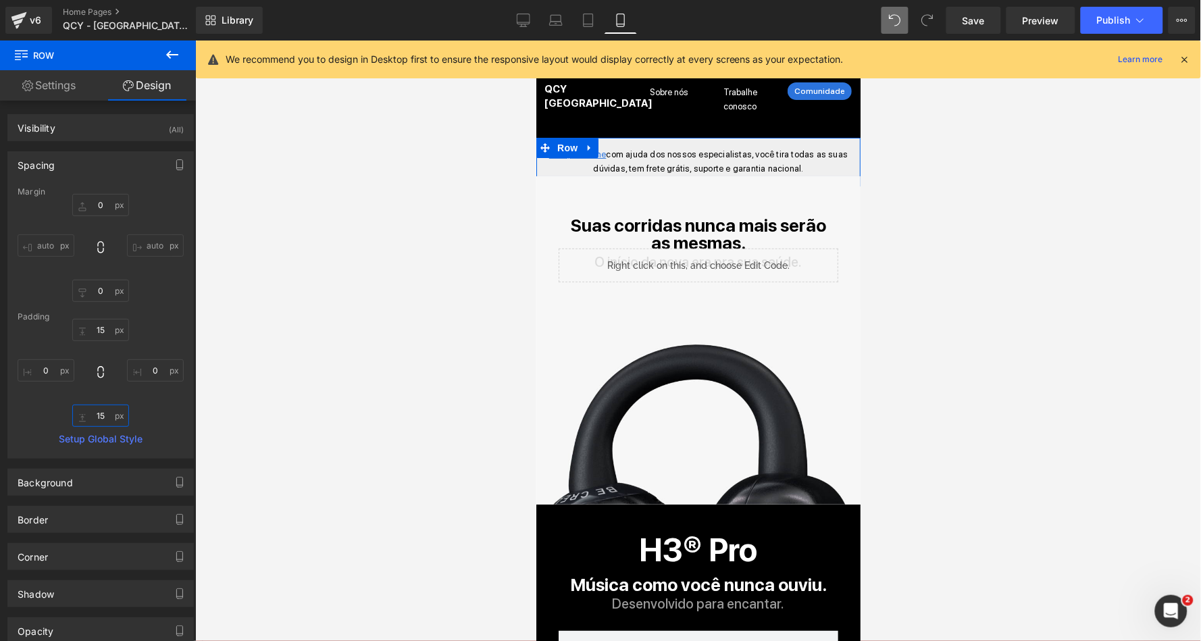
click at [101, 417] on input "15" at bounding box center [100, 416] width 57 height 22
click at [991, 17] on link "Save" at bounding box center [973, 20] width 55 height 27
click at [102, 415] on input "20" at bounding box center [100, 416] width 57 height 22
type input "15"
click at [998, 23] on link "Save" at bounding box center [973, 20] width 55 height 27
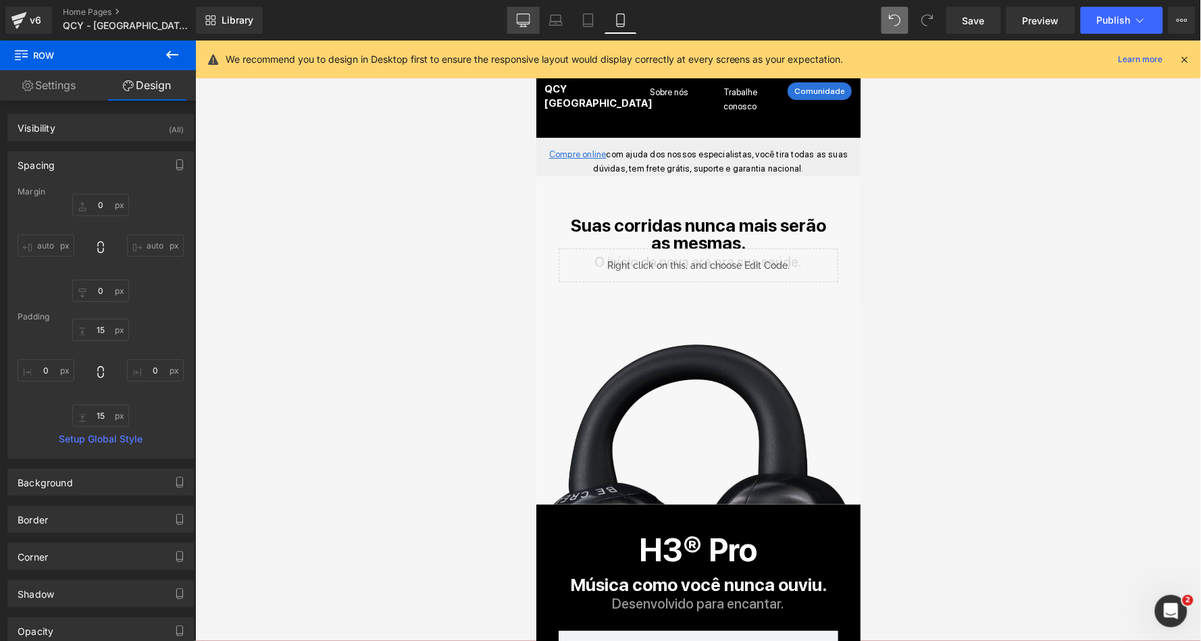
click at [525, 16] on icon at bounding box center [524, 21] width 14 height 14
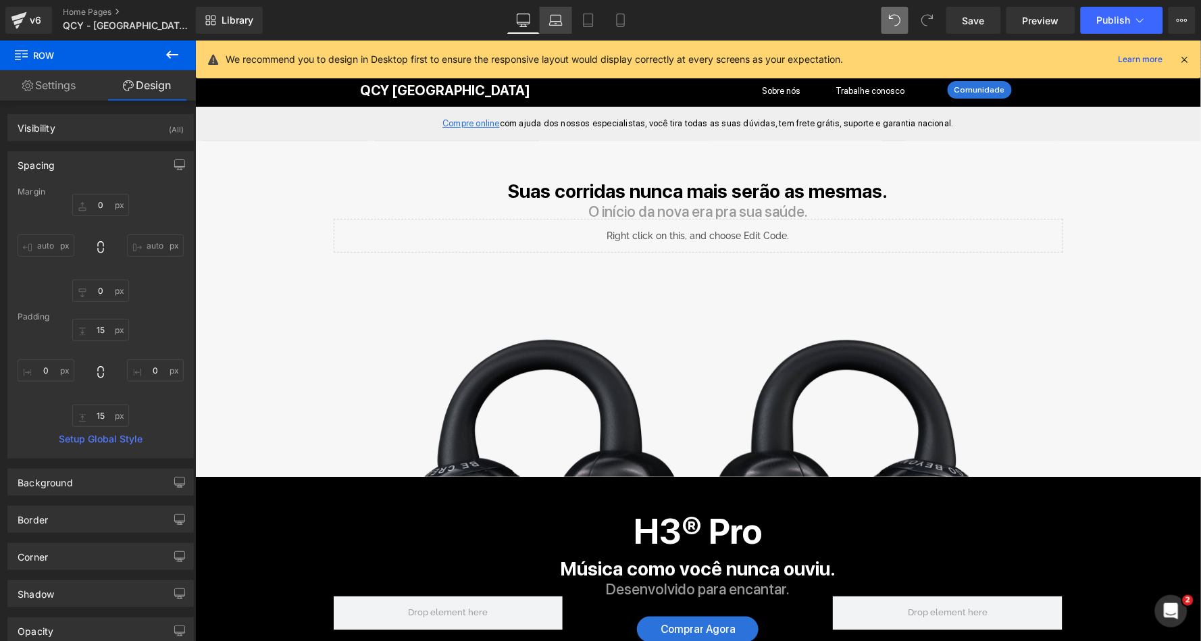
click at [567, 24] on link "Laptop" at bounding box center [556, 20] width 32 height 27
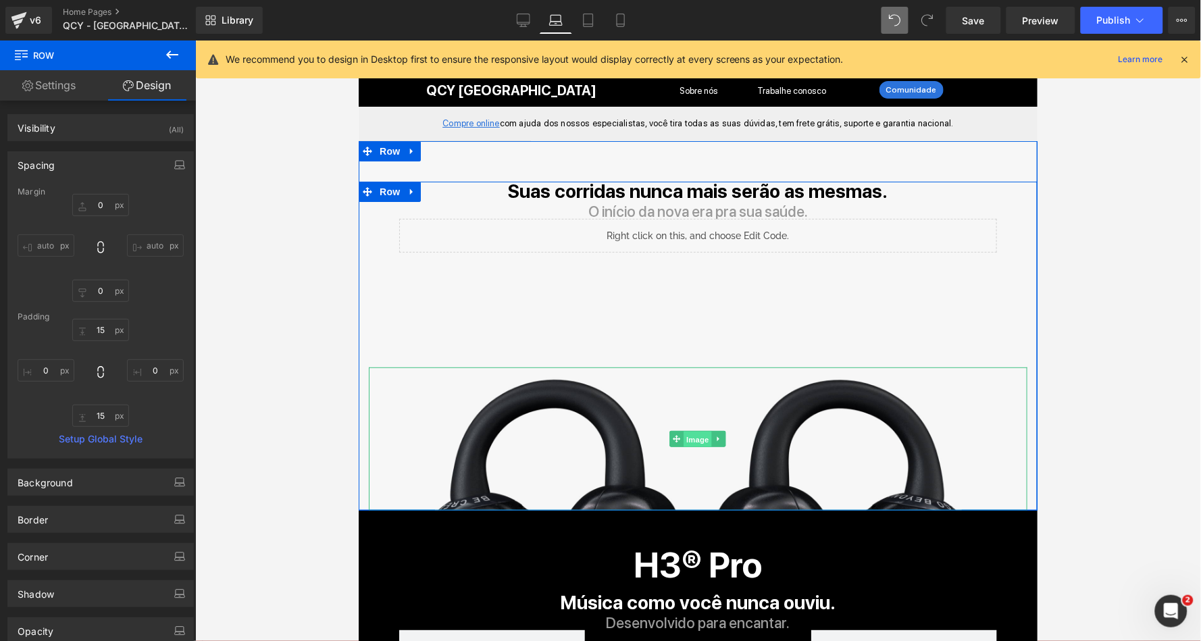
click at [695, 430] on span "Image" at bounding box center [697, 438] width 28 height 16
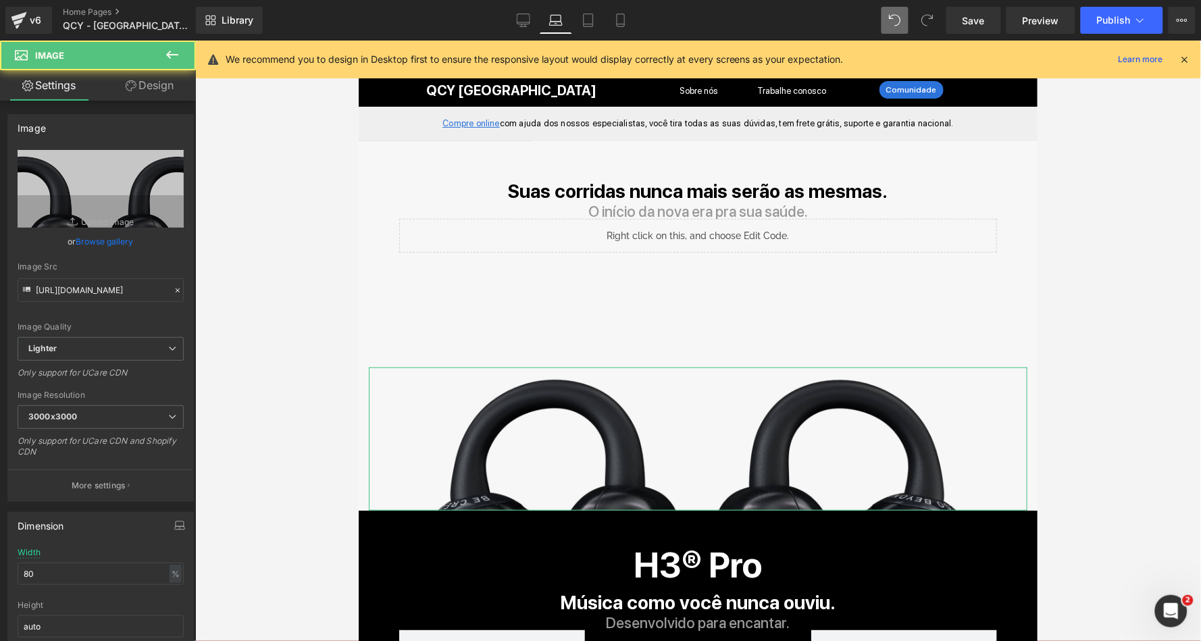
click at [152, 84] on link "Design" at bounding box center [150, 85] width 98 height 30
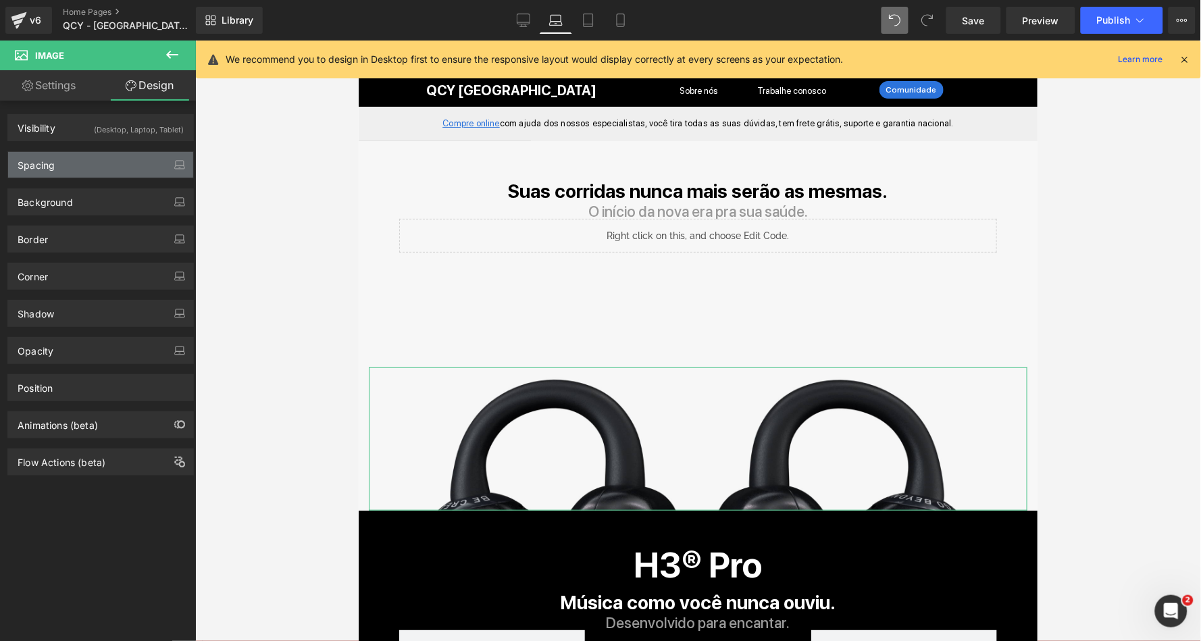
click at [97, 161] on div "Spacing" at bounding box center [100, 165] width 185 height 26
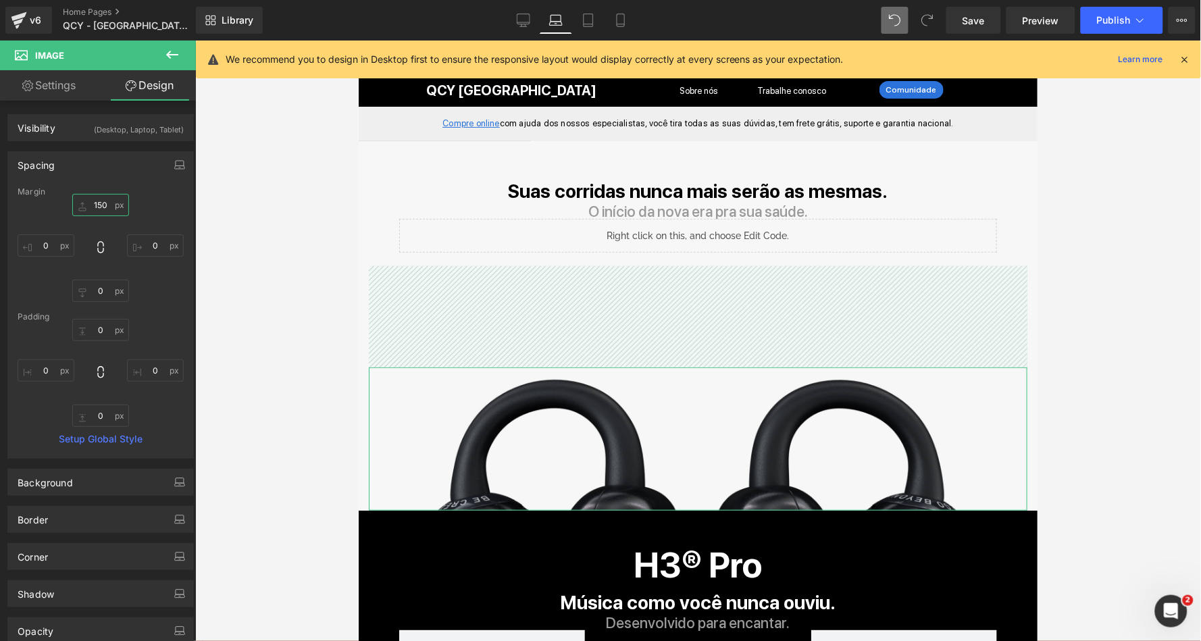
click at [93, 206] on input "150" at bounding box center [100, 205] width 57 height 22
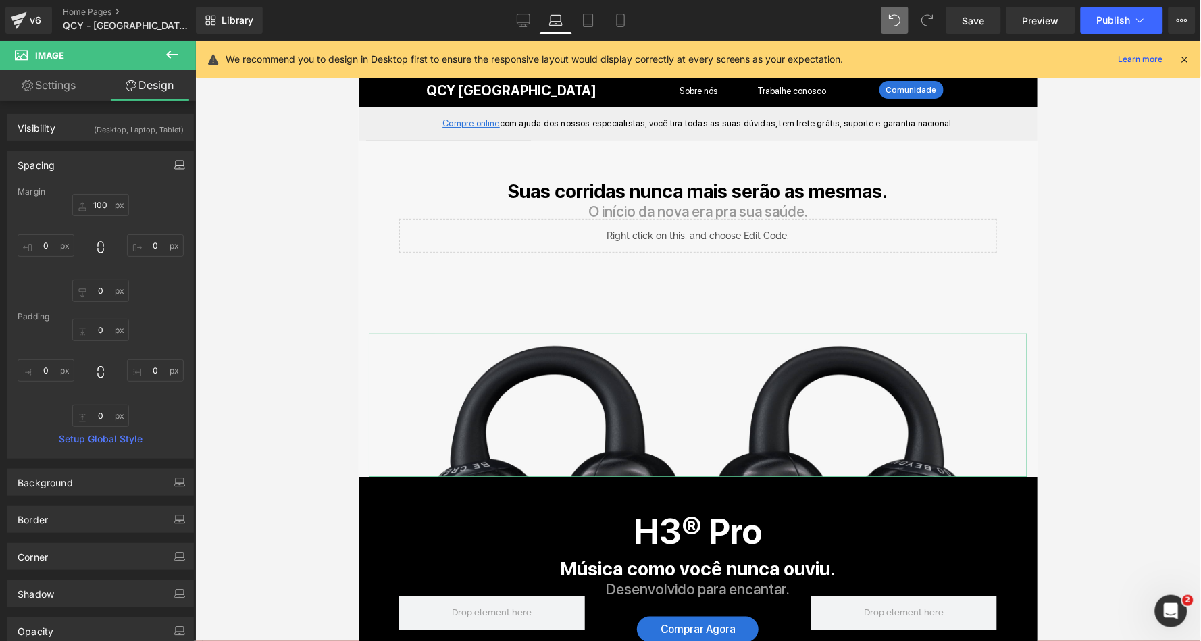
click at [169, 167] on button "button" at bounding box center [180, 165] width 22 height 26
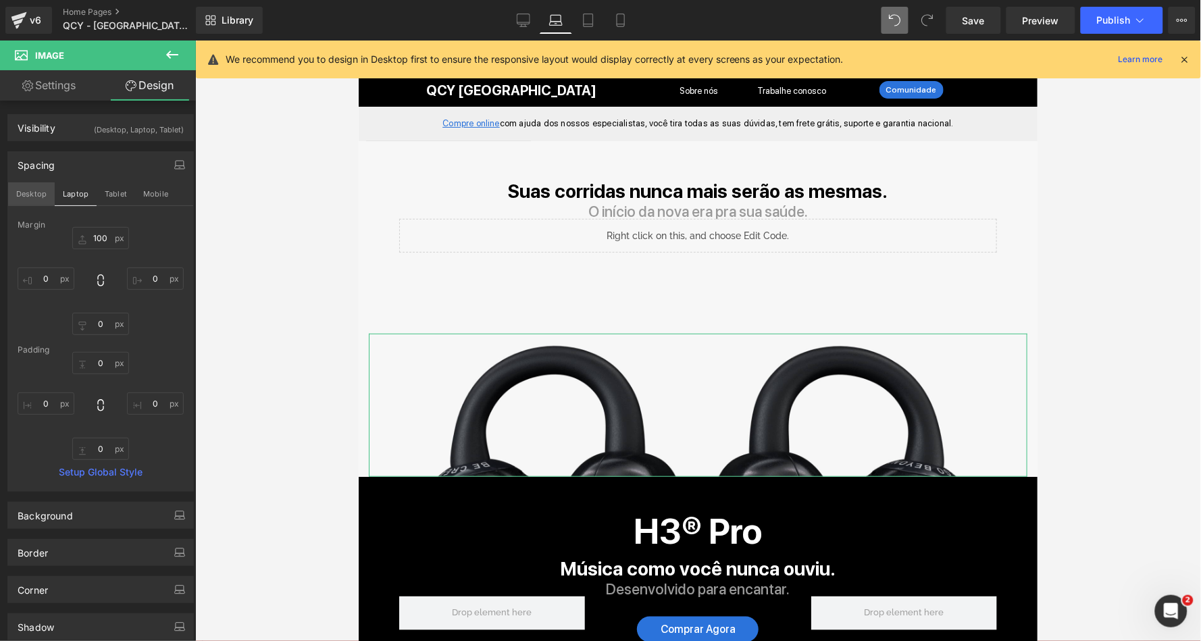
click at [20, 200] on button "Desktop" at bounding box center [31, 193] width 47 height 23
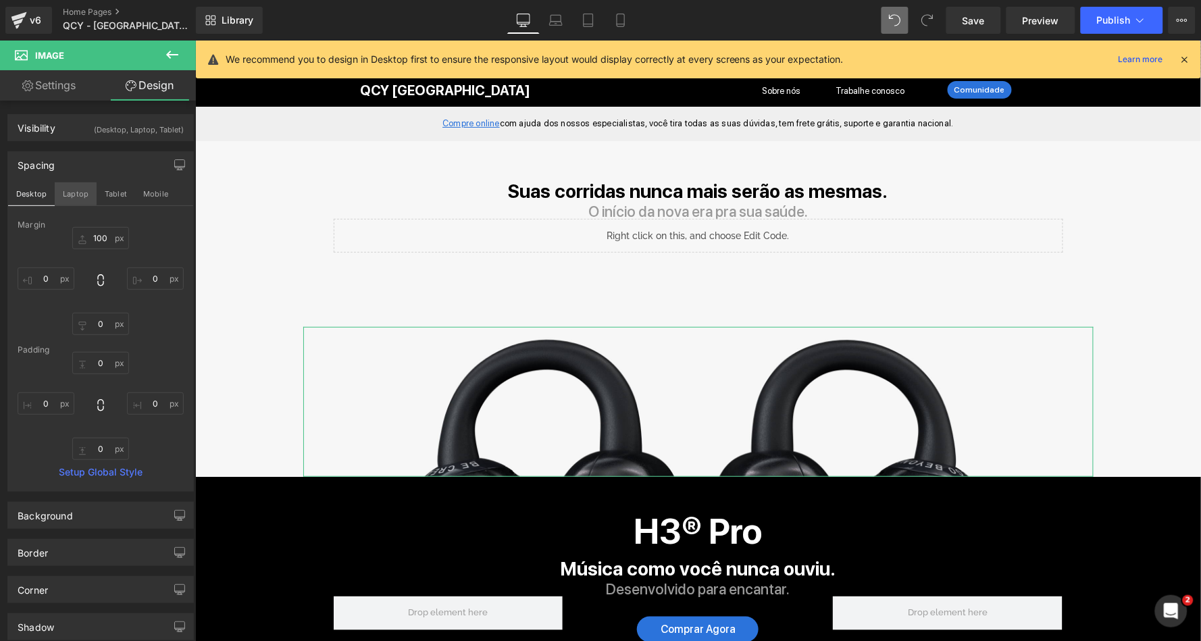
click at [77, 197] on button "Laptop" at bounding box center [76, 193] width 42 height 23
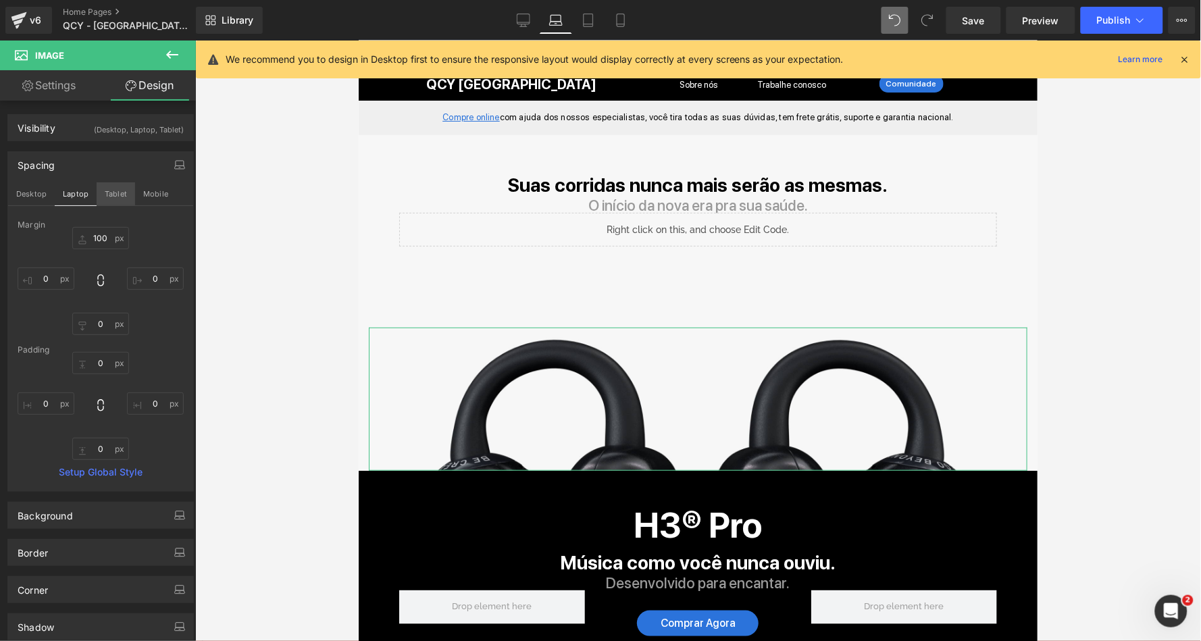
click at [130, 197] on button "Tablet" at bounding box center [116, 193] width 38 height 23
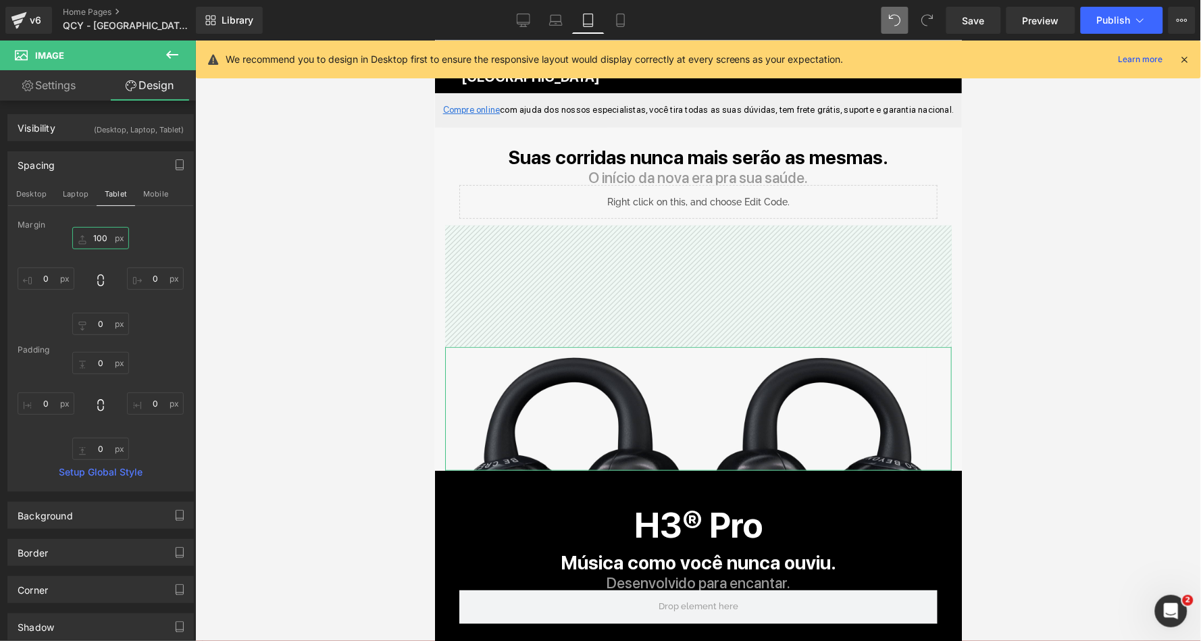
click at [98, 236] on input "100" at bounding box center [100, 238] width 57 height 22
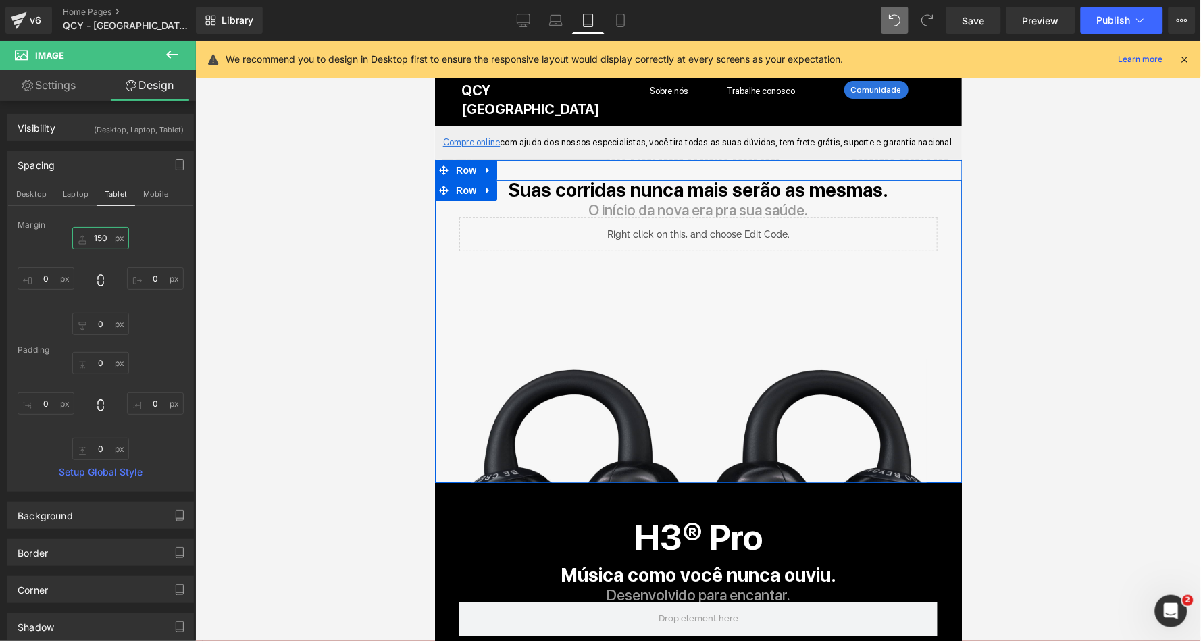
scroll to position [0, 0]
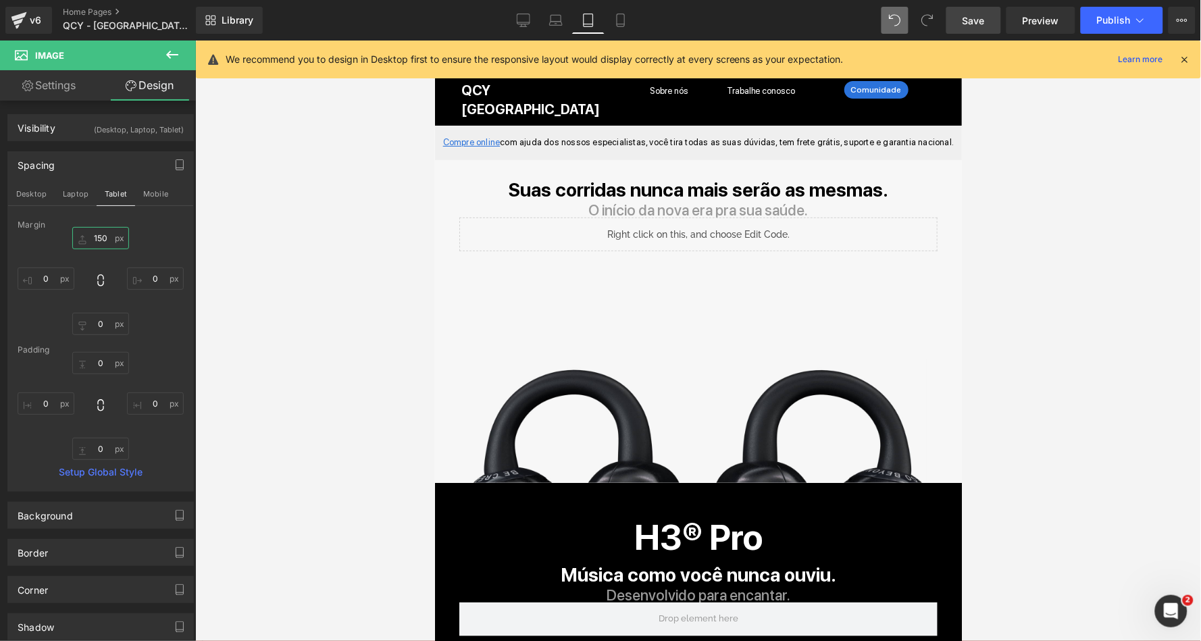
type input "150"
click at [982, 24] on span "Save" at bounding box center [973, 21] width 22 height 14
click at [1129, 25] on span "Publish" at bounding box center [1114, 20] width 34 height 11
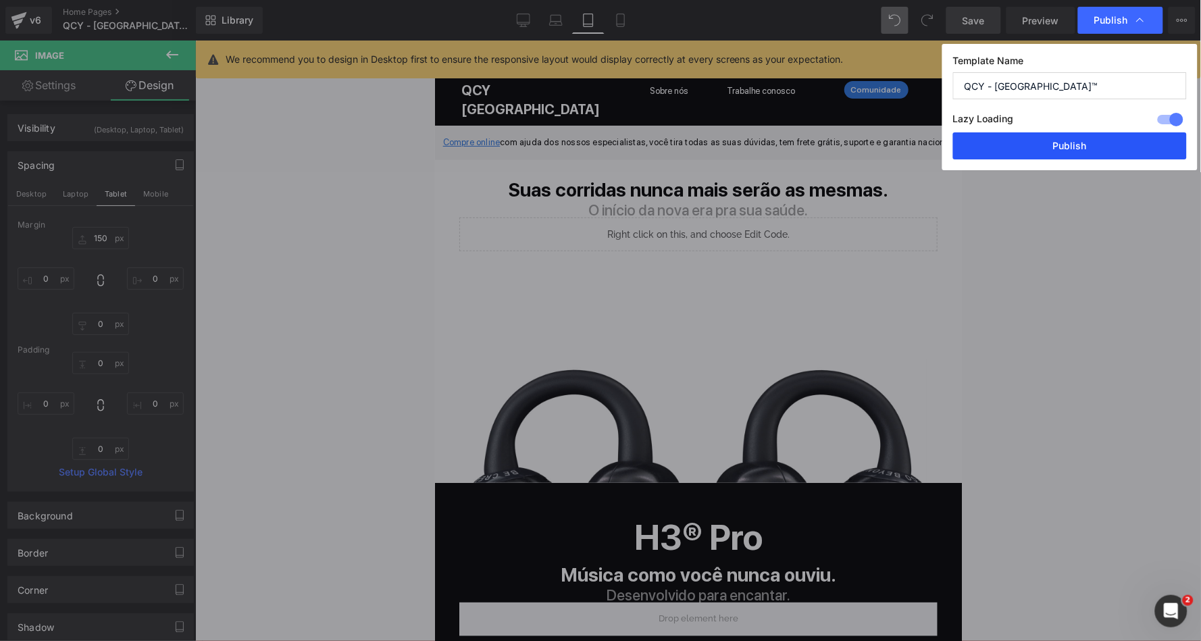
click at [1045, 145] on button "Publish" at bounding box center [1070, 145] width 234 height 27
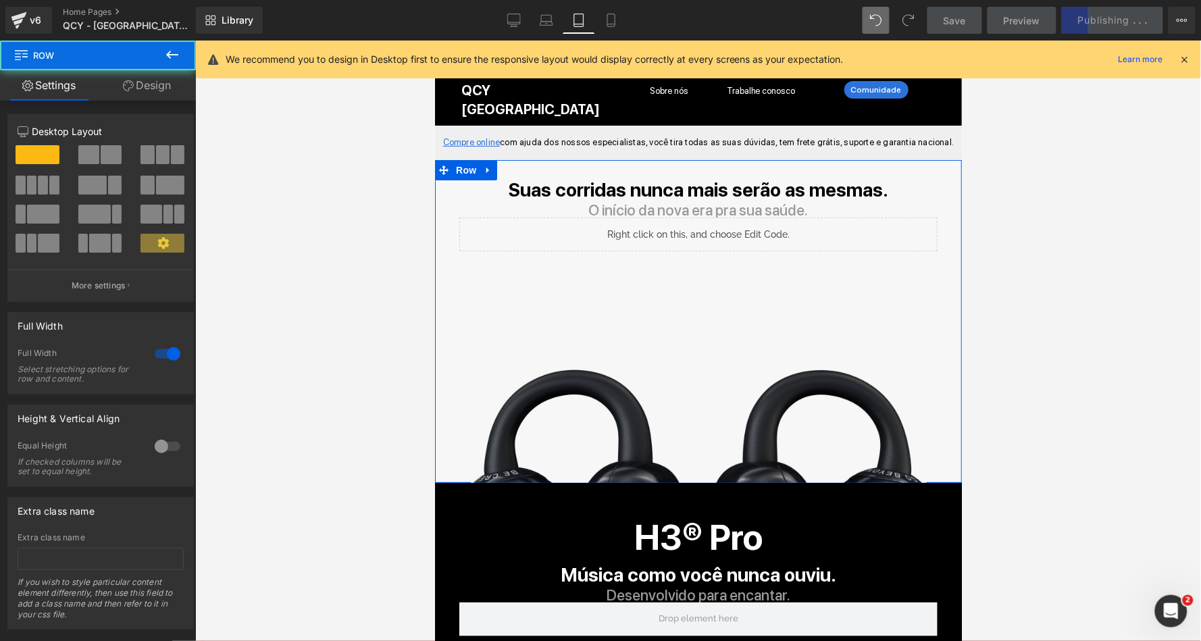
click at [571, 159] on div "Suas corridas nunca mais serão as mesmas. Text Block O início da nova era pra s…" at bounding box center [697, 320] width 527 height 323
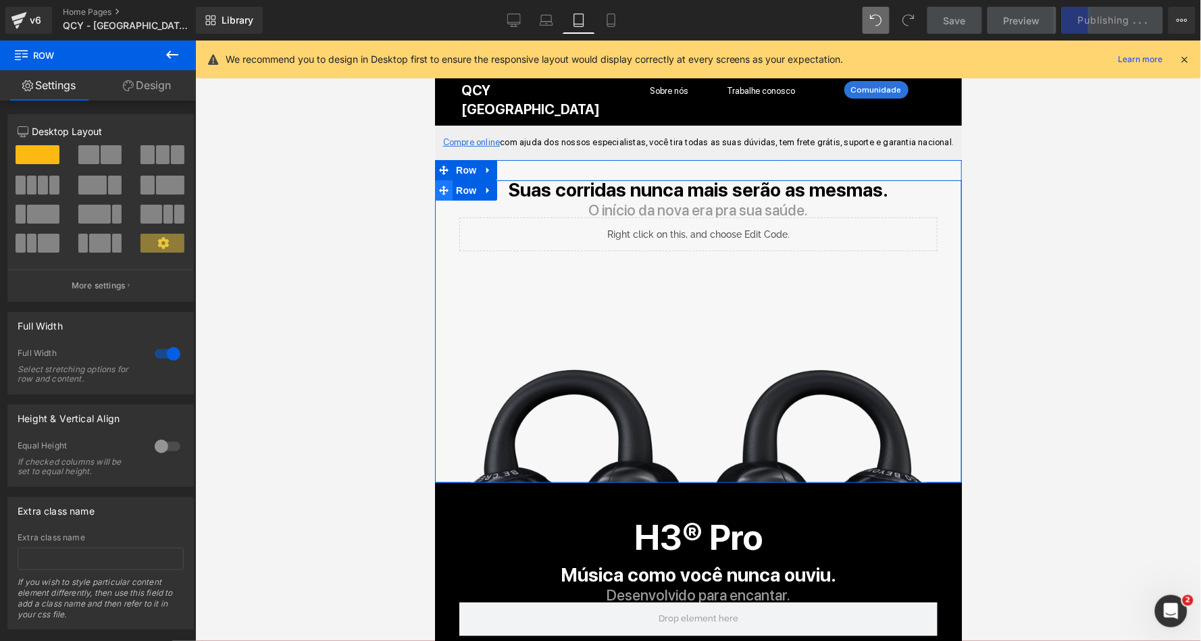
click at [447, 180] on span at bounding box center [443, 190] width 18 height 20
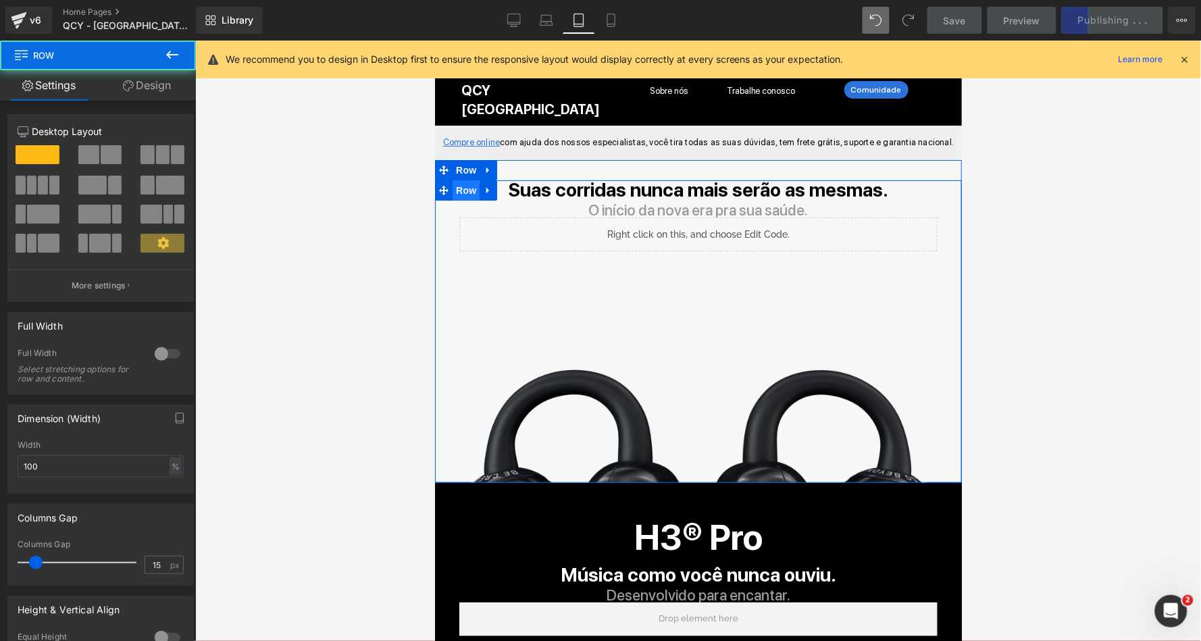
click at [456, 180] on span "Row" at bounding box center [465, 190] width 27 height 20
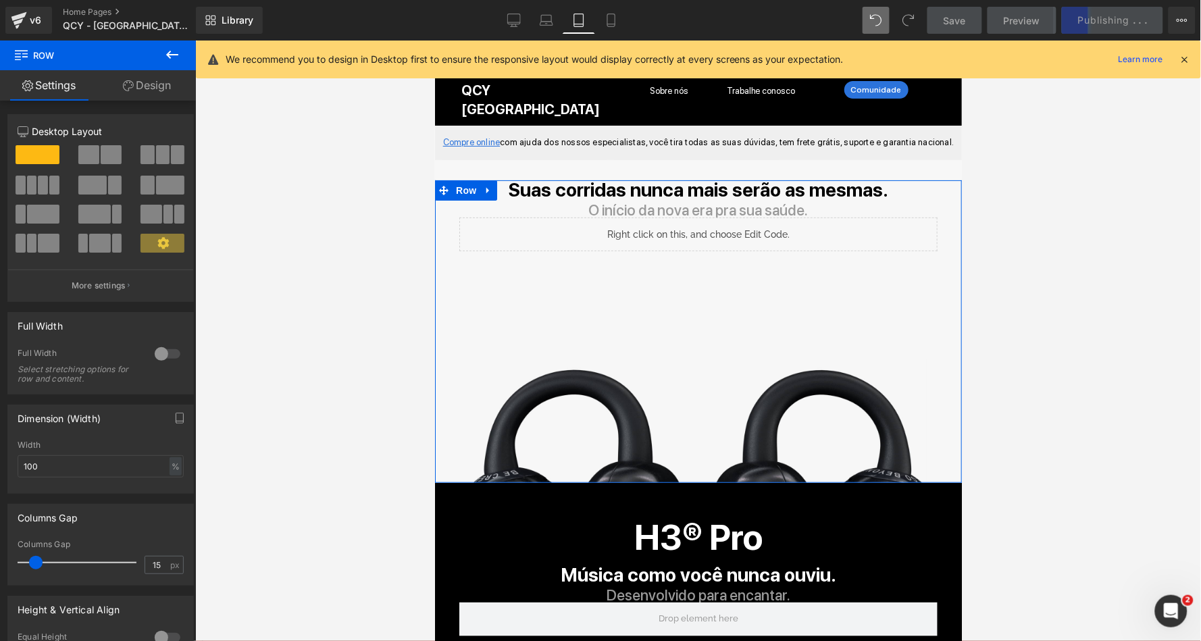
click at [121, 101] on div "12 12 12 Column Size Customizer 12 Desktop Layout Laptop Layout Tablet Layout M…" at bounding box center [101, 461] width 202 height 720
click at [128, 90] on icon at bounding box center [128, 85] width 11 height 11
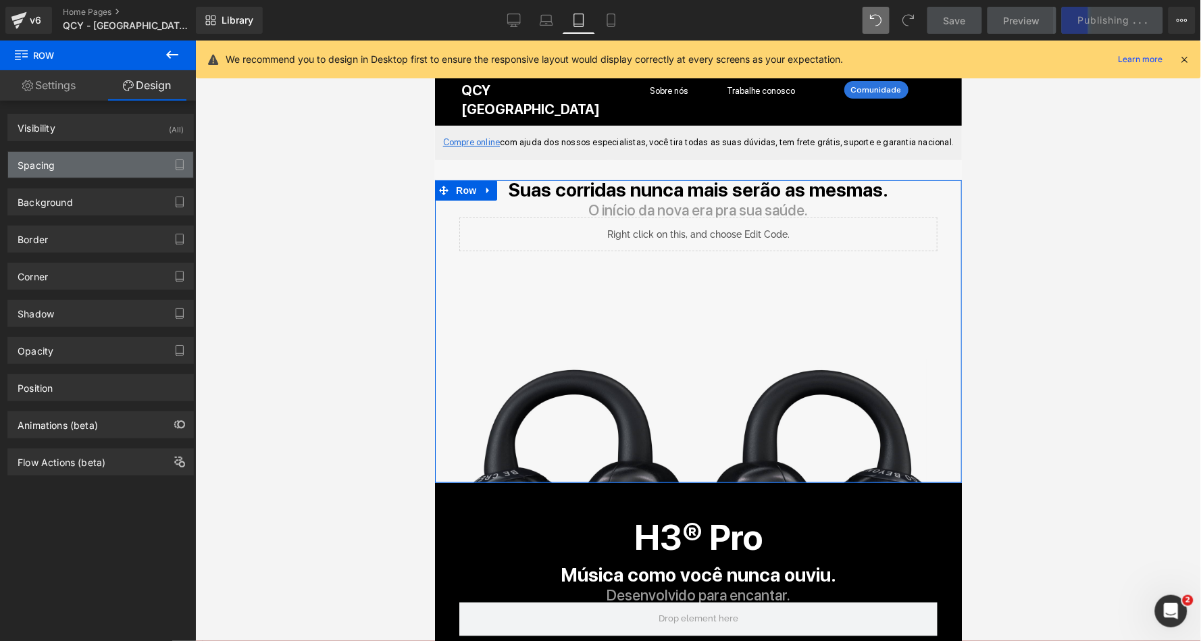
click at [113, 161] on div "Spacing" at bounding box center [100, 165] width 185 height 26
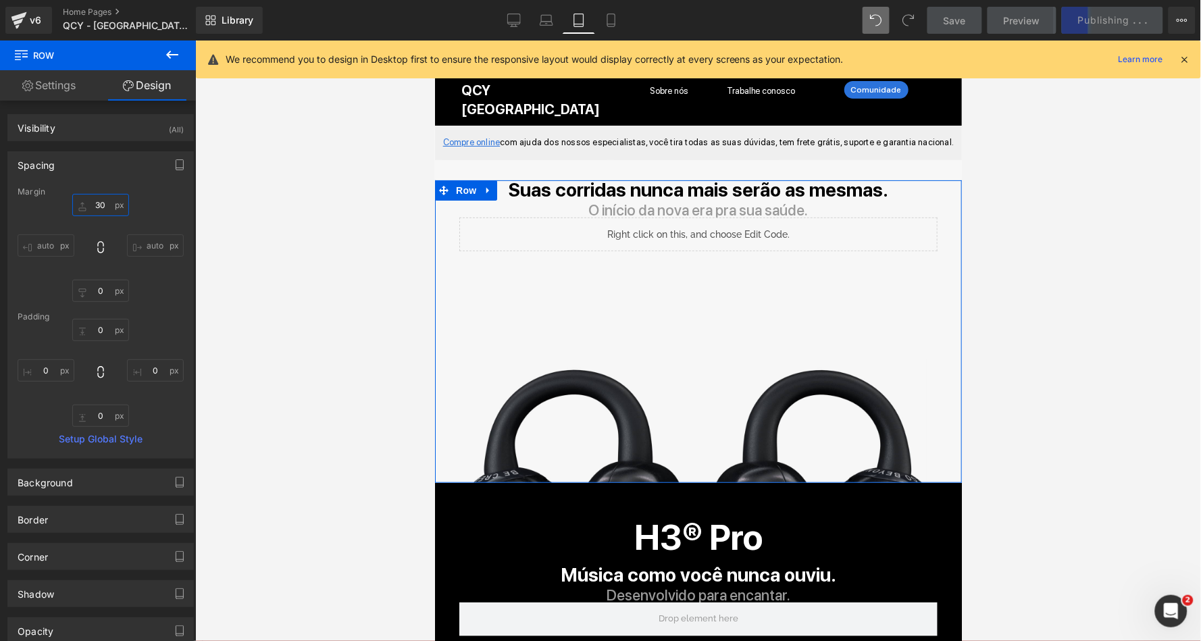
click at [89, 202] on input "30" at bounding box center [100, 205] width 57 height 22
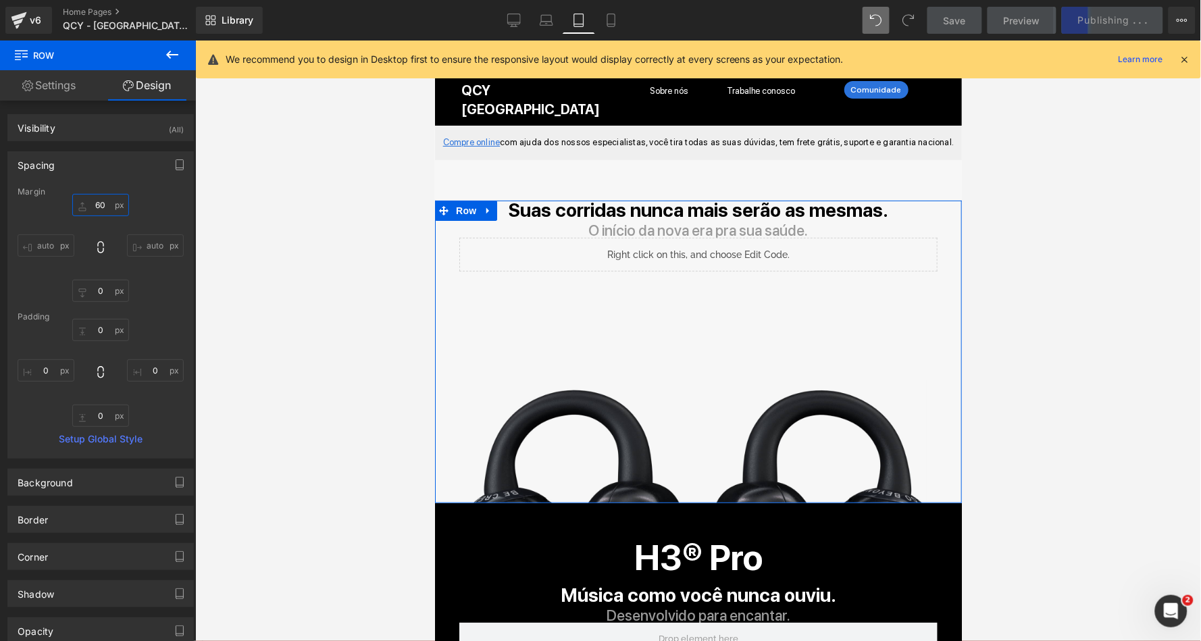
type input "60"
click at [127, 169] on div "Spacing" at bounding box center [100, 165] width 185 height 26
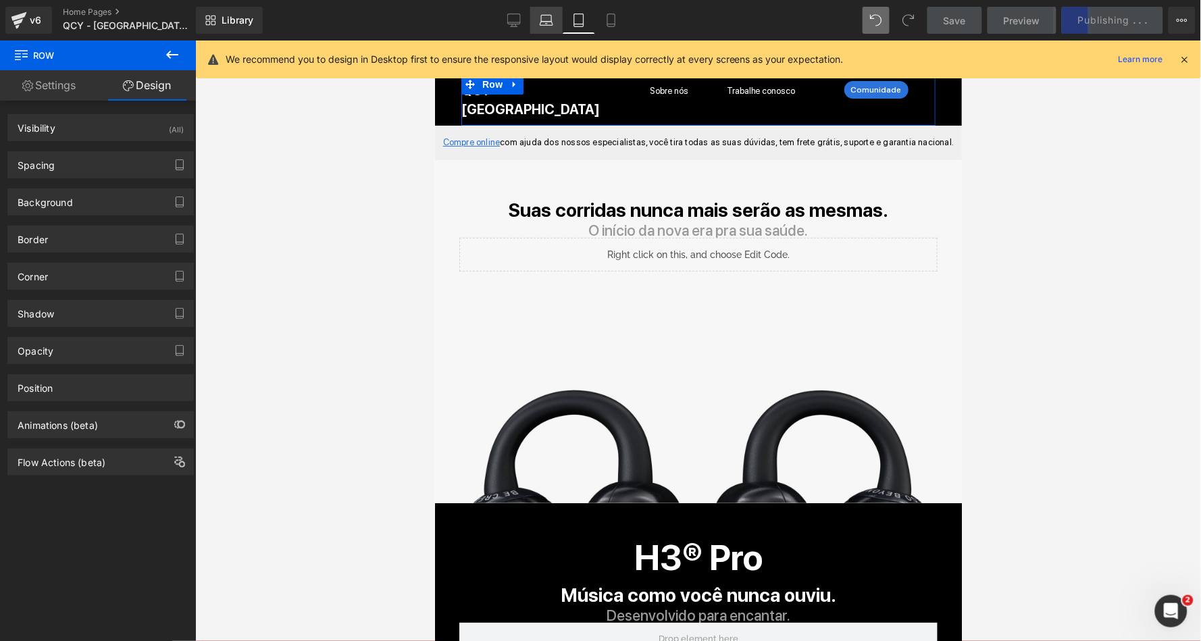
click at [550, 17] on icon at bounding box center [547, 21] width 14 height 14
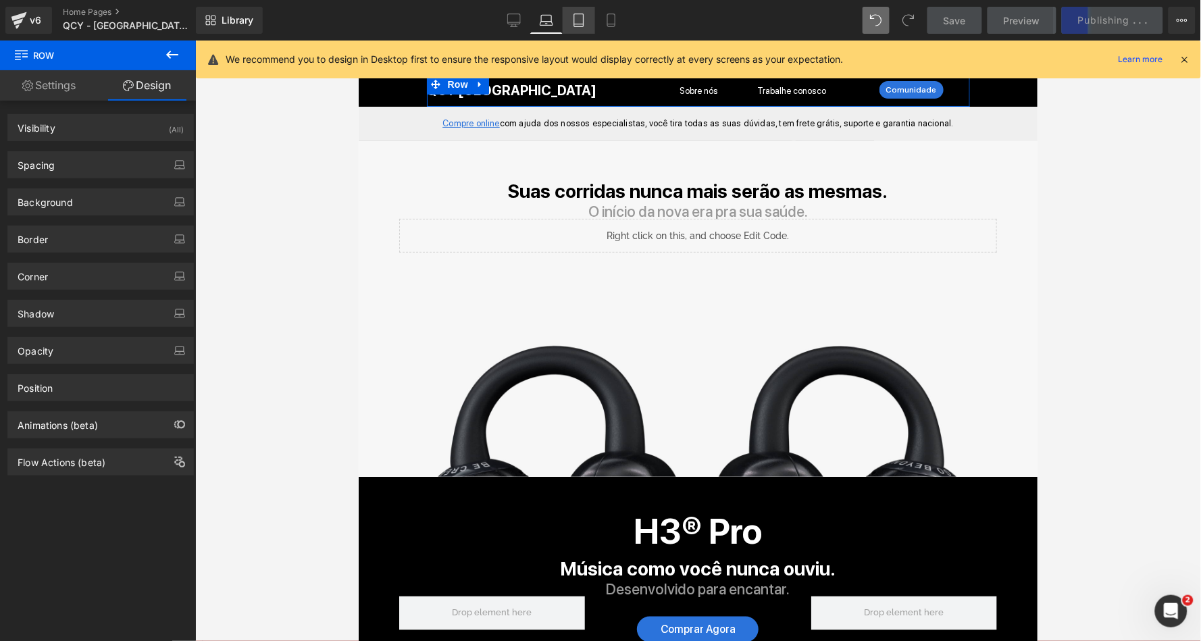
click at [563, 21] on link "Tablet" at bounding box center [579, 20] width 32 height 27
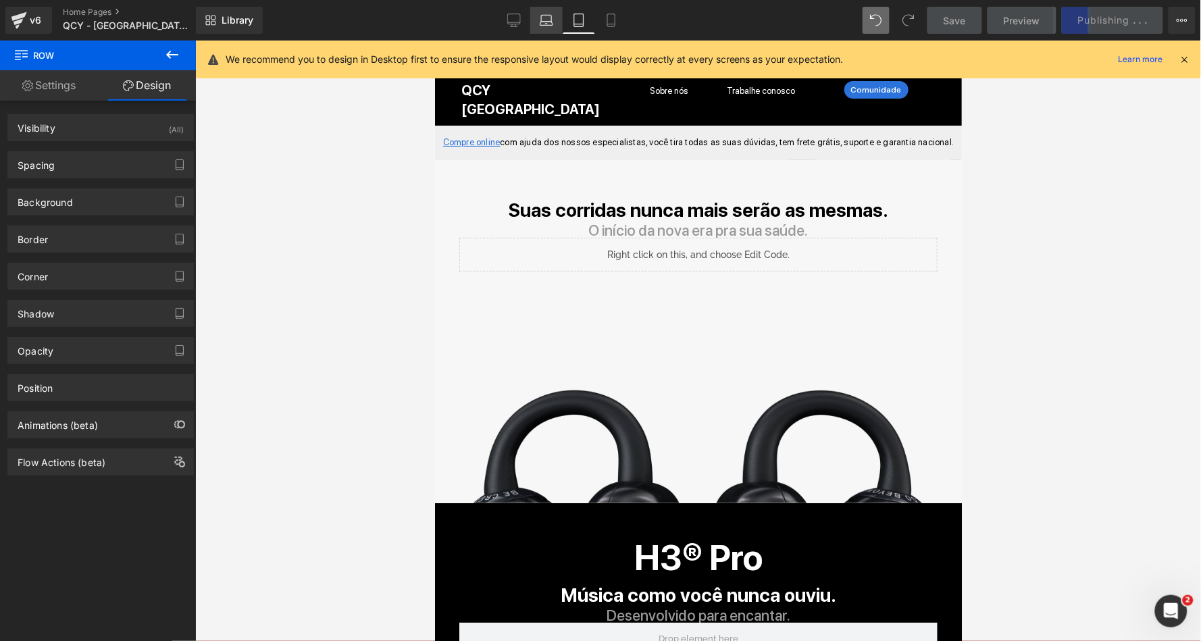
click at [548, 18] on icon at bounding box center [547, 21] width 14 height 14
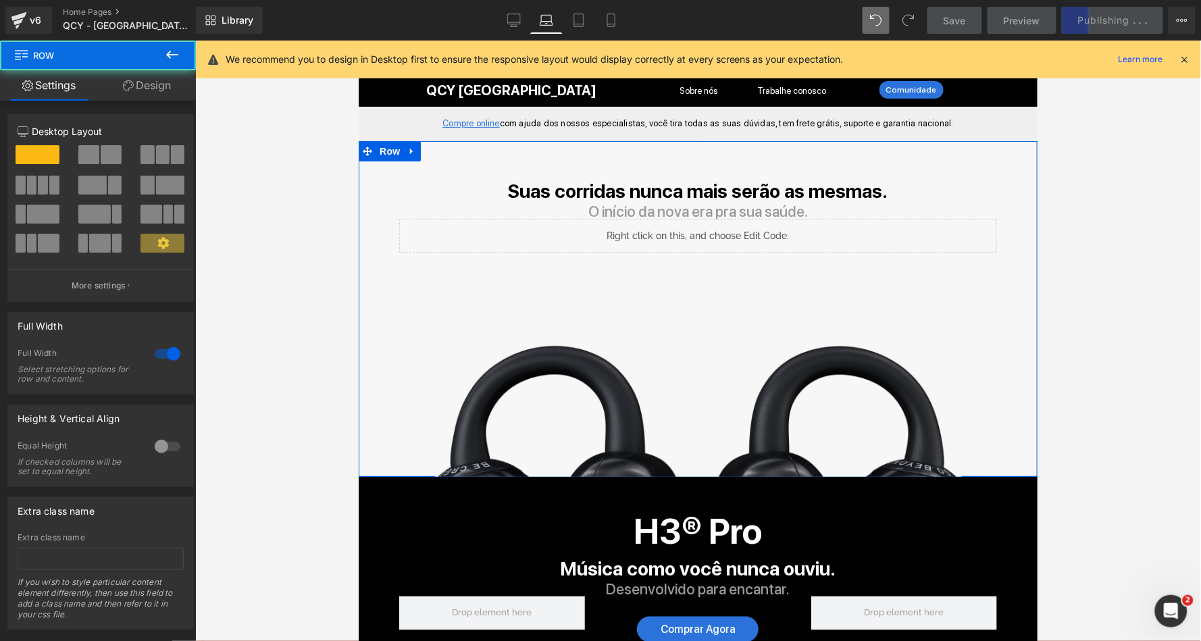
click at [387, 150] on div "Suas corridas nunca mais serão as mesmas. Text Block O início da nova era pra s…" at bounding box center [697, 308] width 679 height 336
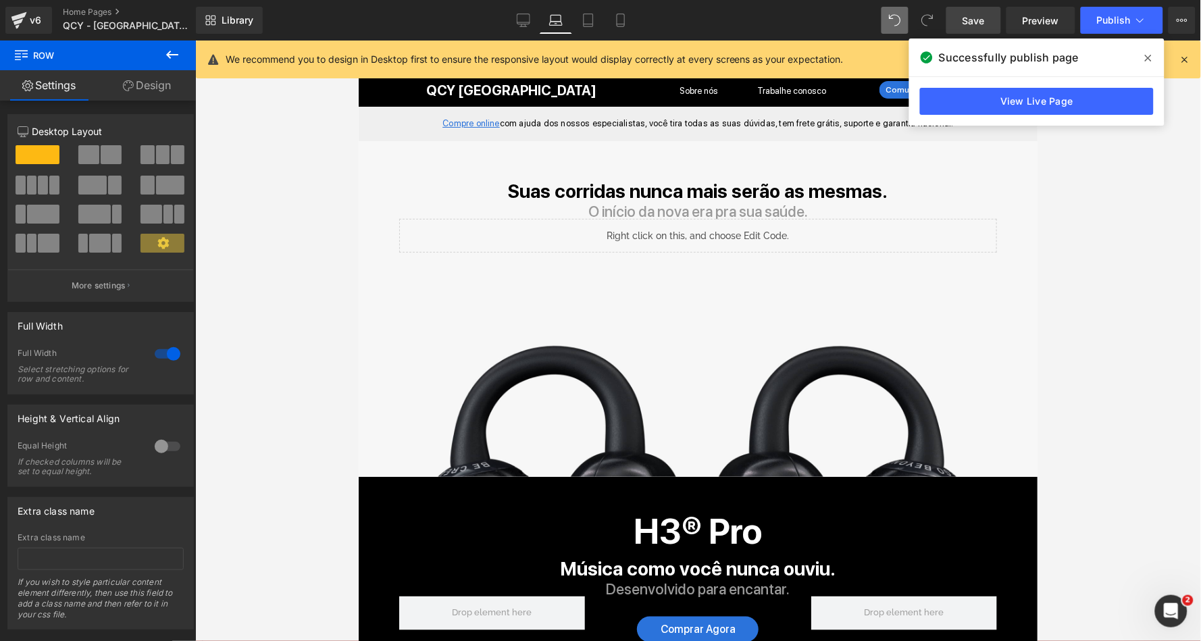
click at [1149, 56] on icon at bounding box center [1148, 58] width 7 height 7
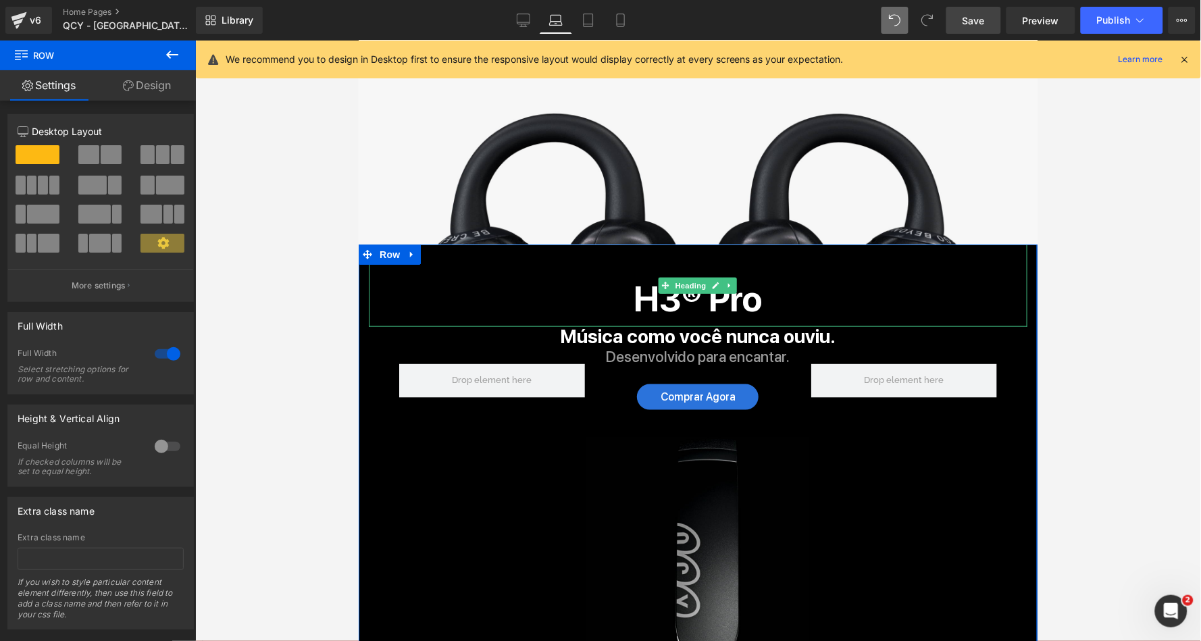
scroll to position [334, 0]
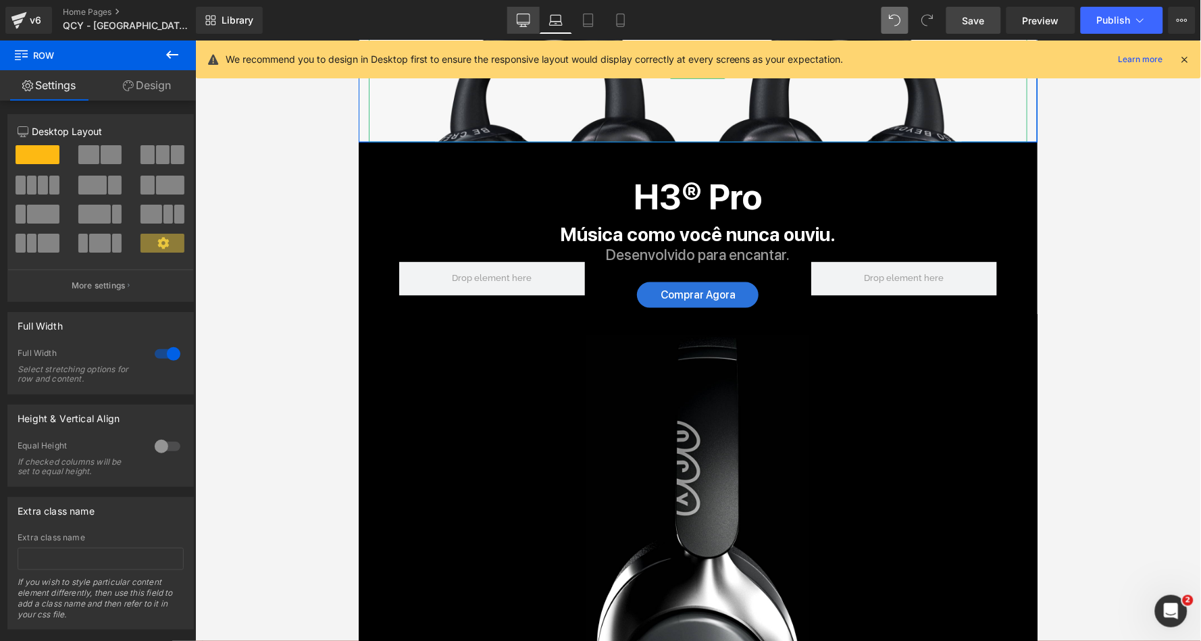
click at [527, 20] on icon at bounding box center [524, 21] width 14 height 14
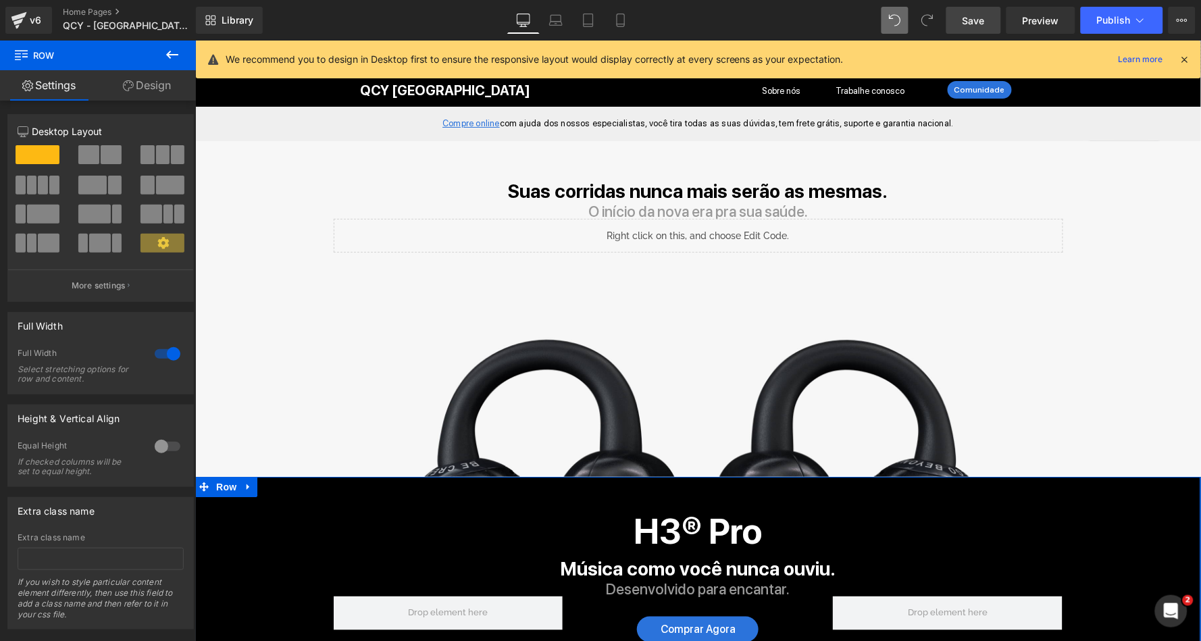
scroll to position [172, 0]
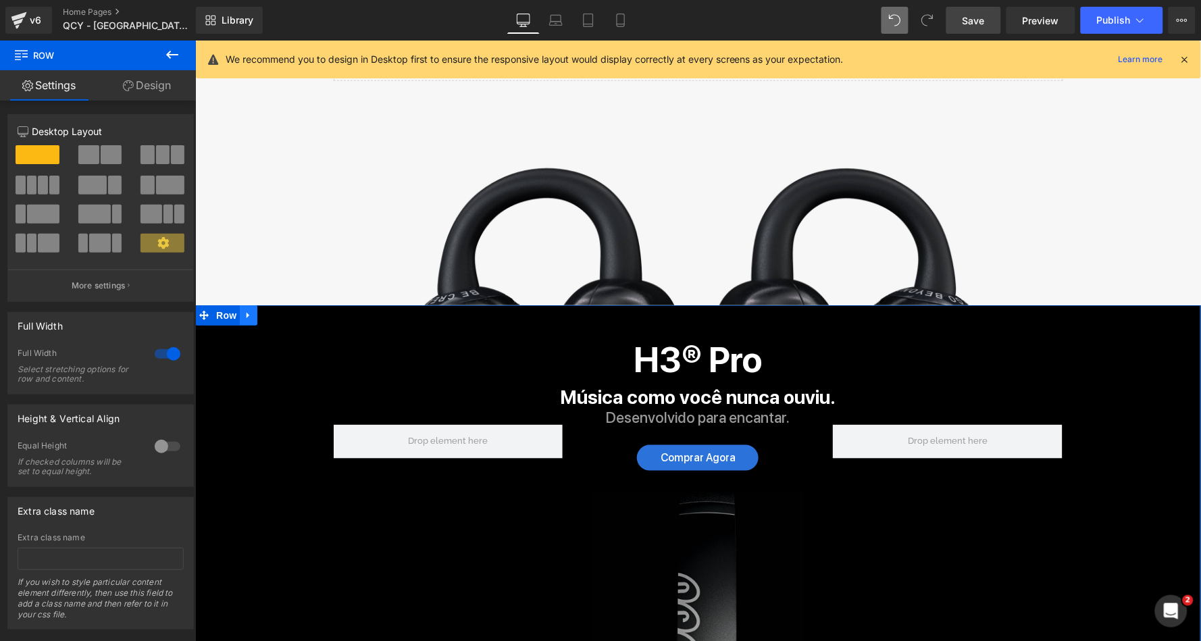
click at [247, 311] on icon at bounding box center [247, 315] width 9 height 10
click at [265, 311] on icon at bounding box center [265, 315] width 9 height 10
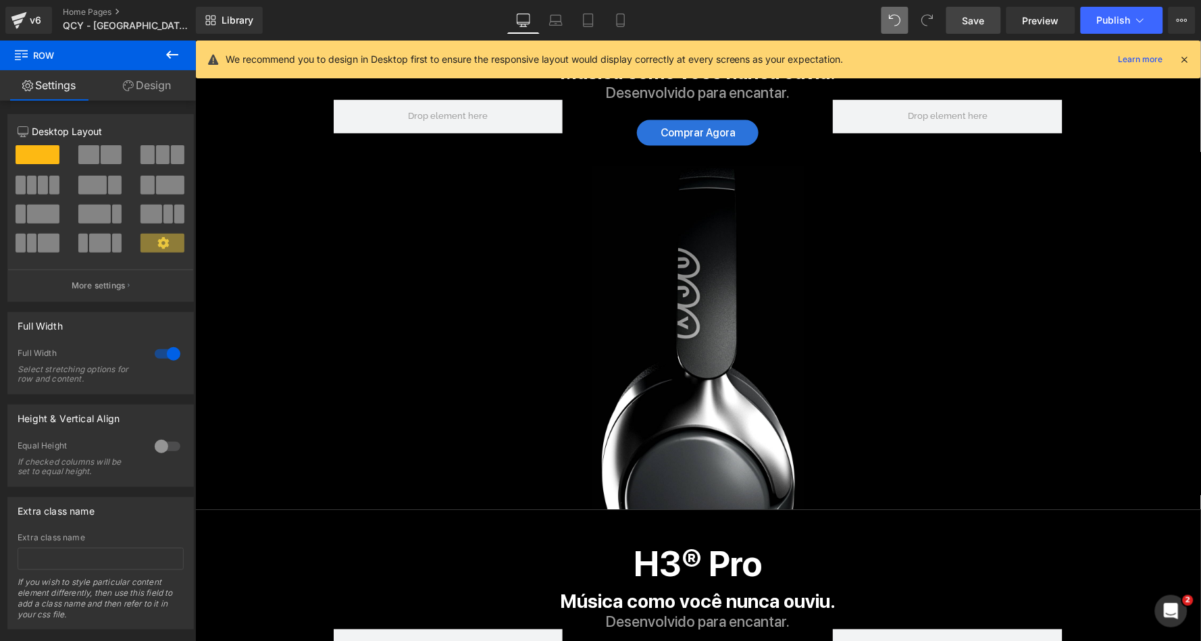
scroll to position [411, 0]
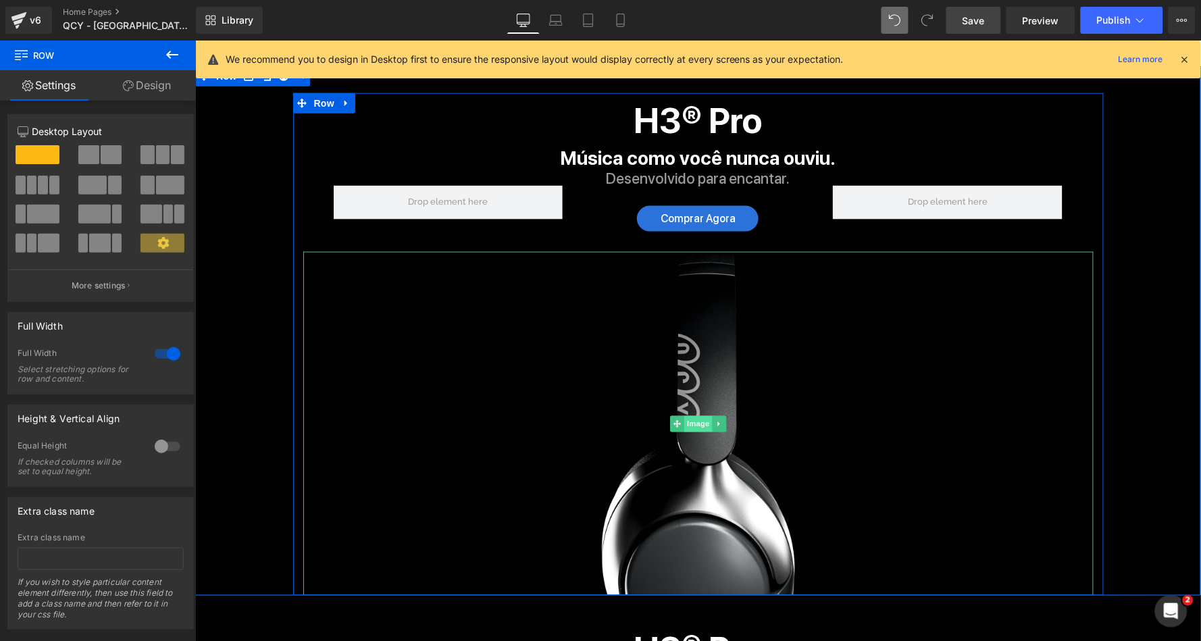
click at [701, 417] on span "Image" at bounding box center [697, 423] width 28 height 16
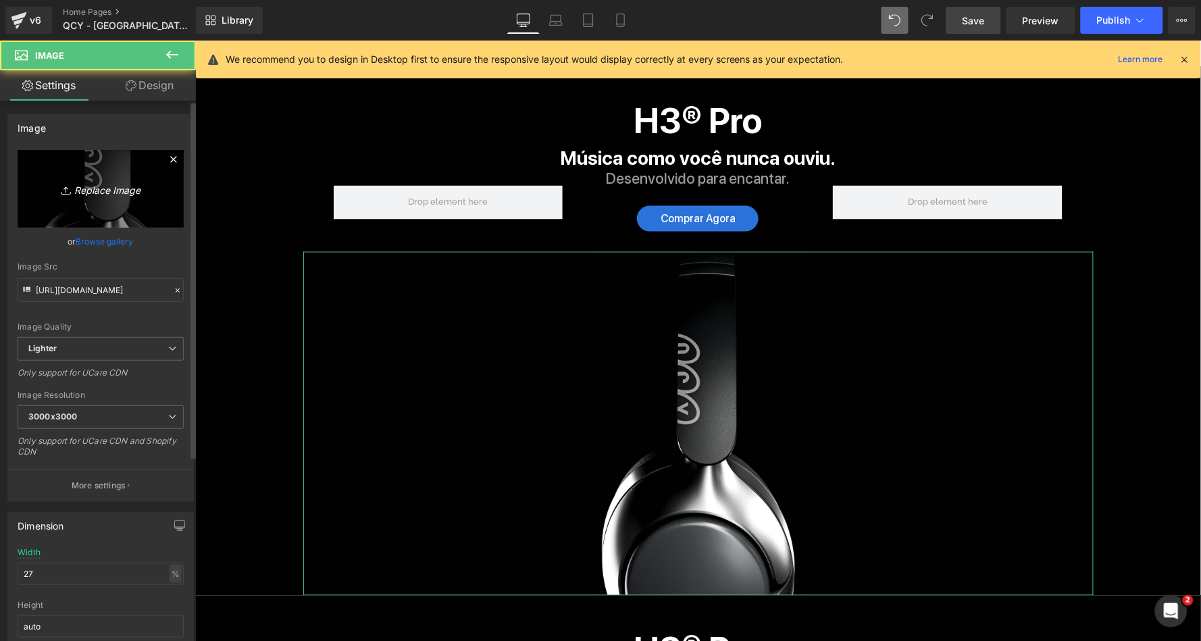
click at [103, 194] on icon "Replace Image" at bounding box center [101, 188] width 108 height 17
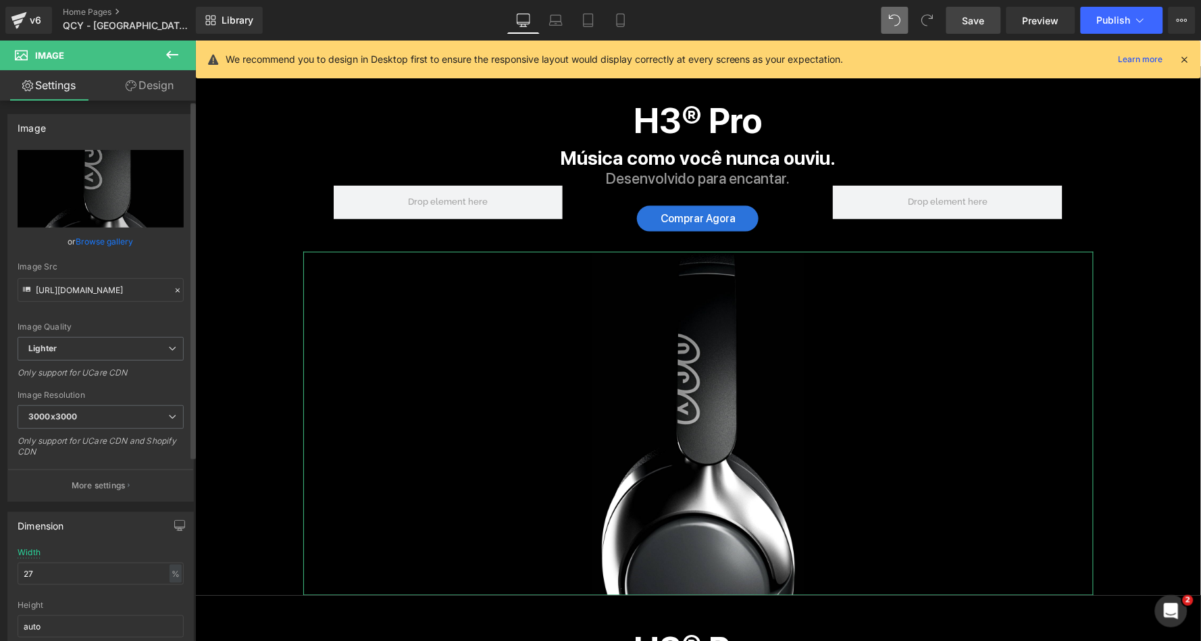
click at [111, 240] on link "Browse gallery" at bounding box center [104, 242] width 57 height 24
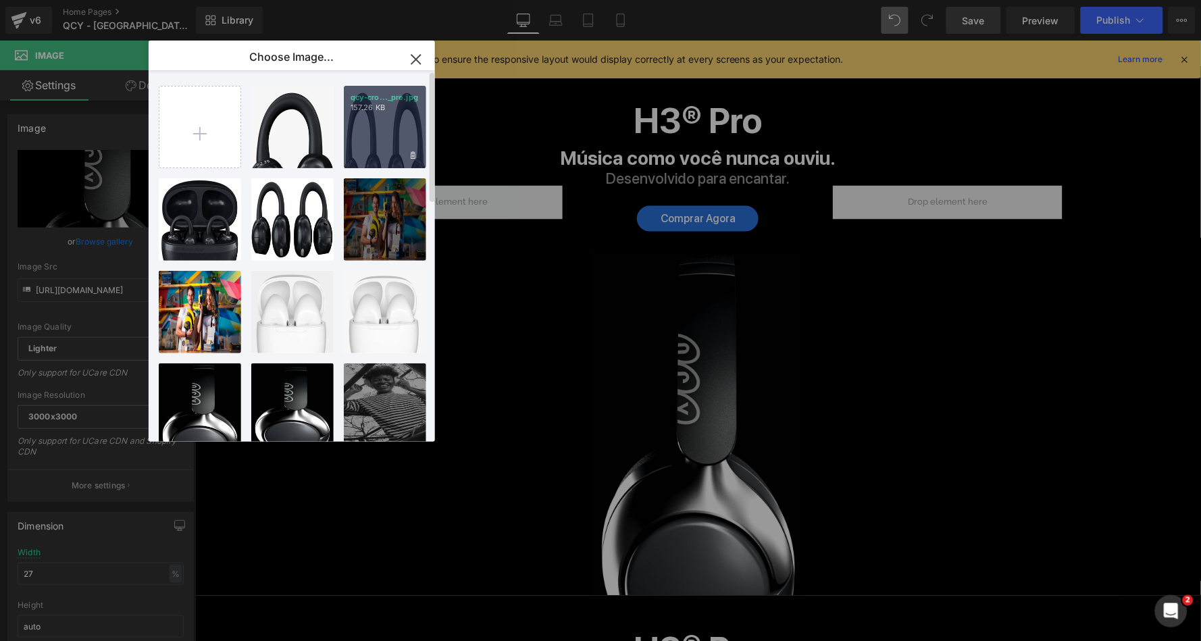
click at [382, 134] on div "qcy-cro..._pre.jpg 157.26 KB" at bounding box center [385, 127] width 82 height 82
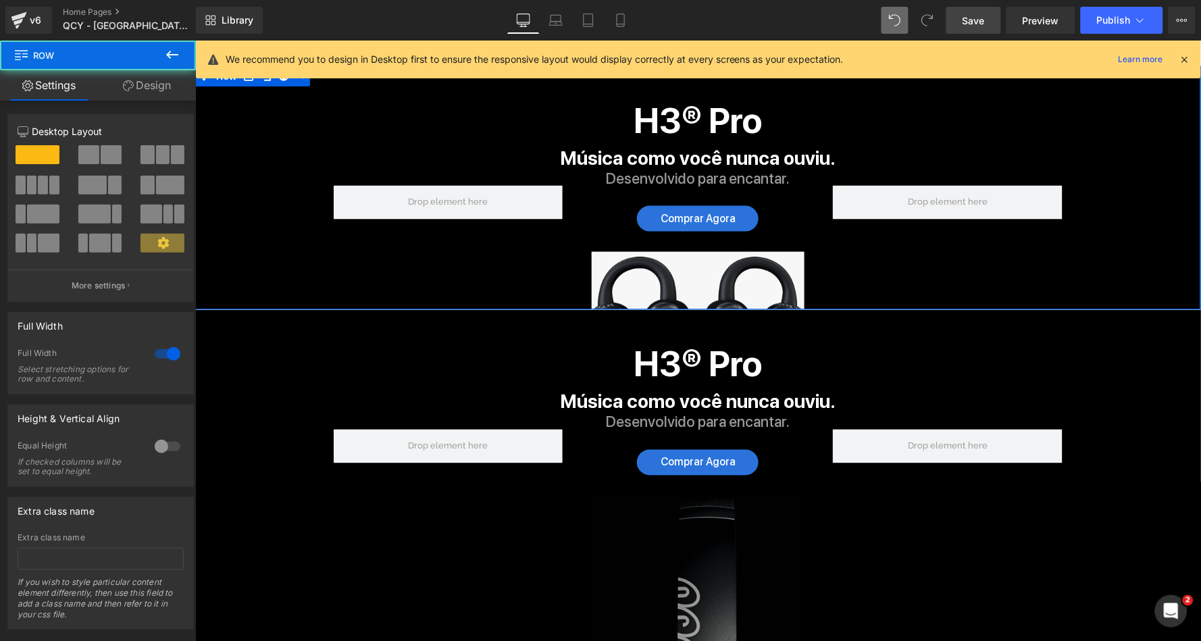
click at [238, 228] on div "H3® Pro Heading Música como você nunca ouviu. Text Block Desenvolvido para enca…" at bounding box center [698, 188] width 1006 height 244
click at [155, 89] on link "Design" at bounding box center [147, 85] width 98 height 30
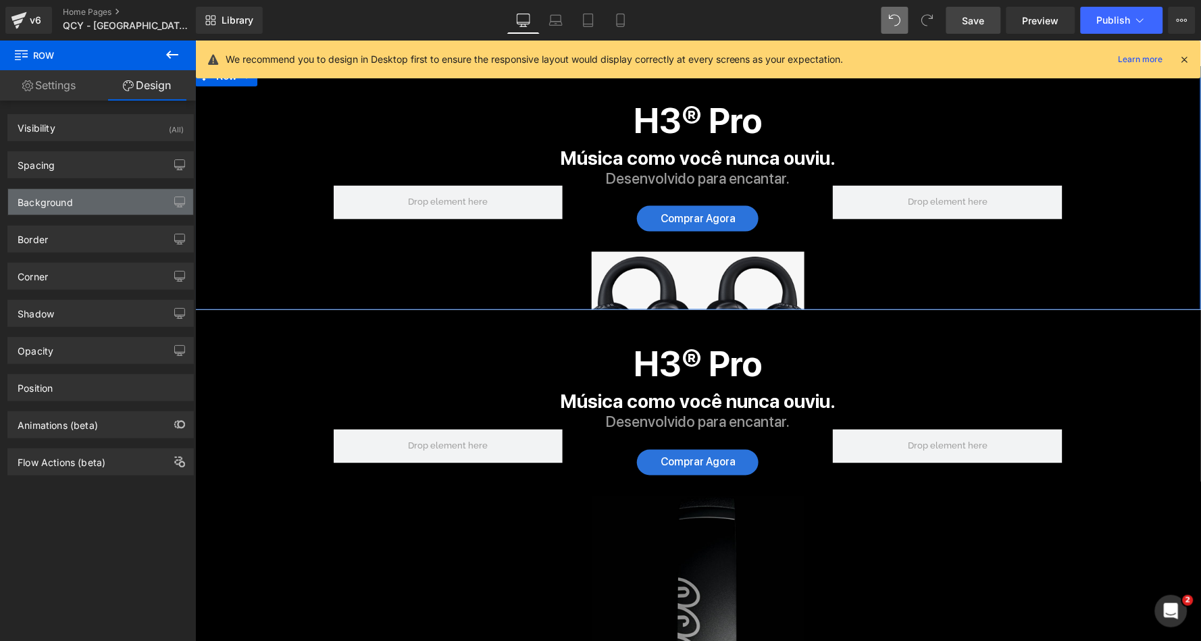
click at [68, 203] on div "Background" at bounding box center [45, 198] width 55 height 19
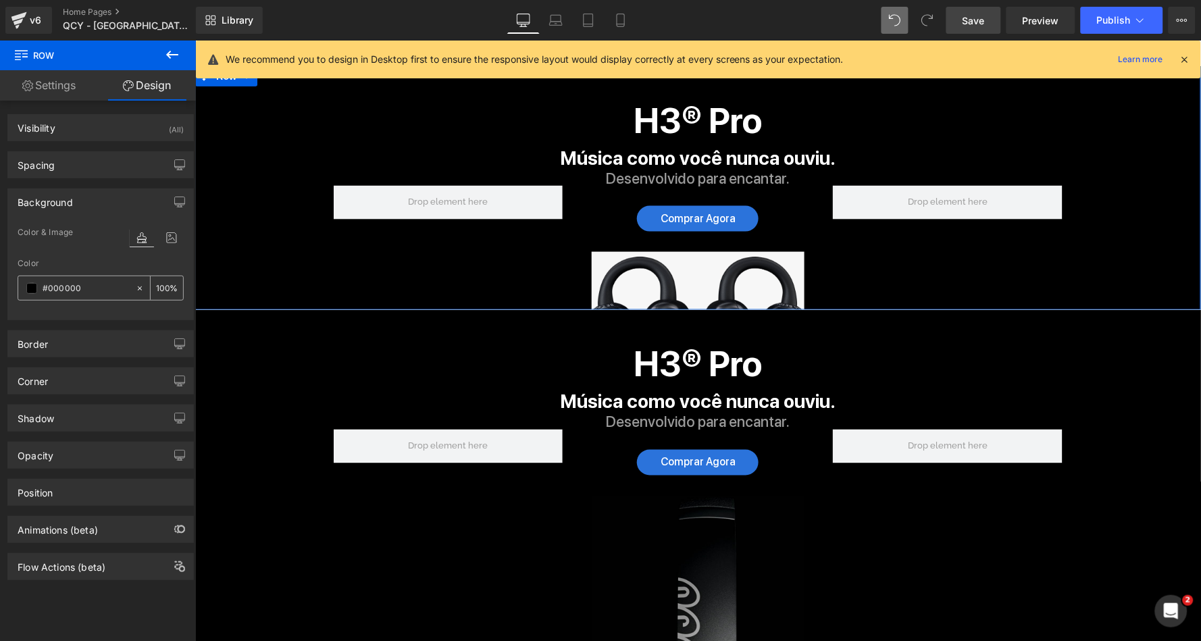
click at [60, 286] on input "#000000" at bounding box center [86, 288] width 86 height 15
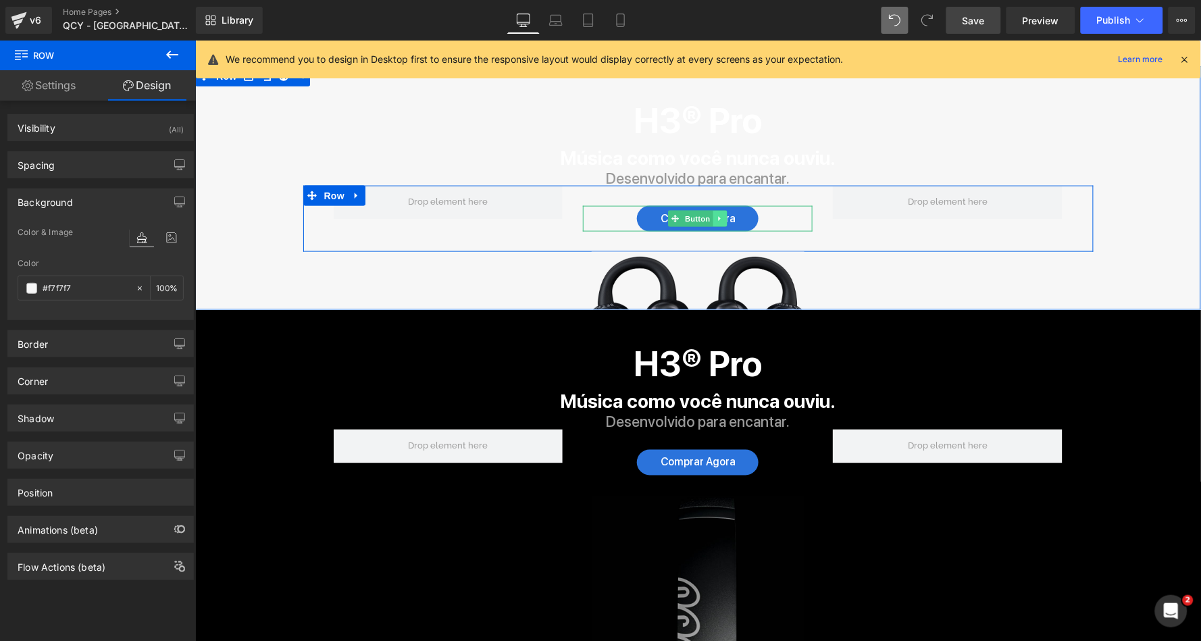
type input "#f7f7f7"
click at [718, 216] on icon at bounding box center [719, 218] width 2 height 5
click at [725, 214] on icon at bounding box center [726, 218] width 7 height 8
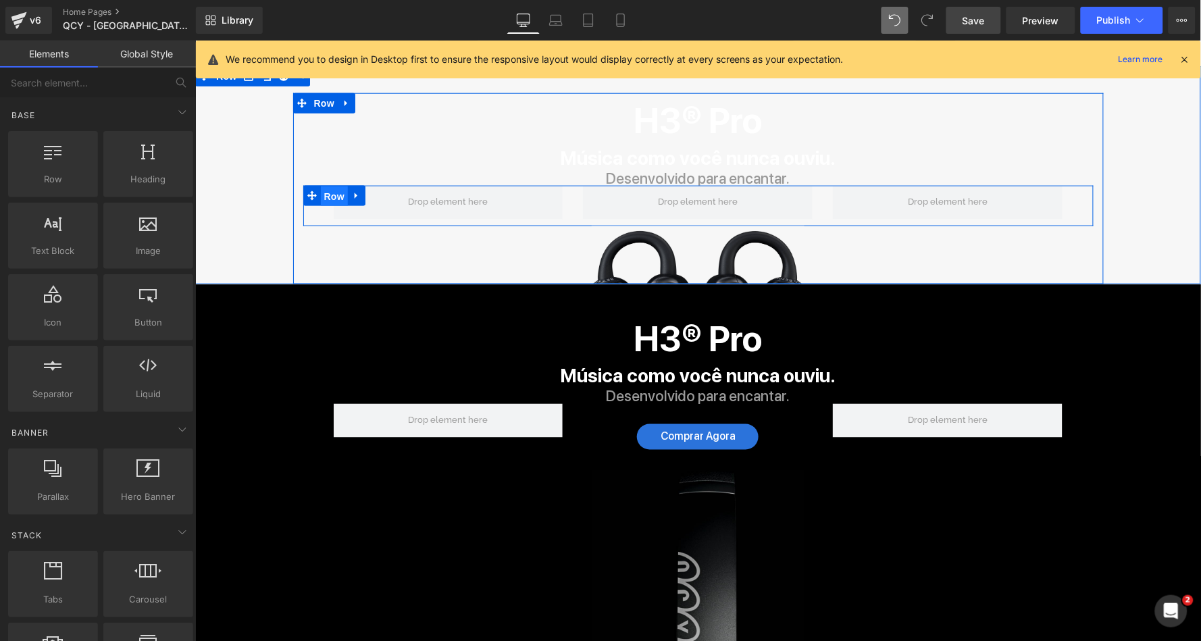
click at [334, 188] on span "Row" at bounding box center [333, 196] width 27 height 20
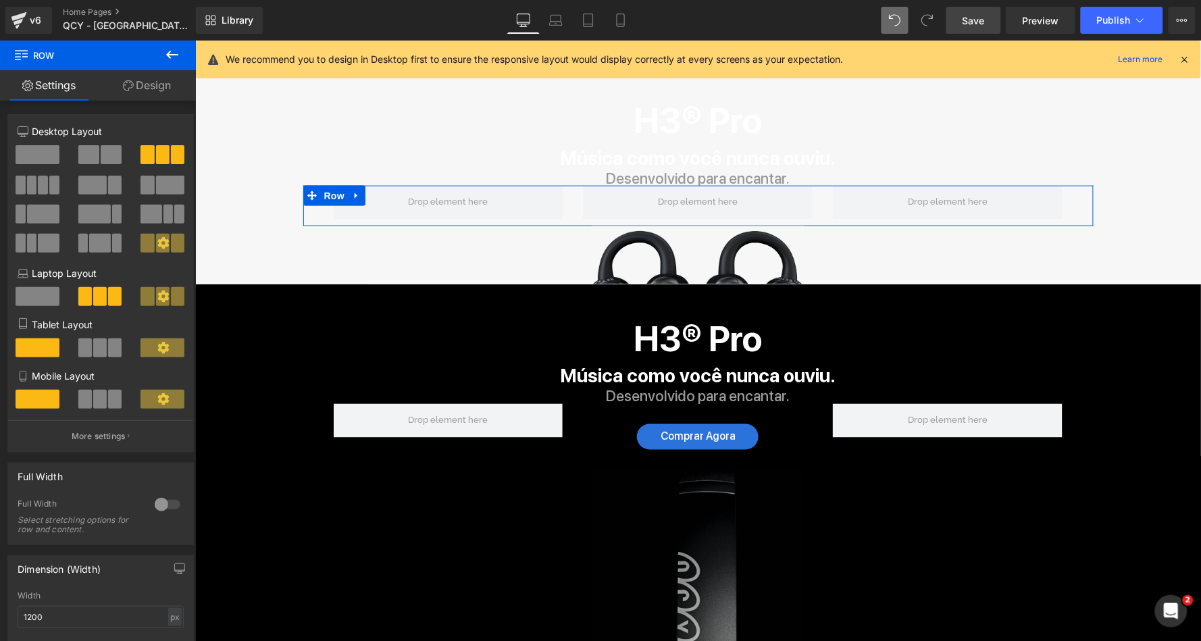
click at [42, 149] on span at bounding box center [38, 154] width 44 height 19
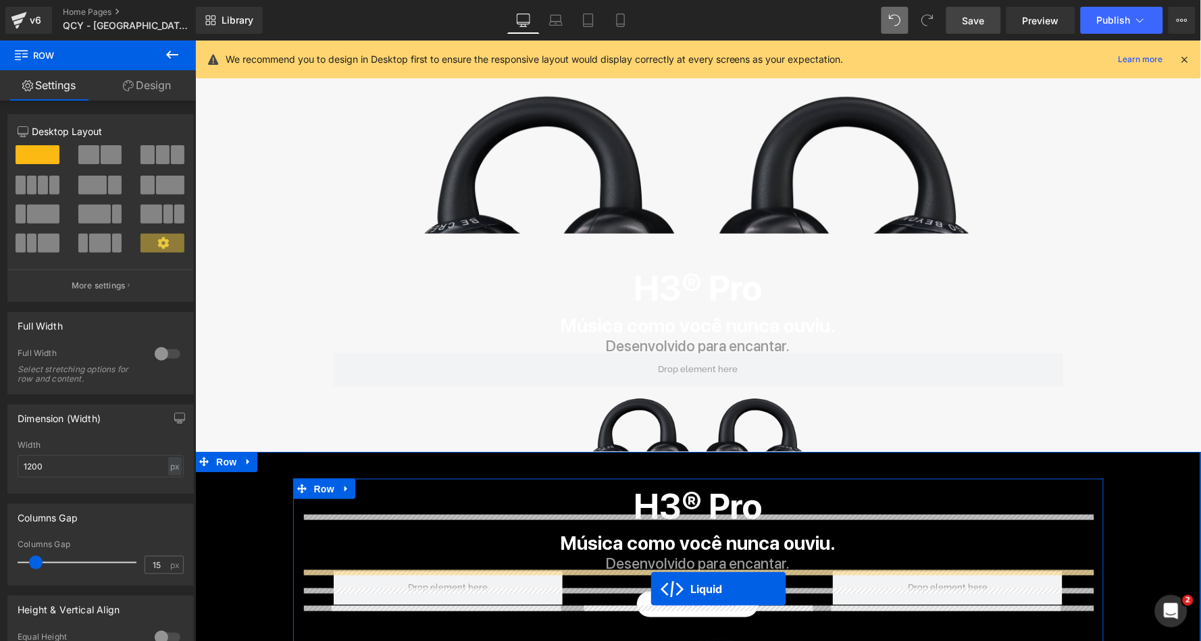
scroll to position [338, 0]
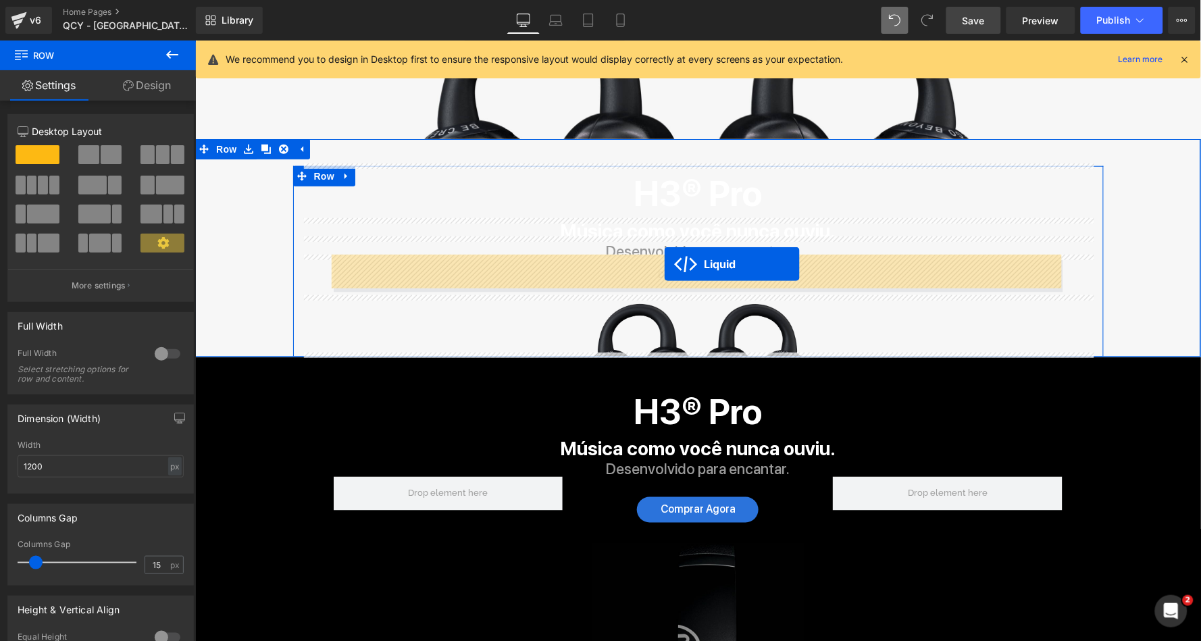
drag, startPoint x: 661, startPoint y: 227, endPoint x: 663, endPoint y: 263, distance: 36.5
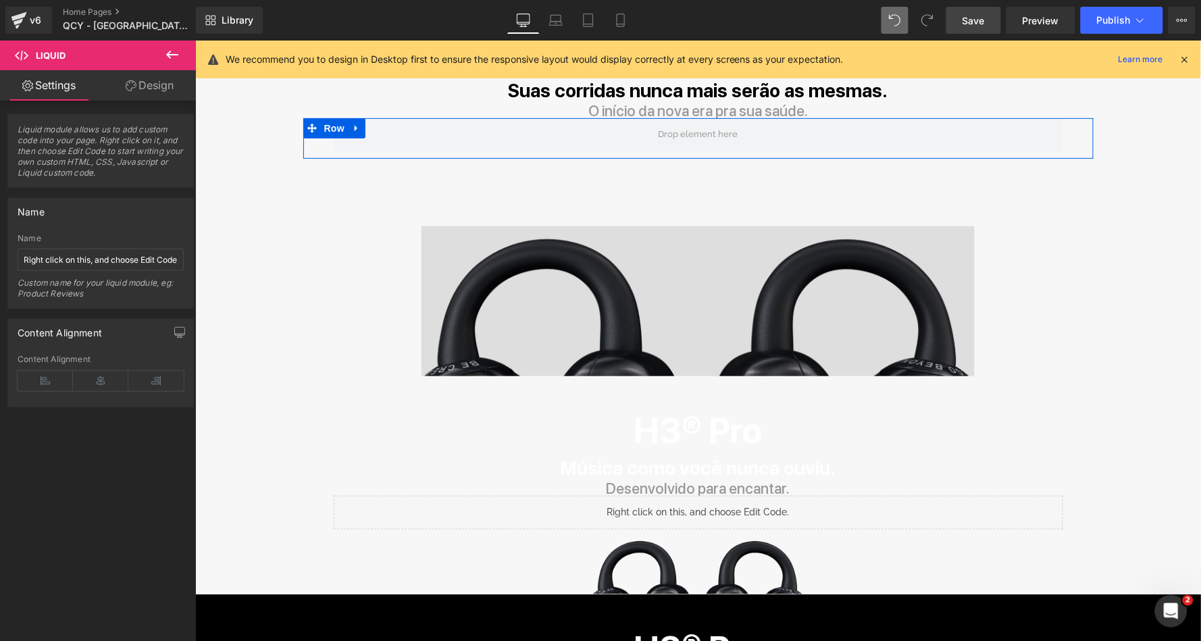
scroll to position [0, 0]
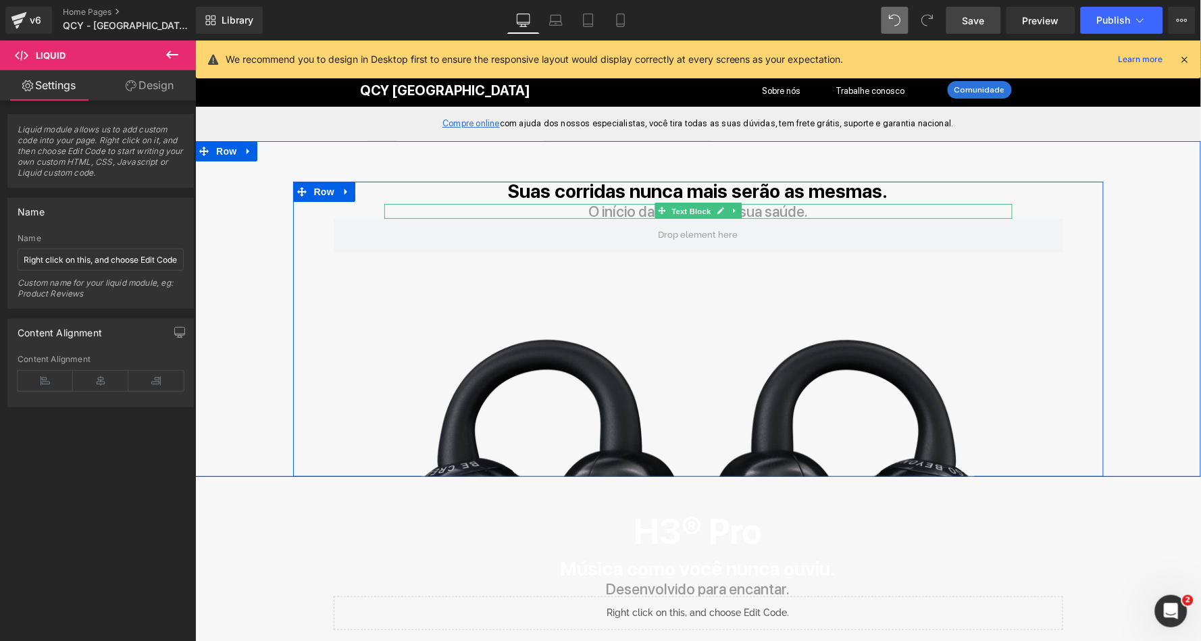
click at [678, 207] on span "Text Block" at bounding box center [690, 211] width 45 height 16
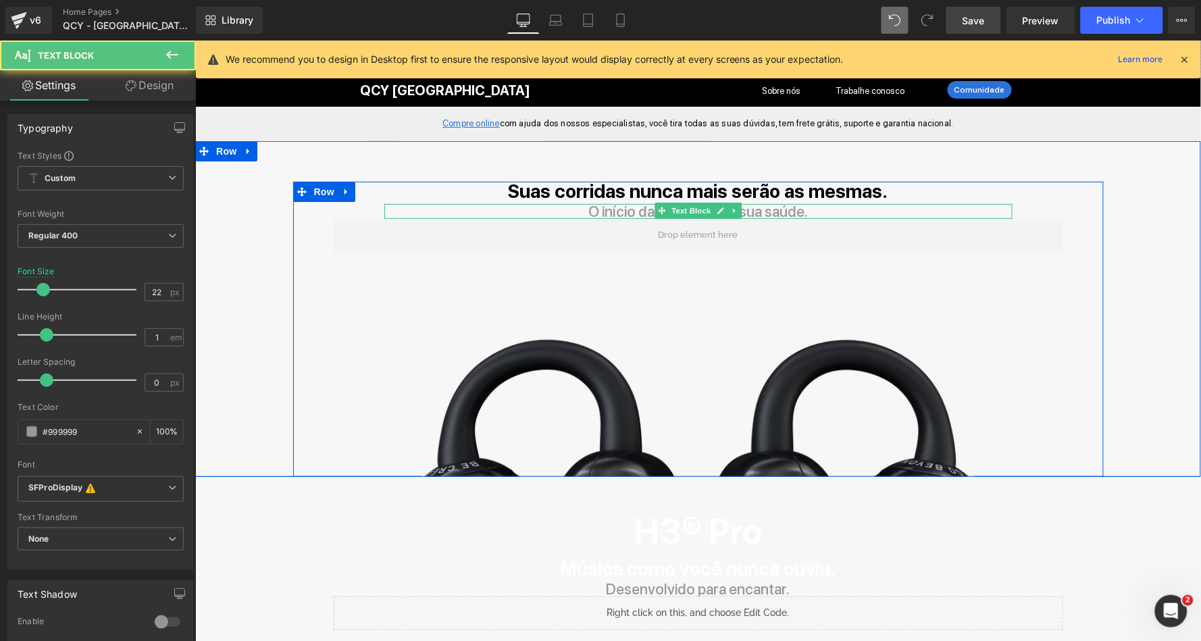
click at [626, 207] on p "O início da nova era pra sua saúde." at bounding box center [698, 210] width 628 height 15
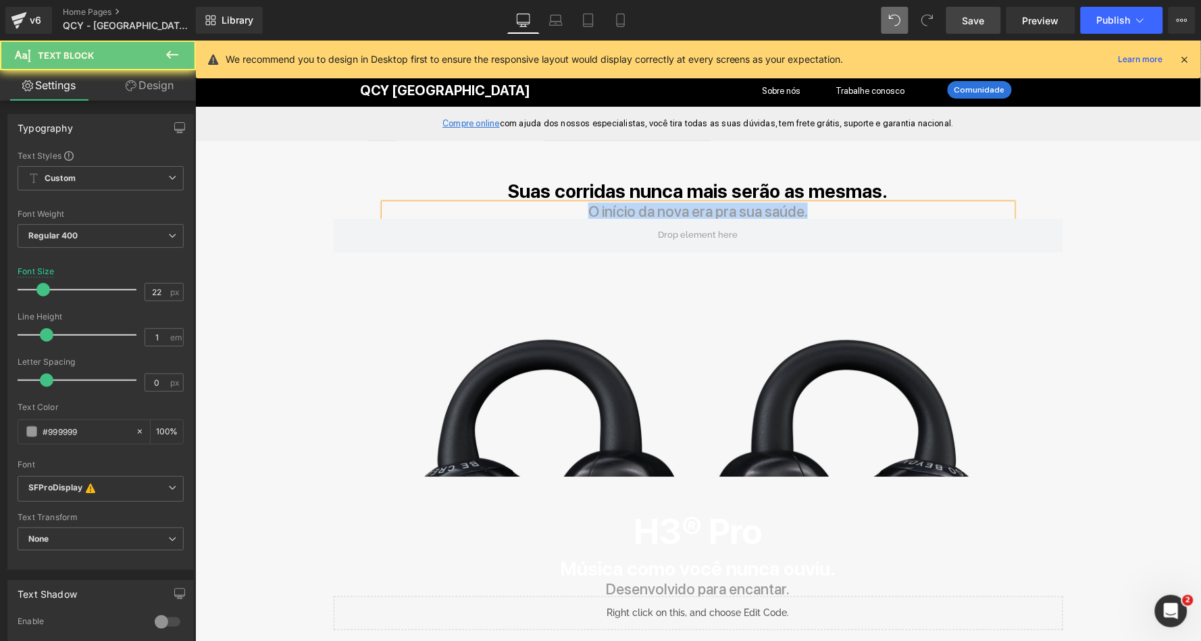
copy p "O início da nova era pra sua saúde."
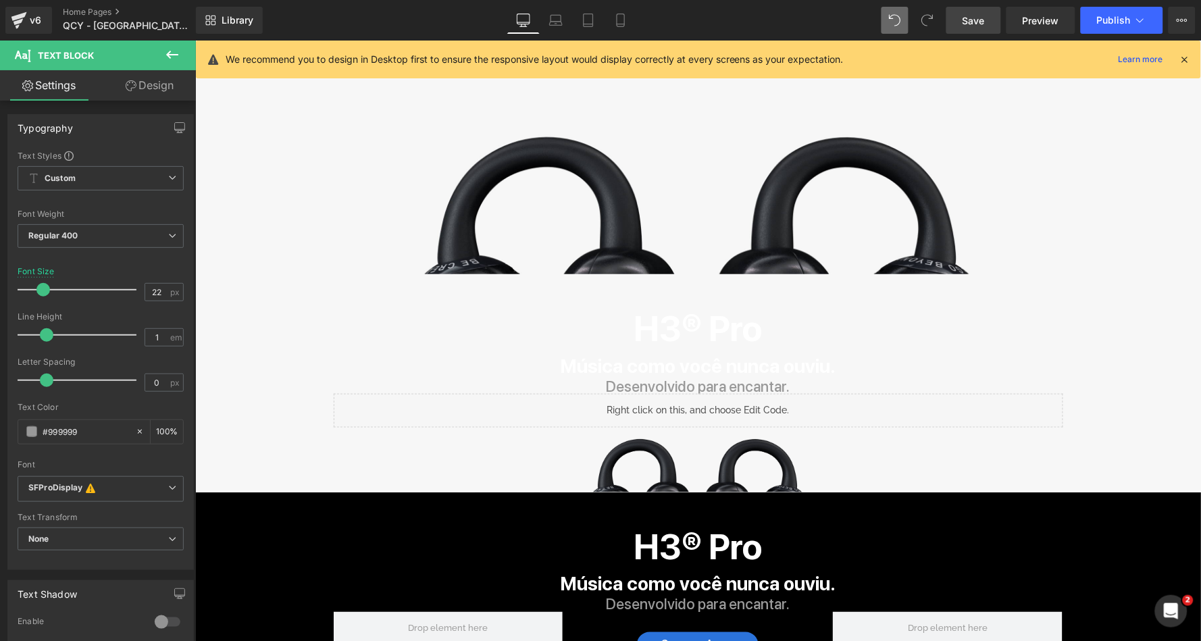
scroll to position [246, 0]
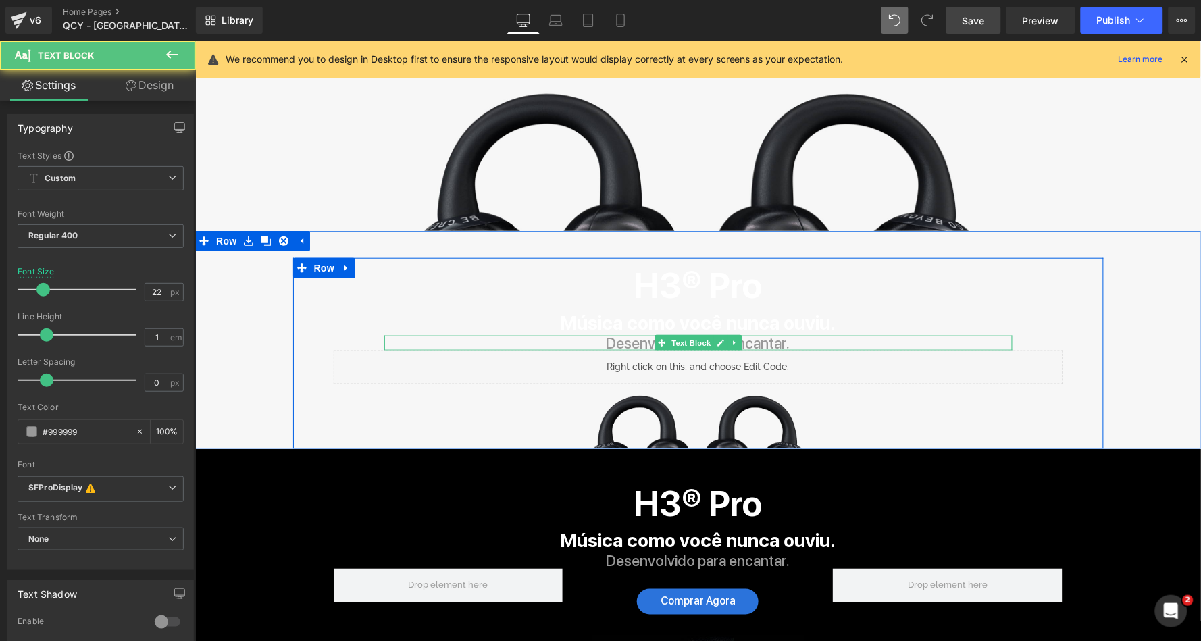
click at [626, 340] on p "Desenvolvido para encantar." at bounding box center [698, 342] width 628 height 15
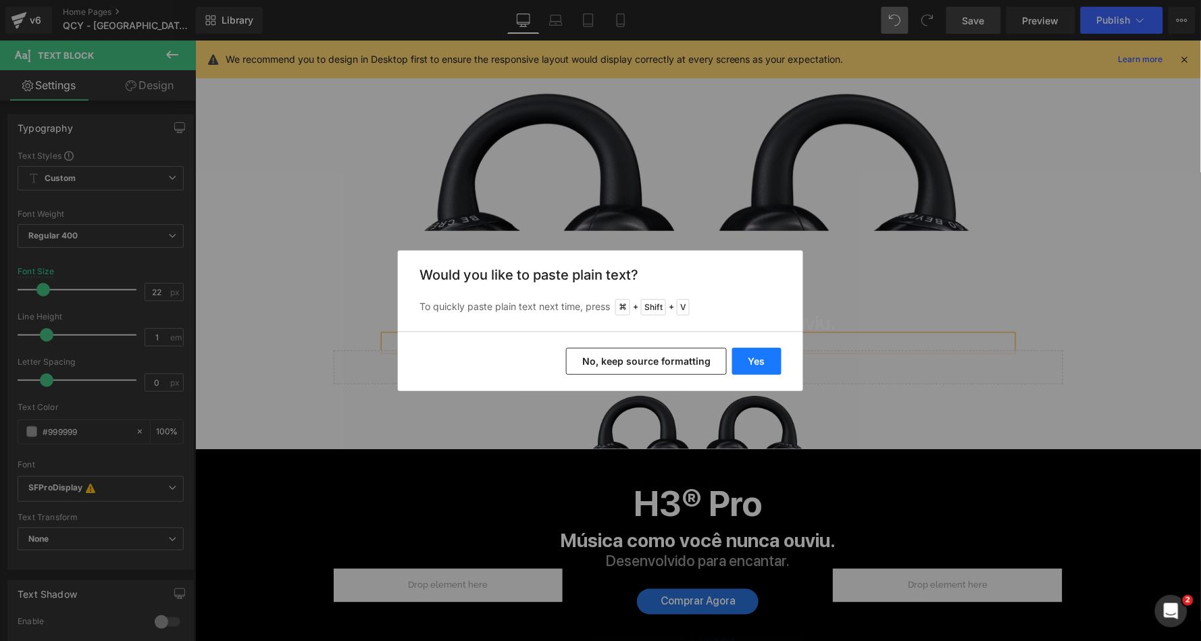
click at [755, 357] on button "Yes" at bounding box center [756, 361] width 49 height 27
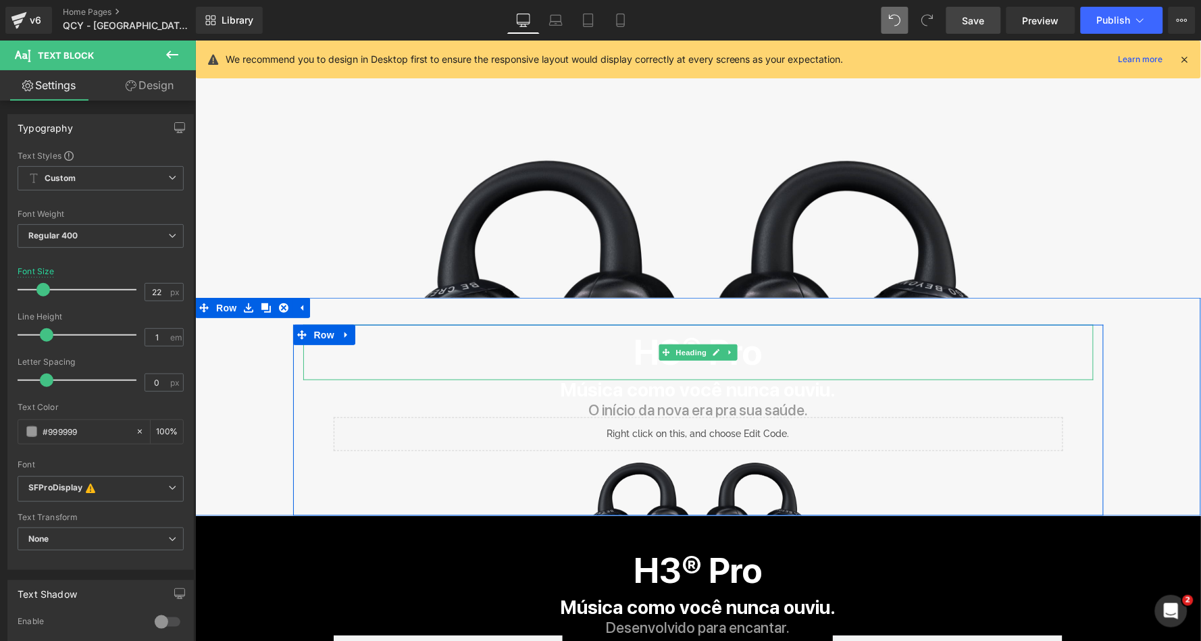
scroll to position [65, 0]
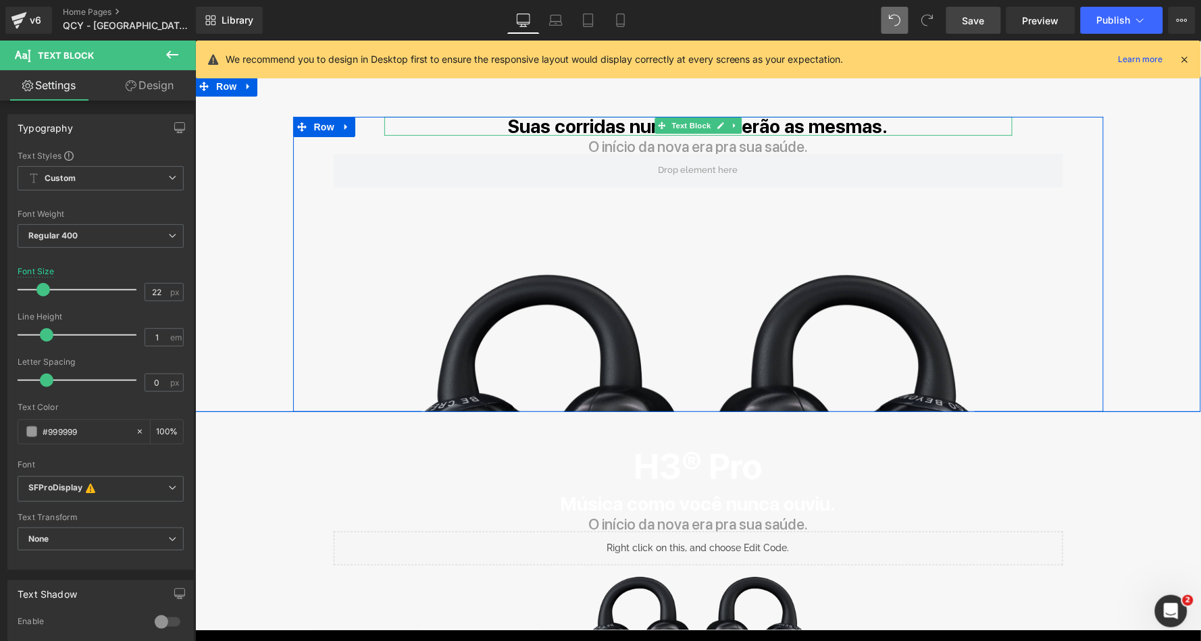
click at [604, 126] on strong "Suas corridas nunca mais serão as mesmas." at bounding box center [698, 125] width 380 height 23
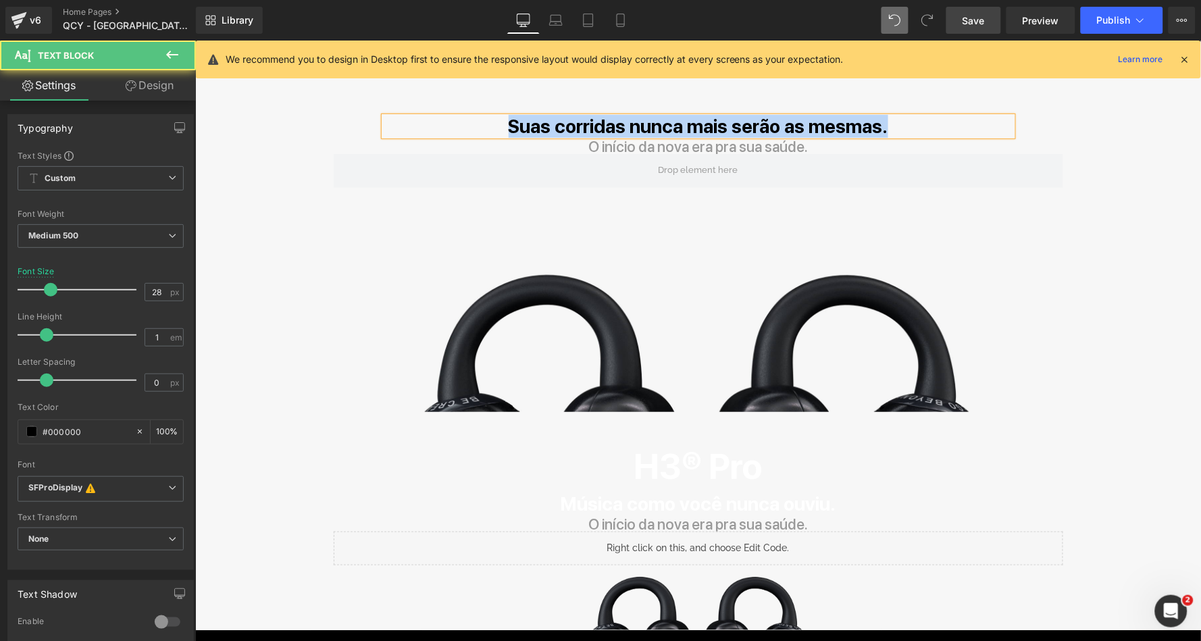
copy strong "Suas corridas nunca mais serão as mesmas."
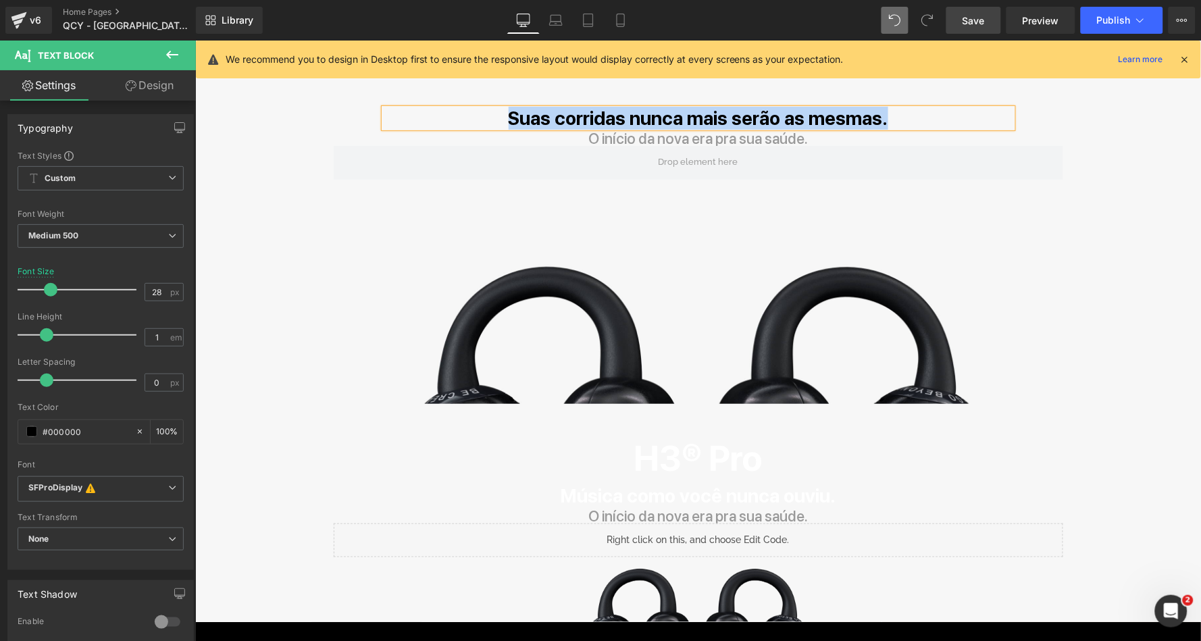
scroll to position [173, 0]
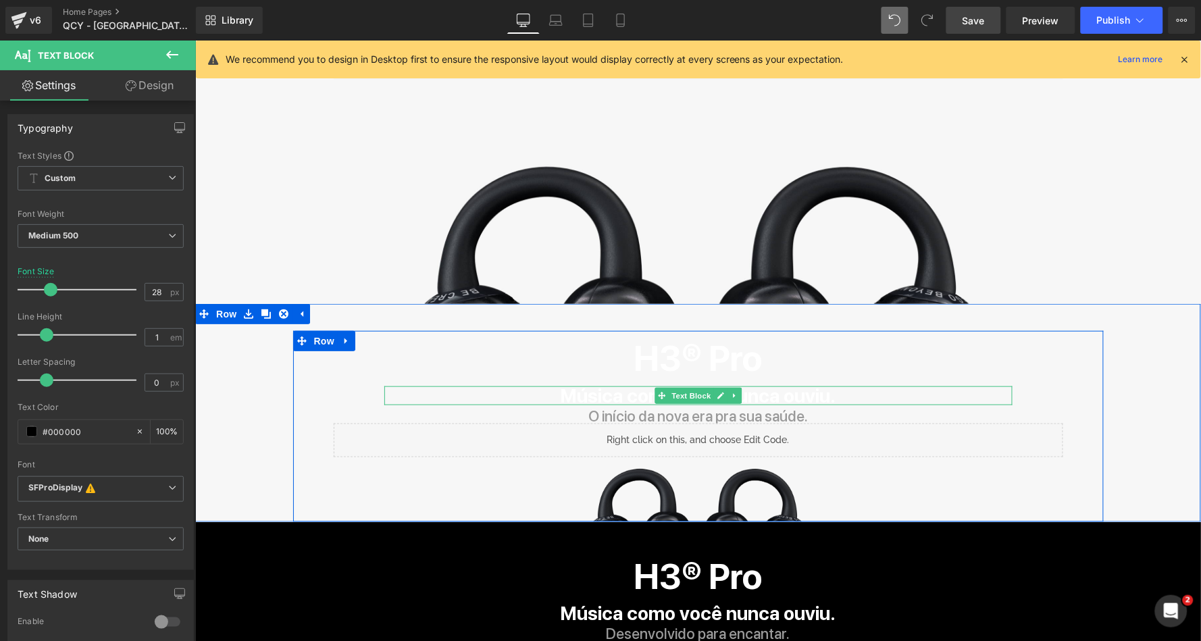
click at [621, 392] on strong "Música como você nunca ouviu." at bounding box center [698, 395] width 276 height 23
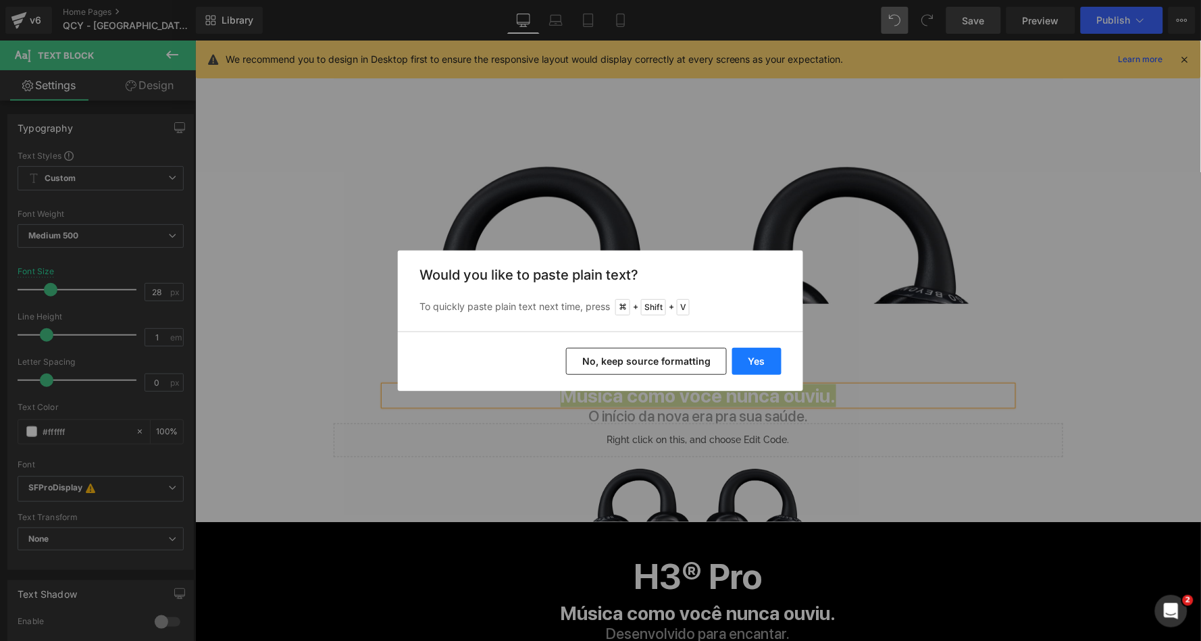
click at [751, 366] on button "Yes" at bounding box center [756, 361] width 49 height 27
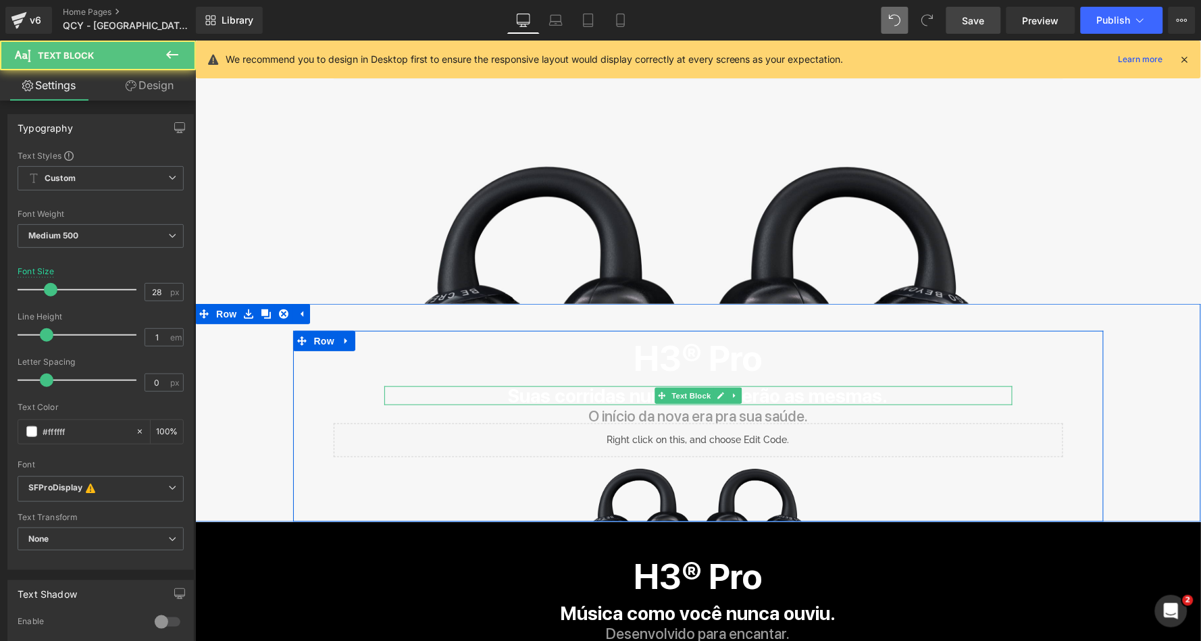
click at [594, 389] on b "Suas corridas nunca mais serão as mesmas." at bounding box center [698, 395] width 380 height 23
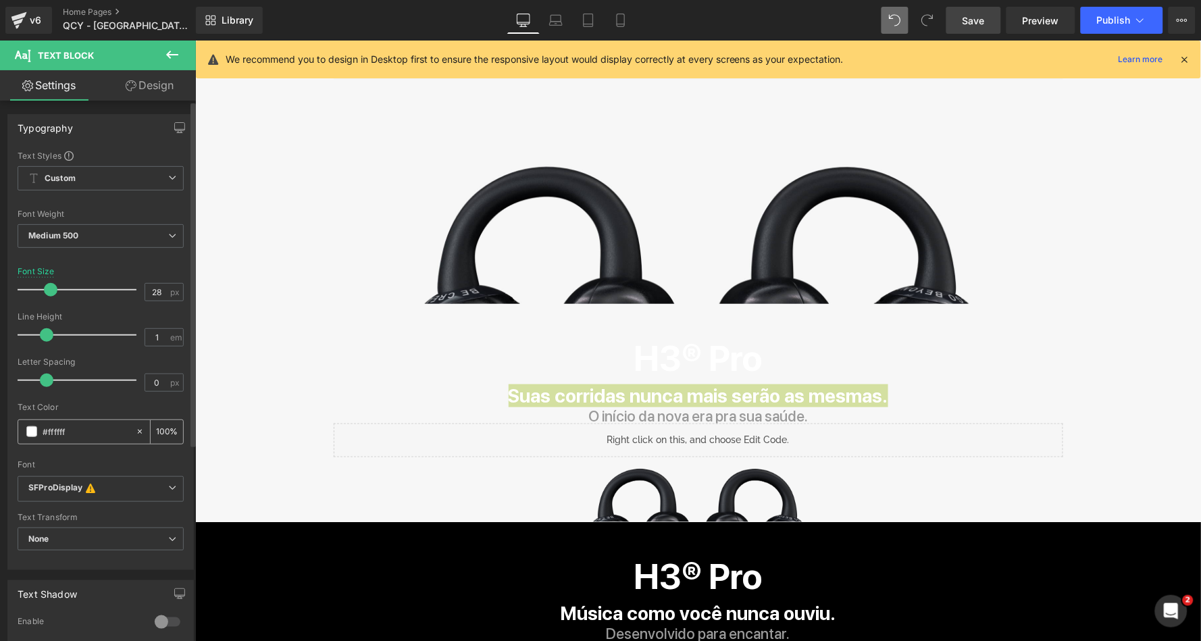
click at [62, 424] on input "#ffffff" at bounding box center [86, 431] width 86 height 15
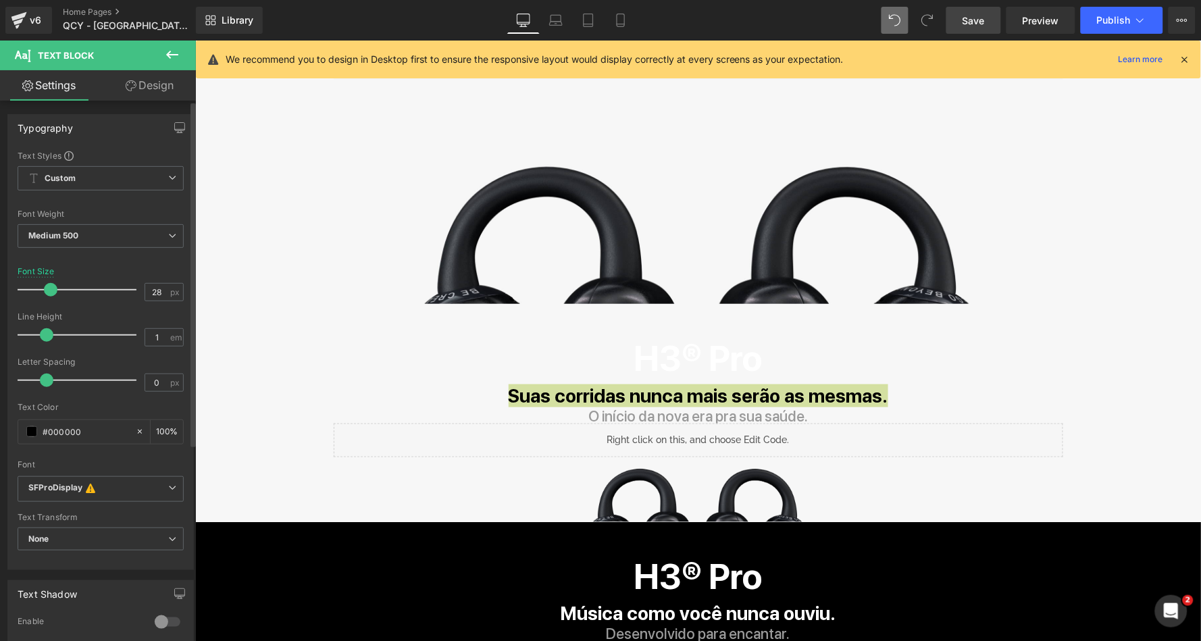
type input "#000000"
click at [102, 403] on div "Text Color" at bounding box center [101, 407] width 166 height 9
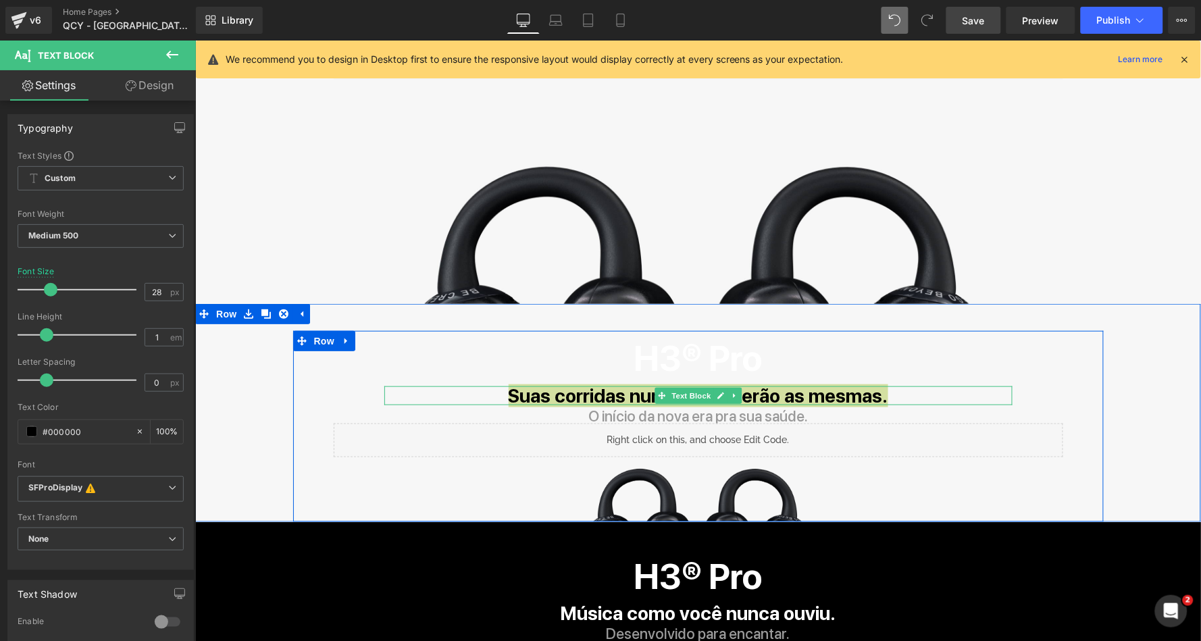
click at [473, 386] on div at bounding box center [698, 387] width 628 height 3
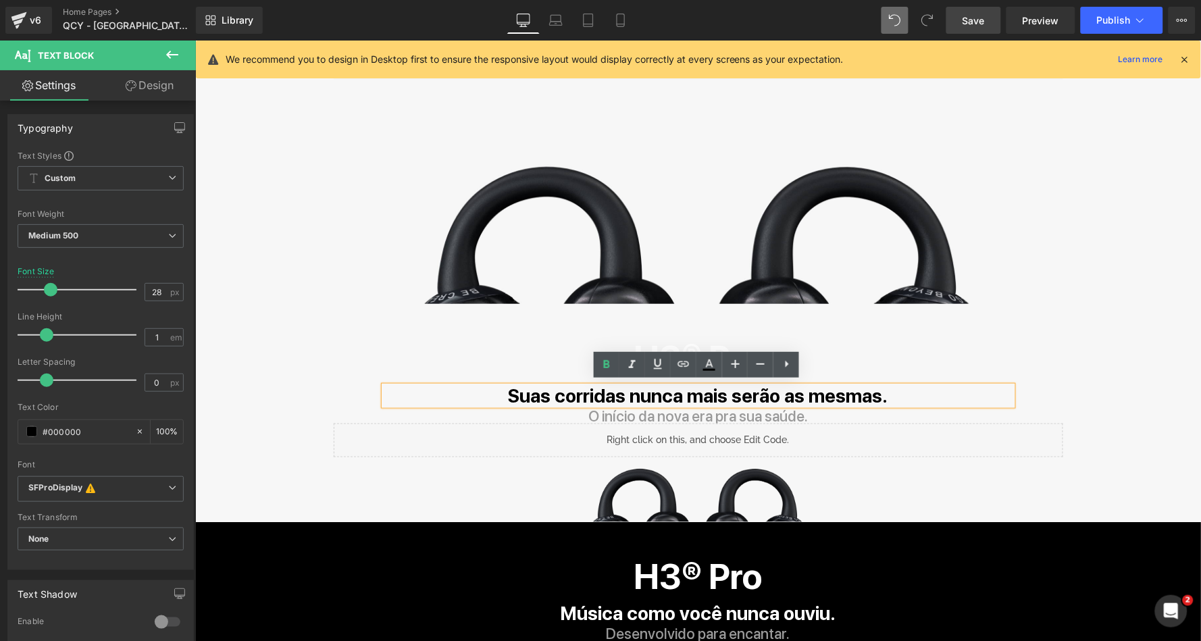
click at [842, 322] on div "H3® Pro Heading Suas corridas nunca mais serão as mesmas. Text Block O início d…" at bounding box center [698, 412] width 1006 height 218
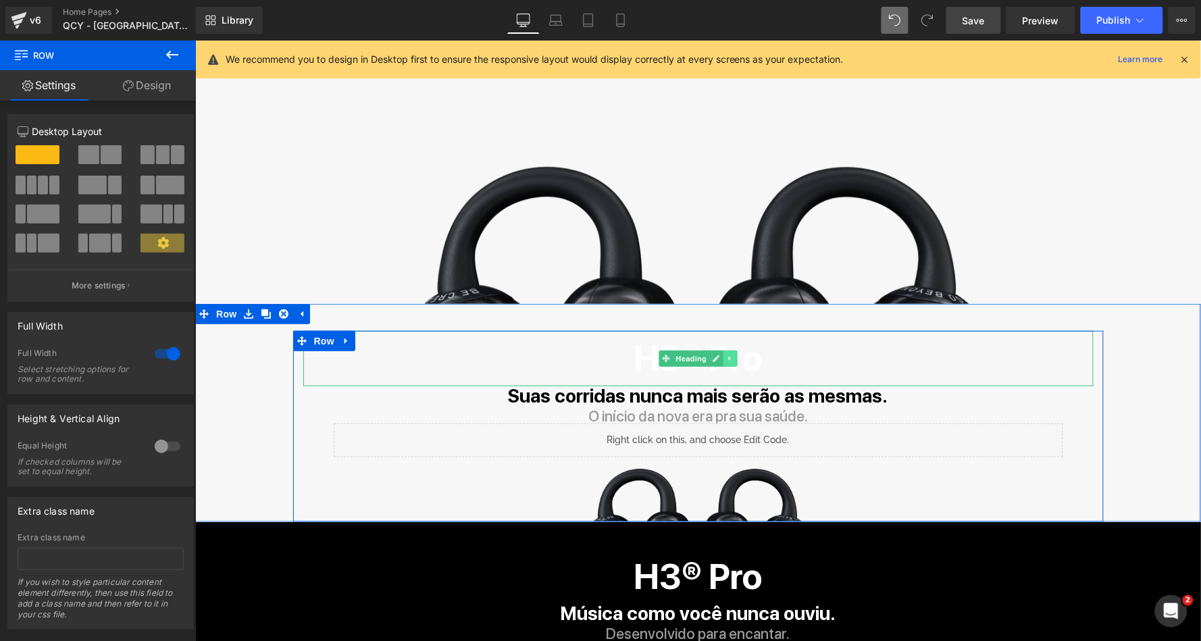
click at [731, 356] on icon at bounding box center [729, 358] width 7 height 8
click at [733, 356] on icon at bounding box center [736, 358] width 7 height 8
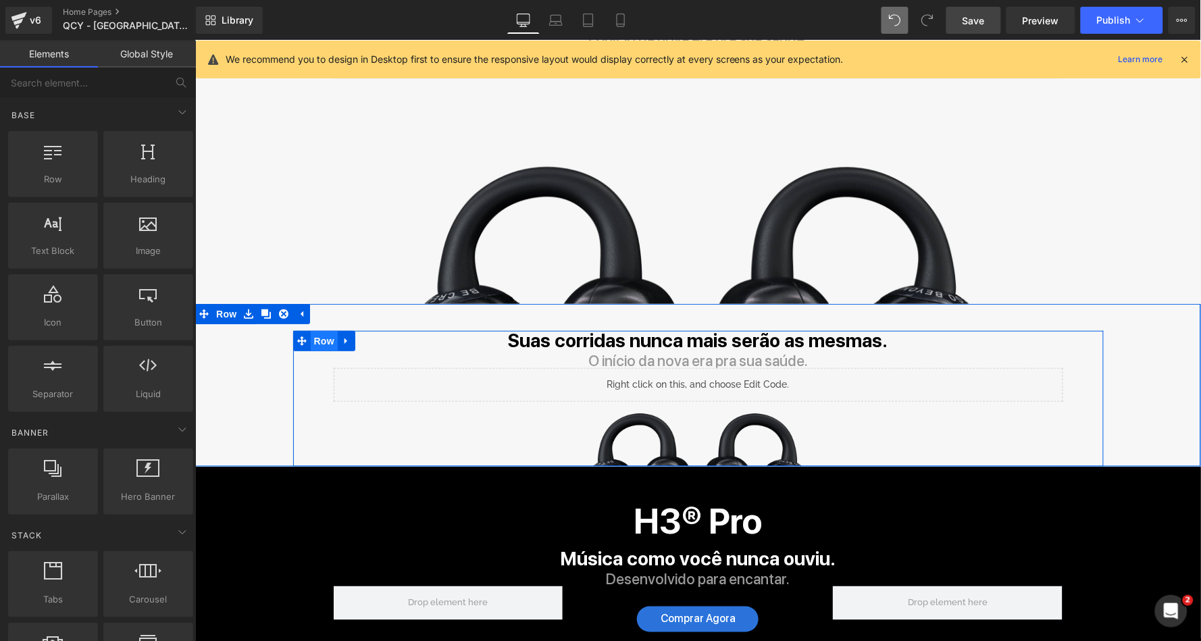
click at [327, 338] on span "Row" at bounding box center [323, 340] width 27 height 20
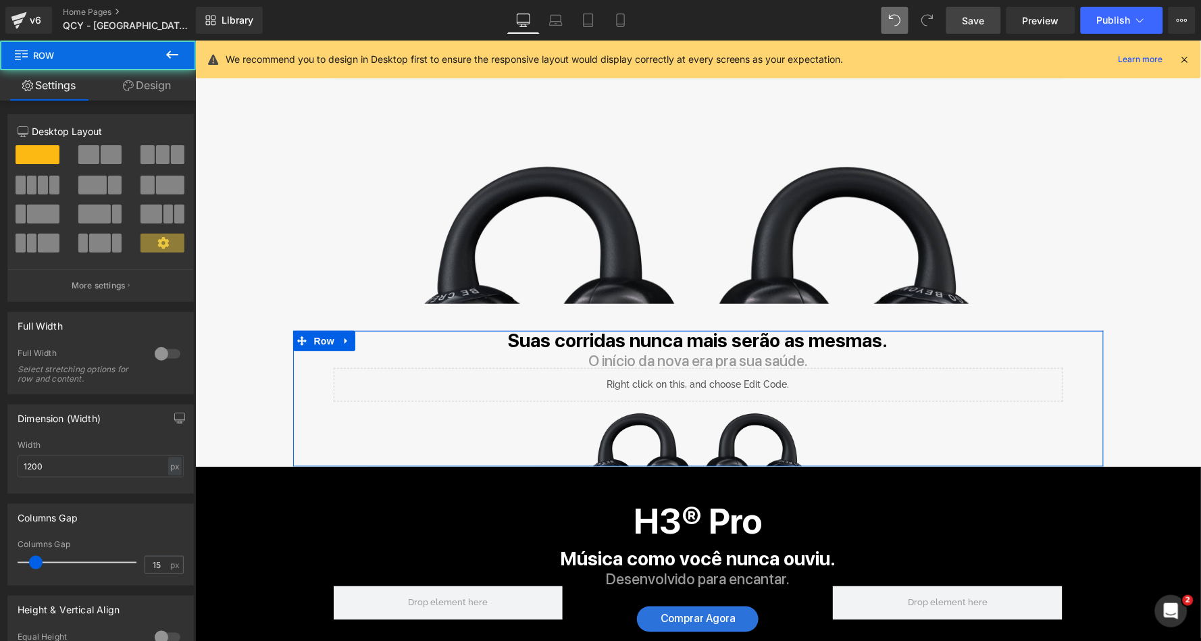
click at [153, 87] on link "Design" at bounding box center [147, 85] width 98 height 30
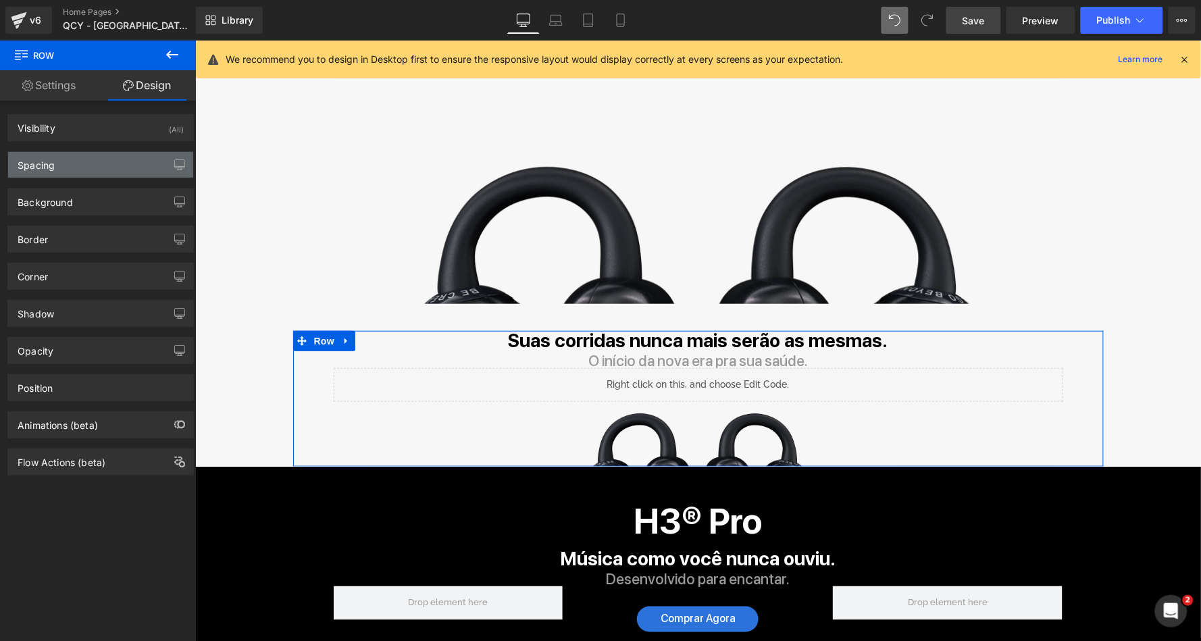
click at [97, 161] on div "Spacing" at bounding box center [100, 165] width 185 height 26
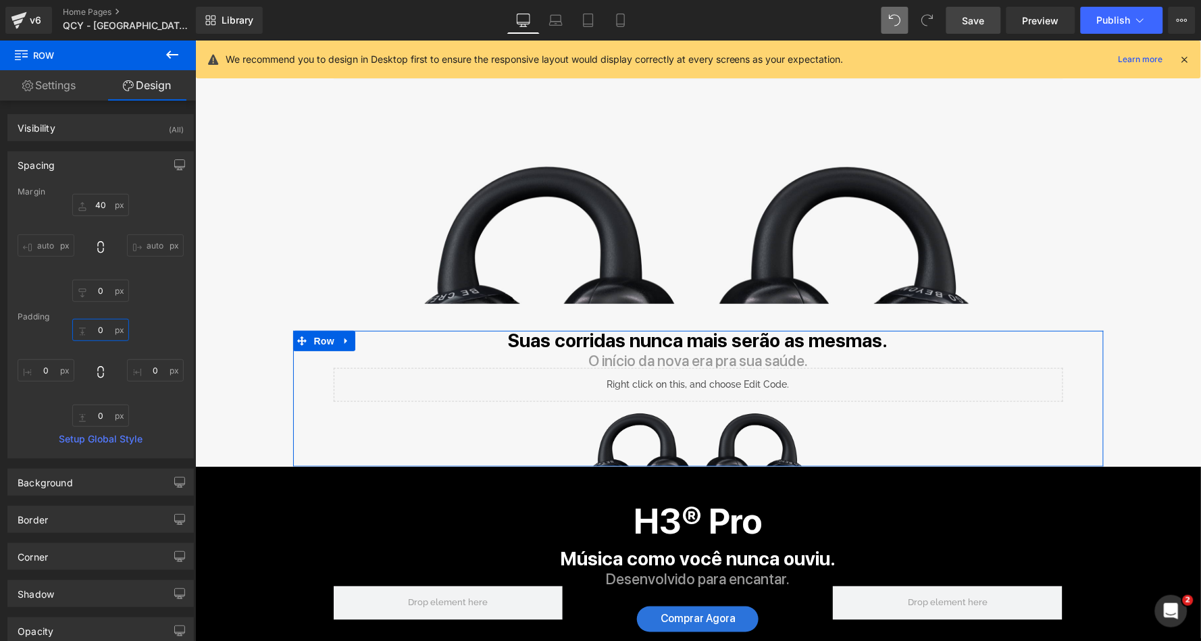
click at [88, 326] on input "text" at bounding box center [100, 330] width 57 height 22
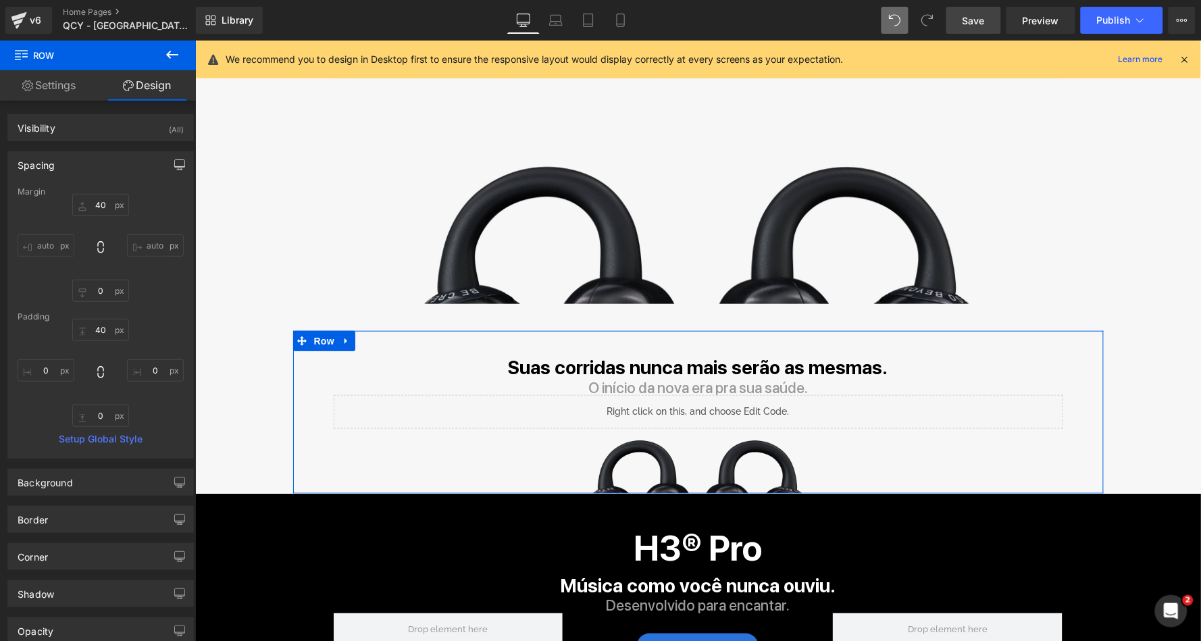
click at [181, 155] on button "button" at bounding box center [180, 165] width 22 height 26
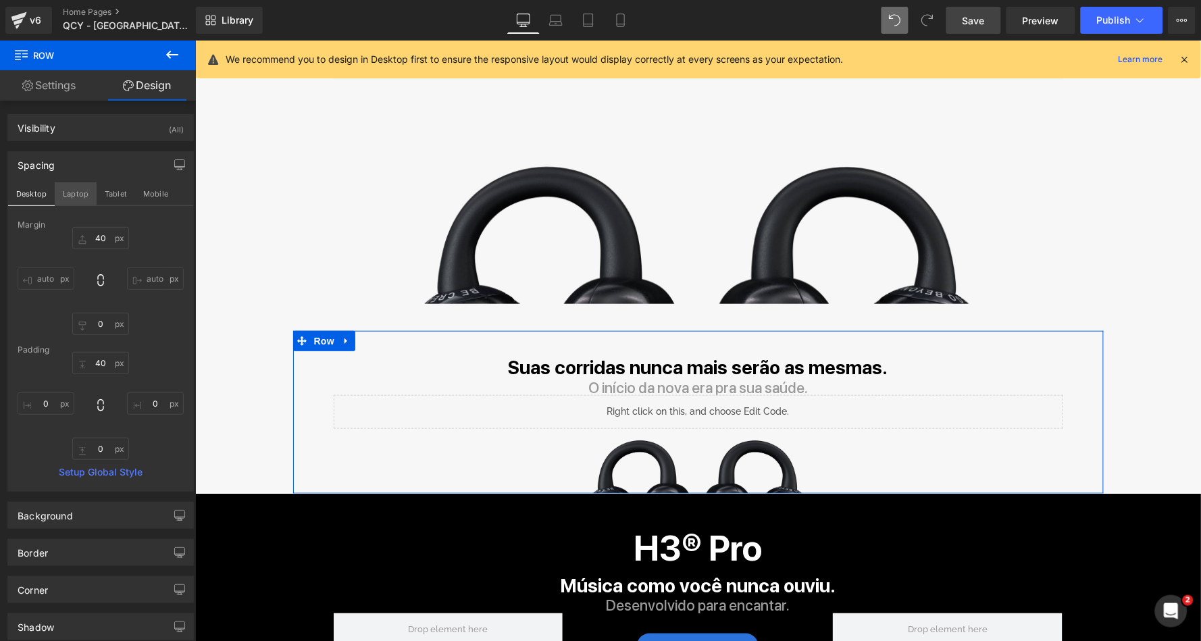
click at [80, 194] on button "Laptop" at bounding box center [76, 193] width 42 height 23
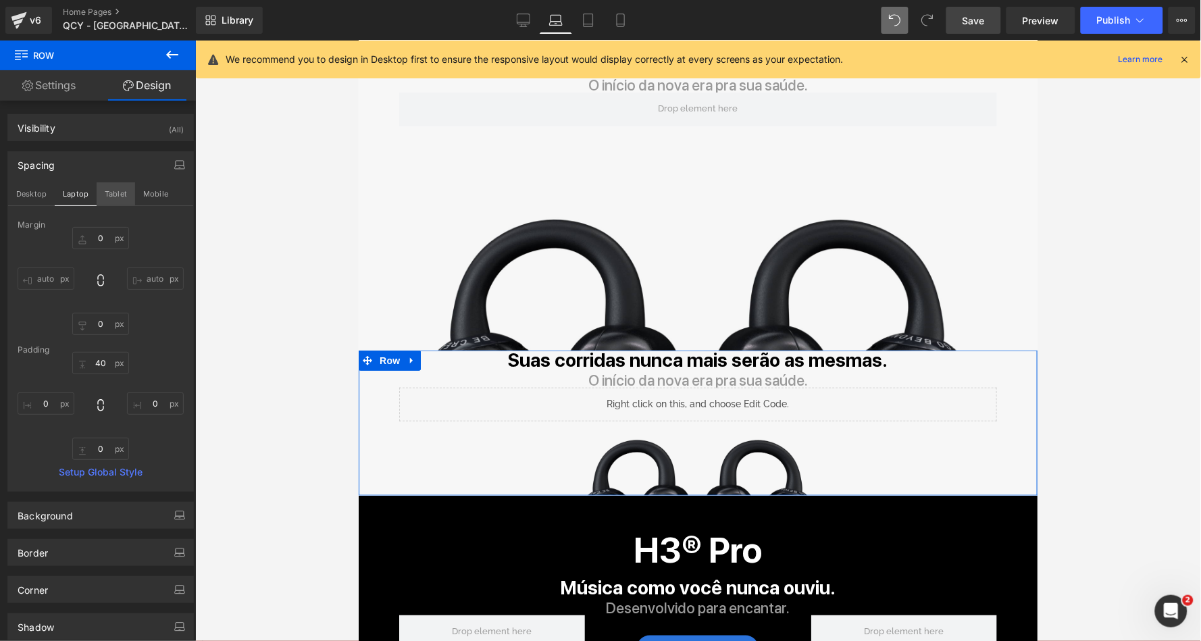
click at [107, 194] on button "Tablet" at bounding box center [116, 193] width 38 height 23
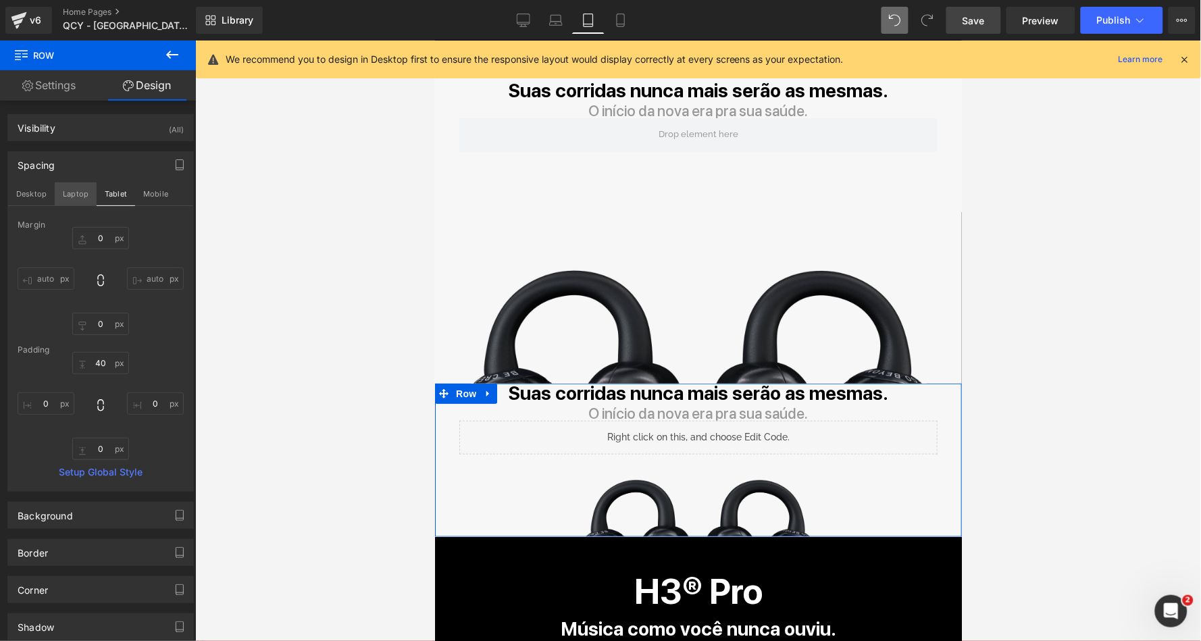
click at [72, 200] on button "Laptop" at bounding box center [76, 193] width 42 height 23
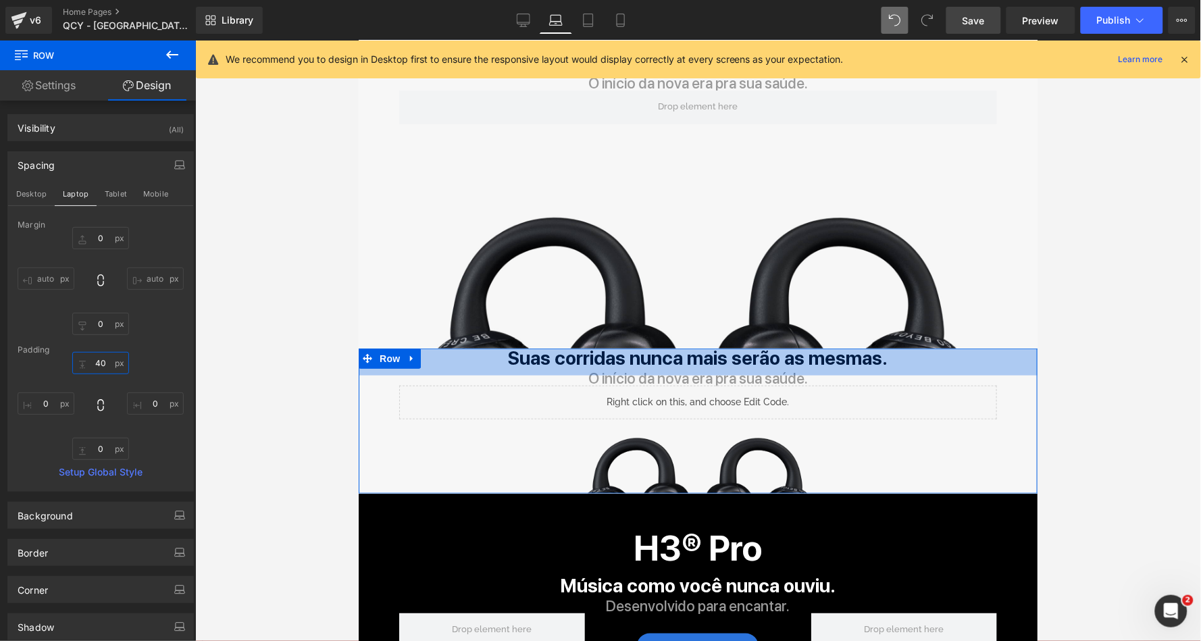
click at [88, 357] on input "40" at bounding box center [100, 363] width 57 height 22
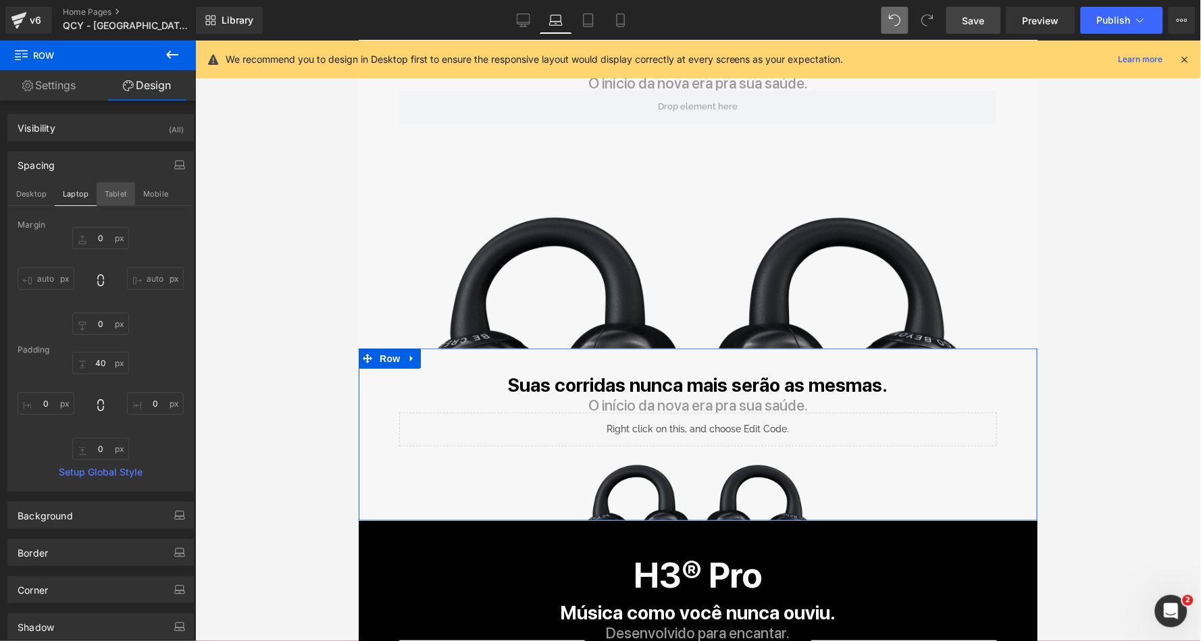
click at [115, 194] on button "Tablet" at bounding box center [116, 193] width 38 height 23
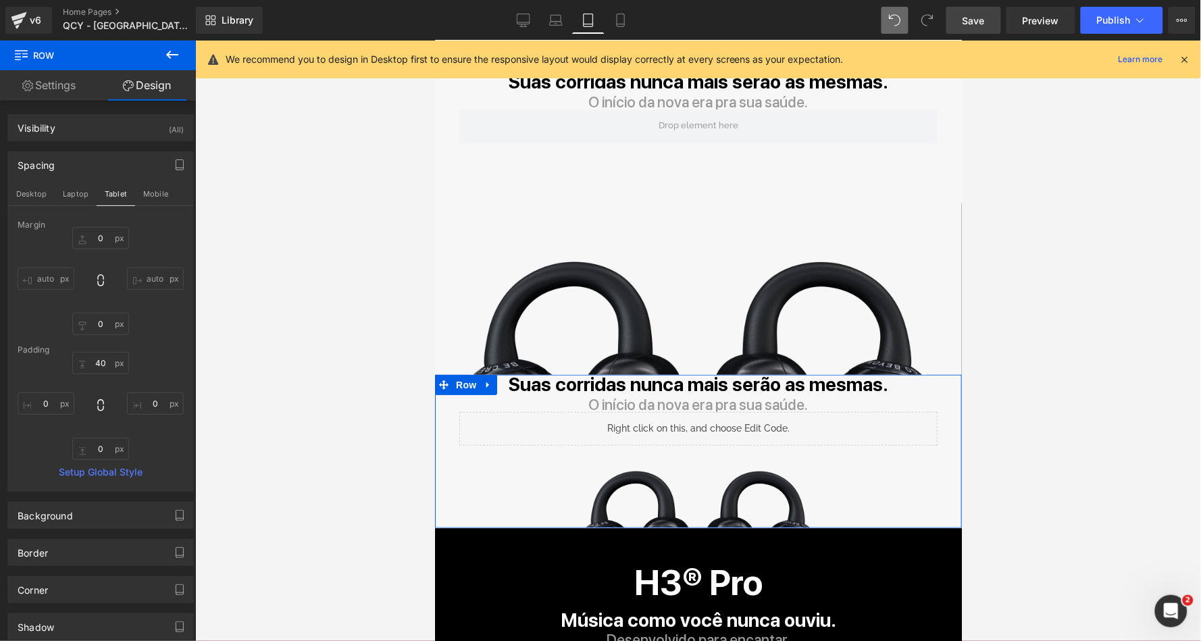
scroll to position [122, 0]
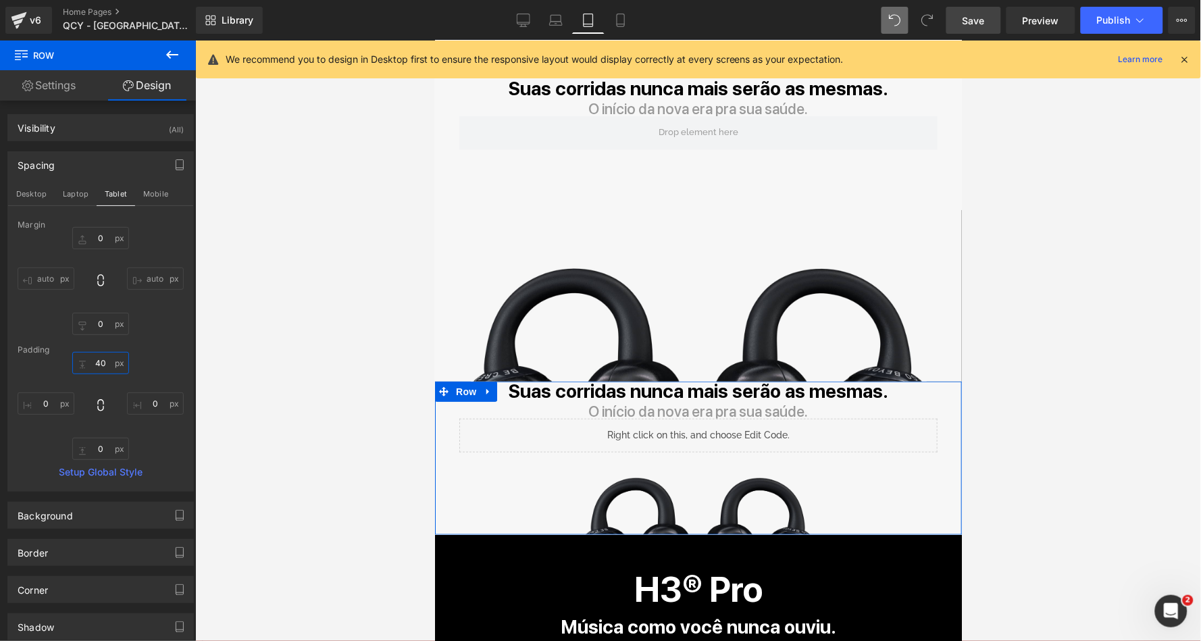
click at [92, 358] on input "40" at bounding box center [100, 363] width 57 height 22
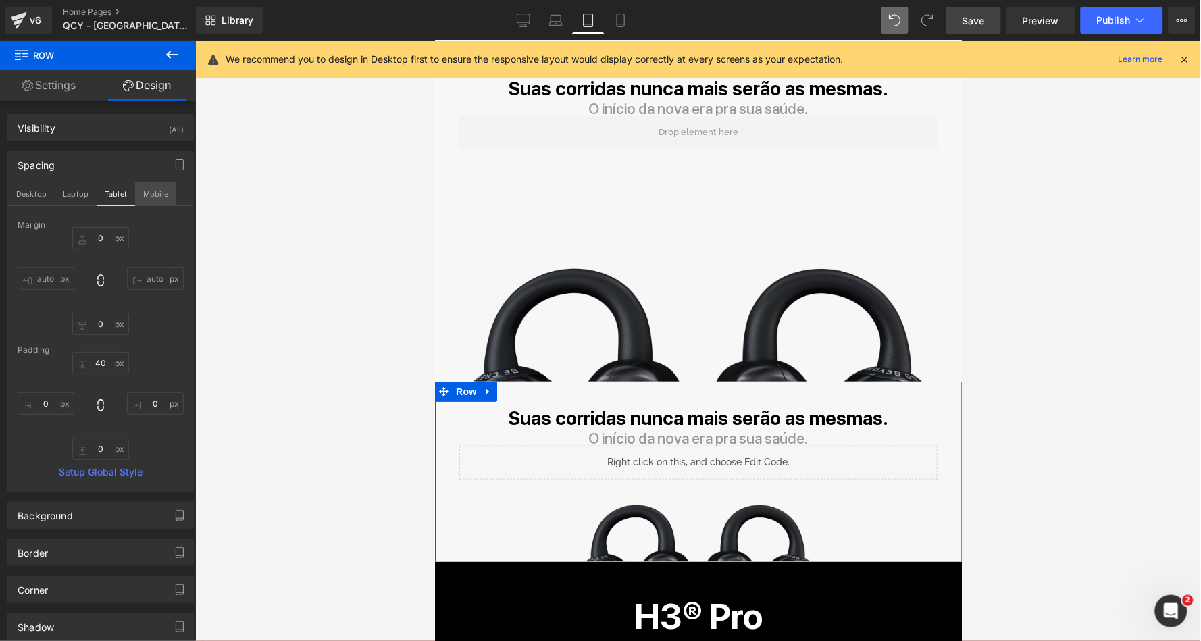
click at [150, 190] on button "Mobile" at bounding box center [155, 193] width 41 height 23
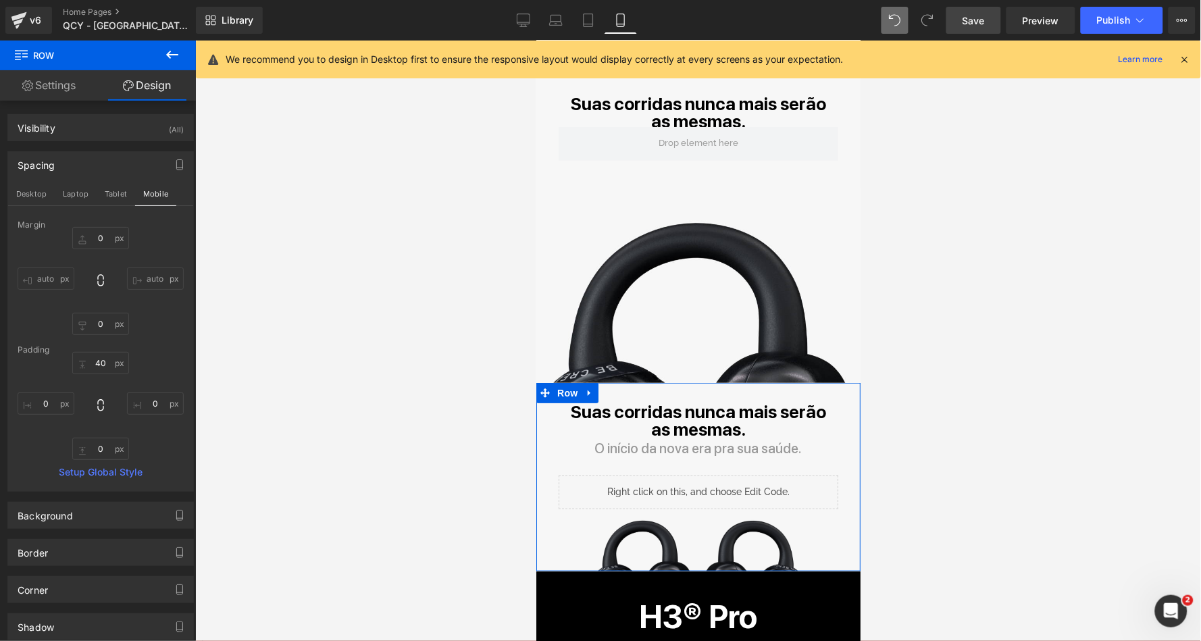
scroll to position [136, 0]
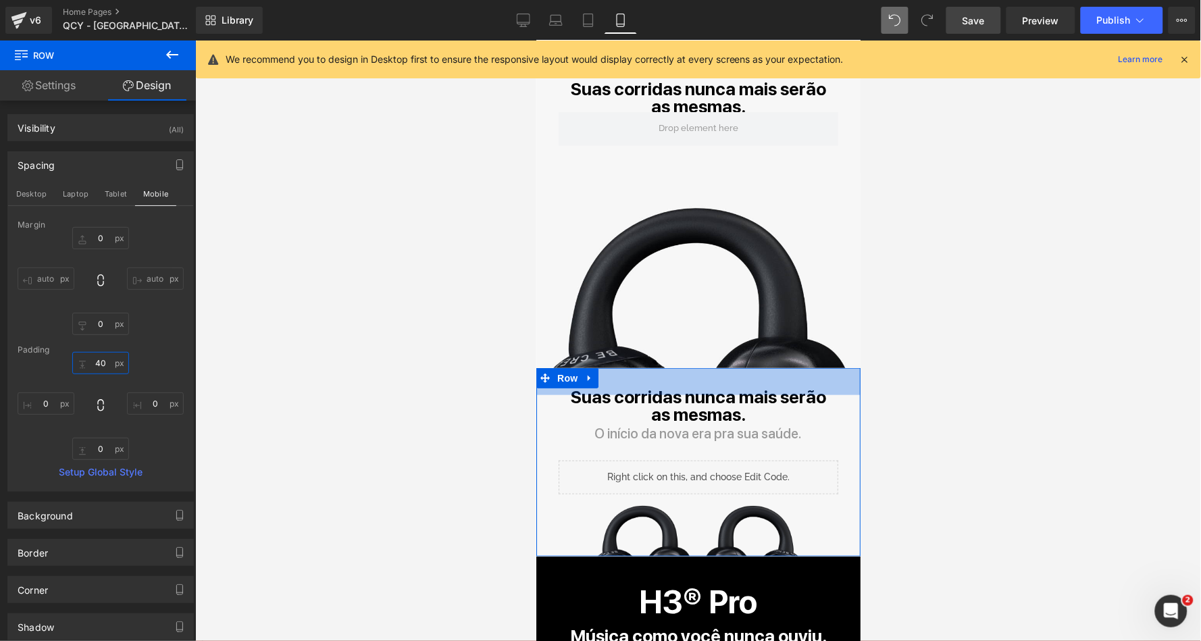
click at [92, 359] on input "40" at bounding box center [100, 363] width 57 height 22
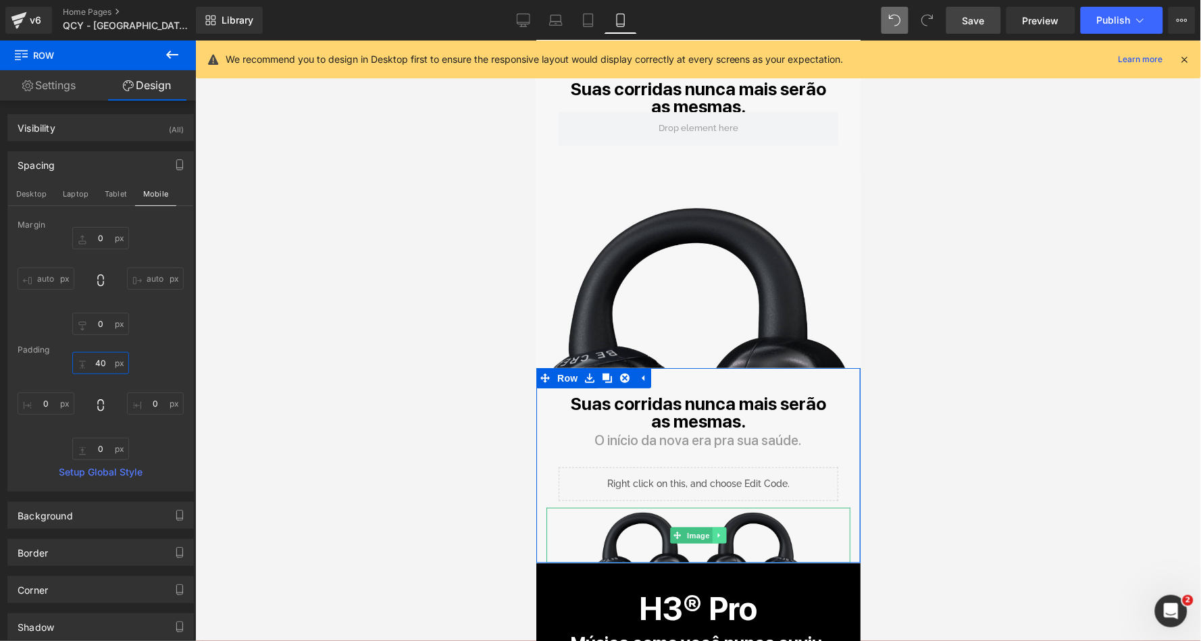
type input "40"
click at [717, 531] on icon at bounding box center [718, 535] width 7 height 8
click at [712, 532] on icon at bounding box center [711, 535] width 7 height 7
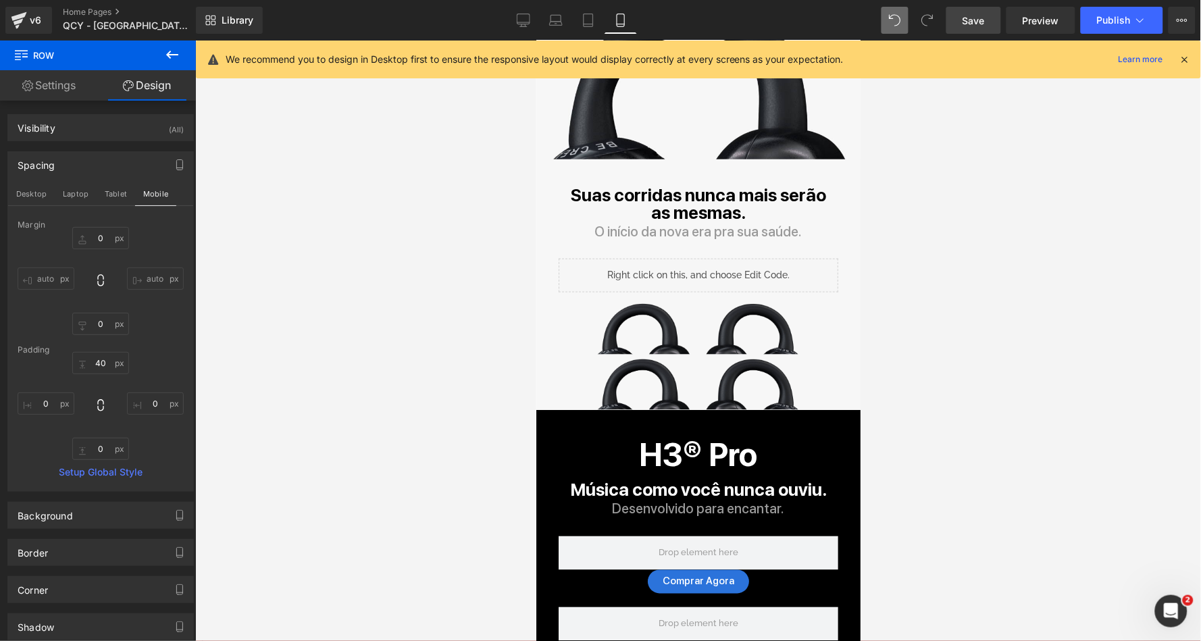
scroll to position [314, 0]
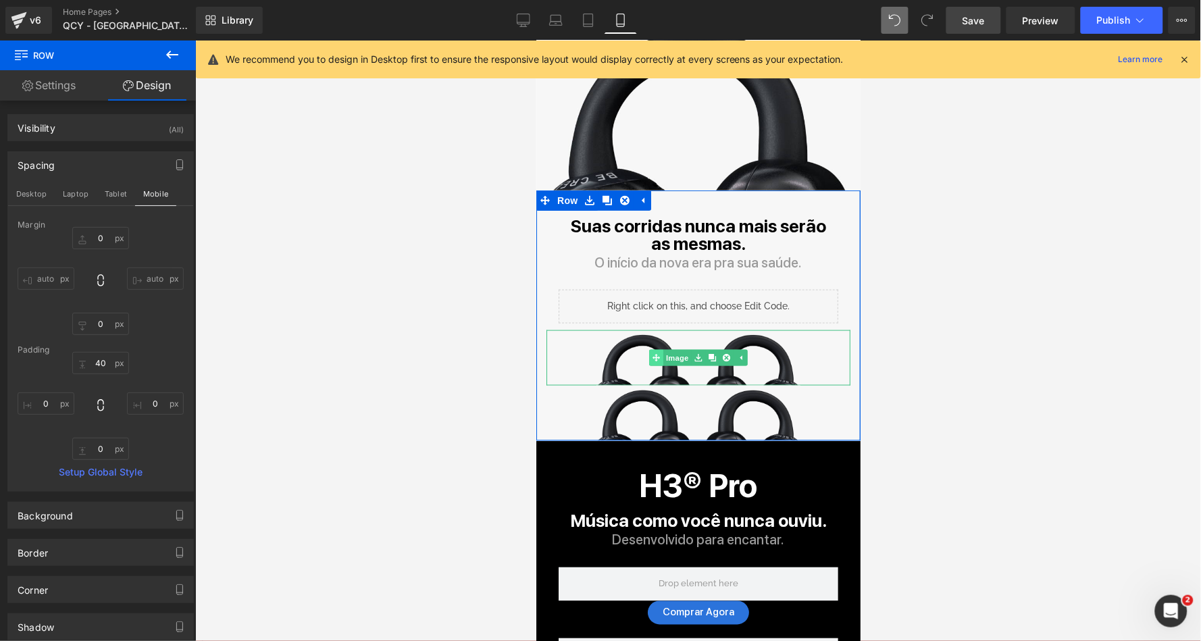
click at [674, 351] on link "Image" at bounding box center [669, 357] width 42 height 16
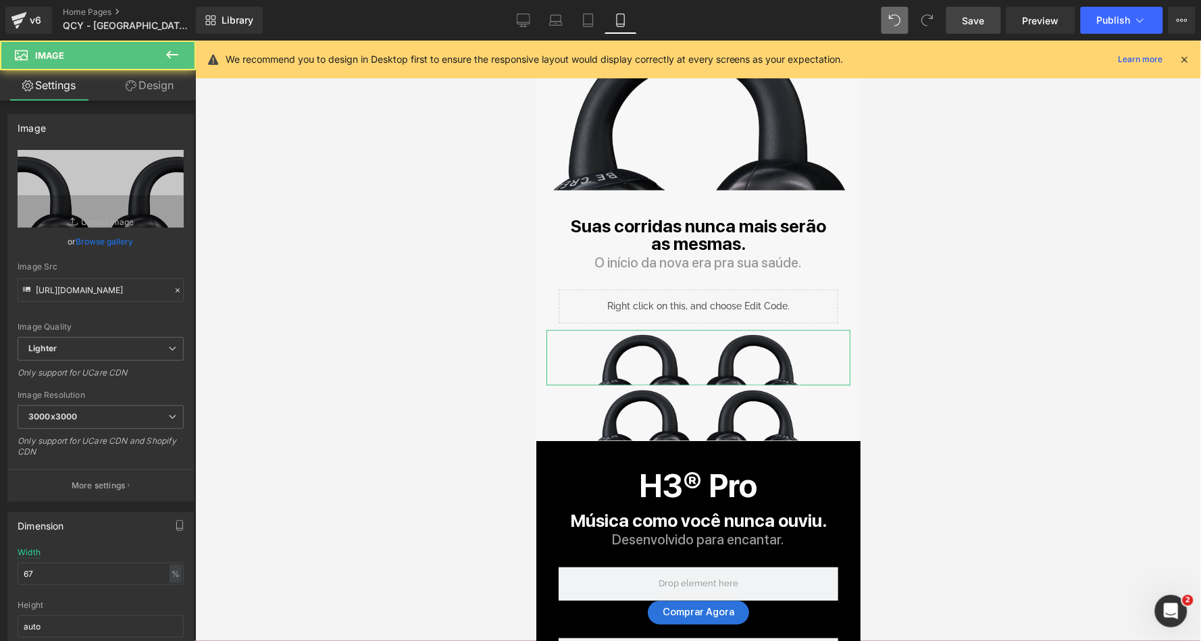
click at [167, 78] on link "Design" at bounding box center [150, 85] width 98 height 30
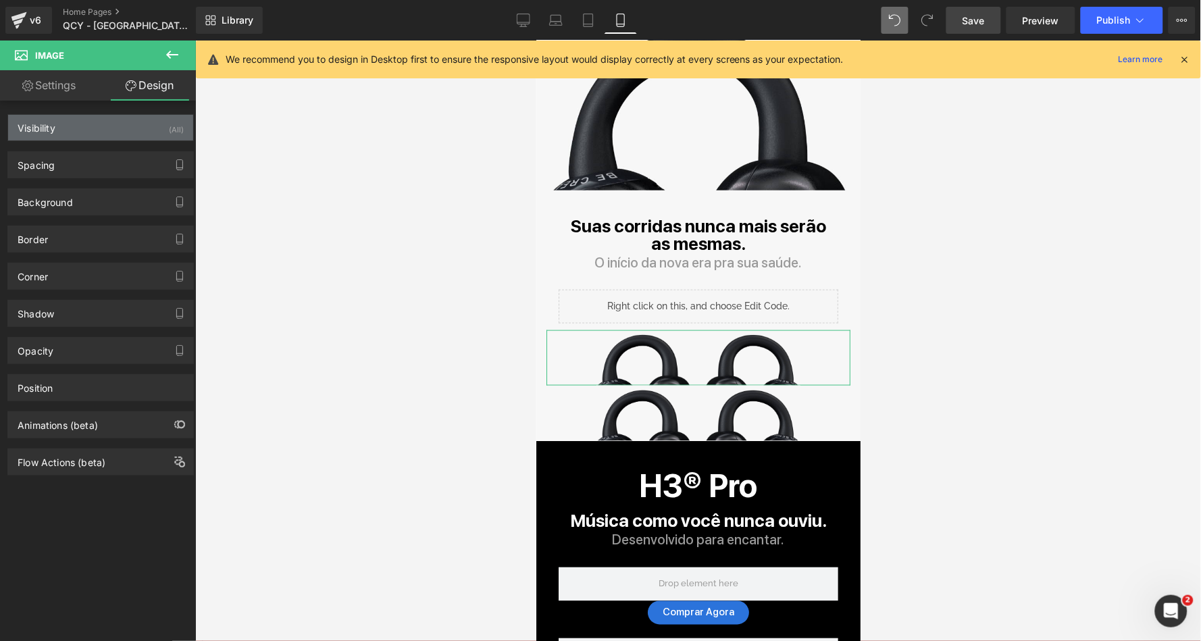
click at [133, 134] on div "Visibility (All)" at bounding box center [100, 128] width 185 height 26
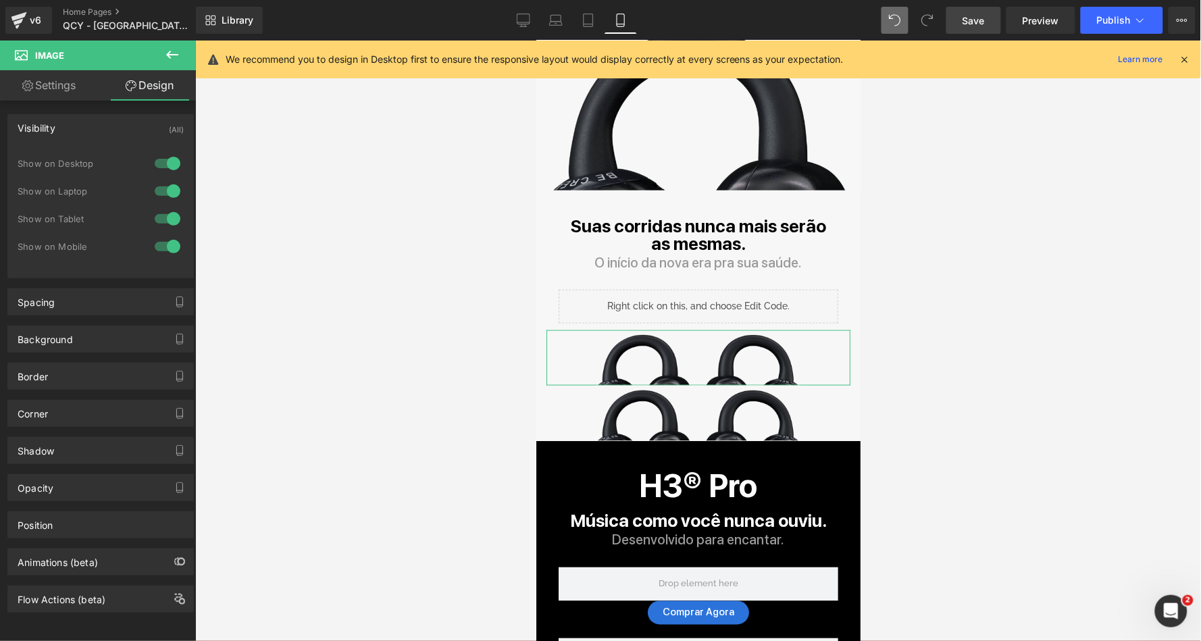
click at [160, 248] on div at bounding box center [167, 247] width 32 height 22
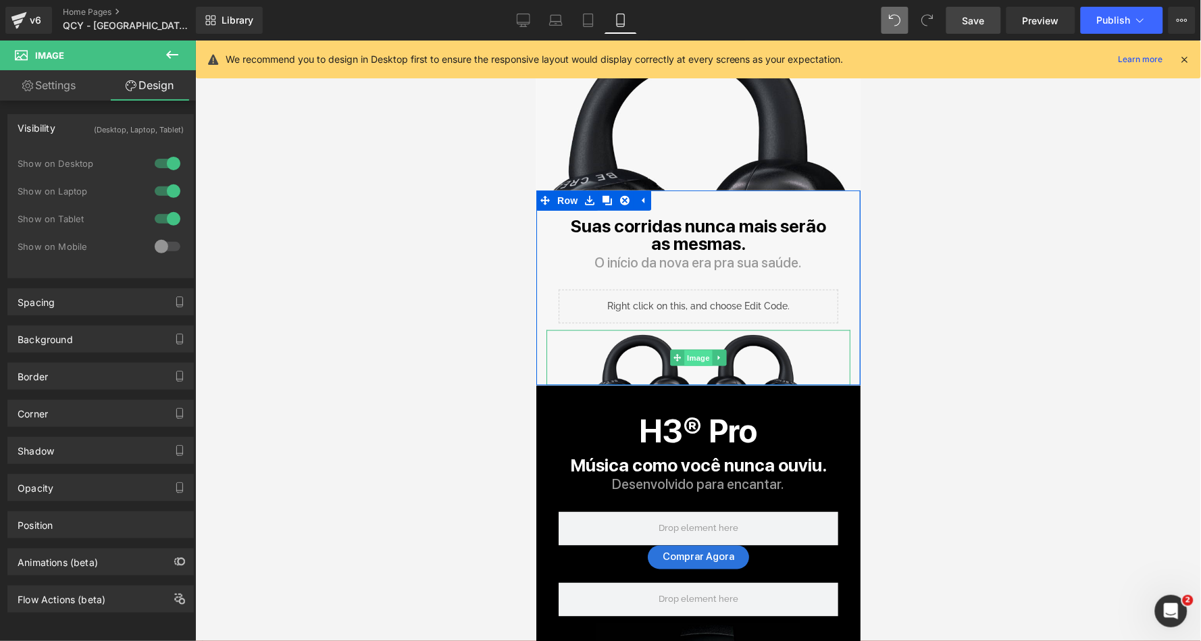
drag, startPoint x: 691, startPoint y: 352, endPoint x: 1041, endPoint y: 303, distance: 354.0
click at [691, 352] on span "Image" at bounding box center [697, 358] width 28 height 16
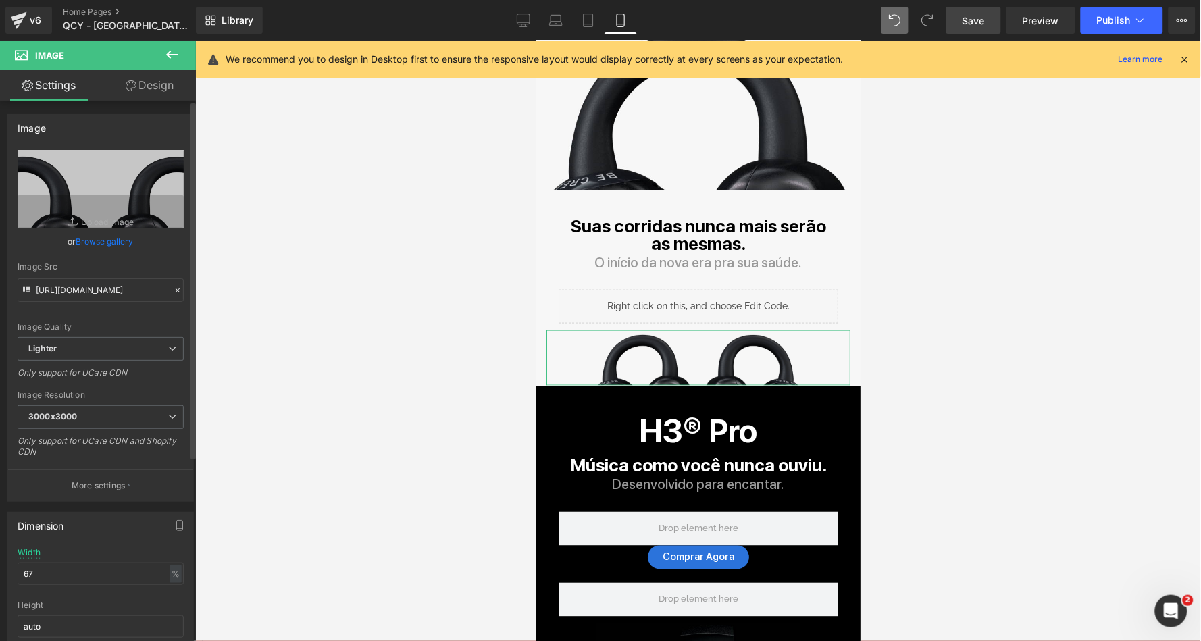
click at [92, 239] on link "Browse gallery" at bounding box center [104, 242] width 57 height 24
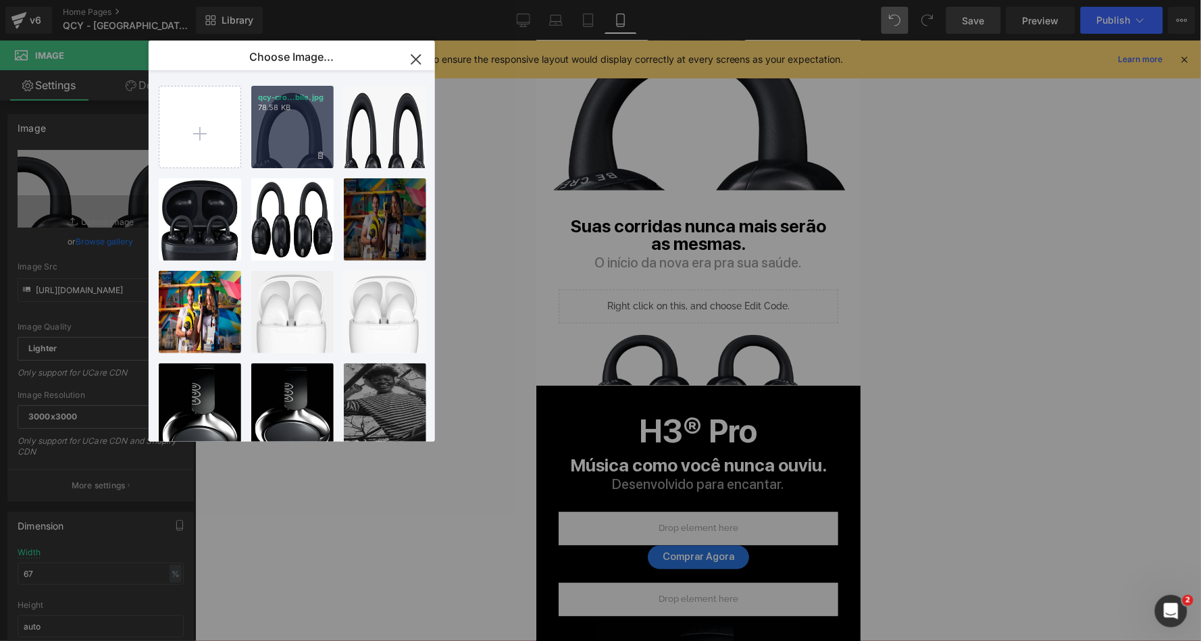
click at [290, 113] on div "qcy-cro...bile.jpg 78.58 KB" at bounding box center [292, 127] width 82 height 82
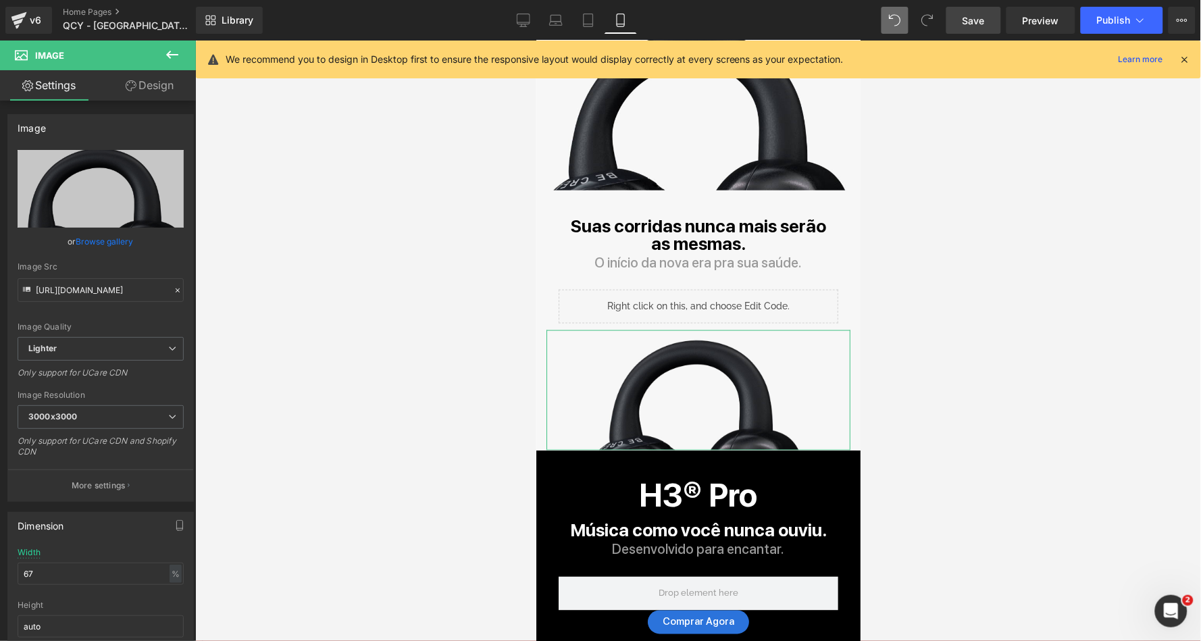
click at [159, 88] on link "Design" at bounding box center [150, 85] width 98 height 30
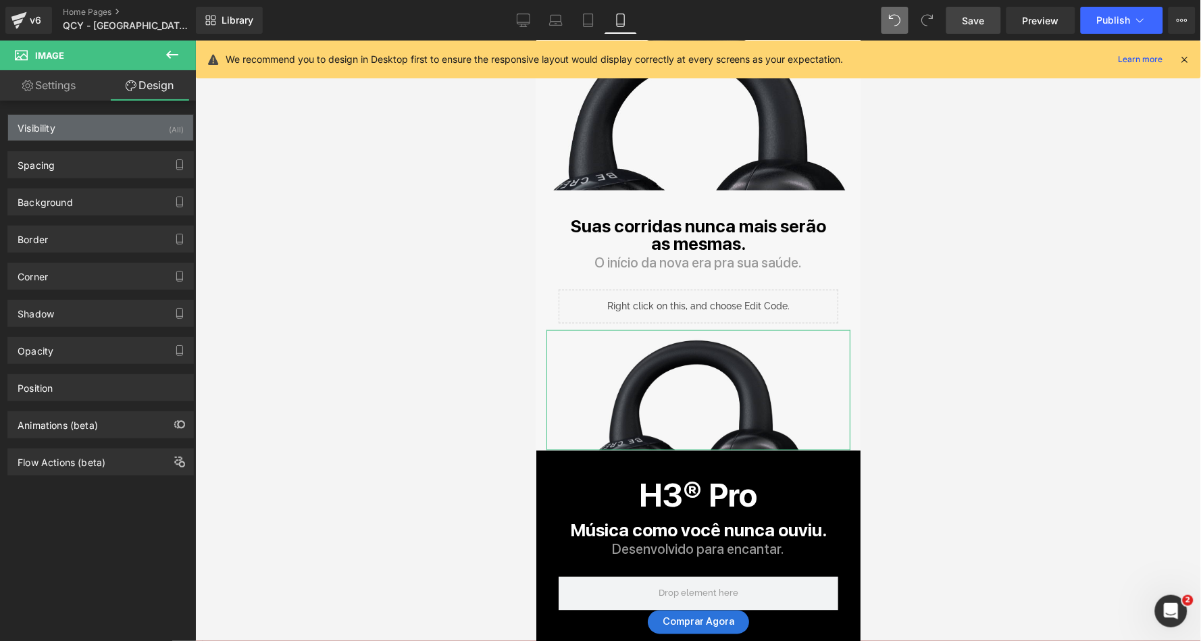
click at [109, 130] on div "Visibility (All)" at bounding box center [100, 128] width 185 height 26
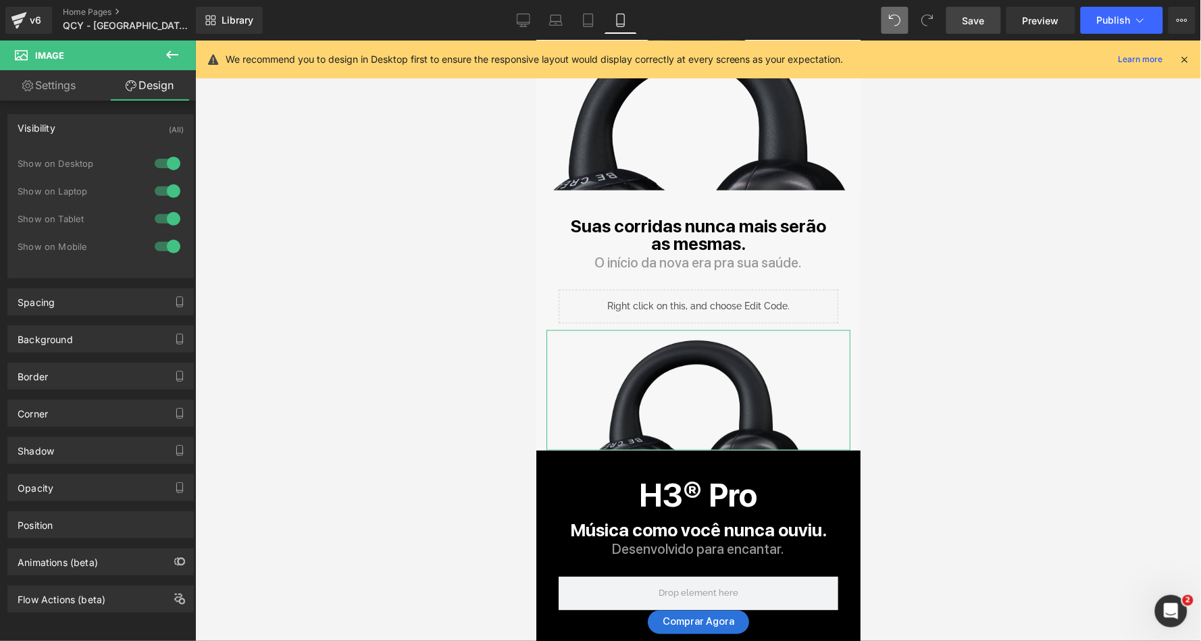
click at [151, 158] on div at bounding box center [167, 164] width 32 height 22
click at [165, 192] on div at bounding box center [167, 191] width 32 height 22
click at [165, 226] on div at bounding box center [167, 219] width 32 height 22
click at [526, 20] on icon at bounding box center [524, 21] width 14 height 14
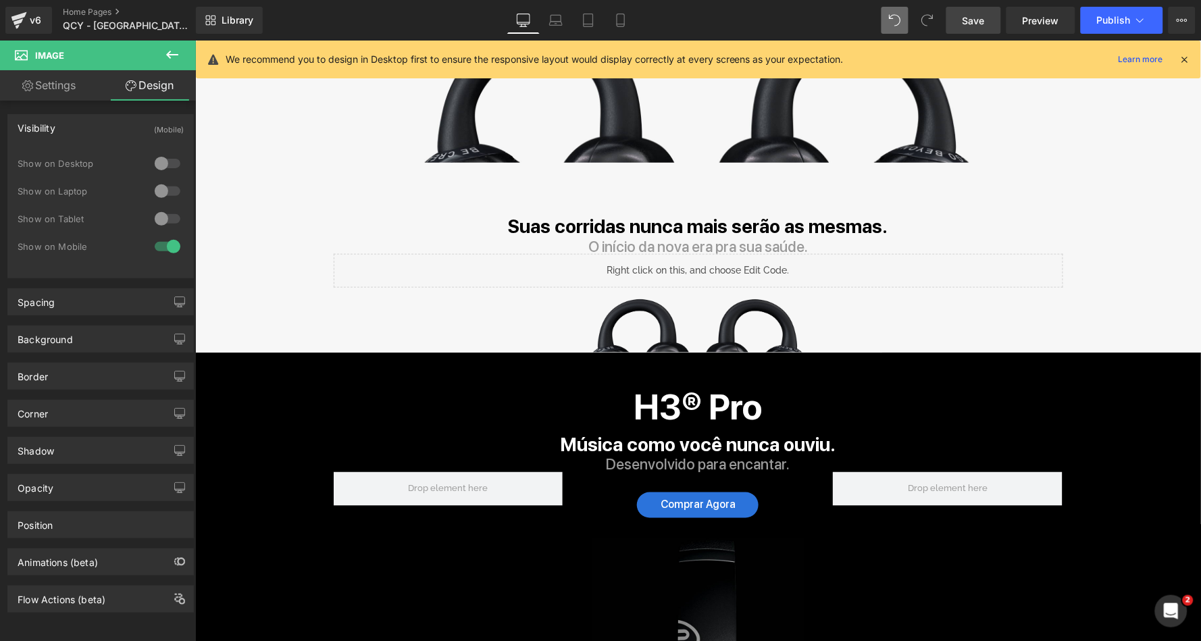
scroll to position [0, 0]
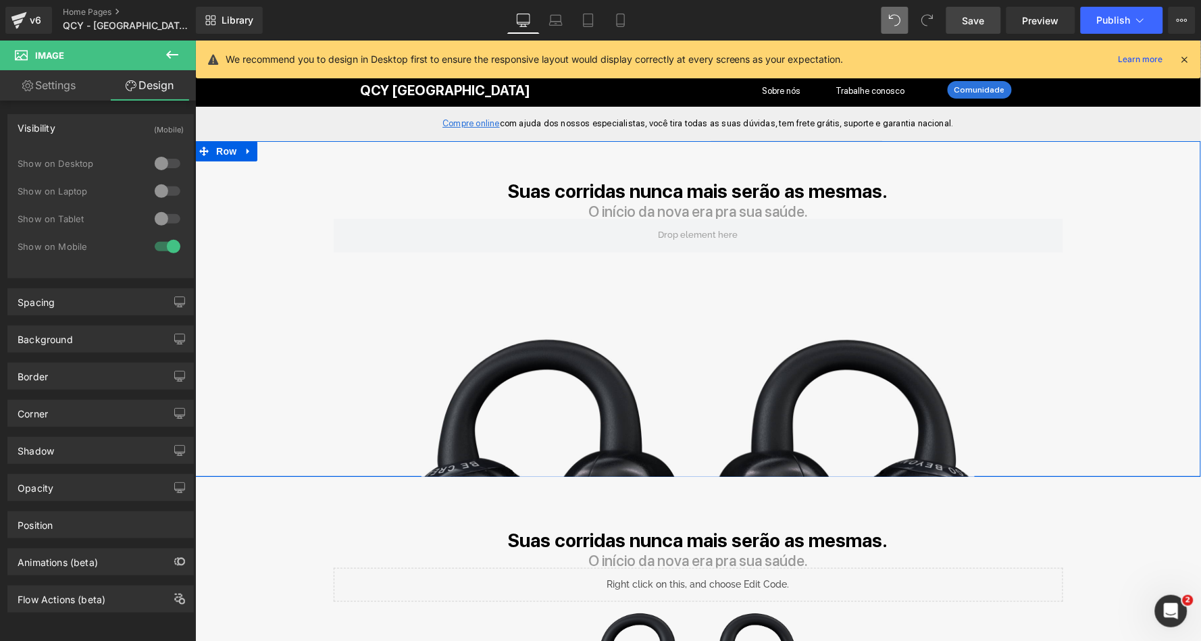
click at [247, 149] on div "Suas corridas nunca mais serão as mesmas. Text Block O início da nova era pra s…" at bounding box center [698, 308] width 1006 height 336
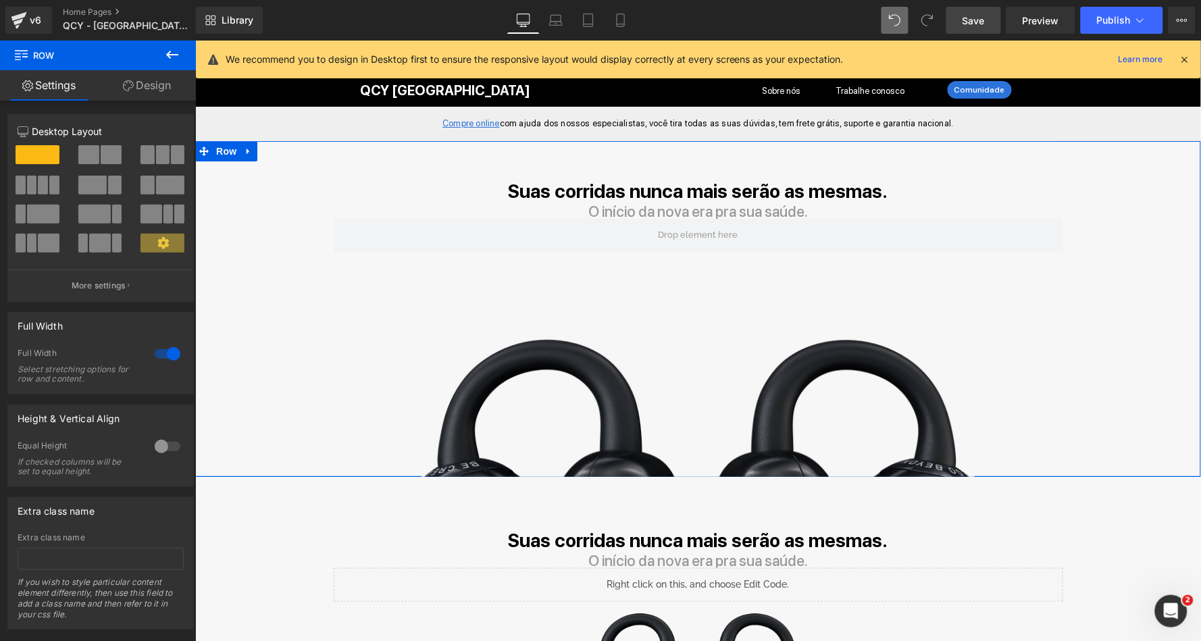
click at [244, 147] on div "Suas corridas nunca mais serão as mesmas. Text Block O início da nova era pra s…" at bounding box center [698, 308] width 1006 height 336
click at [242, 149] on div "Suas corridas nunca mais serão as mesmas. Text Block O início da nova era pra s…" at bounding box center [698, 308] width 1006 height 336
click at [220, 151] on div "Suas corridas nunca mais serão as mesmas. Text Block O início da nova era pra s…" at bounding box center [698, 308] width 1006 height 336
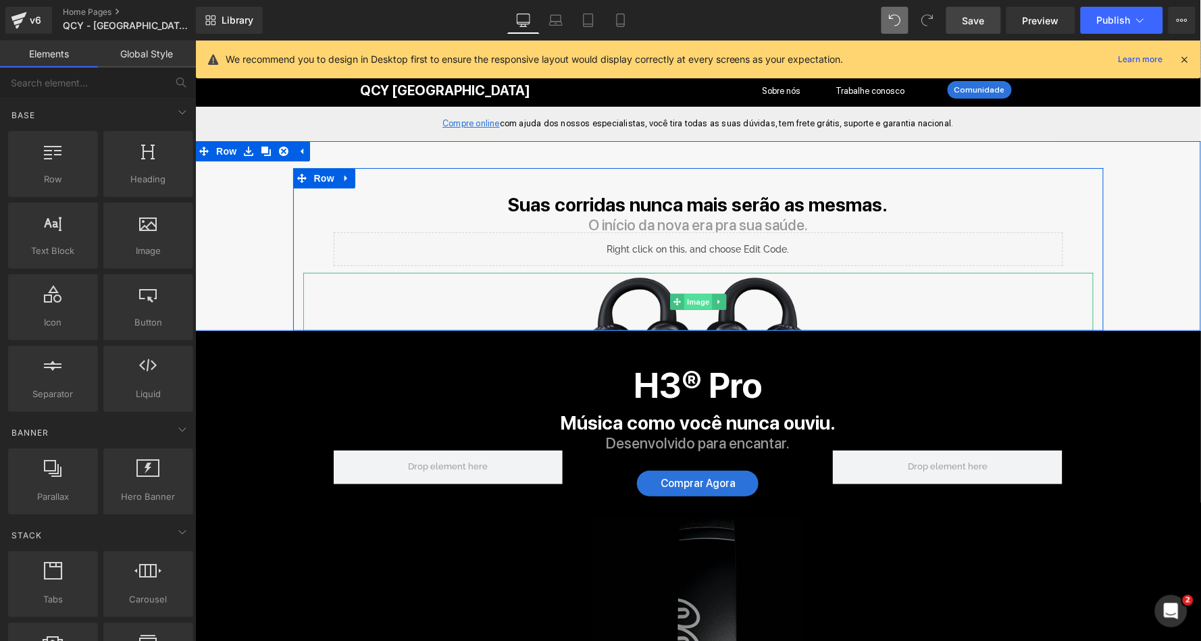
click at [696, 299] on span "Image" at bounding box center [697, 301] width 28 height 16
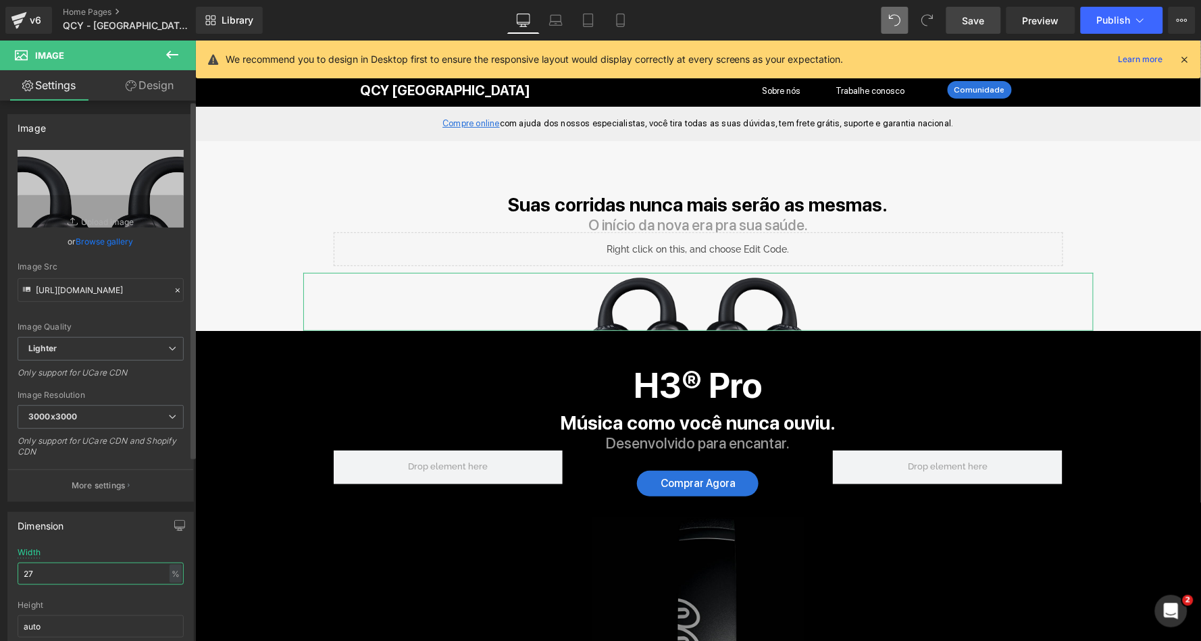
drag, startPoint x: 72, startPoint y: 571, endPoint x: 11, endPoint y: 570, distance: 61.5
click at [11, 570] on div "27% Width 27 % % px auto Height auto 0 Circle Image" at bounding box center [100, 615] width 185 height 135
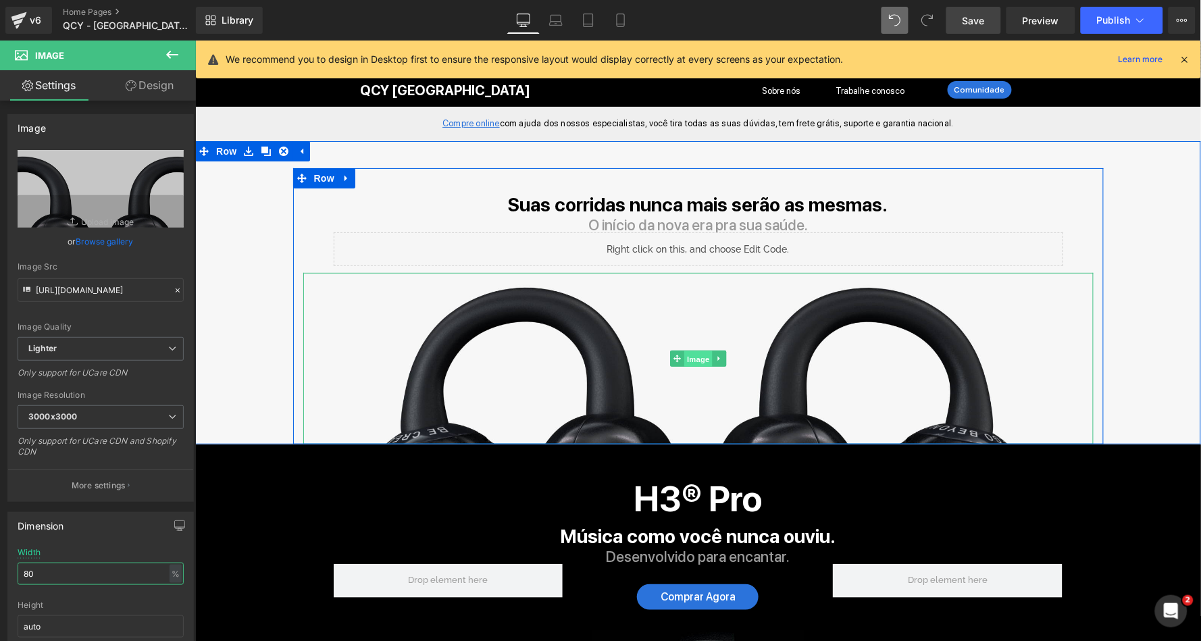
click at [690, 353] on span "Image" at bounding box center [697, 359] width 28 height 16
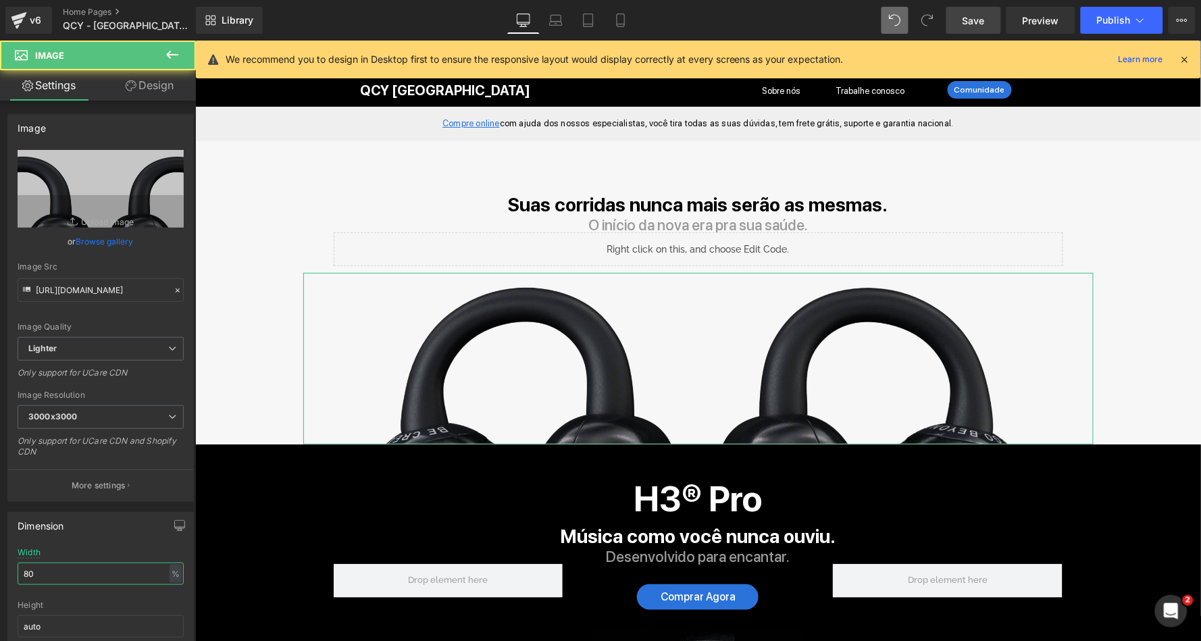
type input "80"
click at [149, 93] on link "Design" at bounding box center [150, 85] width 98 height 30
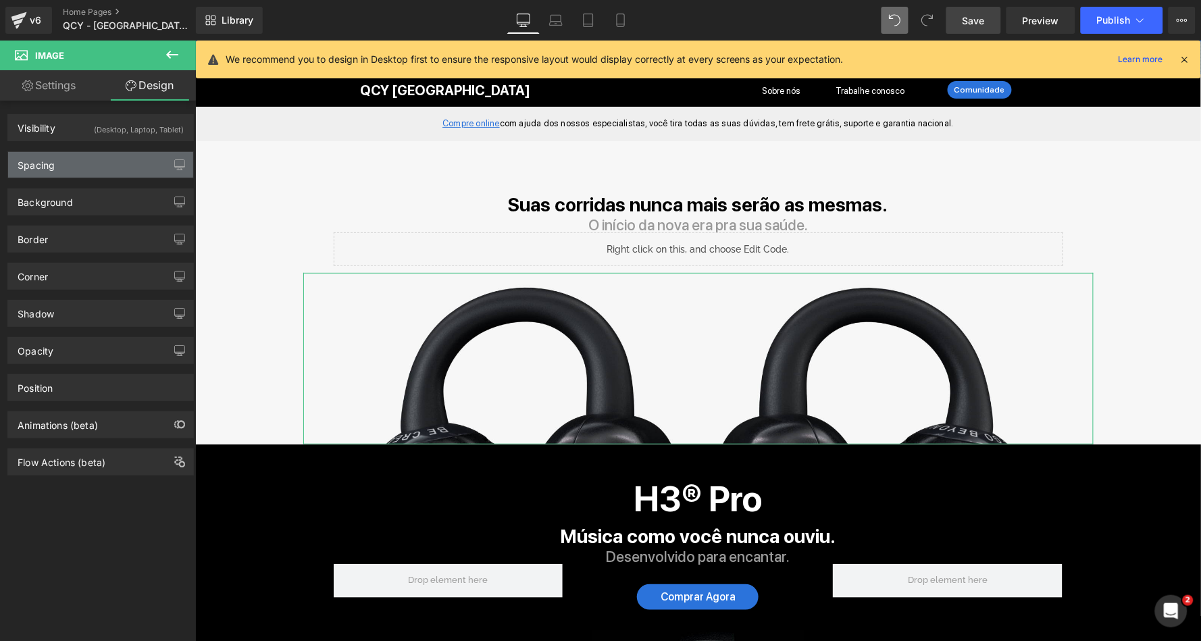
click at [79, 158] on div "Spacing" at bounding box center [100, 165] width 185 height 26
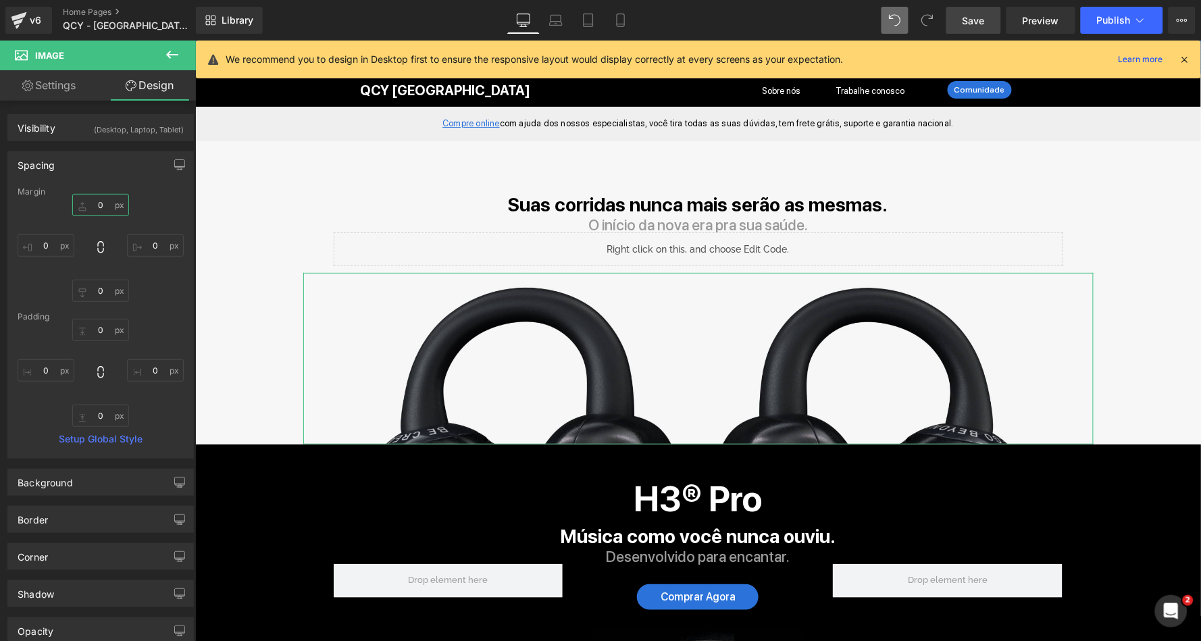
click at [86, 200] on input "text" at bounding box center [100, 205] width 57 height 22
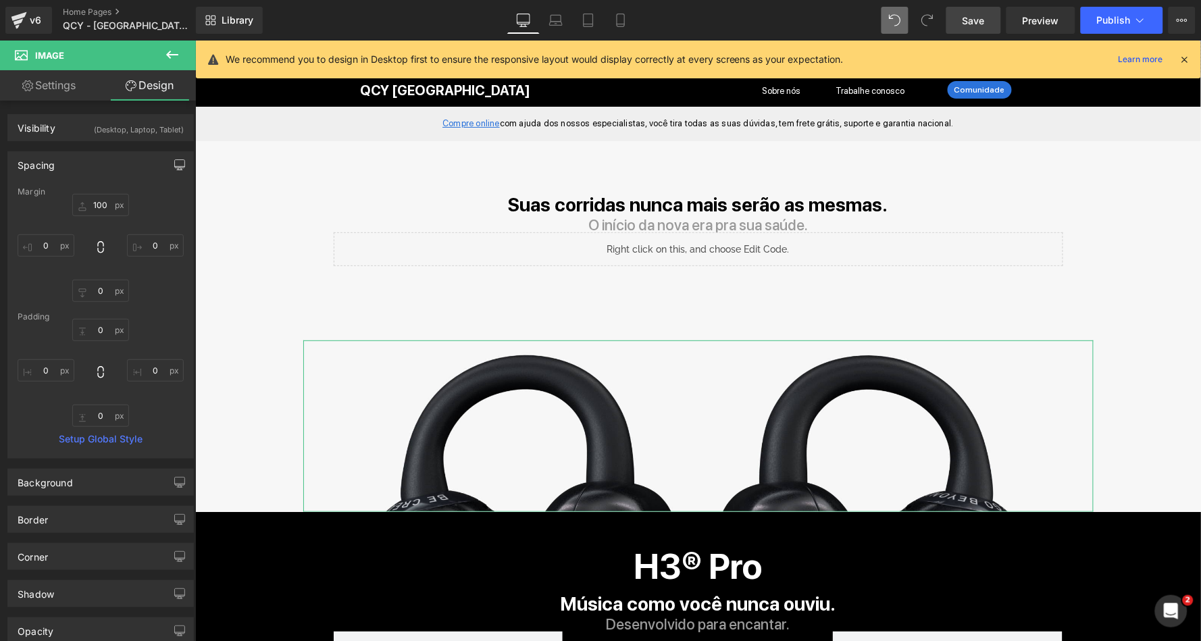
click at [174, 161] on icon "button" at bounding box center [179, 164] width 11 height 11
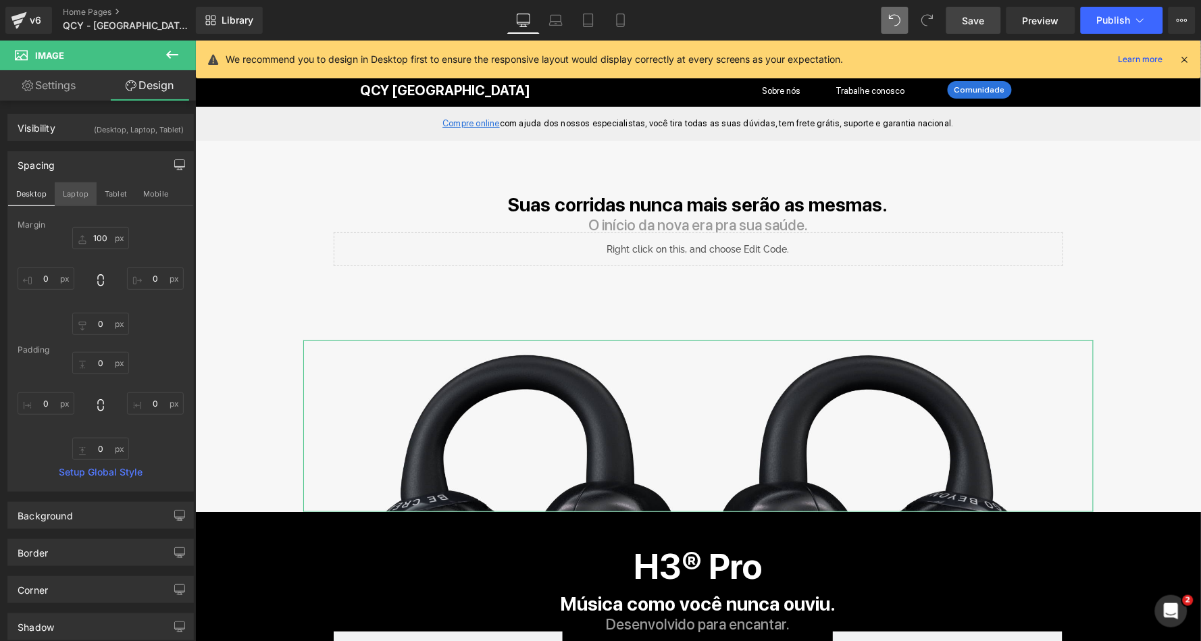
click at [82, 190] on button "Laptop" at bounding box center [76, 193] width 42 height 23
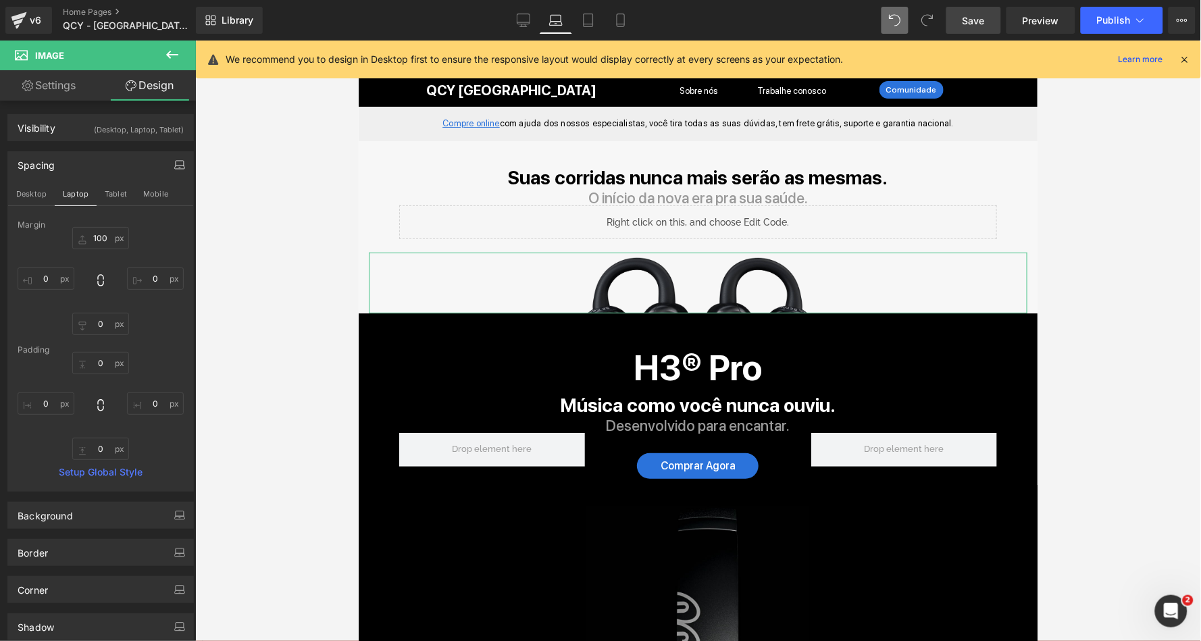
click at [93, 228] on div "Margin" at bounding box center [101, 224] width 166 height 9
click at [93, 236] on input "100" at bounding box center [100, 238] width 57 height 22
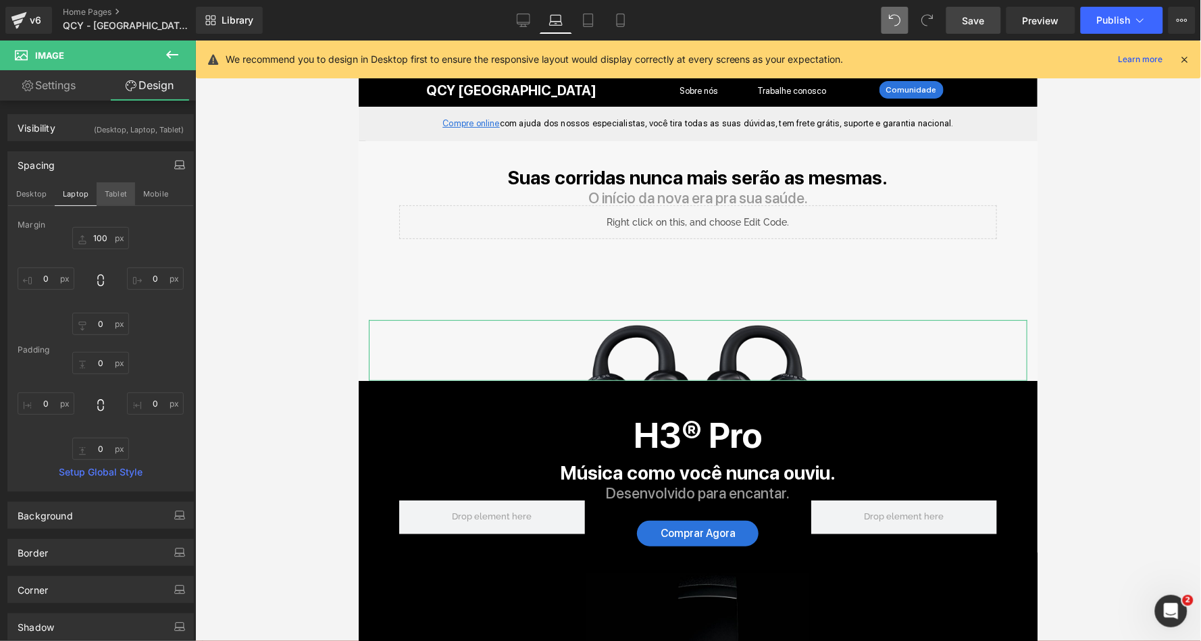
click at [109, 192] on button "Tablet" at bounding box center [116, 193] width 38 height 23
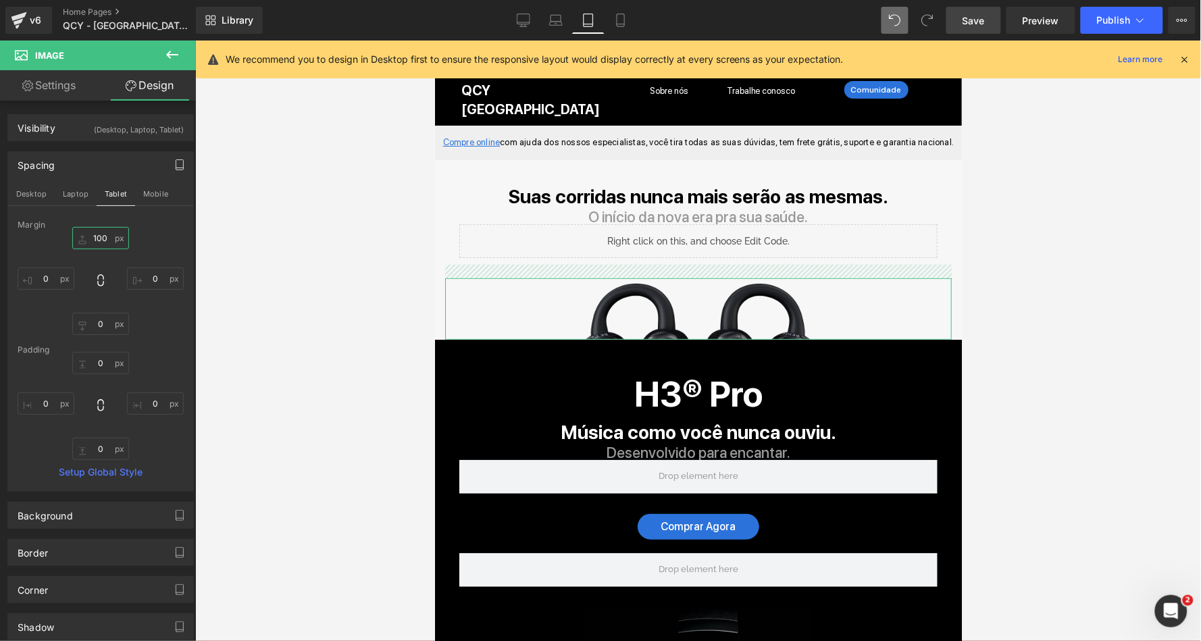
click at [97, 240] on input "100" at bounding box center [100, 238] width 57 height 22
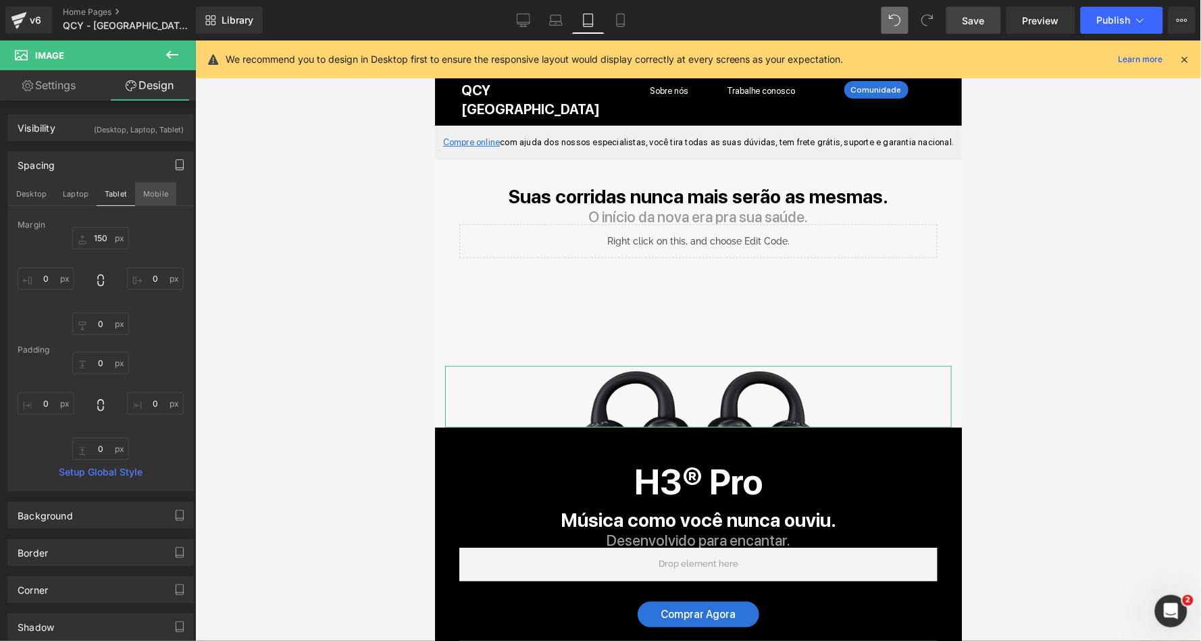
click at [148, 192] on button "Mobile" at bounding box center [155, 193] width 41 height 23
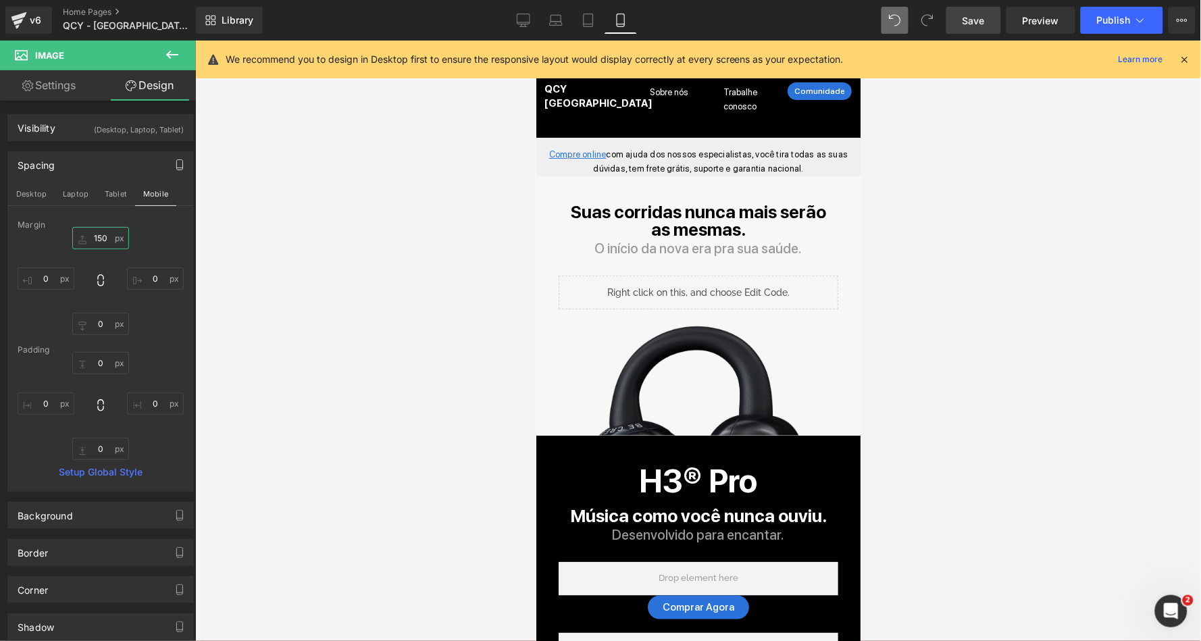
click at [90, 236] on input "150" at bounding box center [100, 238] width 57 height 22
type input "0"
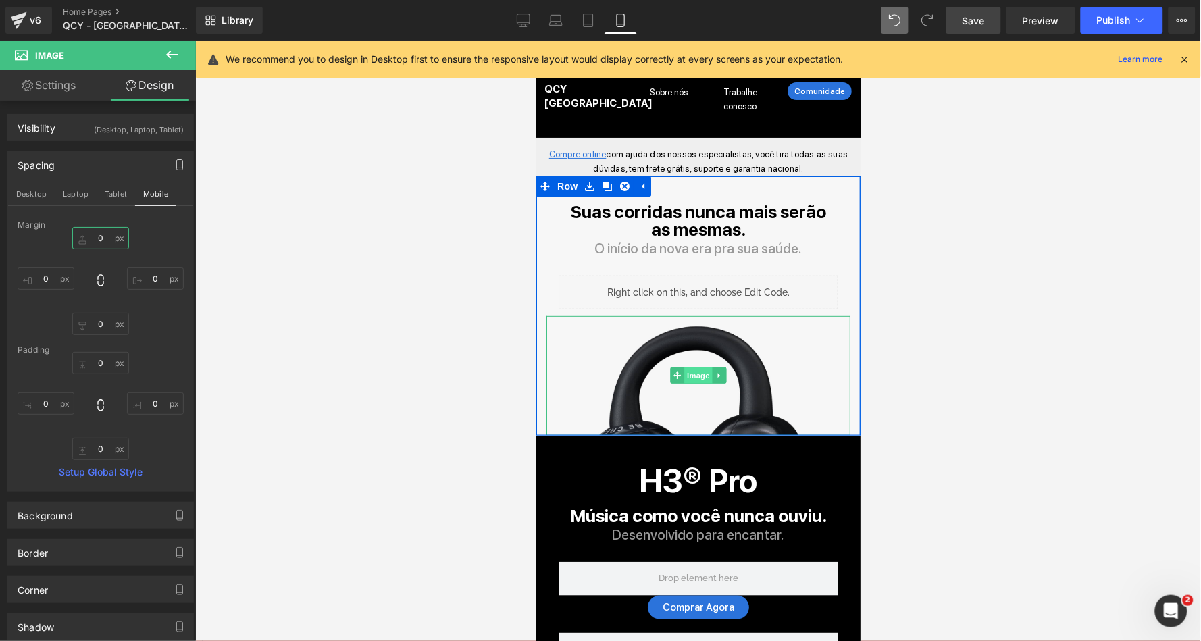
click at [690, 367] on span "Image" at bounding box center [697, 375] width 28 height 16
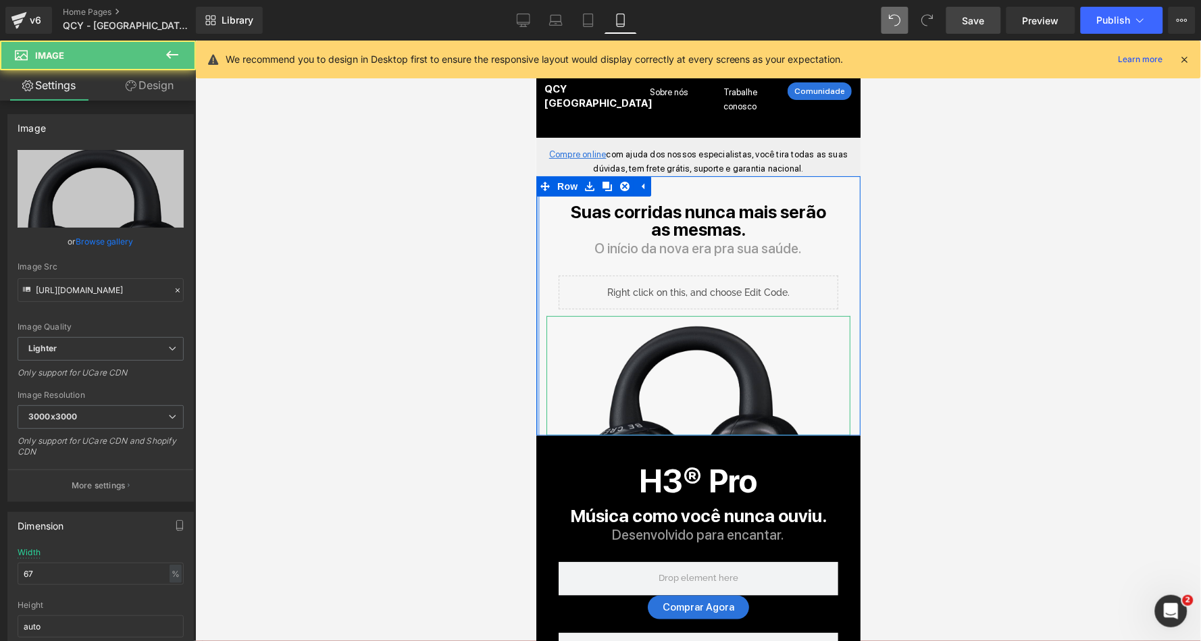
click at [140, 89] on link "Design" at bounding box center [150, 85] width 98 height 30
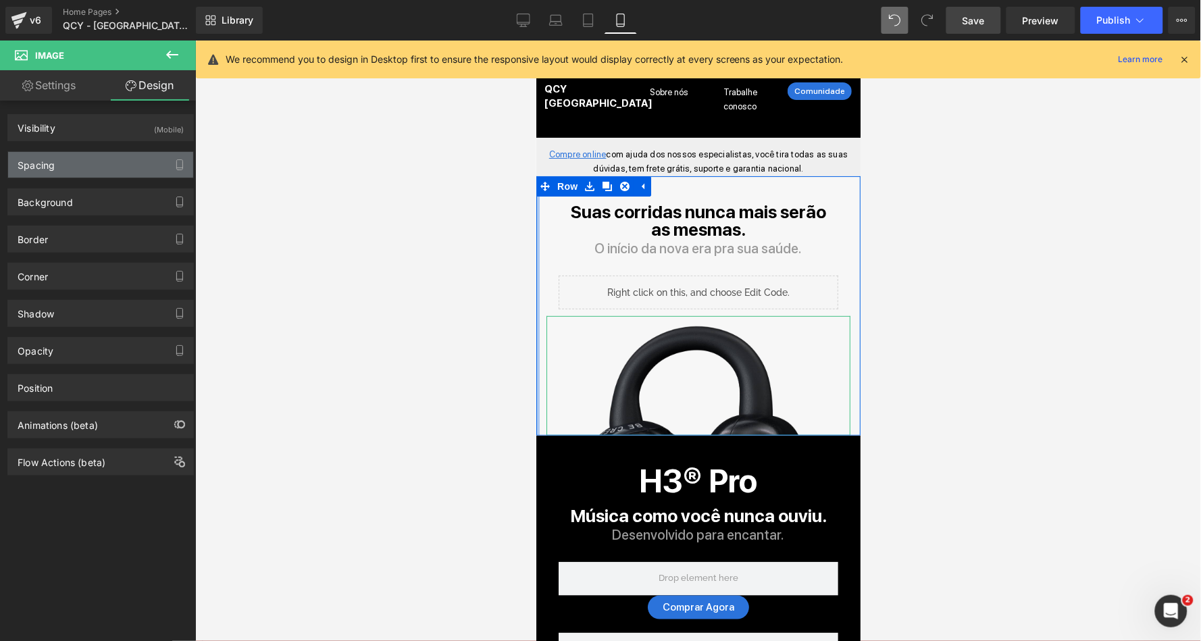
click at [63, 172] on div "Spacing" at bounding box center [100, 165] width 185 height 26
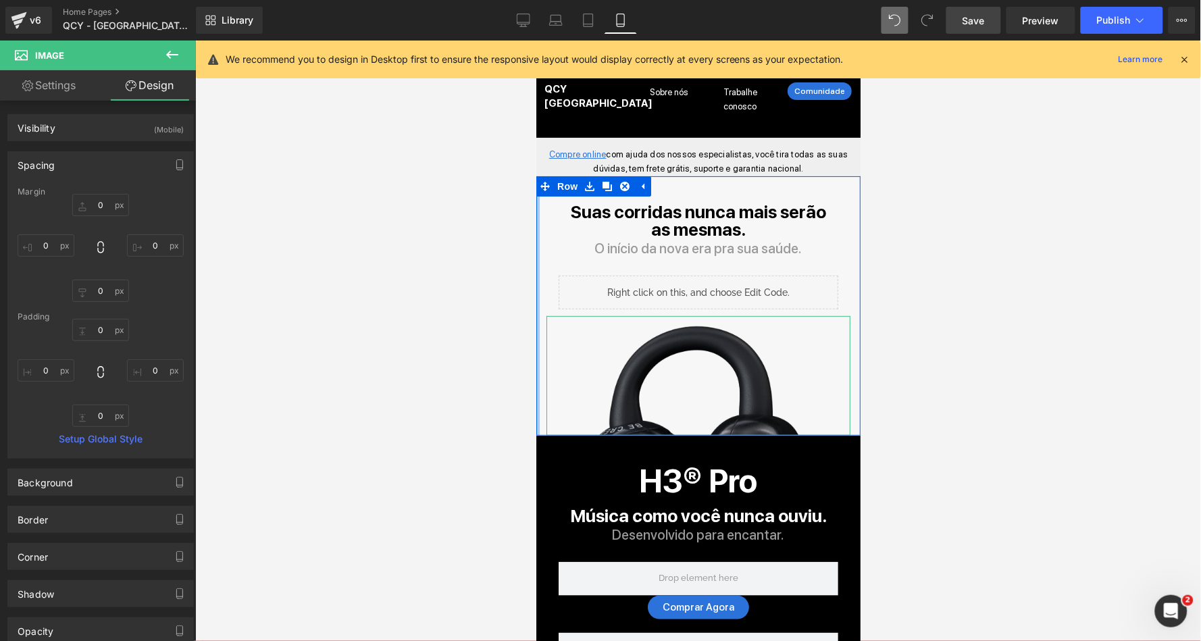
click at [84, 190] on div "Margin" at bounding box center [101, 191] width 166 height 9
click at [86, 201] on input "0" at bounding box center [100, 205] width 57 height 22
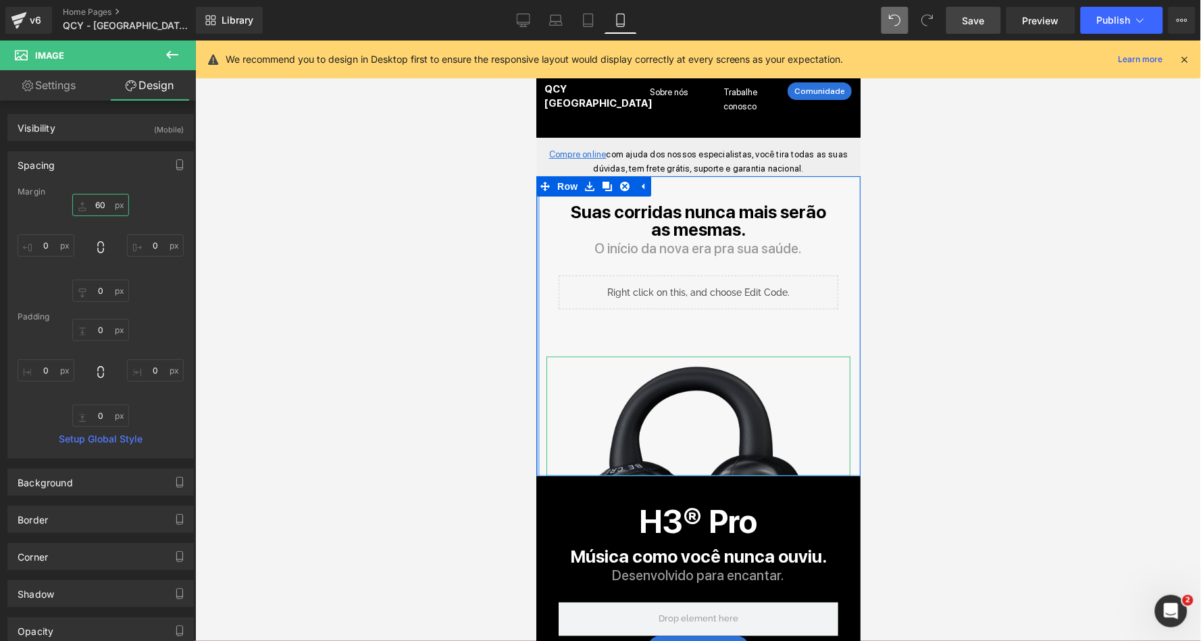
type input "60"
click at [70, 88] on link "Settings" at bounding box center [49, 85] width 98 height 30
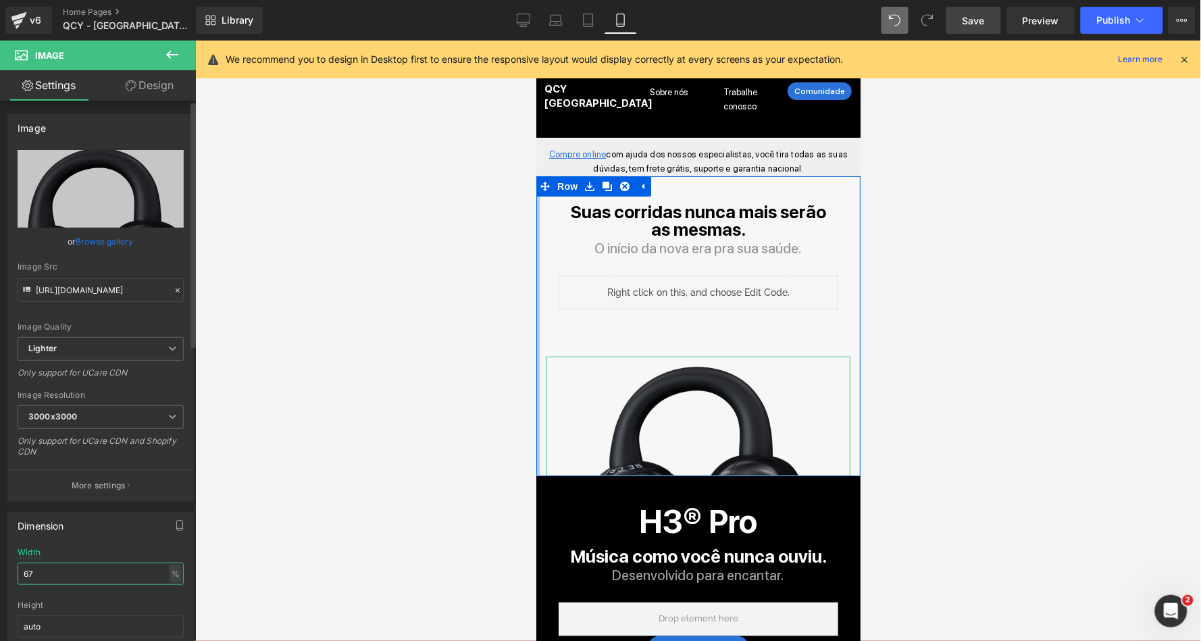
click at [68, 563] on input "67" at bounding box center [101, 574] width 166 height 22
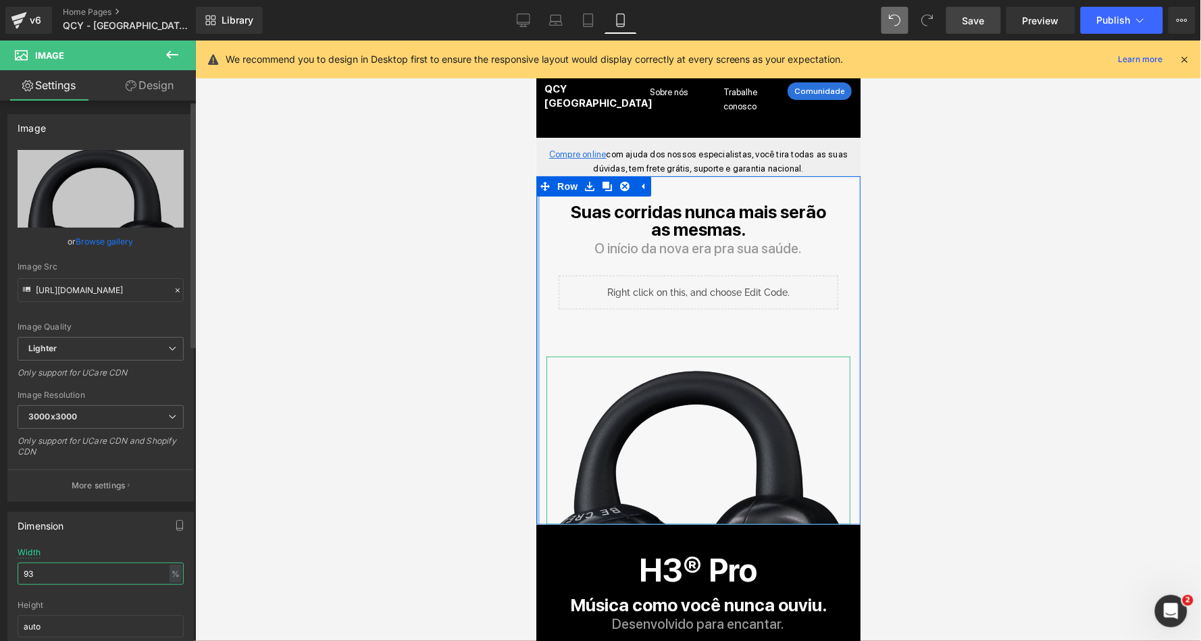
type input "94"
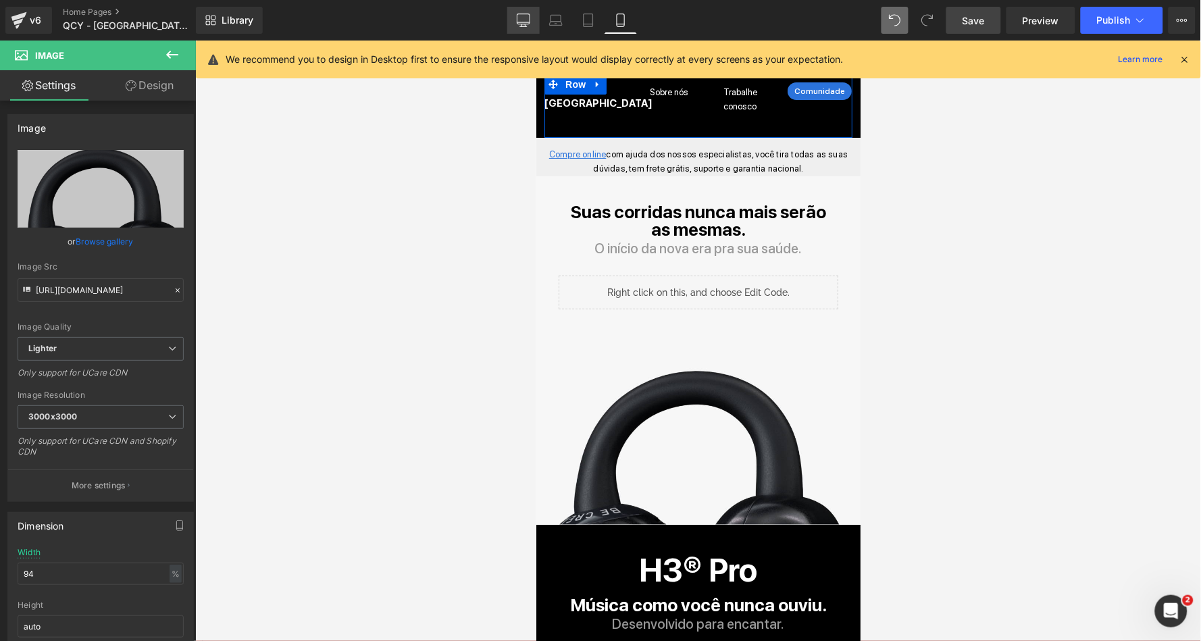
click at [529, 20] on icon at bounding box center [524, 21] width 14 height 14
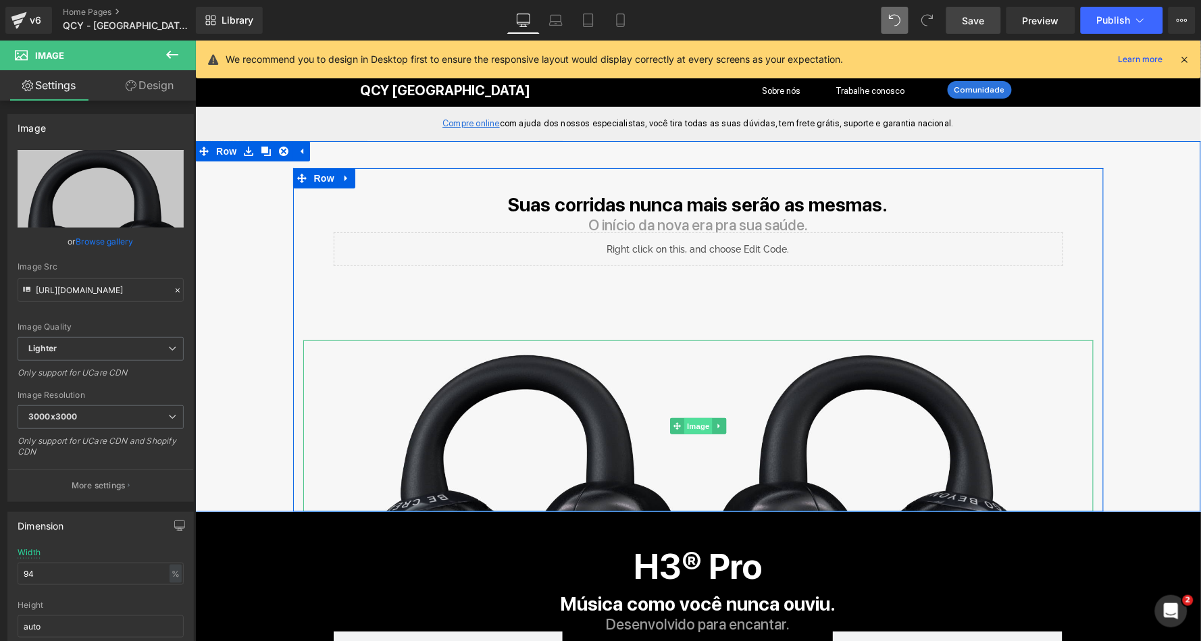
click at [685, 421] on span "Image" at bounding box center [697, 425] width 28 height 16
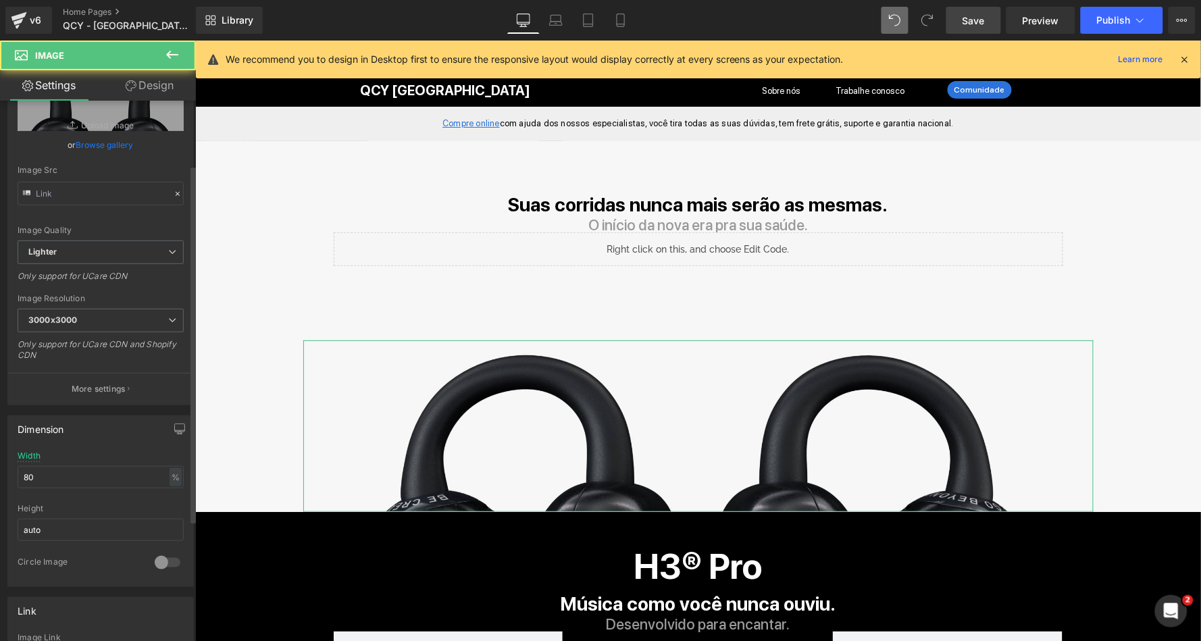
scroll to position [200, 0]
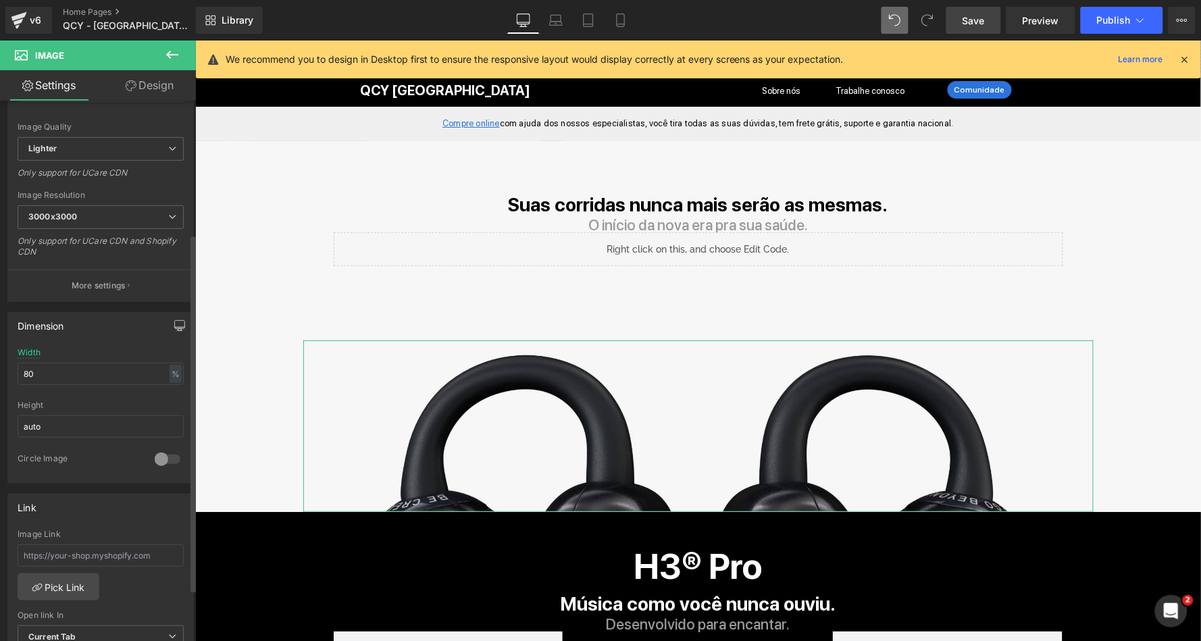
click at [174, 320] on icon "button" at bounding box center [179, 325] width 11 height 11
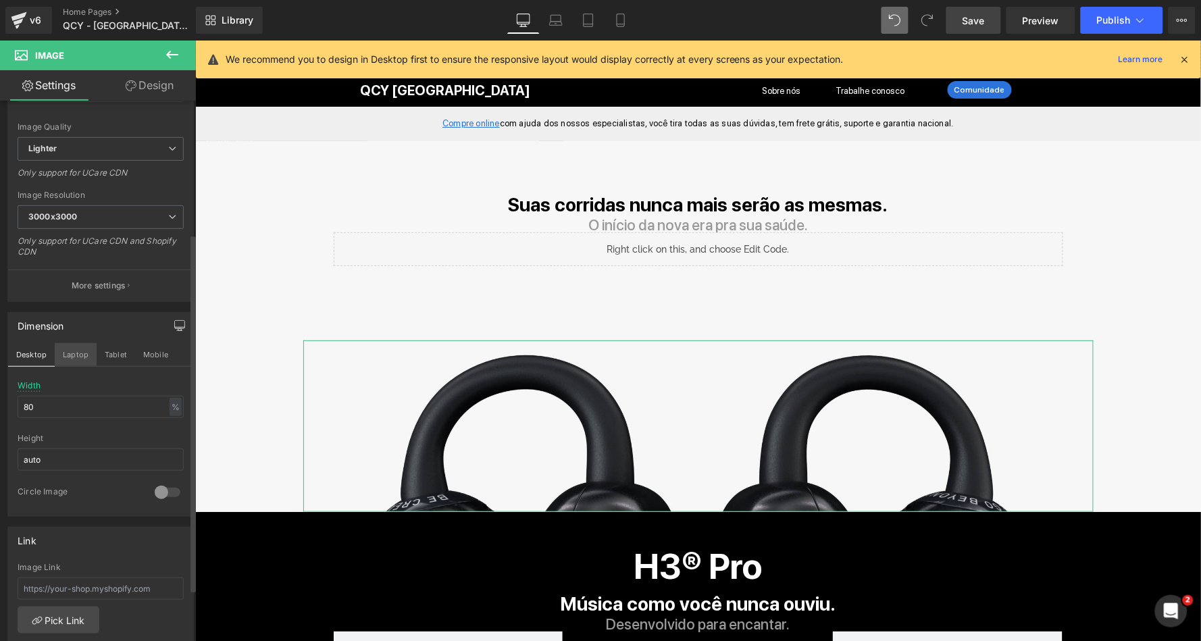
click at [76, 348] on button "Laptop" at bounding box center [76, 354] width 42 height 23
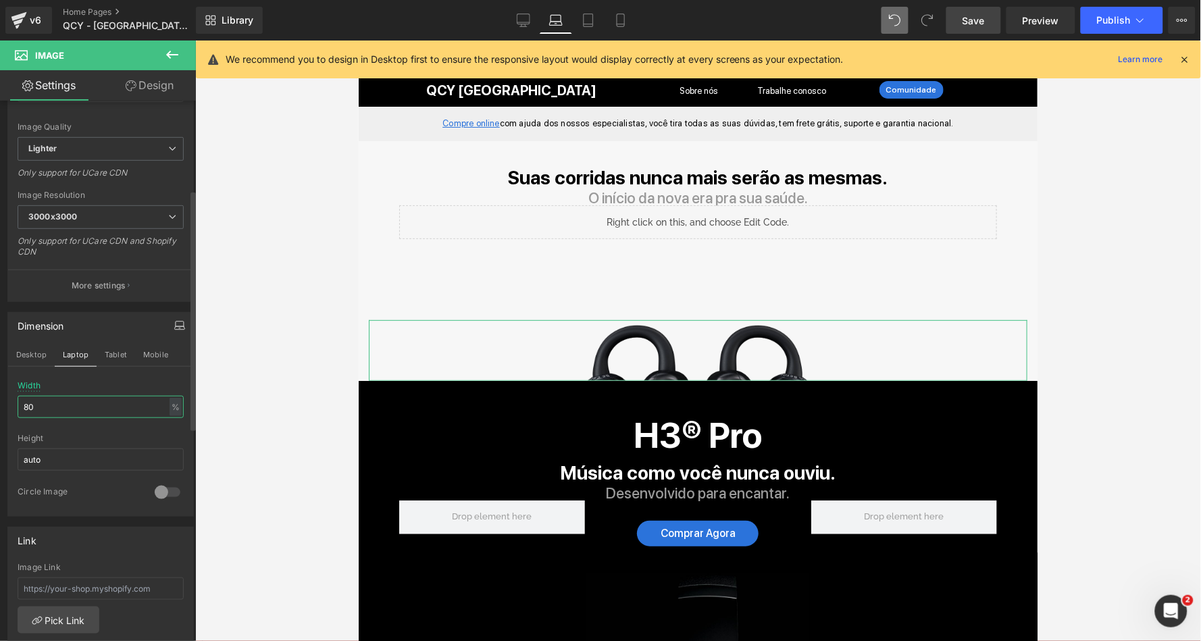
click at [75, 396] on input "80" at bounding box center [101, 407] width 166 height 22
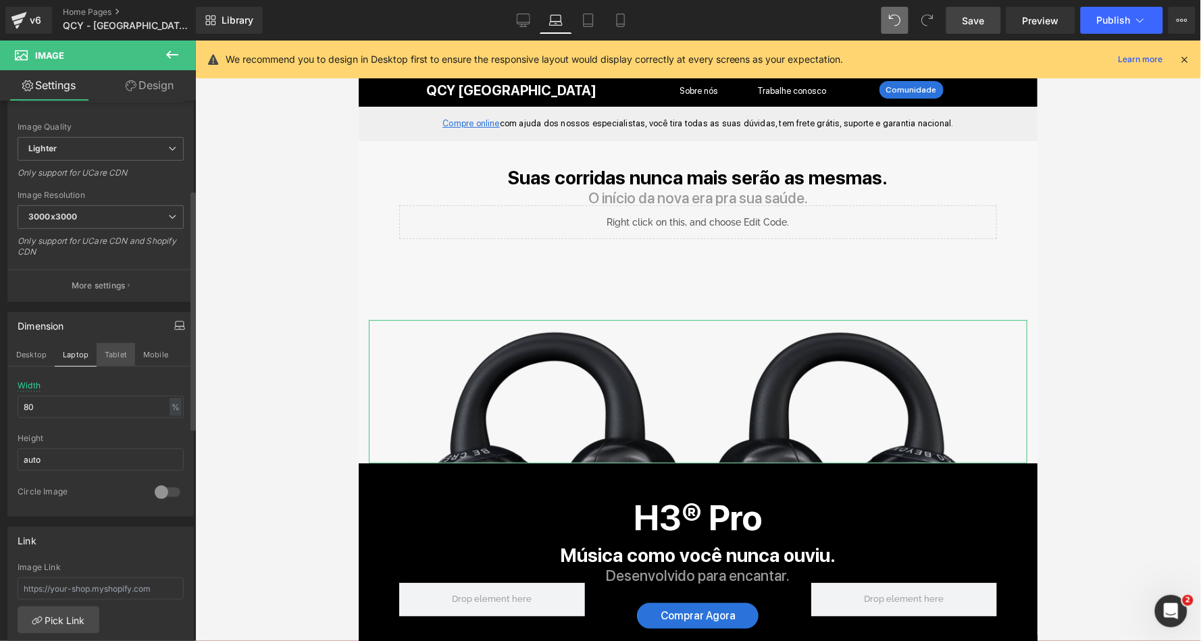
click at [110, 348] on button "Tablet" at bounding box center [116, 354] width 38 height 23
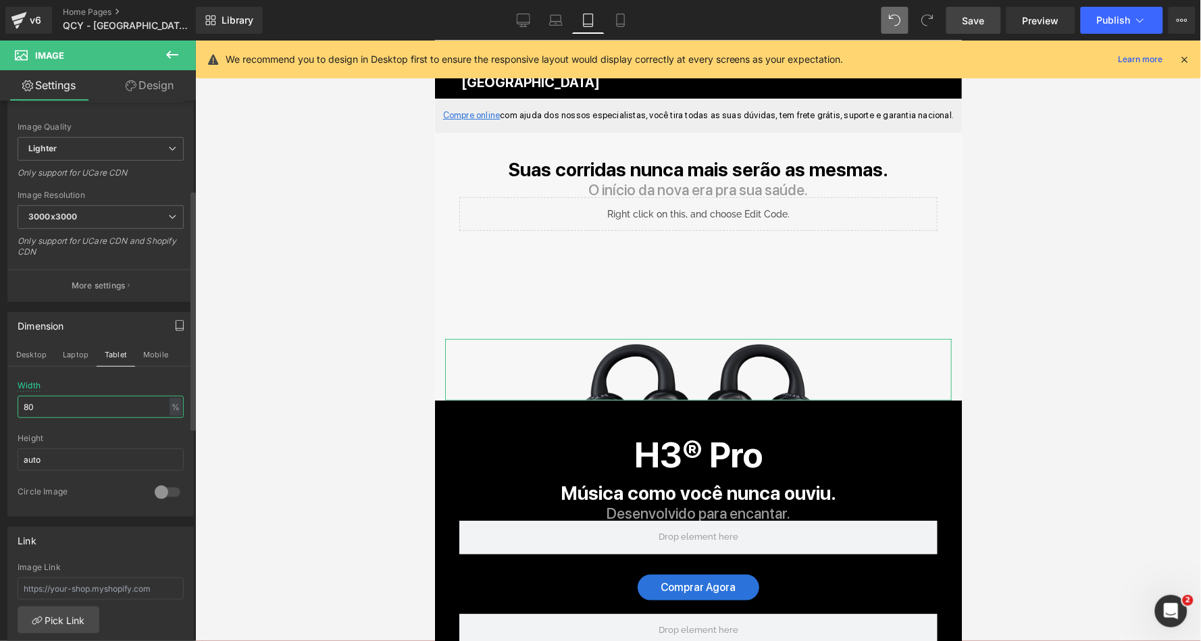
click at [46, 403] on input "80" at bounding box center [101, 407] width 166 height 22
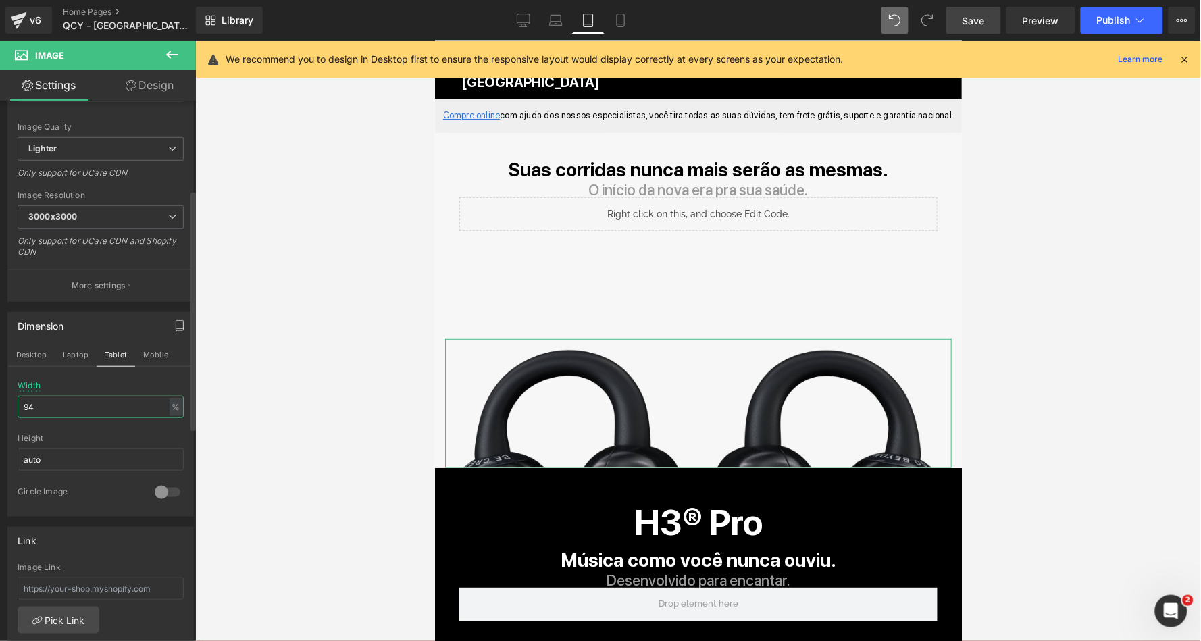
type input "95"
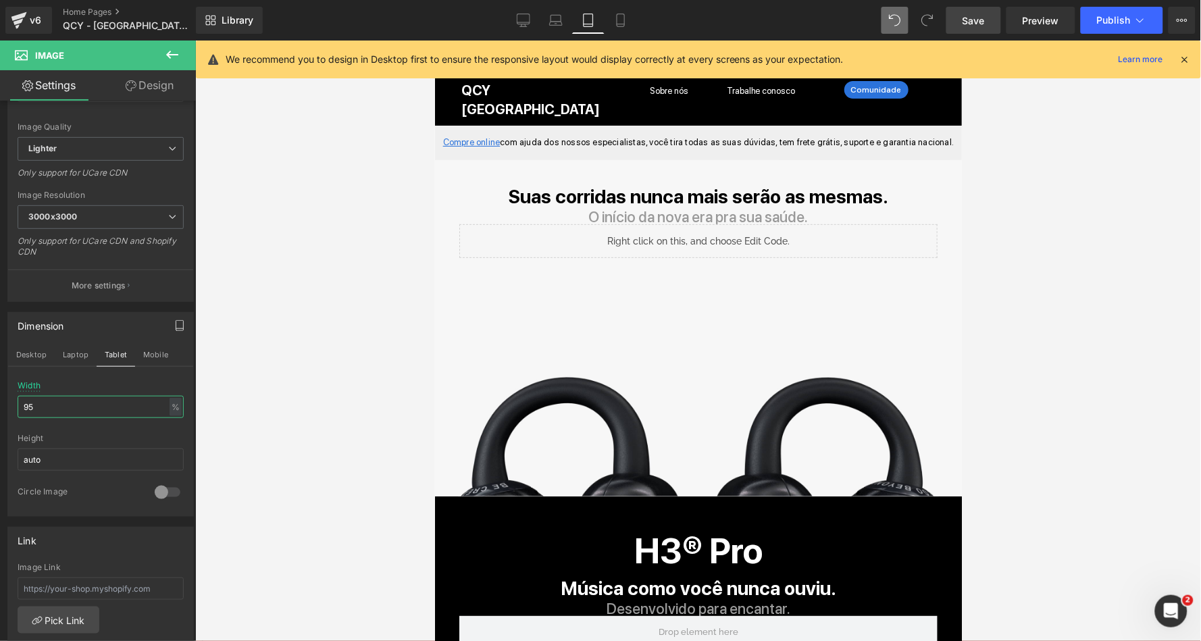
scroll to position [0, 0]
click at [1131, 16] on button "Publish" at bounding box center [1122, 20] width 82 height 27
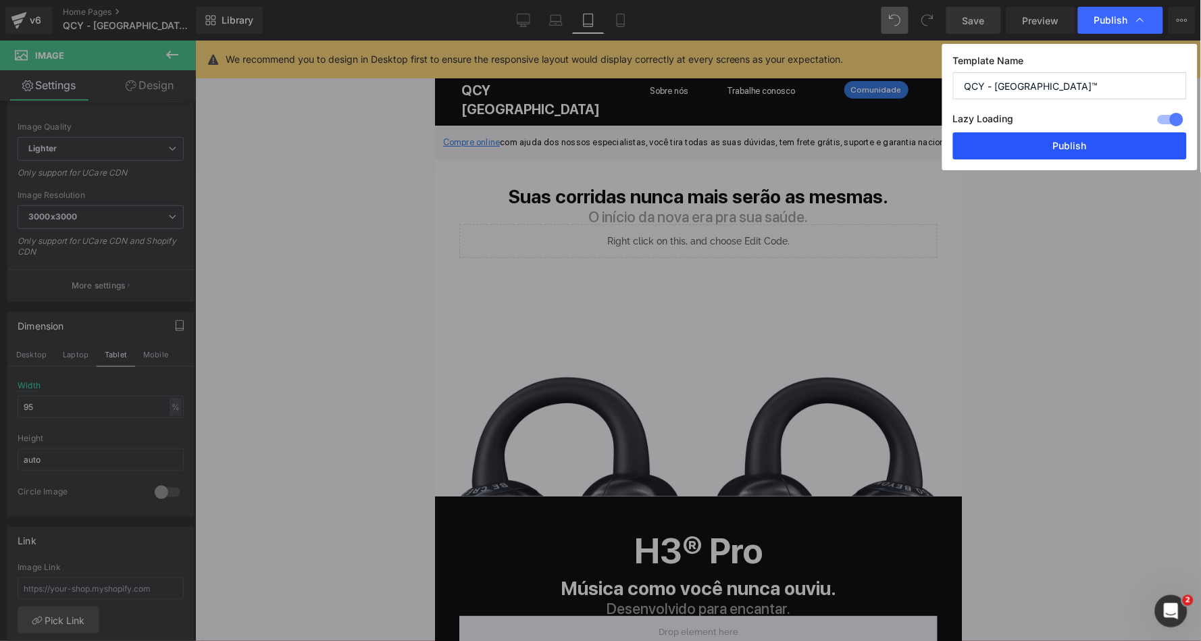
click at [1090, 141] on button "Publish" at bounding box center [1070, 145] width 234 height 27
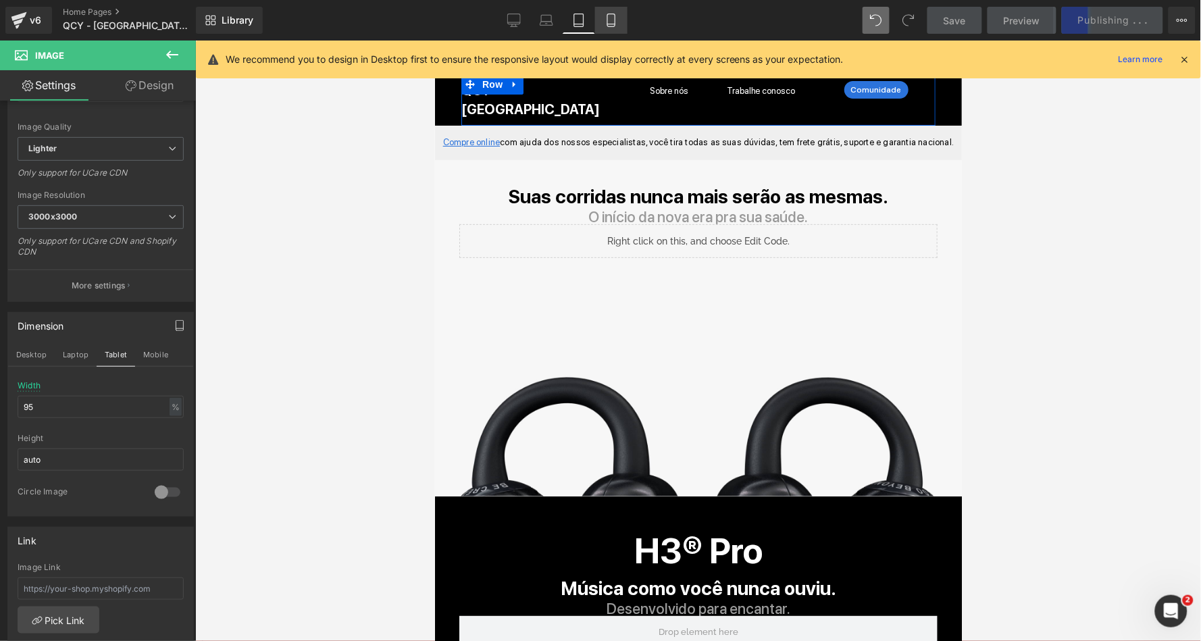
click at [613, 19] on icon at bounding box center [611, 21] width 14 height 14
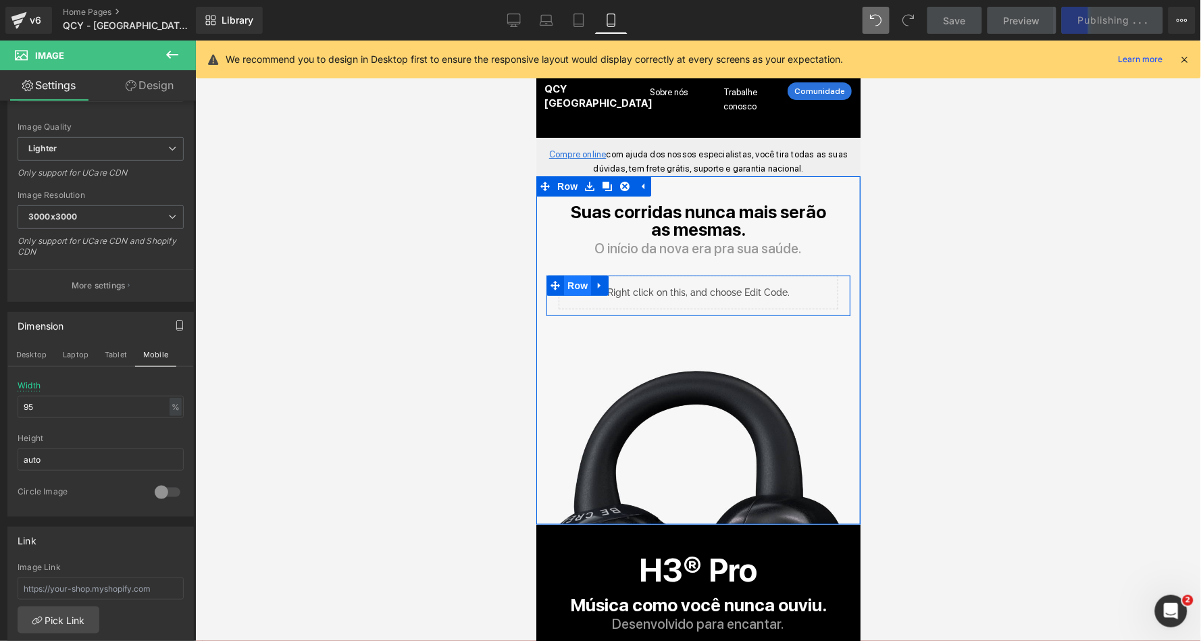
click at [575, 276] on span "Row" at bounding box center [576, 285] width 27 height 20
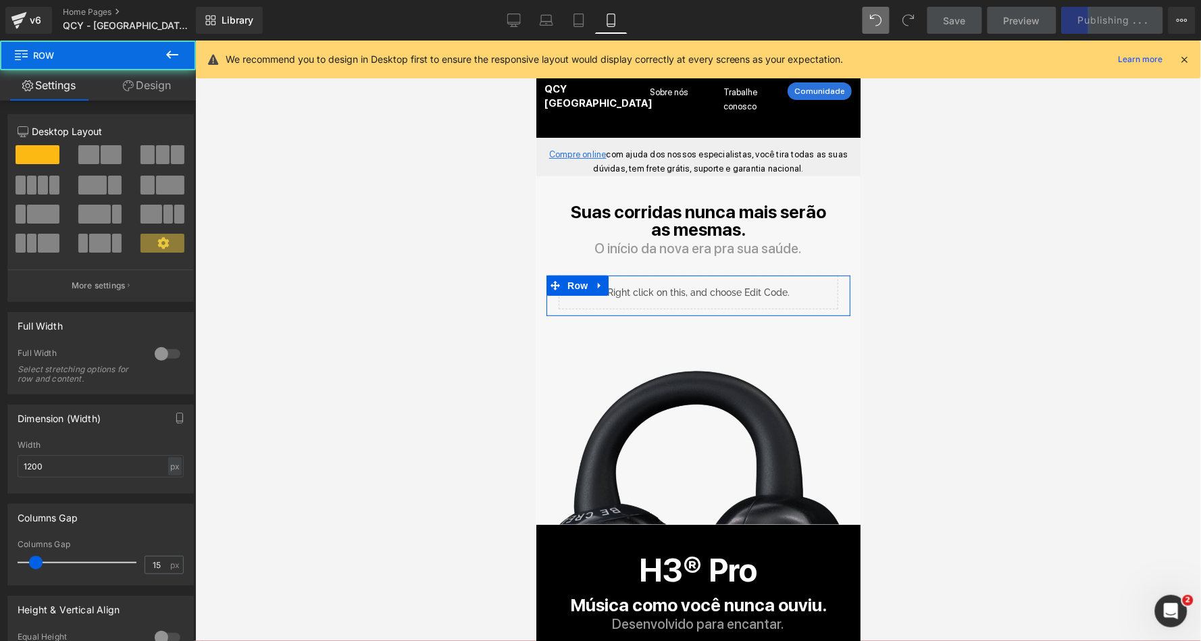
click at [161, 93] on link "Design" at bounding box center [147, 85] width 98 height 30
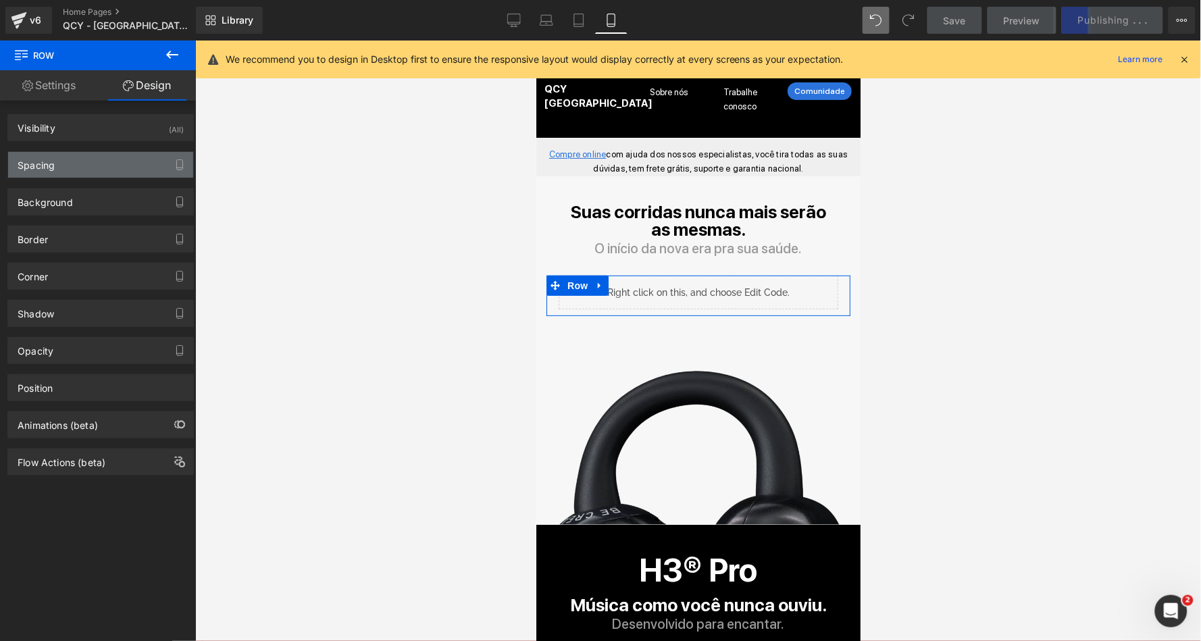
click at [88, 172] on div "Spacing" at bounding box center [100, 165] width 185 height 26
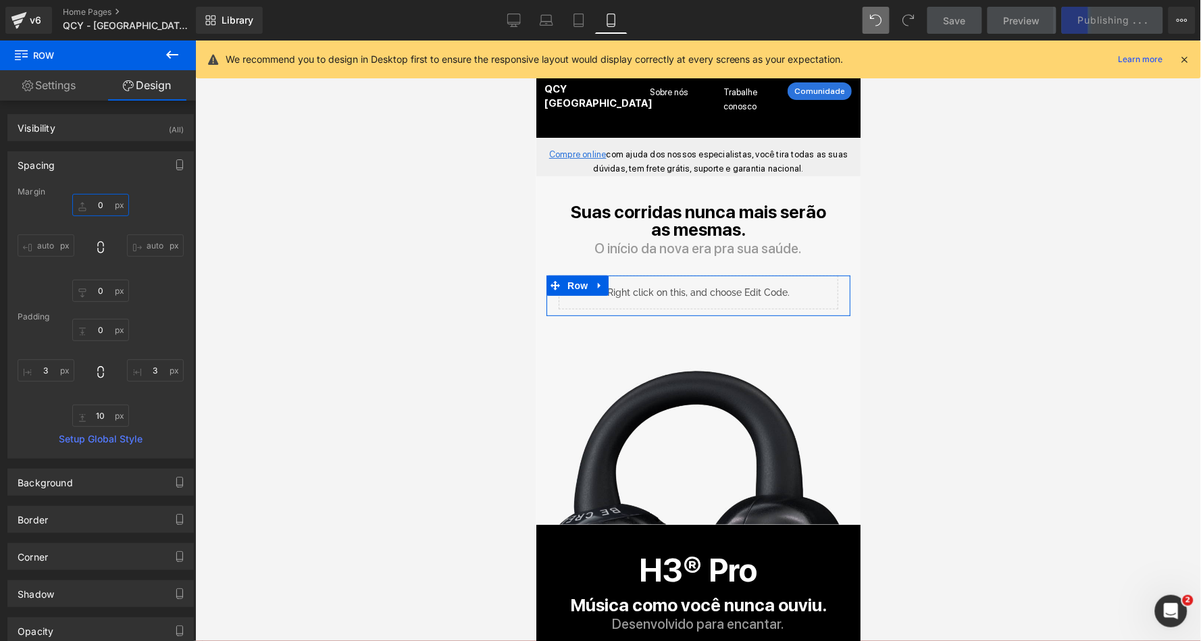
click at [86, 208] on input "0" at bounding box center [100, 205] width 57 height 22
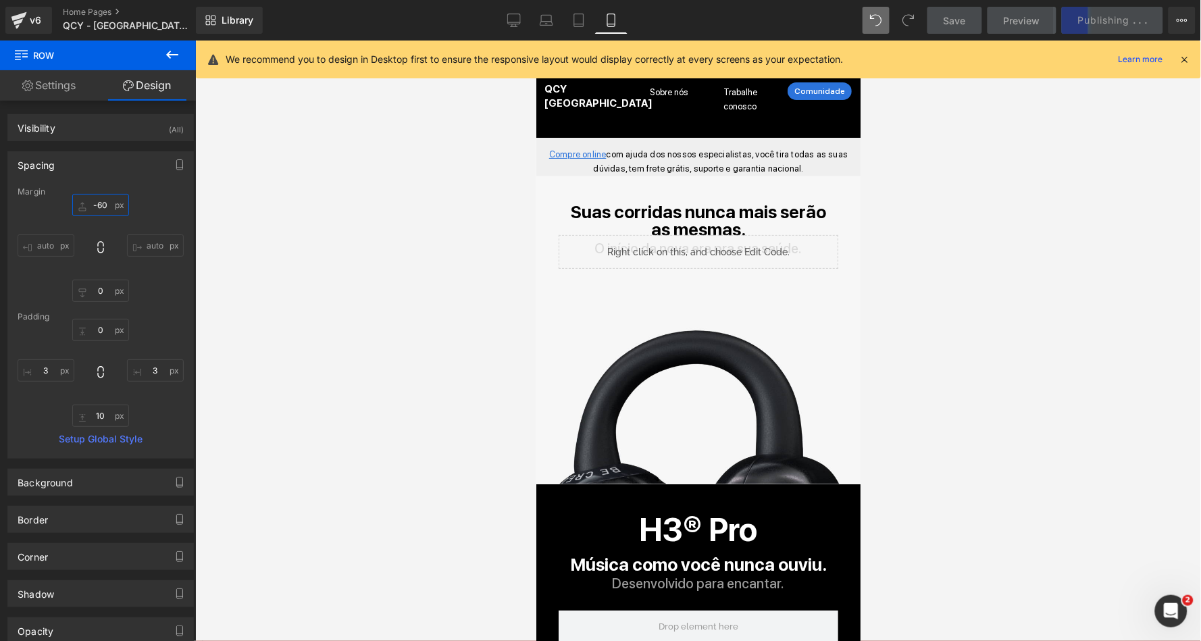
type input "-60"
click at [973, 239] on div at bounding box center [698, 341] width 1006 height 600
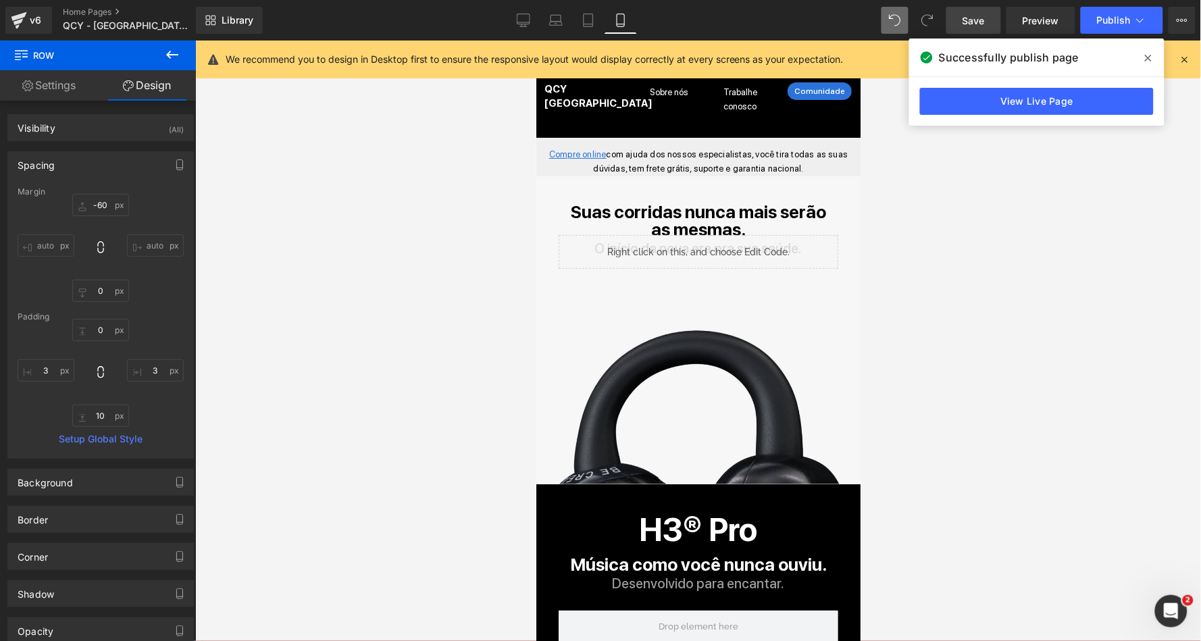
click at [983, 19] on span "Save" at bounding box center [973, 21] width 22 height 14
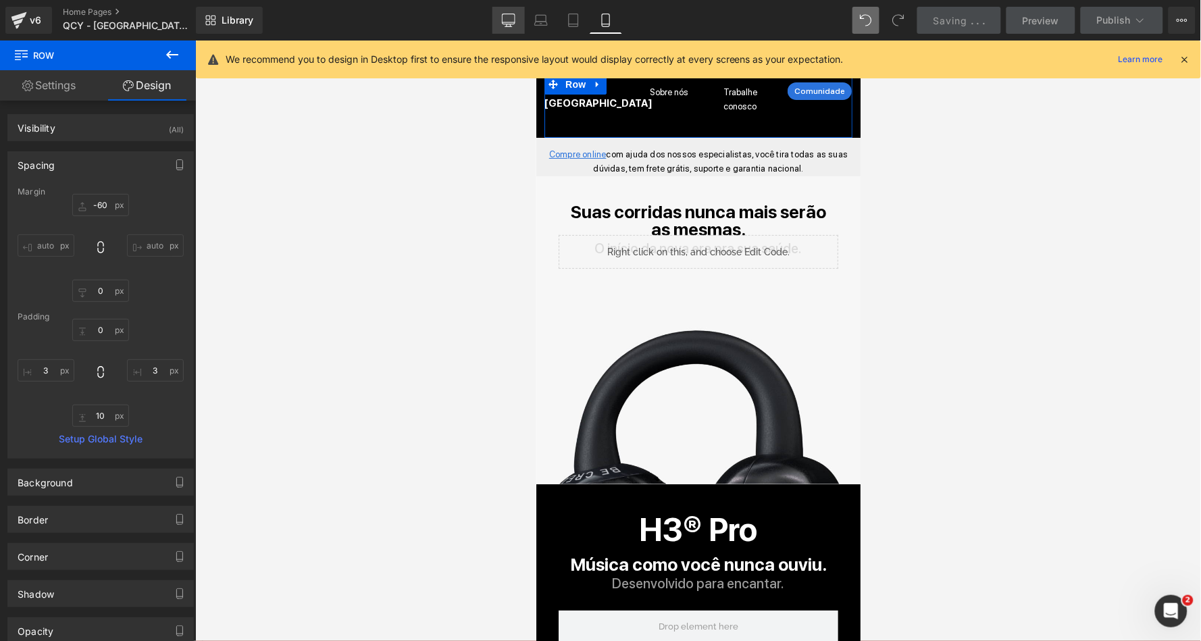
click at [512, 16] on icon at bounding box center [509, 21] width 14 height 14
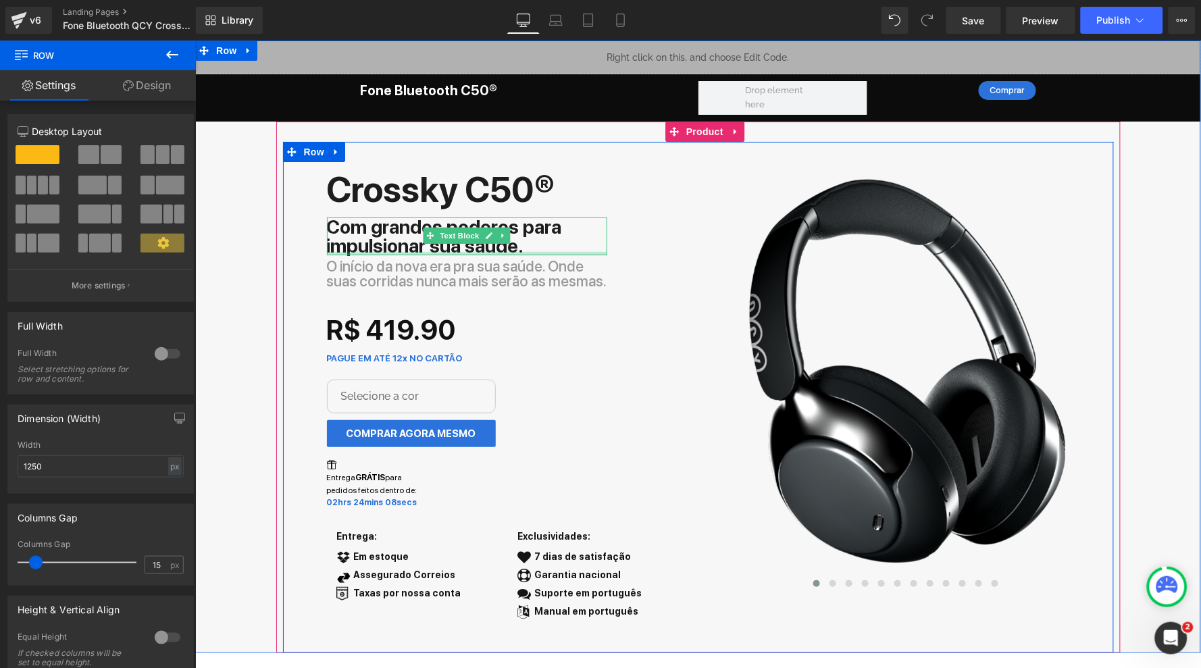
click at [448, 246] on b "Com grandes poderes para impulsionar sua saúde." at bounding box center [443, 236] width 235 height 42
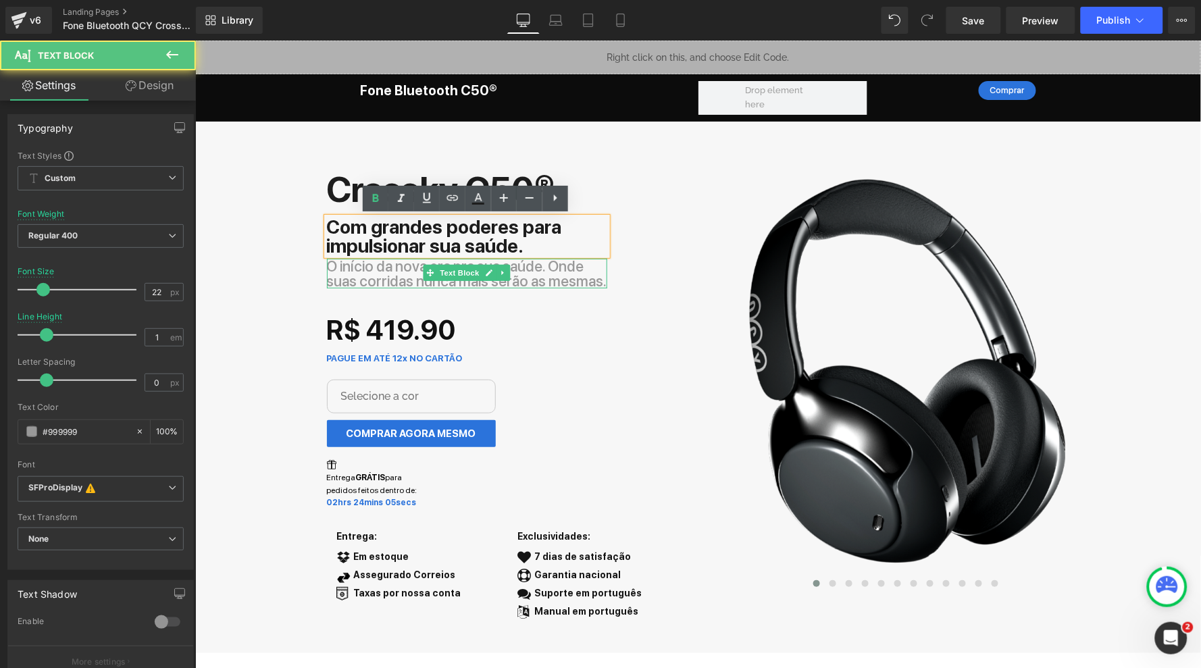
click at [346, 275] on p "O início da nova era pra sua saúde. Onde suas corridas nunca mais serão as mesm…" at bounding box center [466, 273] width 280 height 30
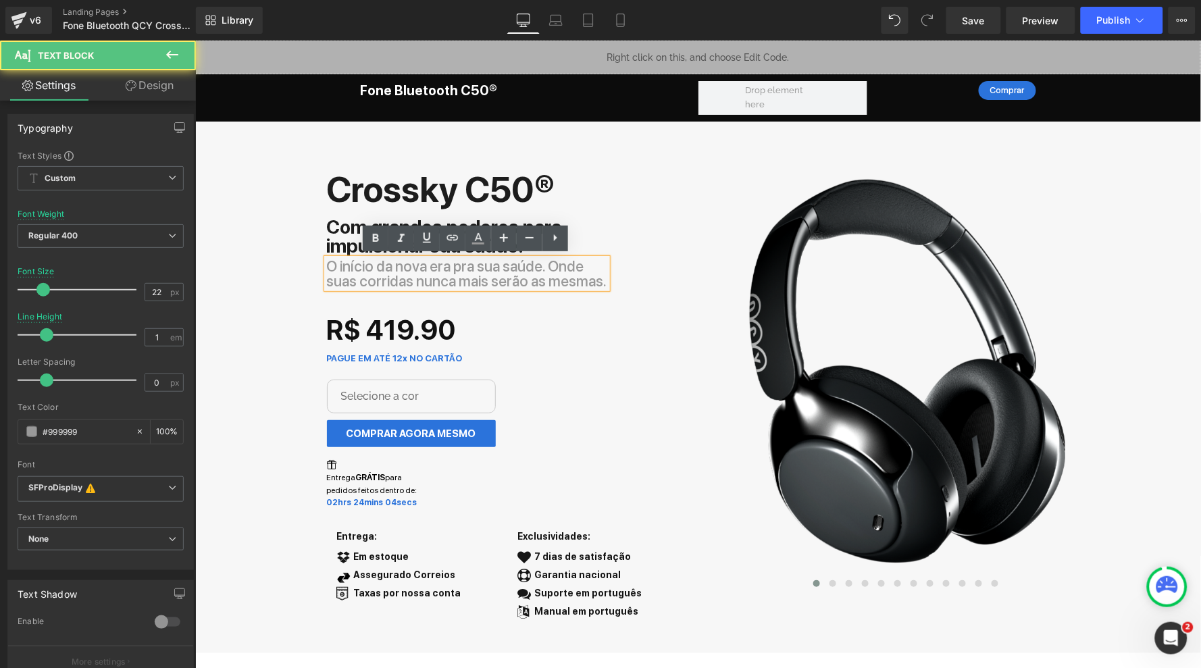
click at [542, 263] on p "O início da nova era pra sua saúde. Onde suas corridas nunca mais serão as mesm…" at bounding box center [466, 273] width 280 height 30
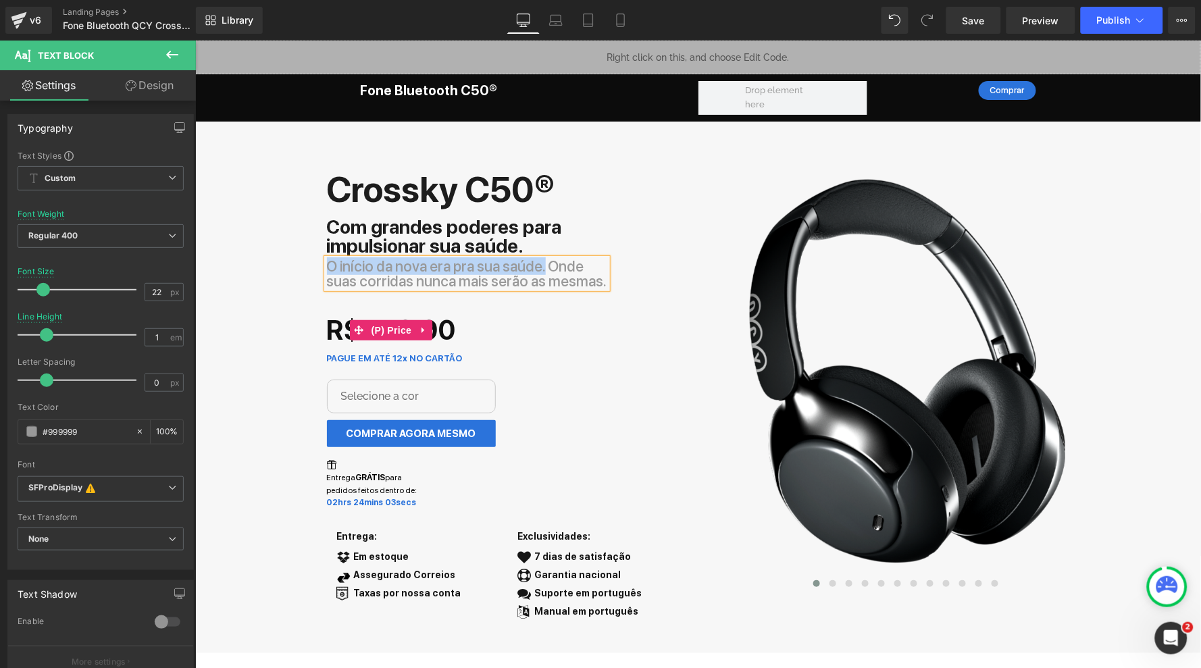
copy p "O início da nova era pra sua saúde."
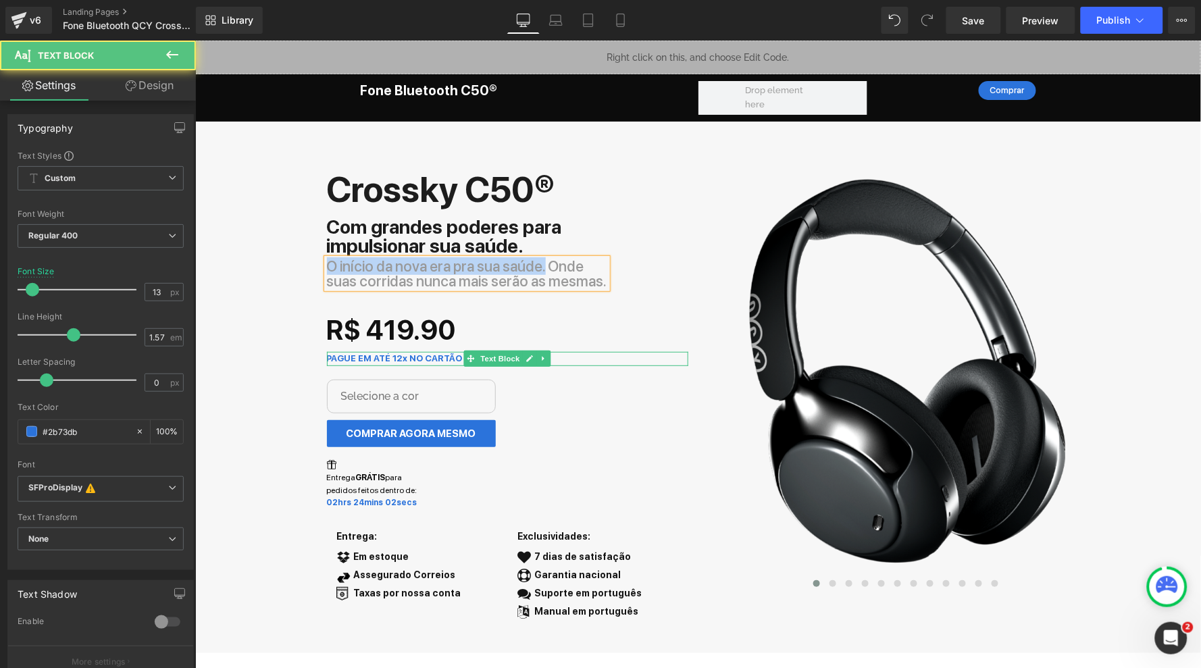
click at [597, 355] on p "PAGUE EM ATÉ 12x NO CARTÃO" at bounding box center [506, 358] width 361 height 14
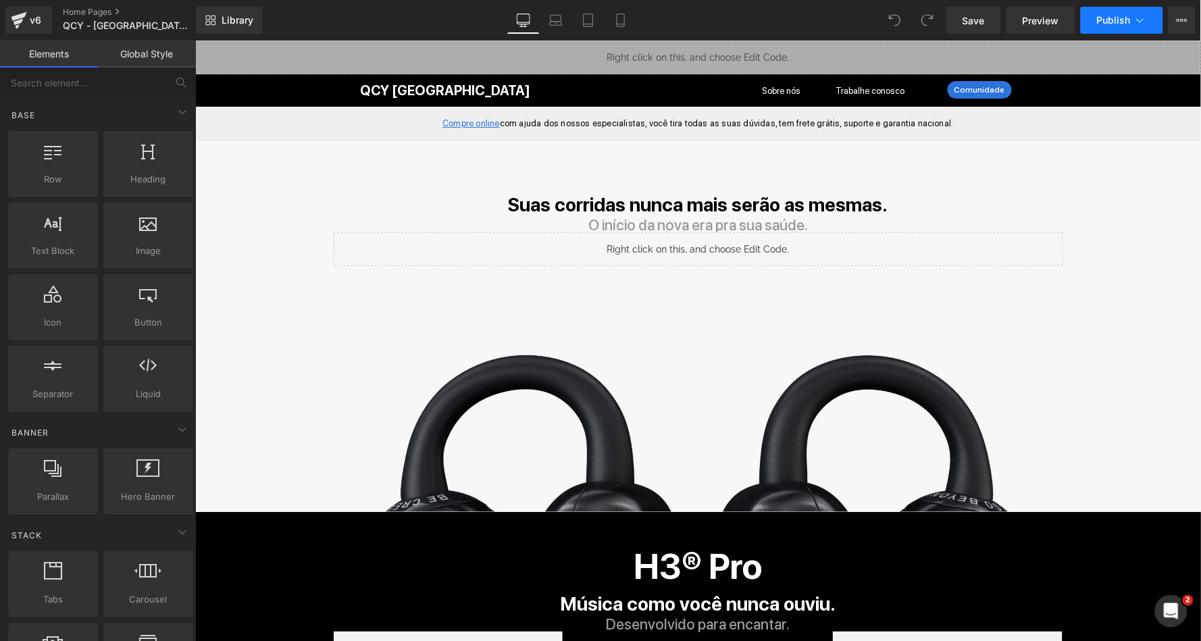
click at [1141, 20] on icon at bounding box center [1140, 21] width 14 height 14
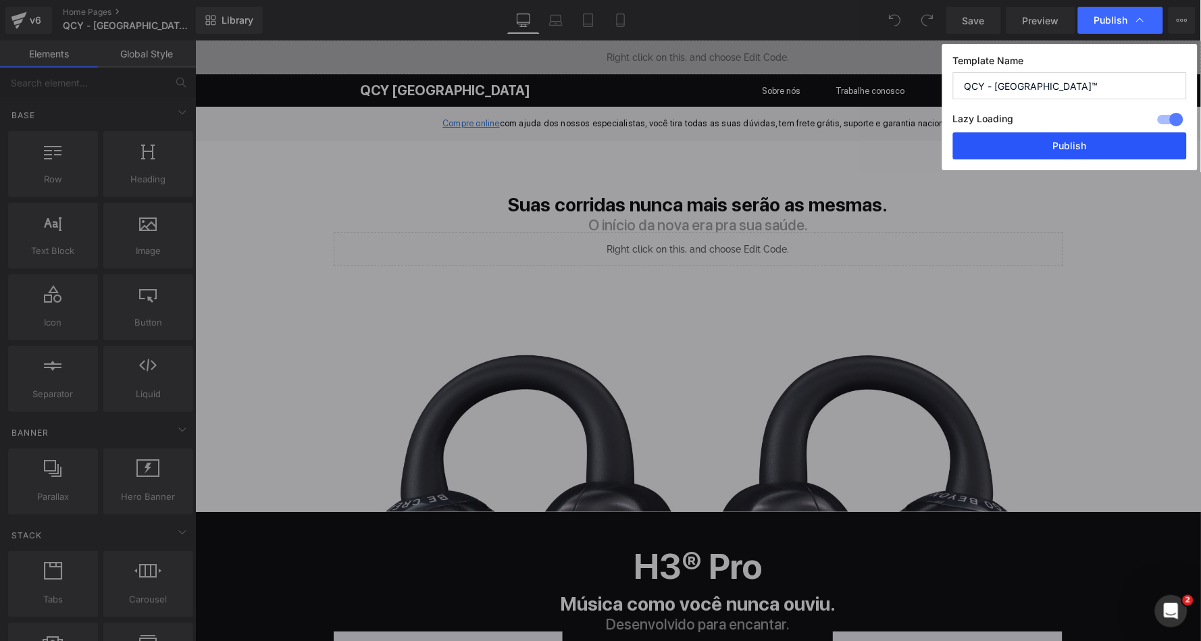
click at [1029, 147] on button "Publish" at bounding box center [1070, 145] width 234 height 27
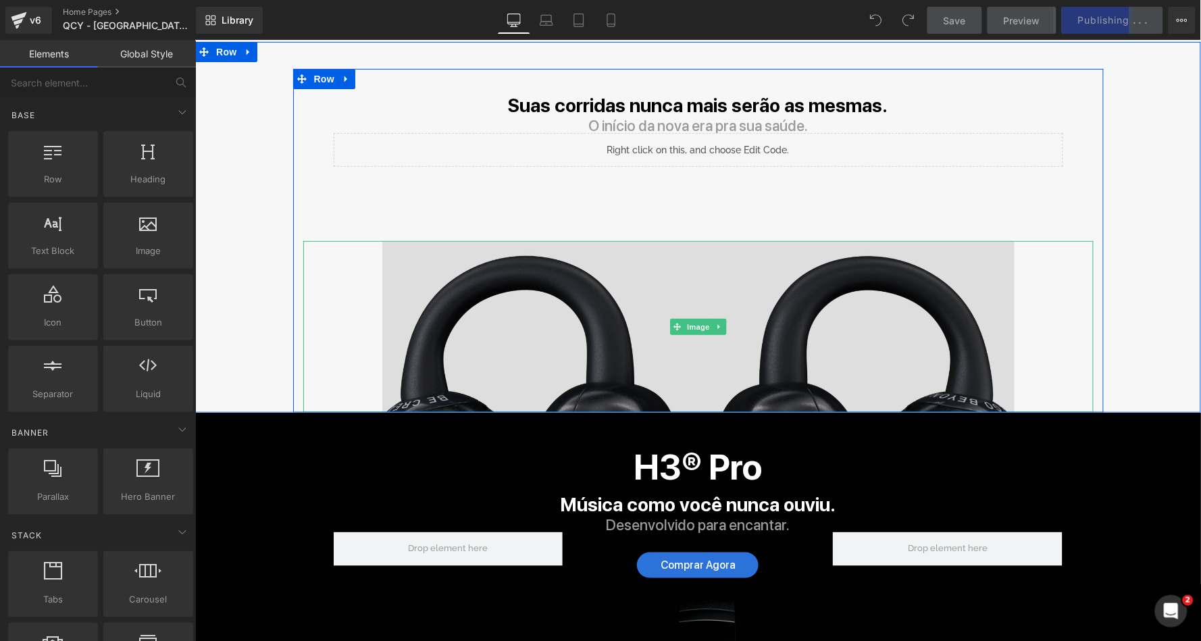
scroll to position [106, 0]
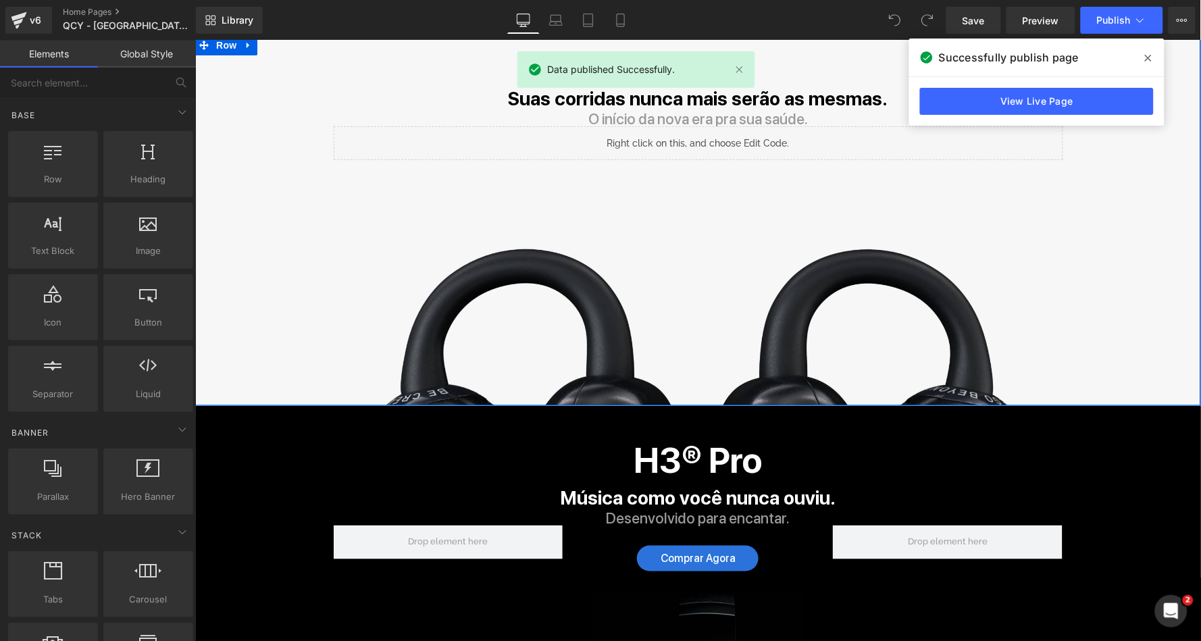
click at [1145, 55] on icon at bounding box center [1148, 58] width 7 height 11
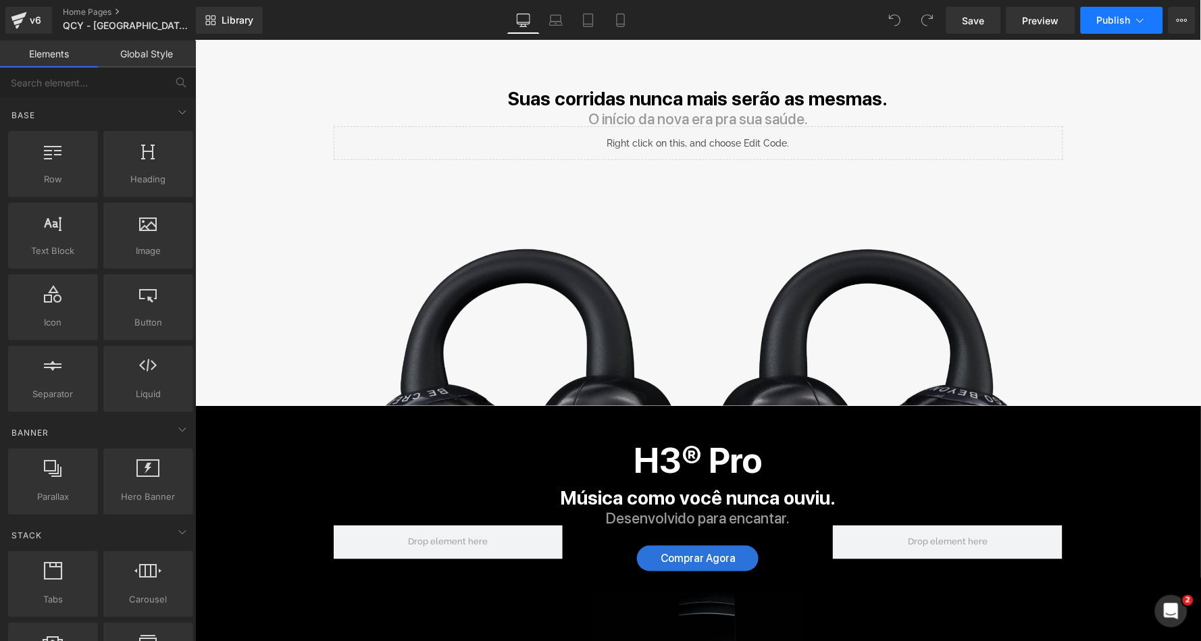
click at [1137, 26] on icon at bounding box center [1140, 21] width 14 height 14
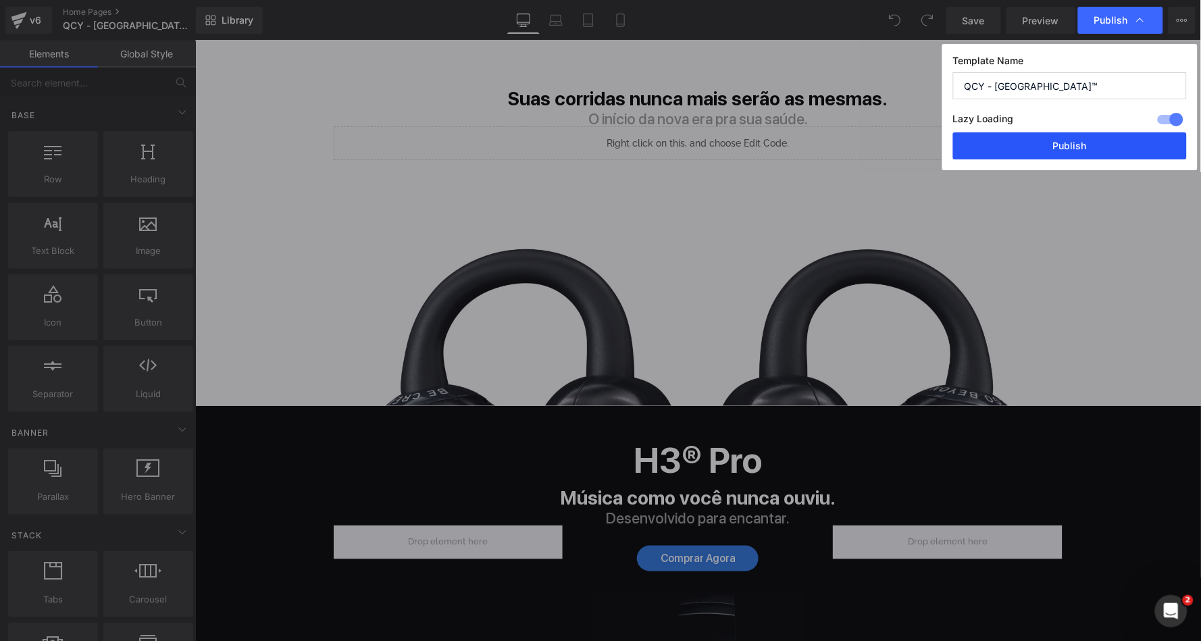
click at [1042, 143] on button "Publish" at bounding box center [1070, 145] width 234 height 27
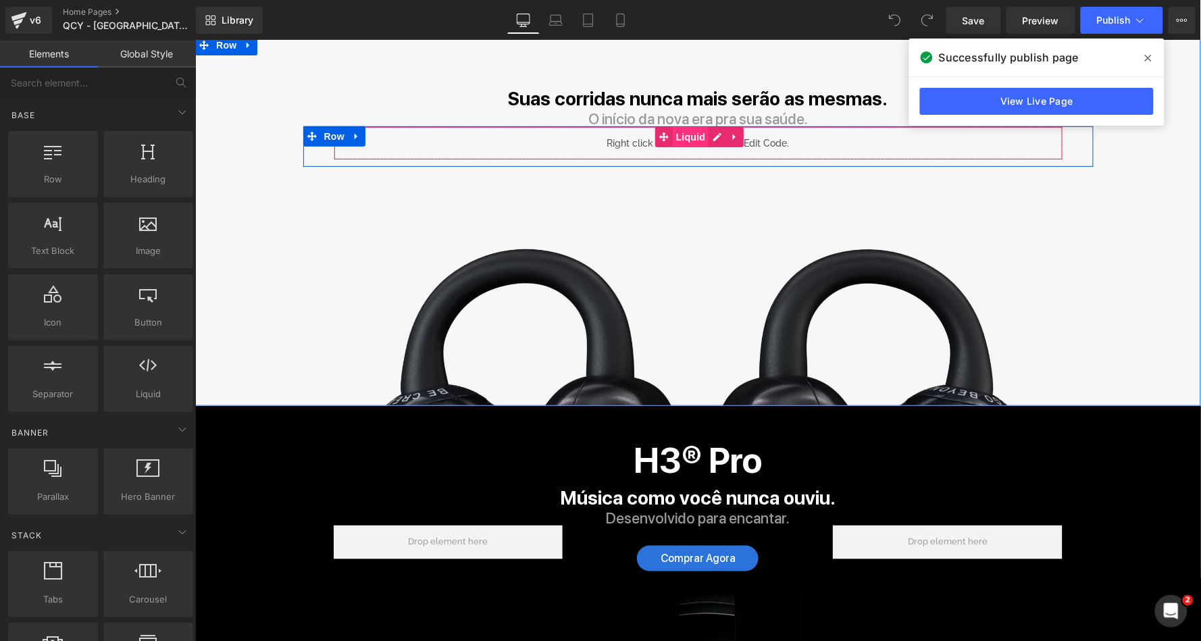
click at [686, 134] on span "Liquid" at bounding box center [690, 136] width 36 height 20
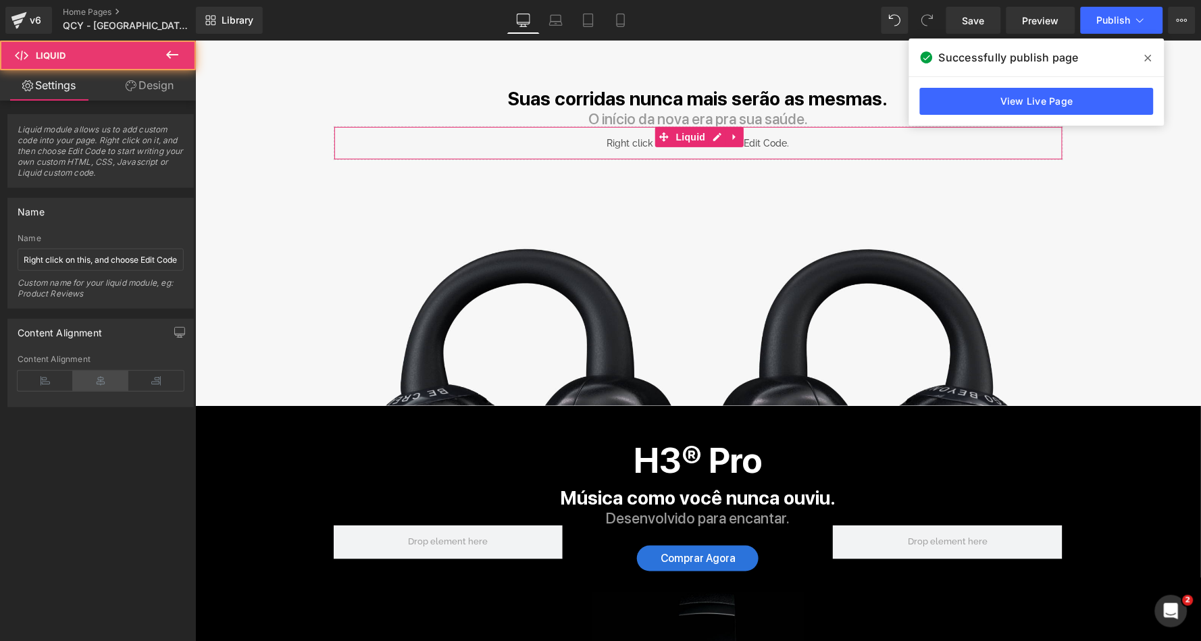
click at [90, 376] on icon at bounding box center [100, 381] width 55 height 20
click at [174, 329] on icon "button" at bounding box center [179, 332] width 11 height 11
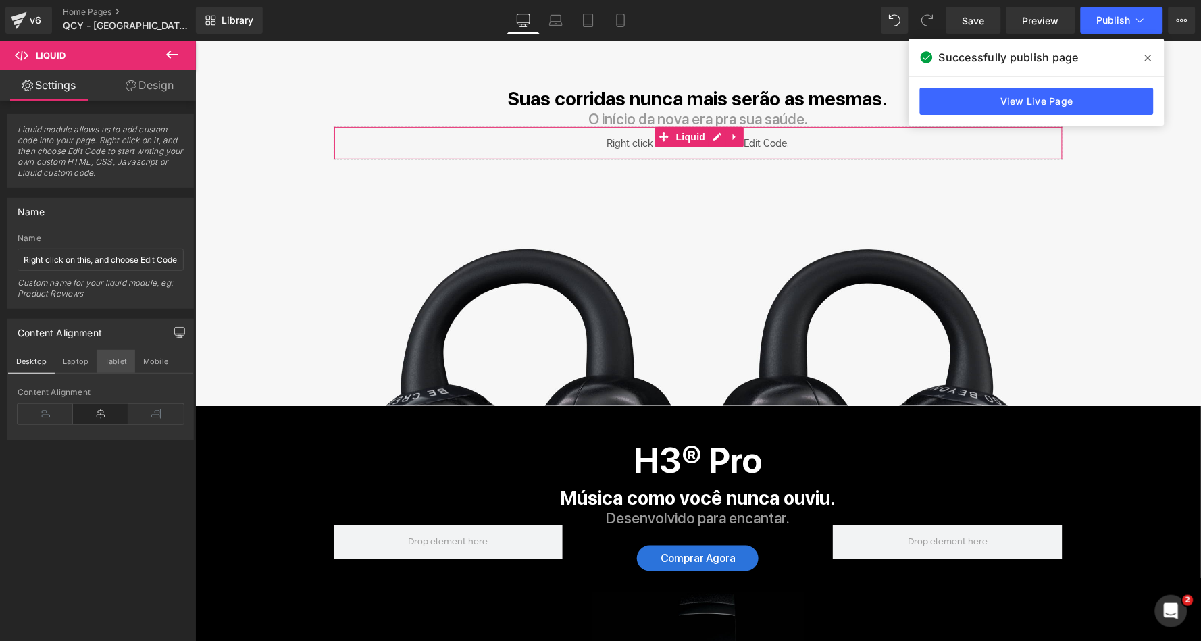
click at [121, 356] on button "Tablet" at bounding box center [116, 361] width 38 height 23
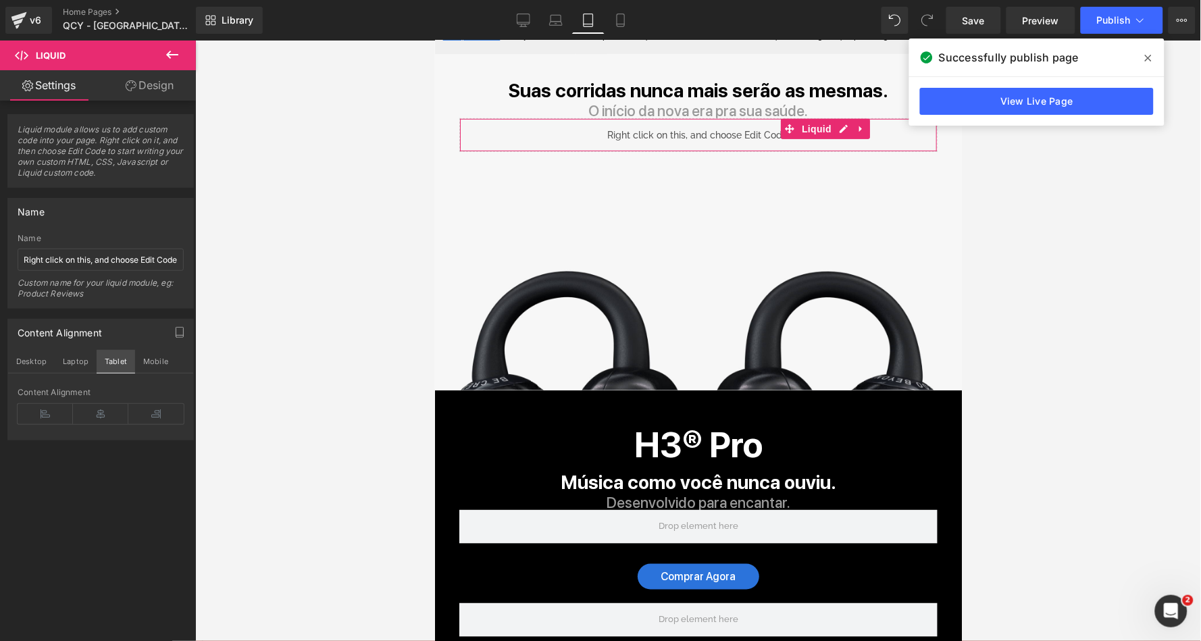
scroll to position [0, 0]
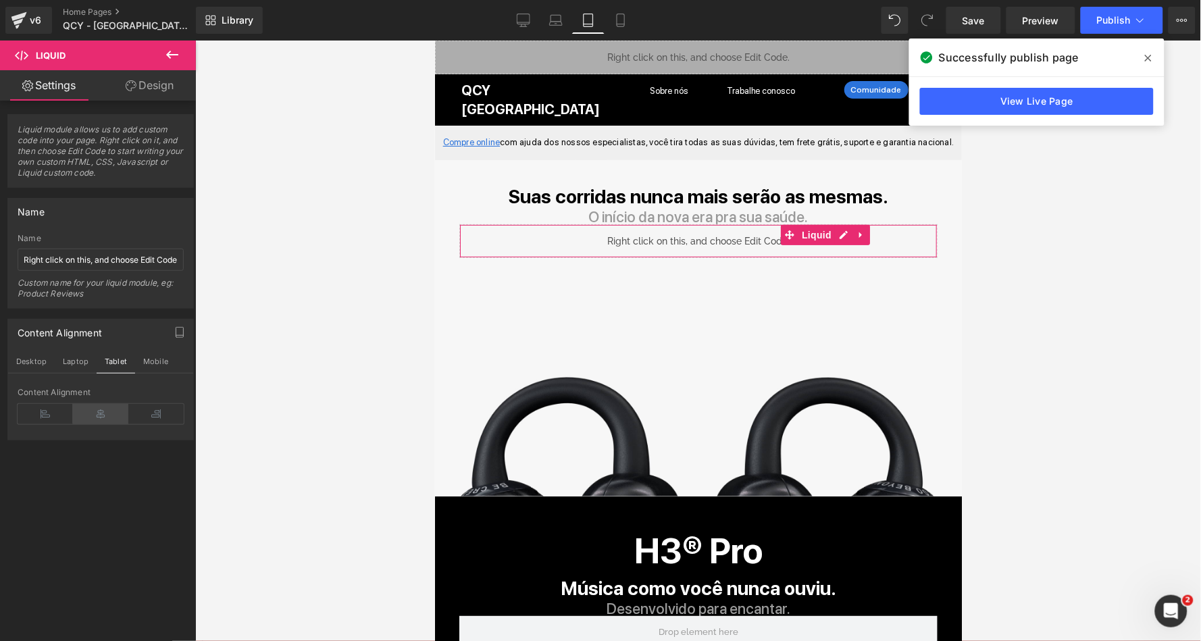
click at [105, 410] on icon at bounding box center [100, 414] width 55 height 20
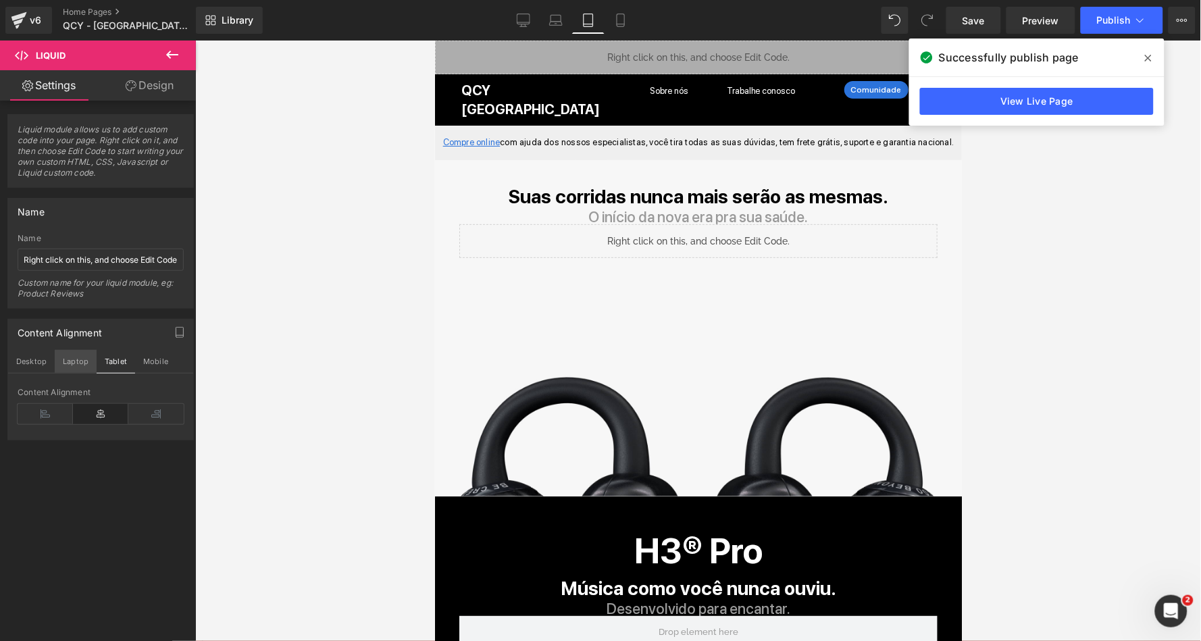
click at [82, 356] on button "Laptop" at bounding box center [76, 361] width 42 height 23
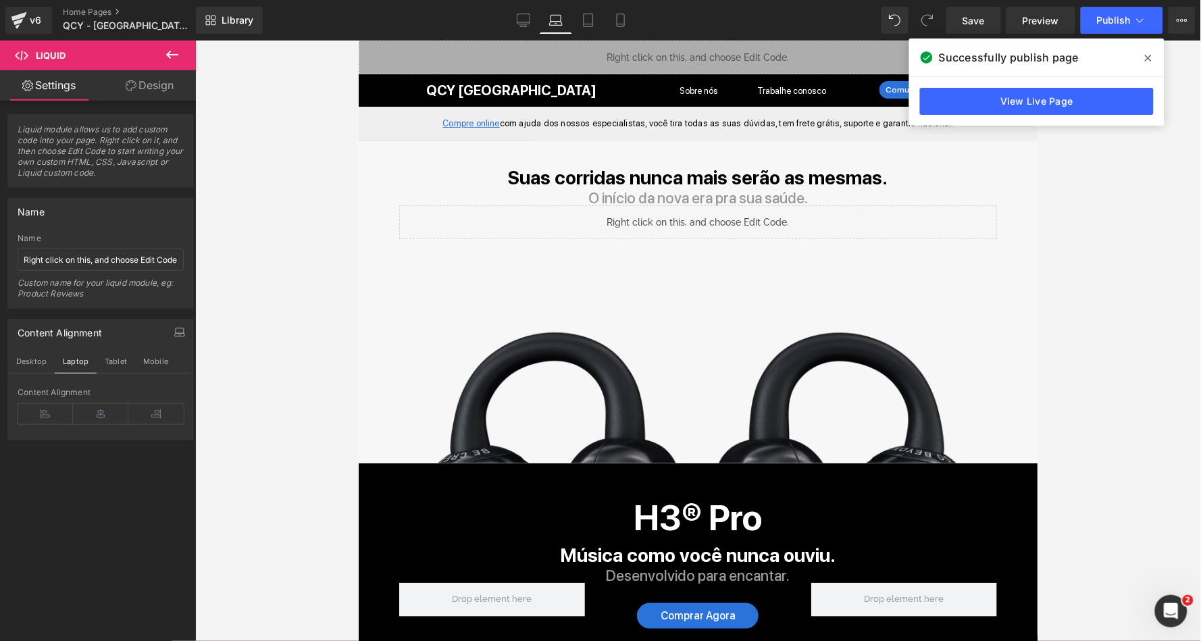
click at [84, 420] on div "Content Alignment" at bounding box center [101, 414] width 166 height 52
click at [97, 406] on icon at bounding box center [100, 414] width 55 height 20
click at [160, 357] on button "Mobile" at bounding box center [155, 361] width 41 height 23
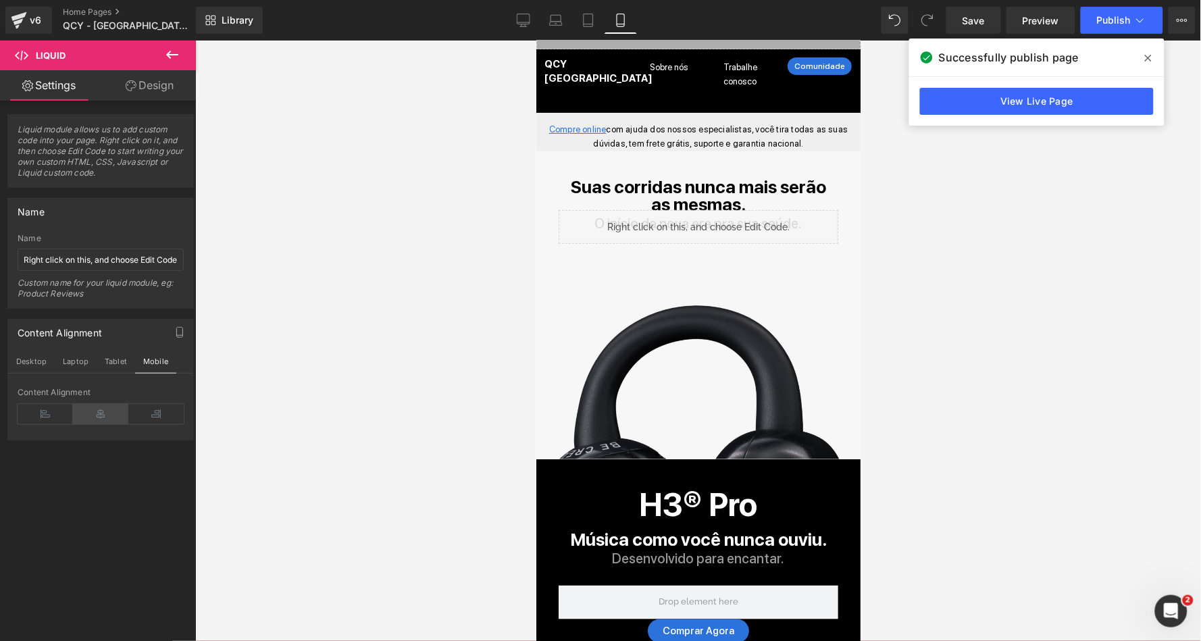
click at [101, 406] on icon at bounding box center [100, 414] width 55 height 20
click at [1105, 30] on button "Publish" at bounding box center [1122, 20] width 82 height 27
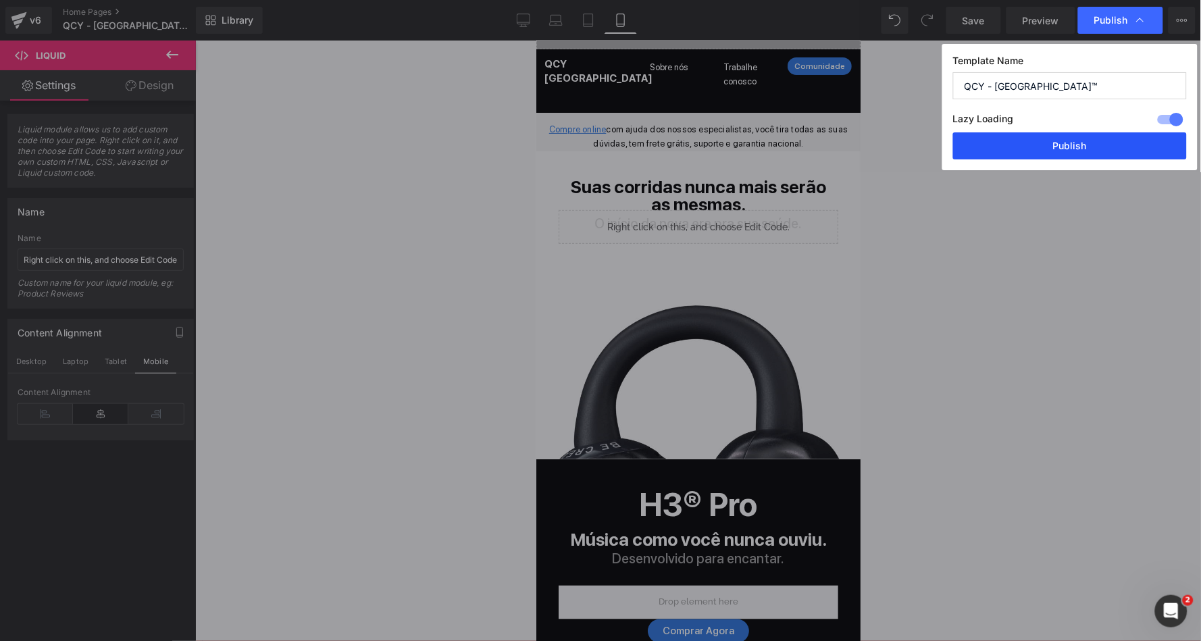
click at [1047, 158] on button "Publish" at bounding box center [1070, 145] width 234 height 27
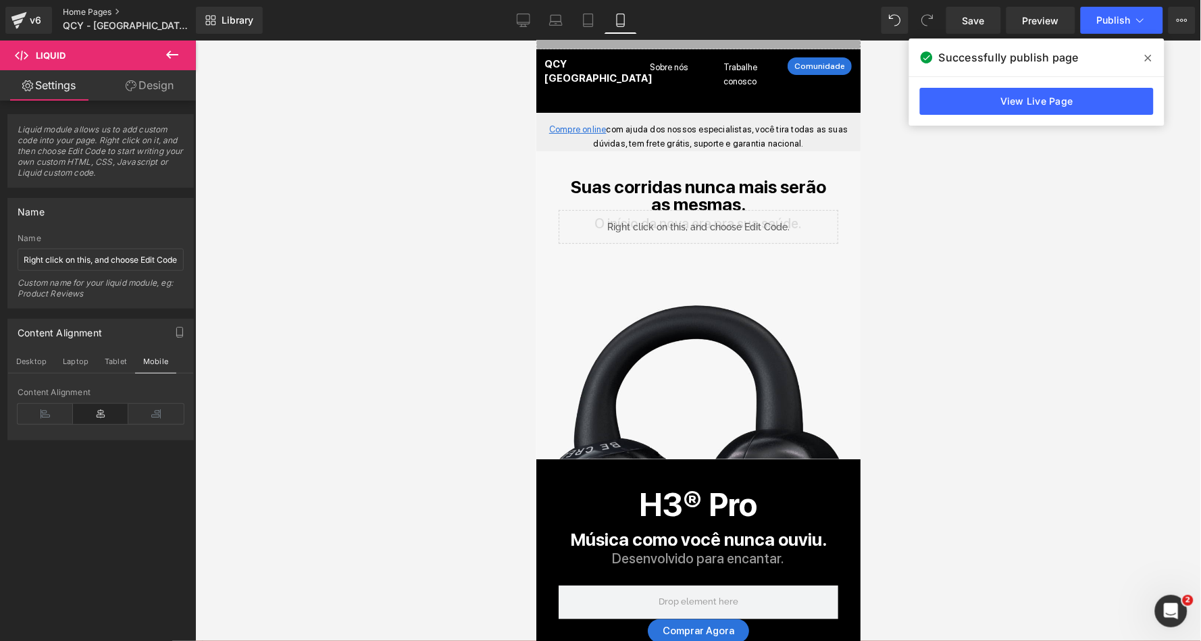
click at [90, 11] on link "Home Pages" at bounding box center [139, 12] width 153 height 11
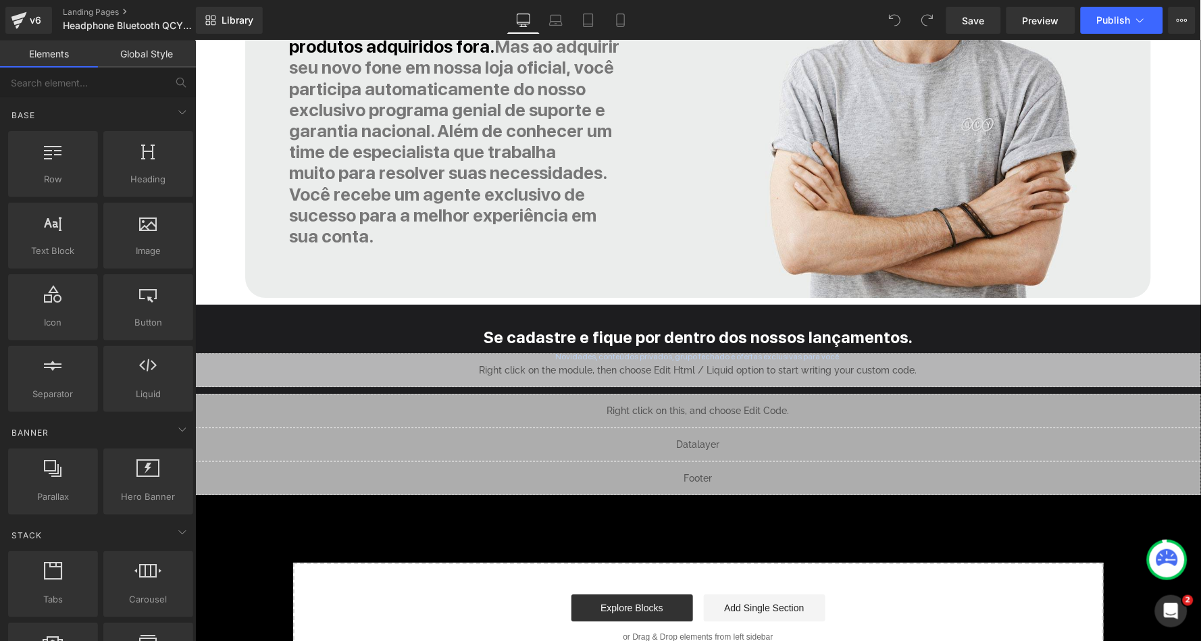
scroll to position [3967, 0]
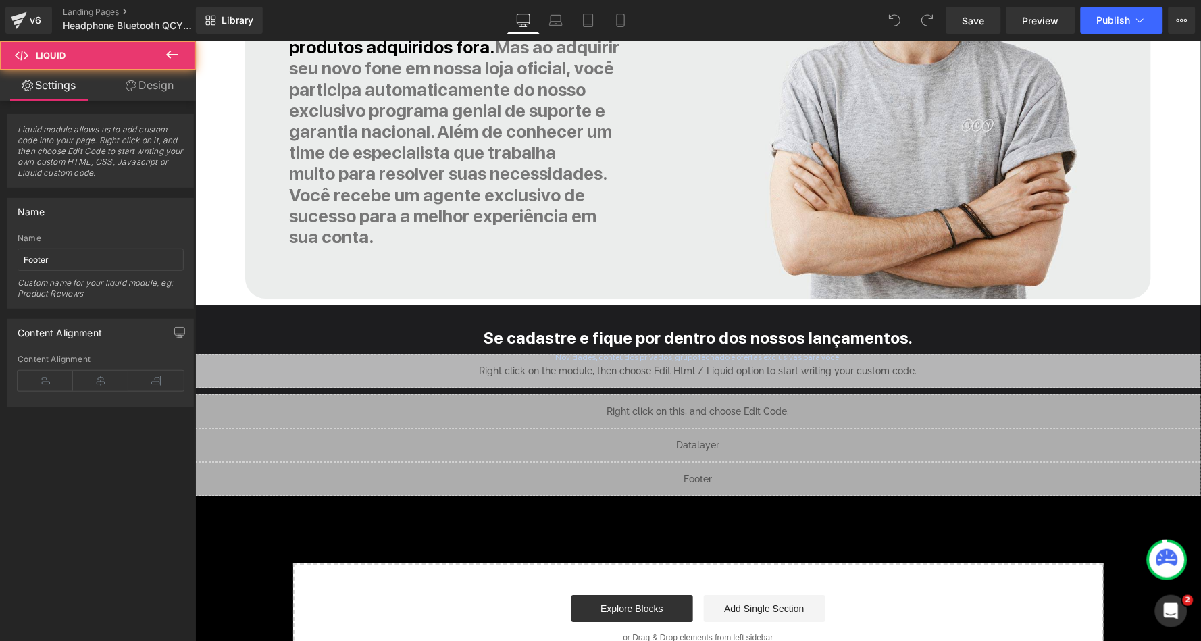
click at [713, 461] on div "Liquid" at bounding box center [698, 478] width 1006 height 34
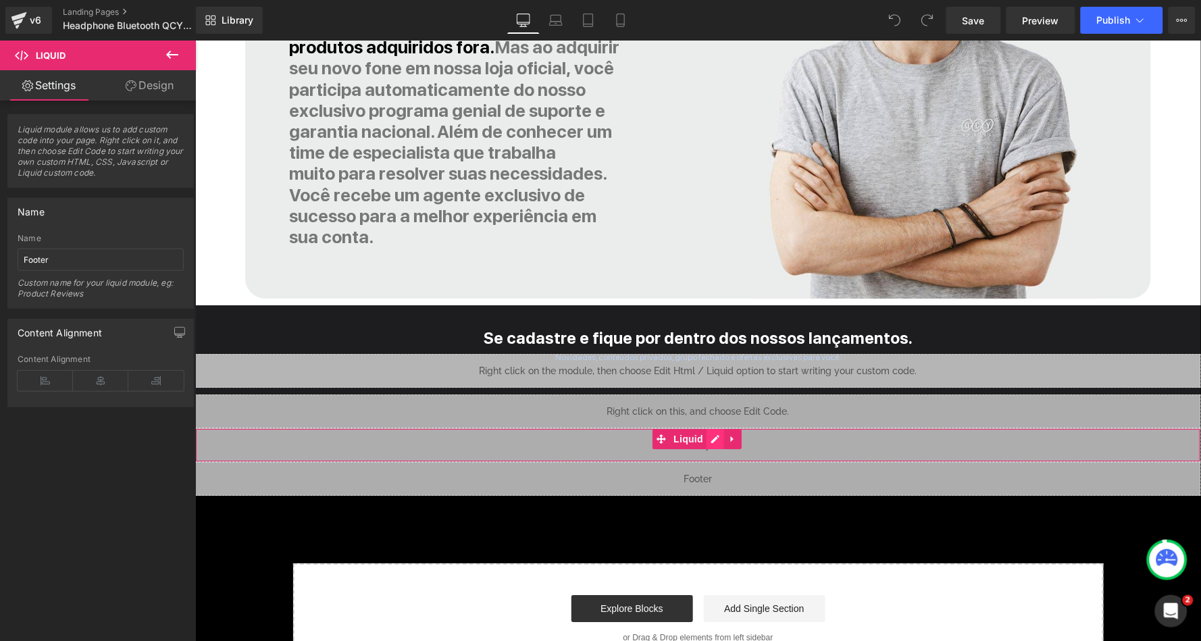
click at [716, 428] on div "Liquid" at bounding box center [698, 445] width 1006 height 34
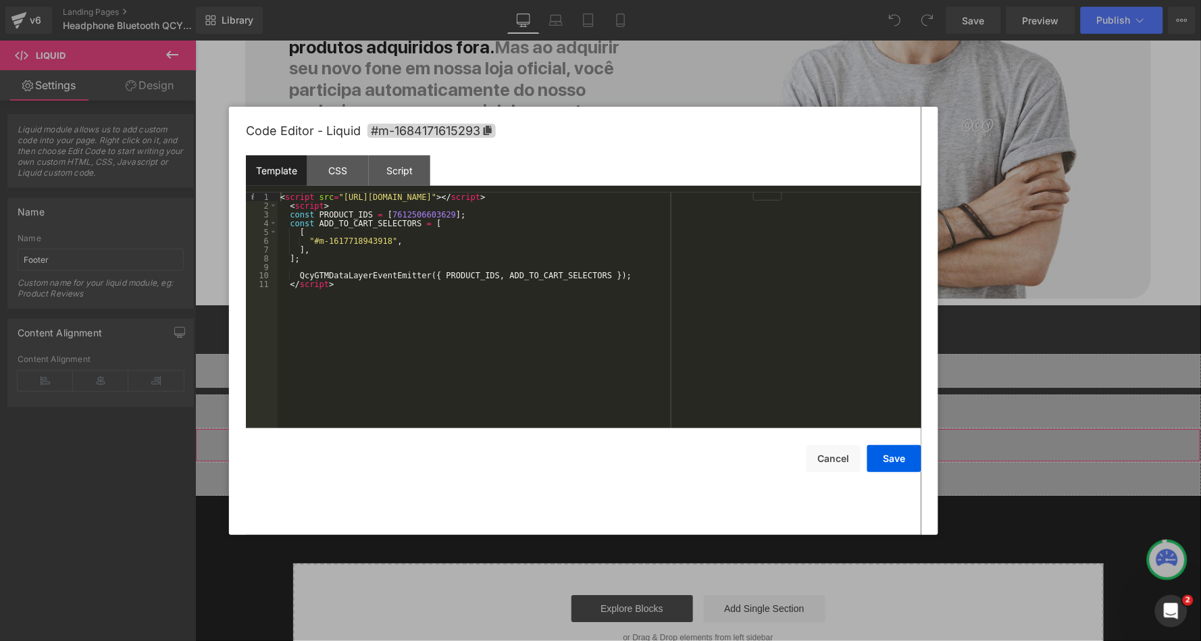
click at [437, 211] on div "< script src = "https://qcy.blob.core.windows.net/site/dev/assets/gtm/datalayer…" at bounding box center [600, 318] width 644 height 253
click at [841, 465] on button "Cancel" at bounding box center [833, 458] width 54 height 27
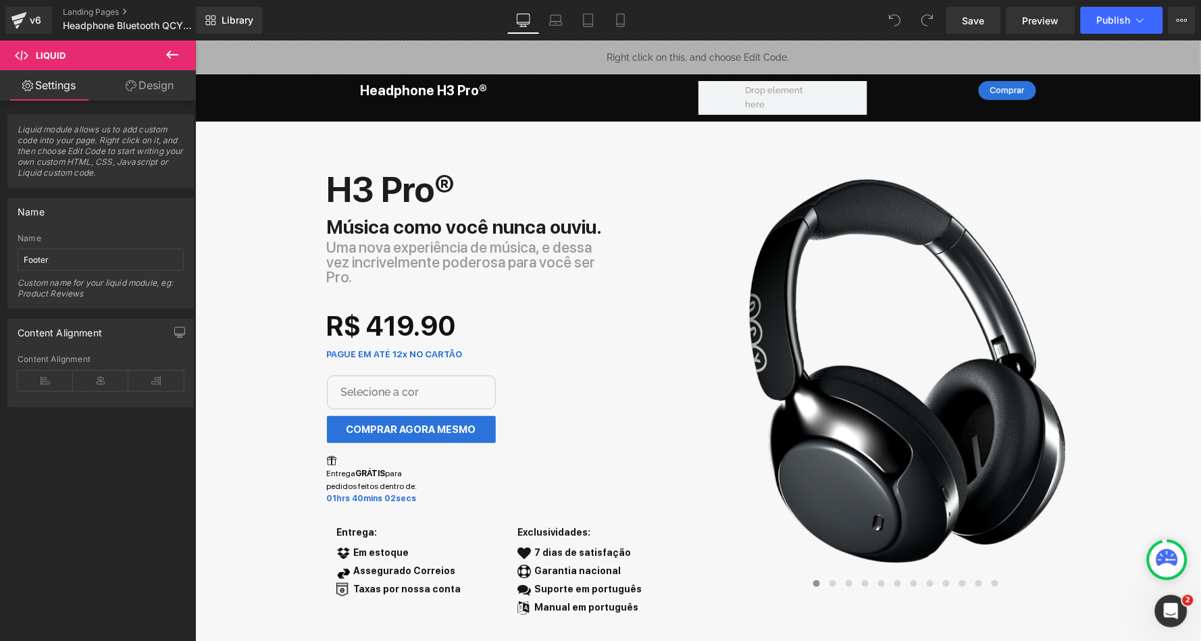
scroll to position [0, 0]
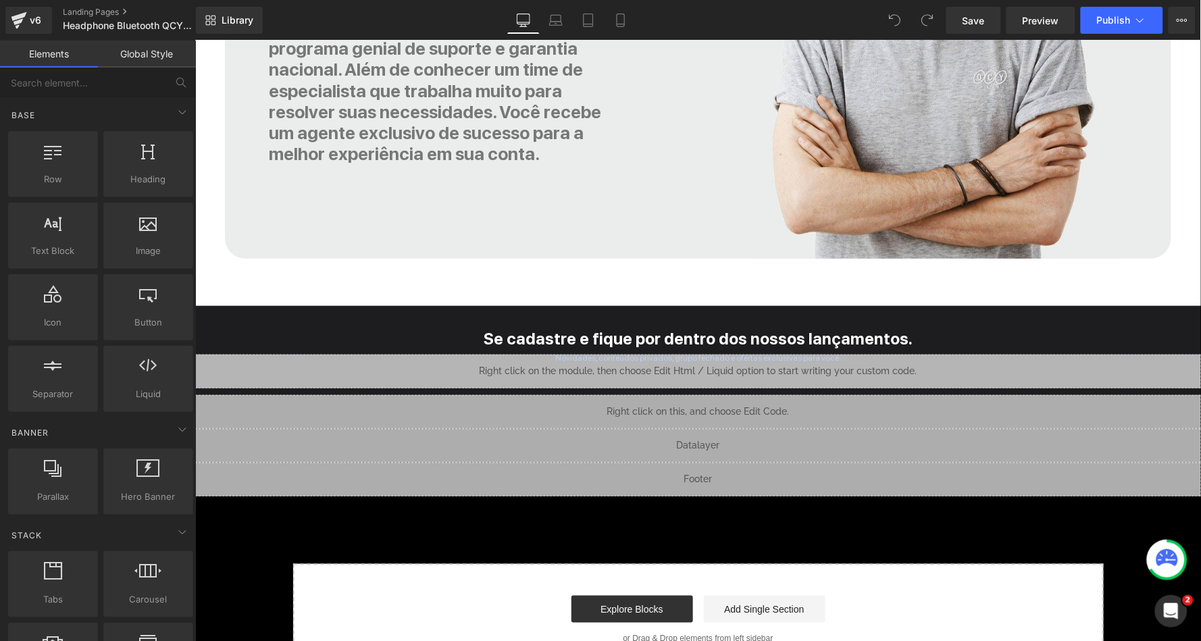
scroll to position [4501, 0]
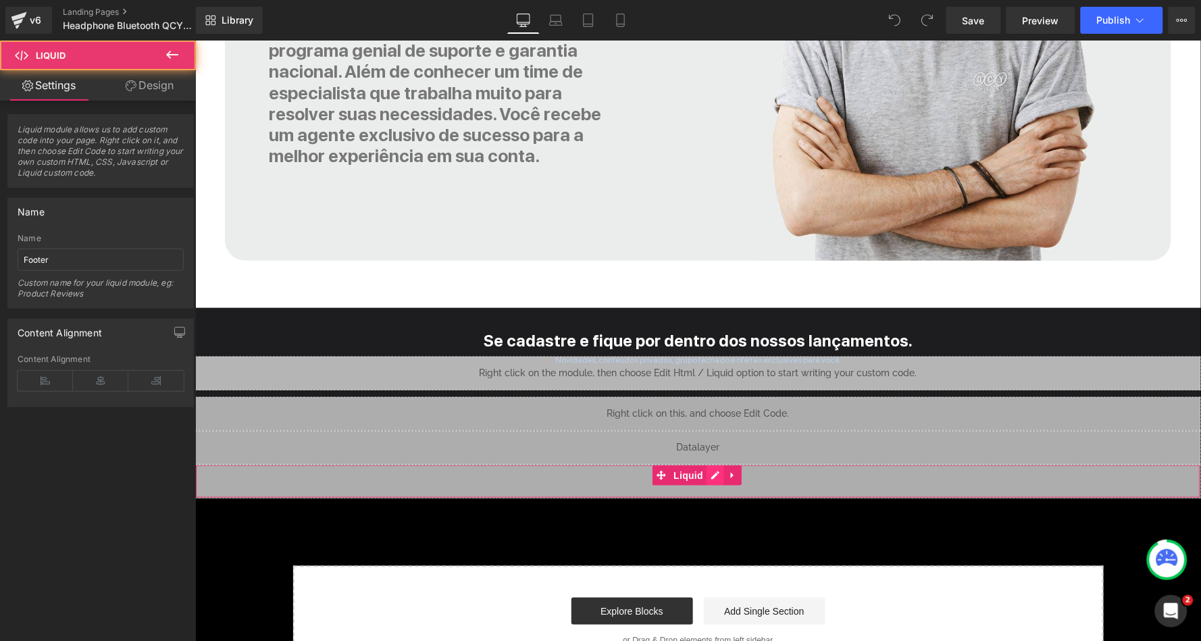
drag, startPoint x: 716, startPoint y: 425, endPoint x: 716, endPoint y: 415, distance: 10.1
click at [716, 464] on div "Liquid" at bounding box center [698, 481] width 1006 height 34
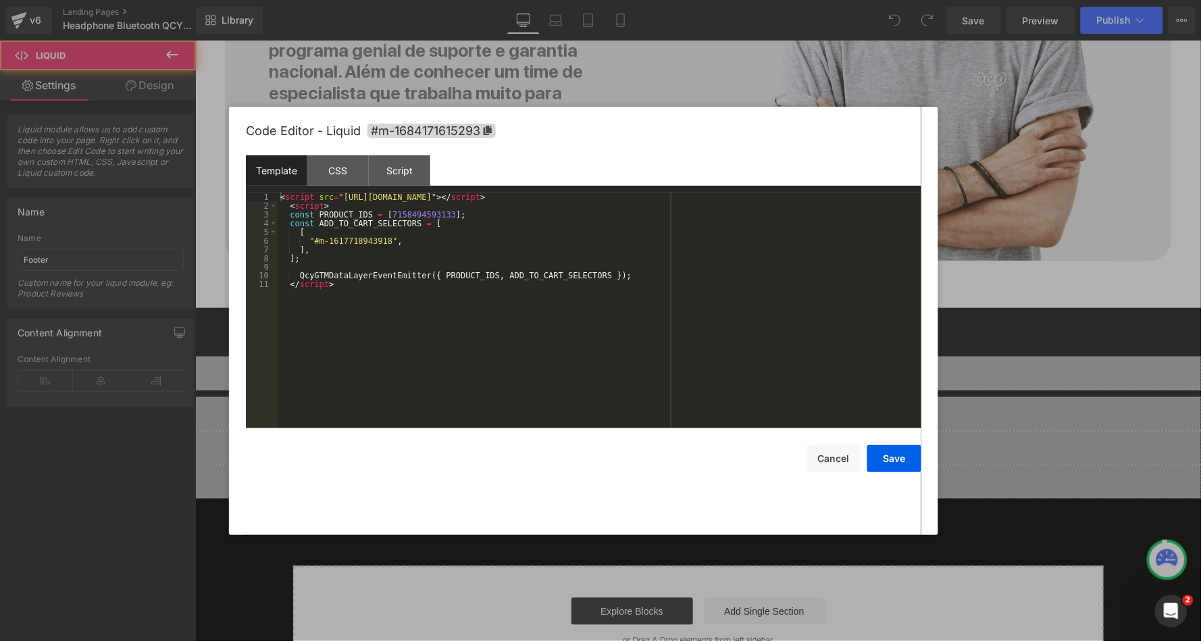
click at [714, 430] on div "Liquid" at bounding box center [698, 447] width 1006 height 34
click at [440, 213] on div "< script src = "[URL][DOMAIN_NAME]" > </ script > < script > const PRODUCT_IDS …" at bounding box center [600, 318] width 644 height 253
click at [831, 453] on button "Cancel" at bounding box center [833, 458] width 54 height 27
